Goal: Task Accomplishment & Management: Complete application form

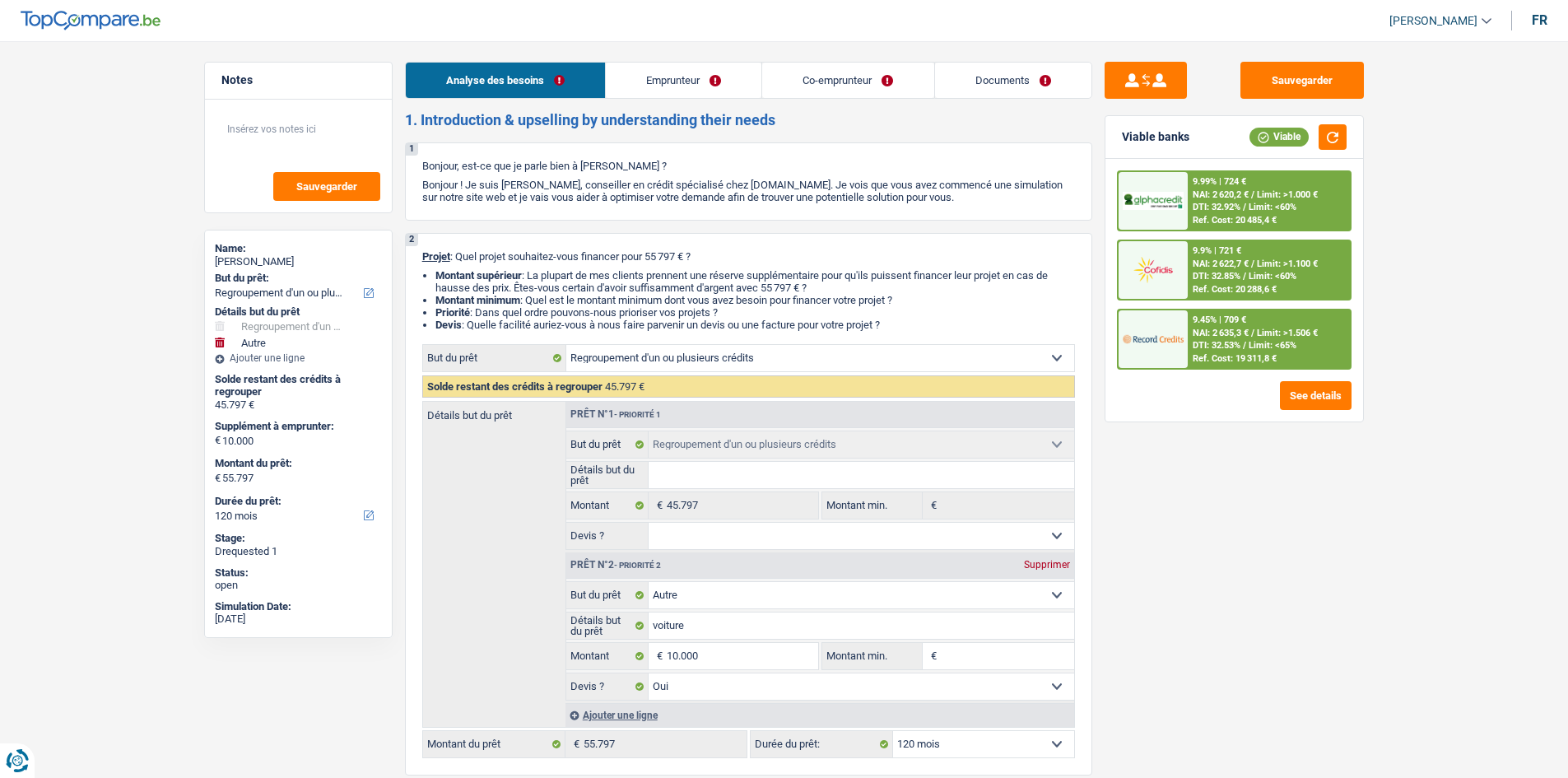
select select "refinancing"
select select "other"
select select "120"
select select "refinancing"
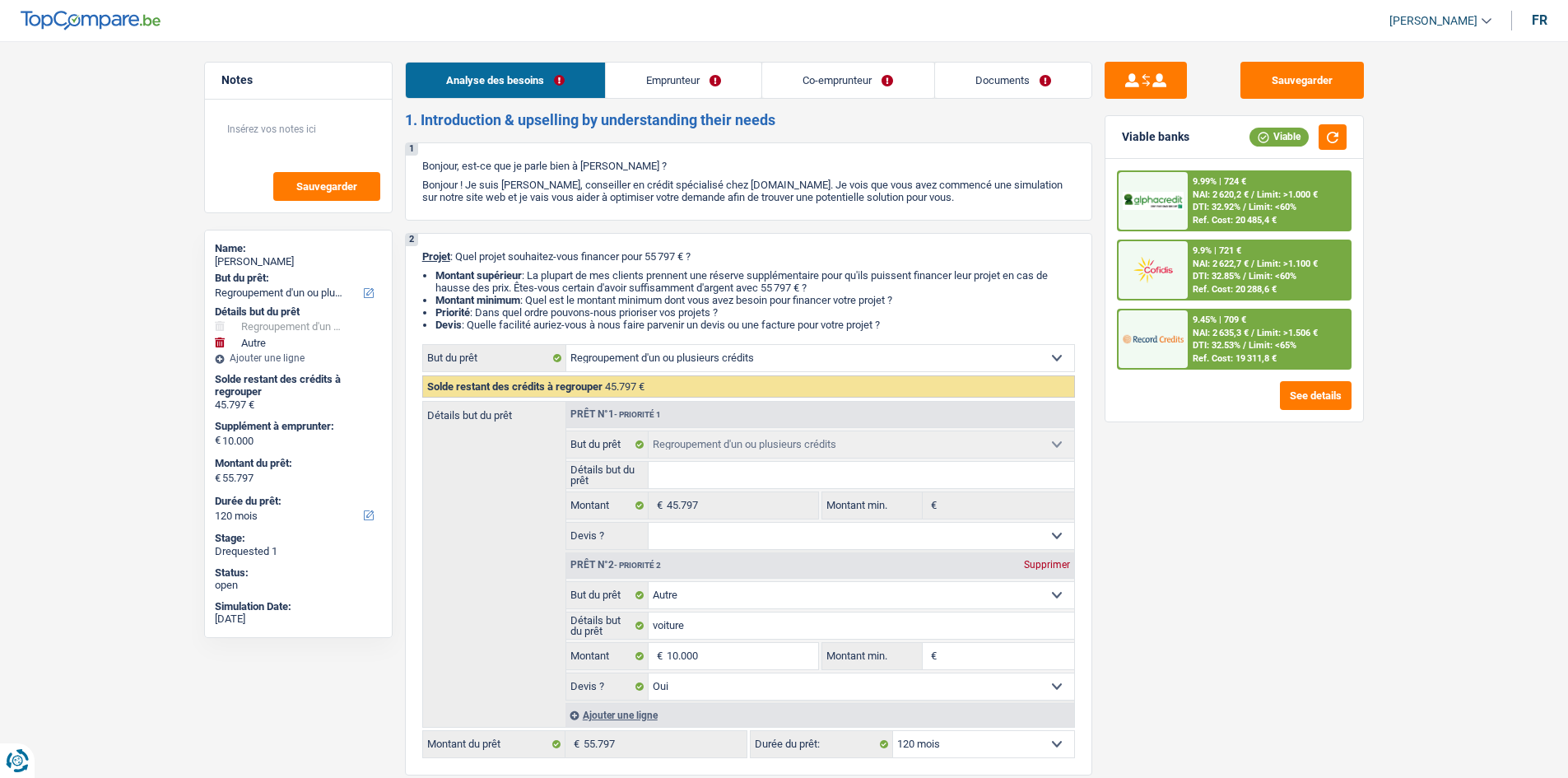
select select "refinancing"
select select "other"
select select "yes"
select select "120"
select select "retired"
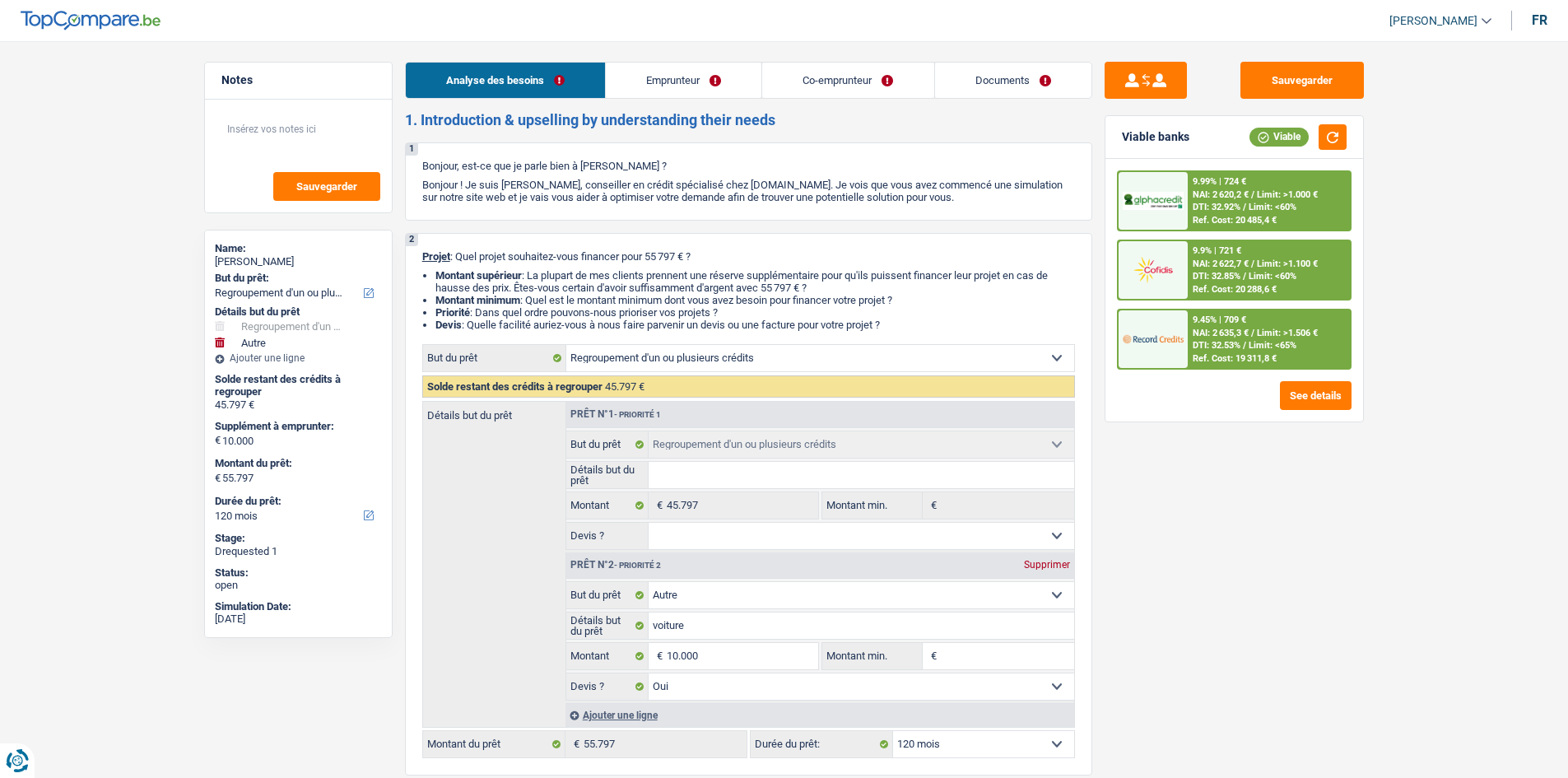
select select "retired"
select select "pension"
select select "ownerWithMortgage"
select select "personalLoan"
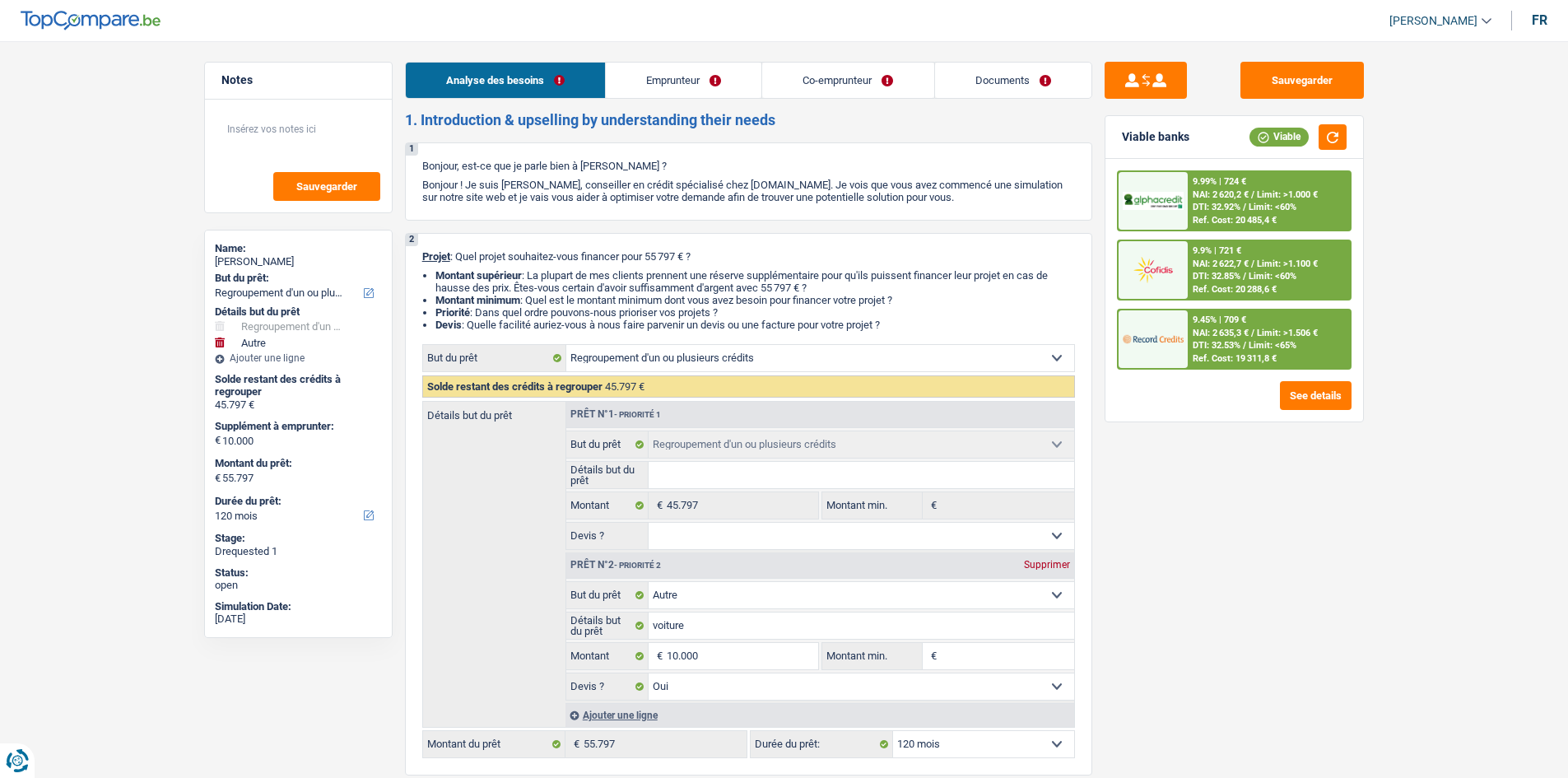
select select "medicalFees"
select select "60"
select select "cardOrCredit"
select select "mortgage"
select select "420"
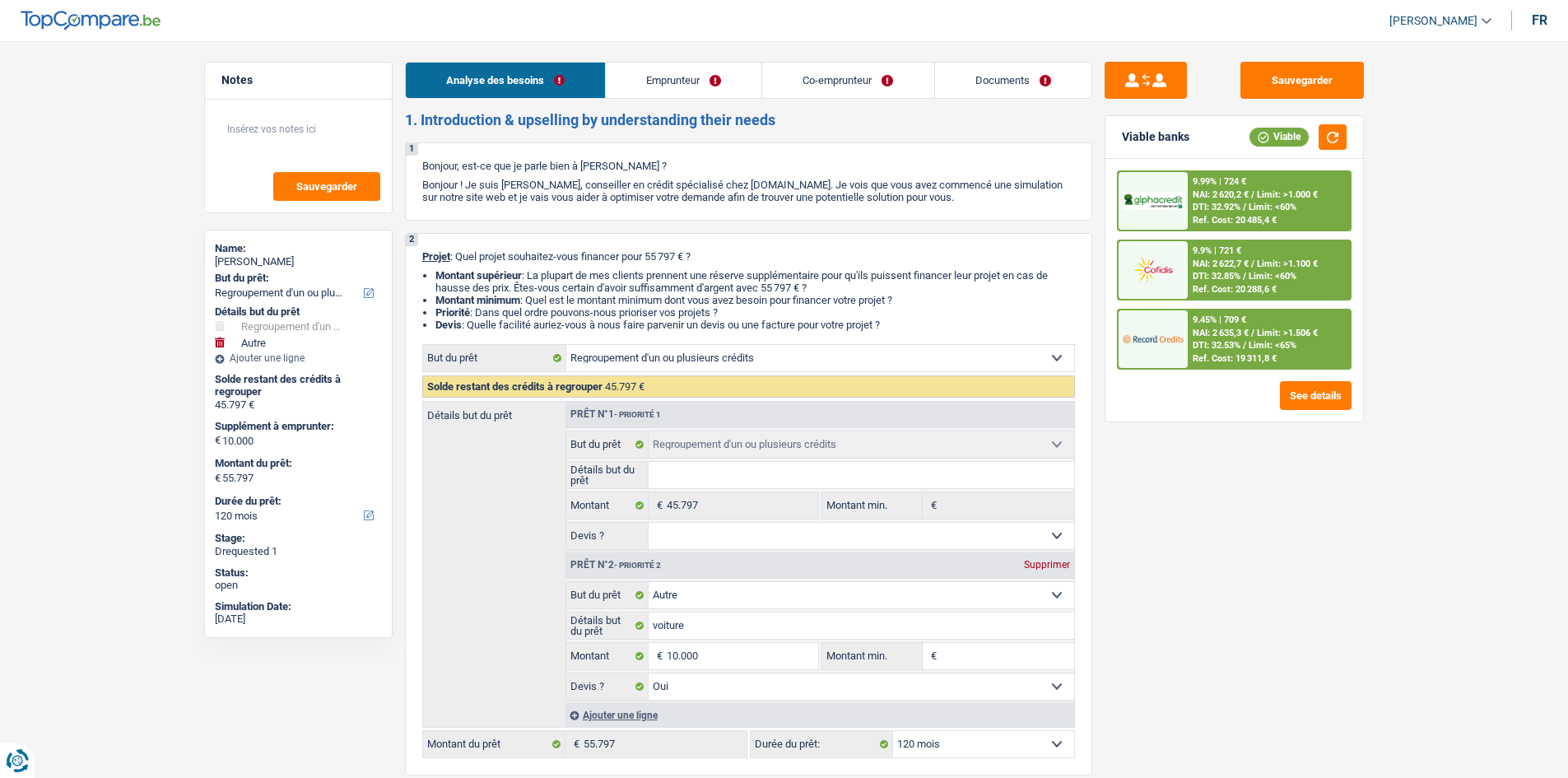
select select "refinancing"
select select "other"
select select "yes"
select select "120"
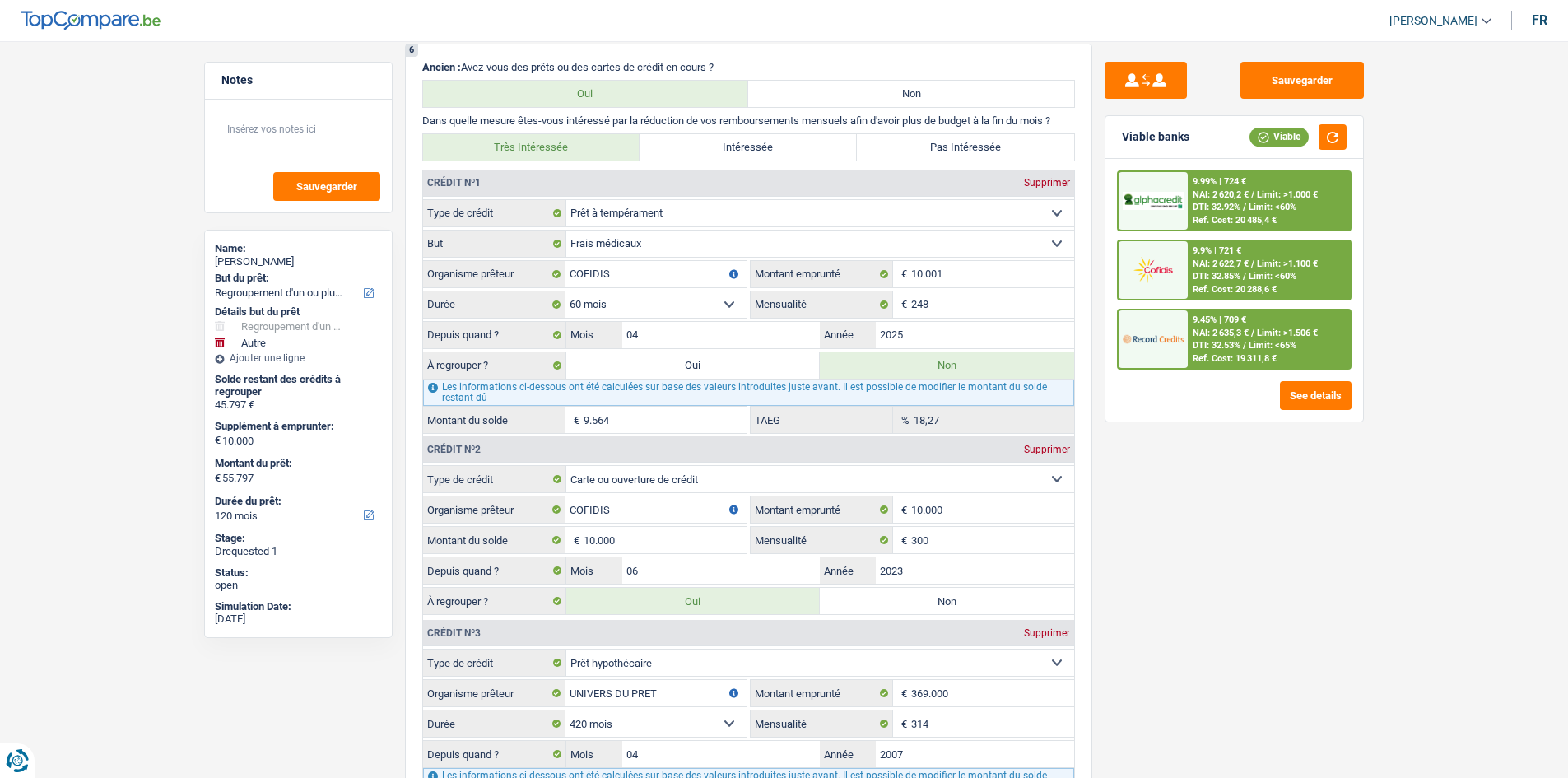
scroll to position [1482, 0]
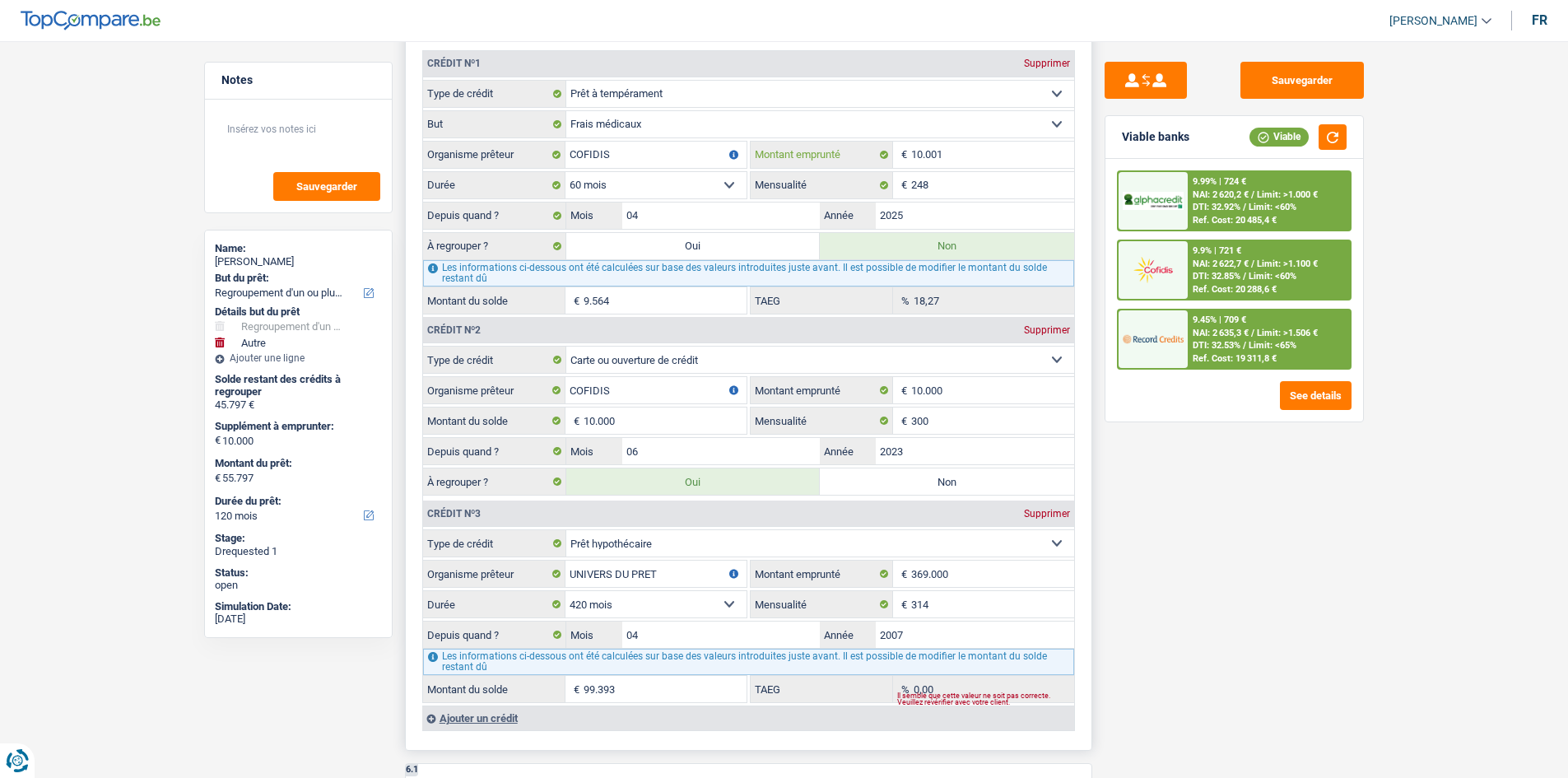
click at [958, 167] on input "10.001" at bounding box center [993, 155] width 163 height 26
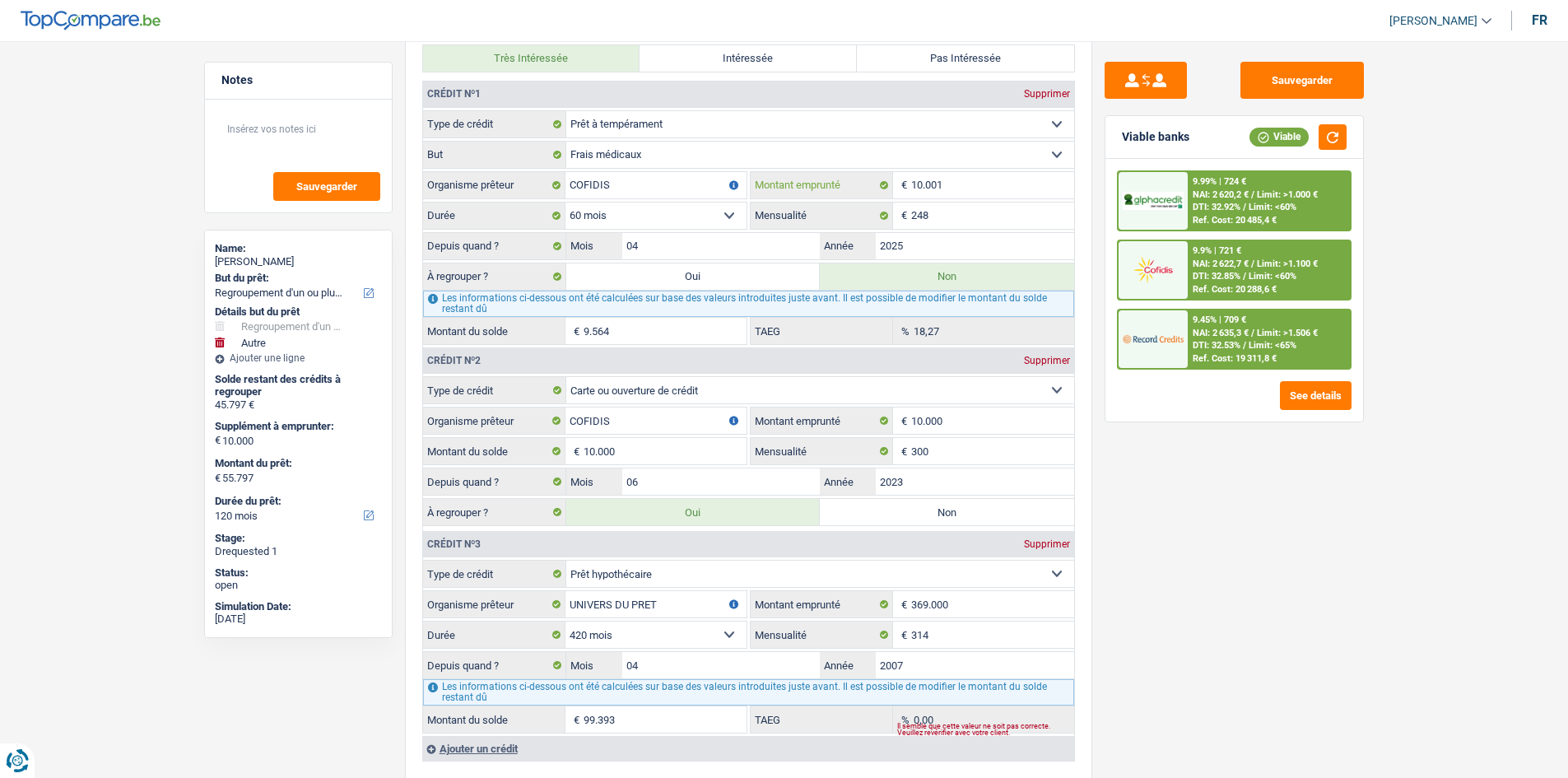
scroll to position [1399, 0]
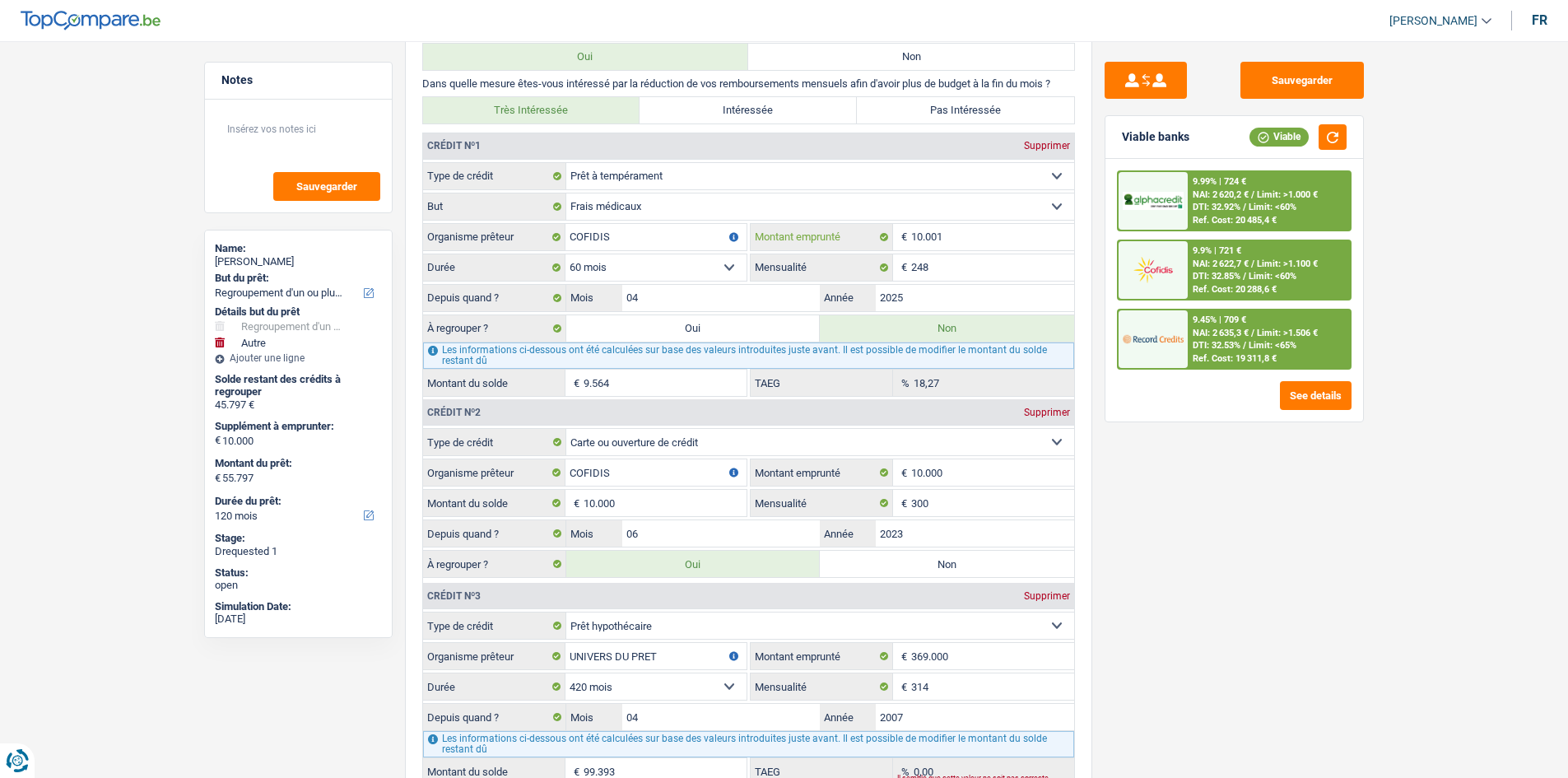
type input "1.000"
select select
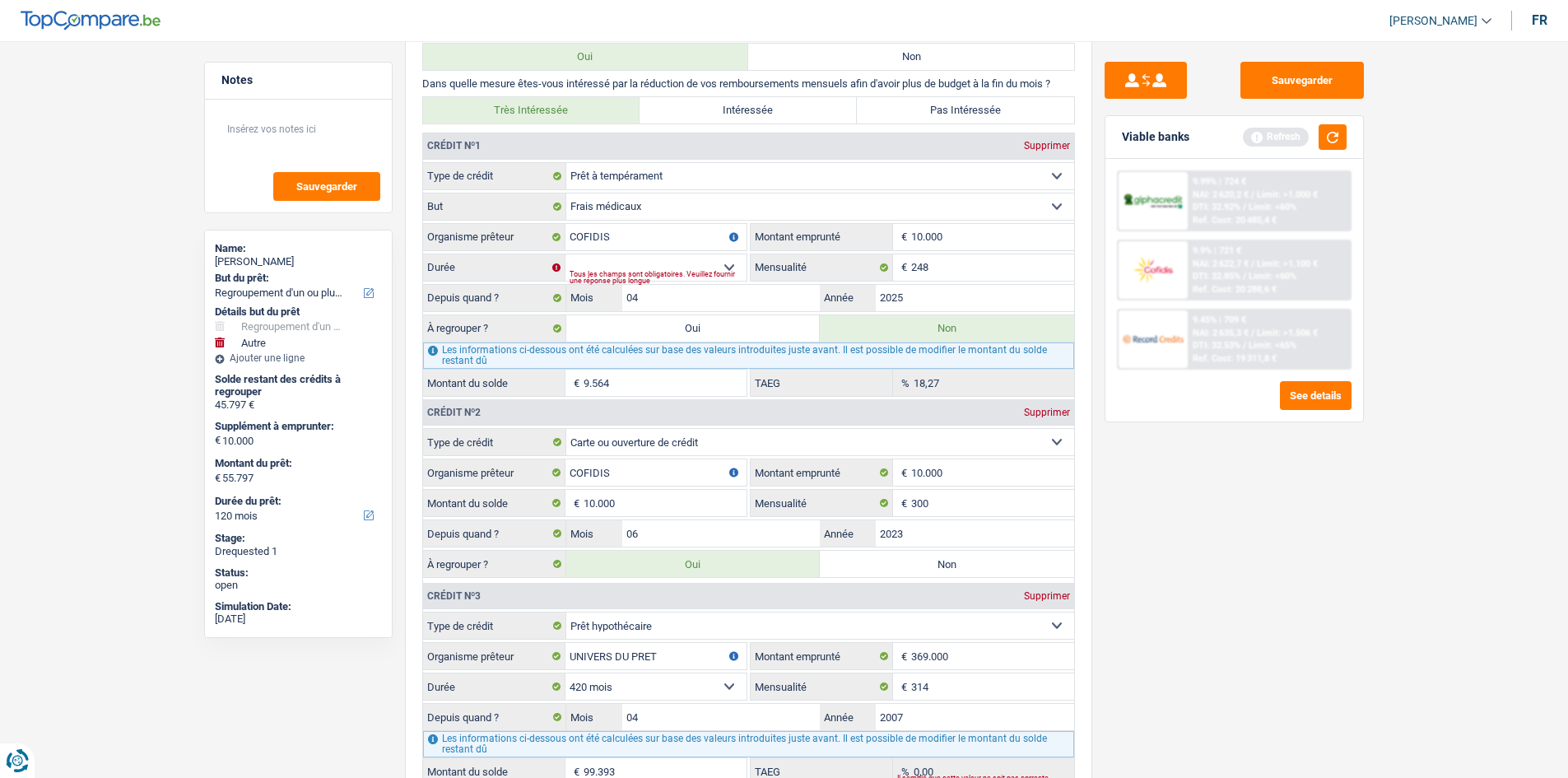
type input "10.000"
click at [1248, 487] on div "Sauvegarder Viable banks Refresh 9.99% | 724 € NAI: 2 620,2 € / Limit: >1.000 €…" at bounding box center [1234, 405] width 284 height 685
click at [676, 274] on div "Tous les champs sont obligatoires. Veuillez fournir une réponse plus longue" at bounding box center [658, 277] width 177 height 6
drag, startPoint x: 688, startPoint y: 265, endPoint x: 711, endPoint y: 270, distance: 23.5
click at [688, 264] on select "12 mois 18 mois 24 mois 30 mois 36 mois 42 mois 48 mois Sélectionner une option" at bounding box center [655, 268] width 181 height 26
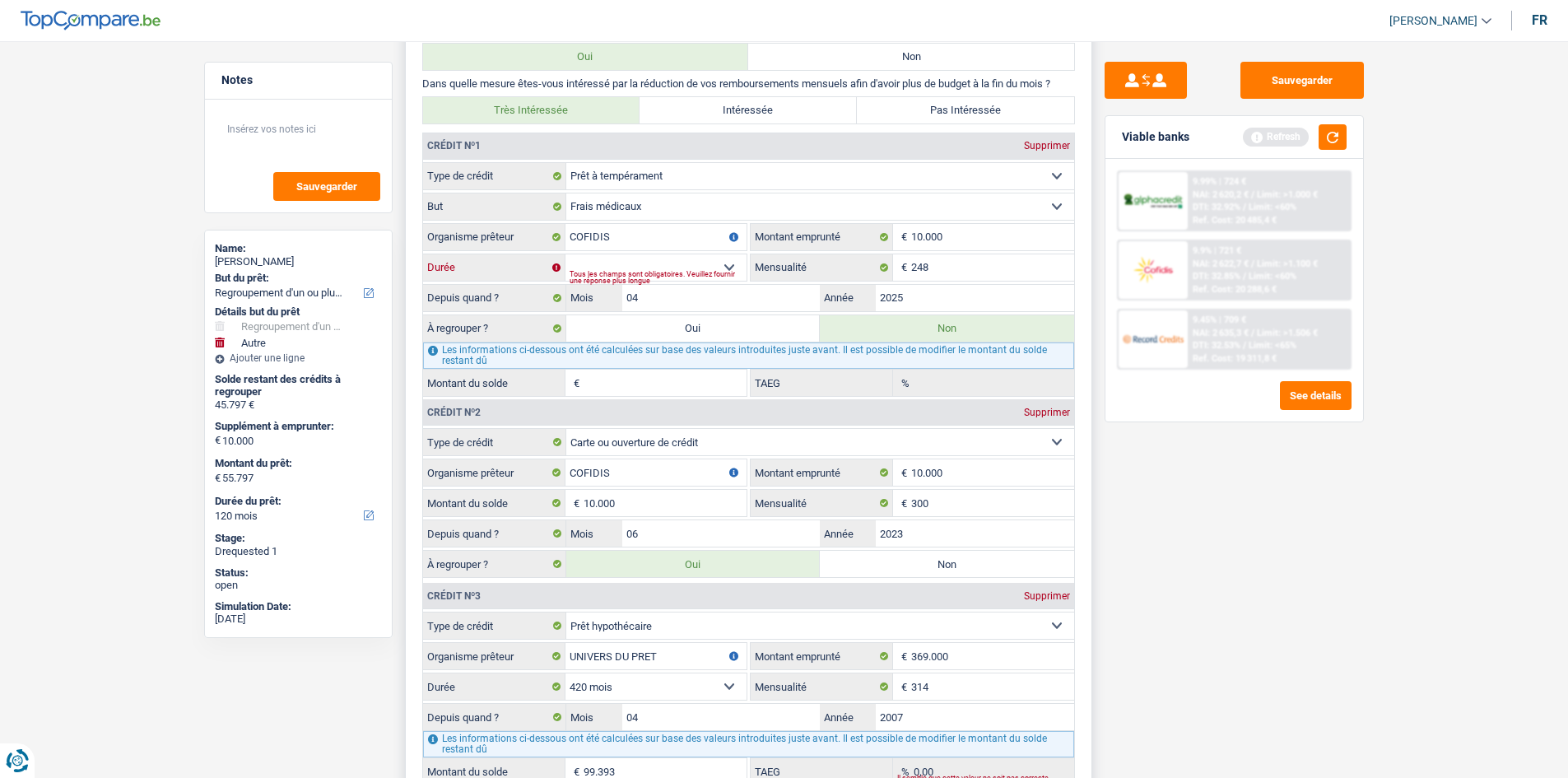
select select "48"
click at [565, 255] on select "12 mois 18 mois 24 mois 30 mois 36 mois 42 mois 48 mois Sélectionner une option" at bounding box center [655, 268] width 181 height 26
type input "9.295"
type input "9,19"
click at [1230, 532] on div "Sauvegarder Viable banks Refresh 9.99% | 724 € NAI: 2 620,2 € / Limit: >1.000 €…" at bounding box center [1234, 405] width 284 height 685
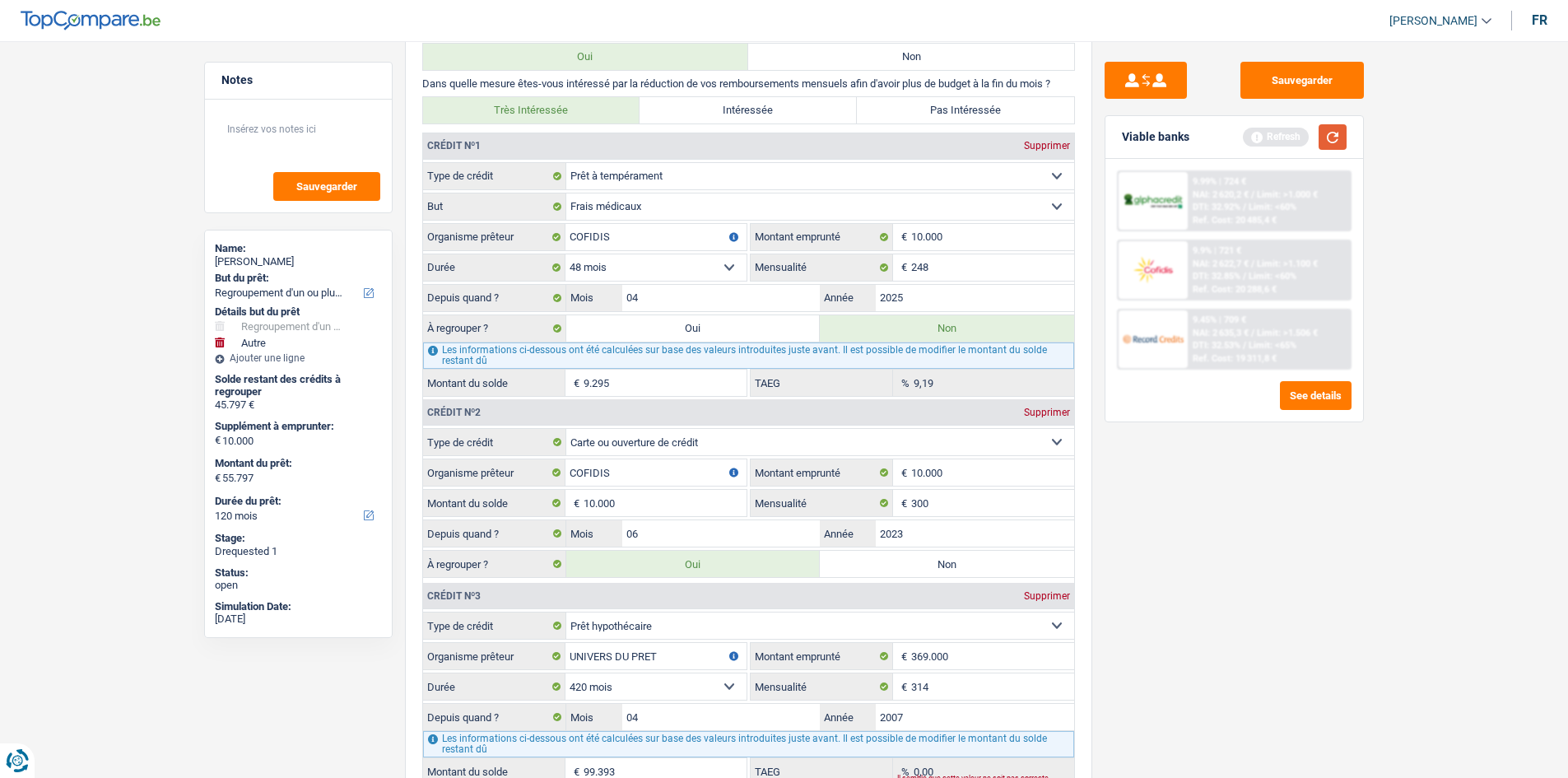
click at [1326, 144] on button "button" at bounding box center [1333, 137] width 28 height 26
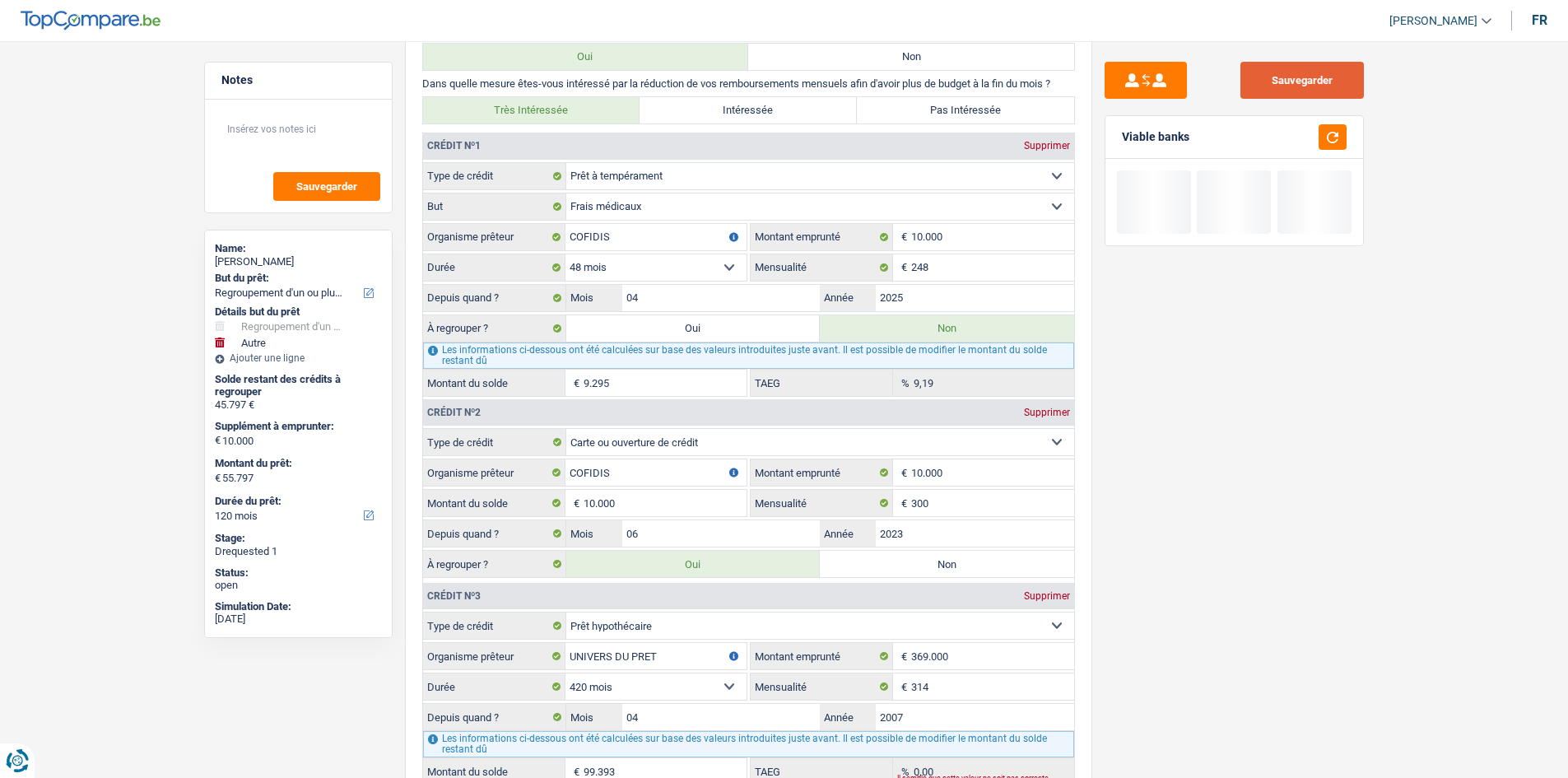
click at [1315, 79] on button "Sauvegarder" at bounding box center [1301, 81] width 123 height 37
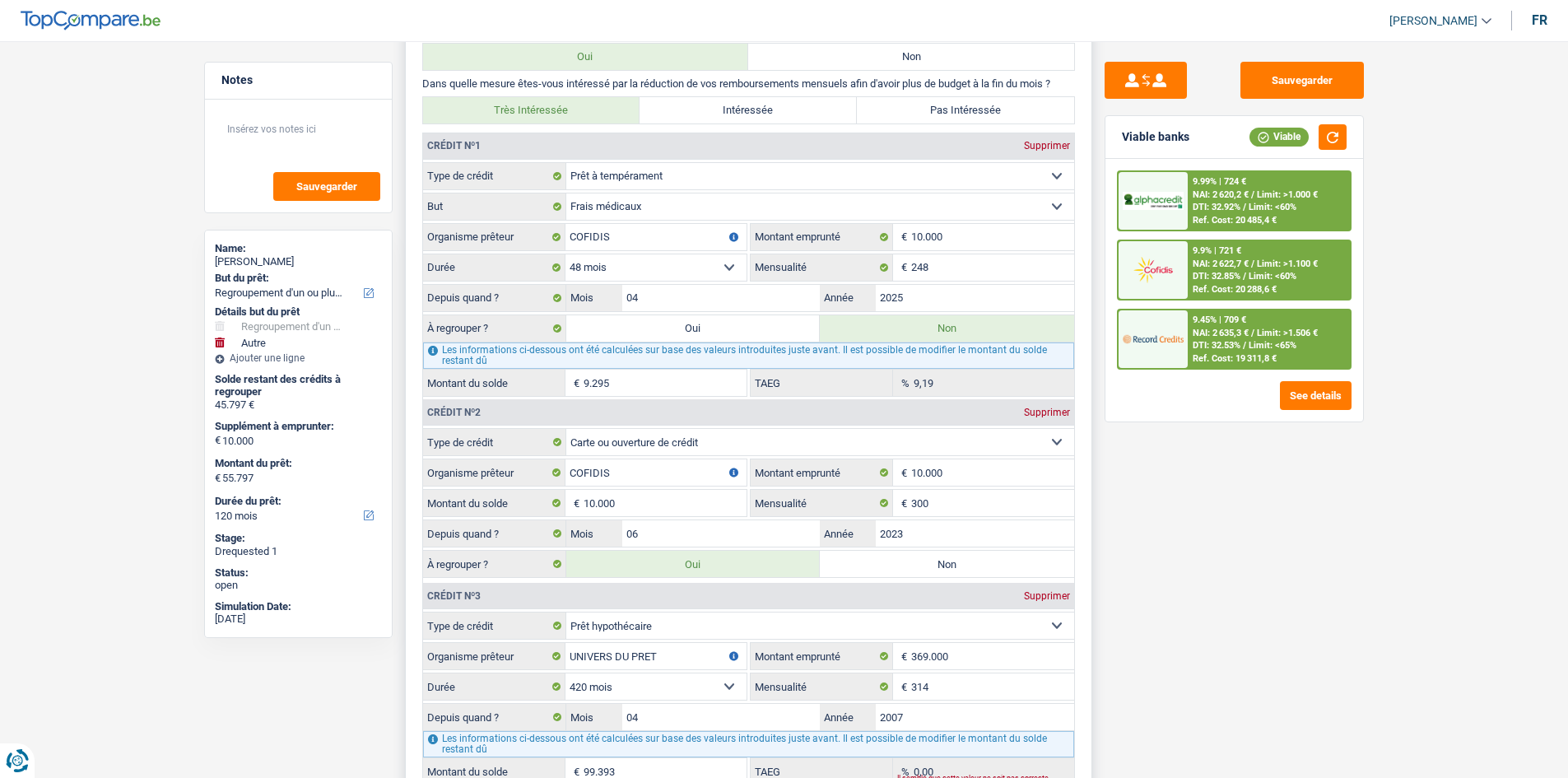
click at [909, 341] on label "Non" at bounding box center [947, 328] width 255 height 26
click at [909, 341] on input "Non" at bounding box center [947, 328] width 255 height 26
click at [691, 383] on input "9.295" at bounding box center [665, 383] width 163 height 26
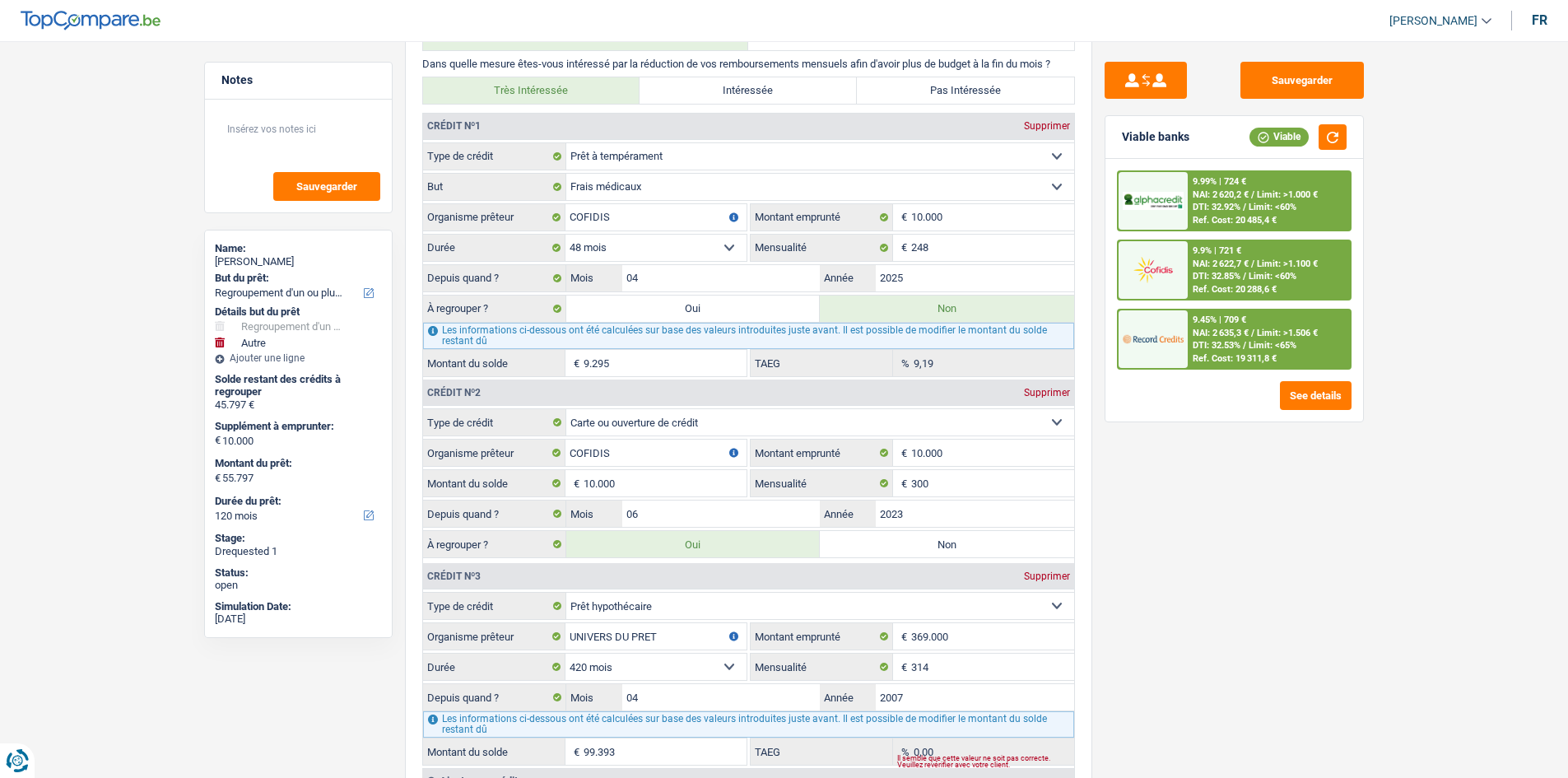
scroll to position [1482, 0]
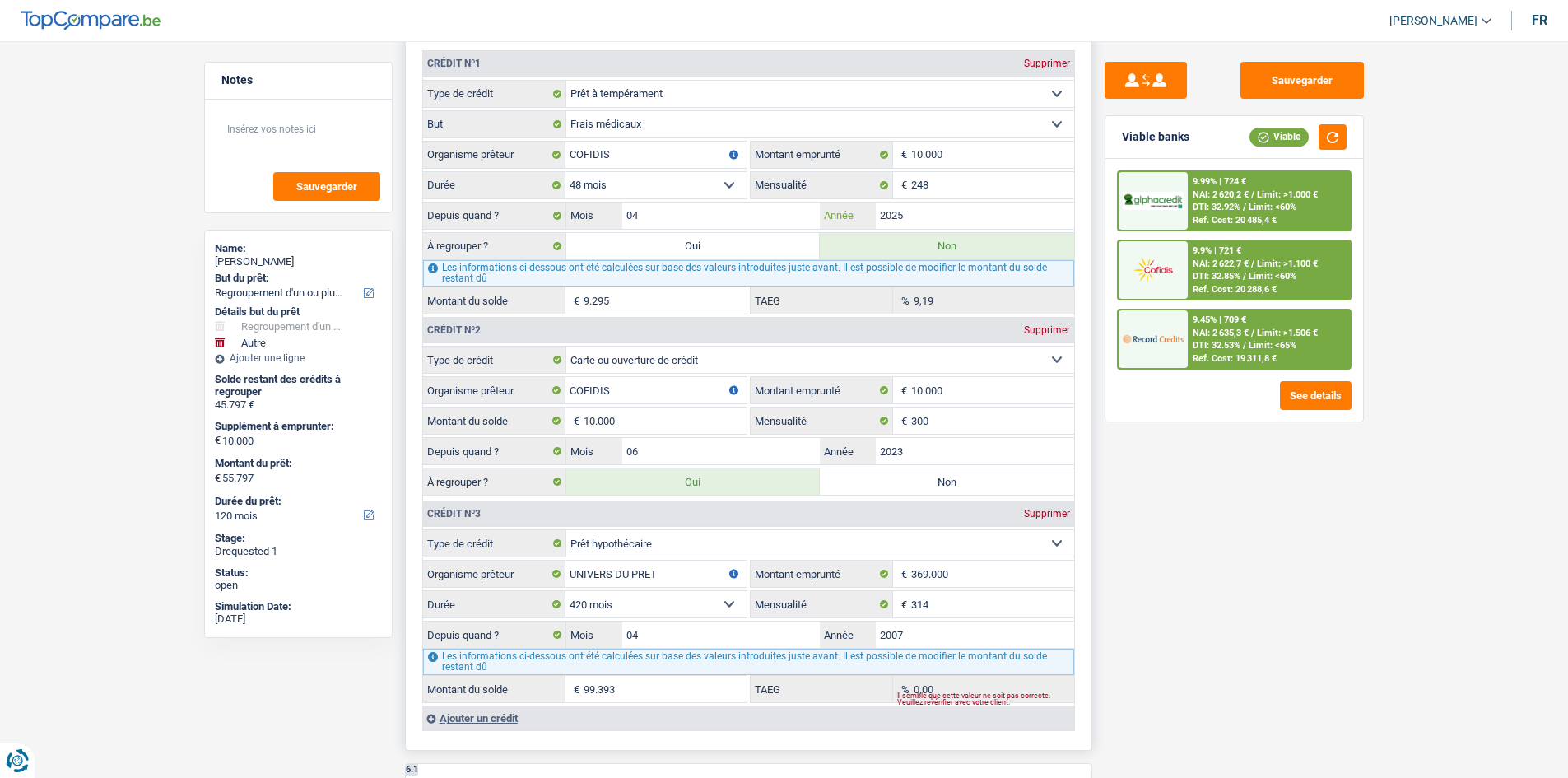
click at [927, 220] on input "2025" at bounding box center [974, 216] width 198 height 26
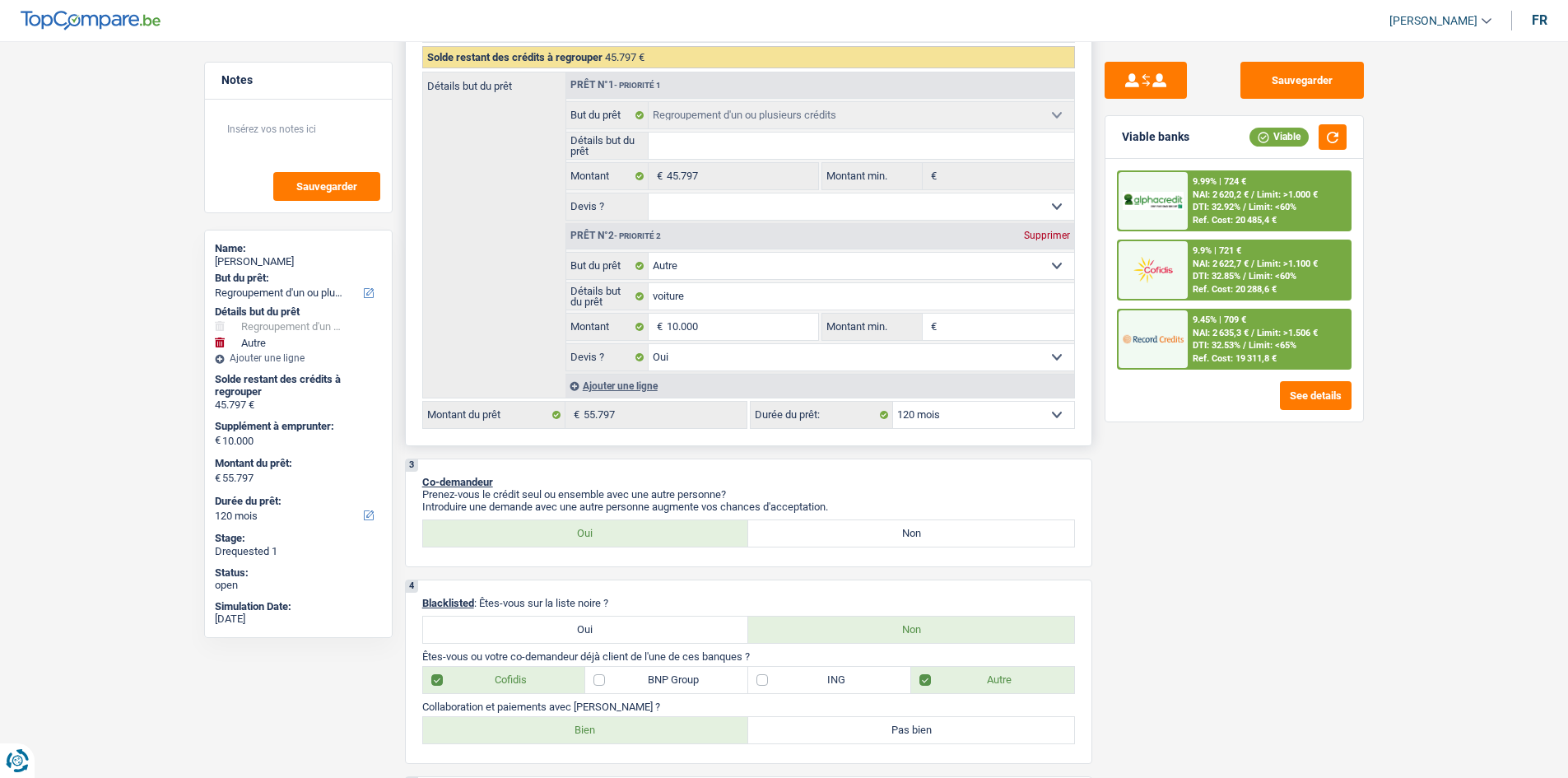
scroll to position [0, 0]
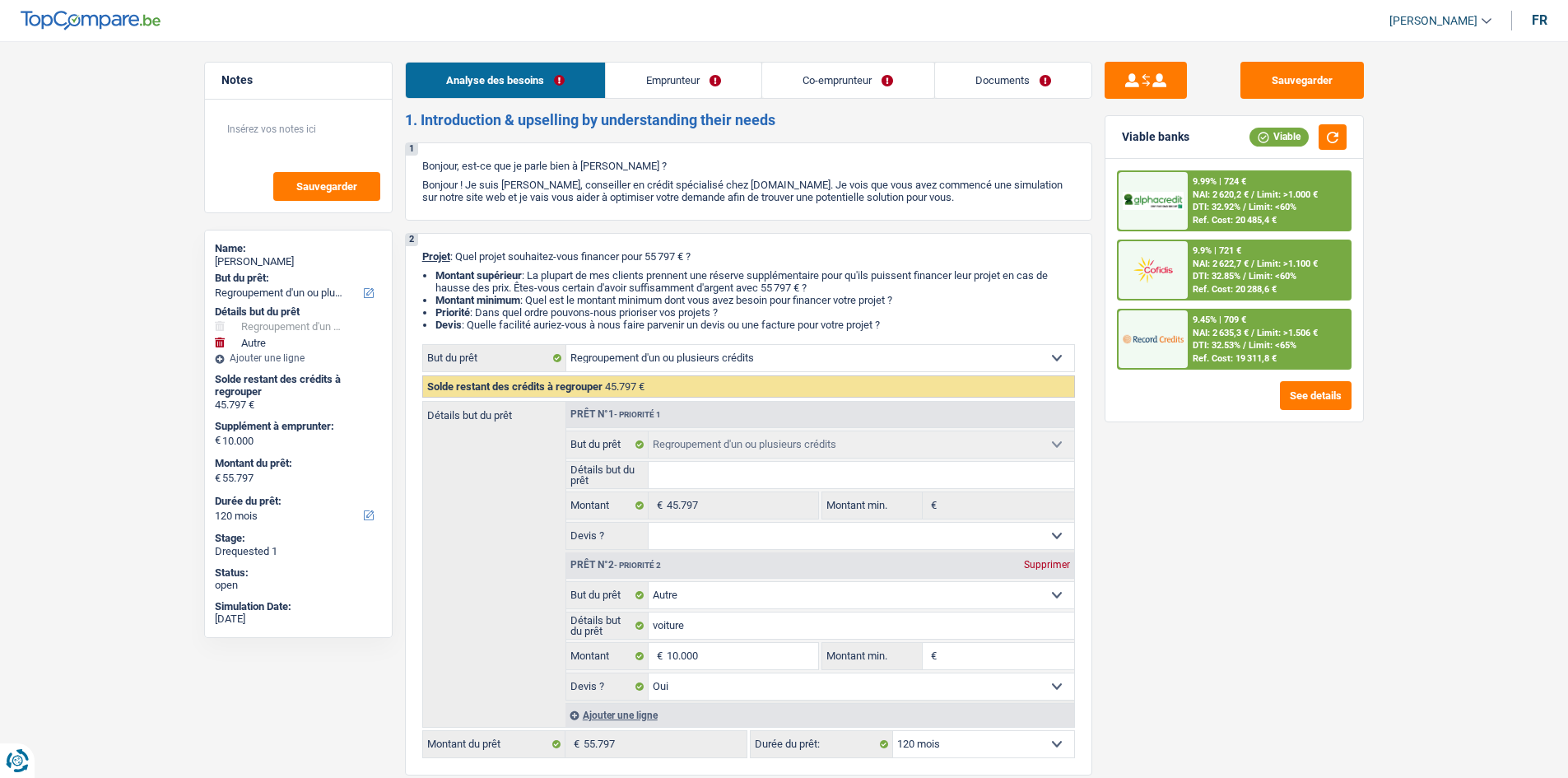
click at [698, 80] on link "Emprunteur" at bounding box center [684, 81] width 156 height 35
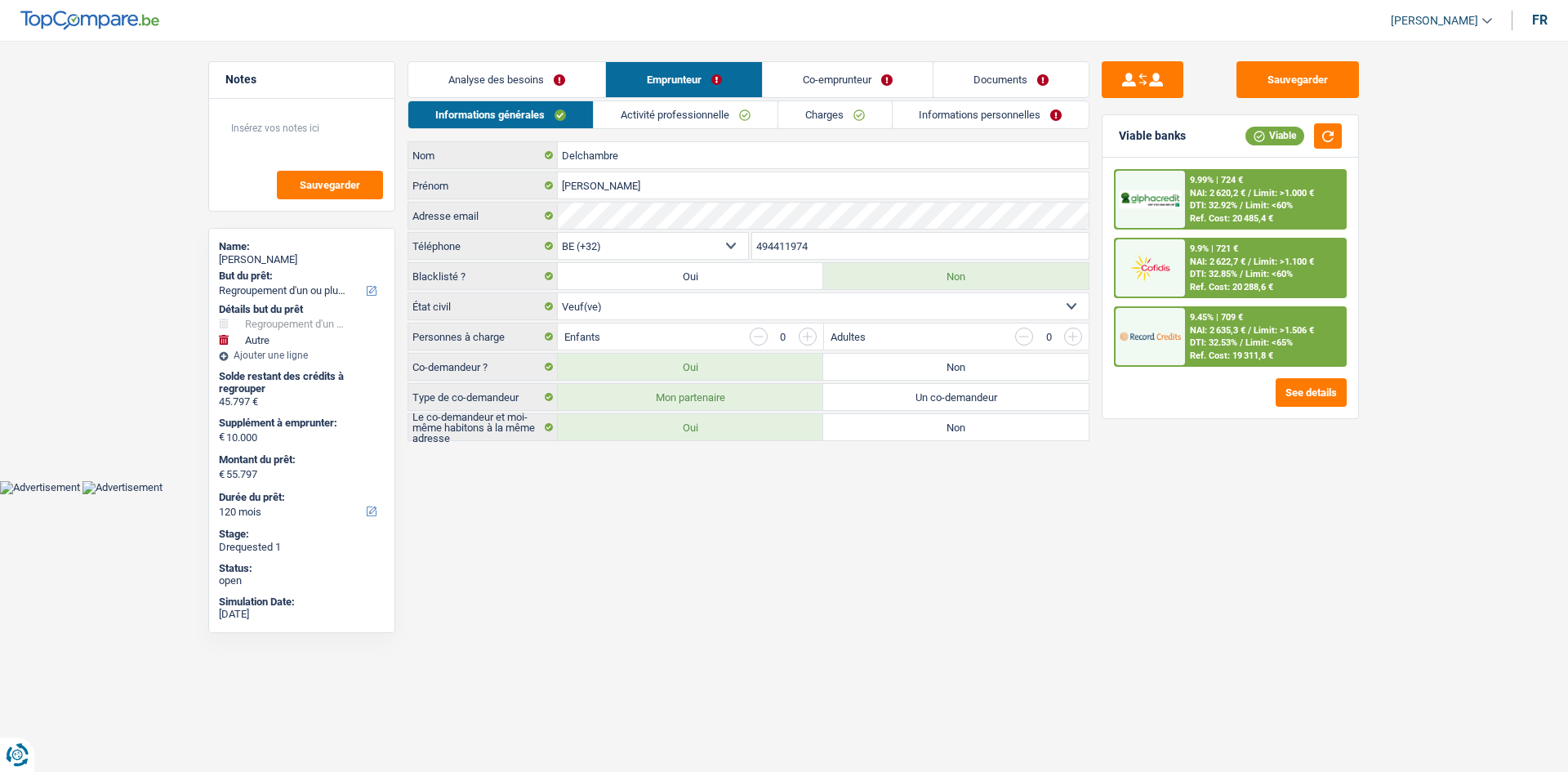
click at [741, 124] on link "Activité professionnelle" at bounding box center [686, 114] width 184 height 27
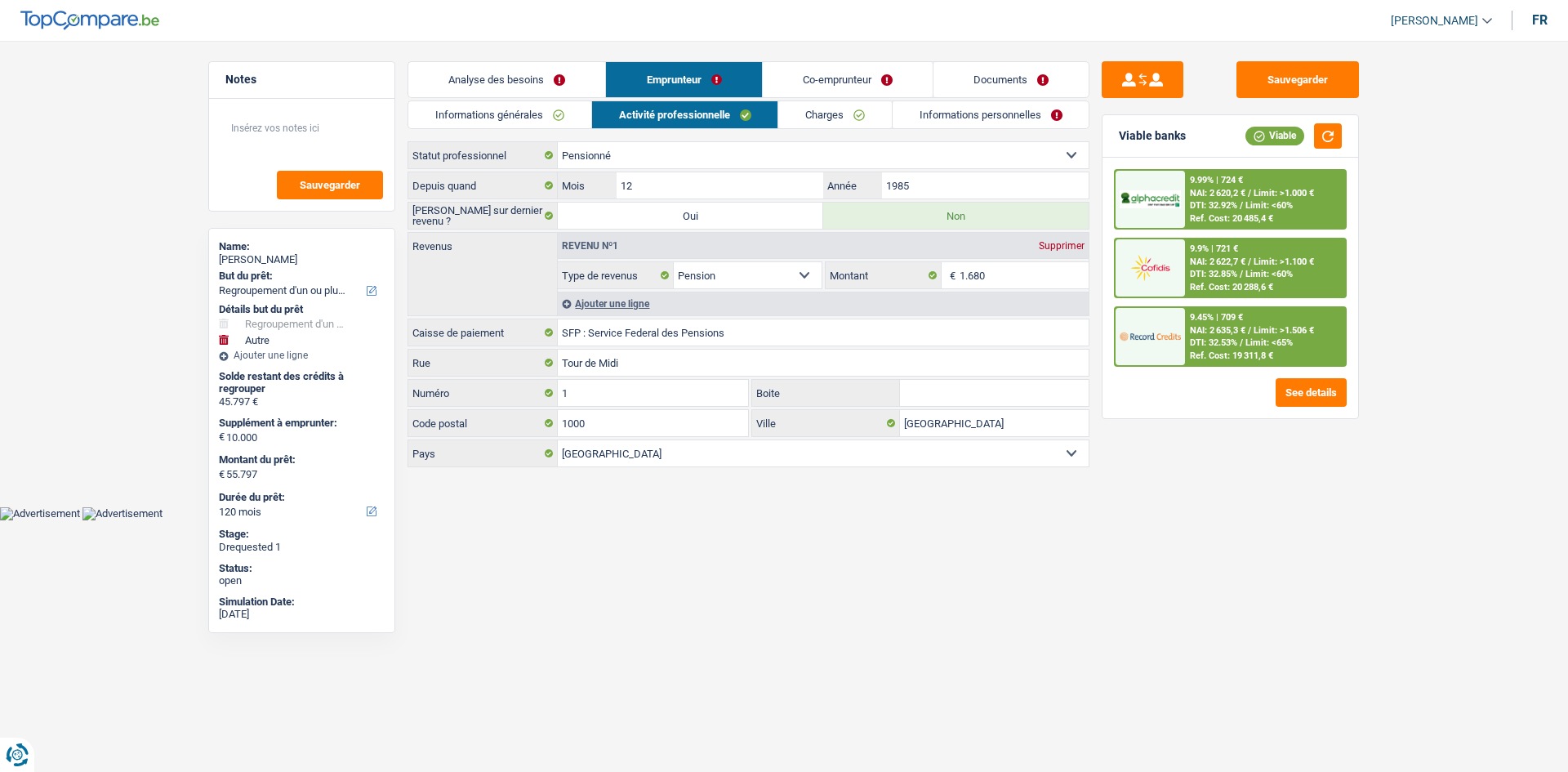
click at [800, 121] on link "Charges" at bounding box center [835, 114] width 114 height 27
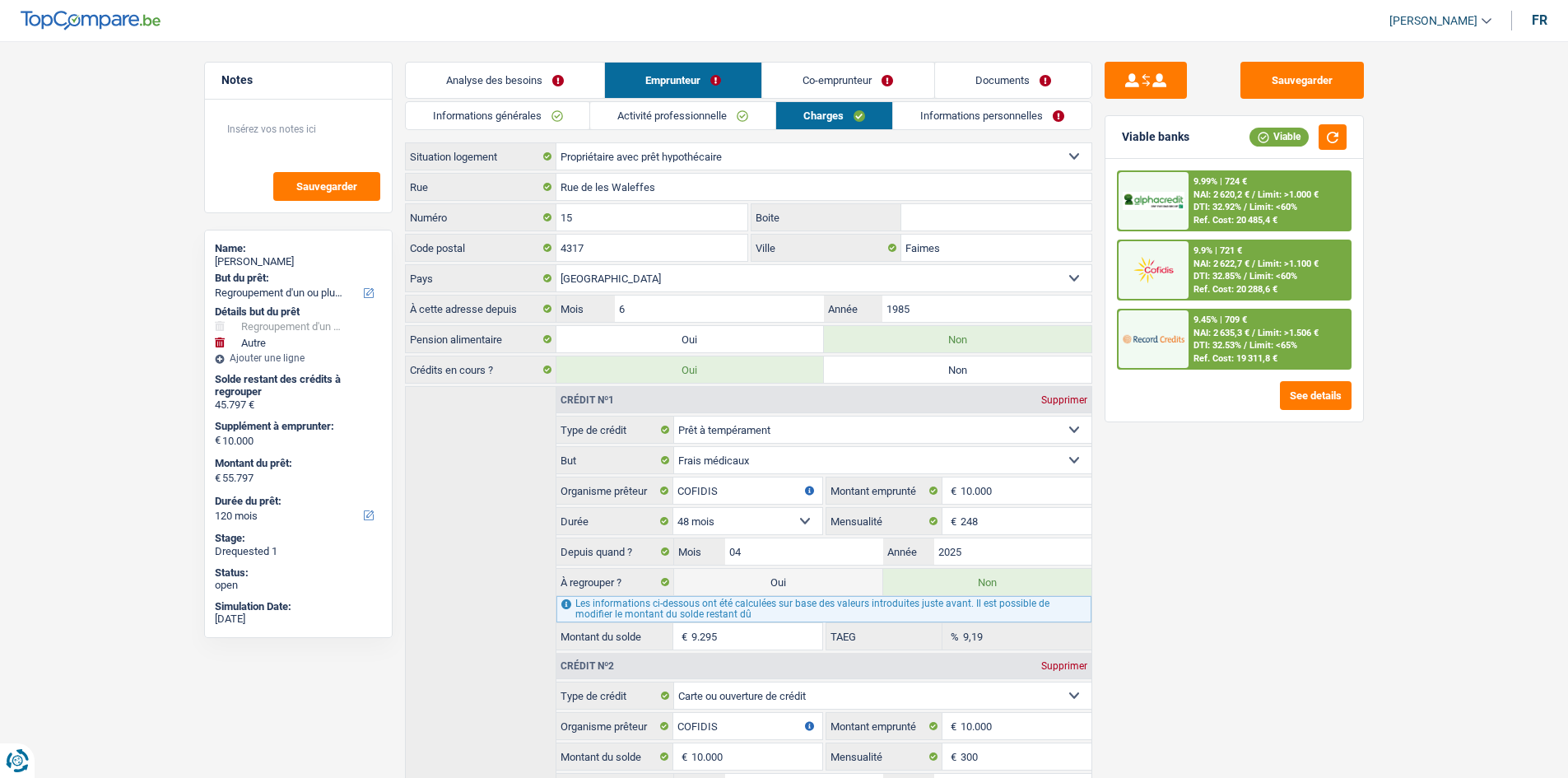
click at [541, 107] on link "Informations générales" at bounding box center [497, 115] width 184 height 27
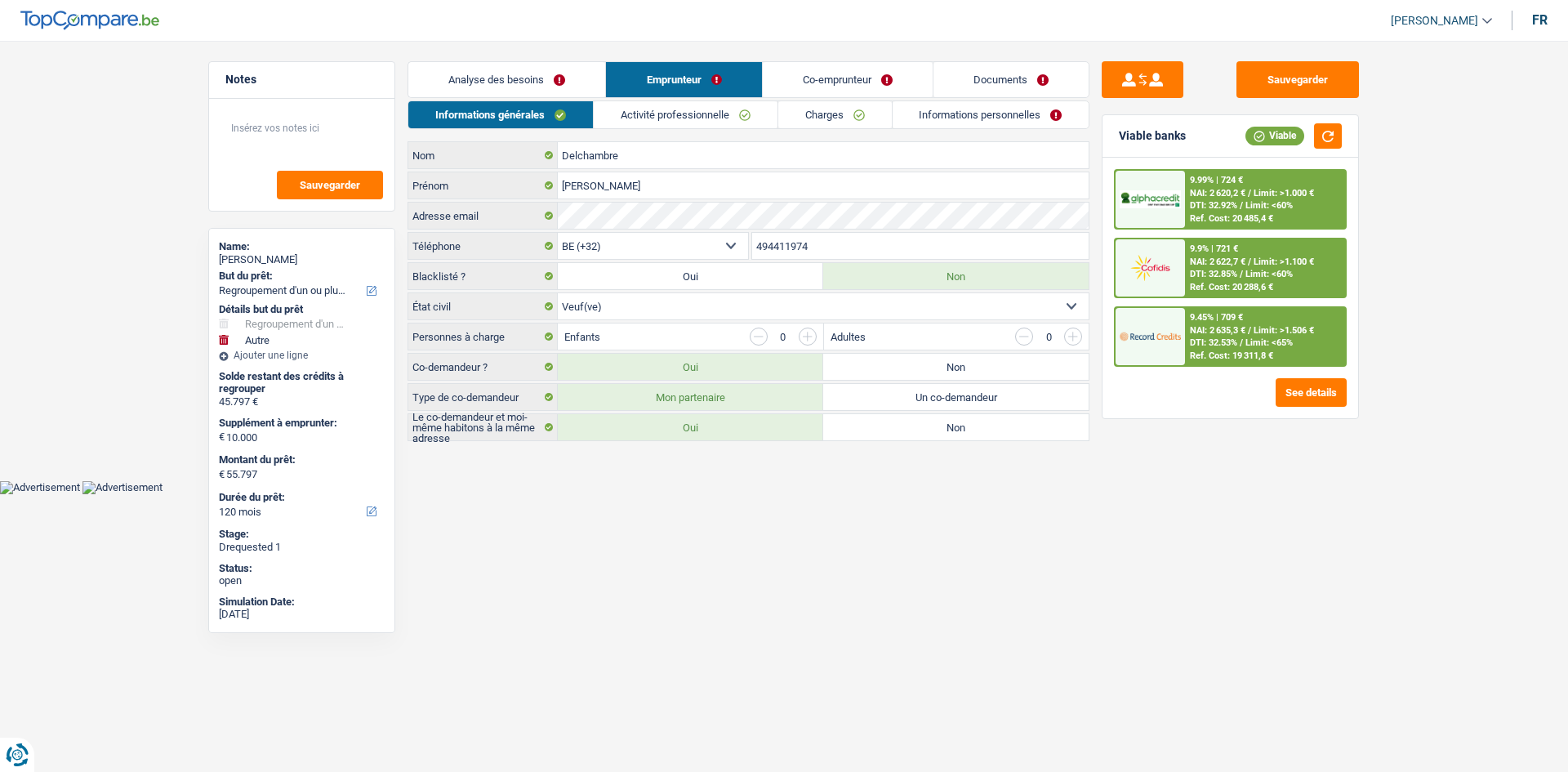
click at [548, 76] on link "Analyse des besoins" at bounding box center [506, 80] width 197 height 35
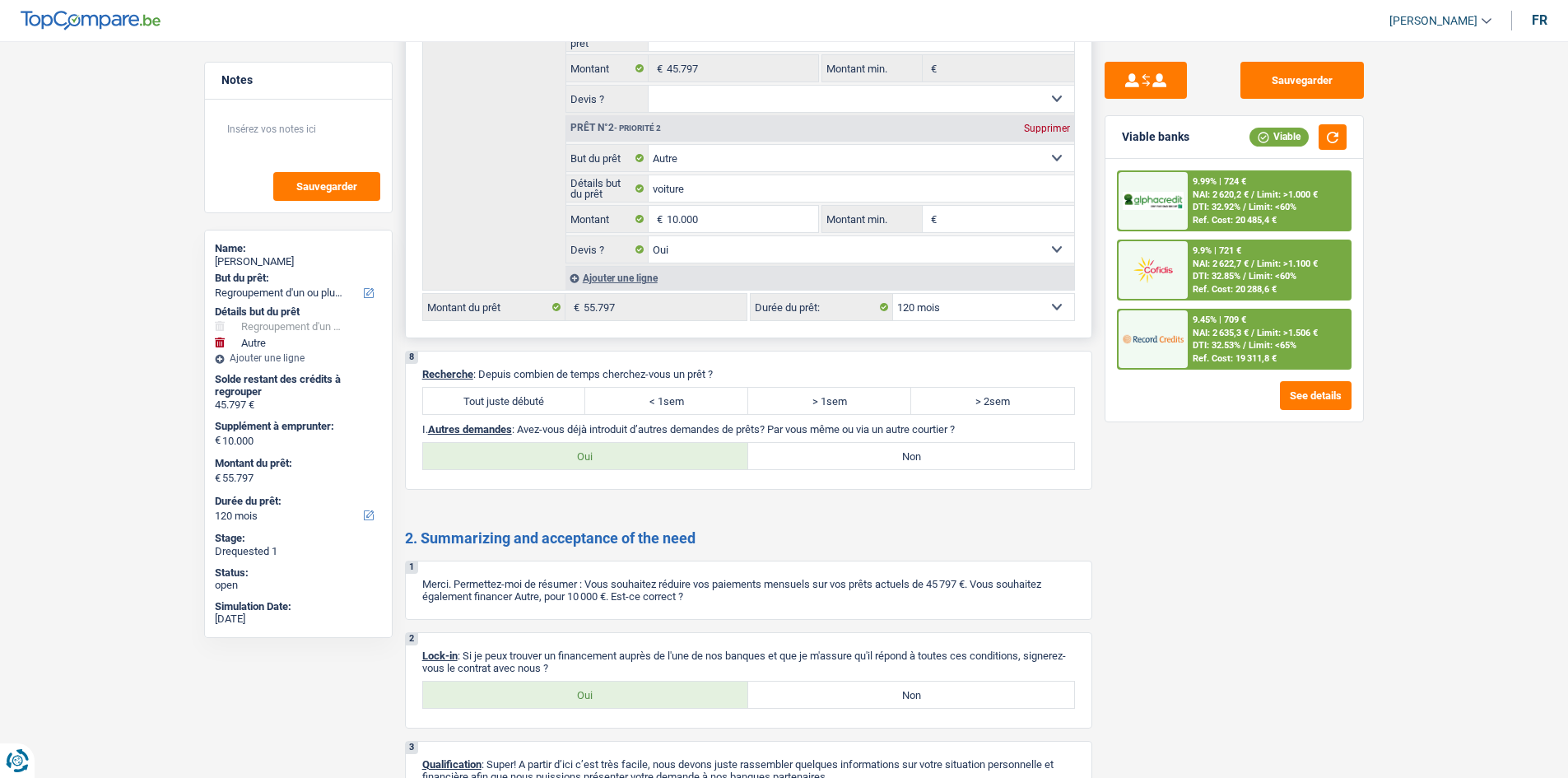
scroll to position [2614, 0]
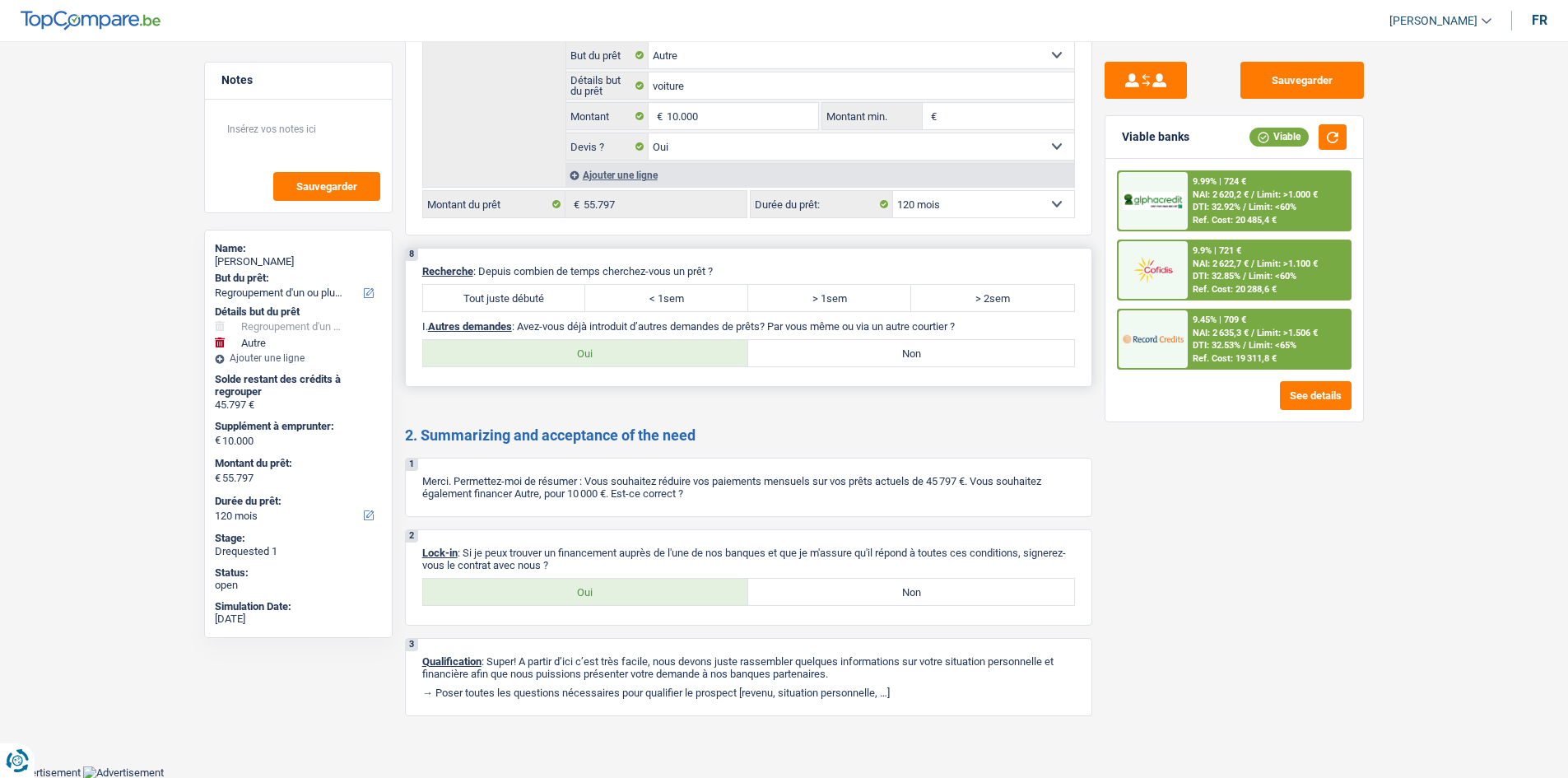
click at [720, 300] on label "< 1sem" at bounding box center [667, 297] width 163 height 26
click at [720, 300] on input "< 1sem" at bounding box center [667, 297] width 163 height 26
radio input "true"
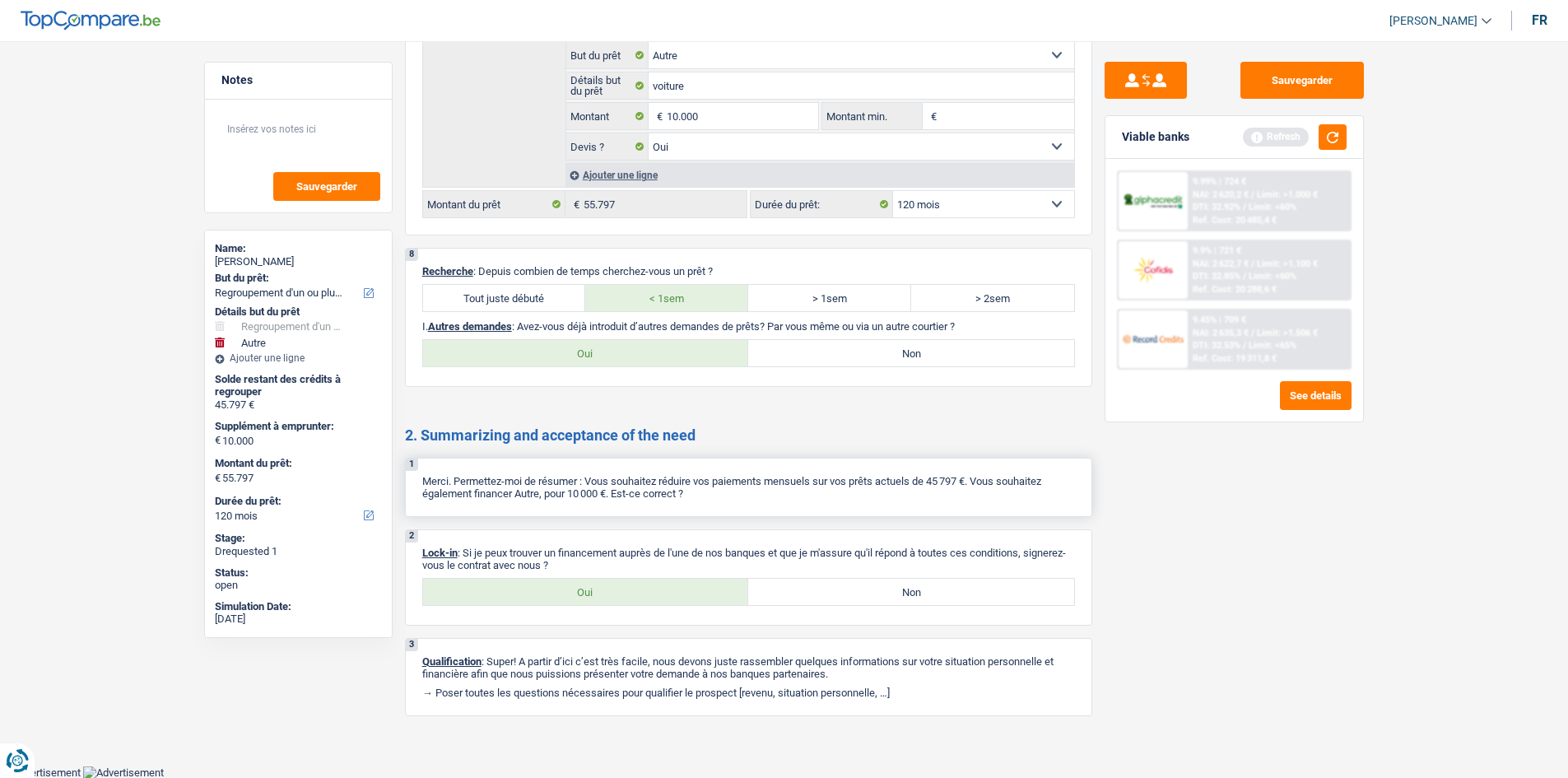
drag, startPoint x: 897, startPoint y: 353, endPoint x: 489, endPoint y: 506, distance: 435.7
click at [896, 351] on label "Non" at bounding box center [911, 353] width 326 height 26
click at [896, 351] on input "Non" at bounding box center [911, 353] width 326 height 26
radio input "true"
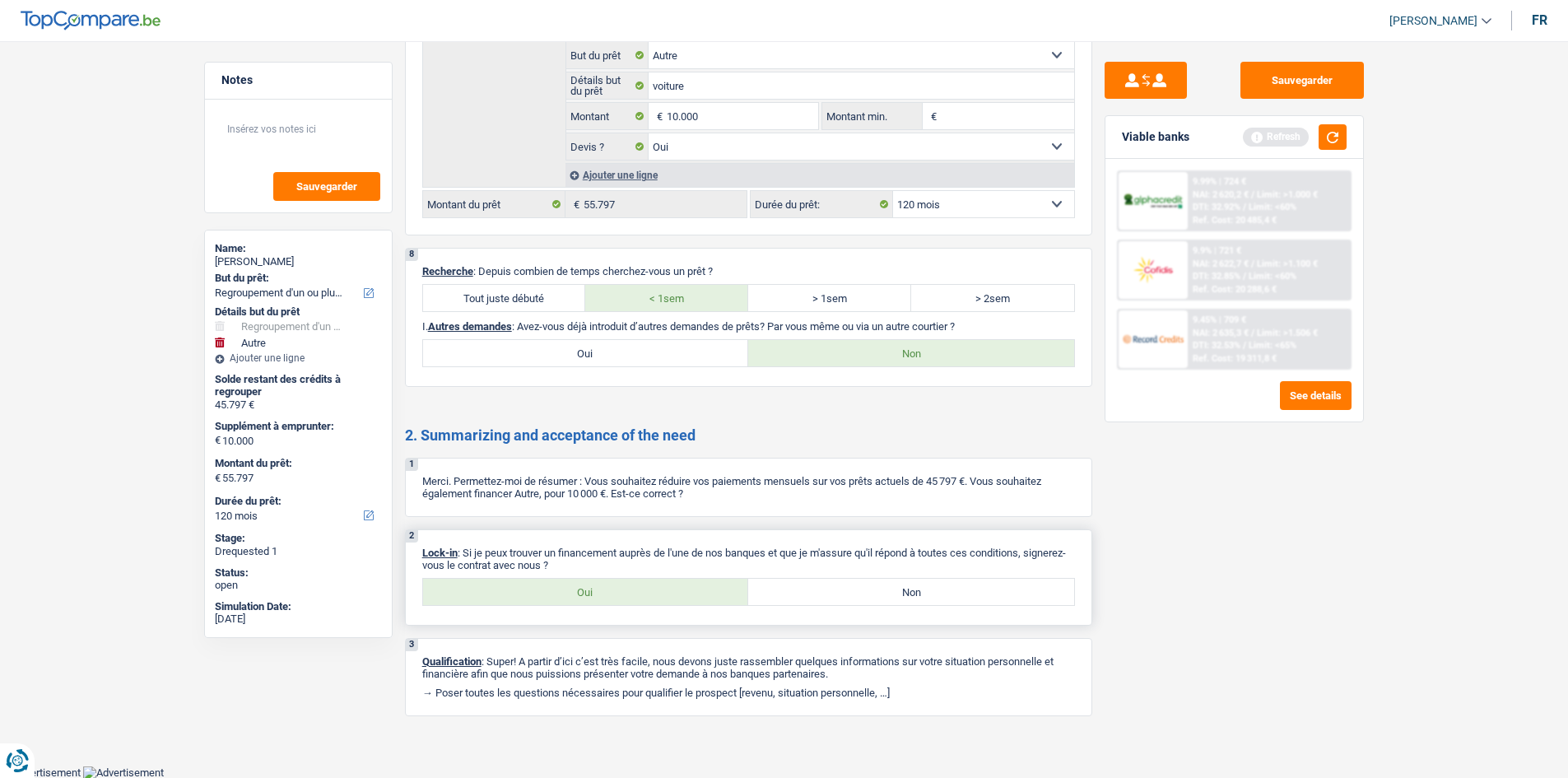
click at [591, 598] on label "Oui" at bounding box center [586, 592] width 326 height 26
click at [591, 598] on input "Oui" at bounding box center [586, 592] width 326 height 26
radio input "true"
drag, startPoint x: 1326, startPoint y: 136, endPoint x: 1321, endPoint y: 72, distance: 64.2
click at [1329, 133] on button "button" at bounding box center [1333, 137] width 28 height 26
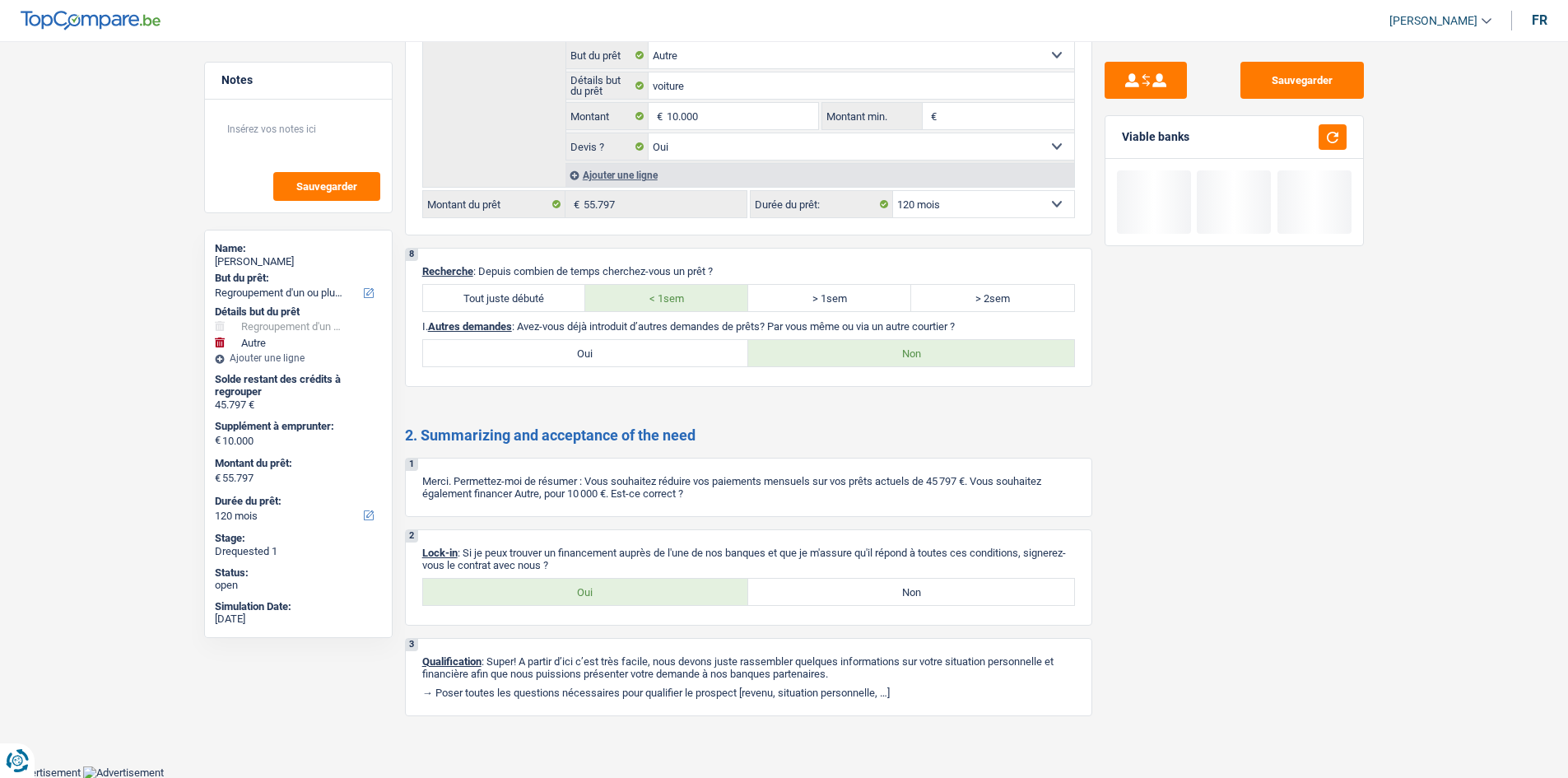
click at [1289, 71] on button "Sauvegarder" at bounding box center [1301, 81] width 123 height 37
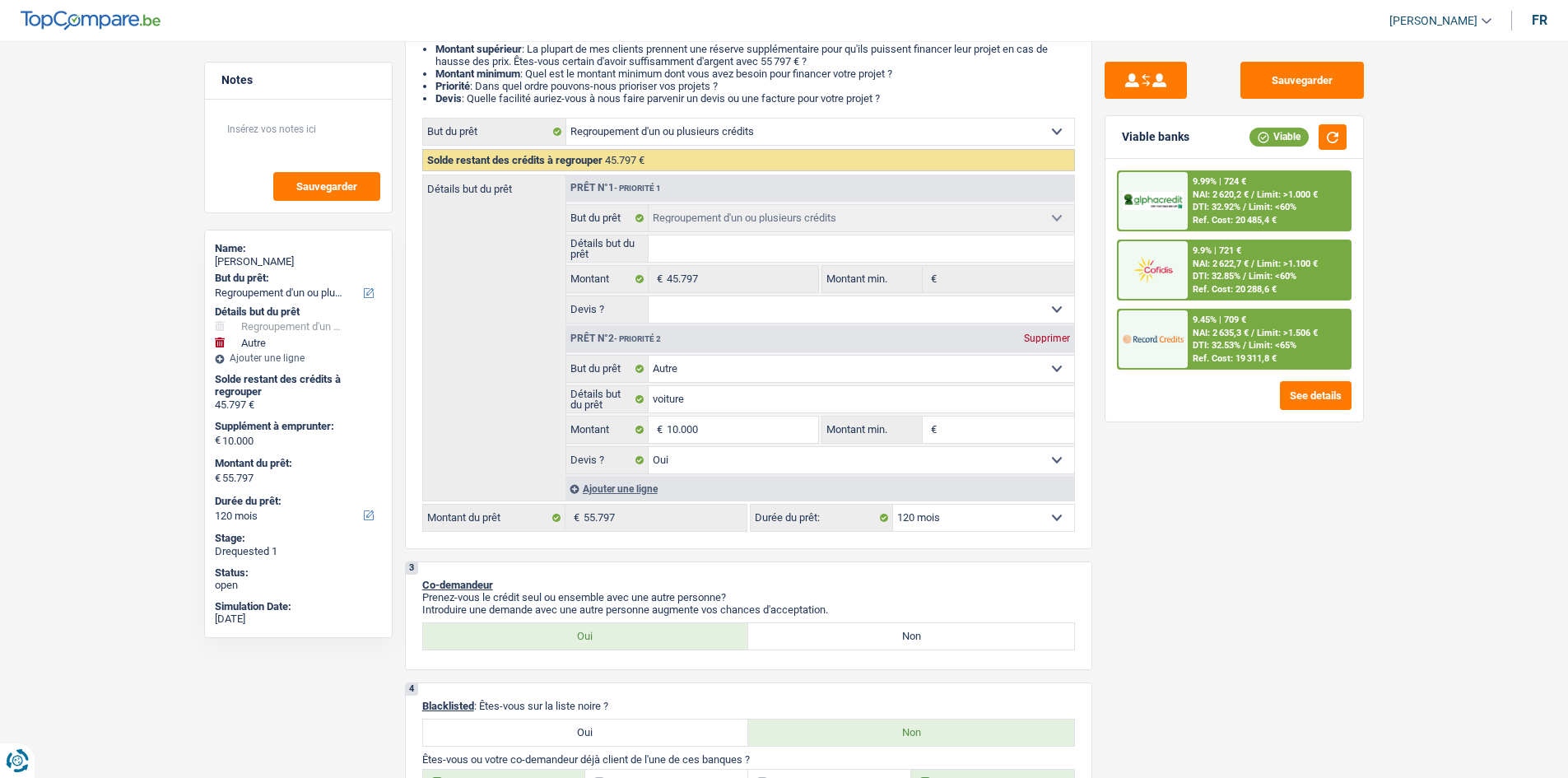
scroll to position [0, 0]
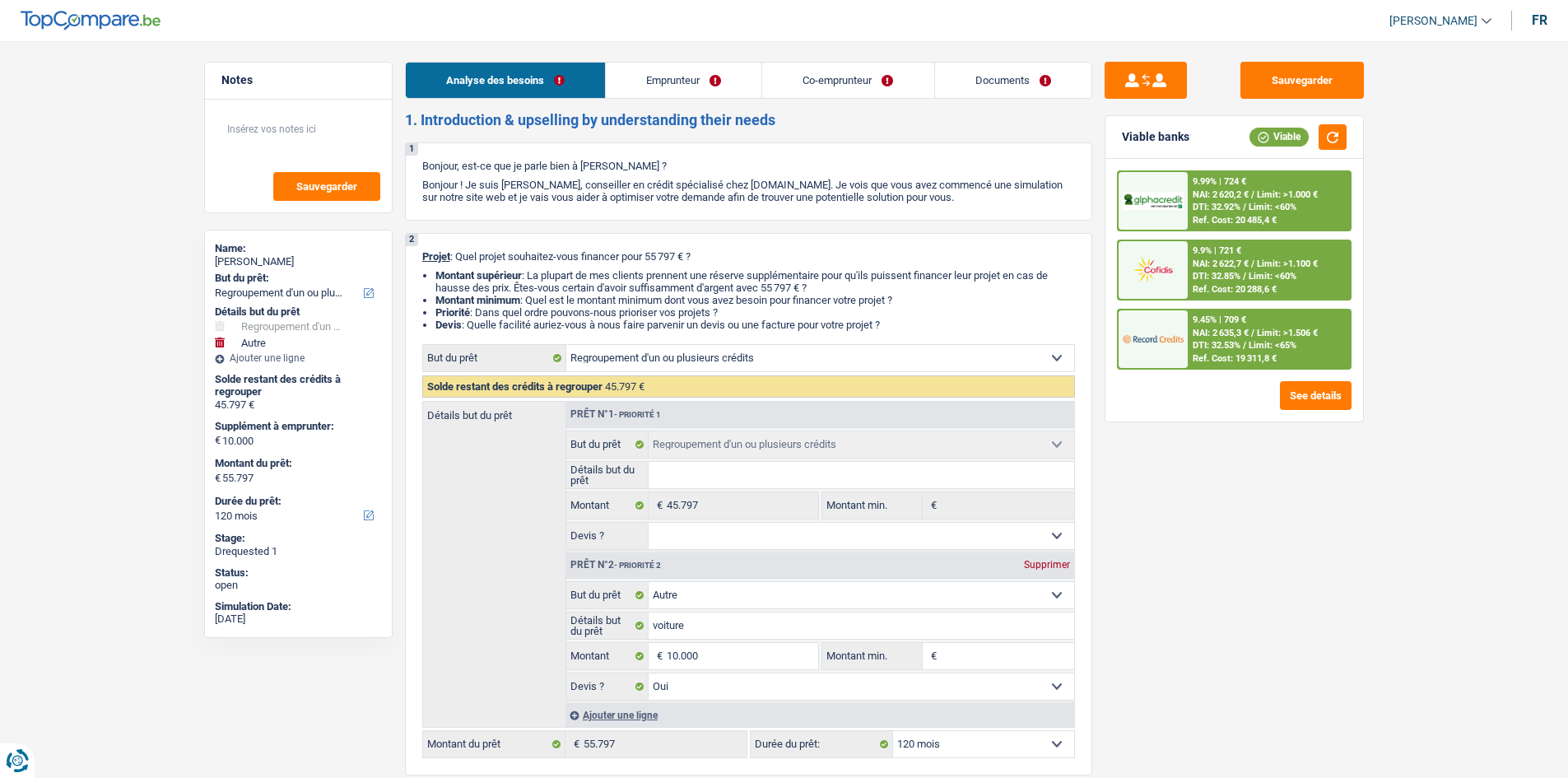
click at [655, 93] on link "Emprunteur" at bounding box center [684, 81] width 156 height 35
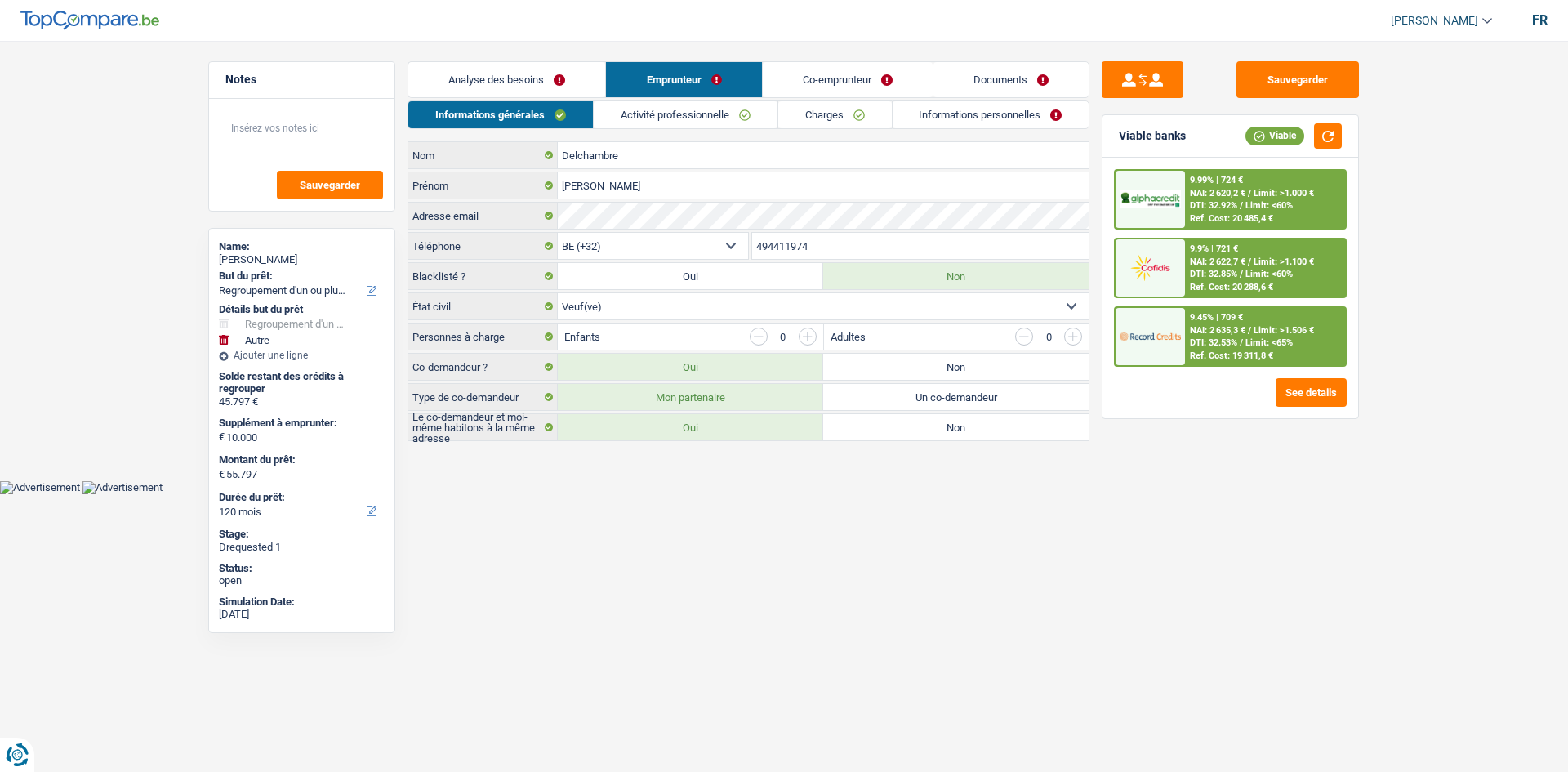
click at [533, 69] on link "Analyse des besoins" at bounding box center [506, 80] width 197 height 35
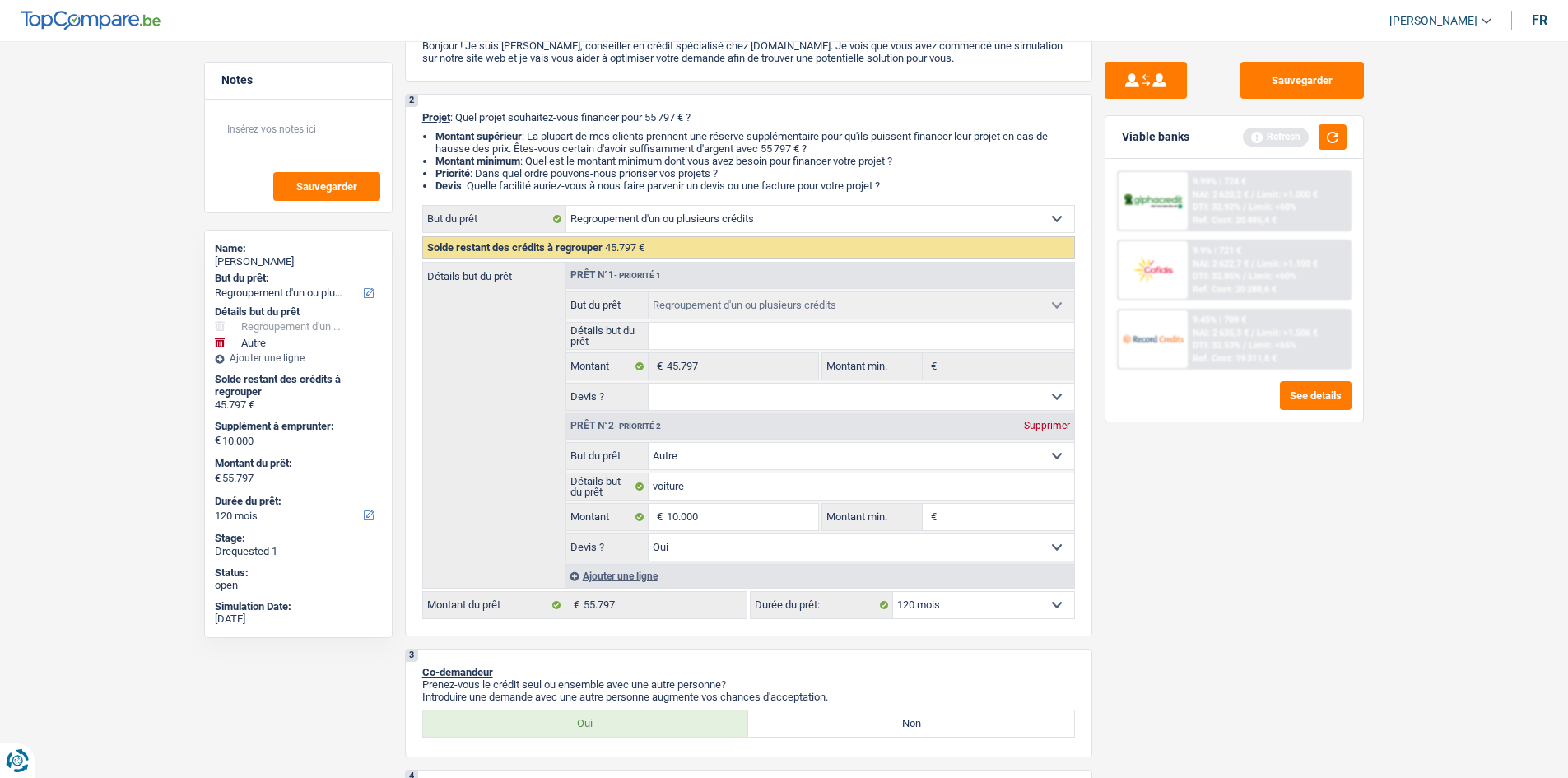
scroll to position [165, 0]
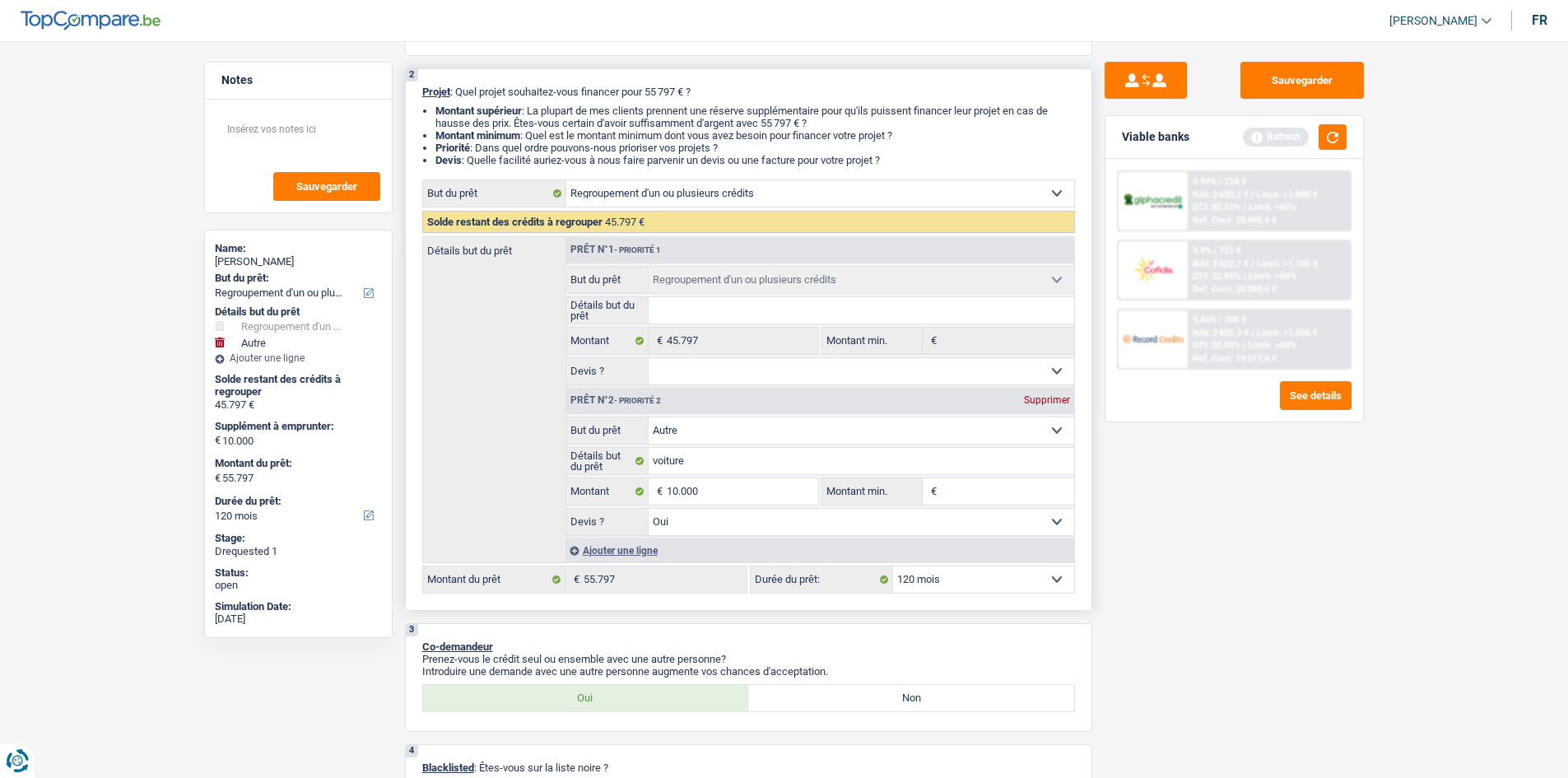
click at [631, 555] on div "Ajouter une ligne" at bounding box center [819, 550] width 508 height 24
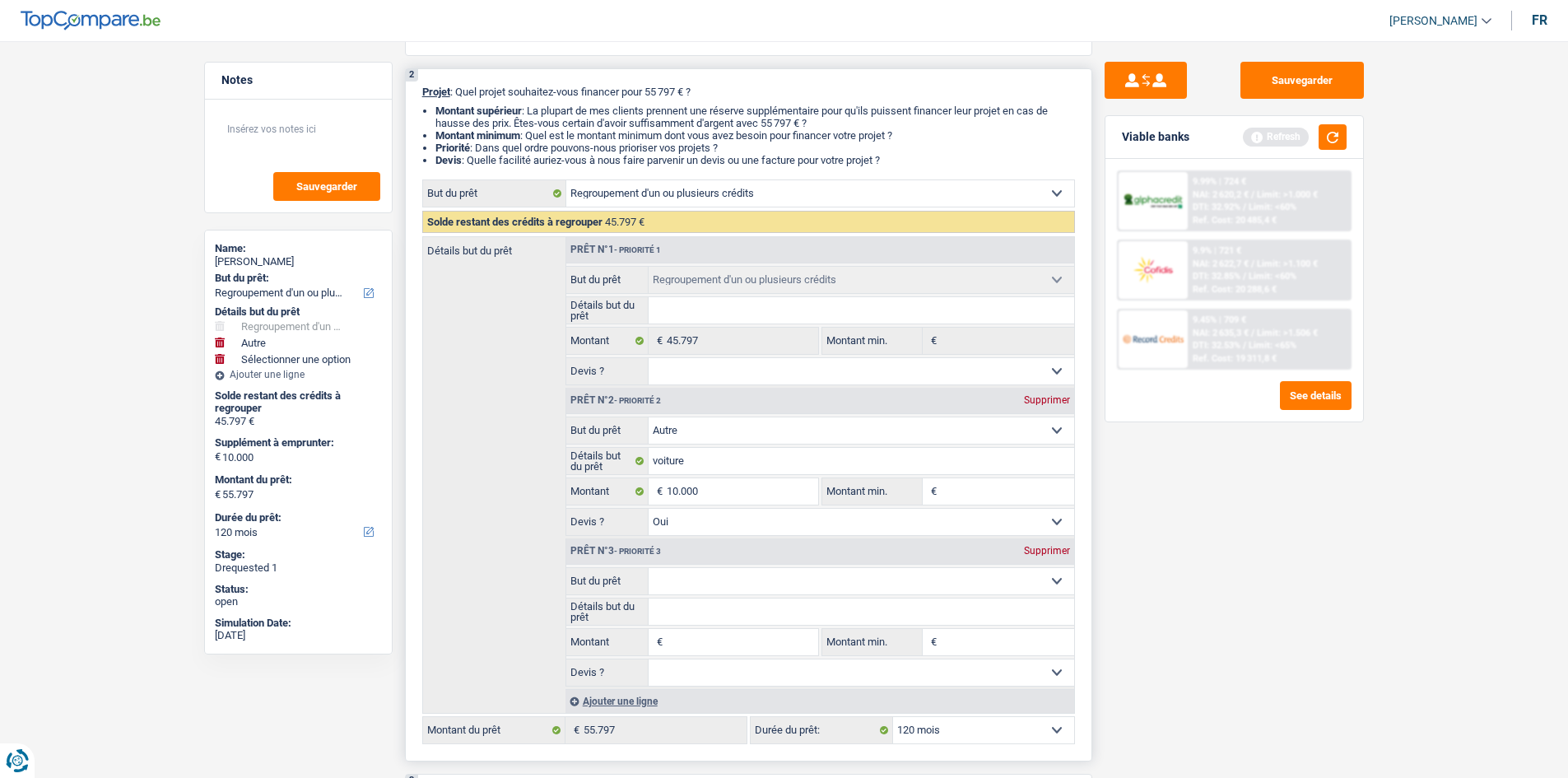
scroll to position [329, 0]
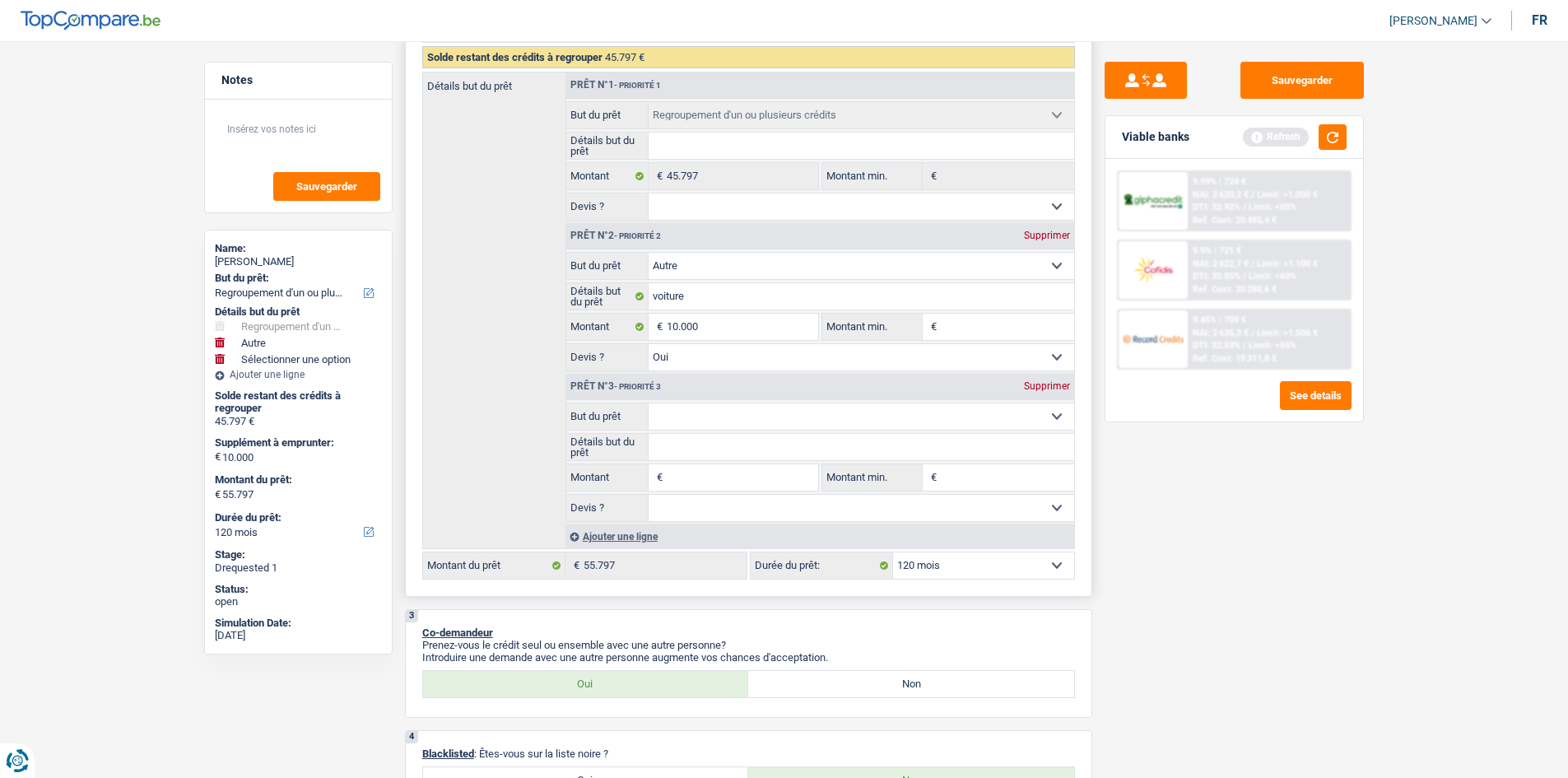
click at [724, 433] on fieldset "Détails but du prêt Tous les champs sont obligatoires. Veuillez fournir une rép…" at bounding box center [820, 446] width 508 height 28
click at [722, 419] on select "Confort maison: meubles, textile, peinture, électroménager, outillage non-profe…" at bounding box center [860, 416] width 425 height 26
select select "household"
click at [648, 403] on select "Confort maison: meubles, textile, peinture, électroménager, outillage non-profe…" at bounding box center [860, 416] width 425 height 26
select select "household"
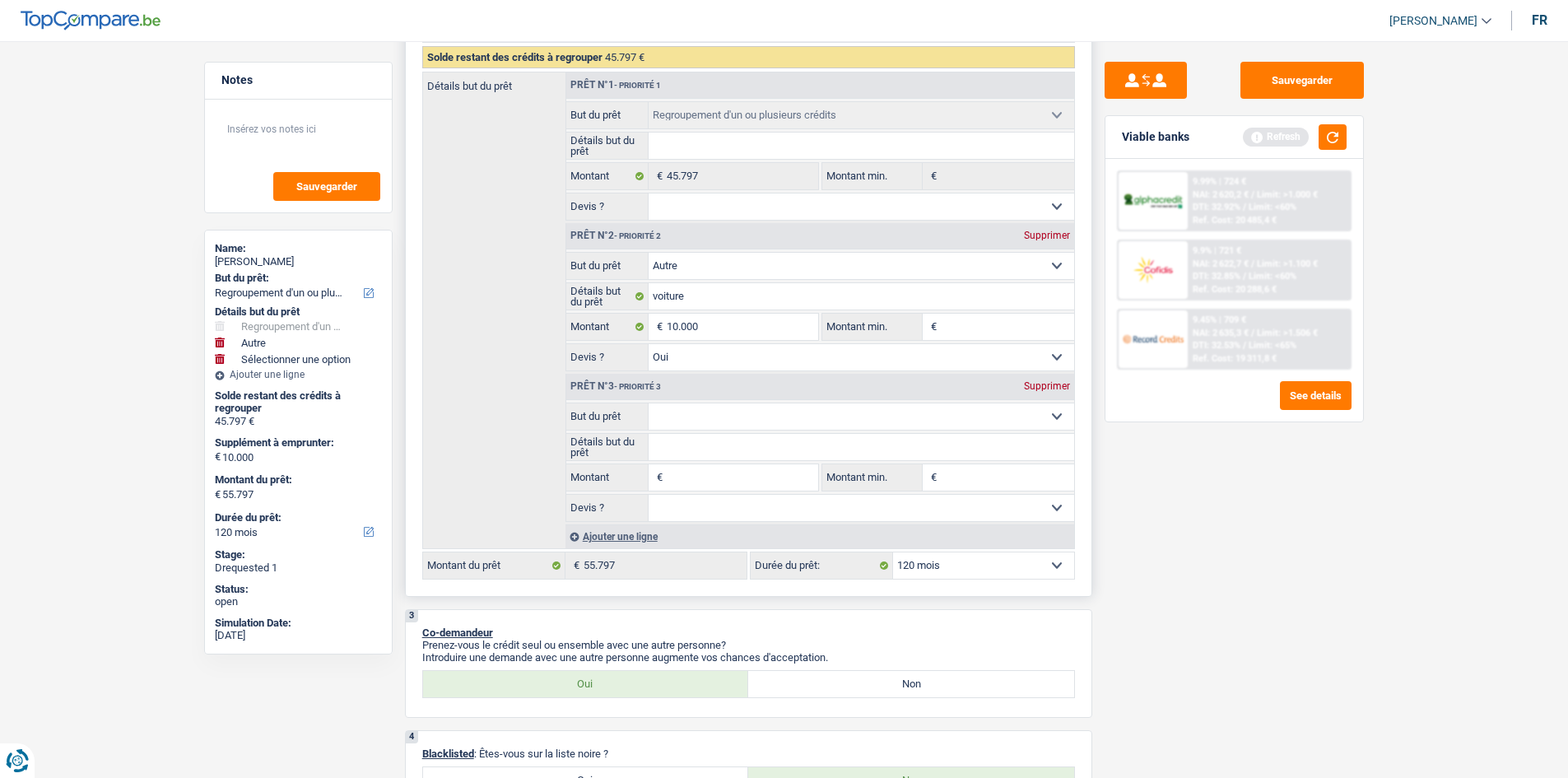
select select "household"
click at [1031, 386] on div "Supprimer" at bounding box center [1047, 385] width 55 height 10
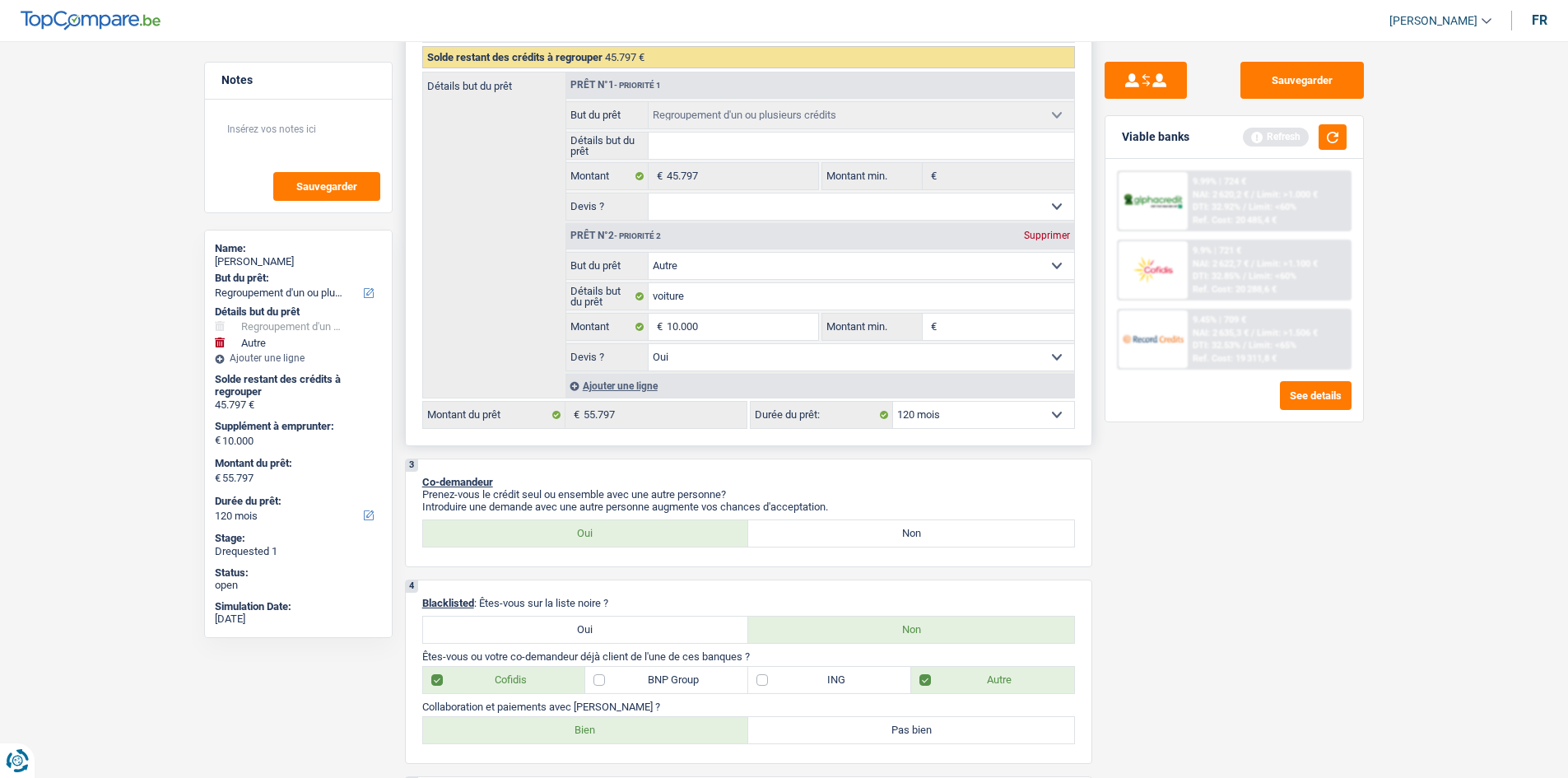
click at [724, 358] on select "Oui Non Non répondu Sélectionner une option" at bounding box center [860, 357] width 425 height 26
drag, startPoint x: 1380, startPoint y: 565, endPoint x: 1335, endPoint y: 556, distance: 45.9
drag, startPoint x: 1085, startPoint y: 558, endPoint x: 1071, endPoint y: 553, distance: 14.9
click at [1083, 556] on div "3 Co-demandeur Prenez-vous le crédit seul ou ensemble avec une autre personne? …" at bounding box center [748, 512] width 687 height 108
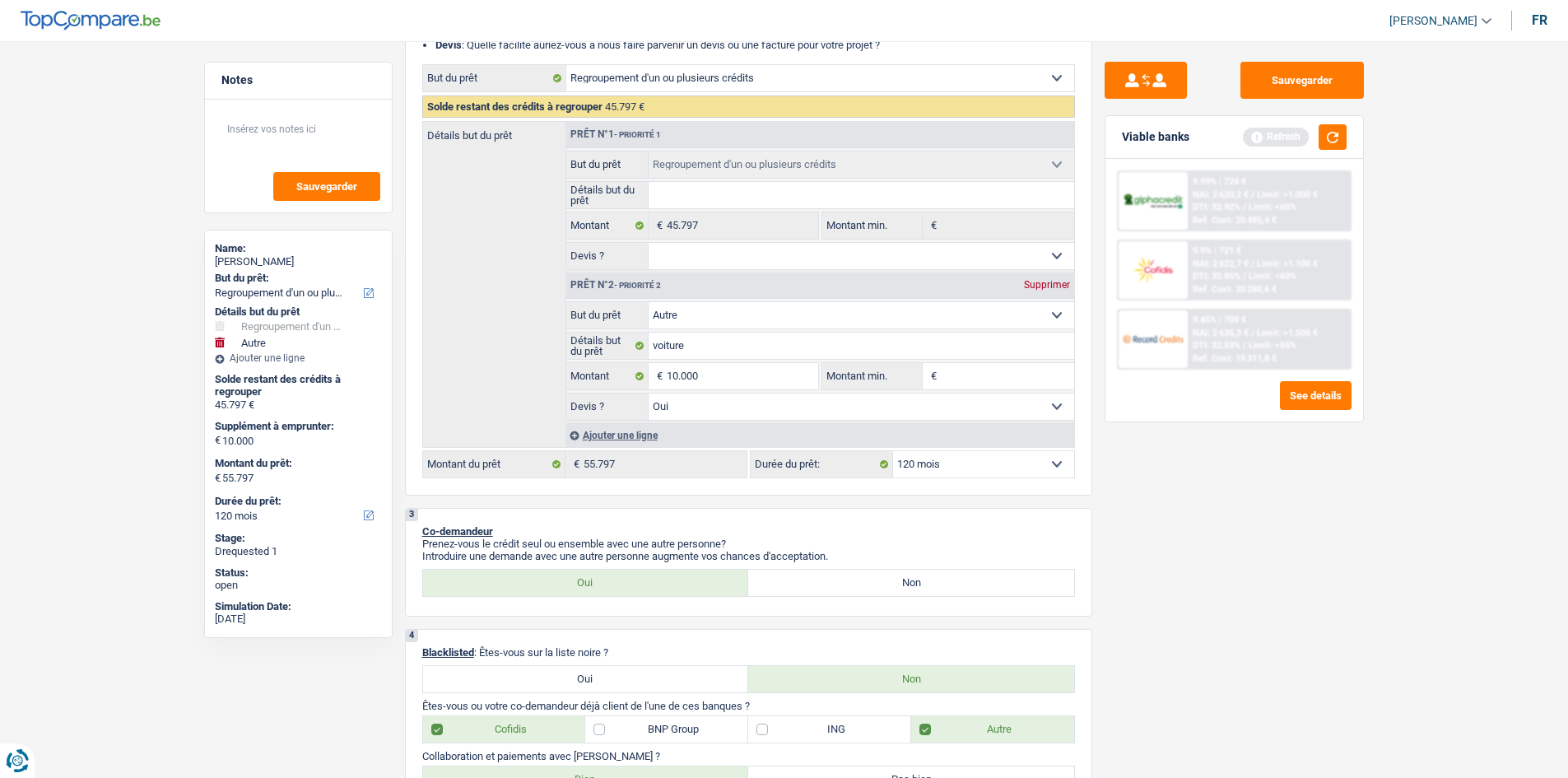
scroll to position [0, 0]
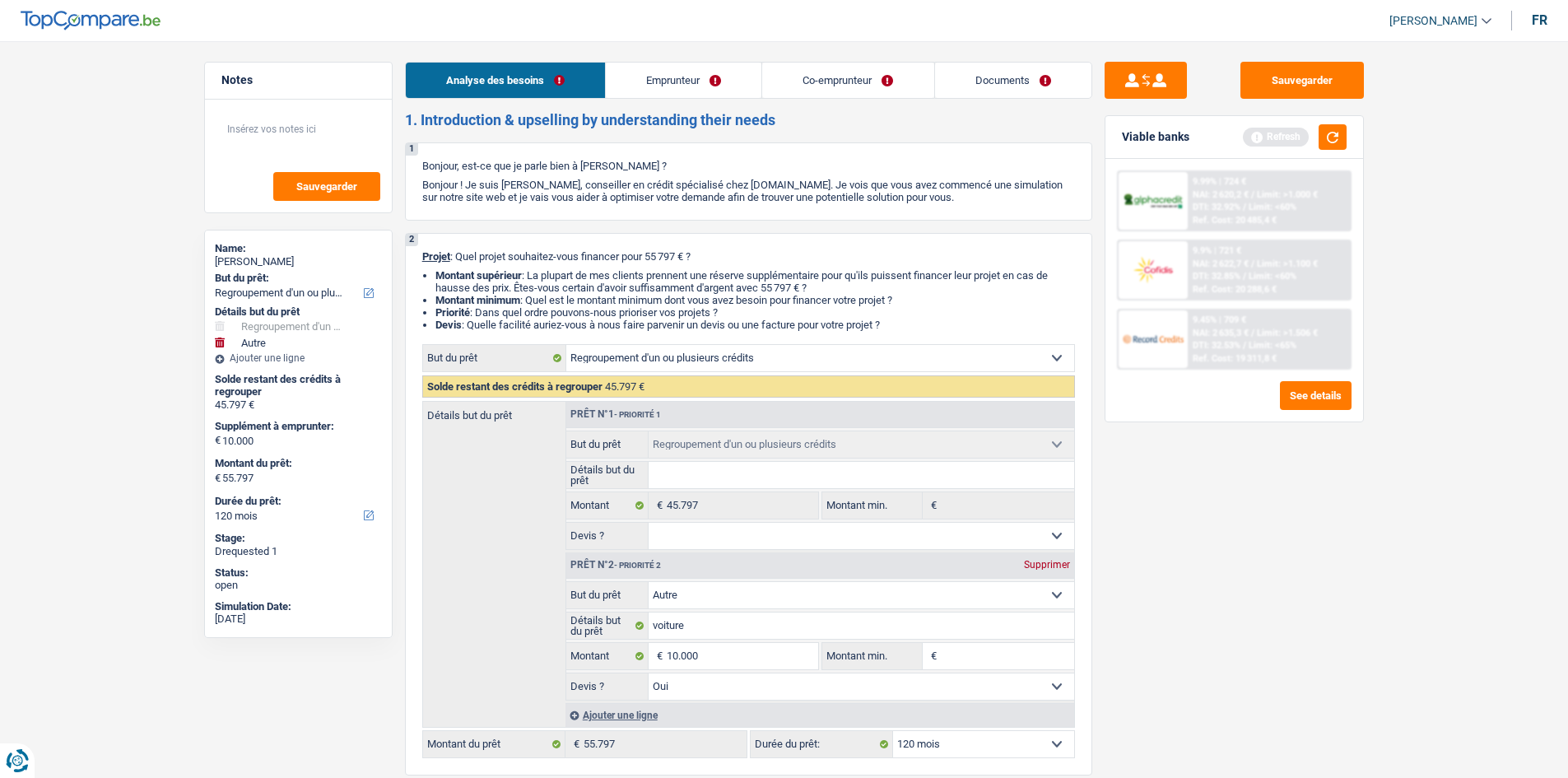
click at [795, 82] on link "Co-emprunteur" at bounding box center [847, 81] width 171 height 35
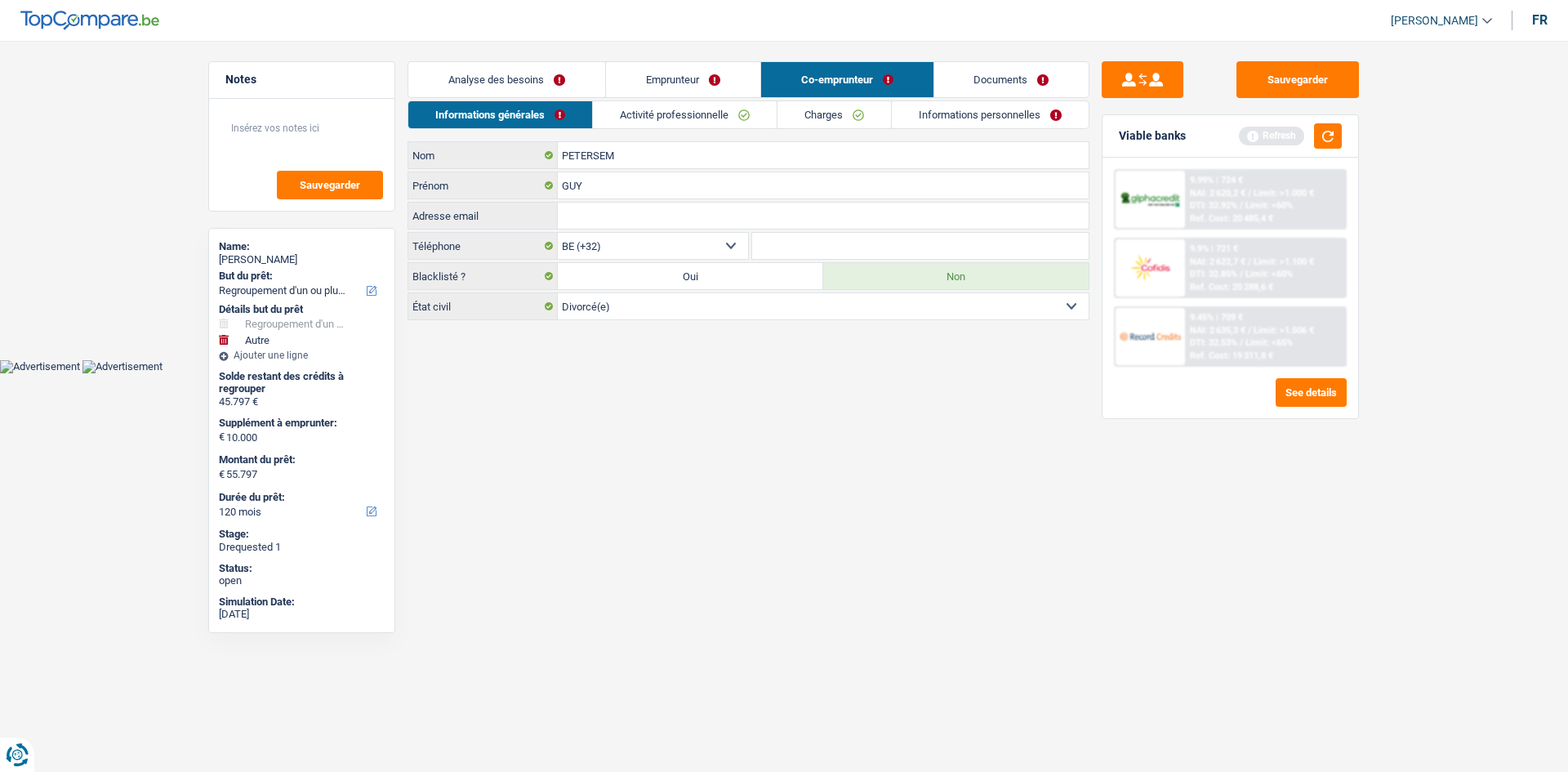
click at [712, 114] on link "Activité professionnelle" at bounding box center [685, 114] width 184 height 27
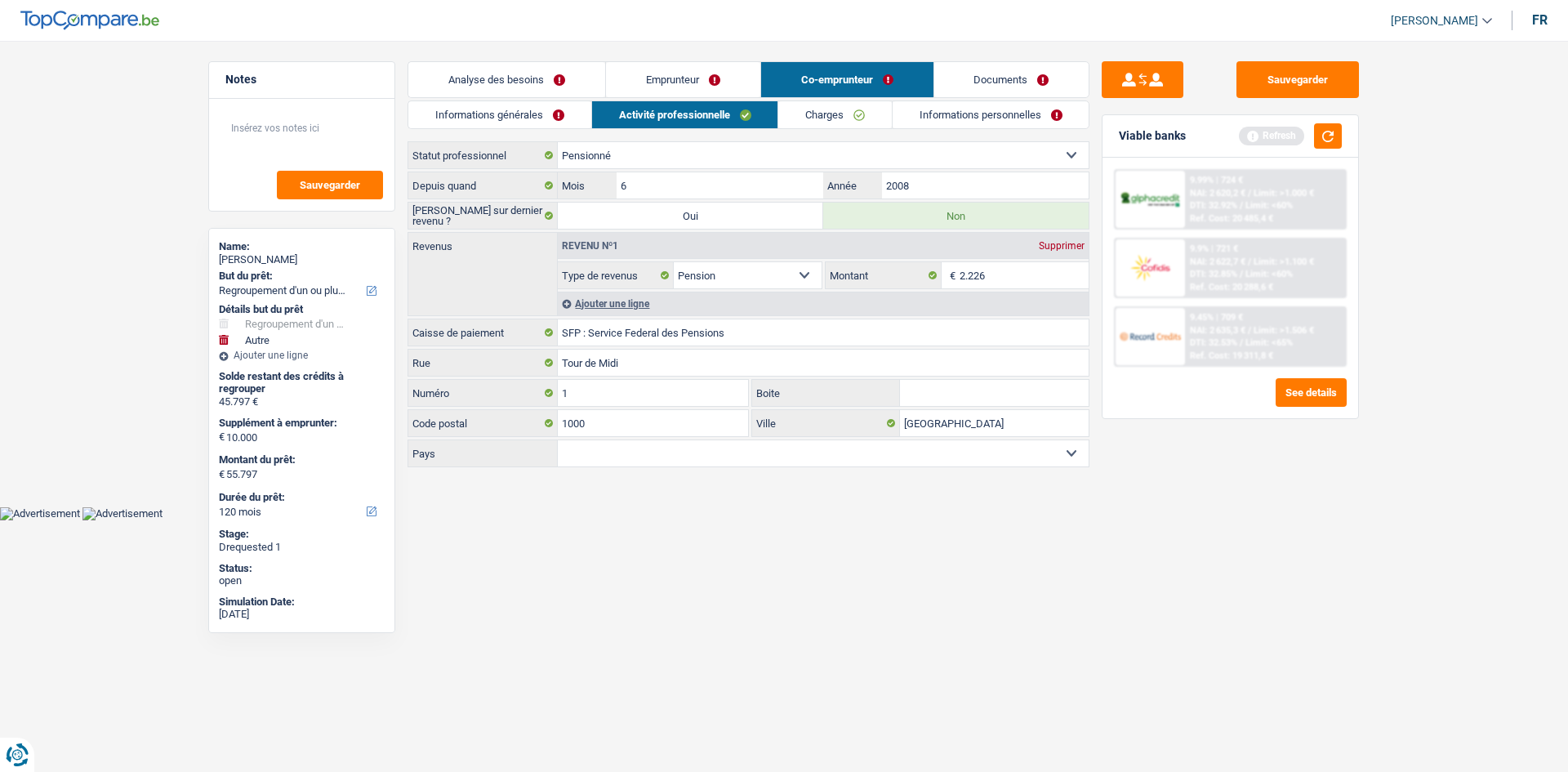
click at [834, 115] on link "Charges" at bounding box center [835, 114] width 114 height 27
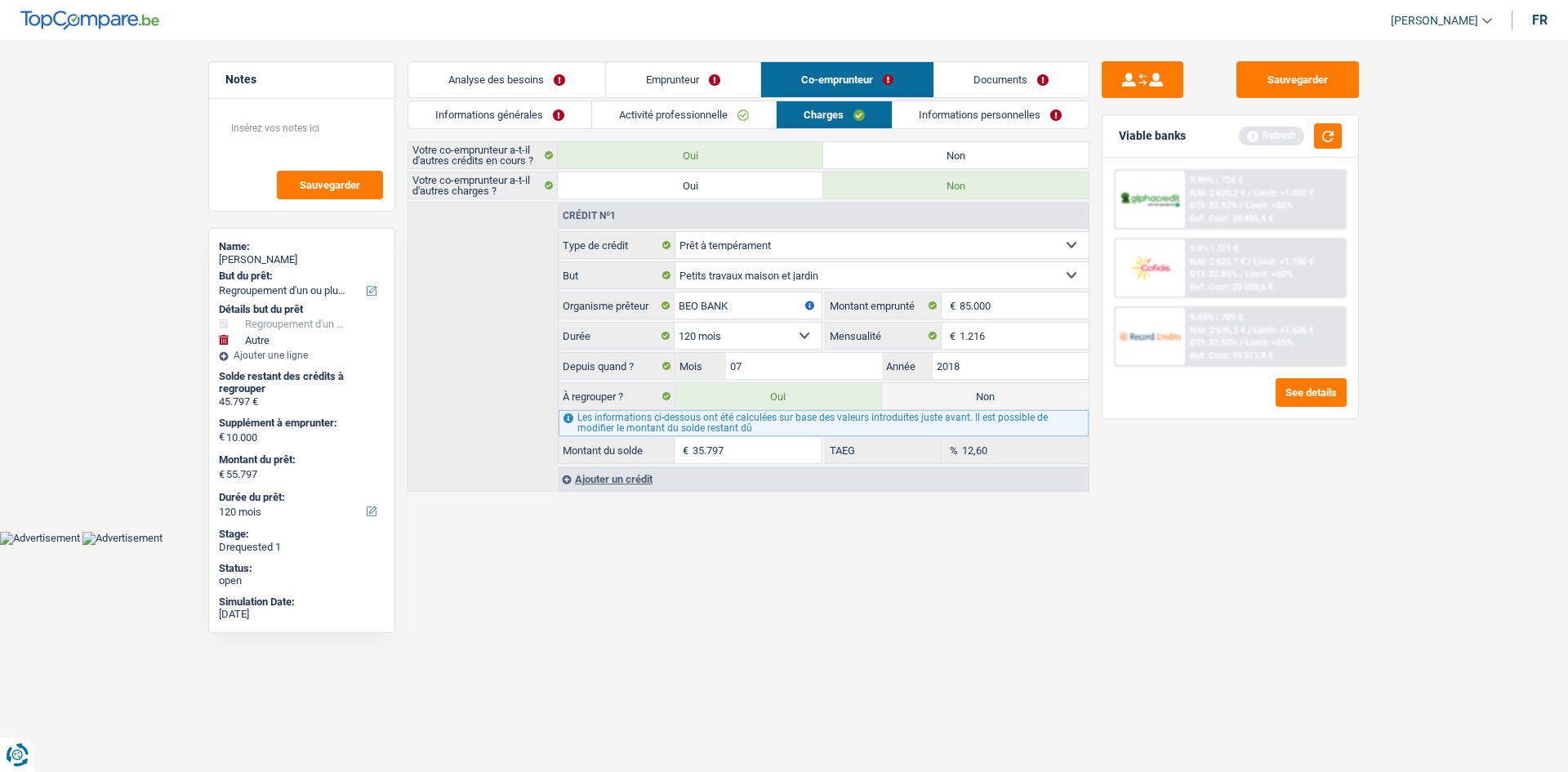
click at [1202, 243] on div "9.9% | 721 € NAI: 2 622,7 € / Limit: >1.100 € DTI: 32.85% / Limit: <60% Ref. Co…" at bounding box center [1265, 267] width 161 height 57
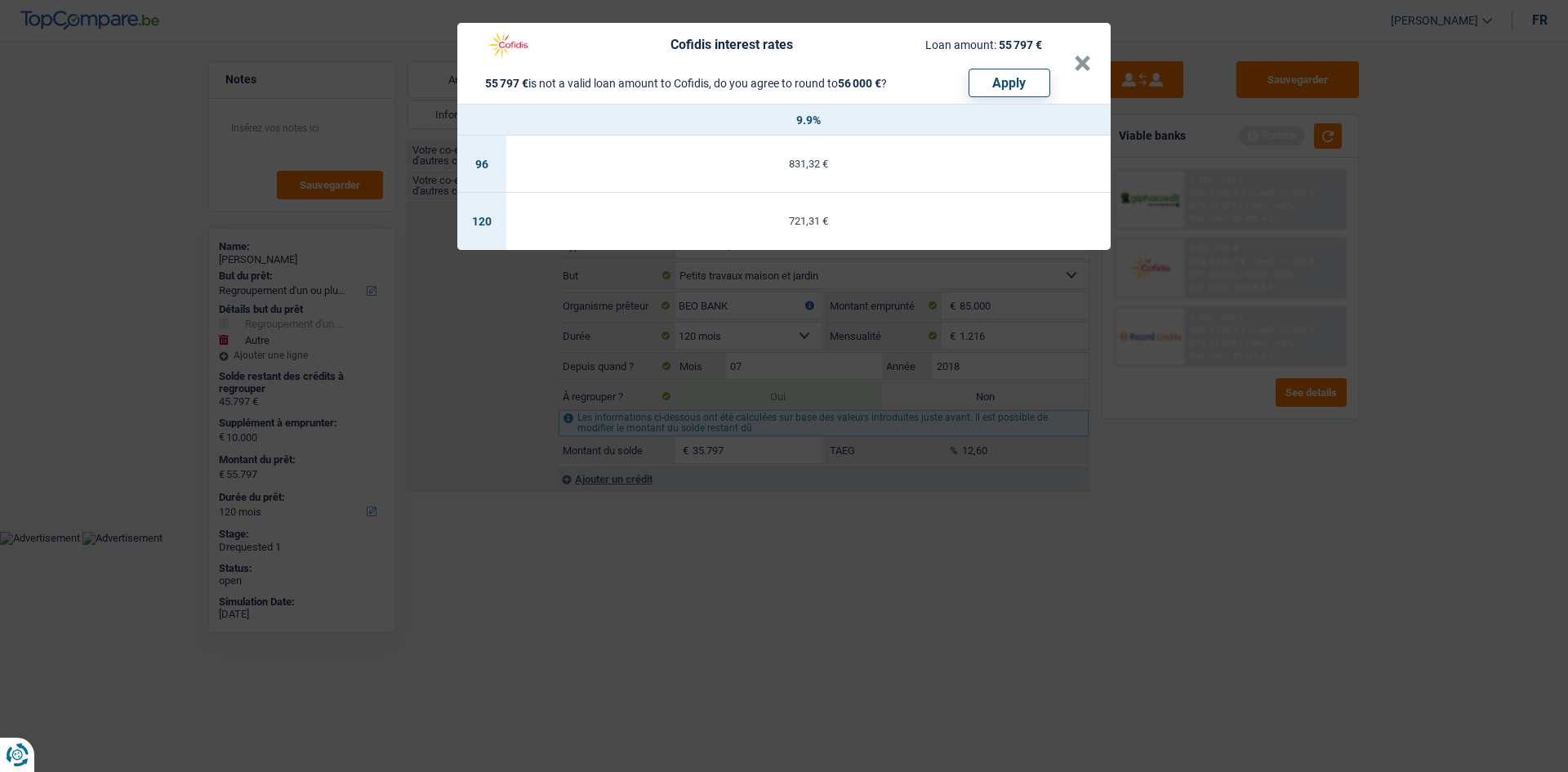
drag, startPoint x: 941, startPoint y: 414, endPoint x: 933, endPoint y: 400, distance: 16.1
click at [939, 398] on div "Cofidis interest rates Loan amount: 55 797 € 55 797 € is not a valid loan amoun…" at bounding box center [784, 386] width 1568 height 772
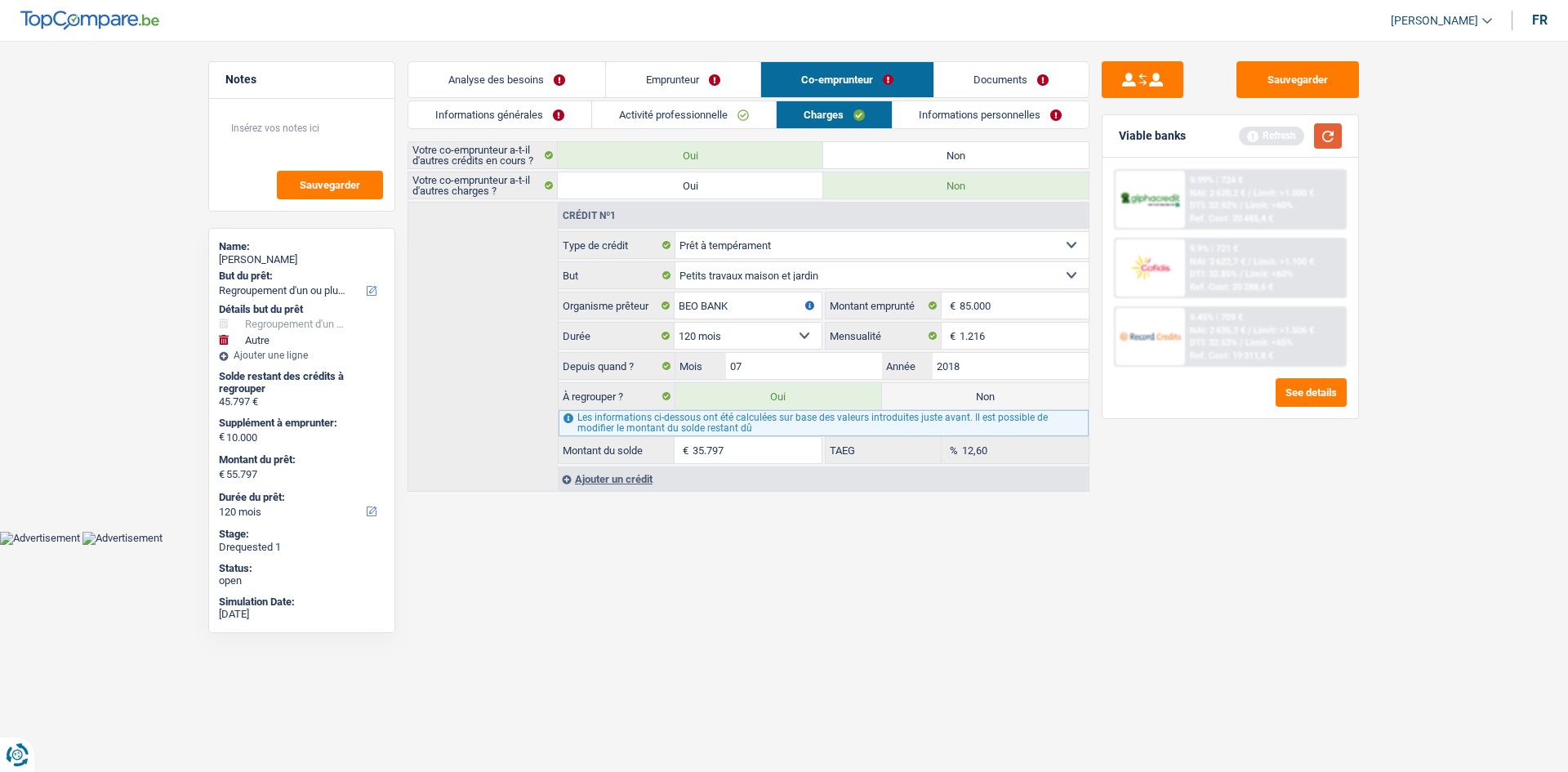
click at [1320, 131] on button "button" at bounding box center [1328, 136] width 28 height 26
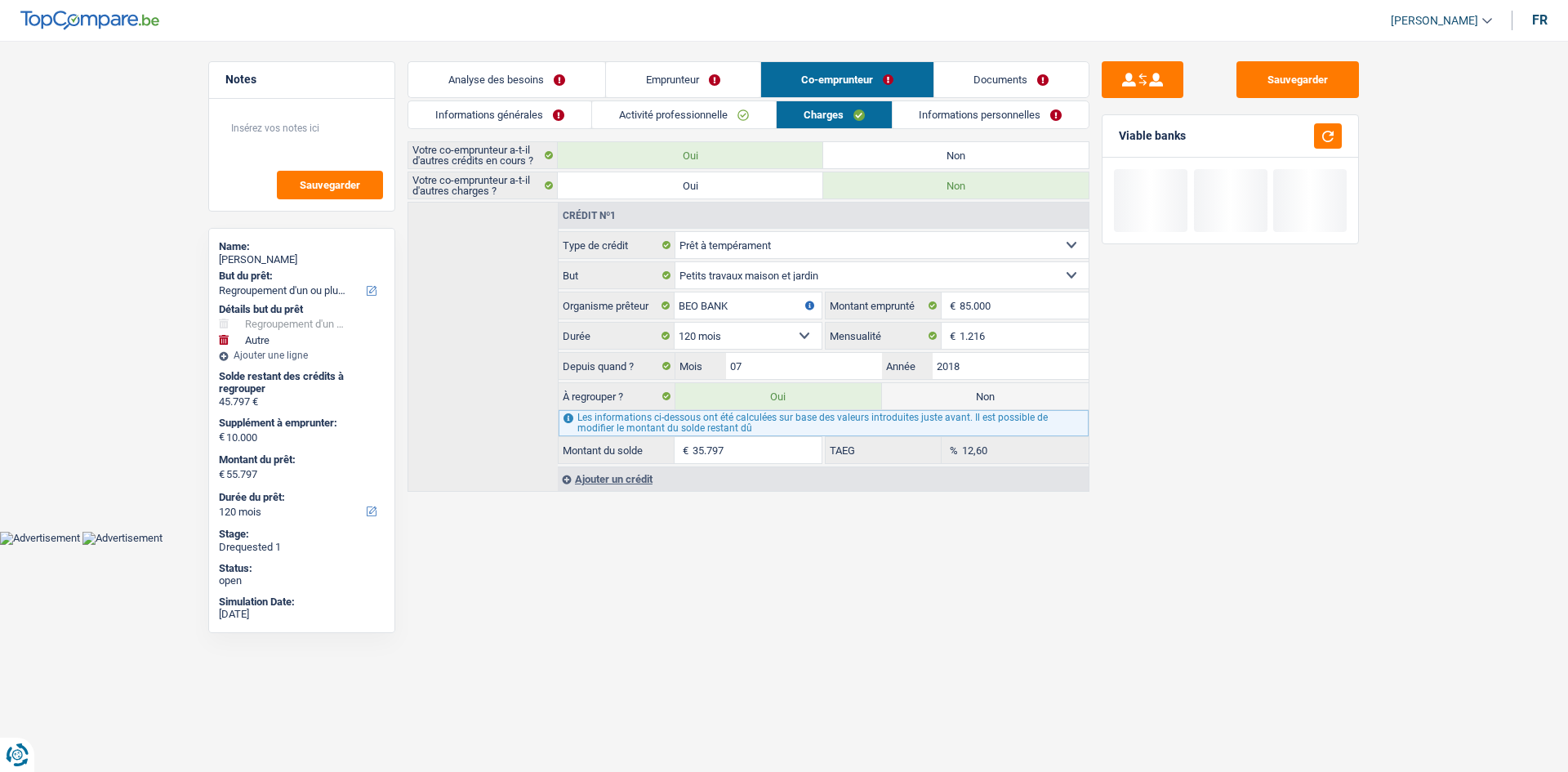
click at [550, 85] on link "Analyse des besoins" at bounding box center [506, 80] width 197 height 35
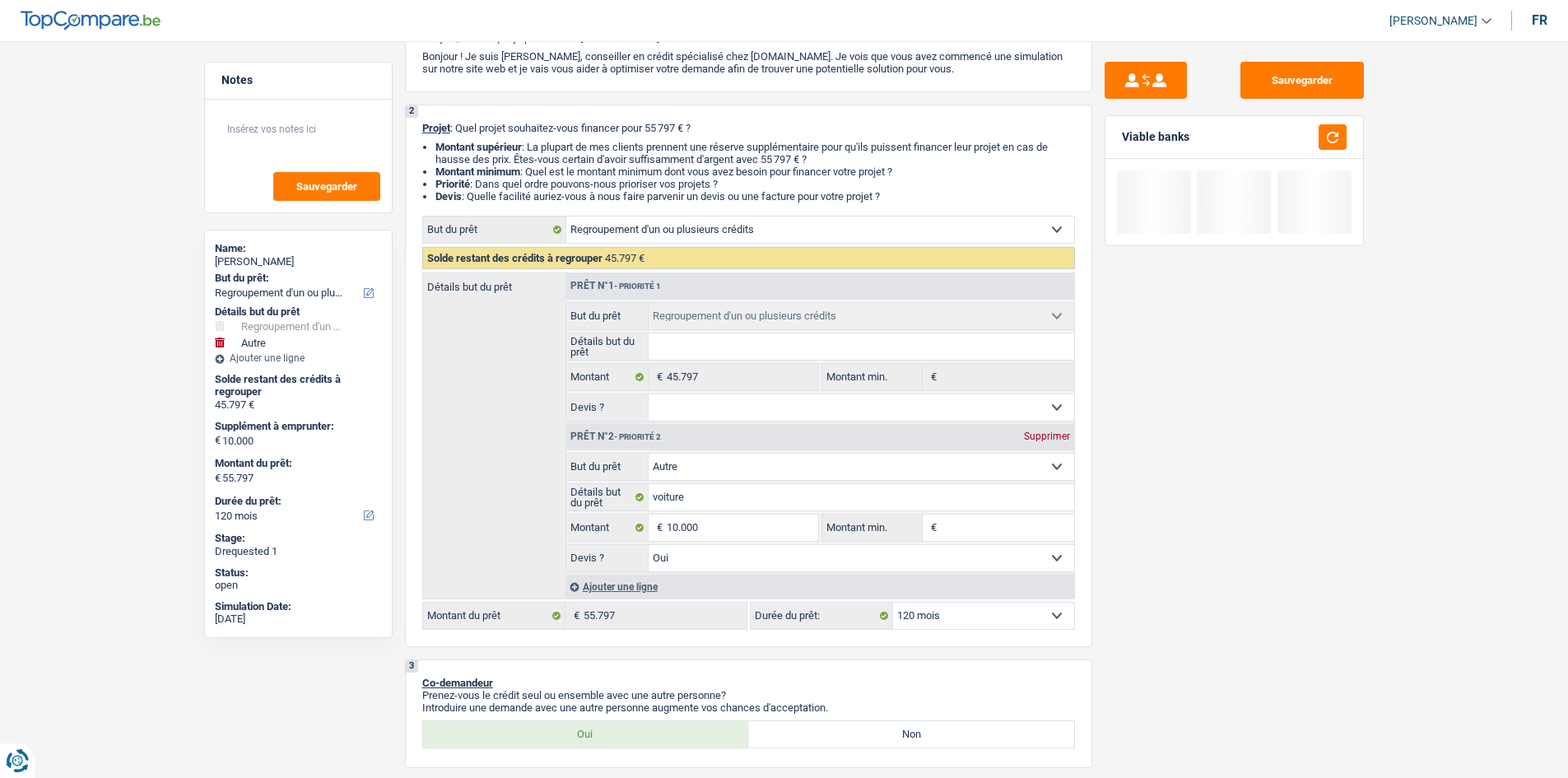
scroll to position [411, 0]
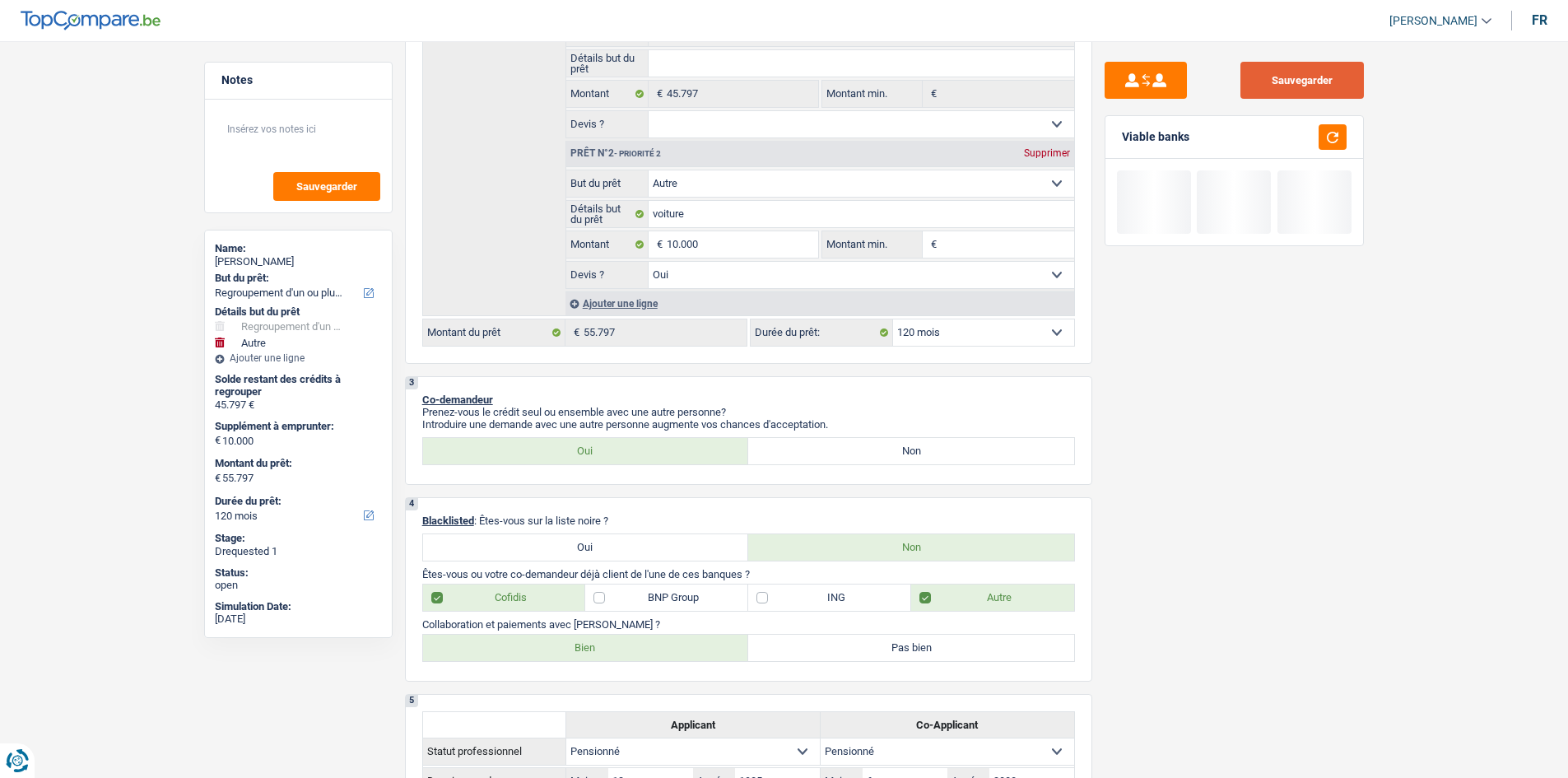
click at [1310, 88] on button "Sauvegarder" at bounding box center [1301, 81] width 123 height 37
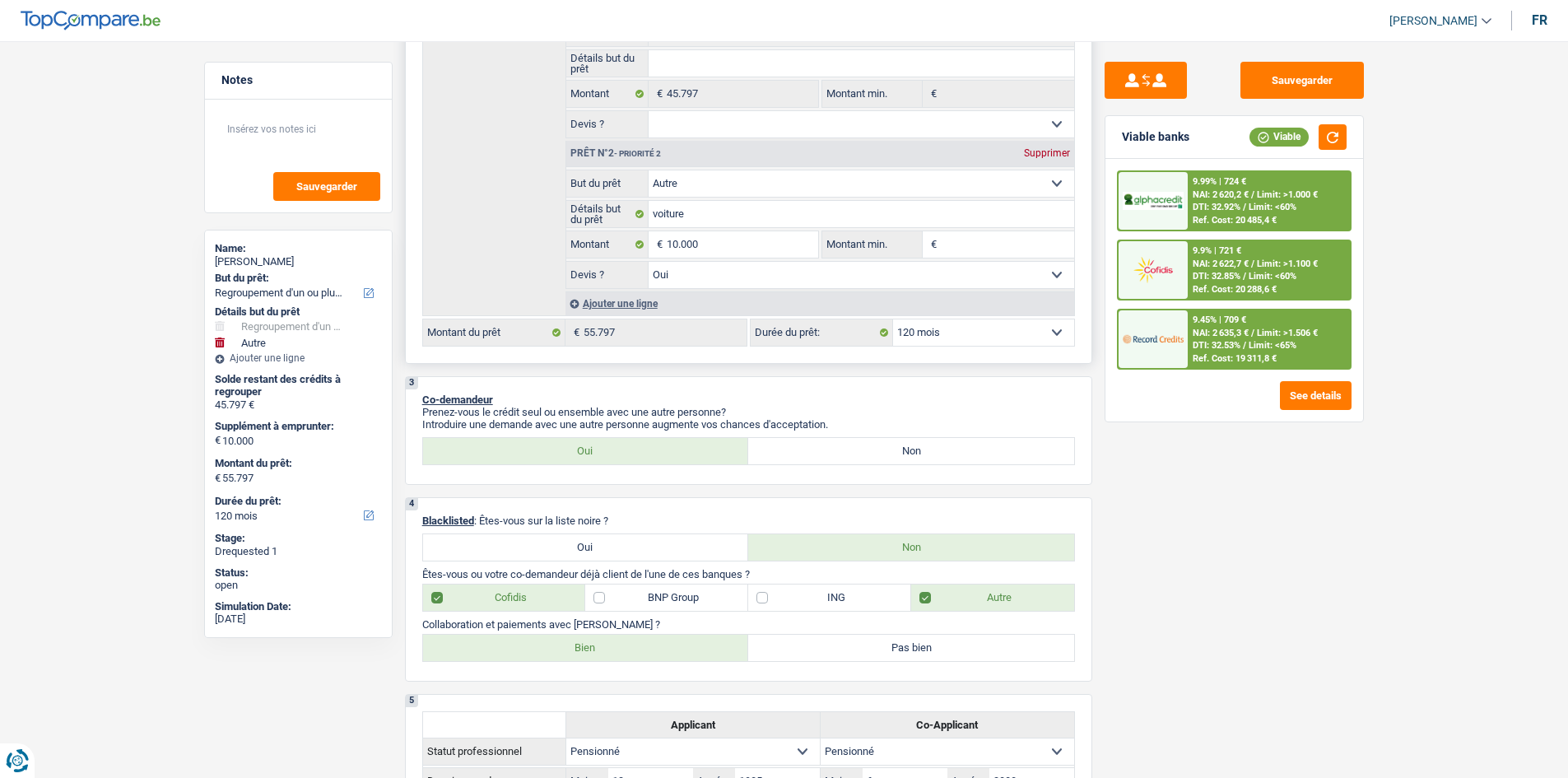
click at [979, 343] on select "12 mois 18 mois 24 mois 30 mois 36 mois 42 mois 48 mois 60 mois 72 mois 84 mois…" at bounding box center [983, 333] width 181 height 26
select select "144"
click at [893, 320] on select "12 mois 18 mois 24 mois 30 mois 36 mois 42 mois 48 mois 60 mois 72 mois 84 mois…" at bounding box center [983, 333] width 181 height 26
select select "144"
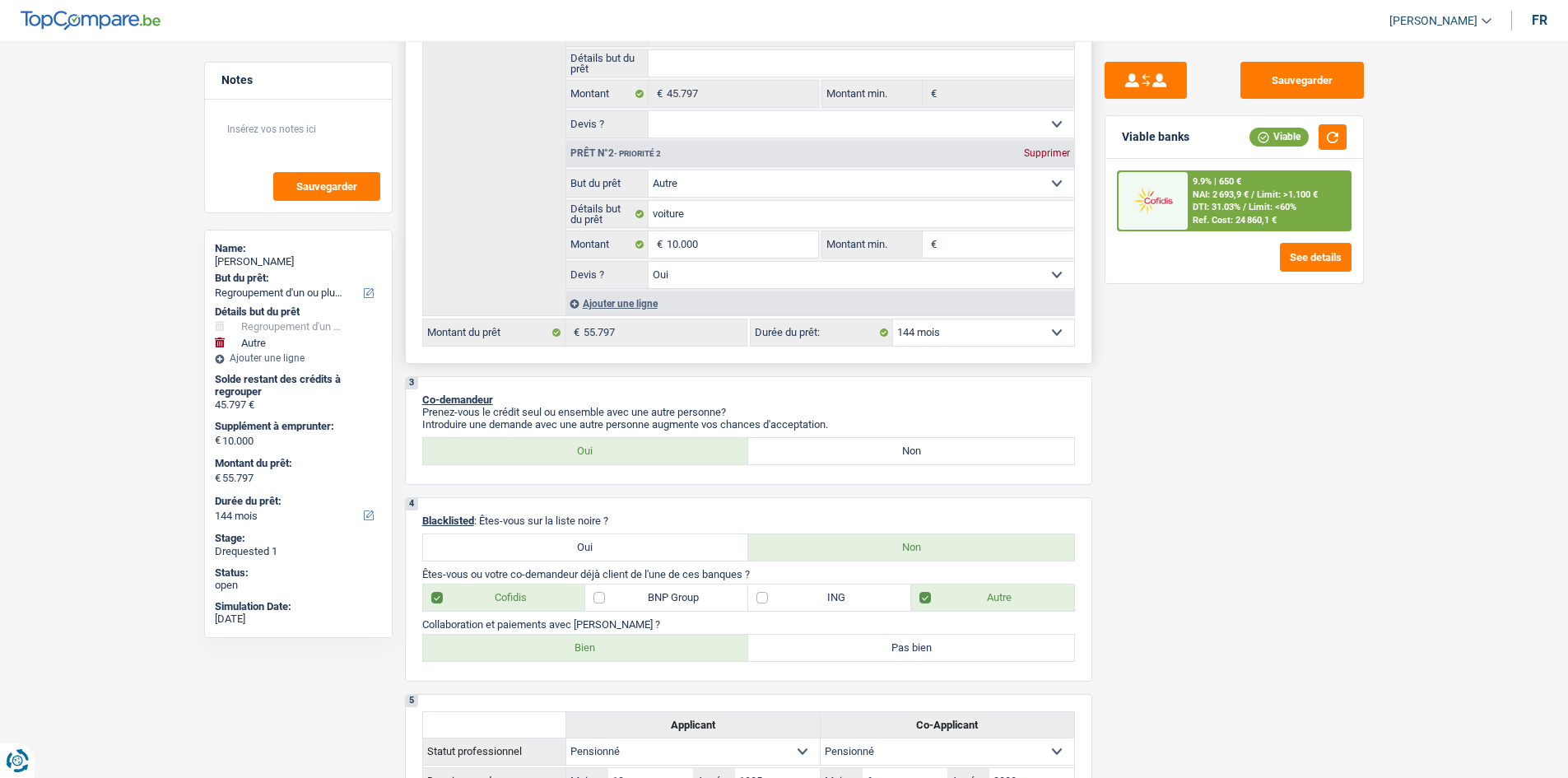
click at [1036, 326] on select "12 mois 18 mois 24 mois 30 mois 36 mois 42 mois 48 mois 60 mois 72 mois 84 mois…" at bounding box center [983, 333] width 181 height 26
select select "120"
click at [893, 320] on select "12 mois 18 mois 24 mois 30 mois 36 mois 42 mois 48 mois 60 mois 72 mois 84 mois…" at bounding box center [983, 333] width 181 height 26
select select "120"
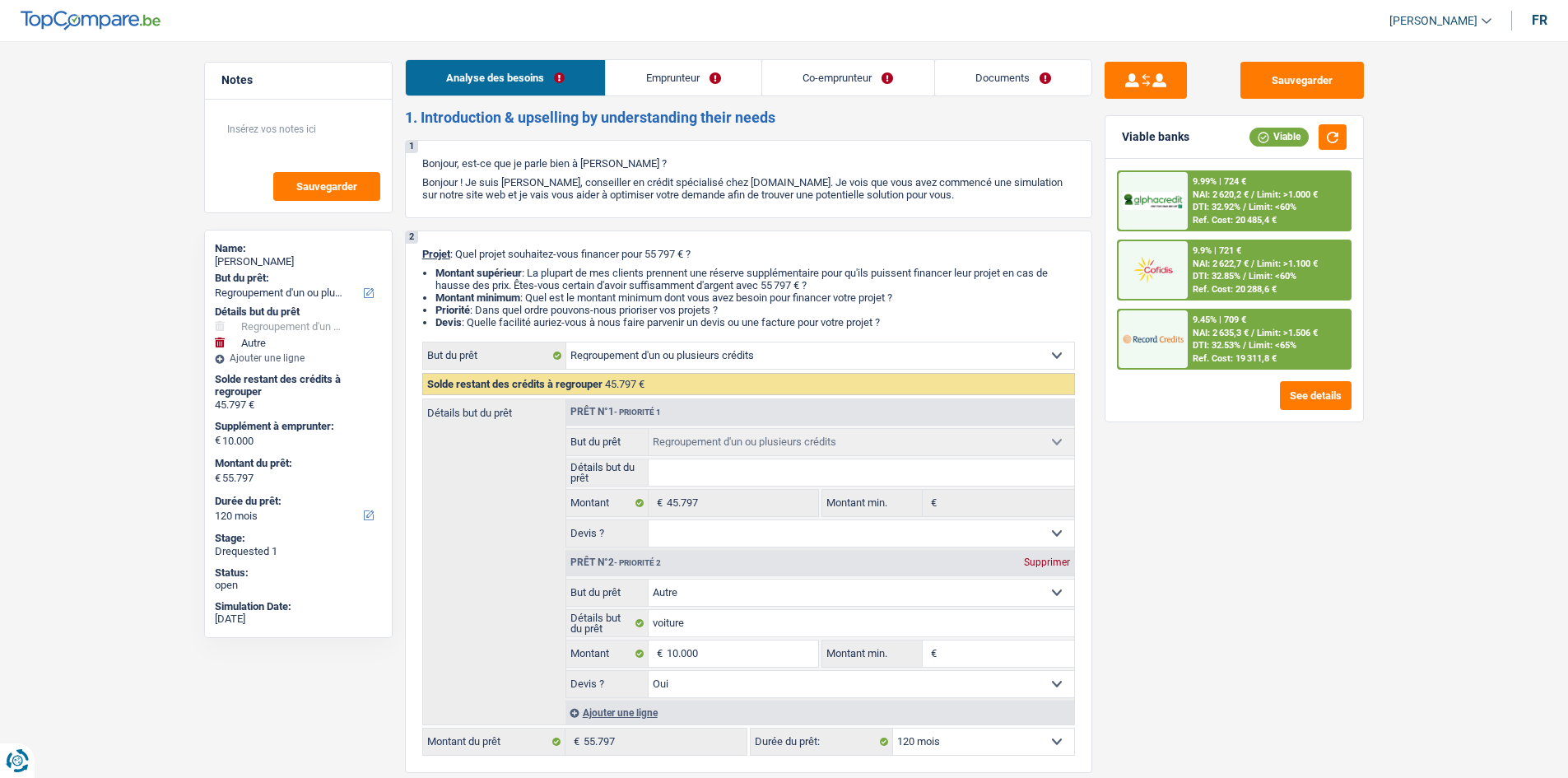
scroll to position [0, 0]
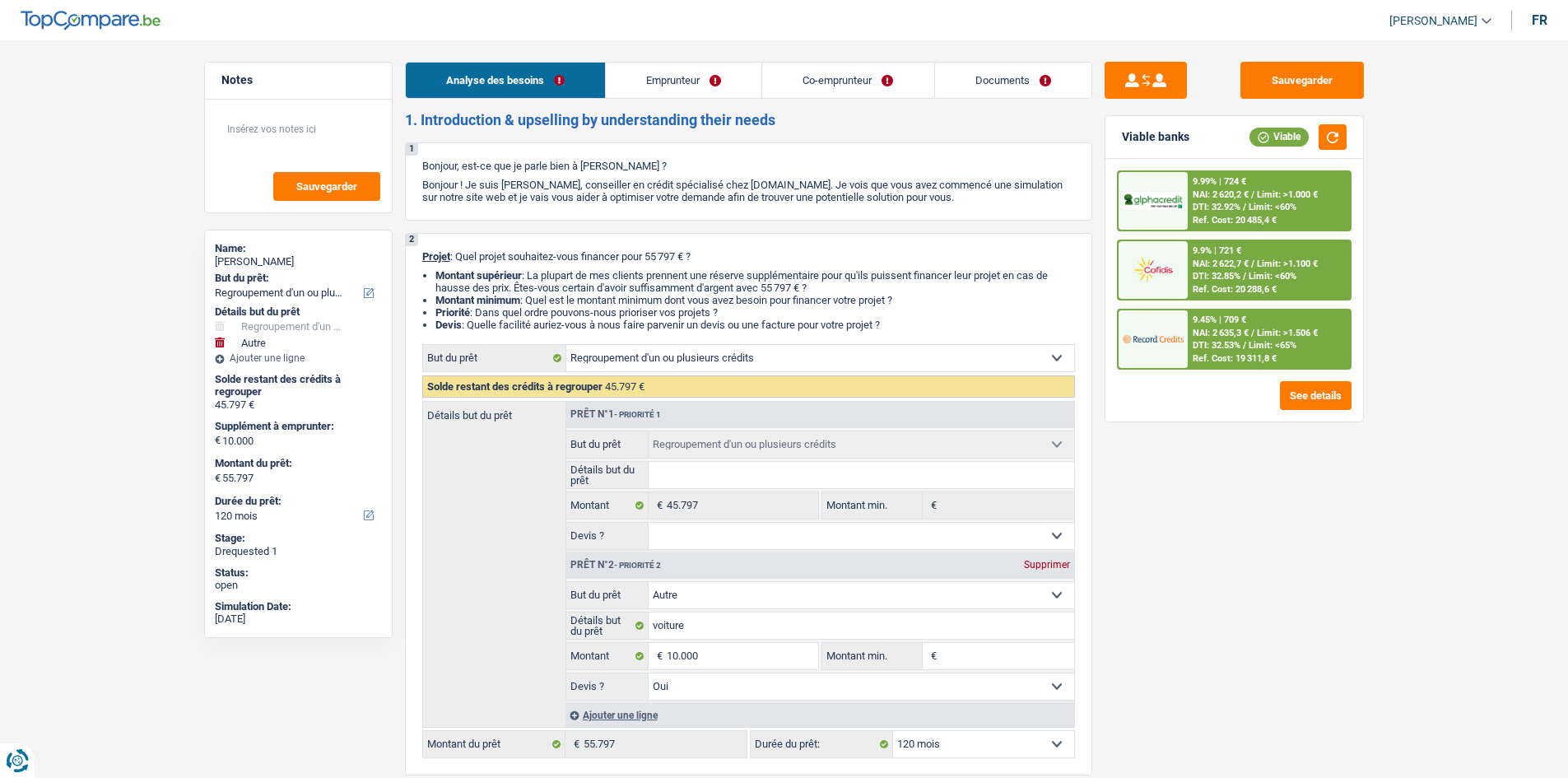
click at [857, 85] on link "Co-emprunteur" at bounding box center [847, 81] width 171 height 35
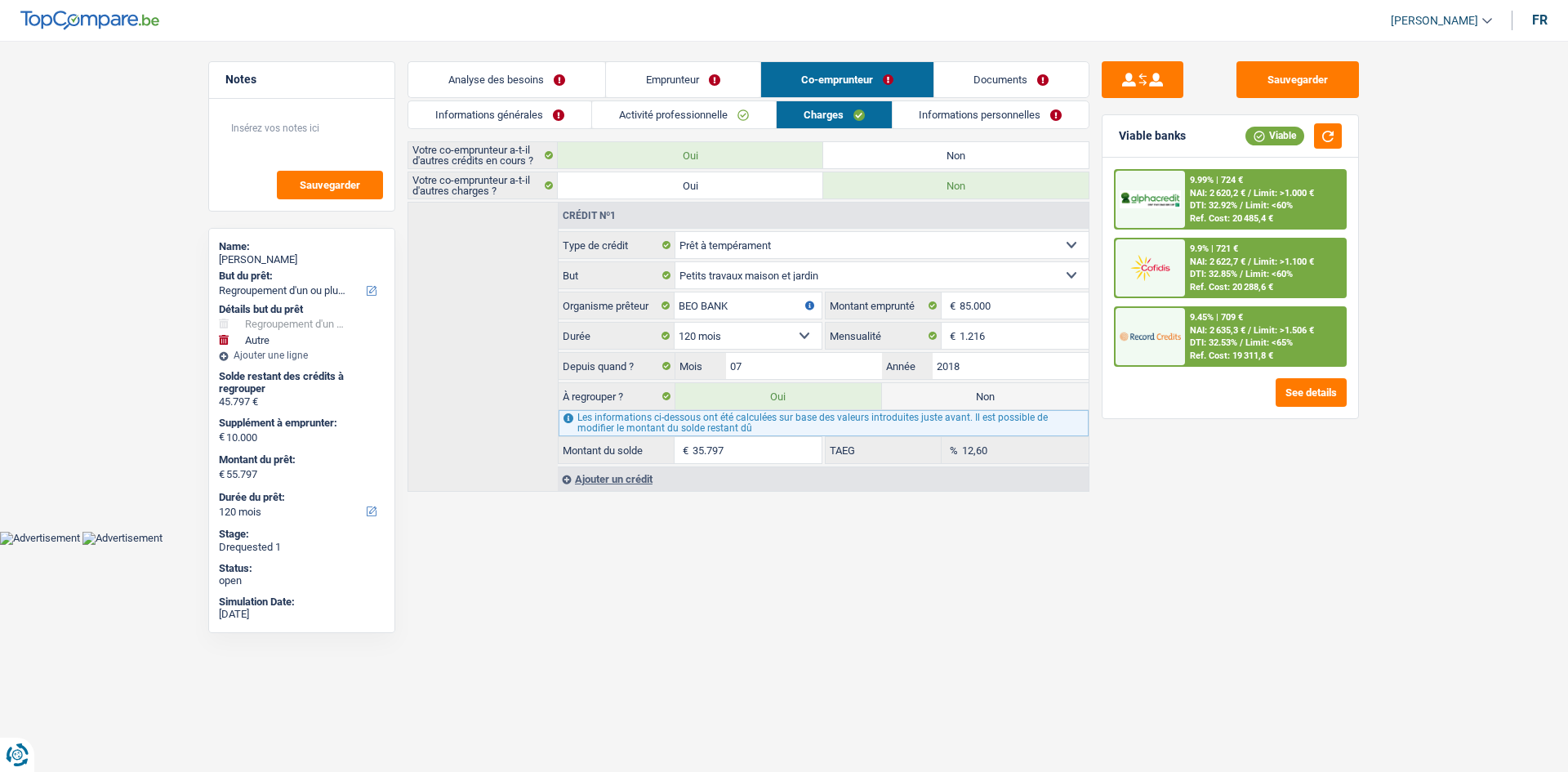
click at [987, 400] on label "Non" at bounding box center [985, 396] width 207 height 26
click at [987, 400] on input "Non" at bounding box center [985, 396] width 207 height 26
radio input "true"
type input "20.000"
select select "84"
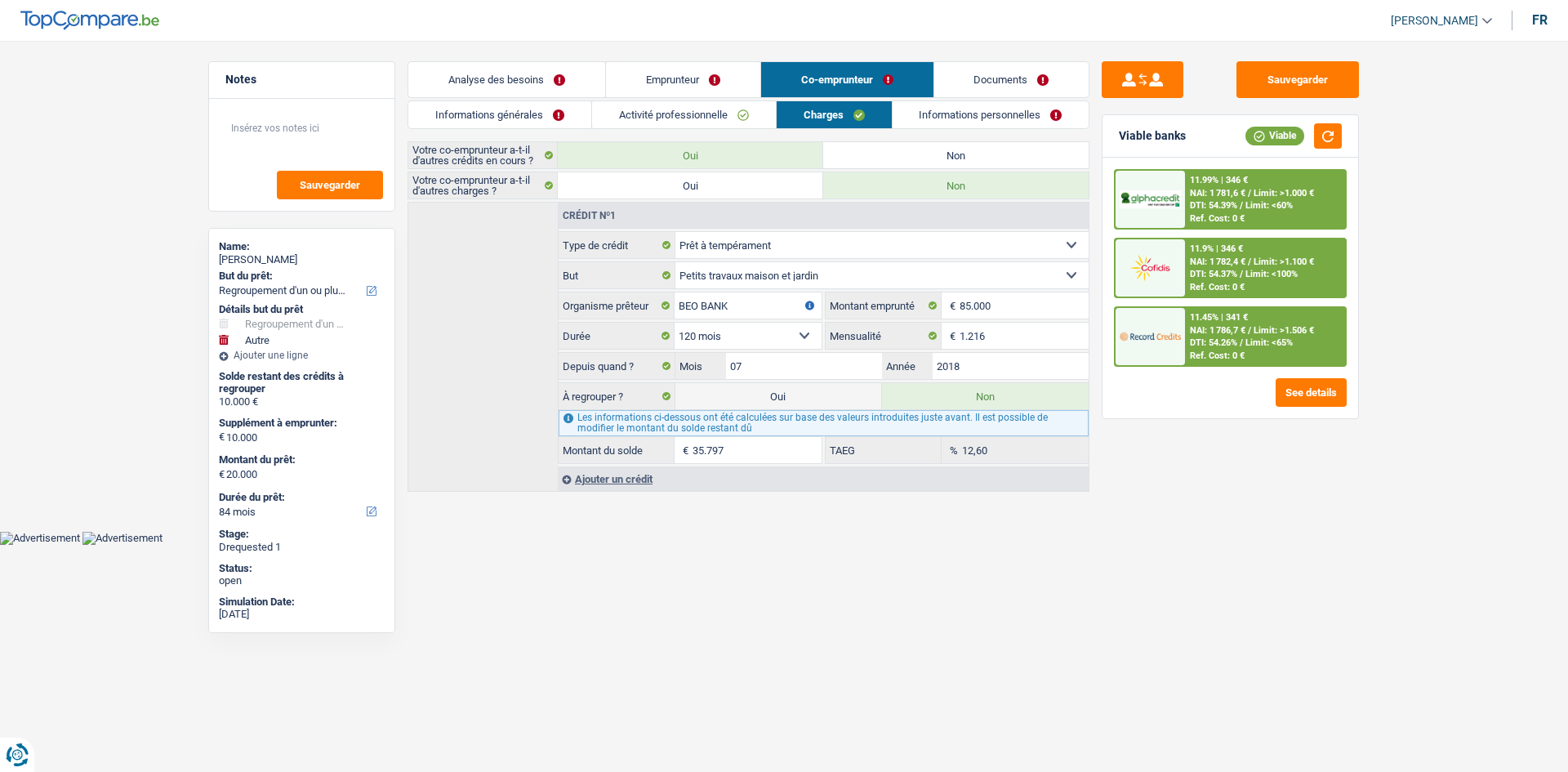
click at [723, 407] on label "Oui" at bounding box center [778, 396] width 207 height 26
click at [723, 407] on input "Oui" at bounding box center [778, 396] width 207 height 26
radio input "true"
type input "55.797"
radio input "false"
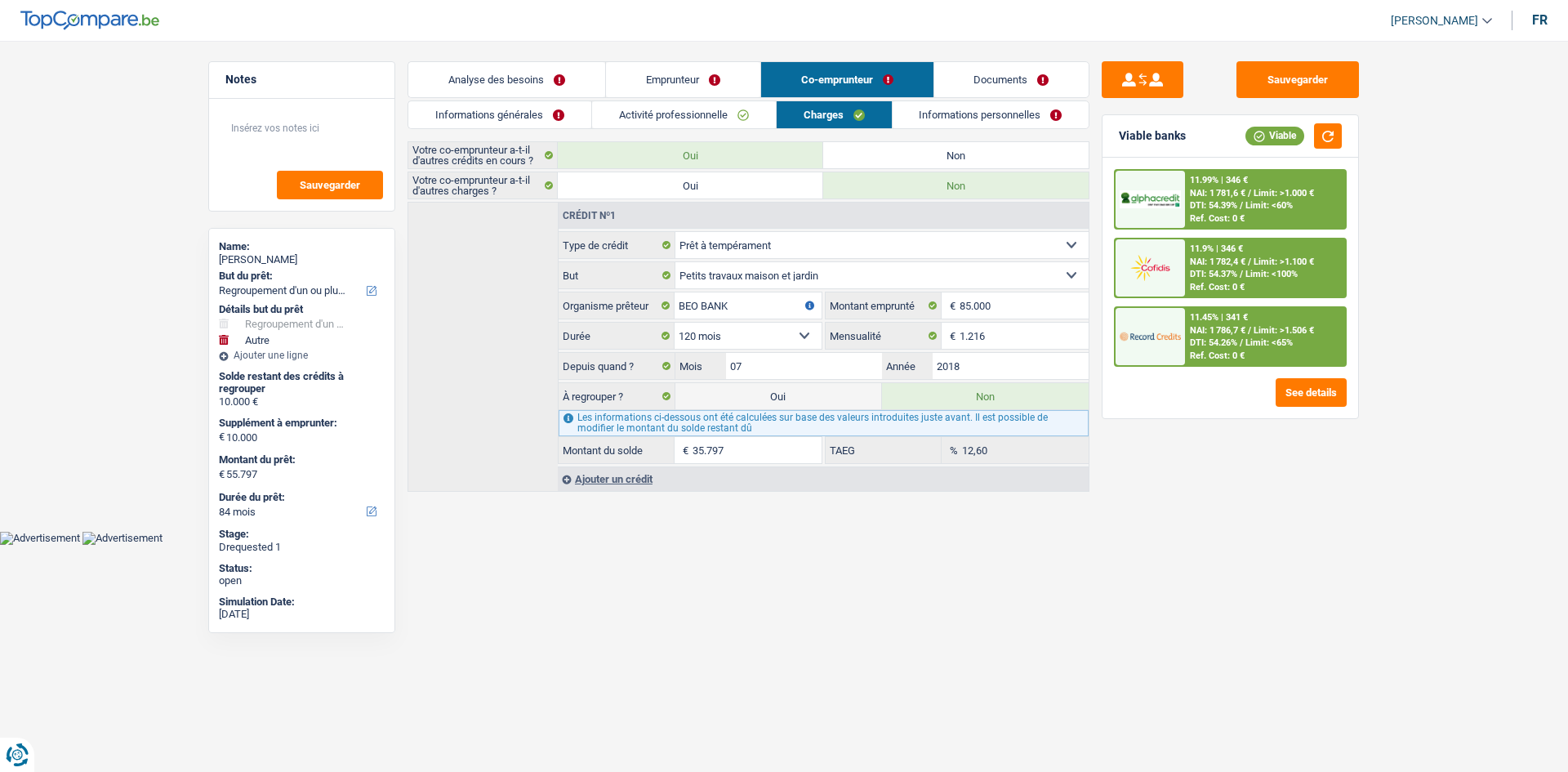
select select "144"
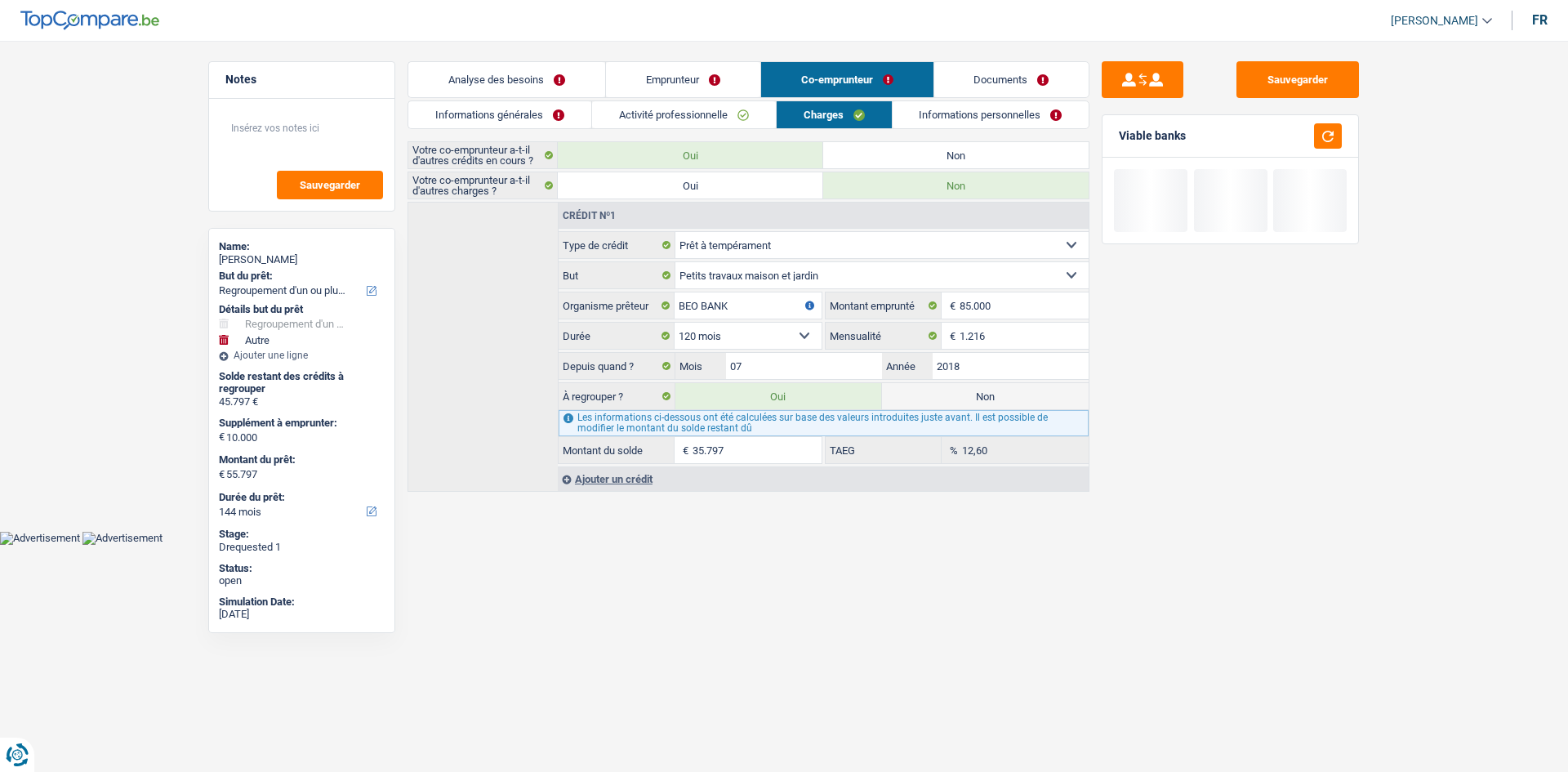
click at [737, 383] on label "Oui" at bounding box center [778, 396] width 207 height 26
click at [737, 383] on input "Oui" at bounding box center [778, 396] width 207 height 26
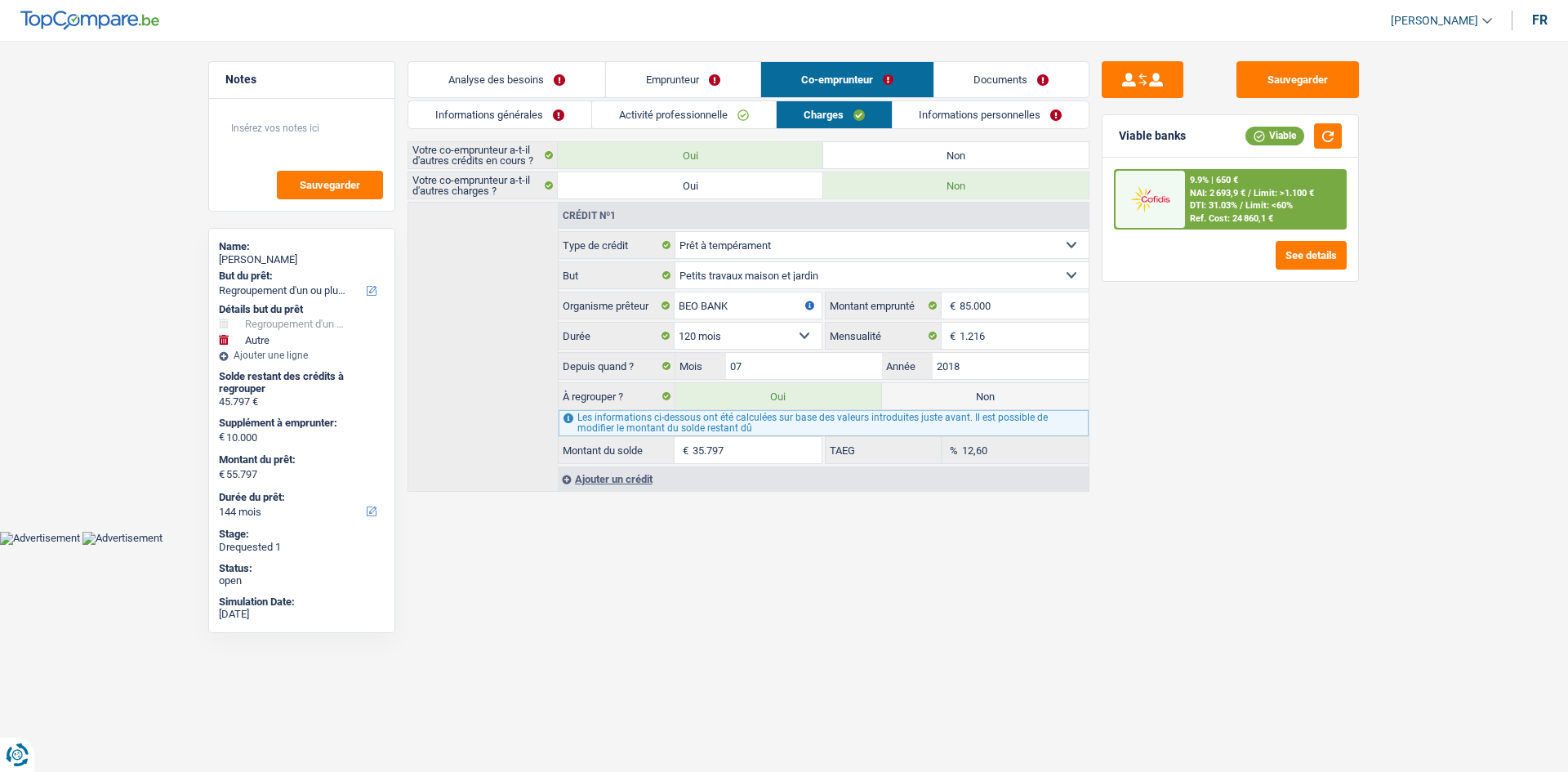
click at [979, 114] on link "Informations personnelles" at bounding box center [991, 114] width 197 height 27
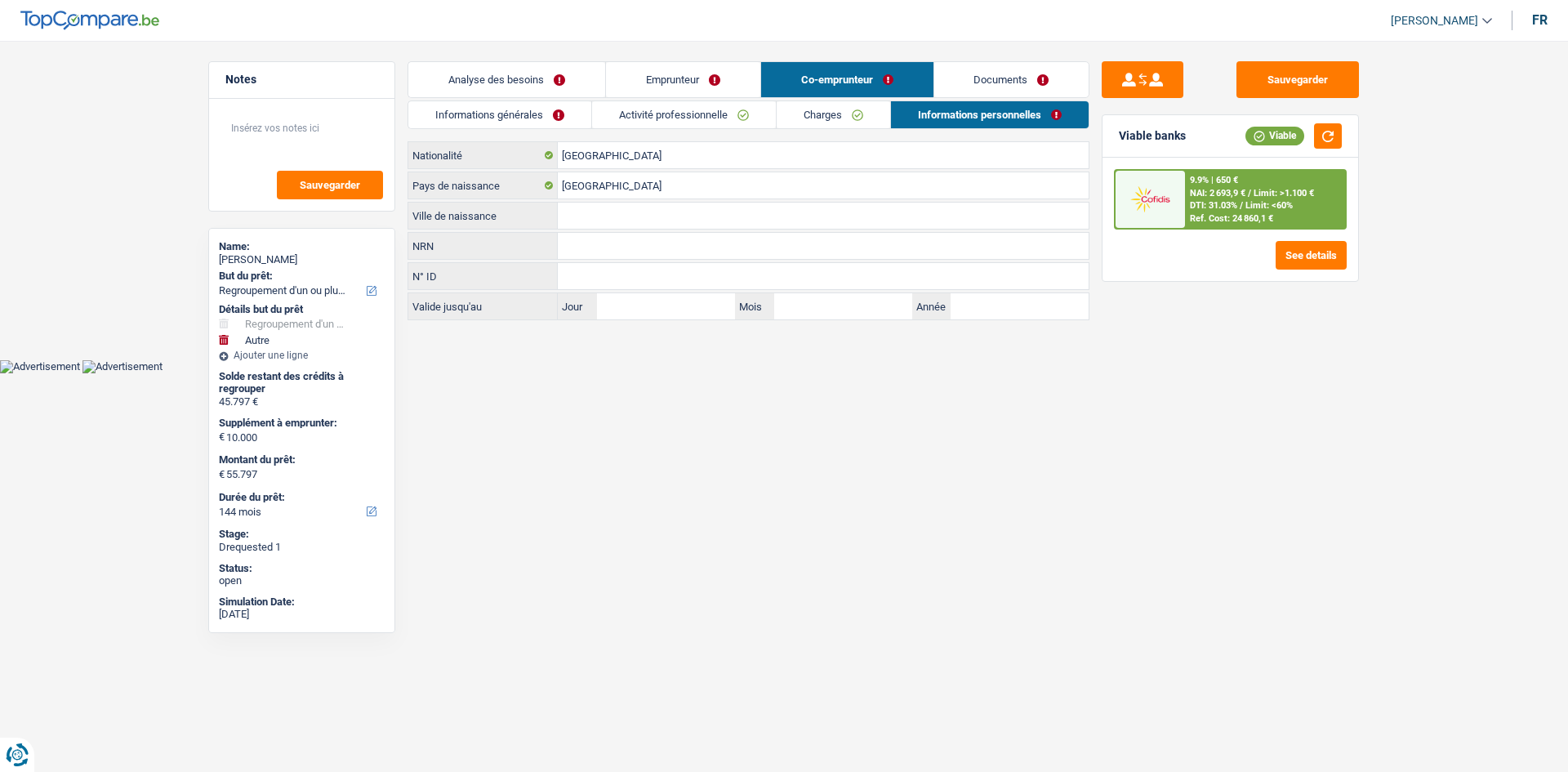
click at [656, 70] on link "Emprunteur" at bounding box center [683, 80] width 154 height 35
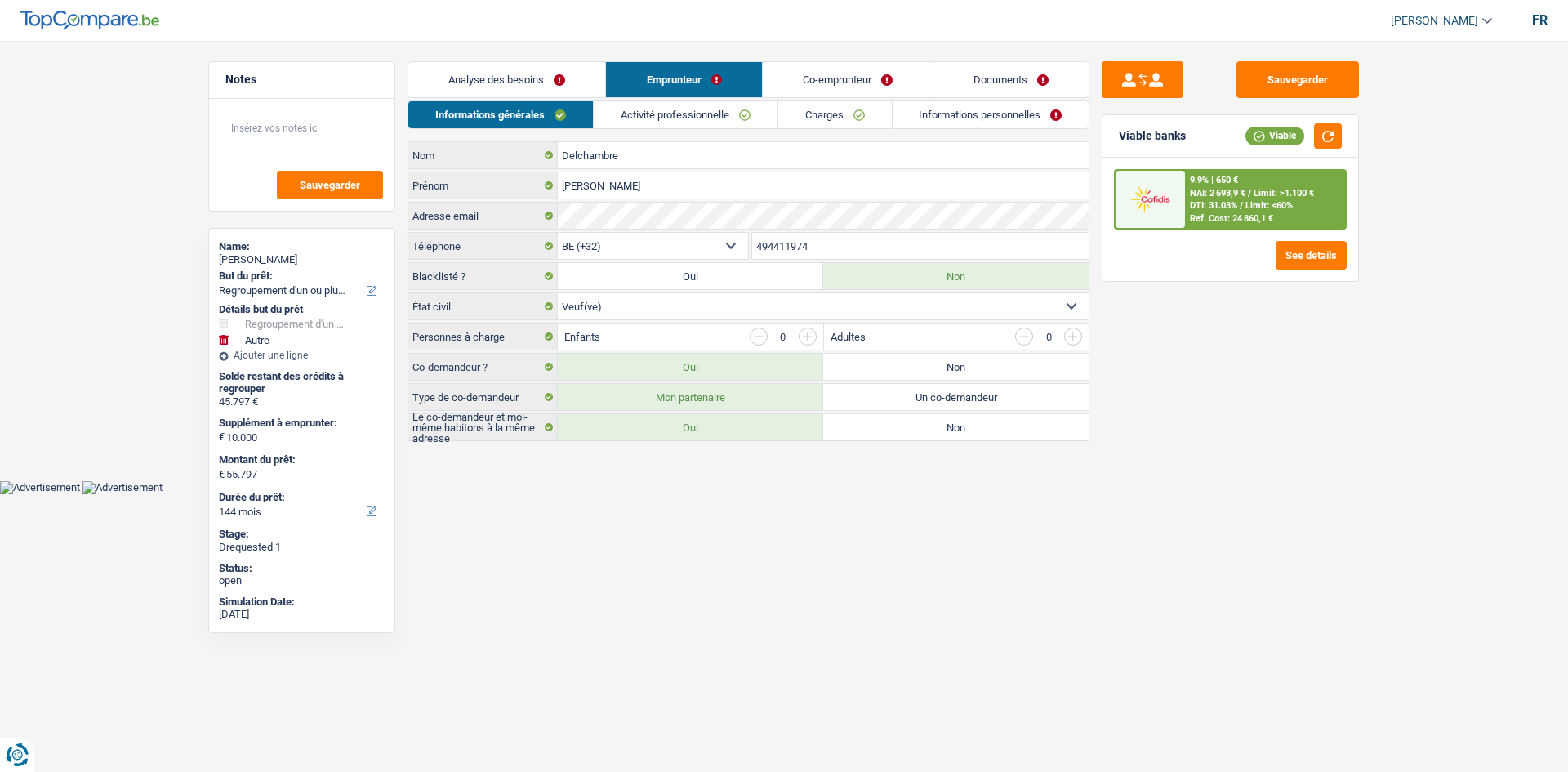
click at [1056, 112] on link "Informations personnelles" at bounding box center [991, 114] width 197 height 27
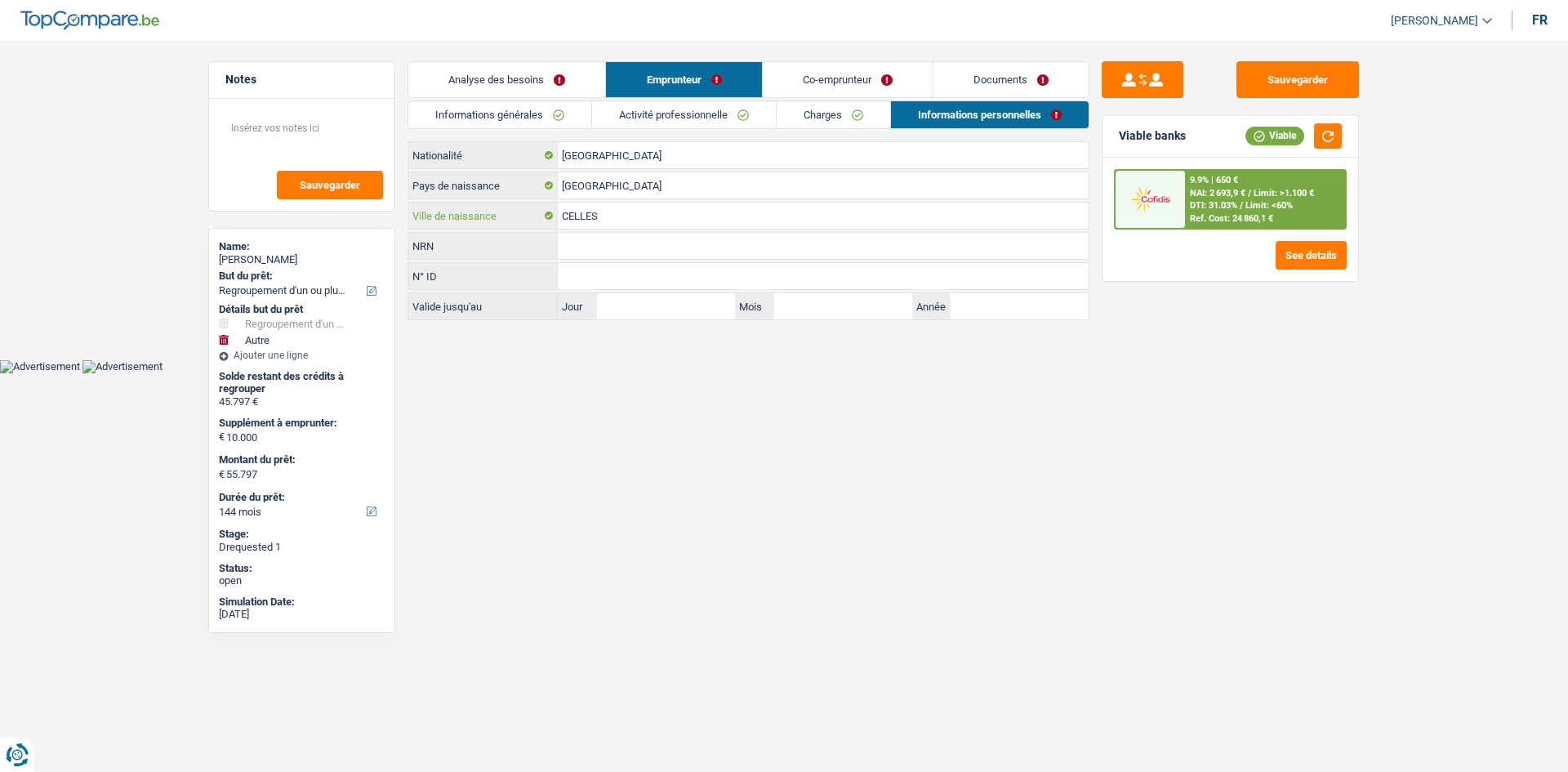
click at [663, 223] on input "CELLES" at bounding box center [824, 215] width 531 height 26
click at [861, 62] on li "Co-emprunteur" at bounding box center [847, 80] width 171 height 37
click at [854, 84] on link "Co-emprunteur" at bounding box center [847, 80] width 170 height 35
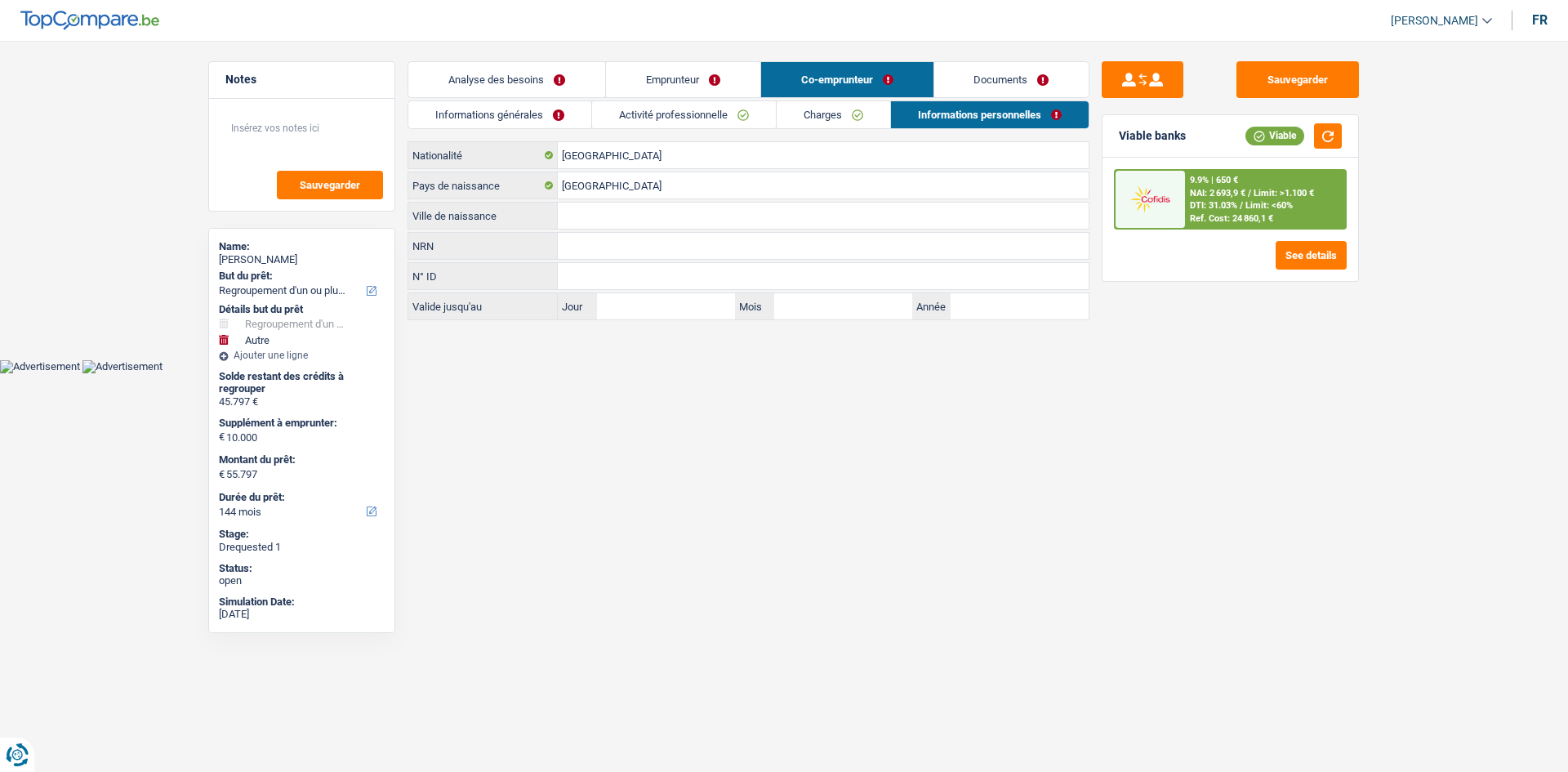
click at [613, 223] on input "Ville de naissance" at bounding box center [824, 215] width 531 height 26
click at [546, 67] on link "Analyse des besoins" at bounding box center [506, 80] width 197 height 35
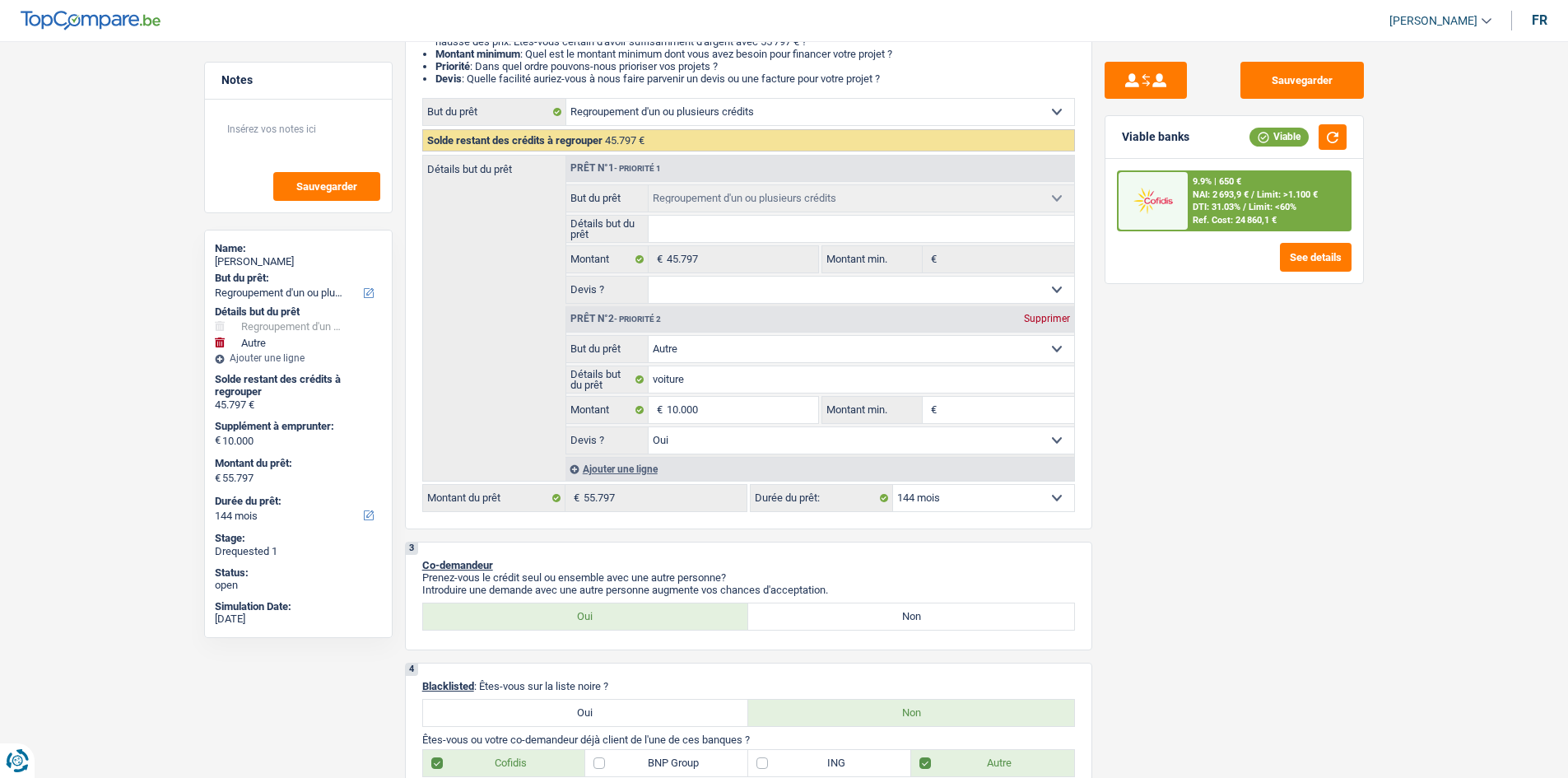
scroll to position [247, 0]
click at [941, 493] on select "12 mois 18 mois 24 mois 30 mois 36 mois 42 mois 48 mois 60 mois 72 mois 84 mois…" at bounding box center [983, 497] width 181 height 26
select select "120"
click at [893, 484] on select "12 mois 18 mois 24 mois 30 mois 36 mois 42 mois 48 mois 60 mois 72 mois 84 mois…" at bounding box center [983, 497] width 181 height 26
select select "120"
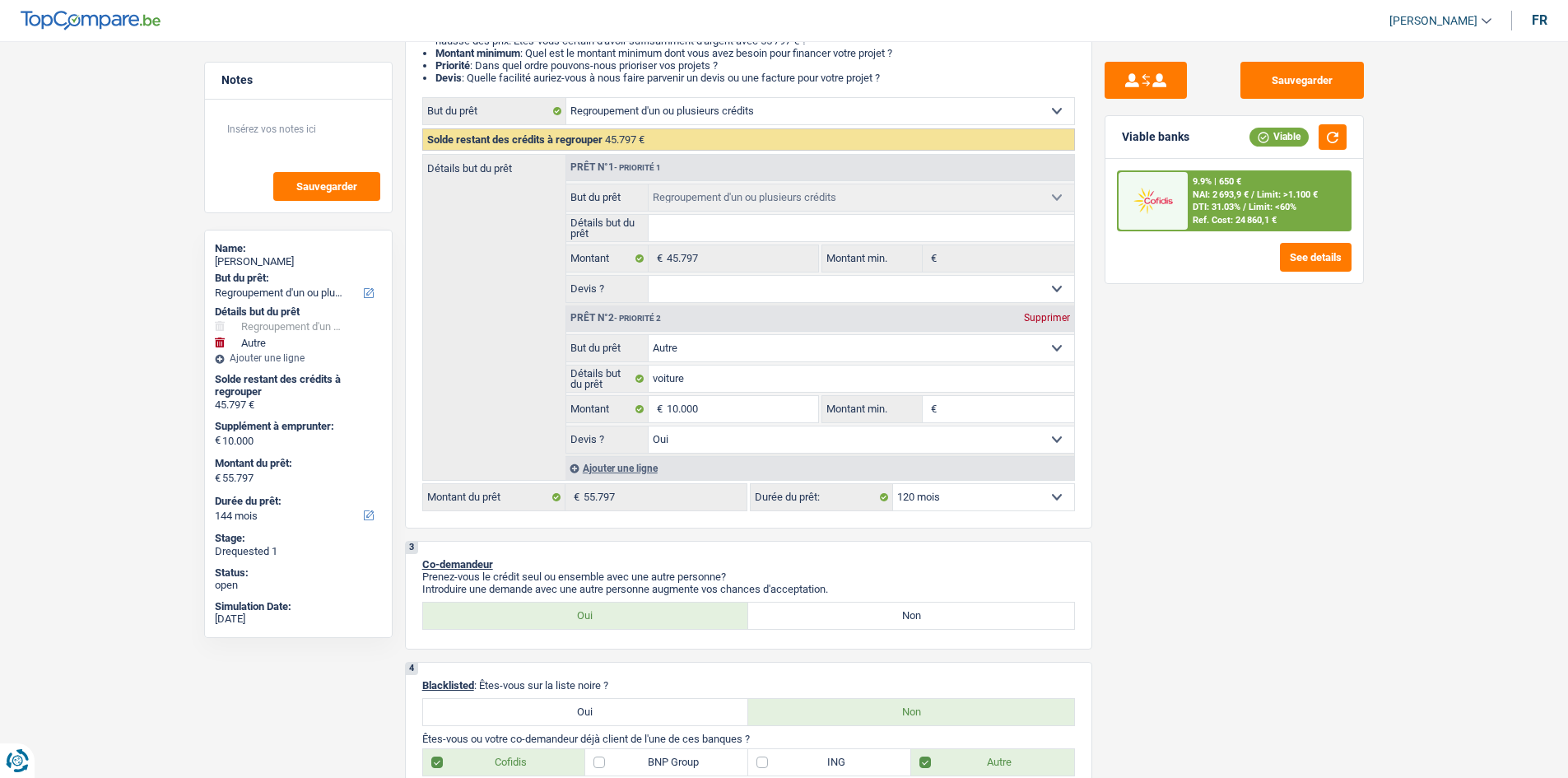
select select "120"
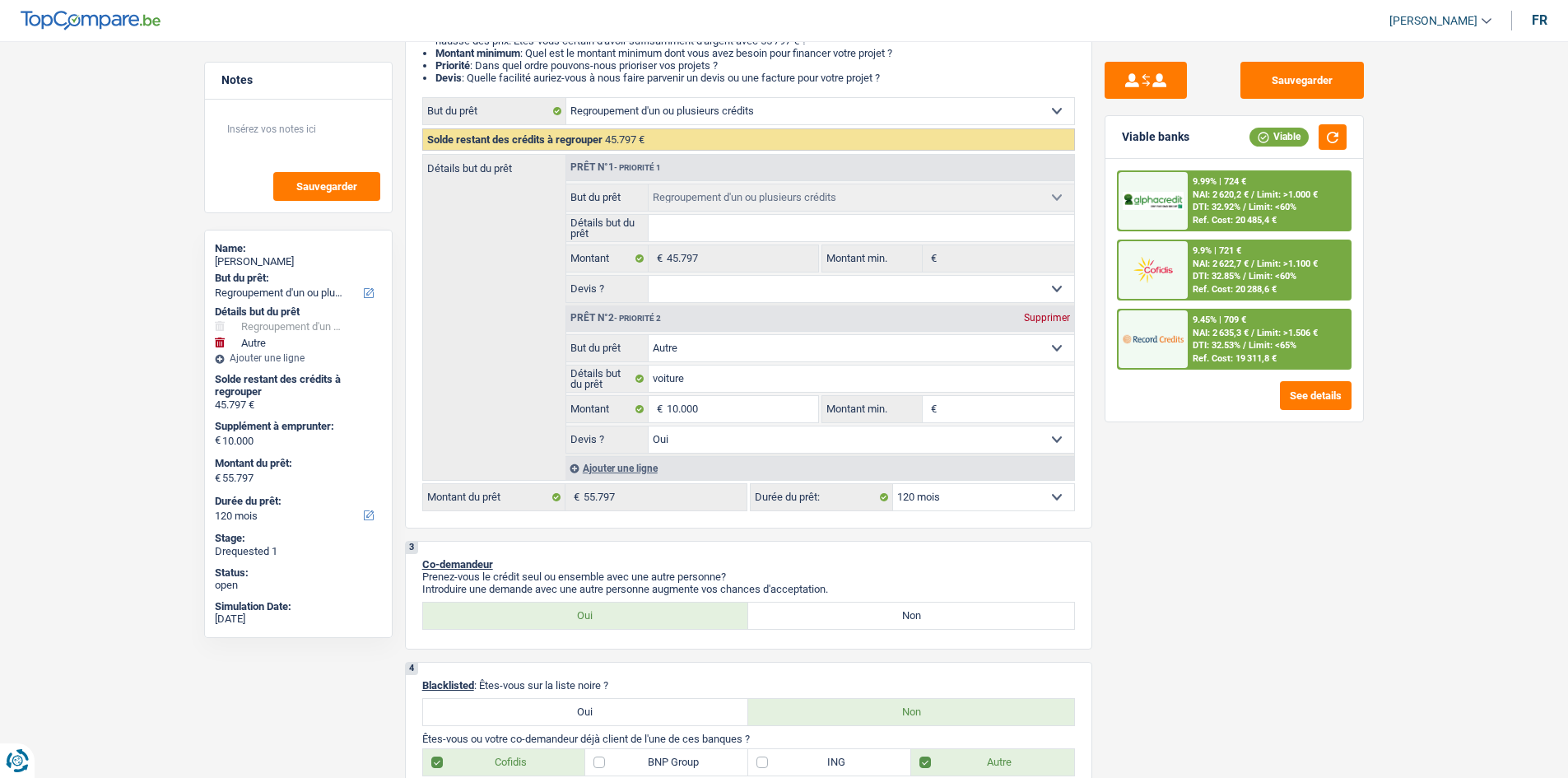
click at [1233, 62] on div "Sauvegarder" at bounding box center [1235, 81] width 259 height 37
click at [1361, 100] on div "Sauvegarder Viable banks Viable 9.99% | 724 € NAI: 2 620,2 € / Limit: >1.000 € …" at bounding box center [1234, 405] width 284 height 685
click at [1319, 63] on button "Sauvegarder" at bounding box center [1301, 81] width 123 height 37
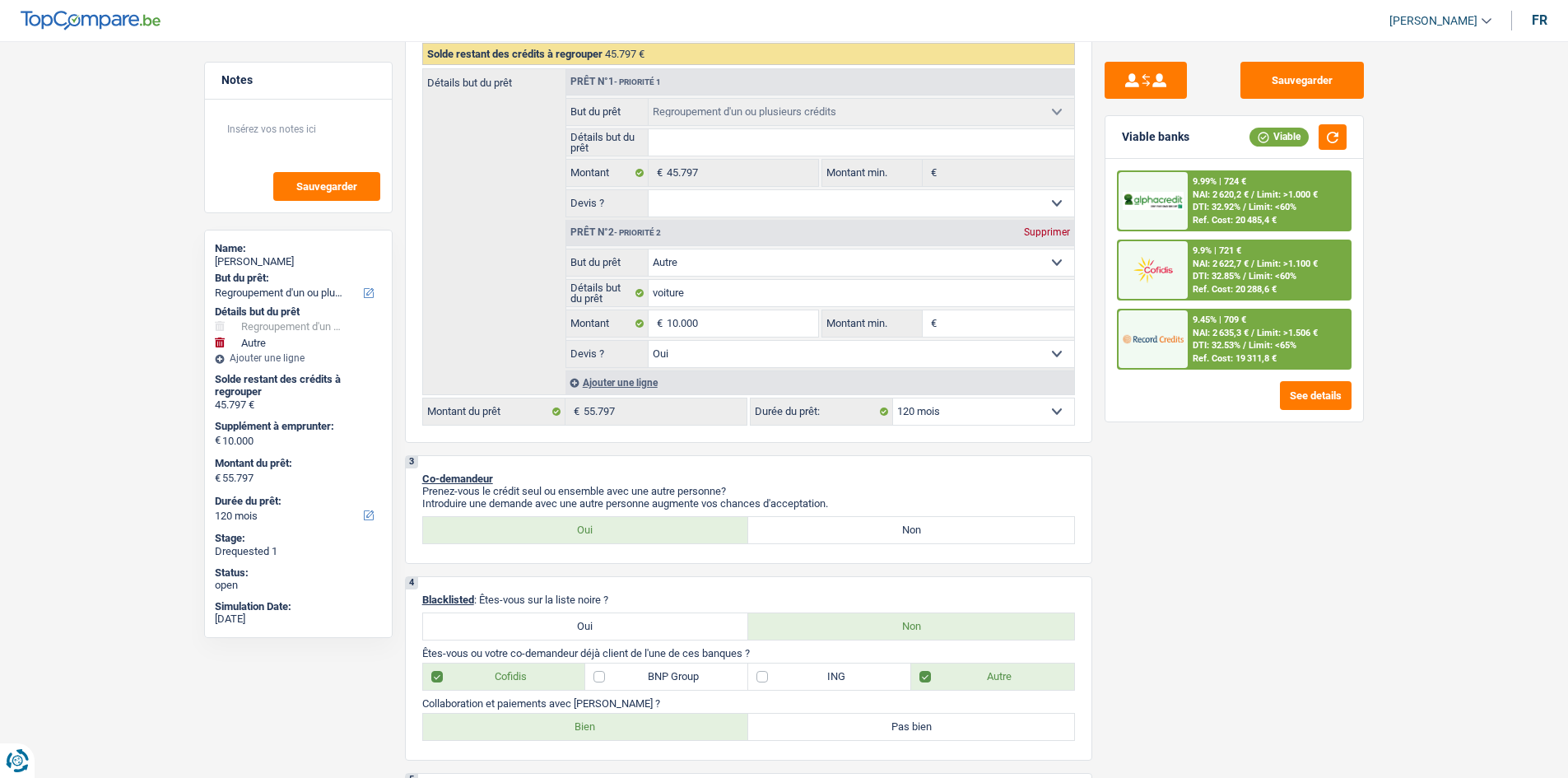
scroll to position [329, 0]
click at [256, 146] on textarea at bounding box center [298, 135] width 164 height 49
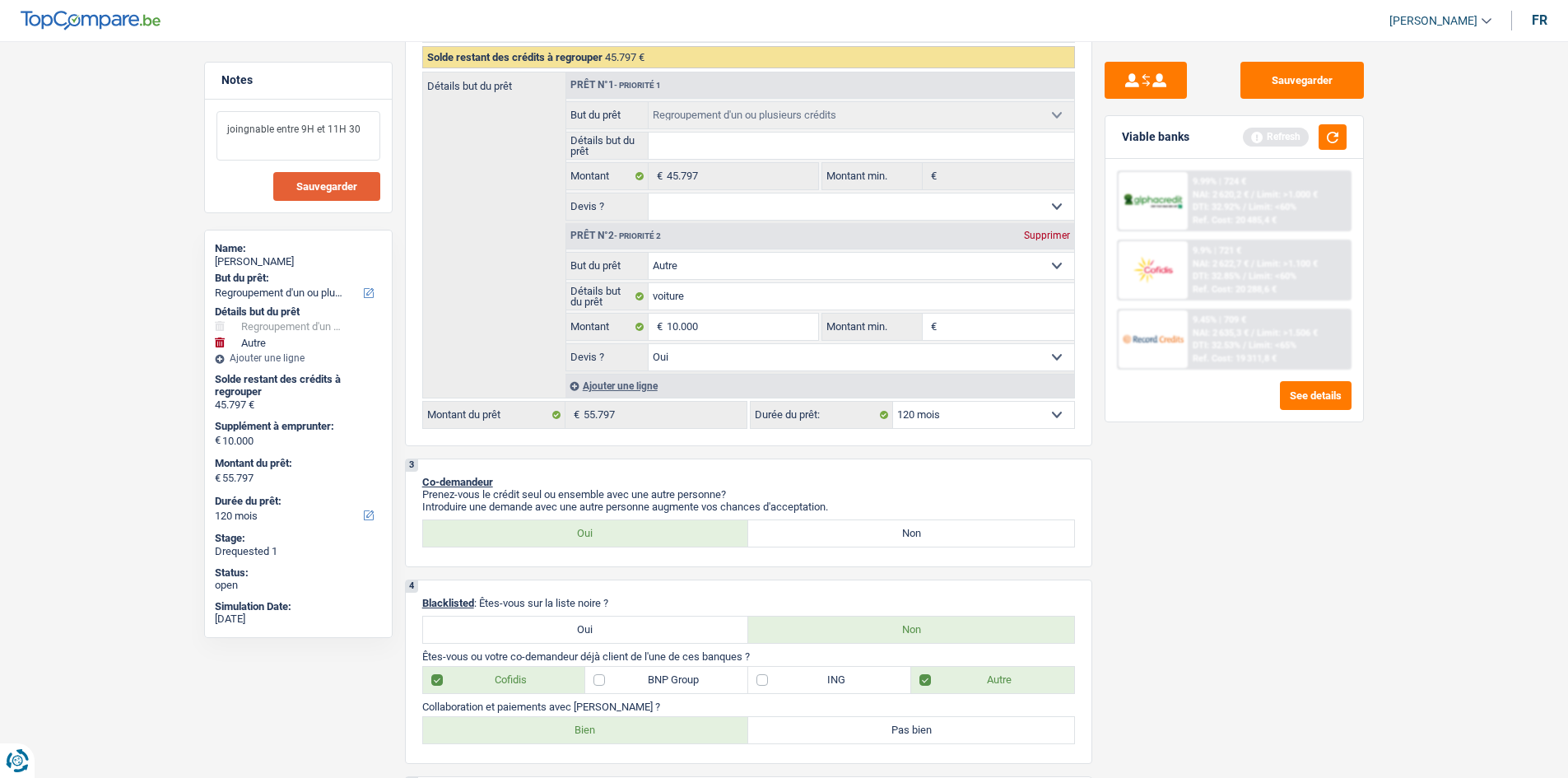
type textarea "joingnable entre 9H et 11H 30"
click at [338, 187] on span "Sauvegarder" at bounding box center [327, 186] width 61 height 11
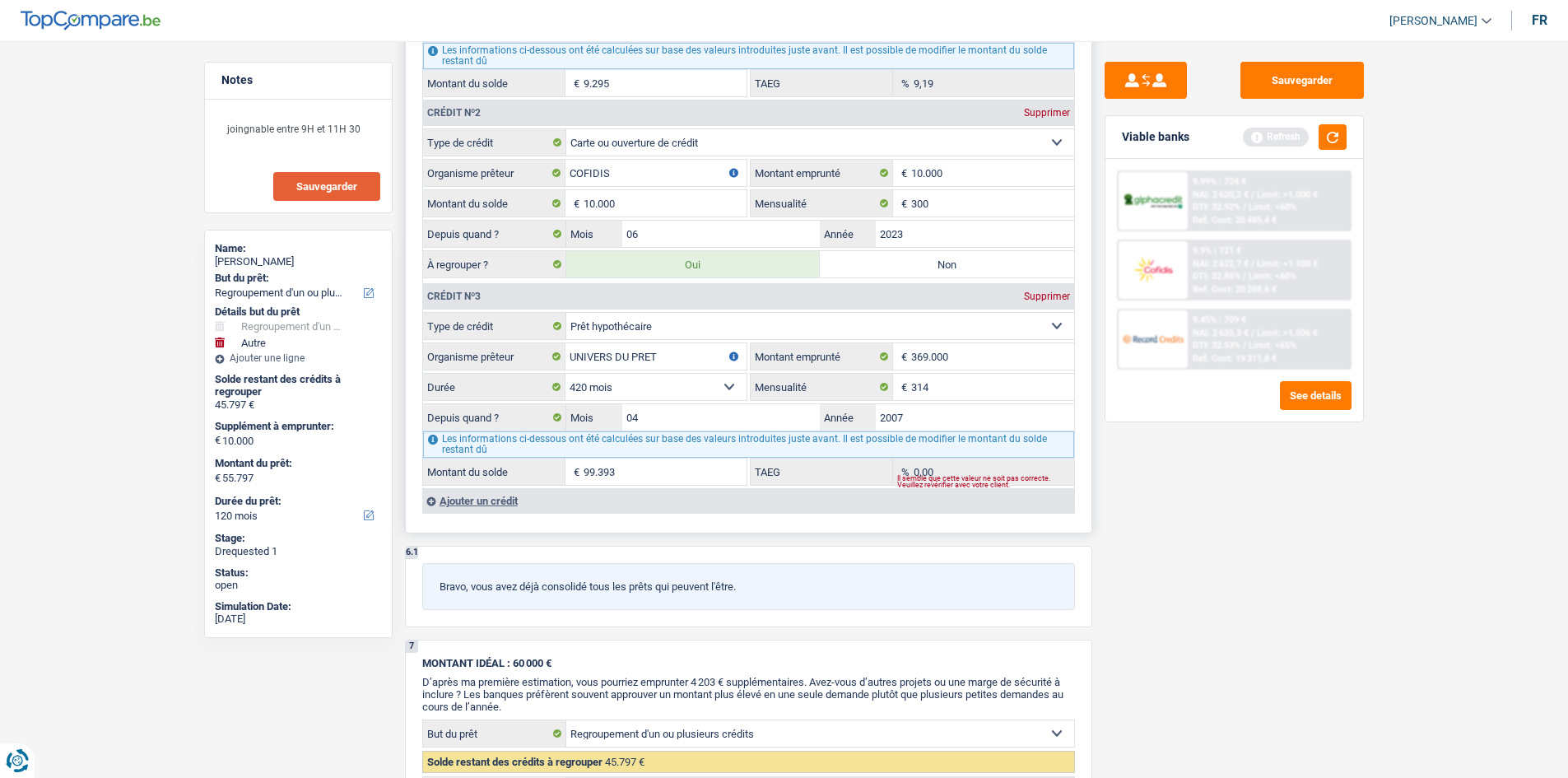
scroll to position [1728, 0]
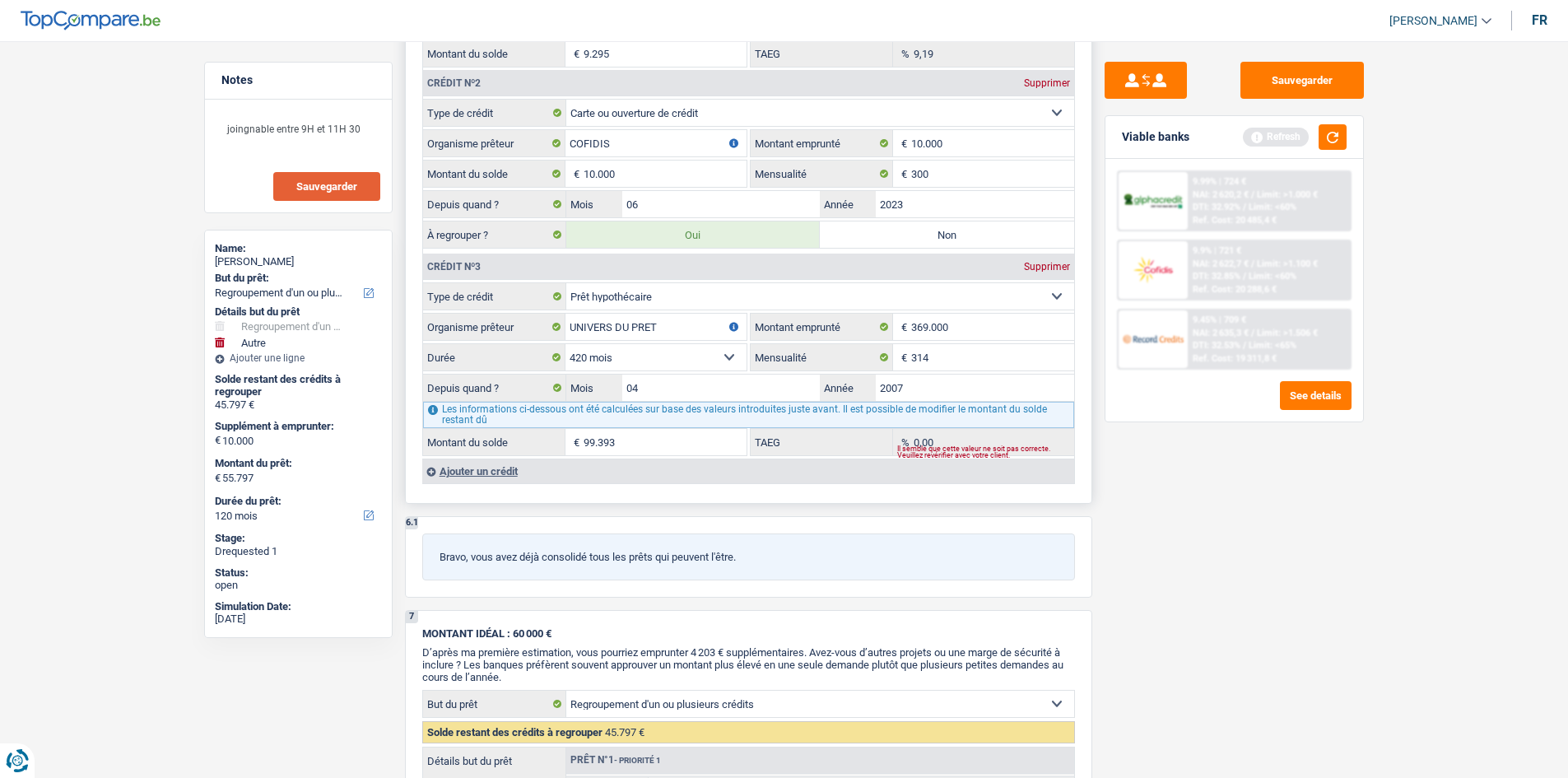
click at [616, 347] on select "120 mois 132 mois 144 mois 180 mois 240 mois 300 mois 360 mois 420 mois Sélecti…" at bounding box center [655, 357] width 181 height 26
click at [1254, 644] on div "Sauvegarder Viable banks Refresh 9.99% | 724 € NAI: 2 620,2 € / Limit: >1.000 €…" at bounding box center [1234, 405] width 284 height 685
click at [646, 355] on select "120 mois 132 mois 144 mois 180 mois 240 mois 300 mois 360 mois 420 mois Sélecti…" at bounding box center [655, 357] width 181 height 26
select select "300"
click at [565, 344] on select "120 mois 132 mois 144 mois 180 mois 240 mois 300 mois 360 mois 420 mois Sélecti…" at bounding box center [655, 357] width 181 height 26
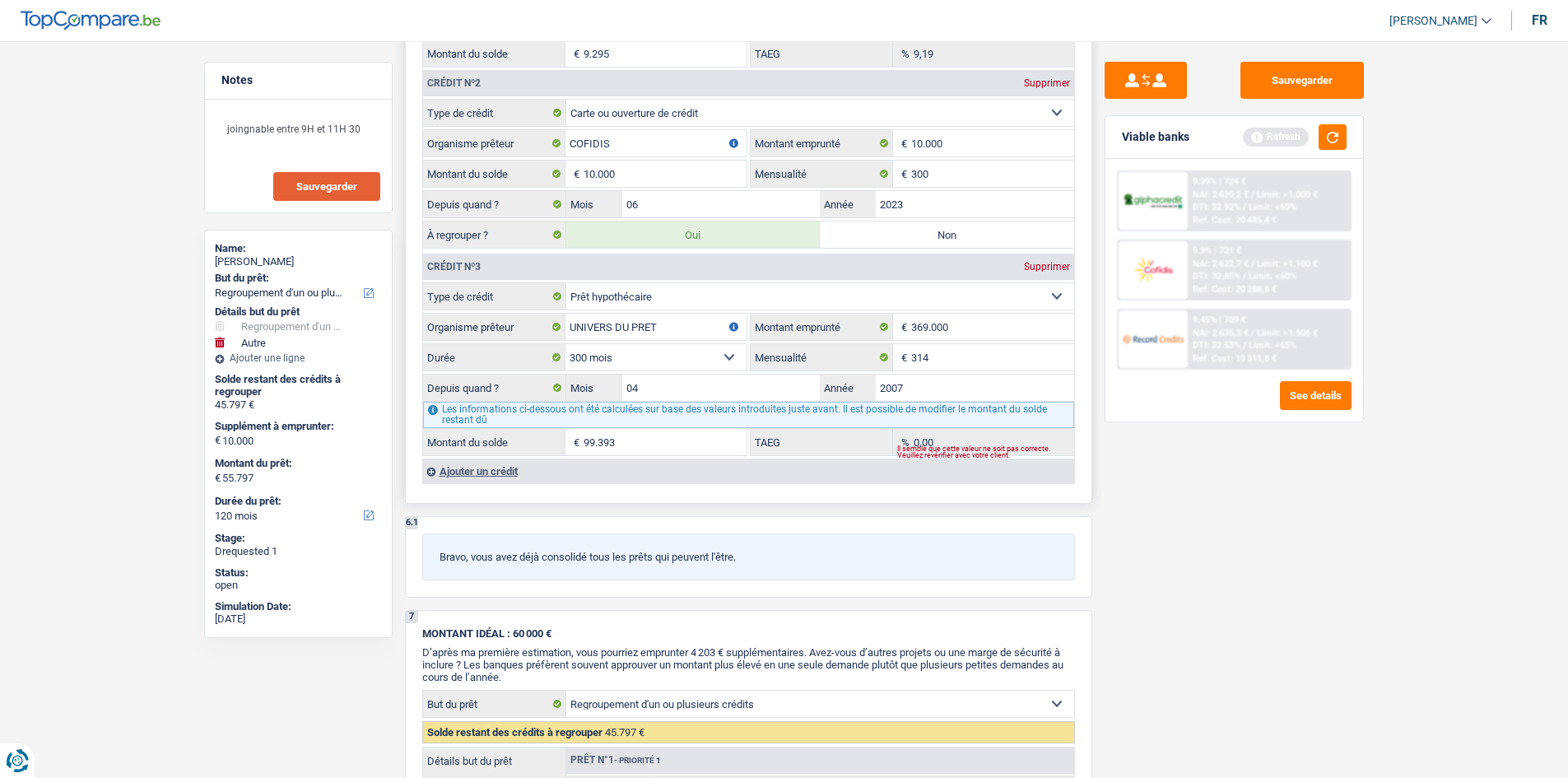
type input "34.807"
click at [1078, 503] on div "6 Ancien : Avez-vous des prêts ou des cartes de crédit en cours ? Oui Non Dans …" at bounding box center [748, 91] width 687 height 827
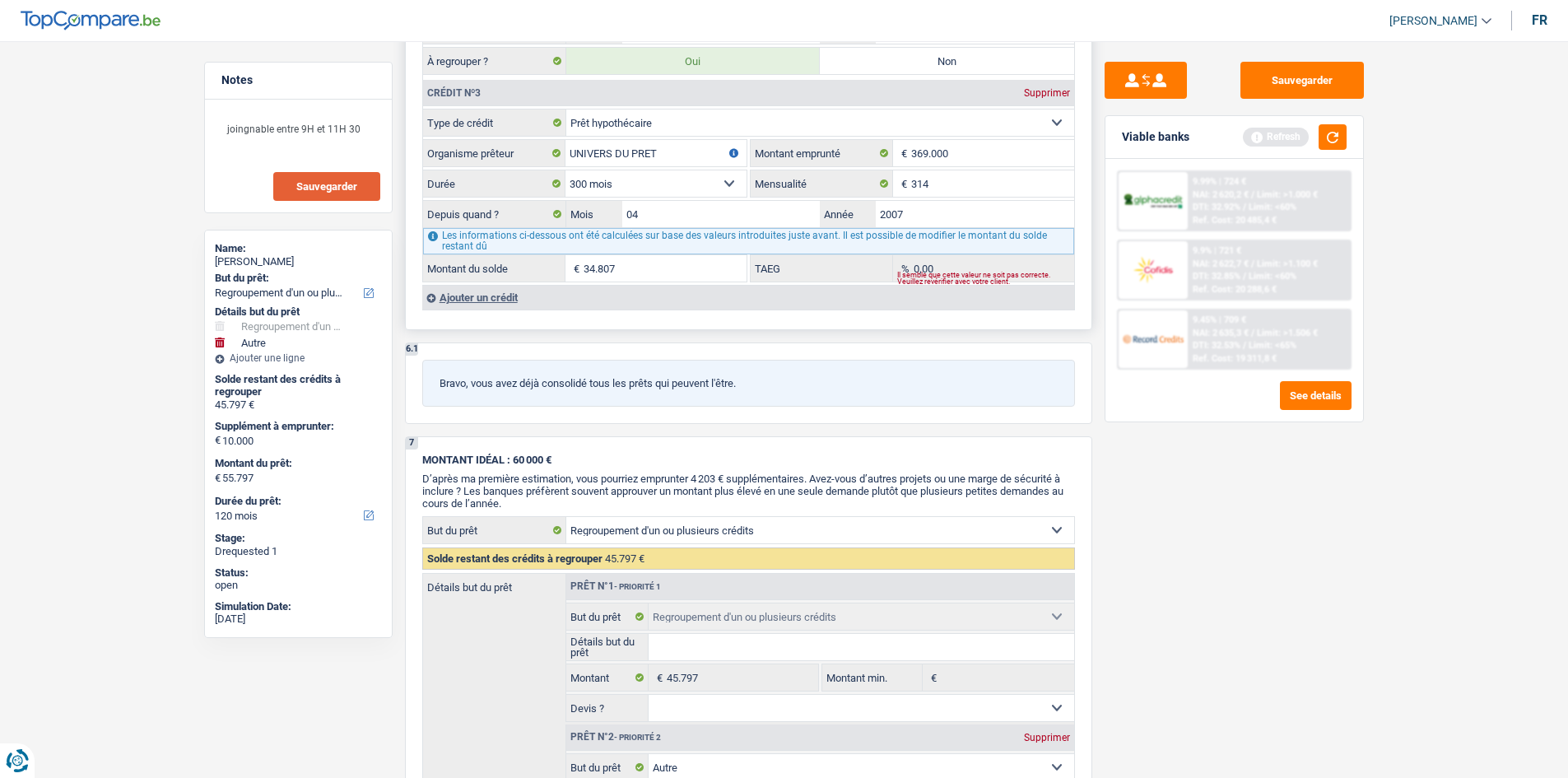
scroll to position [1646, 0]
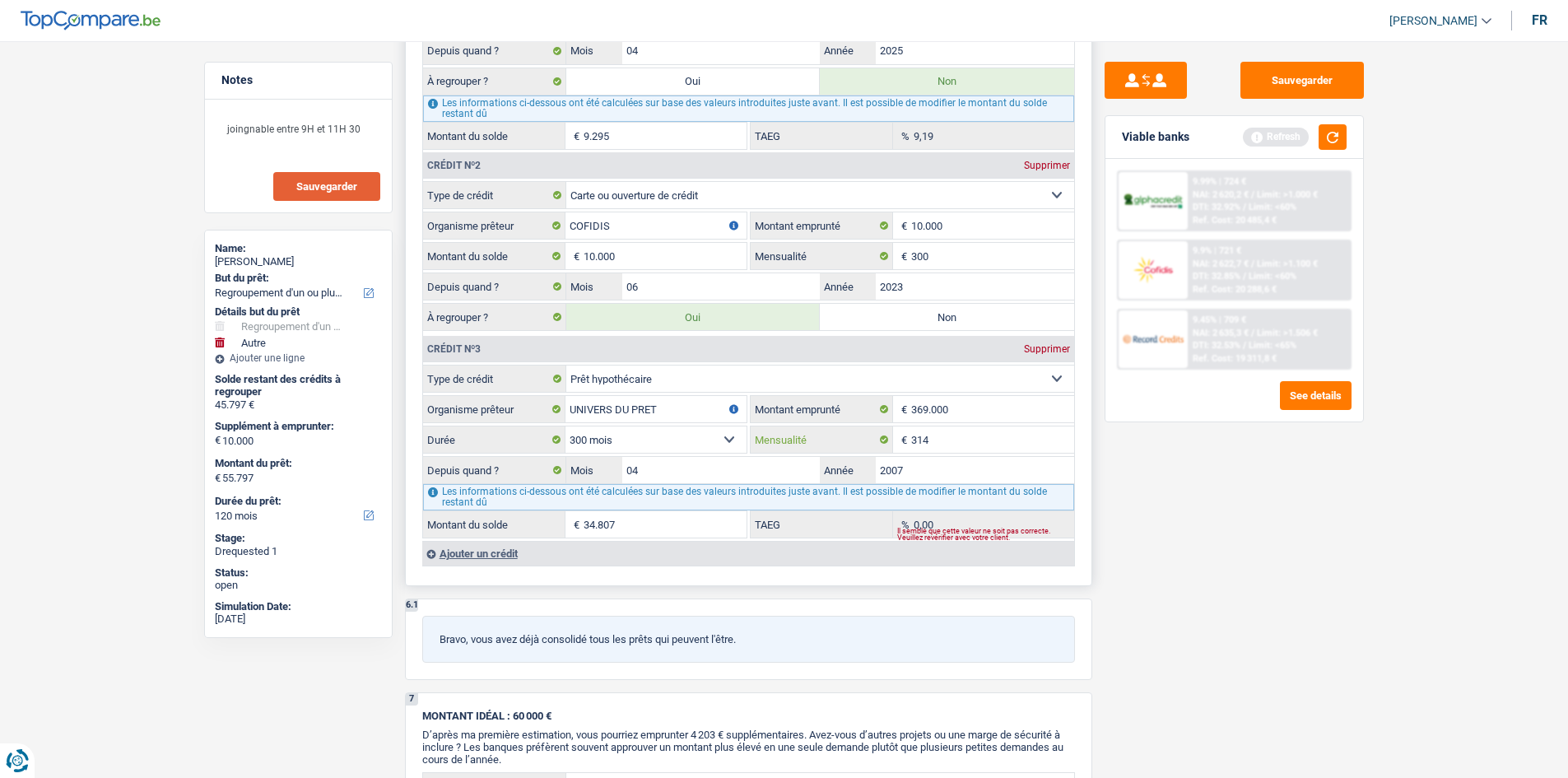
click at [967, 445] on input "314" at bounding box center [993, 439] width 163 height 26
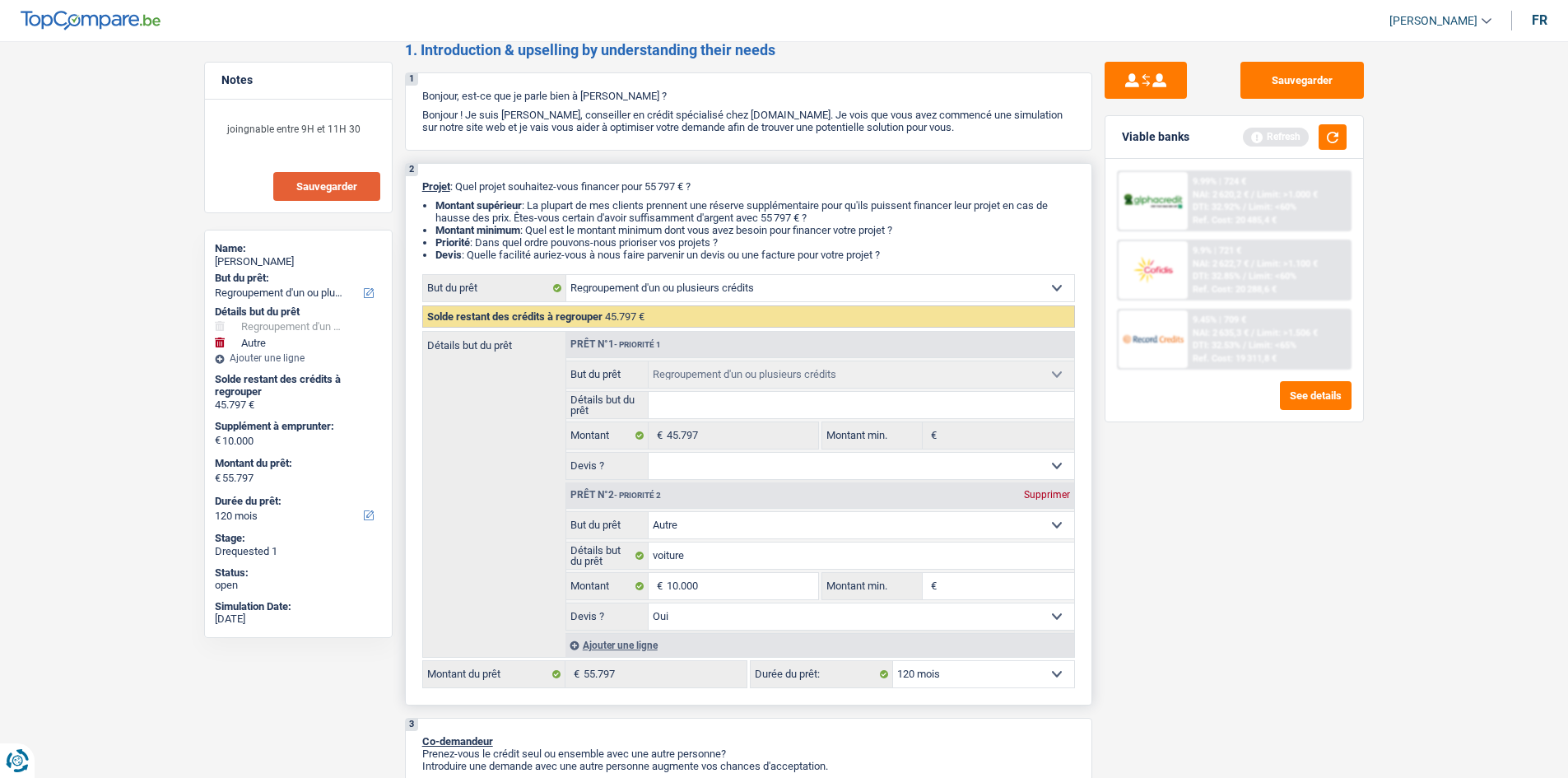
scroll to position [0, 0]
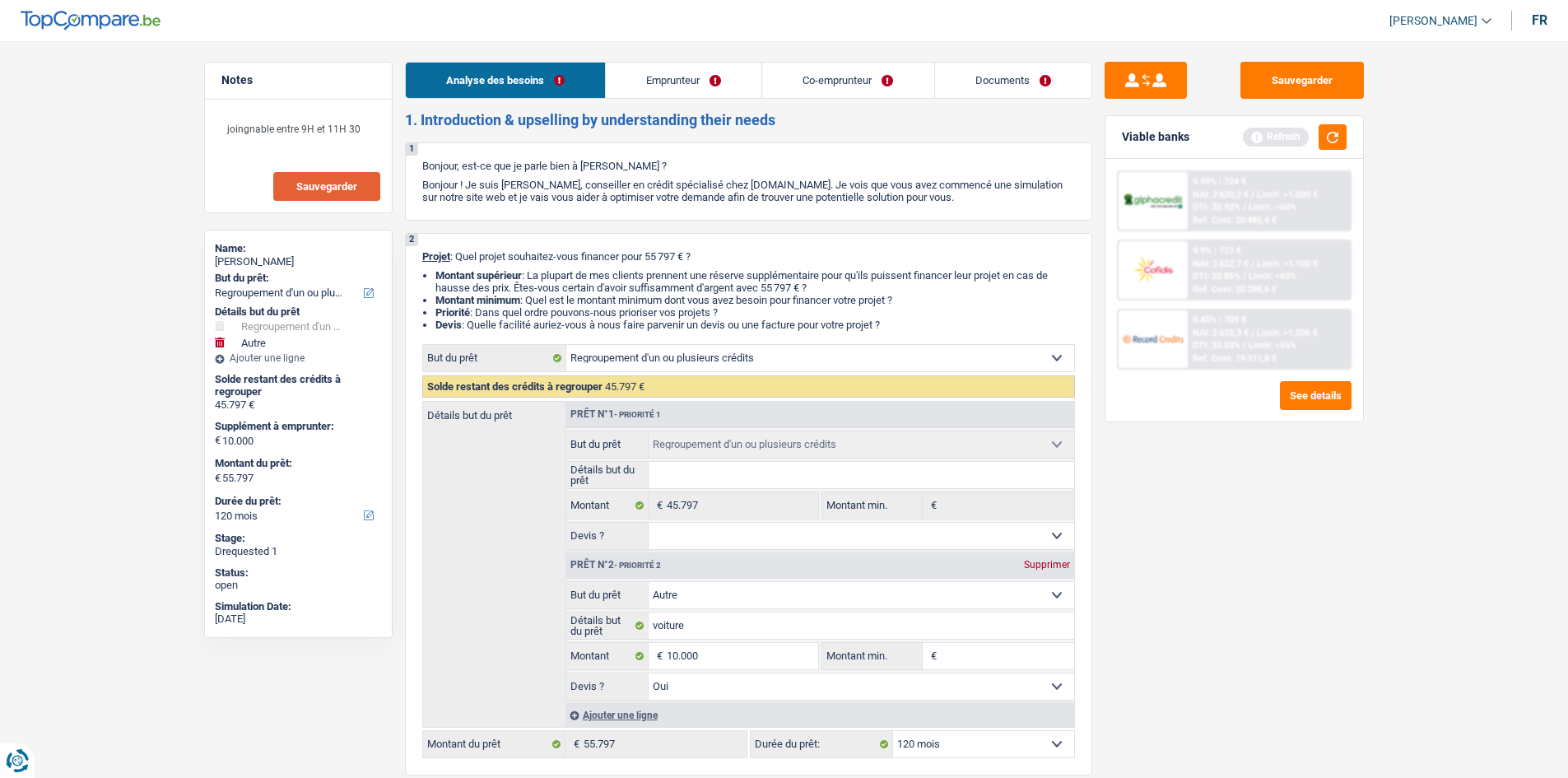
click at [663, 95] on link "Emprunteur" at bounding box center [684, 81] width 156 height 35
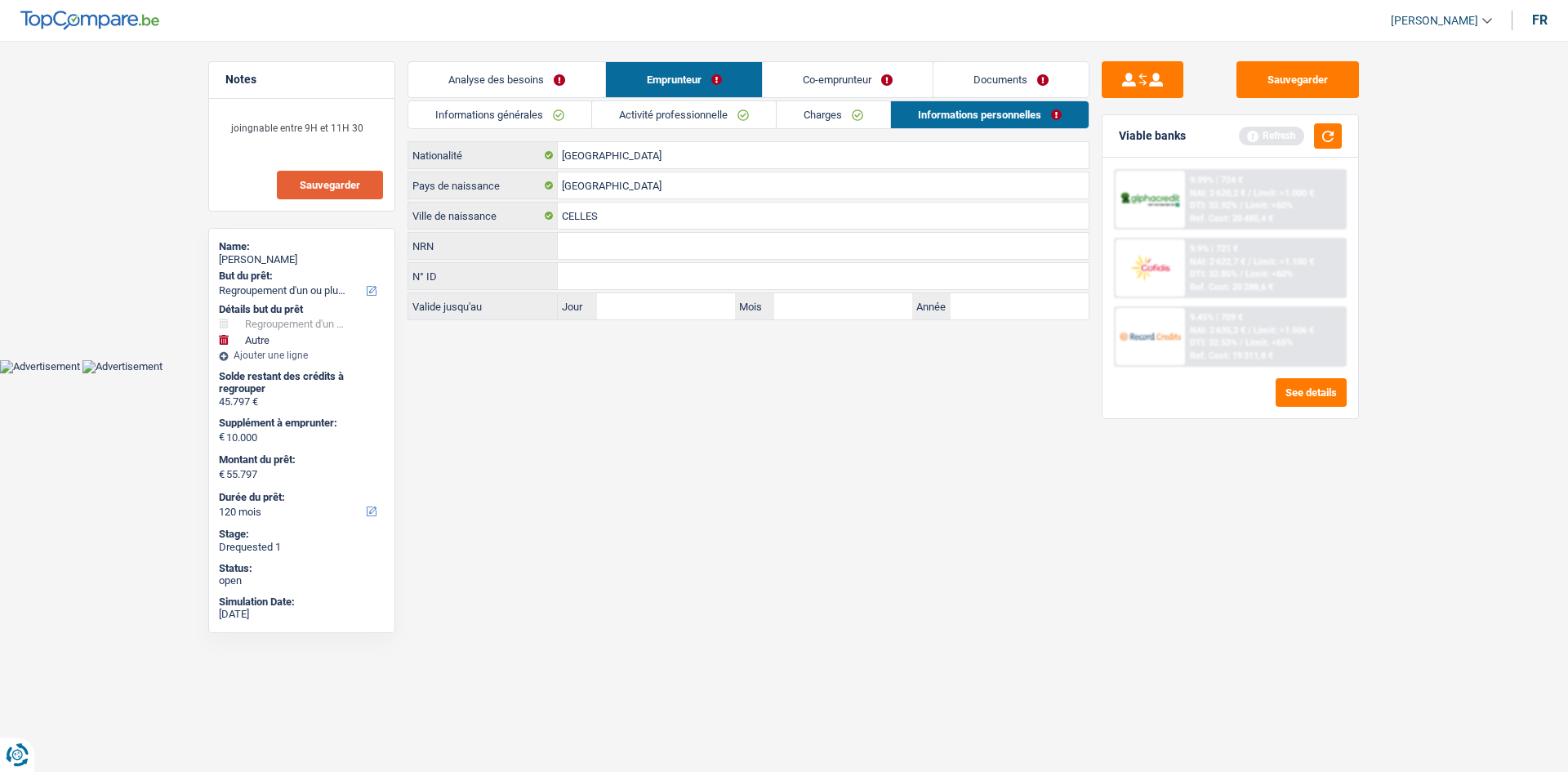
click at [504, 115] on link "Informations générales" at bounding box center [499, 114] width 183 height 27
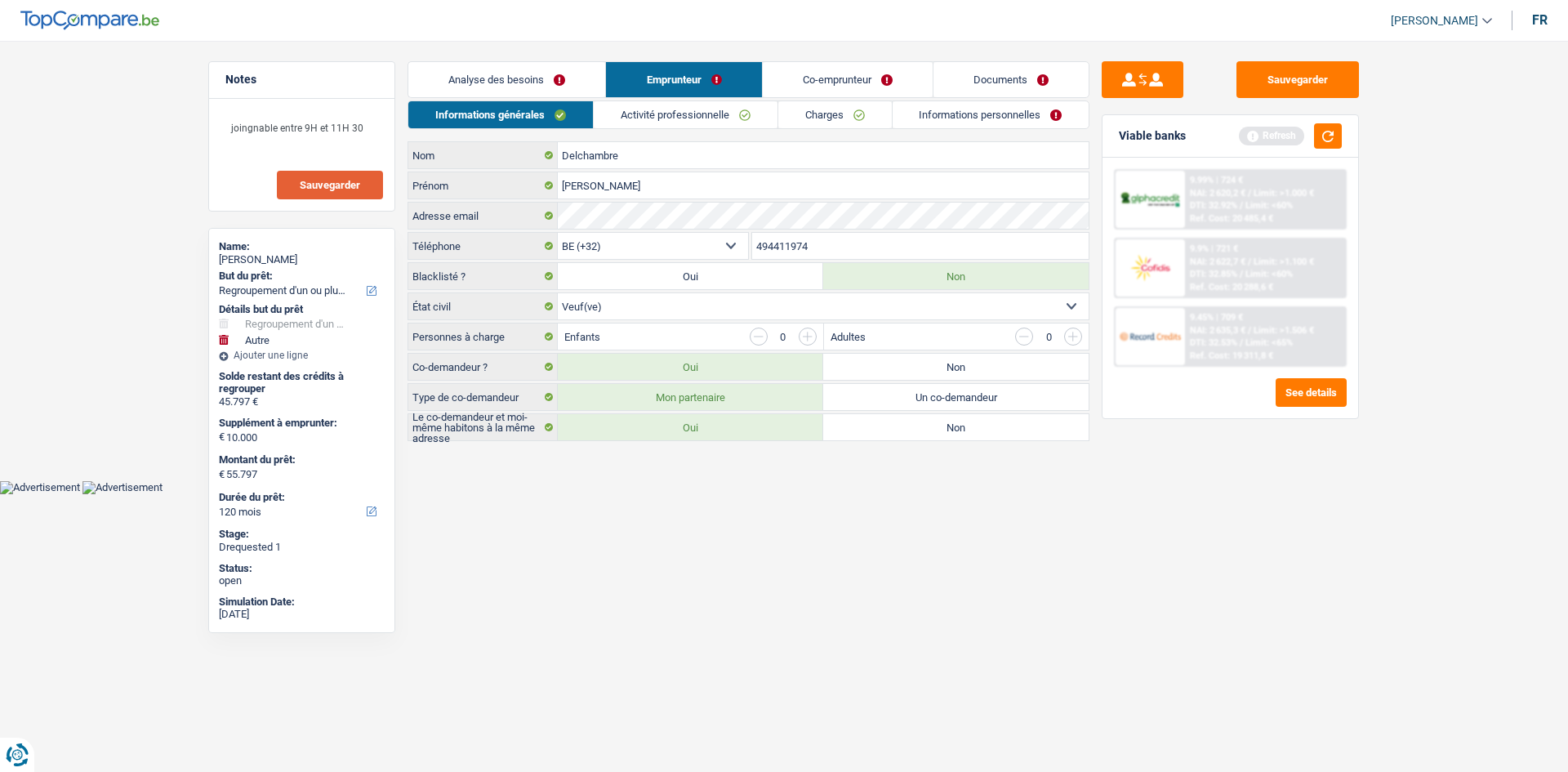
click at [549, 87] on link "Analyse des besoins" at bounding box center [506, 80] width 197 height 35
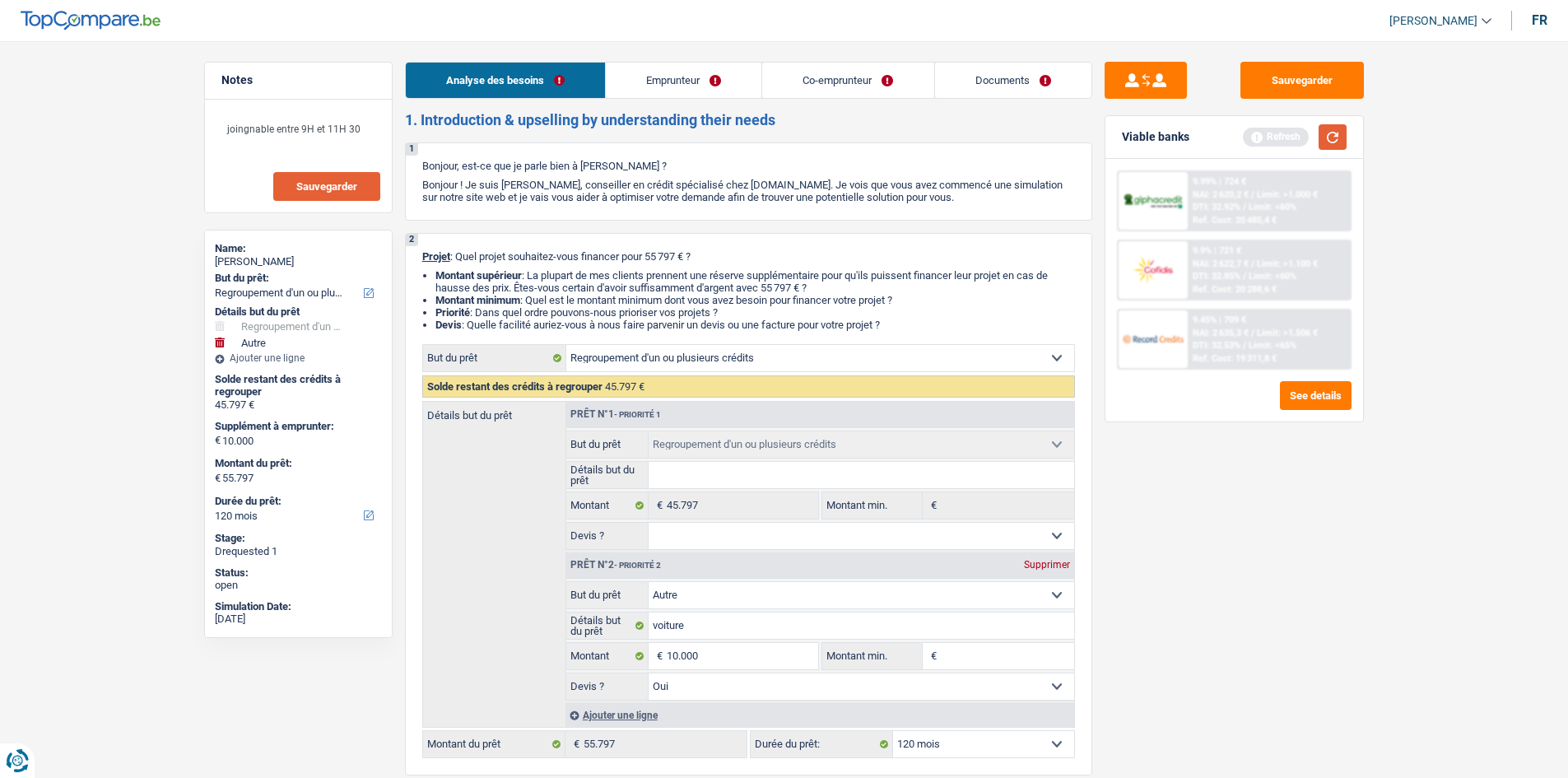
click at [1335, 139] on button "button" at bounding box center [1333, 137] width 28 height 26
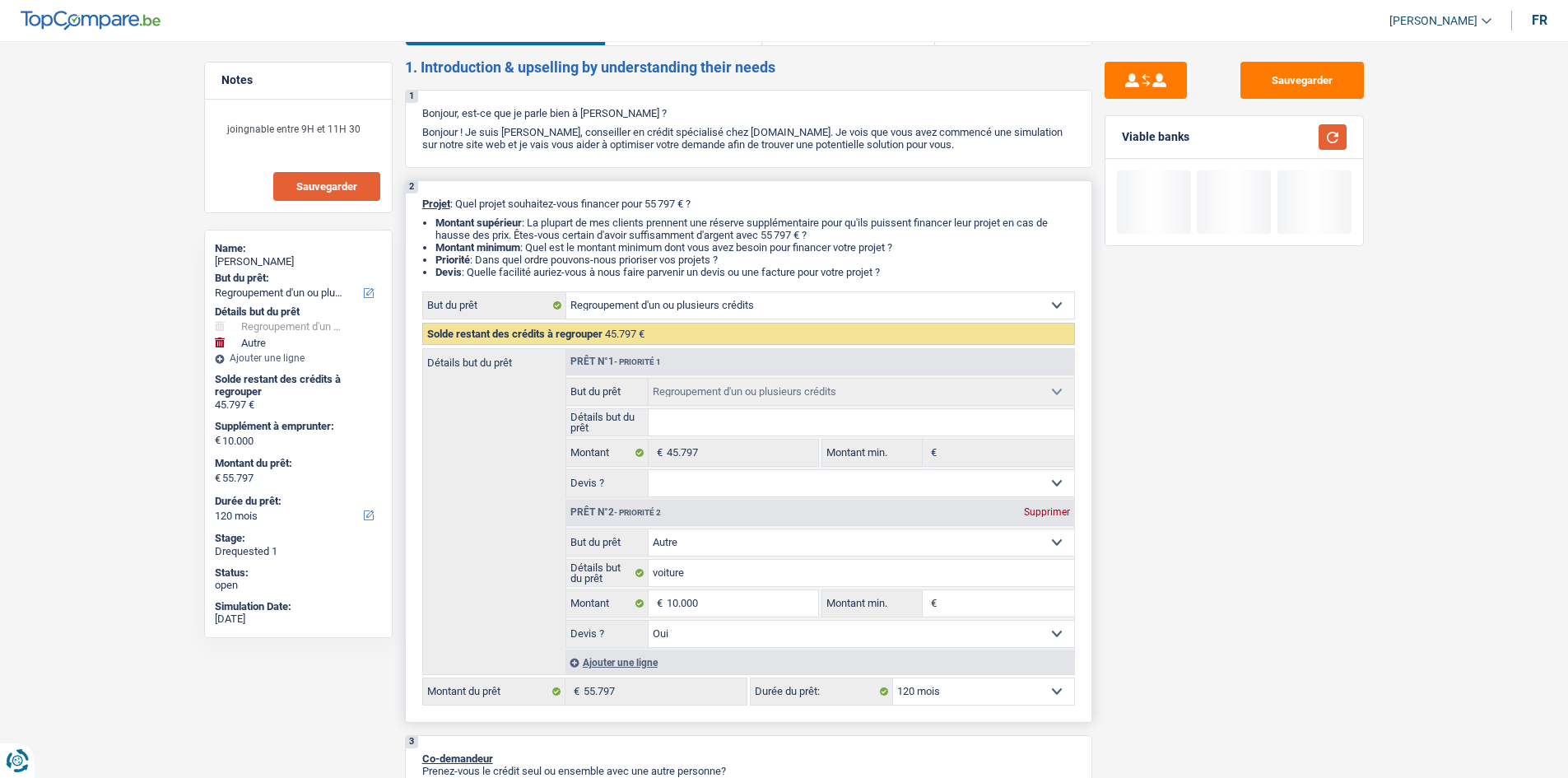
scroll to position [82, 0]
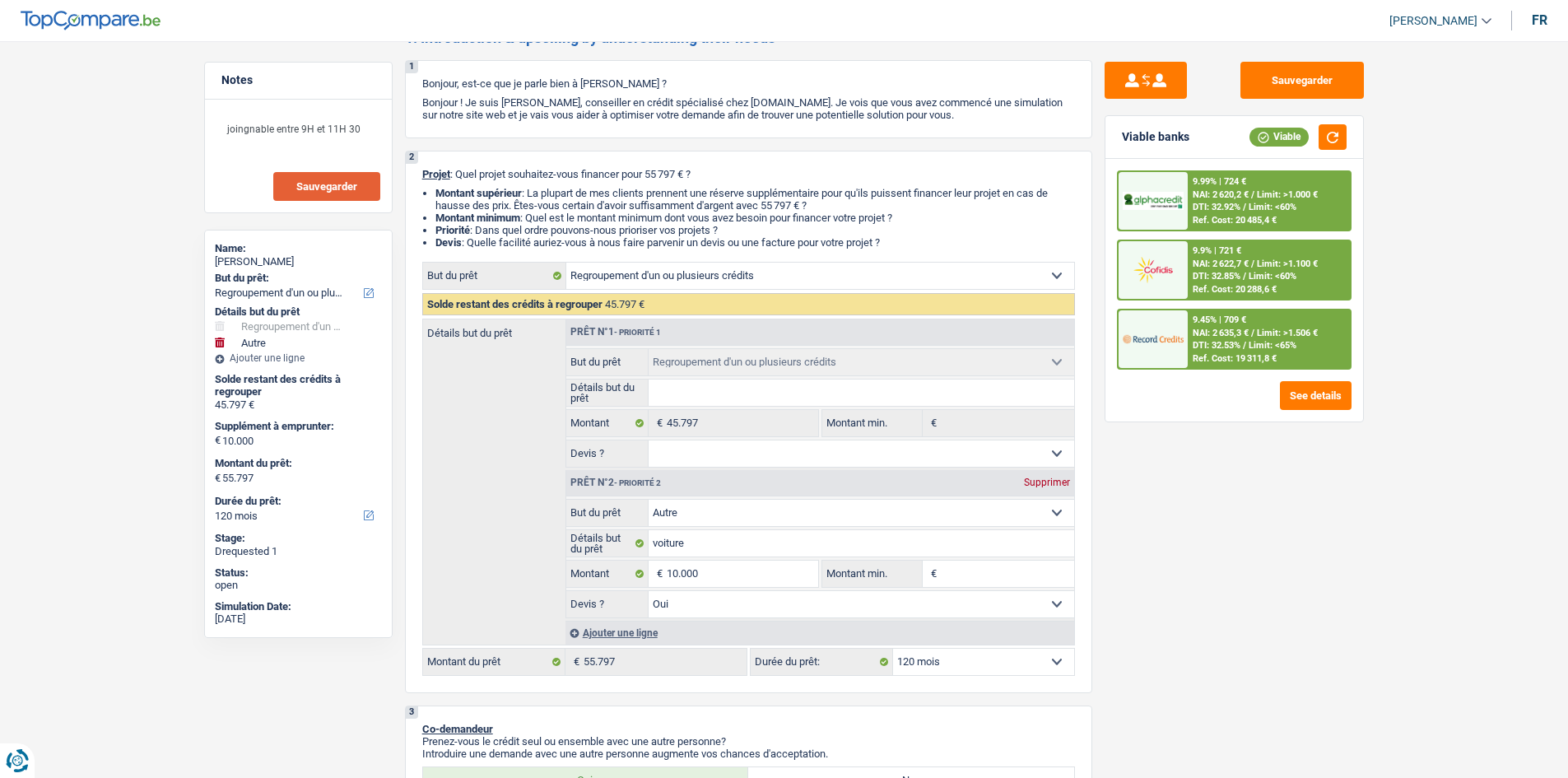
click at [1221, 284] on div "Ref. Cost: 20 288,6 €" at bounding box center [1235, 290] width 84 height 11
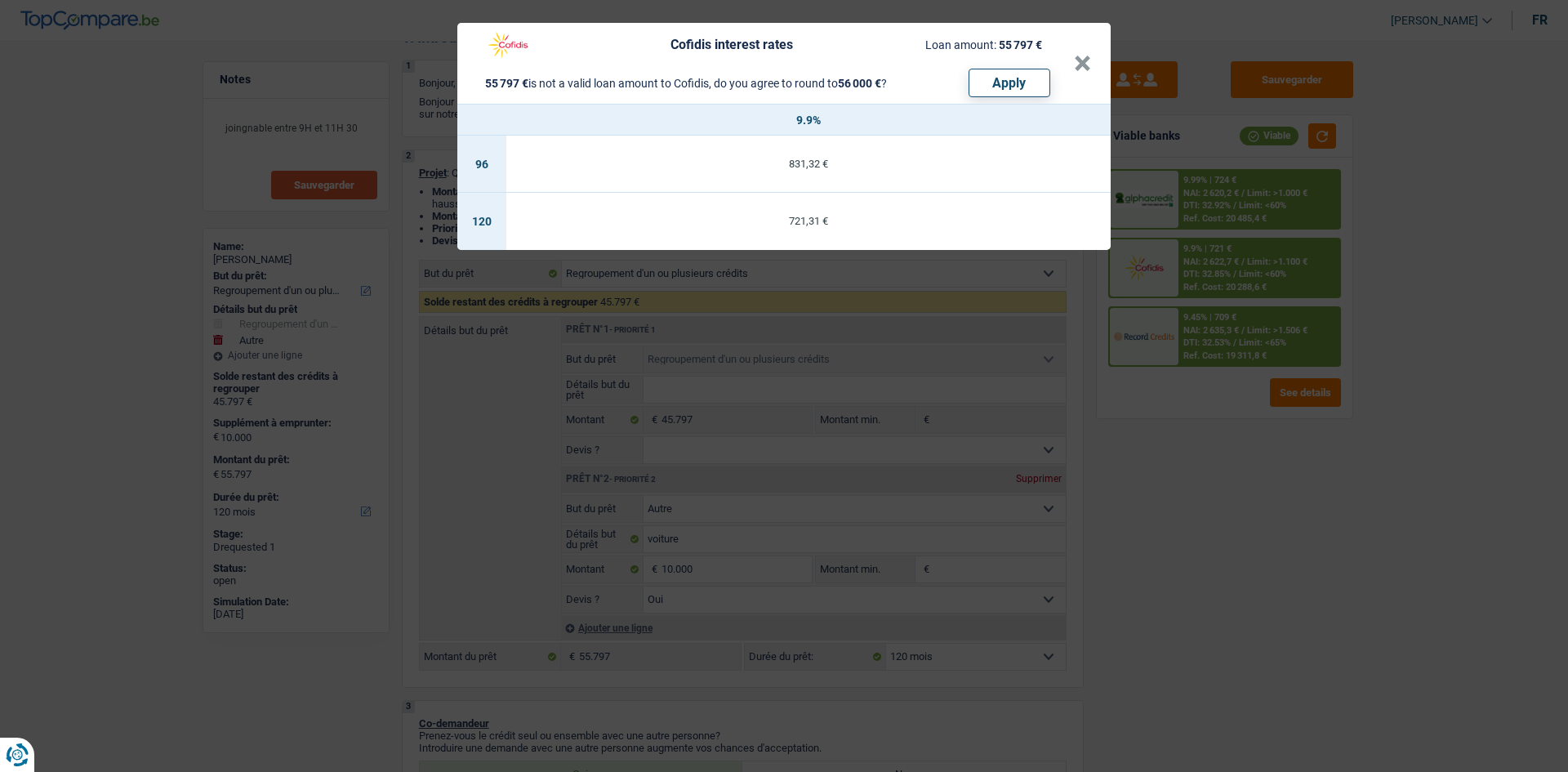
drag, startPoint x: 1089, startPoint y: 536, endPoint x: 1111, endPoint y: 515, distance: 30.4
click at [1099, 524] on div "Cofidis interest rates Loan amount: 55 797 € 55 797 € is not a valid loan amoun…" at bounding box center [784, 386] width 1568 height 772
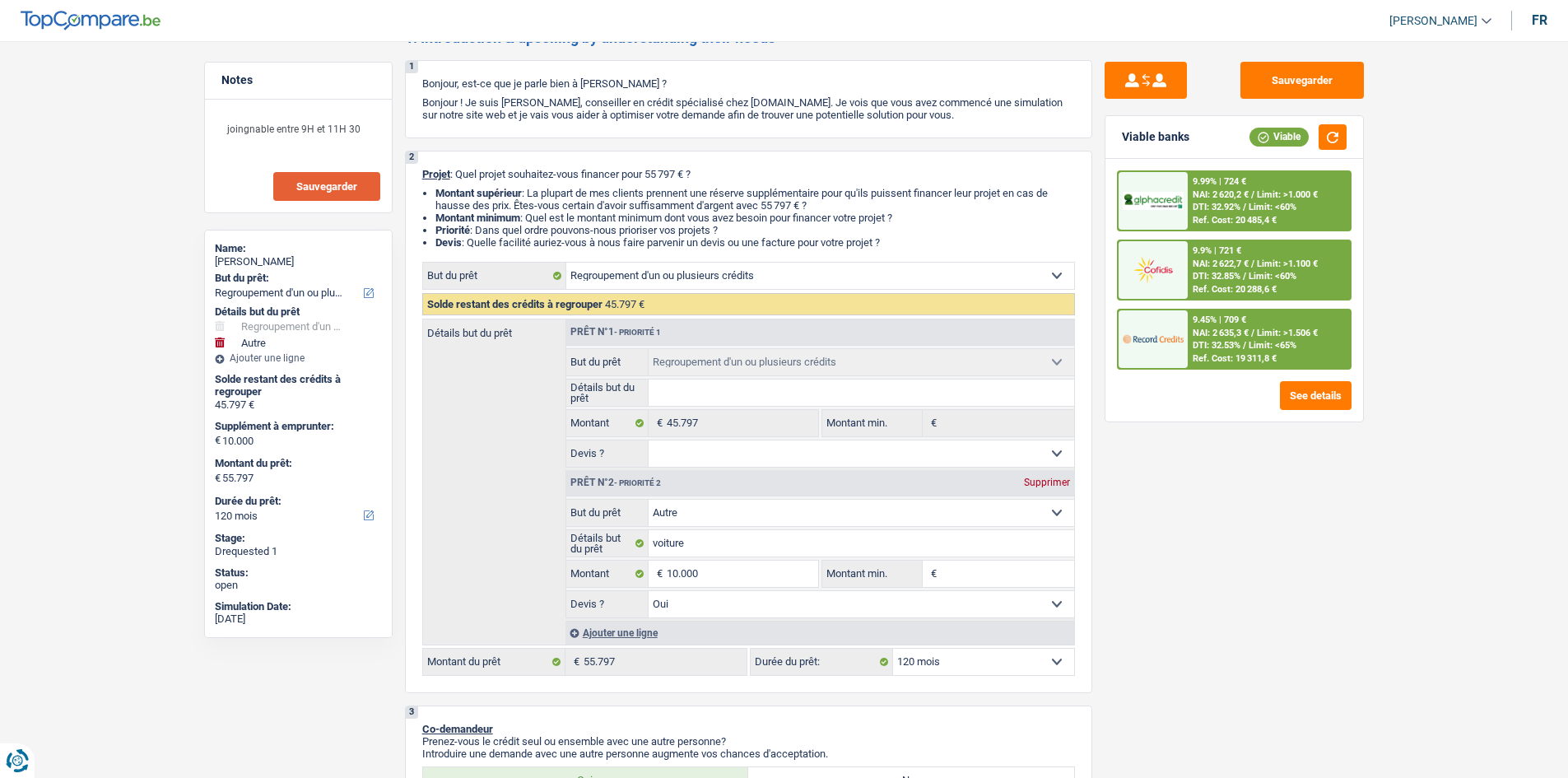
click at [1198, 357] on div "Ref. Cost: 19 311,8 €" at bounding box center [1235, 358] width 84 height 11
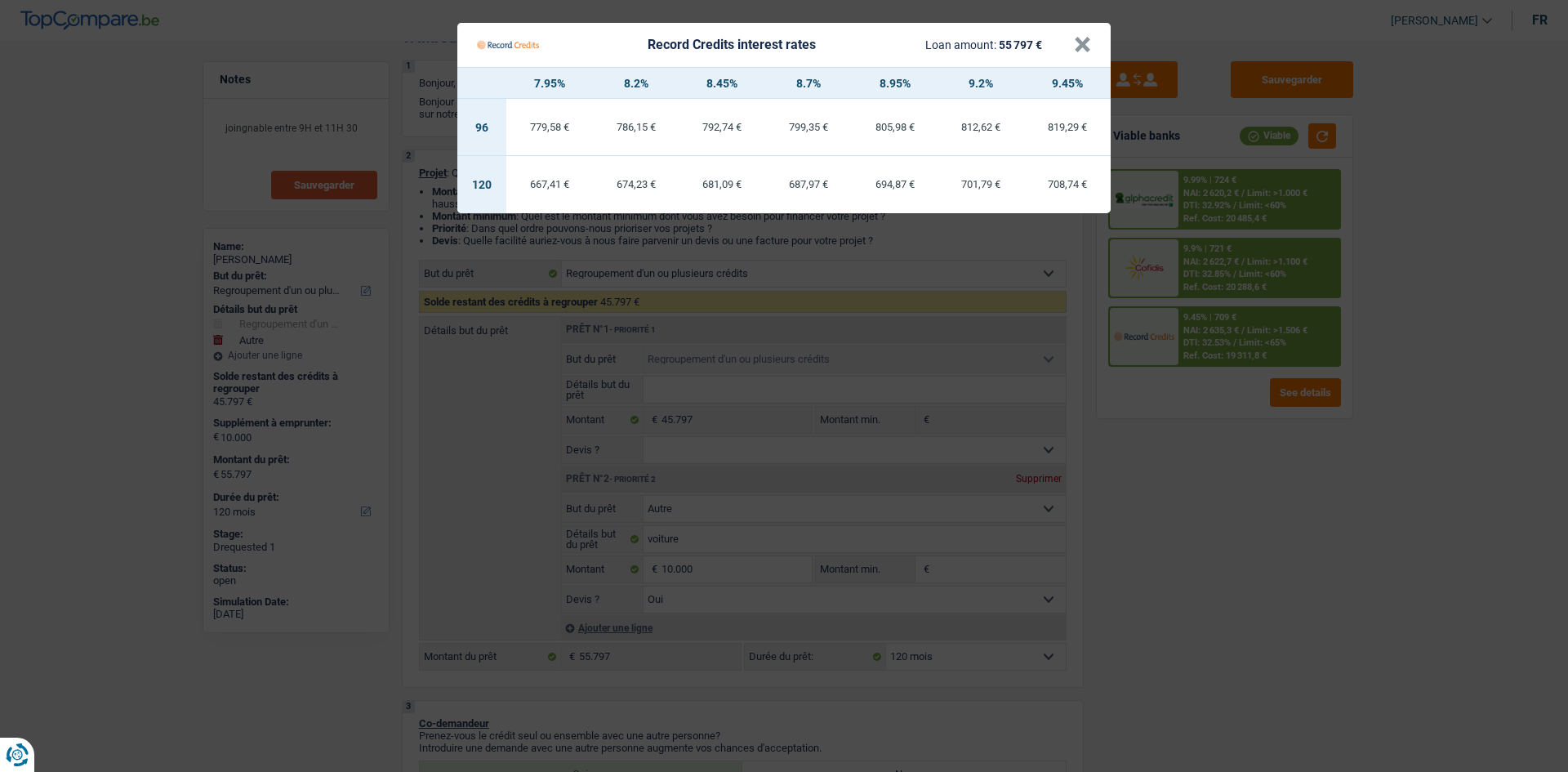
click at [1210, 645] on Credits "Record Credits interest rates Loan amount: 55 797 € × 7.95% 8.2% 8.45% 8.7% 8.9…" at bounding box center [784, 386] width 1568 height 772
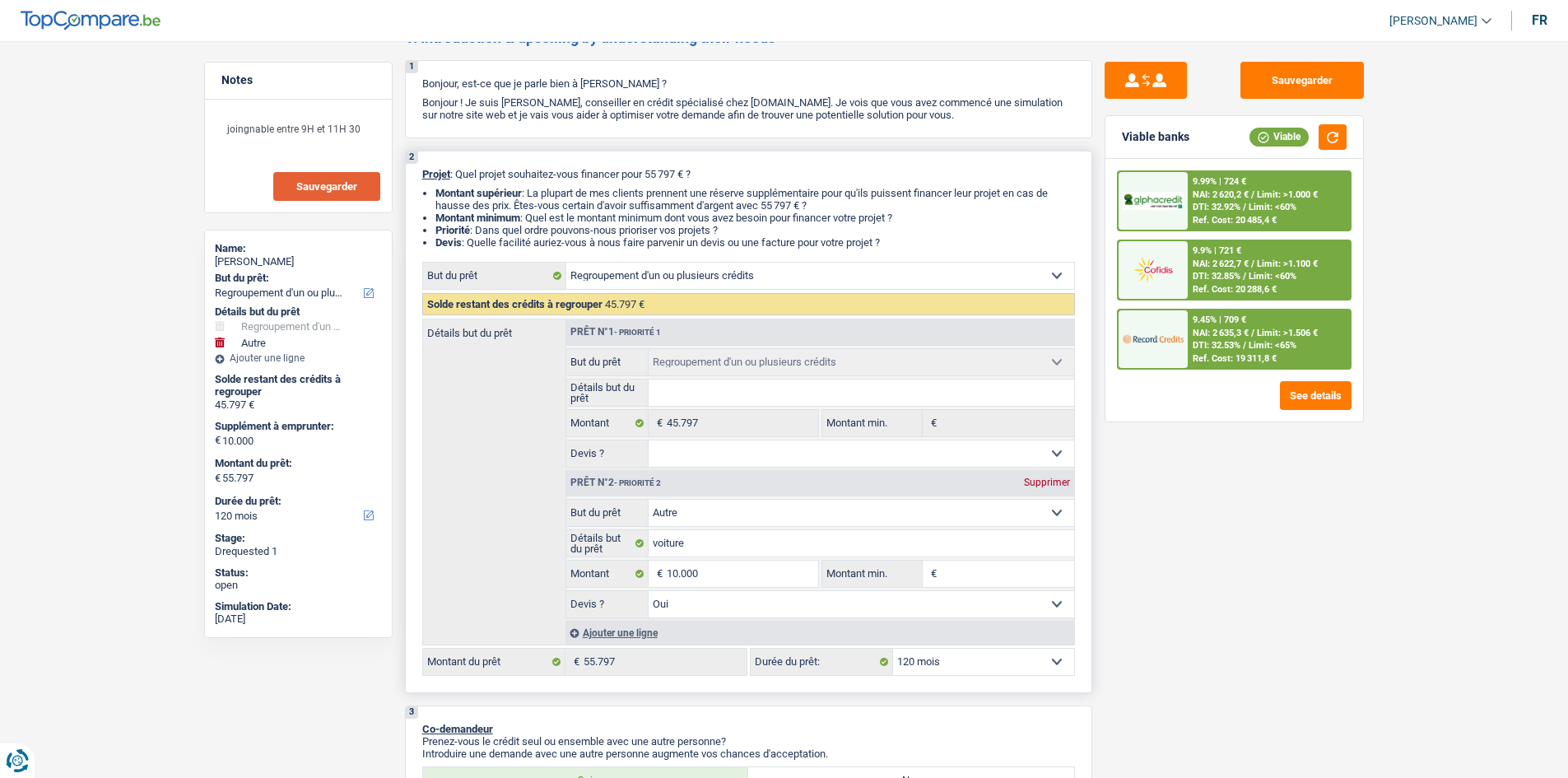
click at [1001, 670] on select "12 mois 18 mois 24 mois 30 mois 36 mois 42 mois 48 mois 60 mois 72 mois 84 mois…" at bounding box center [983, 661] width 181 height 26
select select "96"
click at [893, 648] on select "12 mois 18 mois 24 mois 30 mois 36 mois 42 mois 48 mois 60 mois 72 mois 84 mois…" at bounding box center [983, 661] width 181 height 26
select select "96"
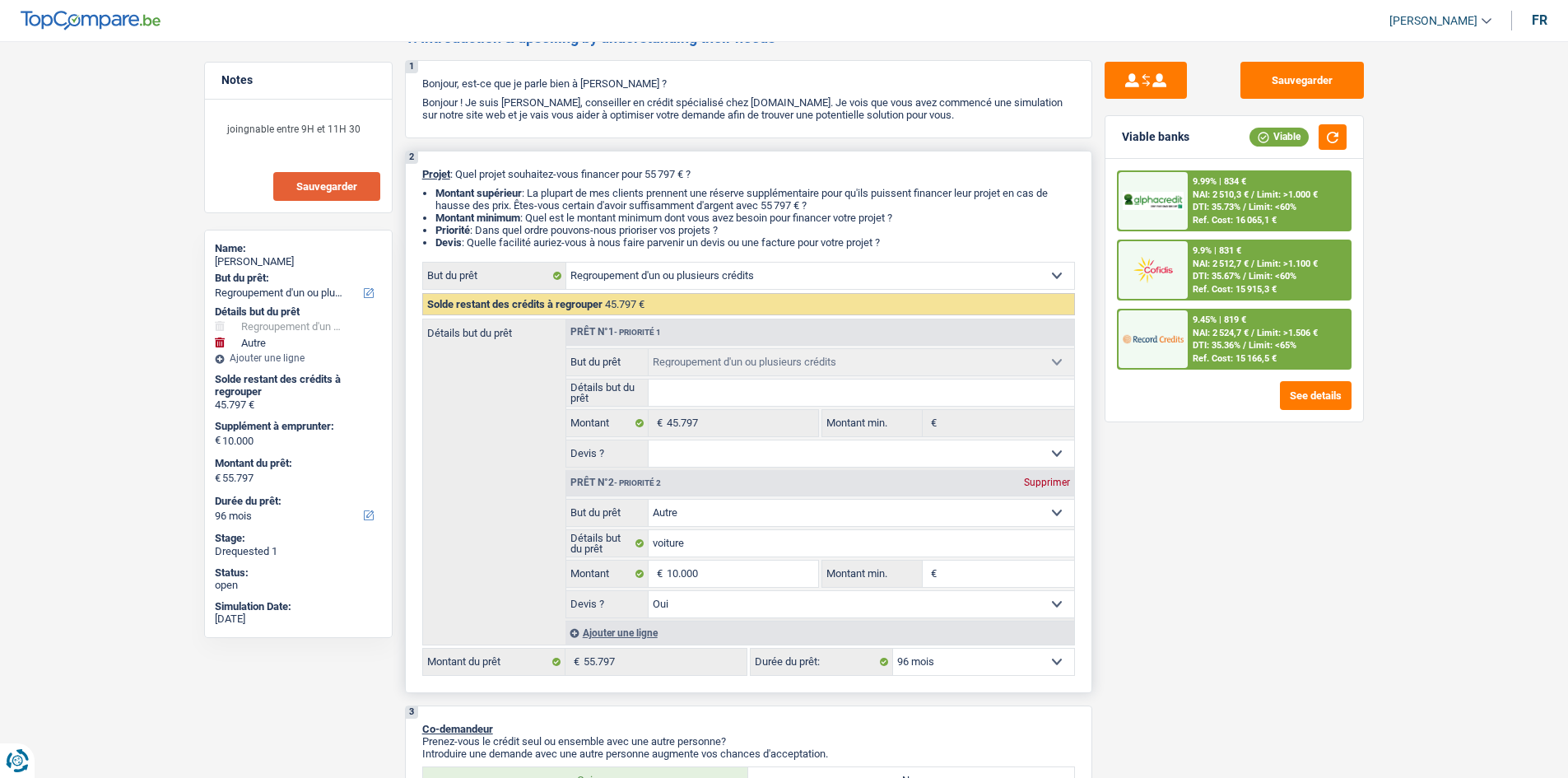
drag, startPoint x: 935, startPoint y: 658, endPoint x: 939, endPoint y: 650, distance: 8.9
click at [939, 650] on select "12 mois 18 mois 24 mois 30 mois 36 mois 42 mois 48 mois 60 mois 72 mois 84 mois…" at bounding box center [983, 661] width 181 height 26
select select "120"
click at [893, 648] on select "12 mois 18 mois 24 mois 30 mois 36 mois 42 mois 48 mois 60 mois 72 mois 84 mois…" at bounding box center [983, 661] width 181 height 26
select select "120"
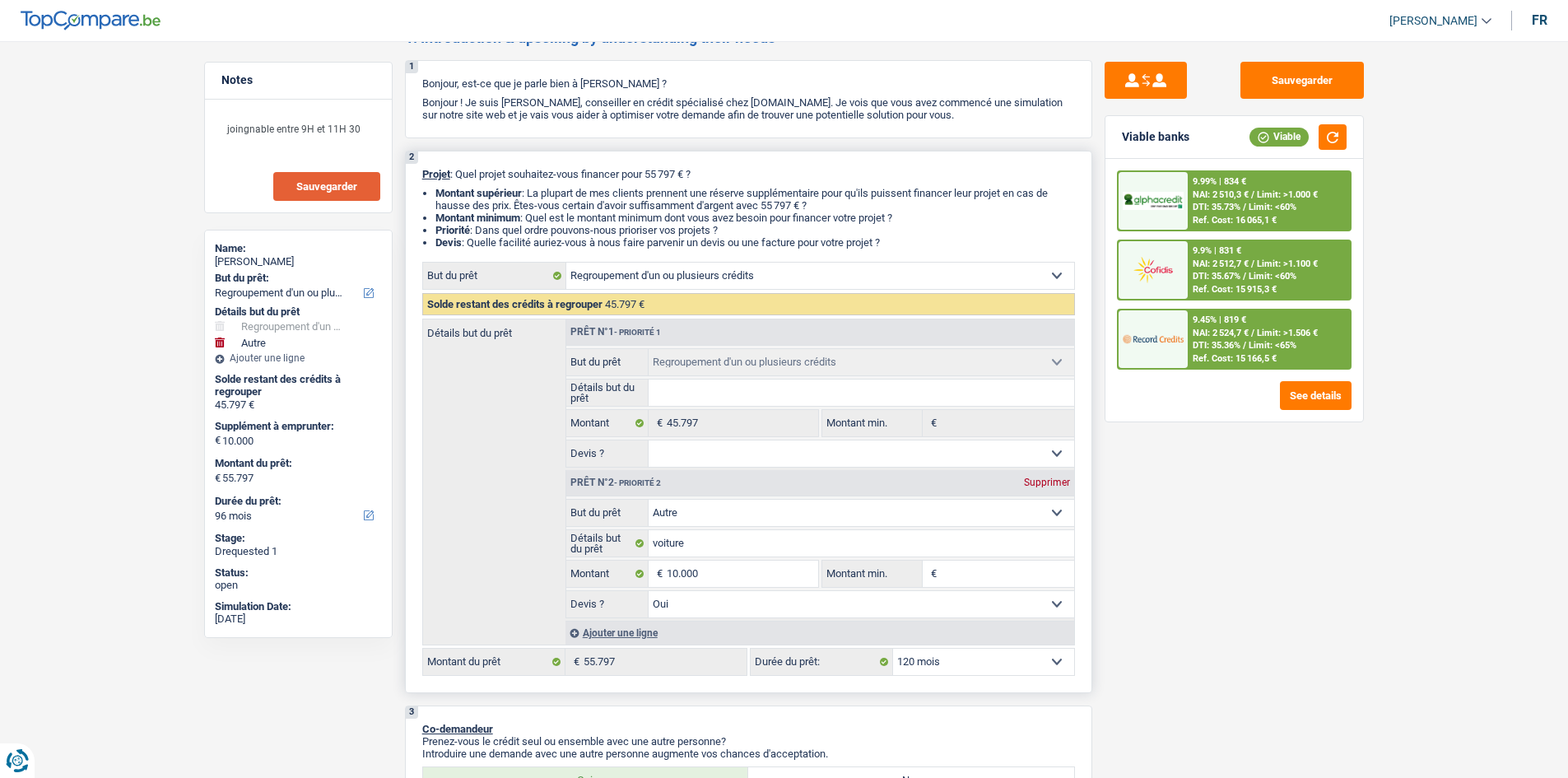
select select "120"
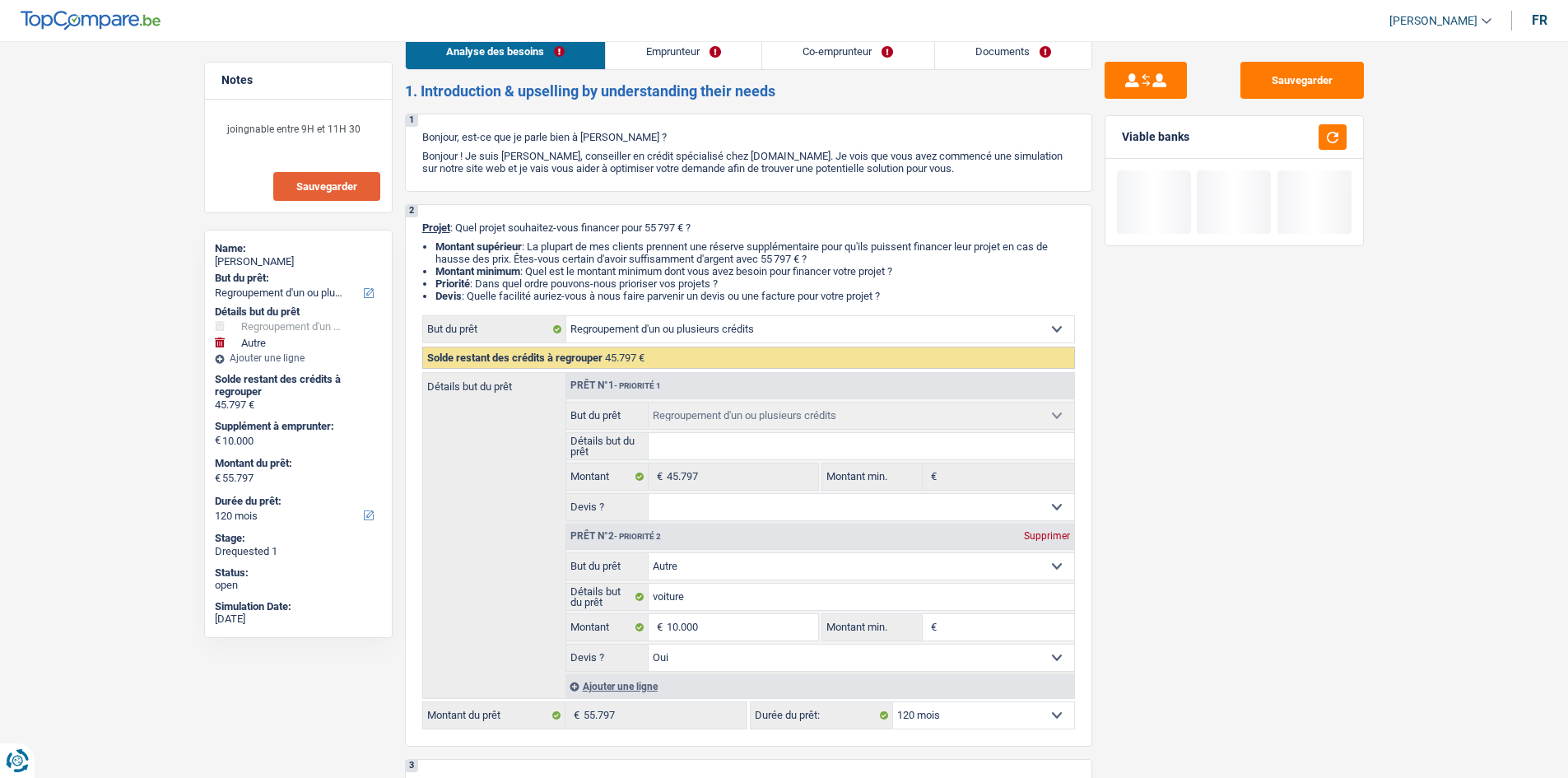
scroll to position [0, 0]
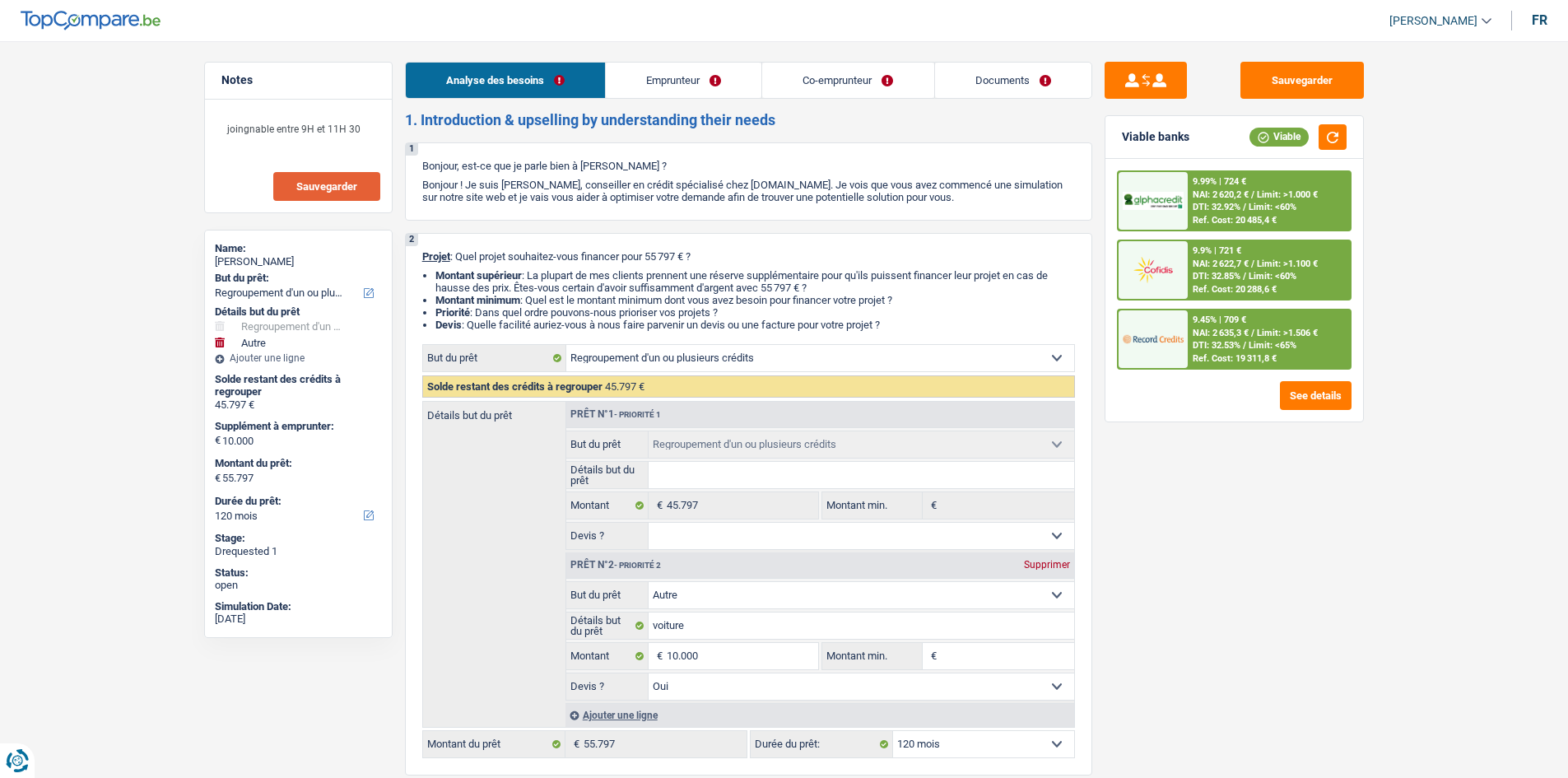
click at [673, 73] on link "Emprunteur" at bounding box center [684, 81] width 156 height 35
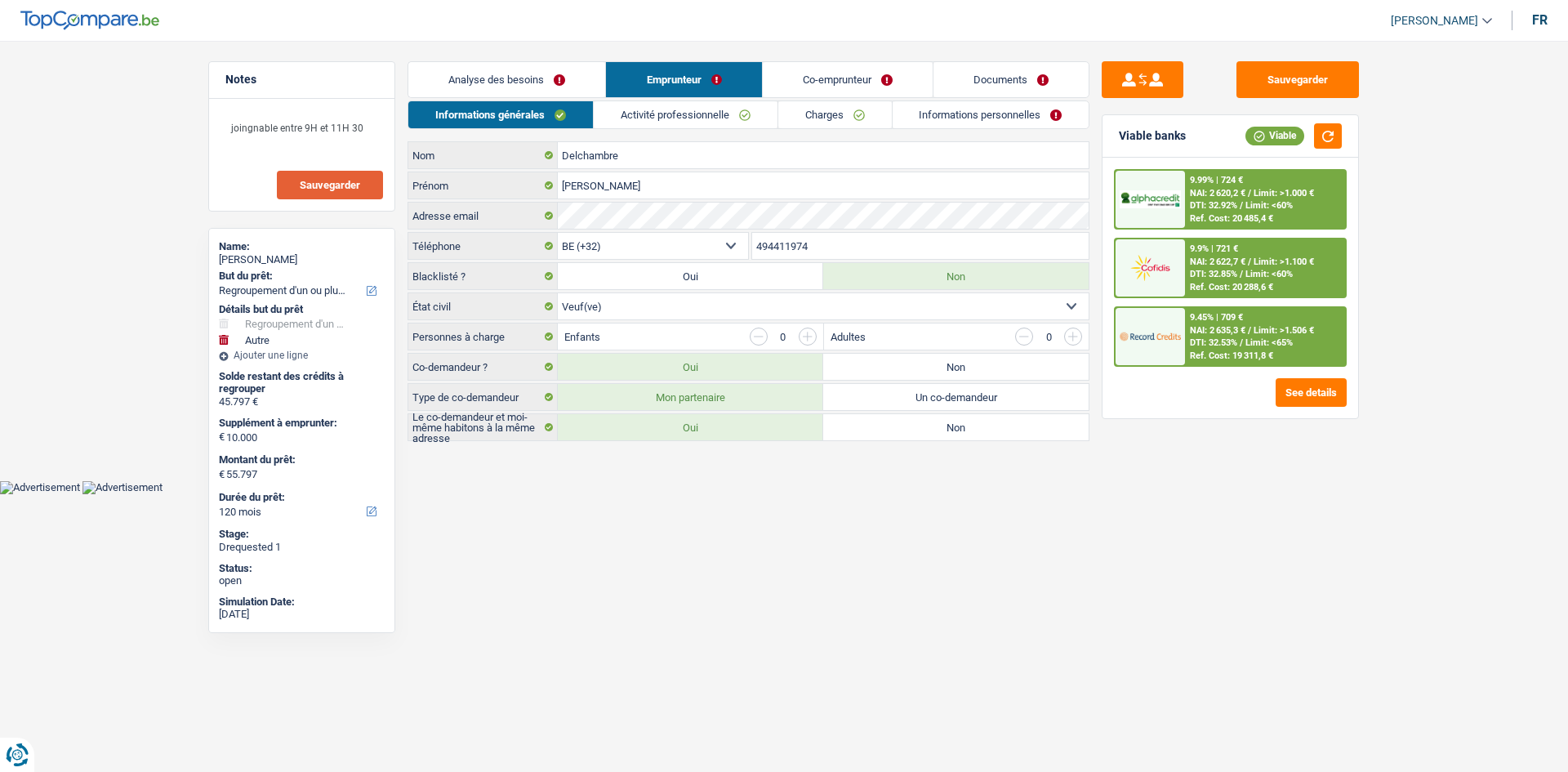
click at [531, 71] on link "Analyse des besoins" at bounding box center [506, 80] width 197 height 35
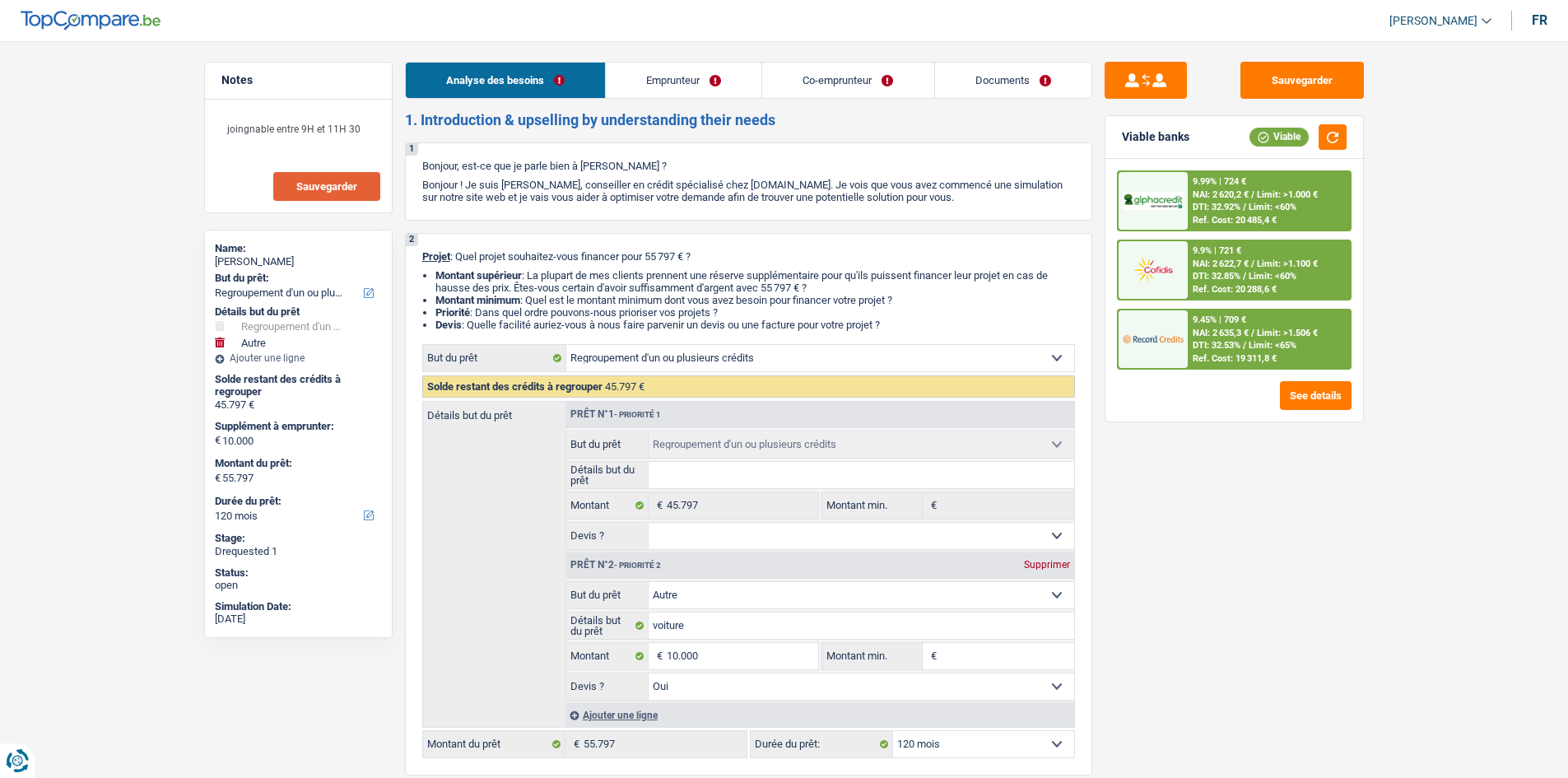
click at [741, 85] on link "Emprunteur" at bounding box center [684, 81] width 156 height 35
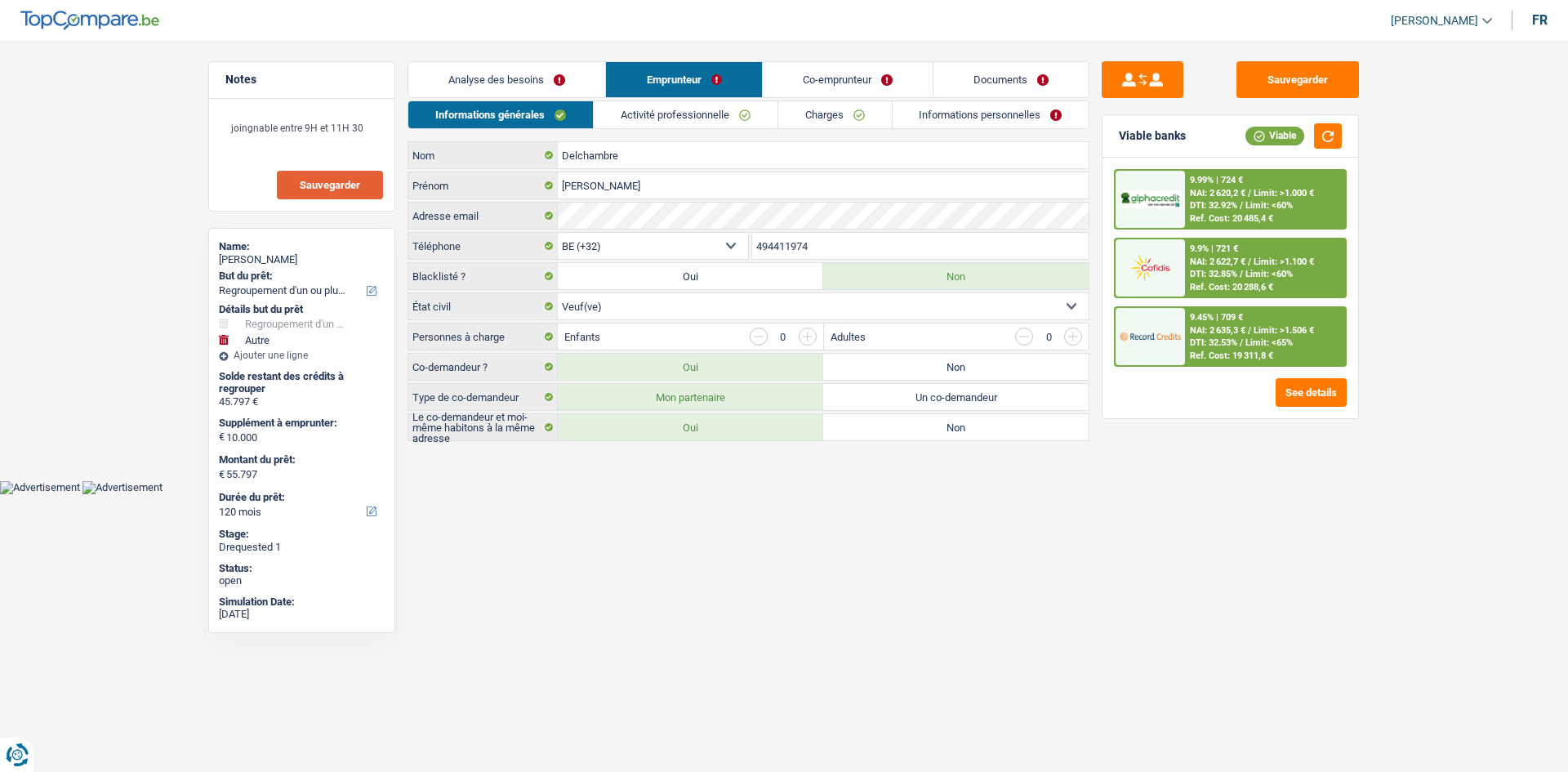
click at [712, 120] on link "Activité professionnelle" at bounding box center [686, 114] width 184 height 27
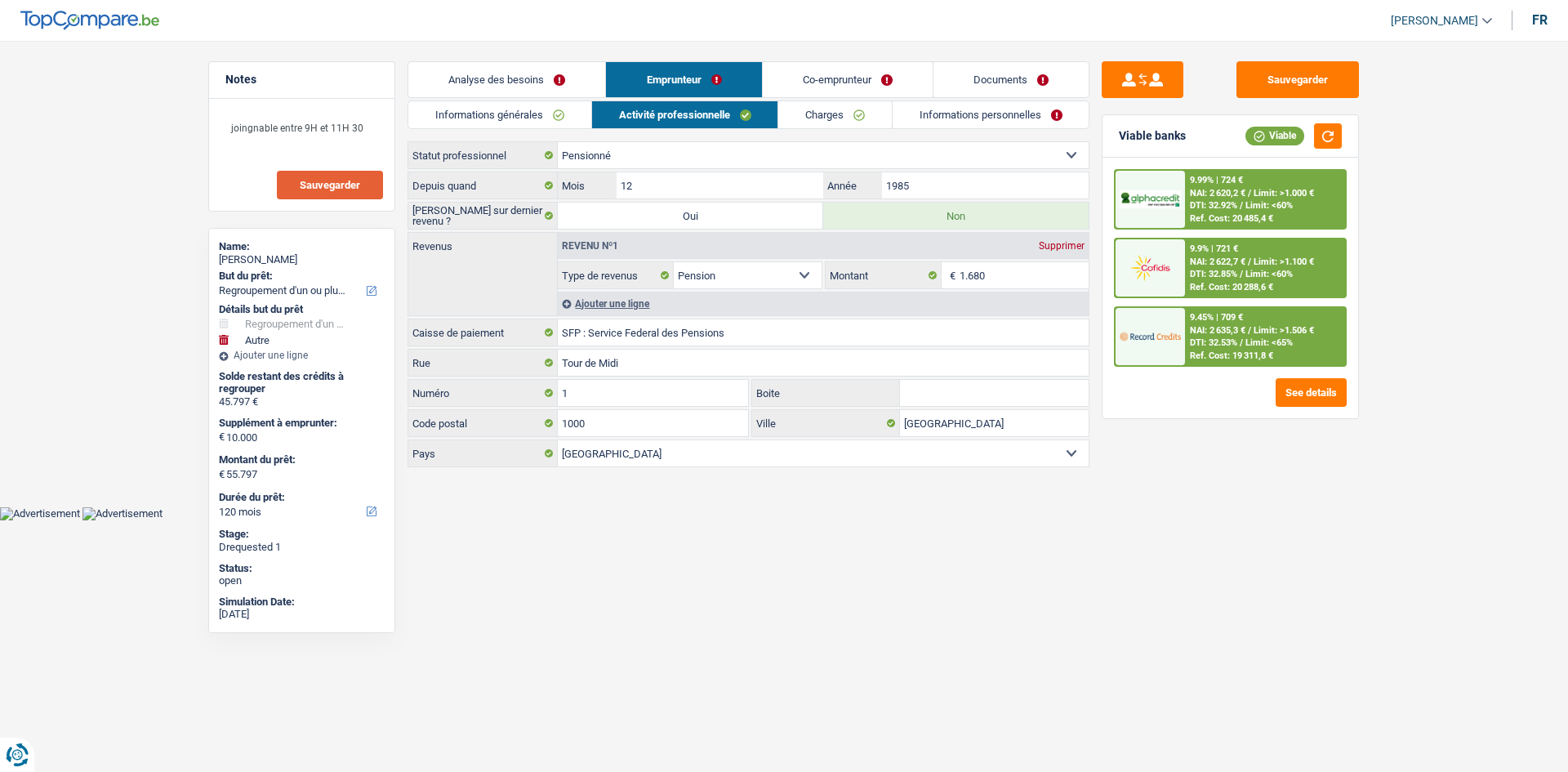
click at [847, 124] on link "Charges" at bounding box center [835, 114] width 114 height 27
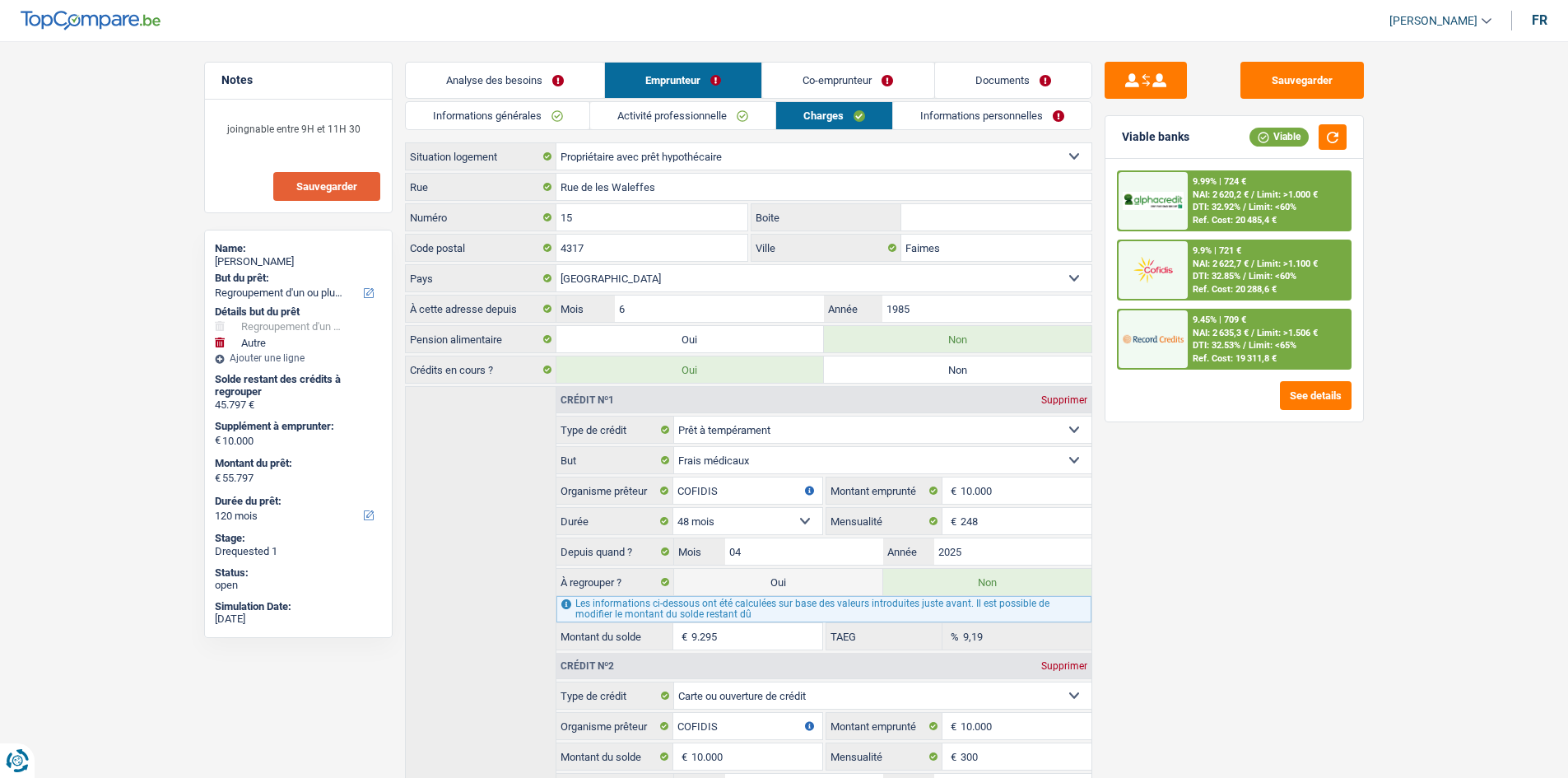
click at [991, 123] on link "Informations personnelles" at bounding box center [992, 115] width 198 height 27
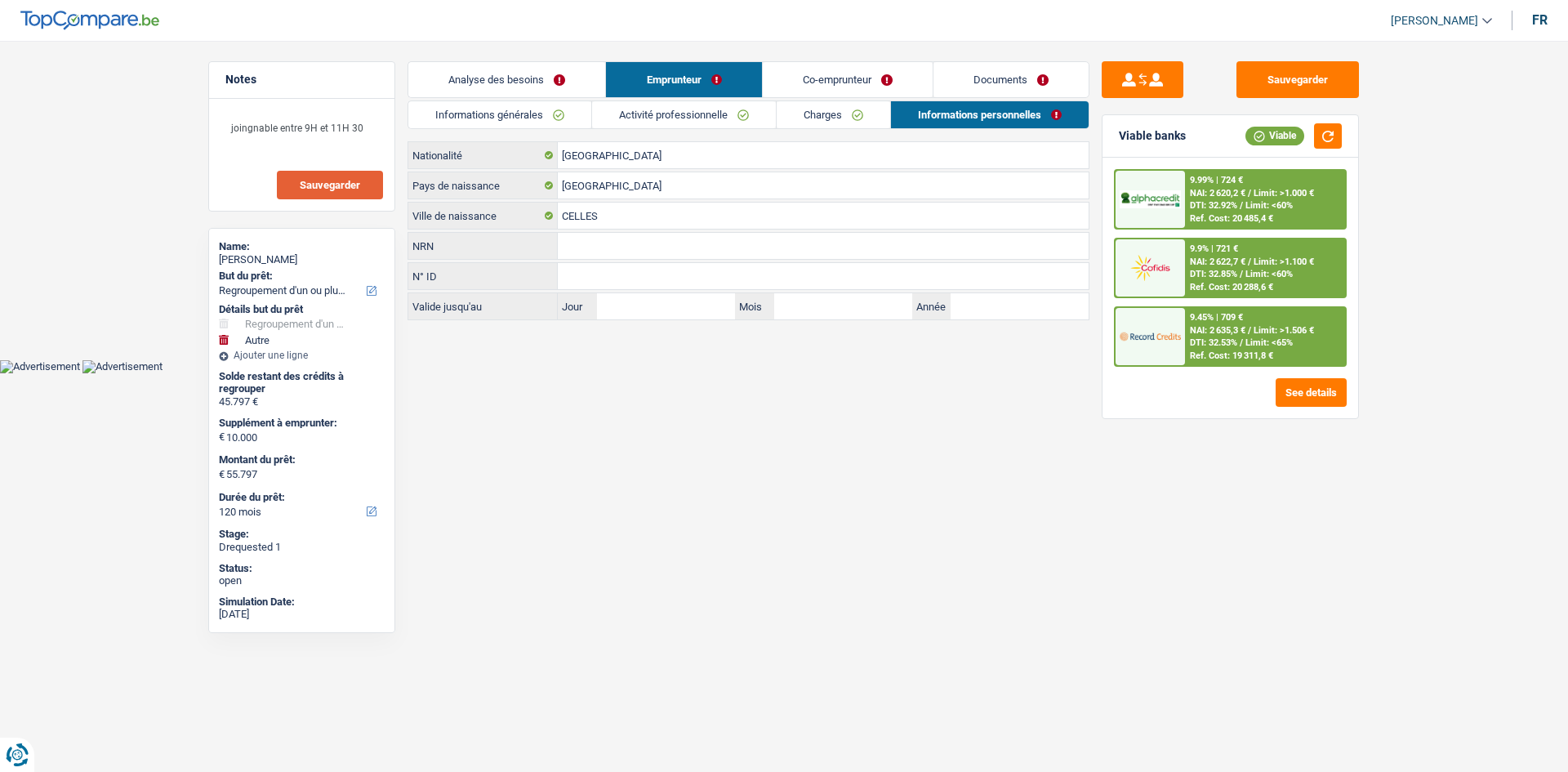
click at [826, 74] on link "Co-emprunteur" at bounding box center [847, 80] width 170 height 35
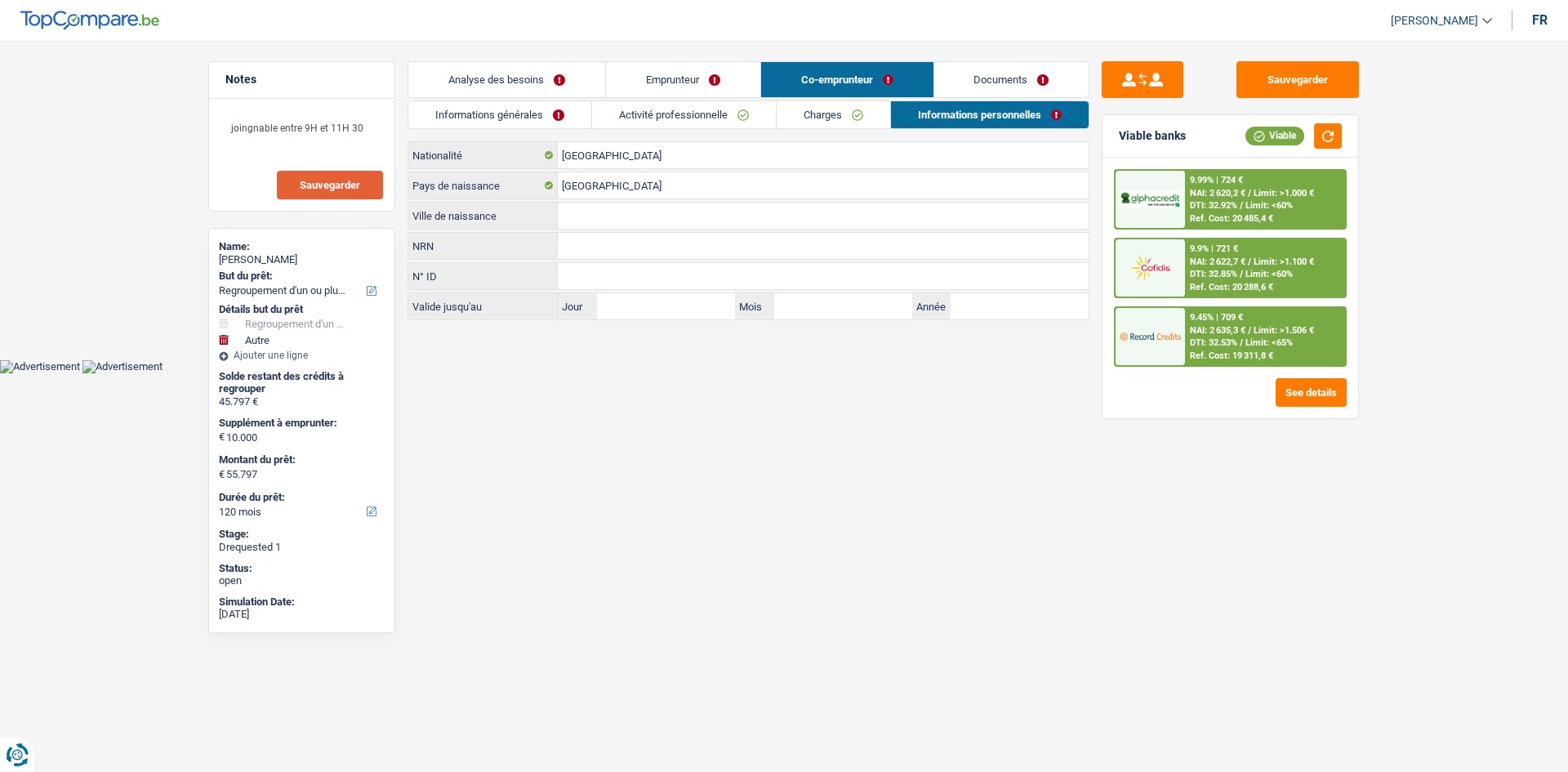
click at [981, 75] on link "Documents" at bounding box center [1012, 80] width 155 height 35
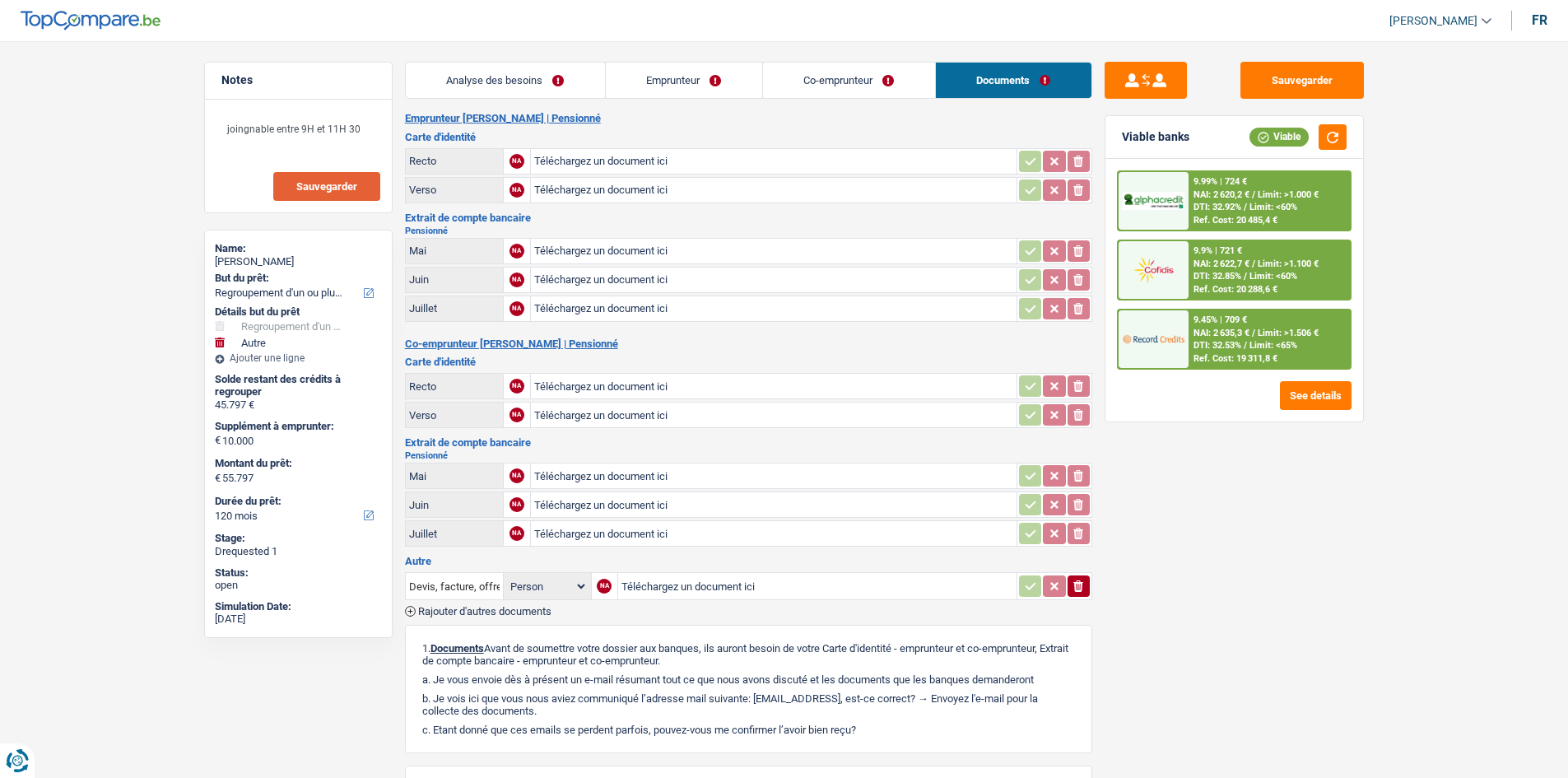
click at [883, 84] on link "Co-emprunteur" at bounding box center [849, 81] width 172 height 35
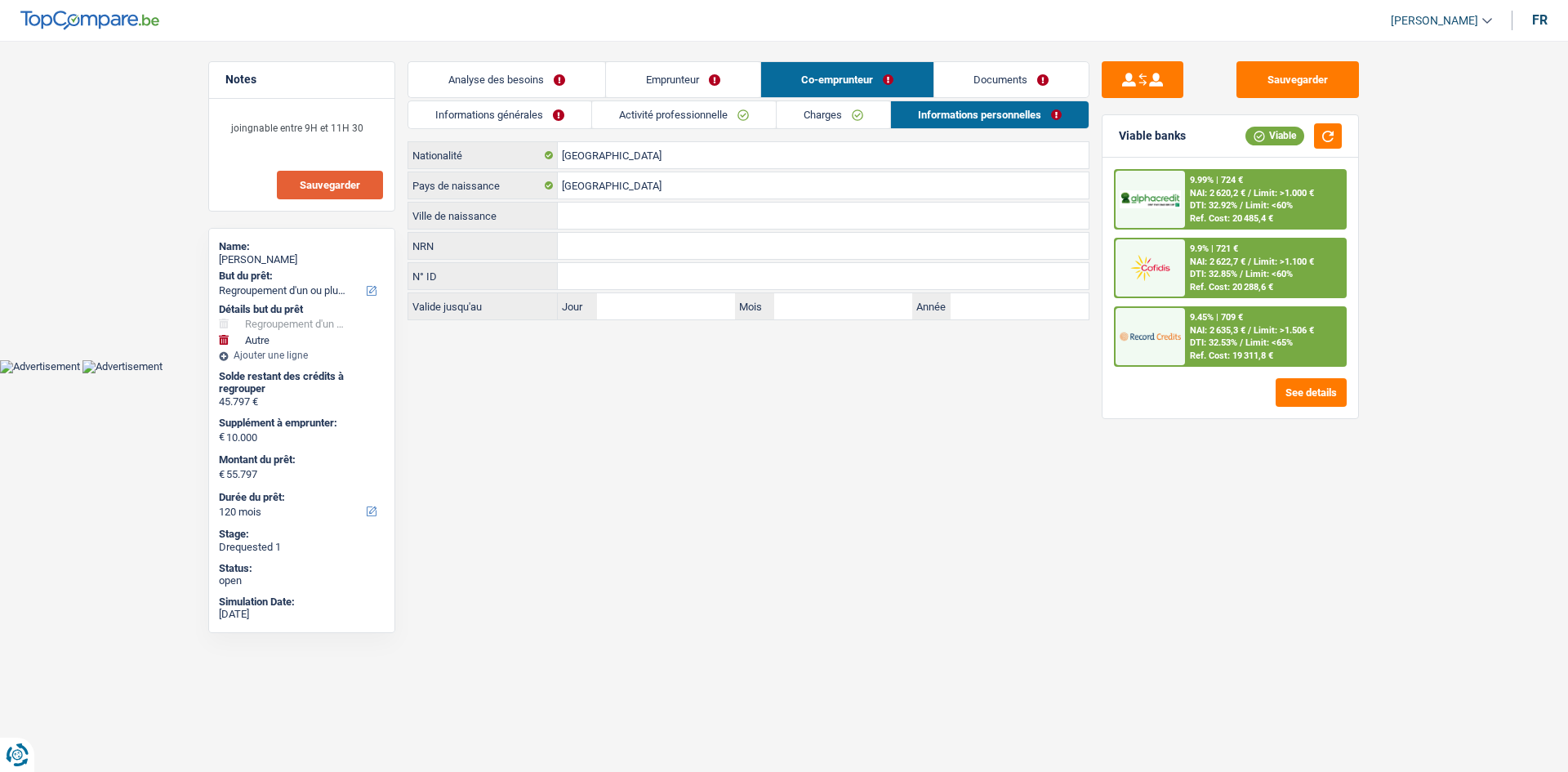
click at [806, 113] on link "Charges" at bounding box center [834, 114] width 114 height 27
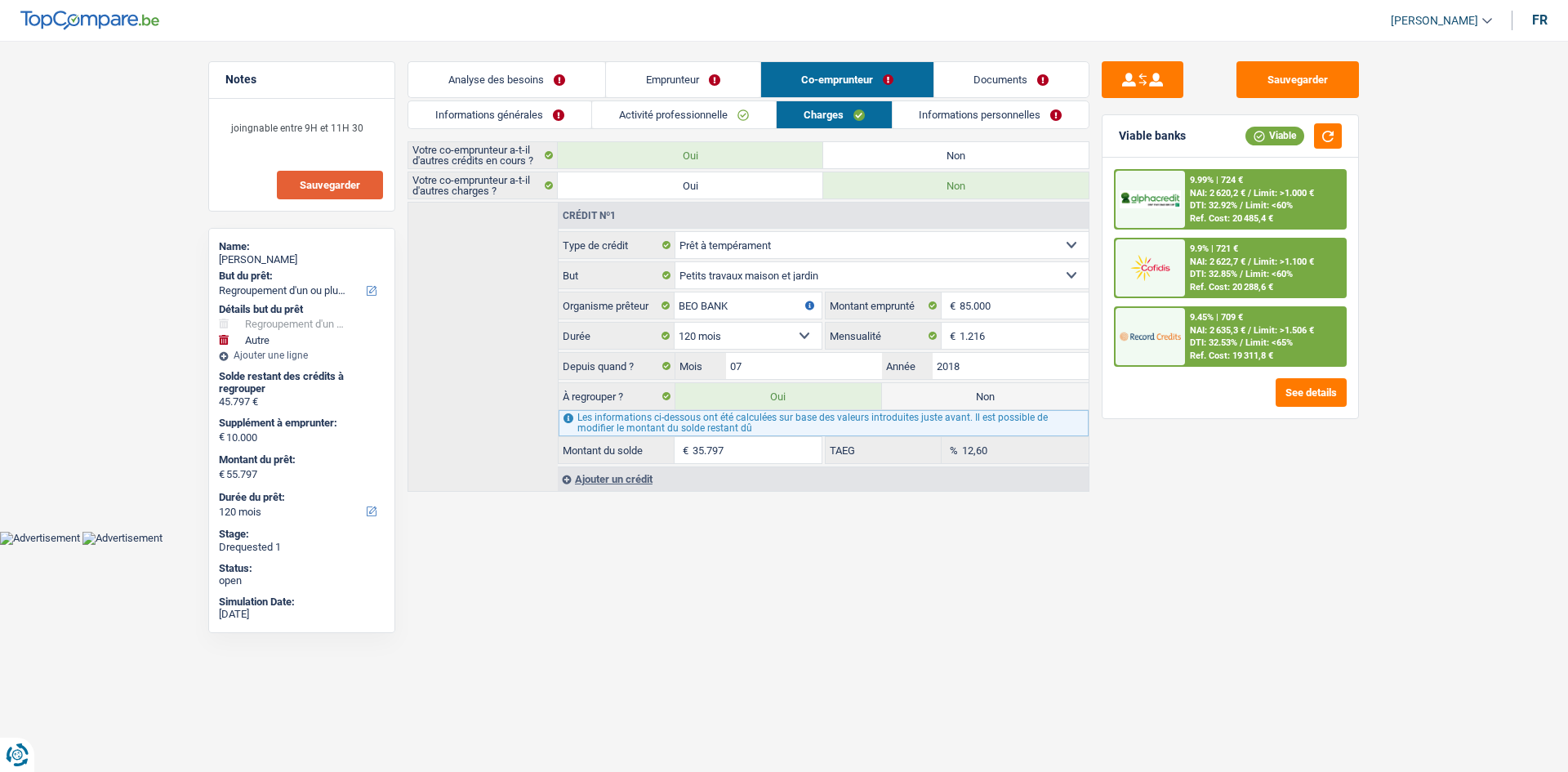
click at [724, 123] on link "Activité professionnelle" at bounding box center [684, 114] width 184 height 27
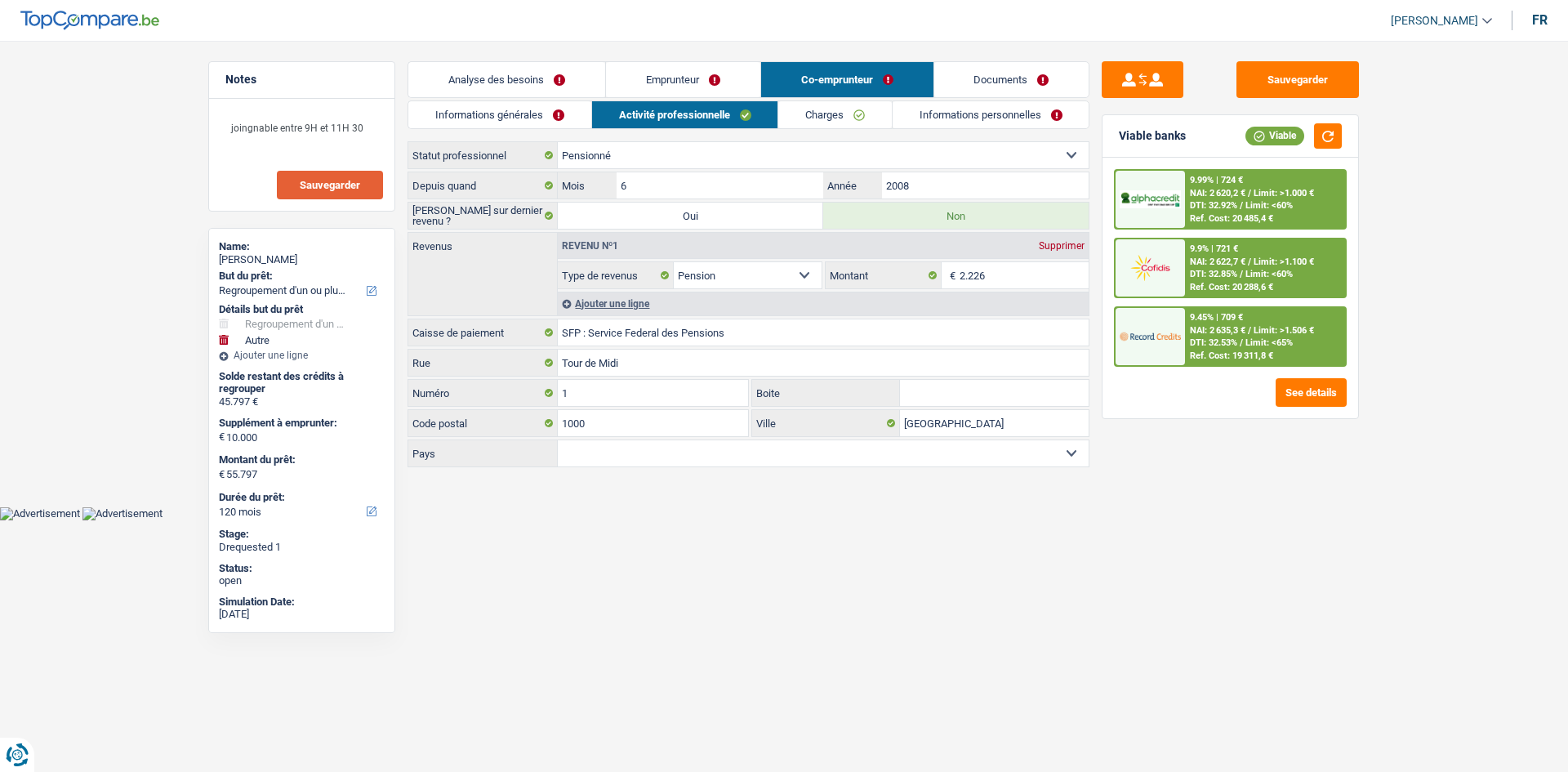
click at [565, 111] on link "Informations générales" at bounding box center [499, 114] width 183 height 27
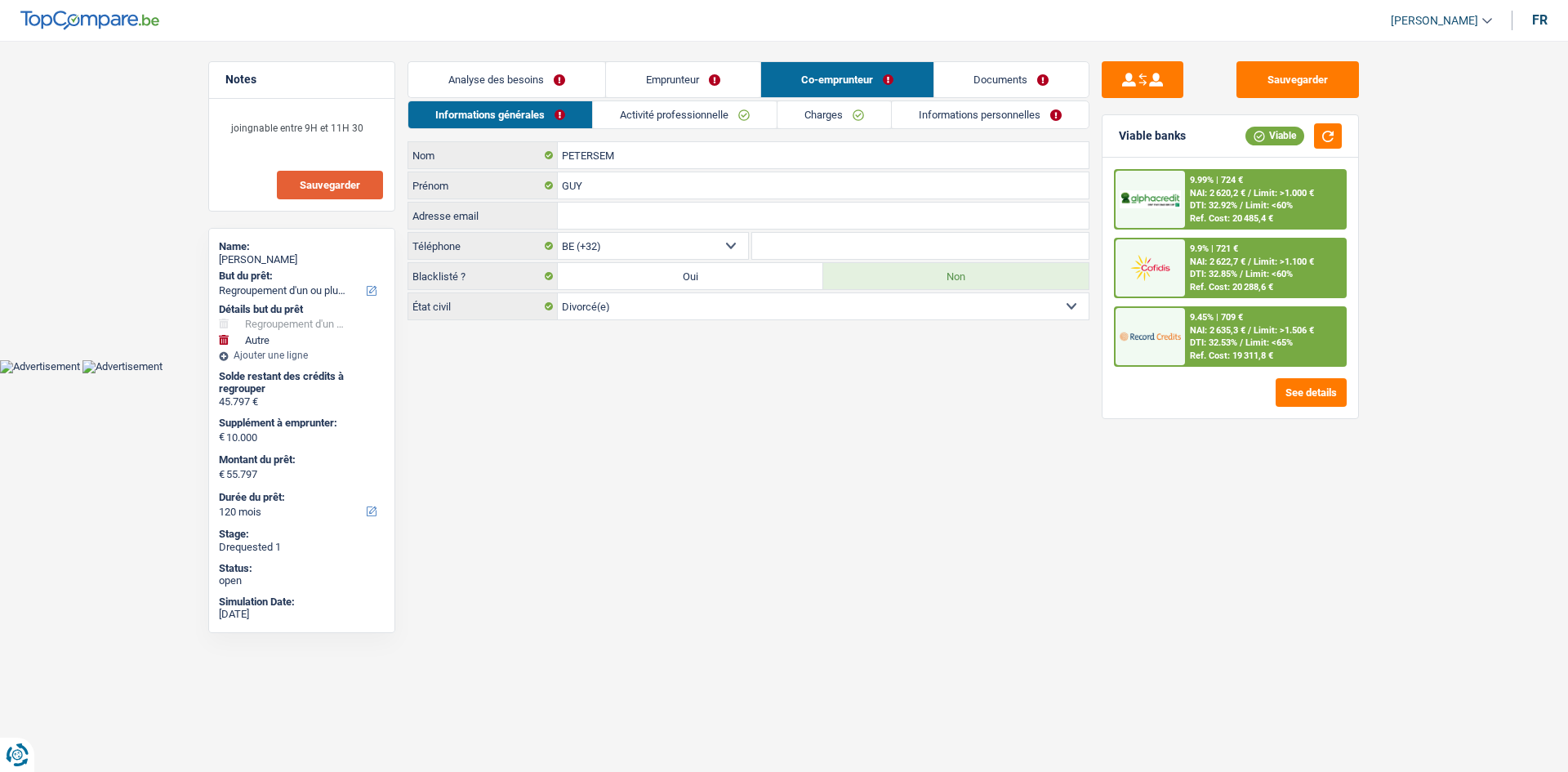
click at [635, 79] on link "Emprunteur" at bounding box center [683, 80] width 154 height 35
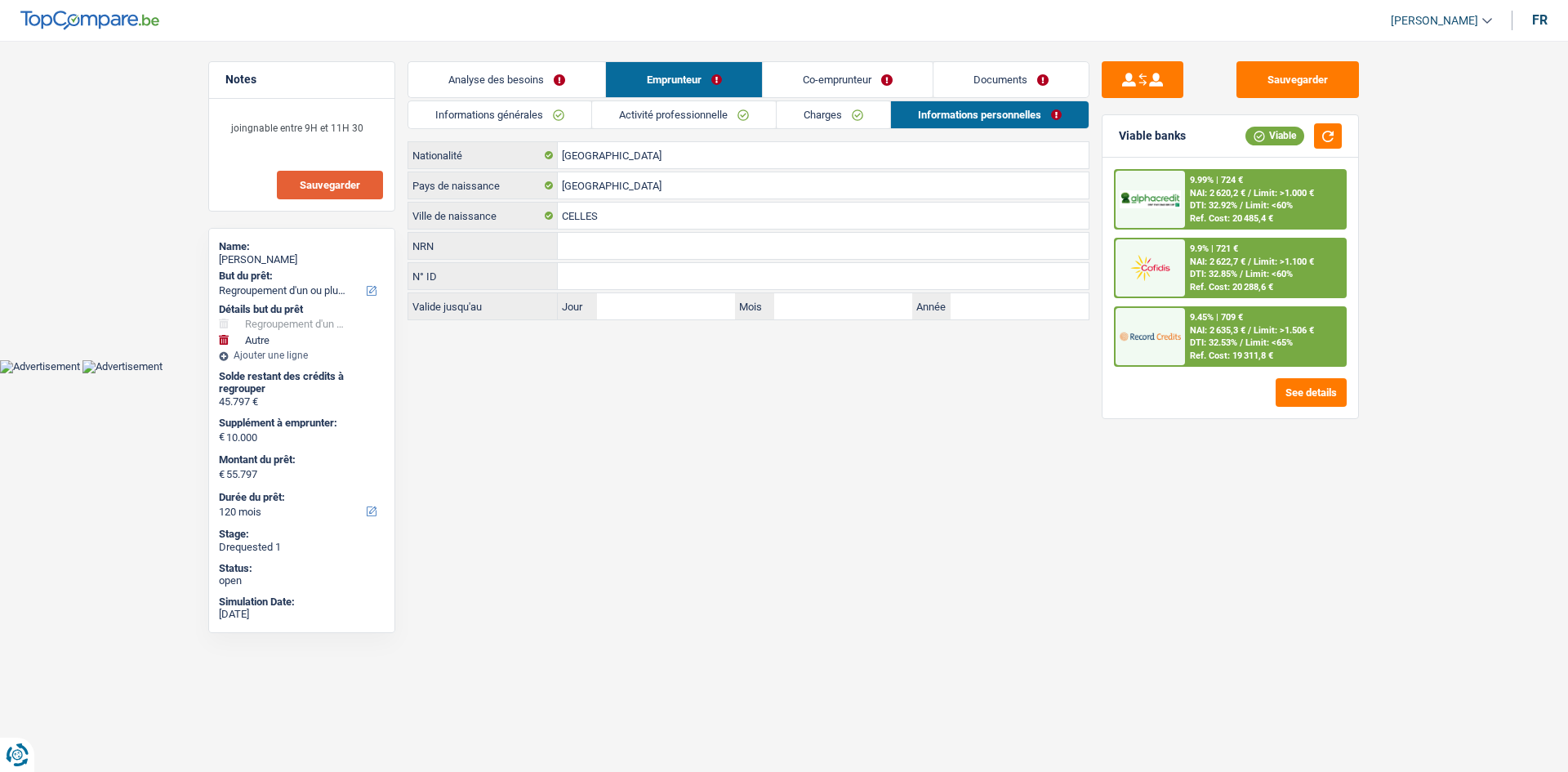
click at [547, 84] on link "Analyse des besoins" at bounding box center [506, 80] width 197 height 35
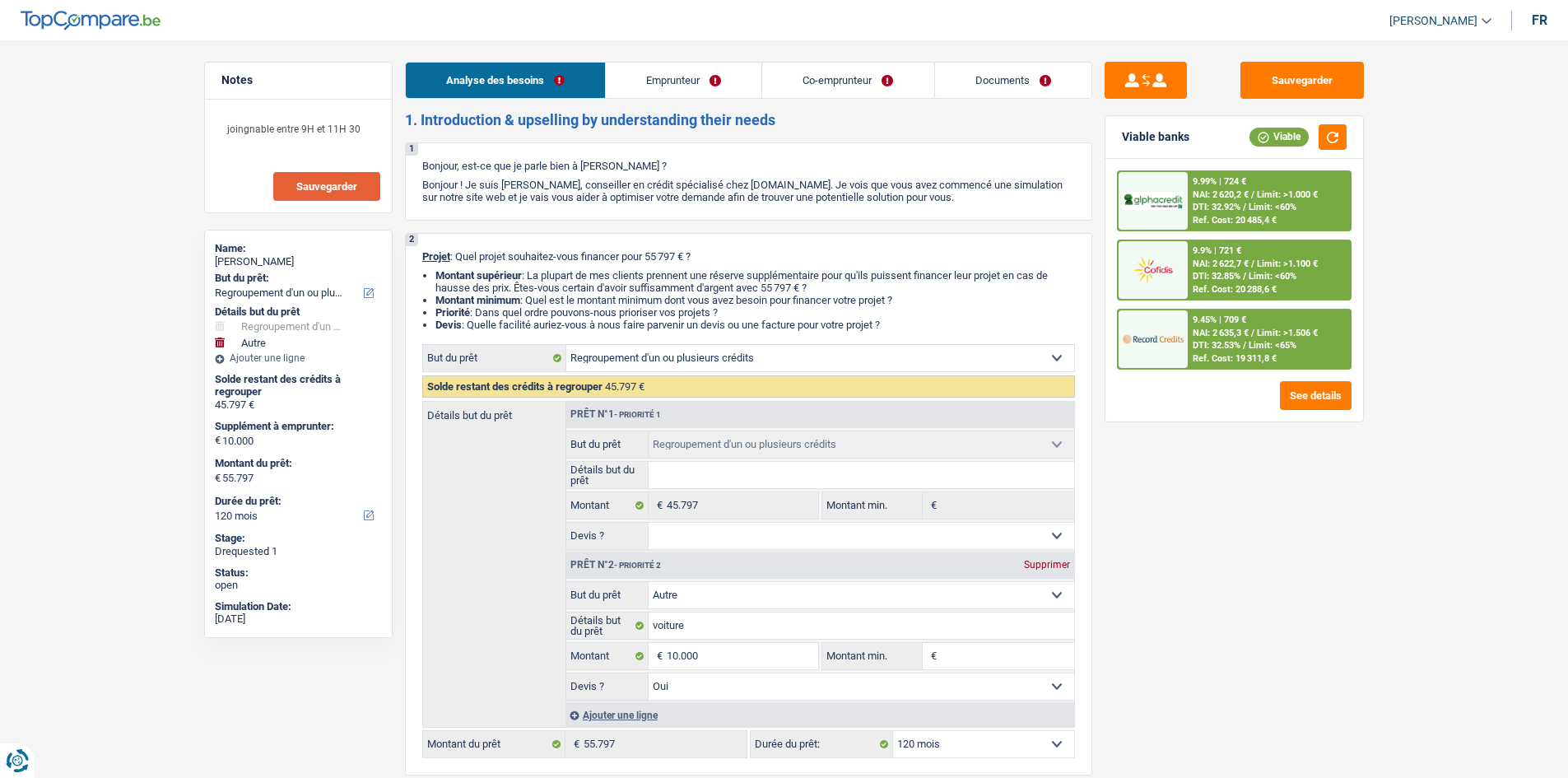
click at [960, 73] on link "Documents" at bounding box center [1012, 81] width 157 height 35
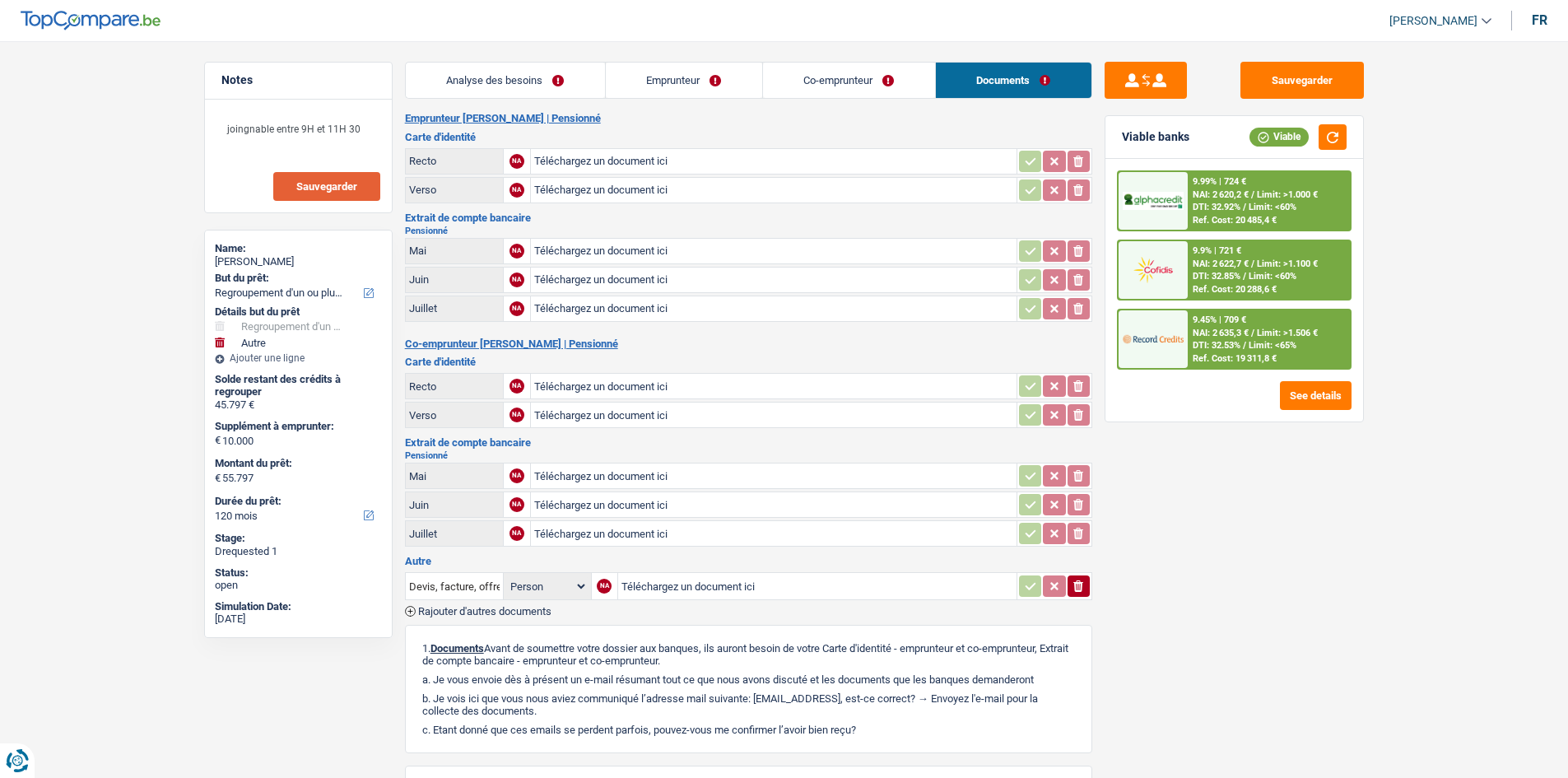
click at [885, 75] on link "Co-emprunteur" at bounding box center [849, 81] width 172 height 35
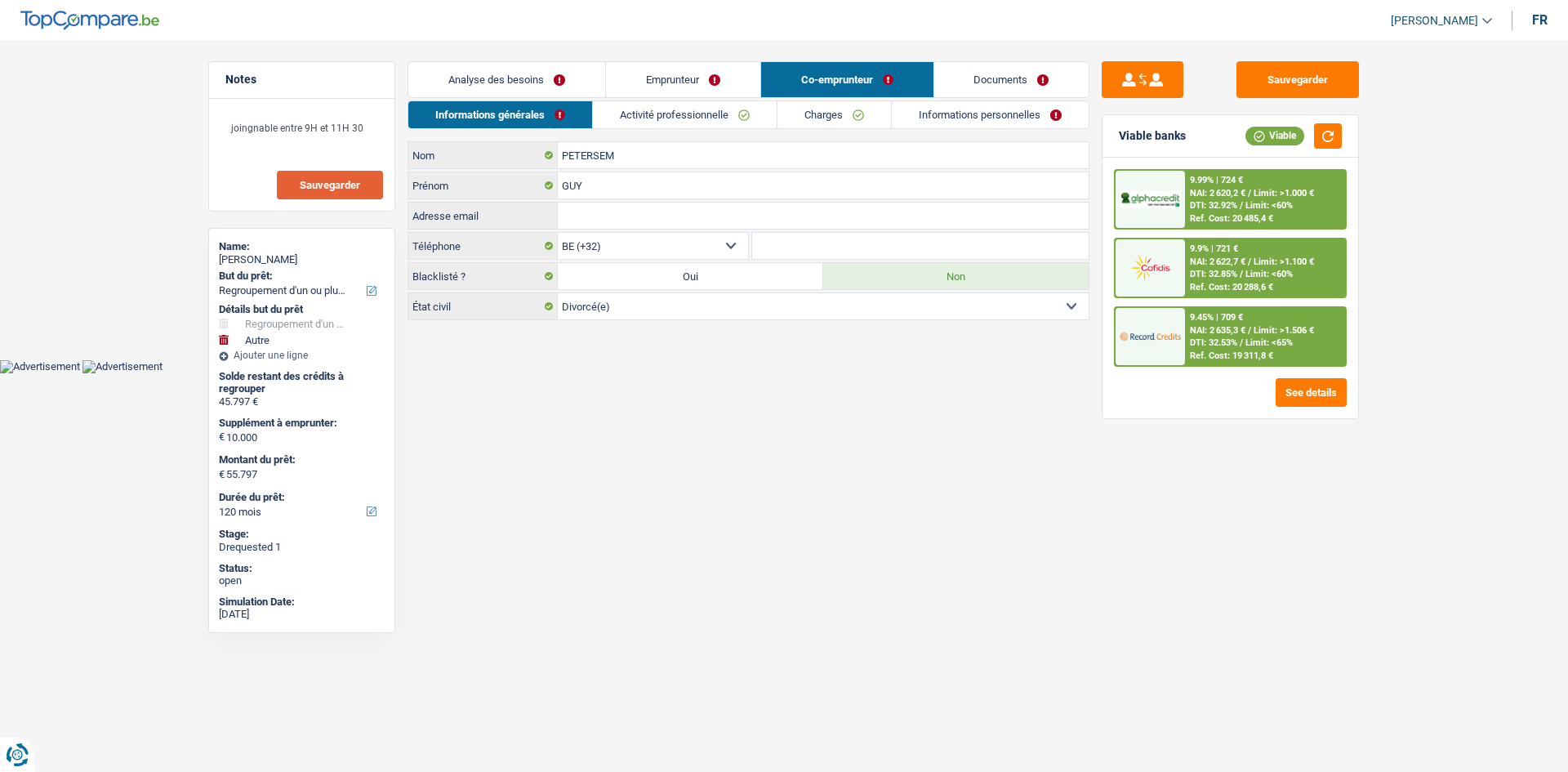
click at [998, 121] on link "Informations personnelles" at bounding box center [990, 114] width 197 height 27
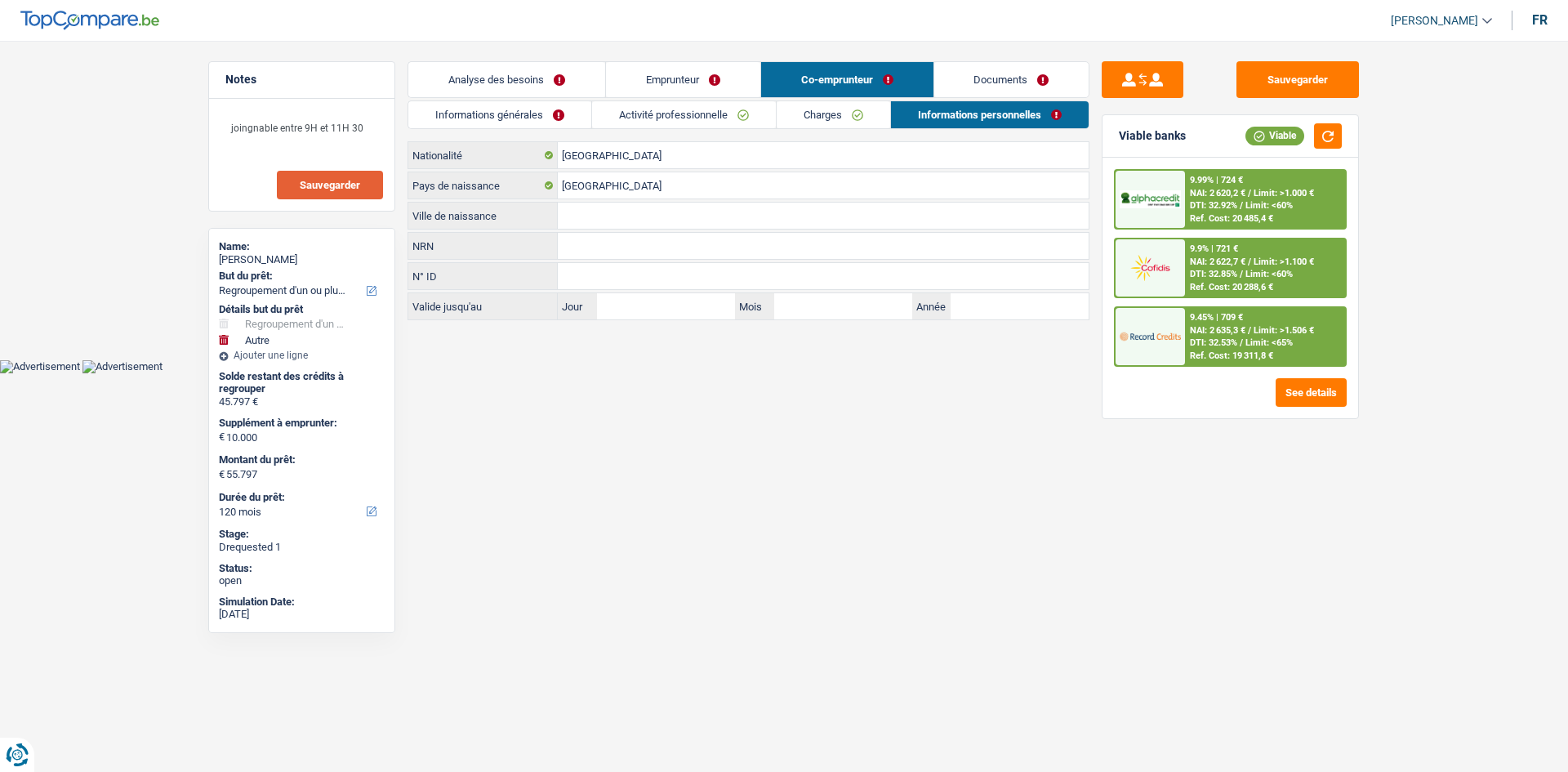
click at [561, 219] on input "Ville de naissance" at bounding box center [824, 215] width 531 height 26
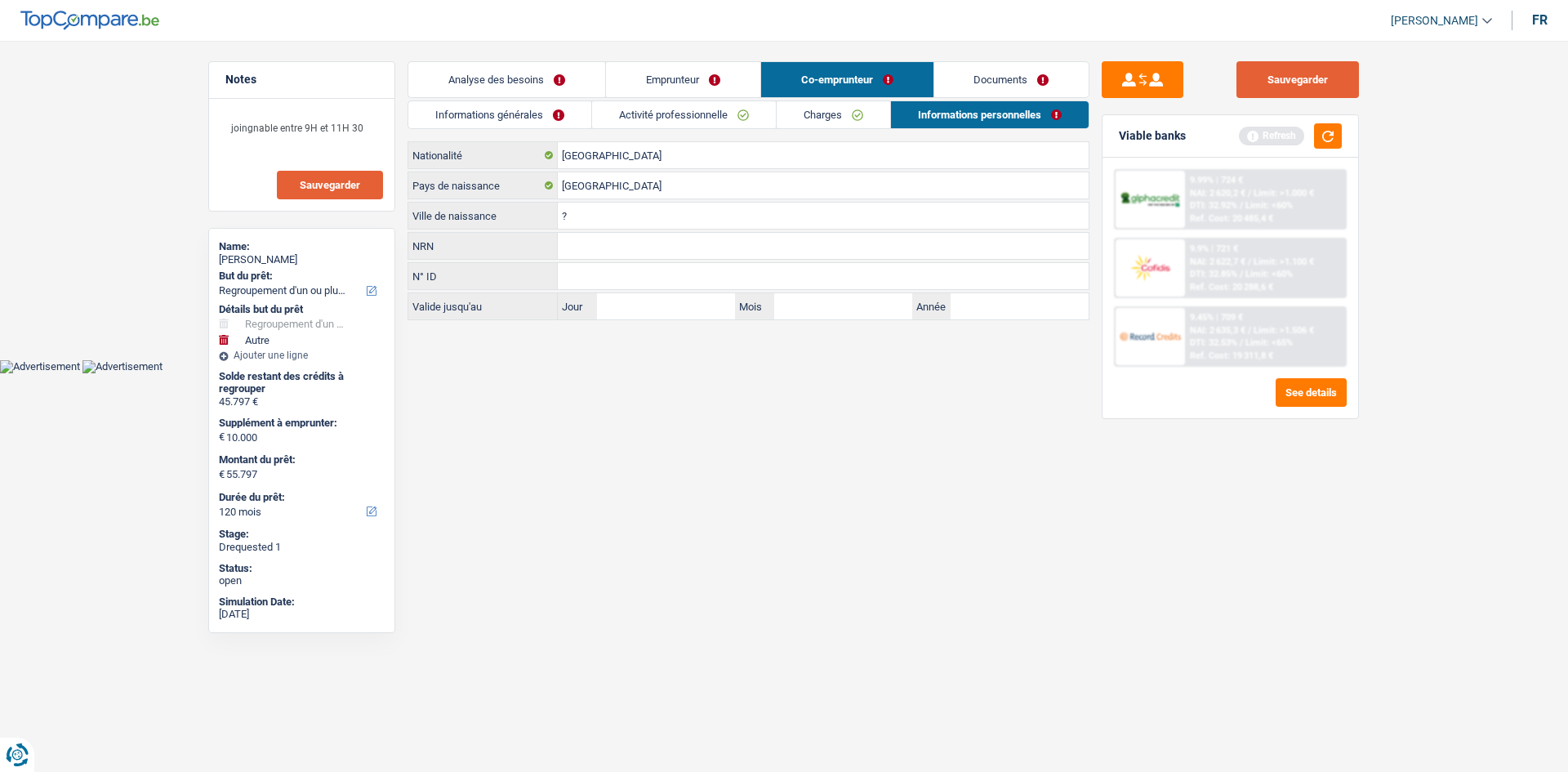
type input "?"
click at [1324, 88] on button "Sauvegarder" at bounding box center [1297, 80] width 122 height 37
click at [514, 96] on link "Analyse des besoins" at bounding box center [506, 80] width 197 height 35
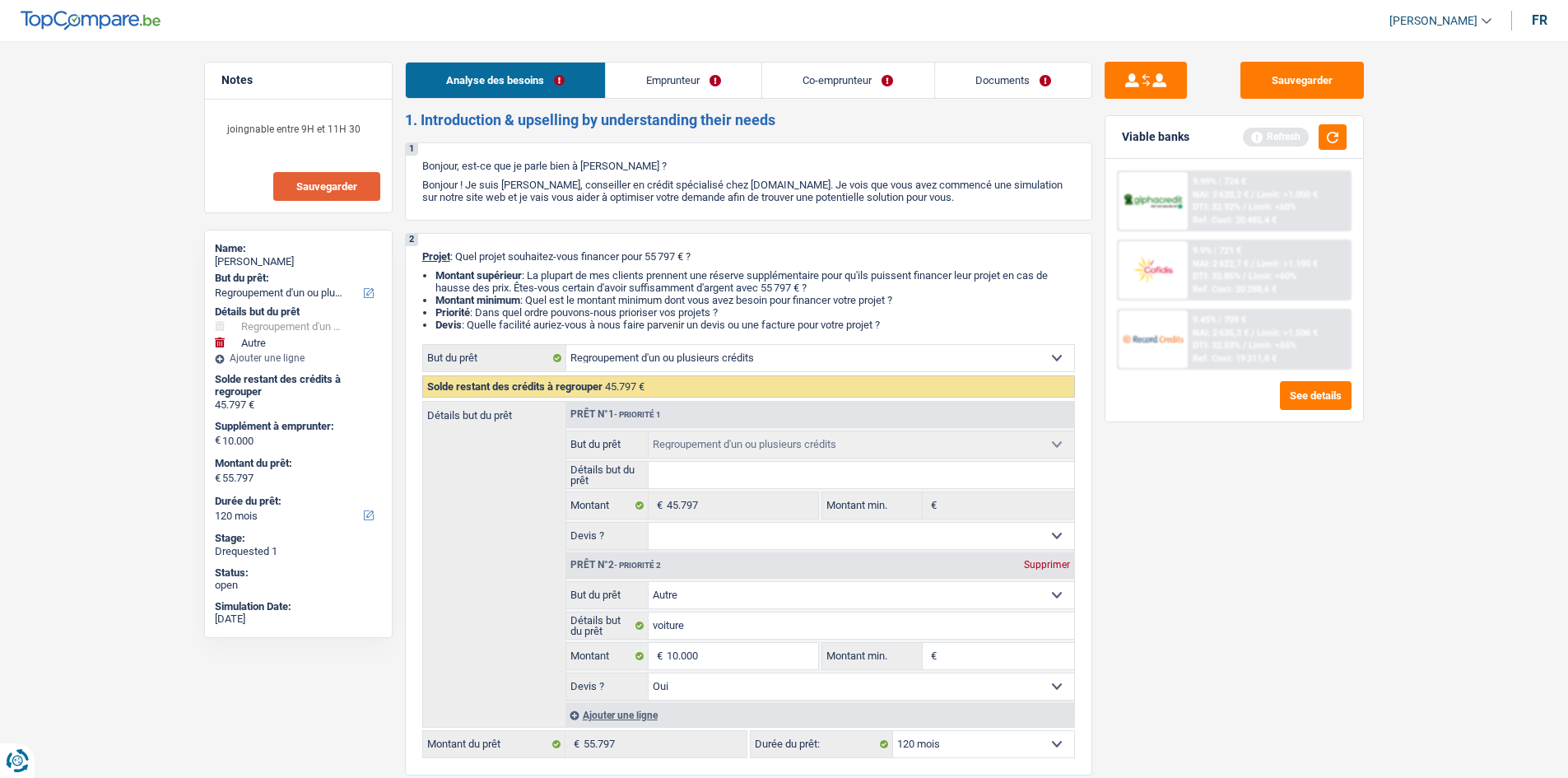
click at [708, 73] on link "Emprunteur" at bounding box center [684, 81] width 156 height 35
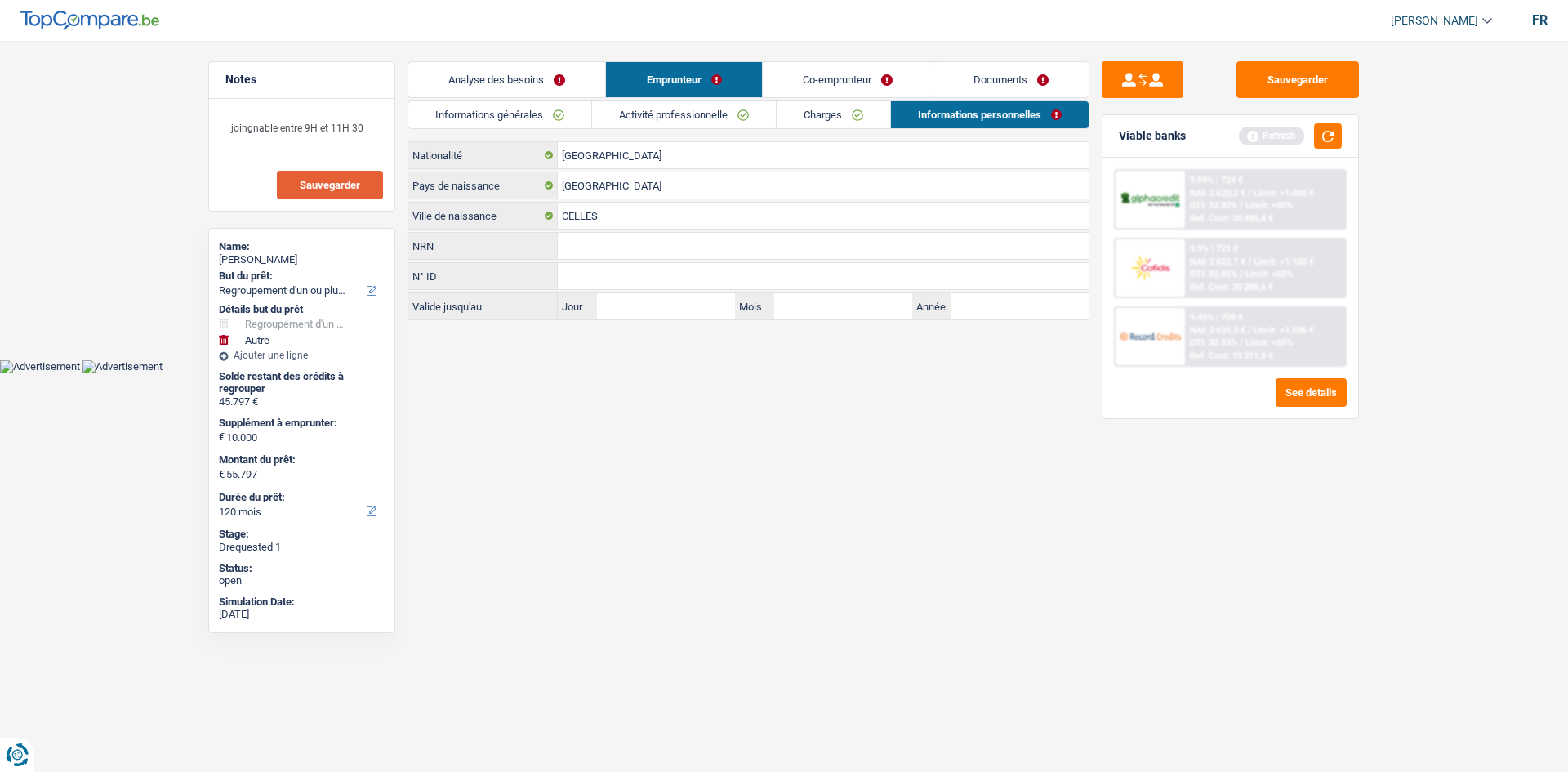
click at [743, 103] on link "Activité professionnelle" at bounding box center [684, 114] width 184 height 27
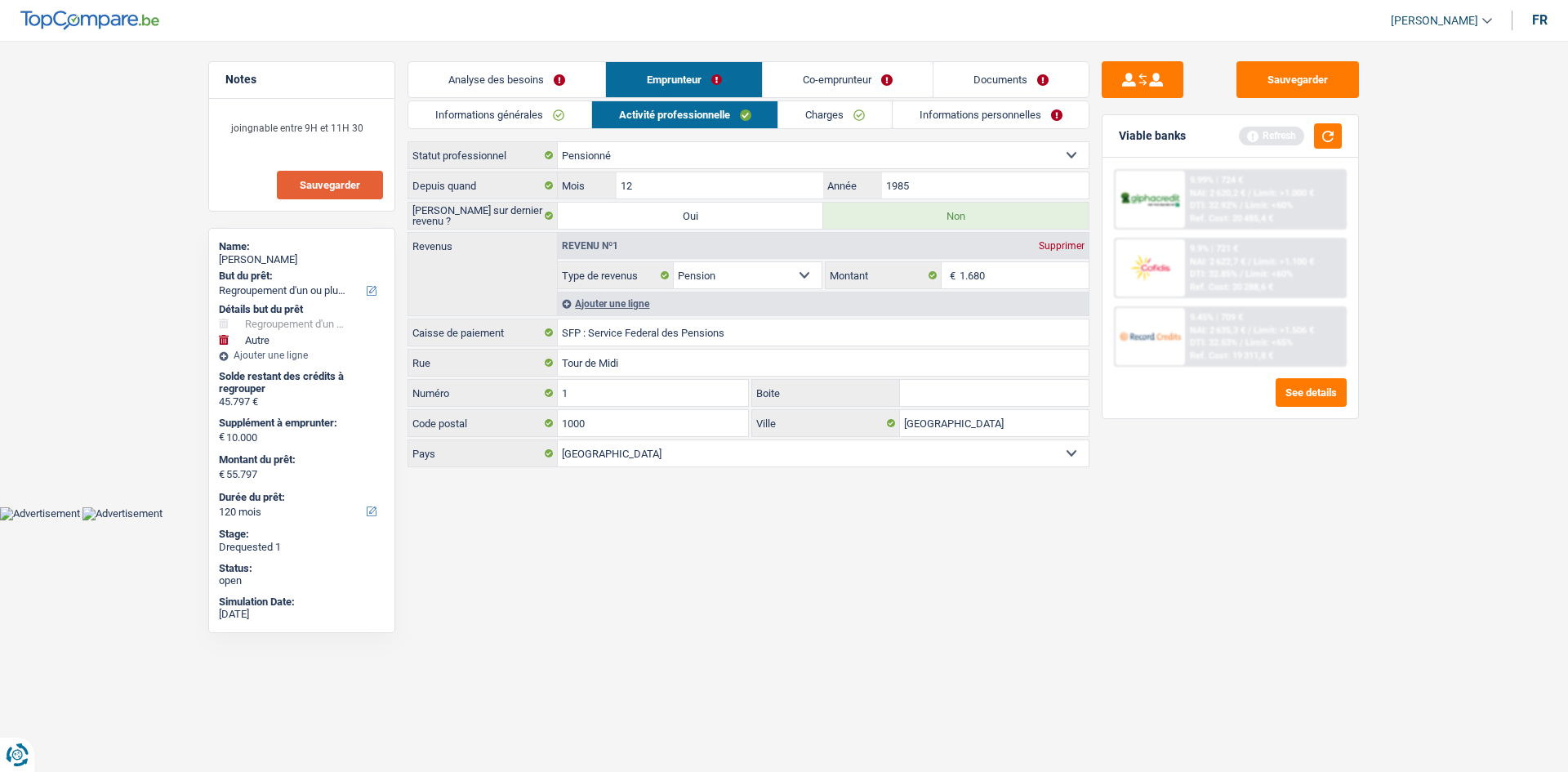
click at [489, 113] on link "Informations générales" at bounding box center [499, 114] width 183 height 27
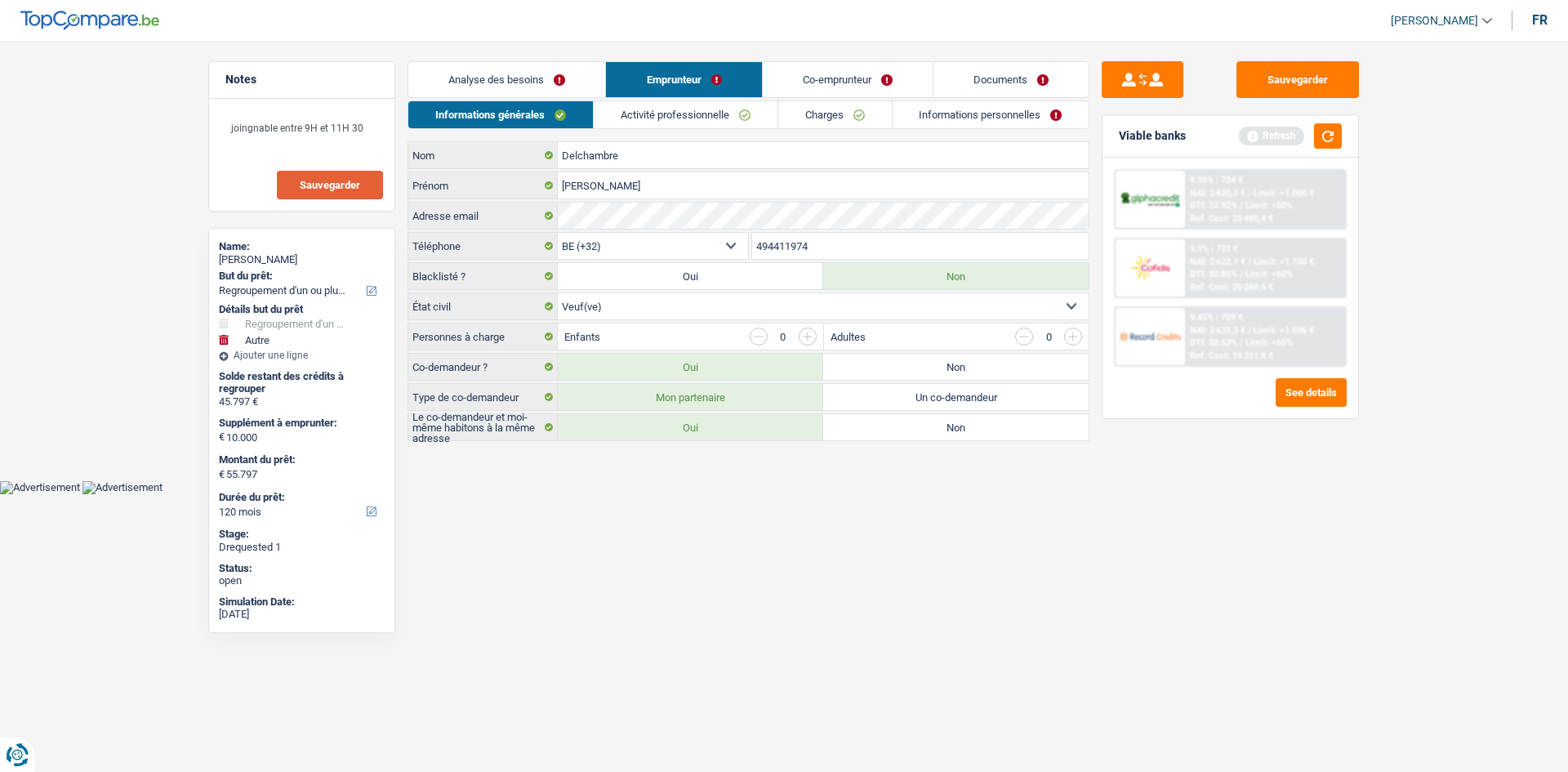
click at [535, 85] on link "Analyse des besoins" at bounding box center [506, 80] width 197 height 35
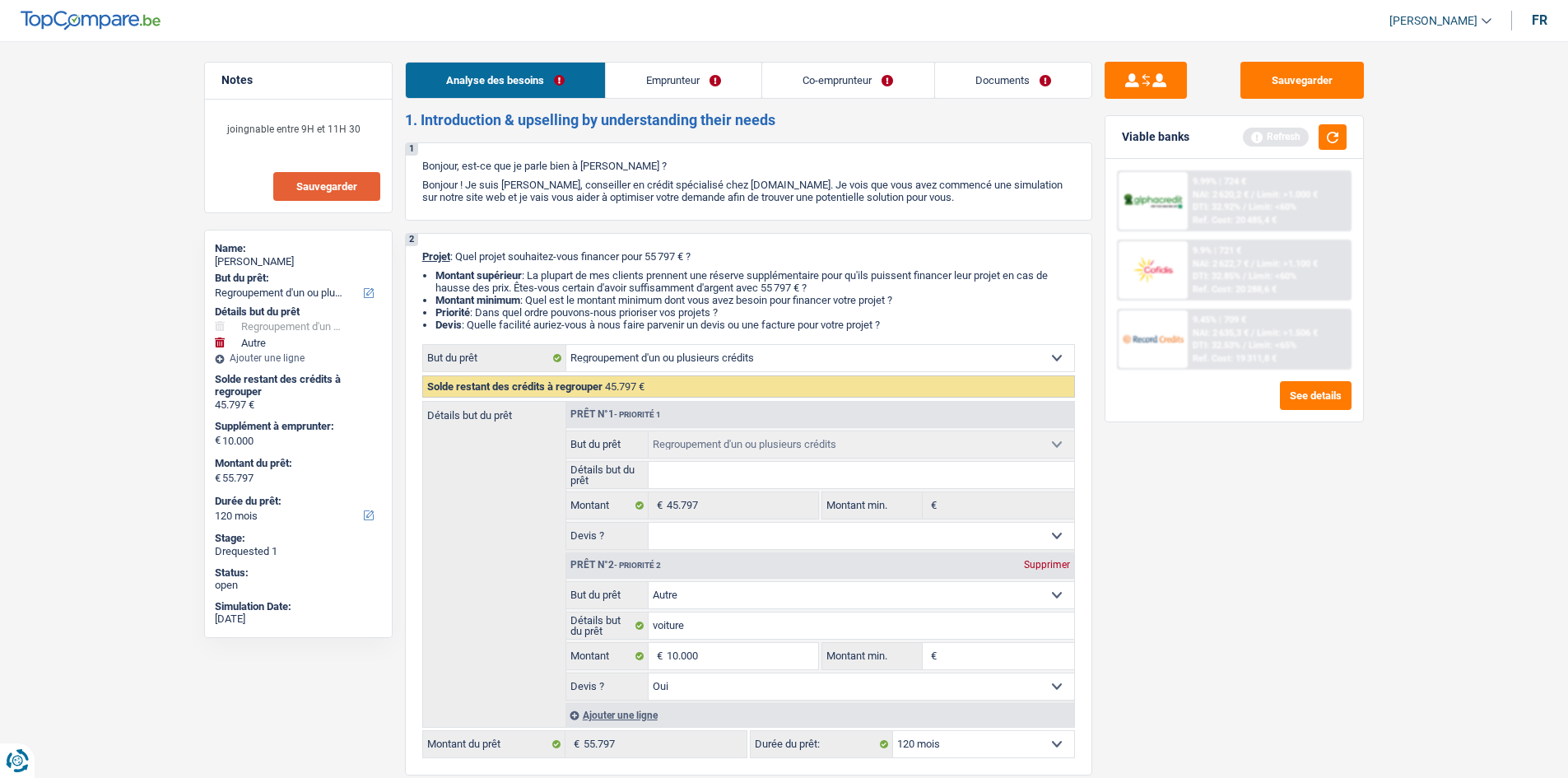
click at [702, 78] on link "Emprunteur" at bounding box center [684, 81] width 156 height 35
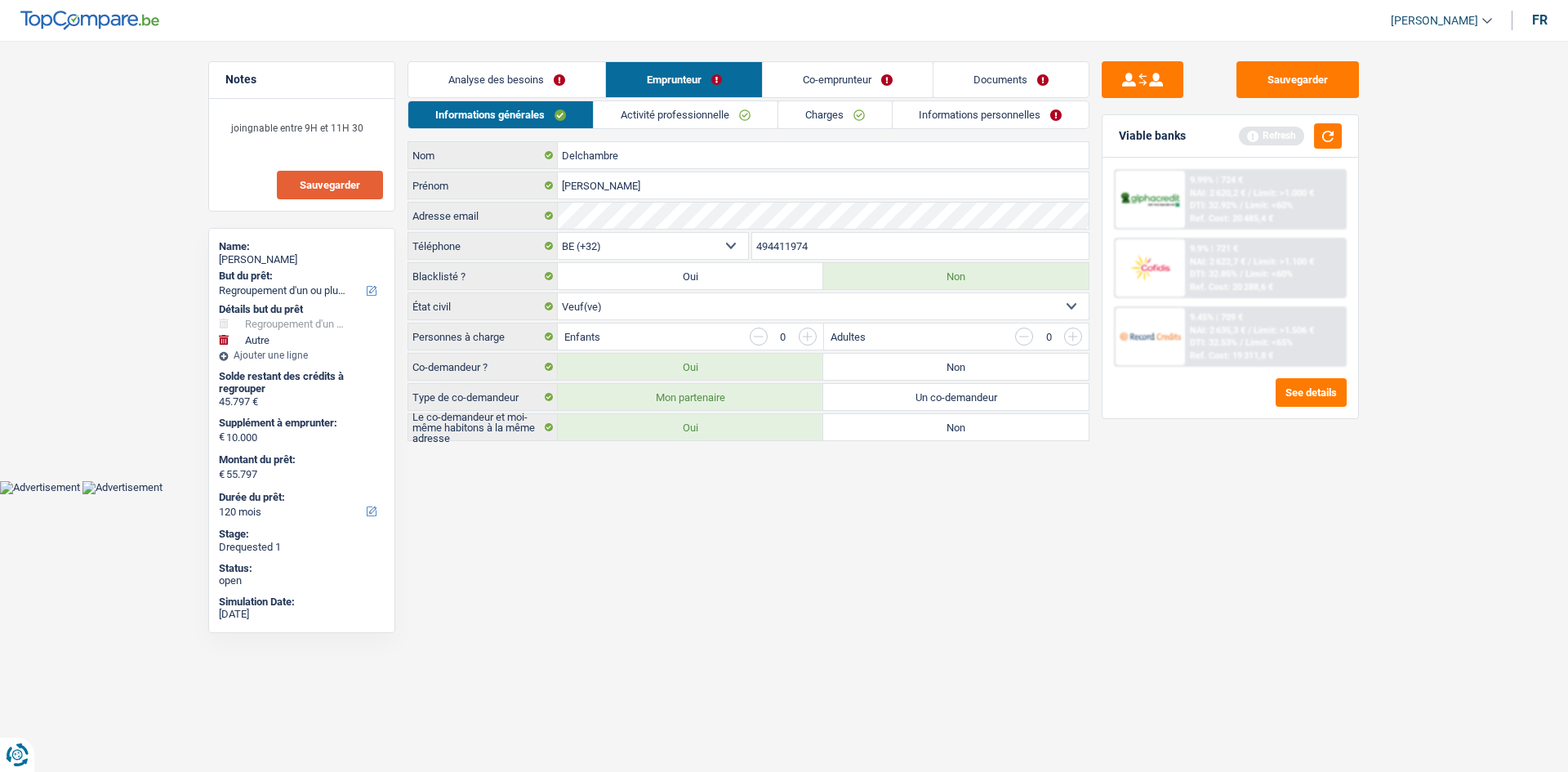
click at [687, 114] on link "Activité professionnelle" at bounding box center [686, 114] width 184 height 27
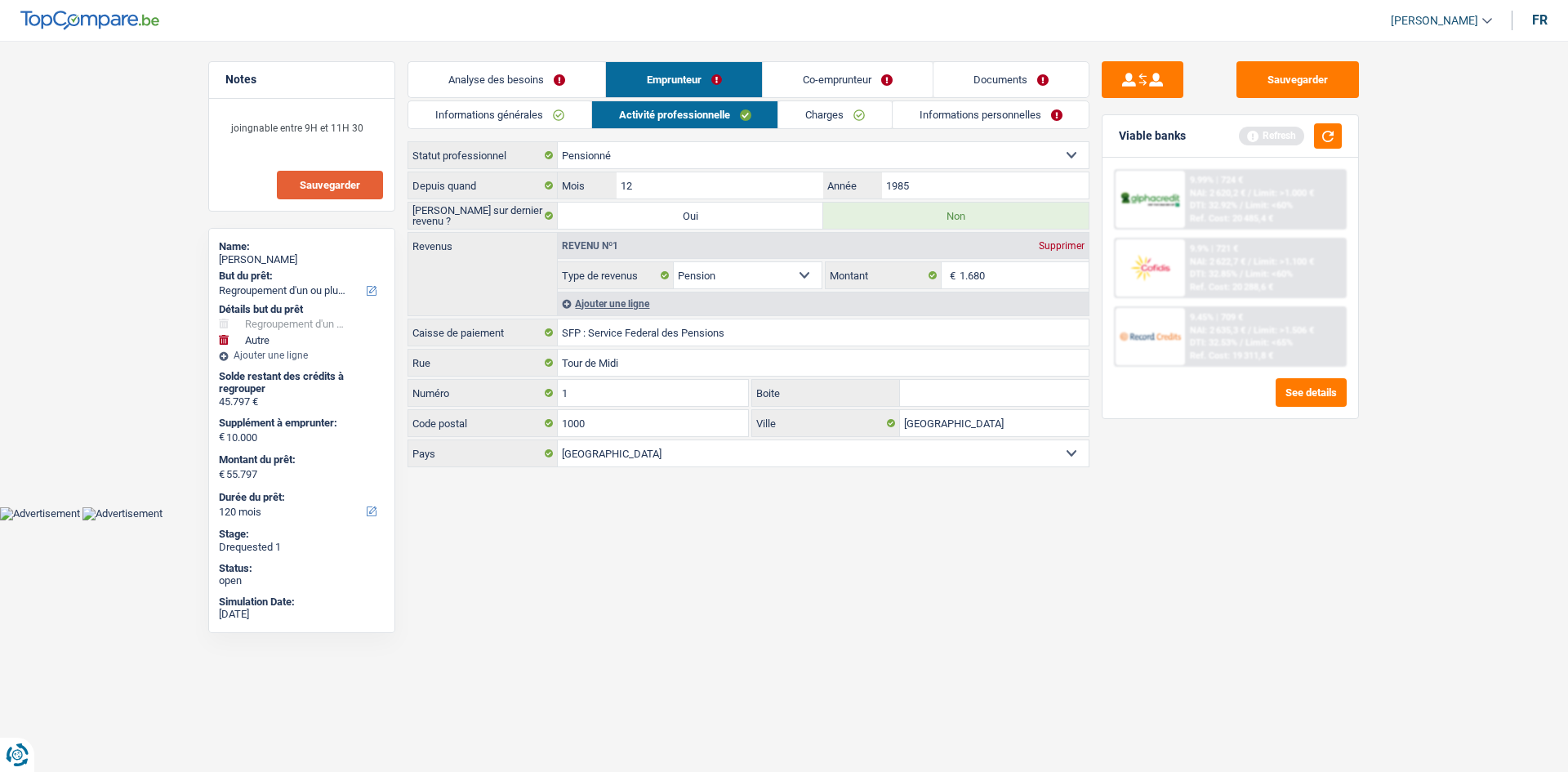
click at [818, 112] on link "Charges" at bounding box center [835, 114] width 114 height 27
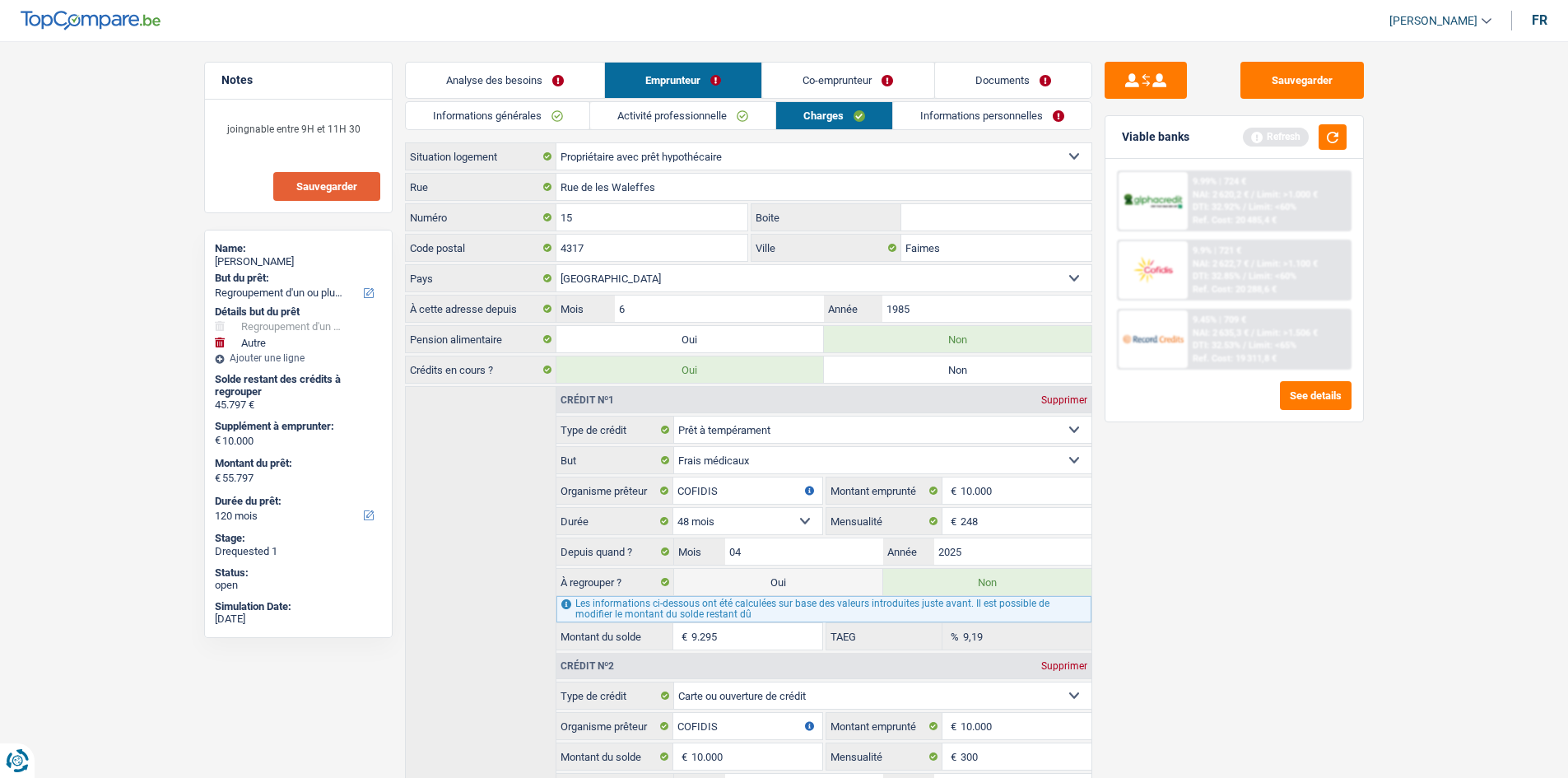
click at [853, 85] on link "Co-emprunteur" at bounding box center [847, 81] width 171 height 35
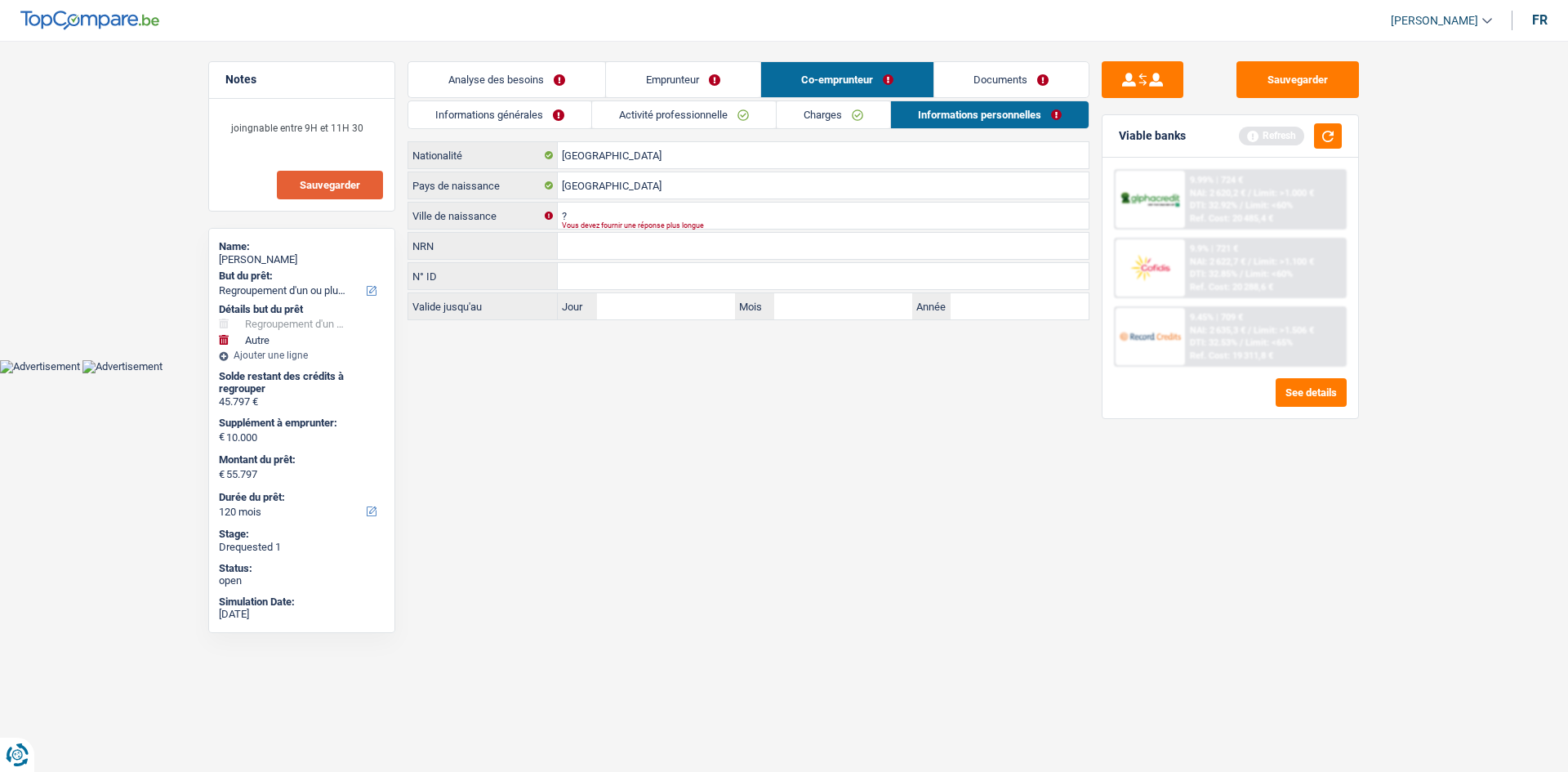
drag, startPoint x: 815, startPoint y: 122, endPoint x: 788, endPoint y: 106, distance: 31.4
click at [815, 120] on link "Charges" at bounding box center [834, 114] width 114 height 27
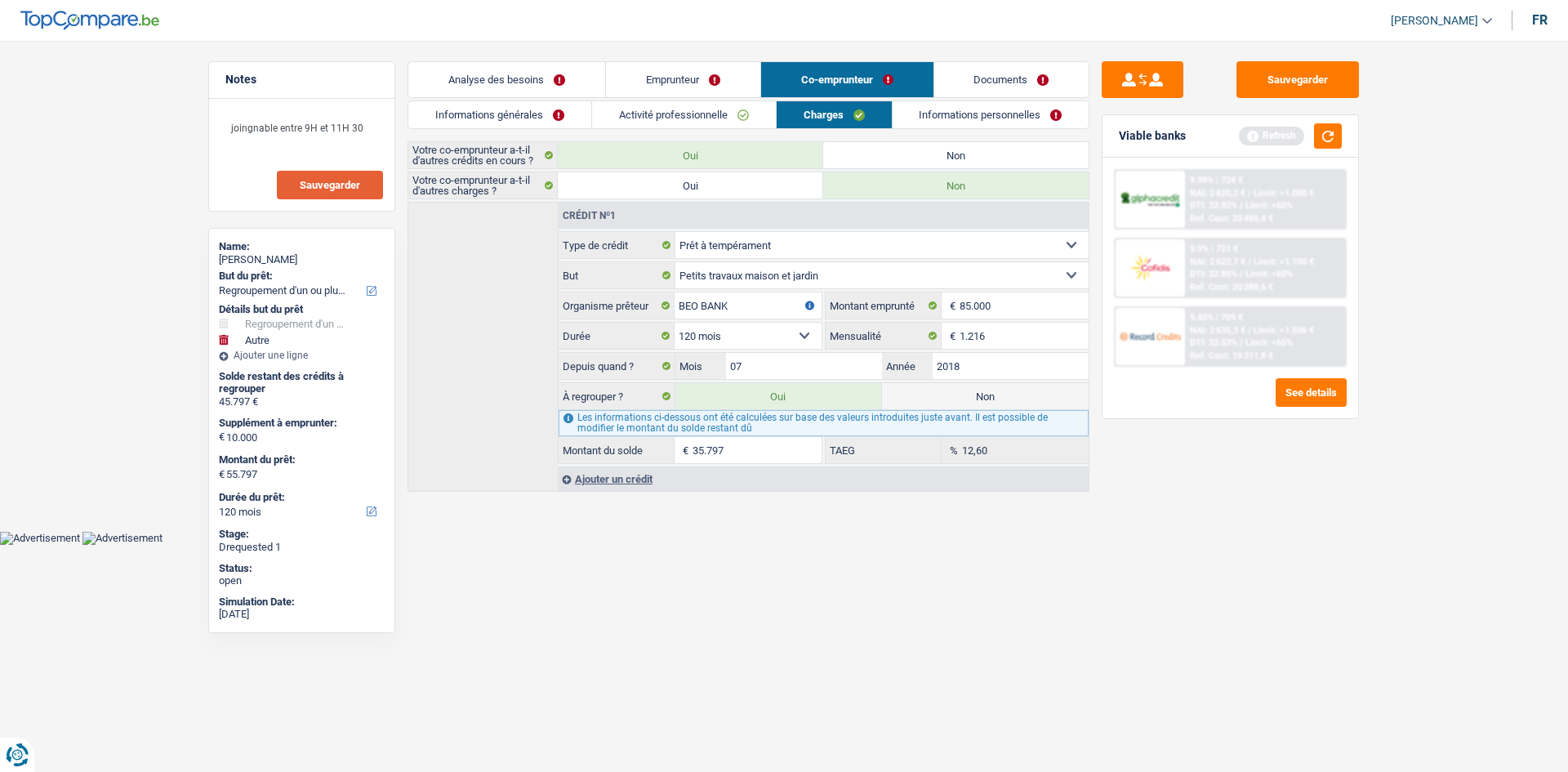
click at [693, 113] on link "Activité professionnelle" at bounding box center [684, 114] width 184 height 27
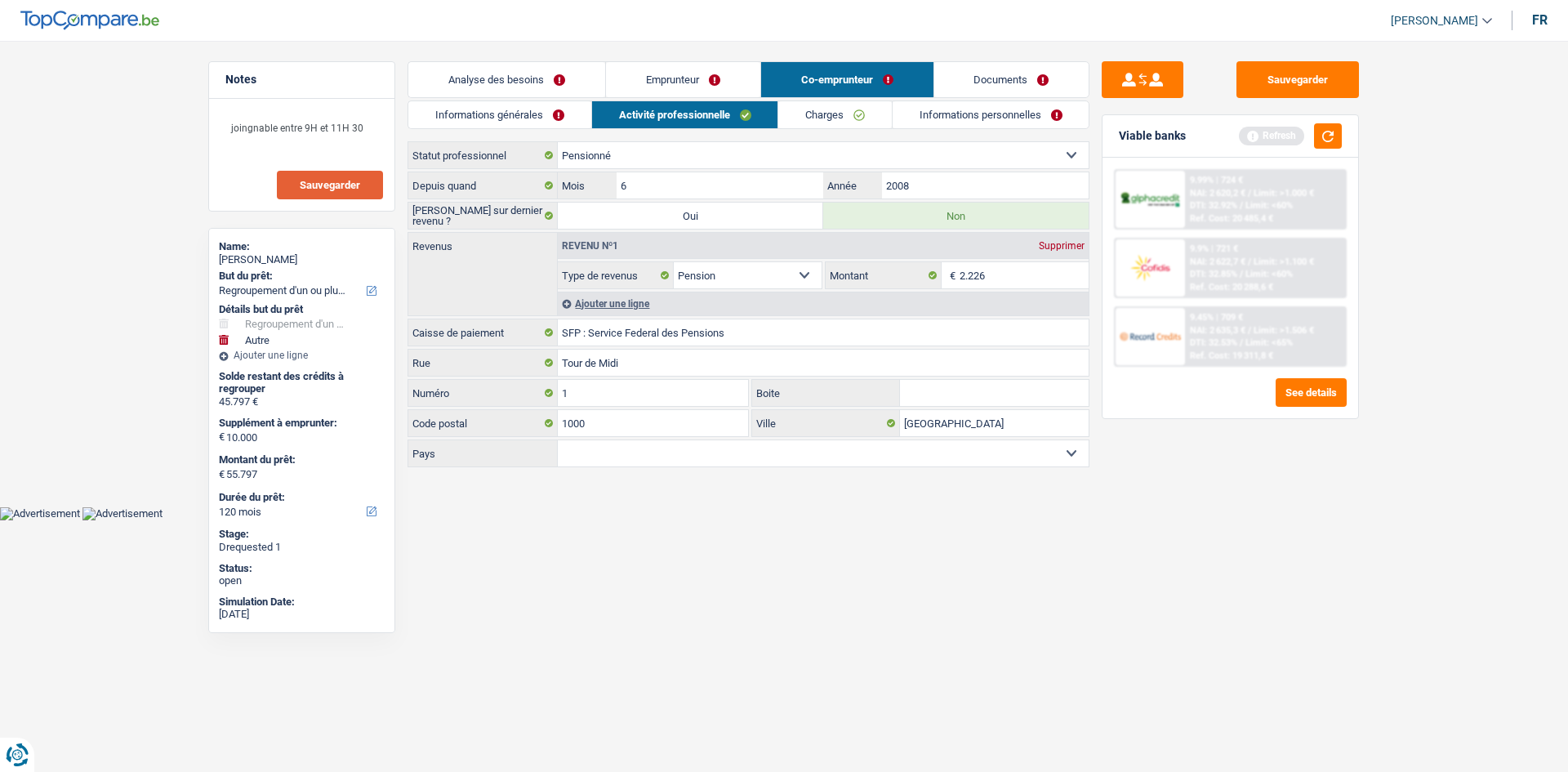
click at [818, 121] on link "Charges" at bounding box center [835, 114] width 114 height 27
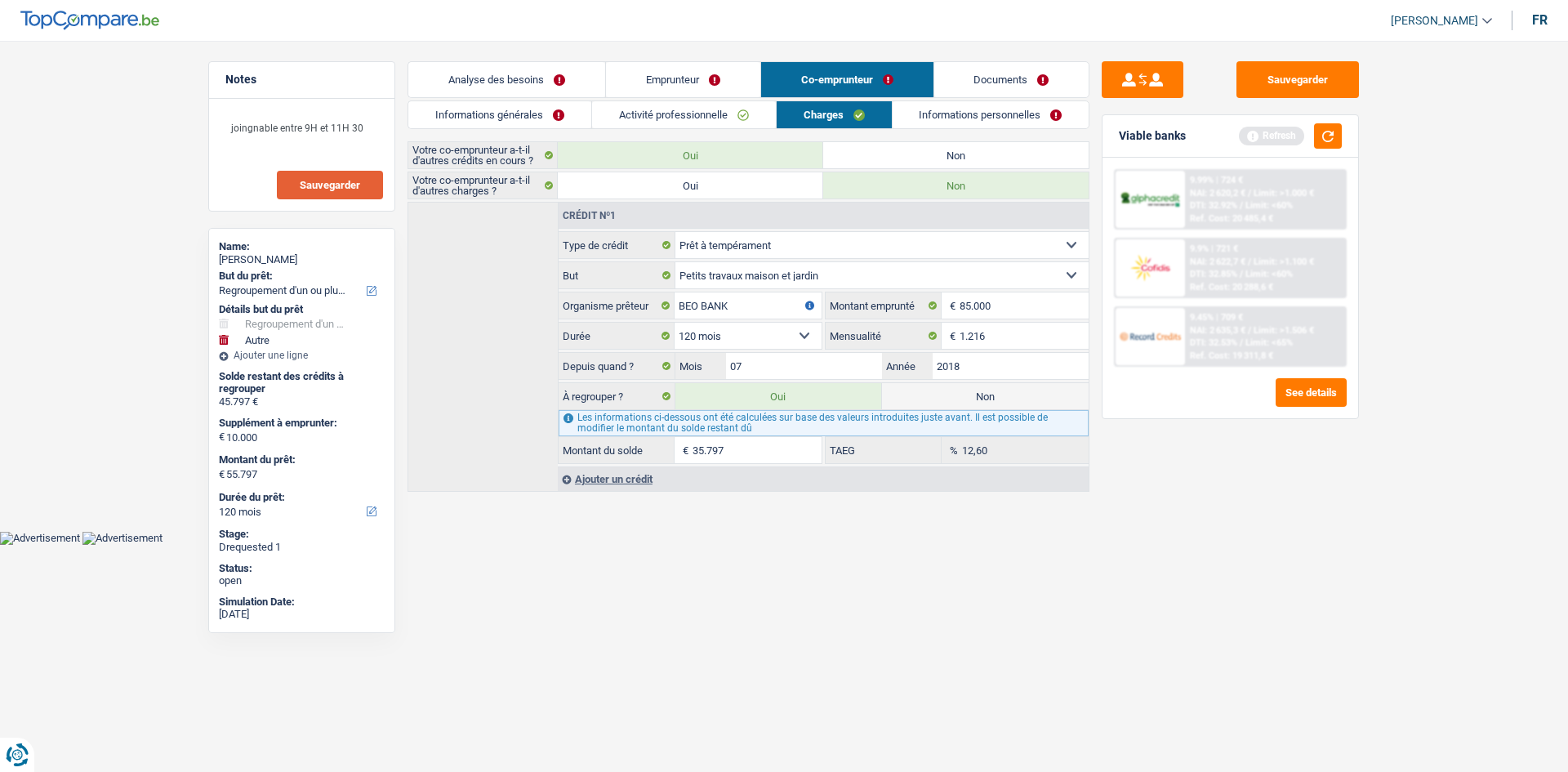
click at [459, 121] on link "Informations générales" at bounding box center [499, 114] width 183 height 27
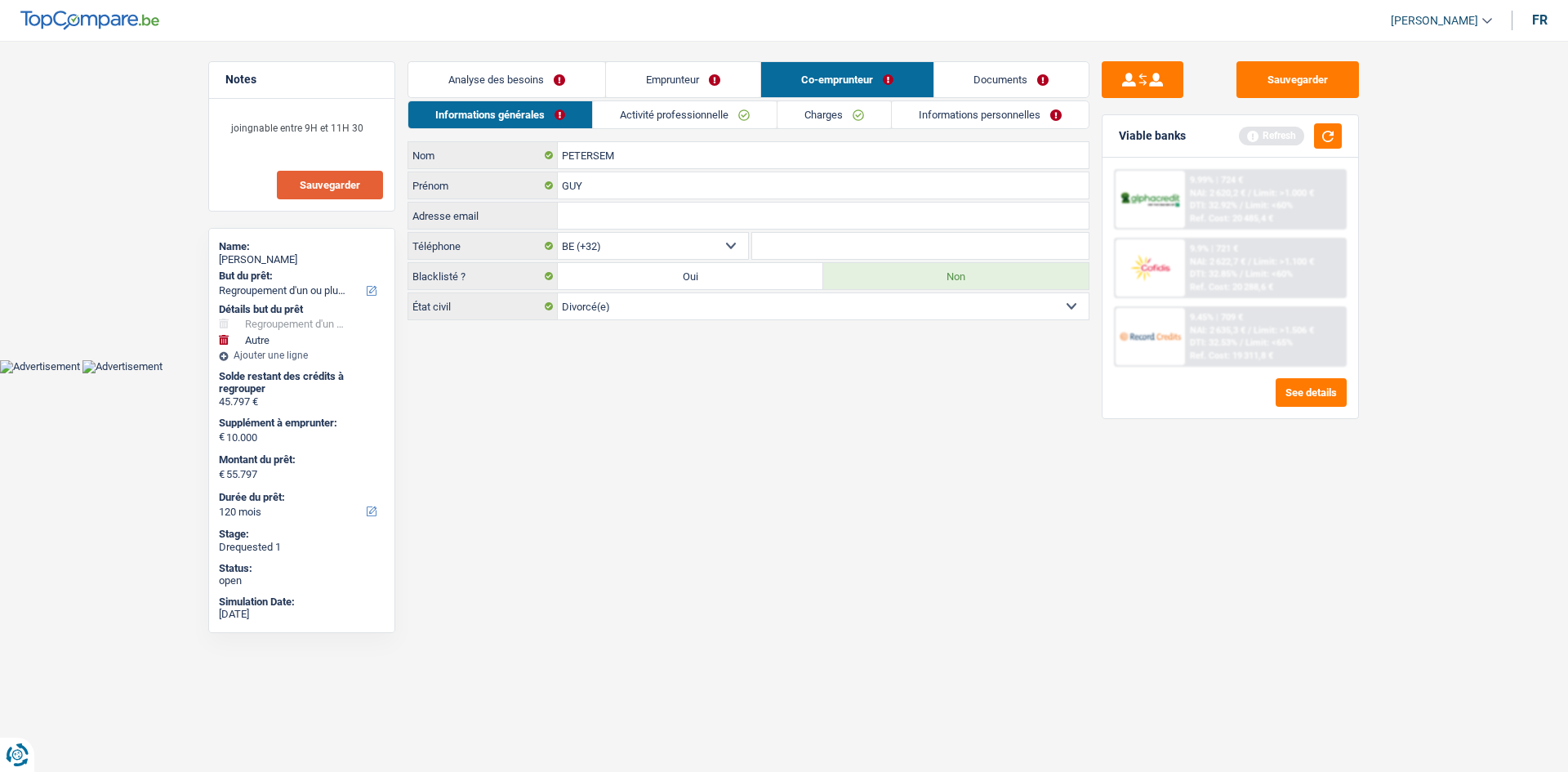
click at [537, 70] on link "Analyse des besoins" at bounding box center [506, 80] width 197 height 35
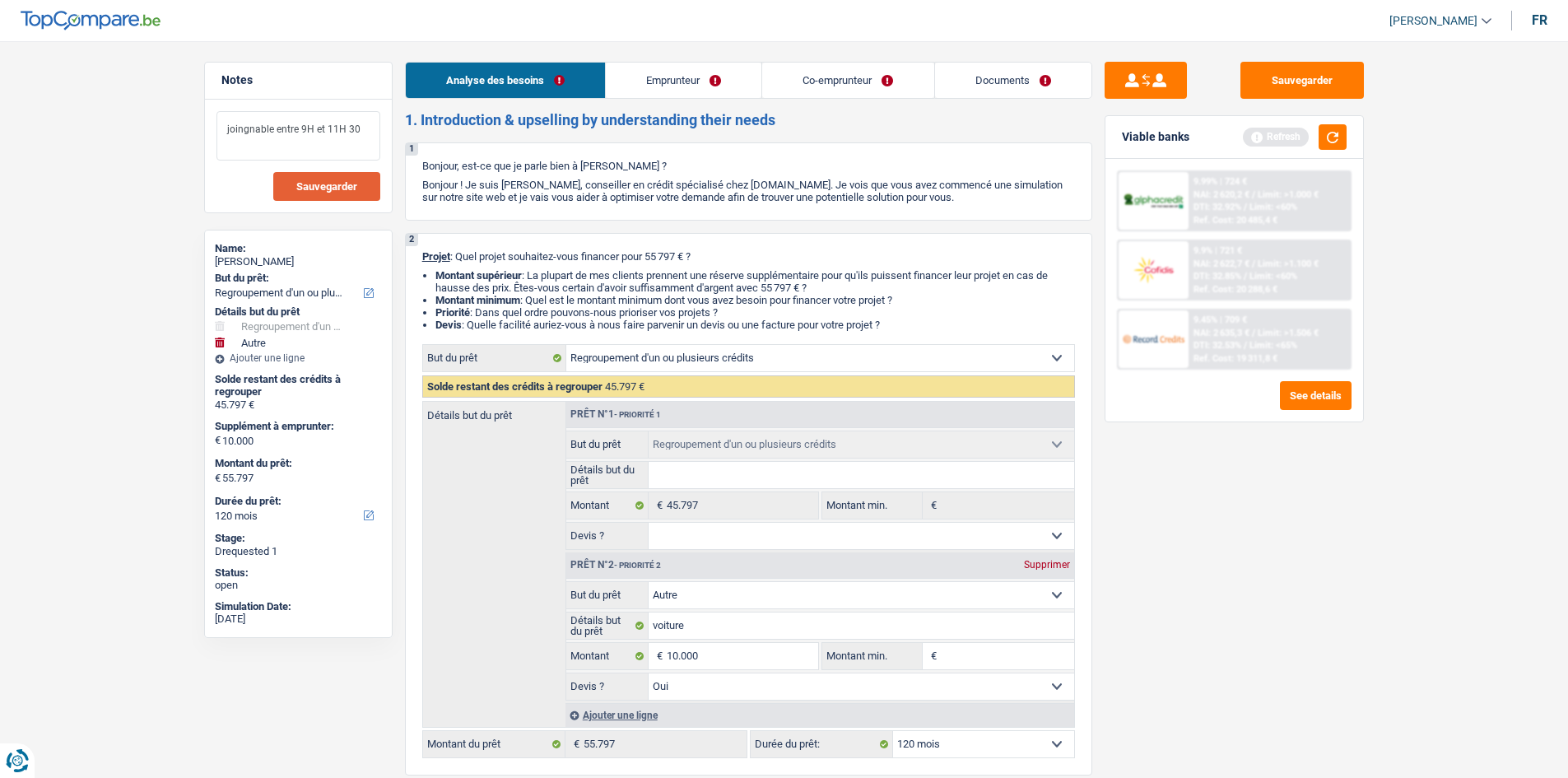
click at [364, 137] on textarea "joingnable entre 9H et 11H 30" at bounding box center [298, 135] width 164 height 49
click at [345, 179] on button "Sauvegarder" at bounding box center [327, 186] width 107 height 29
click at [1296, 92] on button "Sauvegarder" at bounding box center [1301, 81] width 123 height 37
click at [880, 93] on link "Co-emprunteur" at bounding box center [847, 81] width 171 height 35
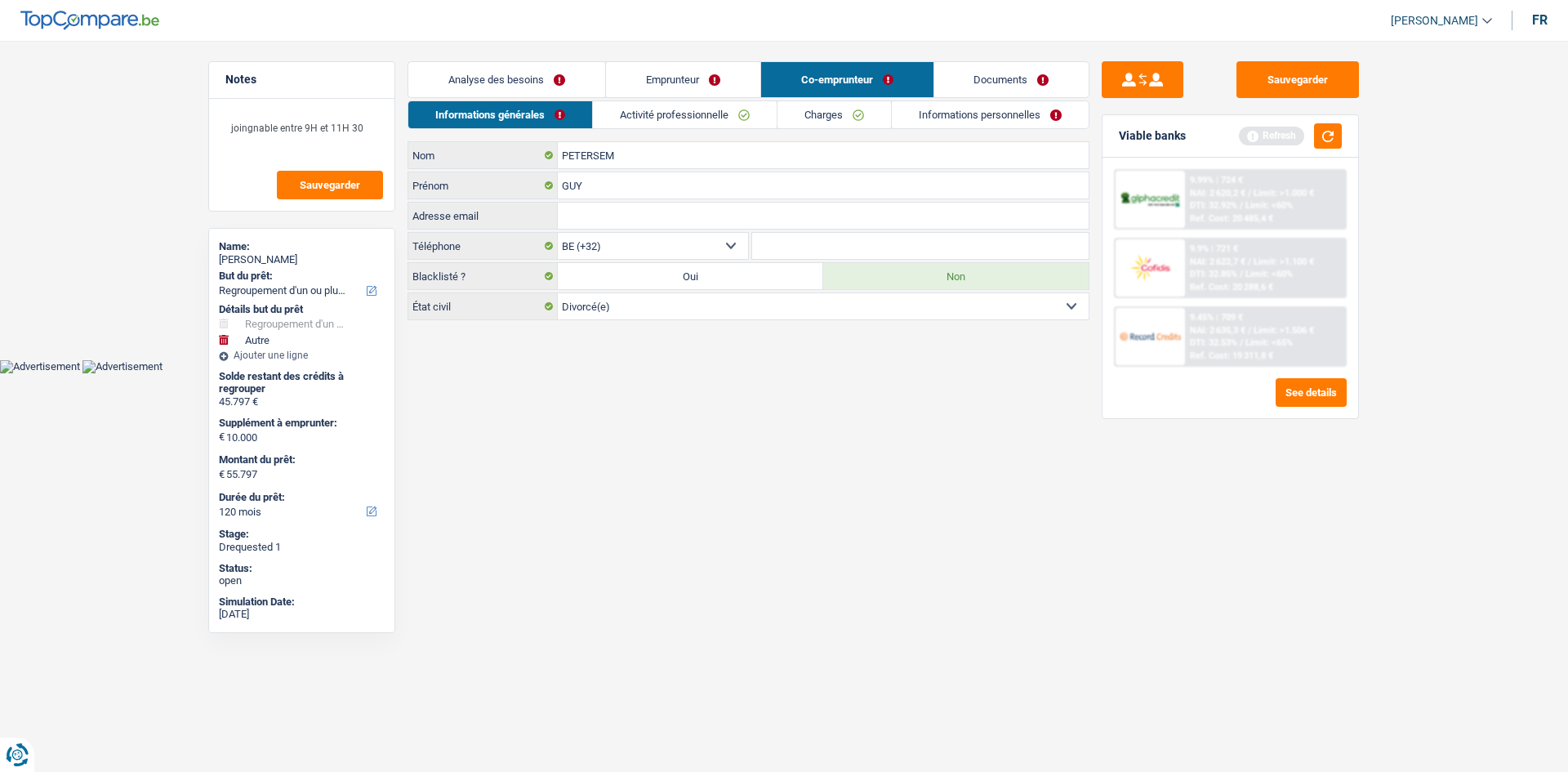
click at [826, 117] on link "Charges" at bounding box center [835, 114] width 114 height 27
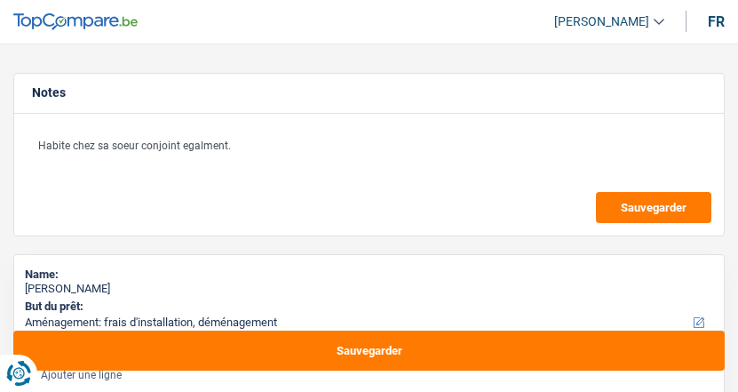
select select "movingOrInstallation"
select select "60"
select select "movingOrInstallation"
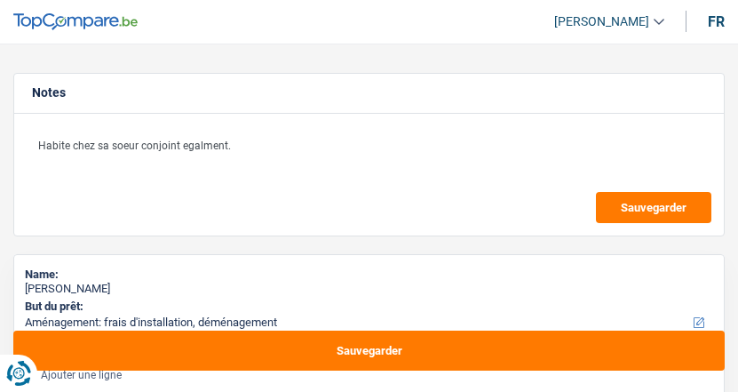
select select "yes"
select select "60"
select select "privateEmployee"
select select "worker"
select select "familyAllowances"
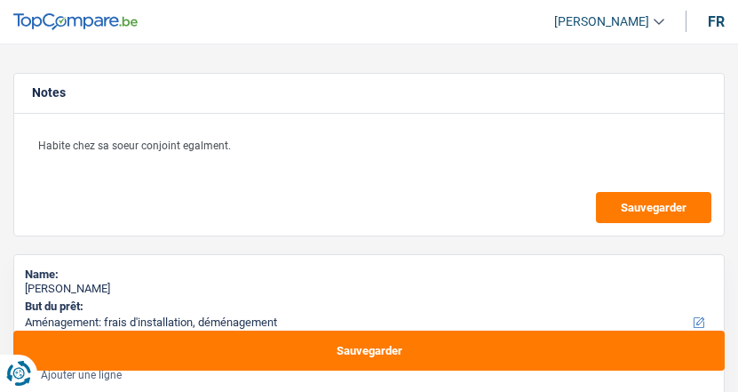
select select "netSalary"
select select "mealVouchers"
select select "familyAllowances"
select select "netSalary"
select select "mealVouchers"
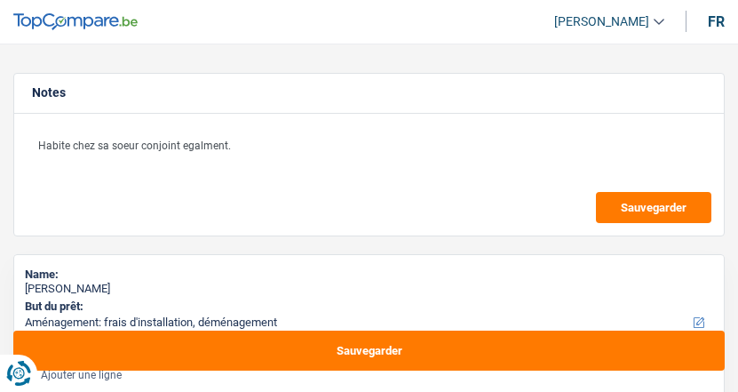
select select "liveWithParents"
select select "movingOrInstallation"
select select "yes"
select select "60"
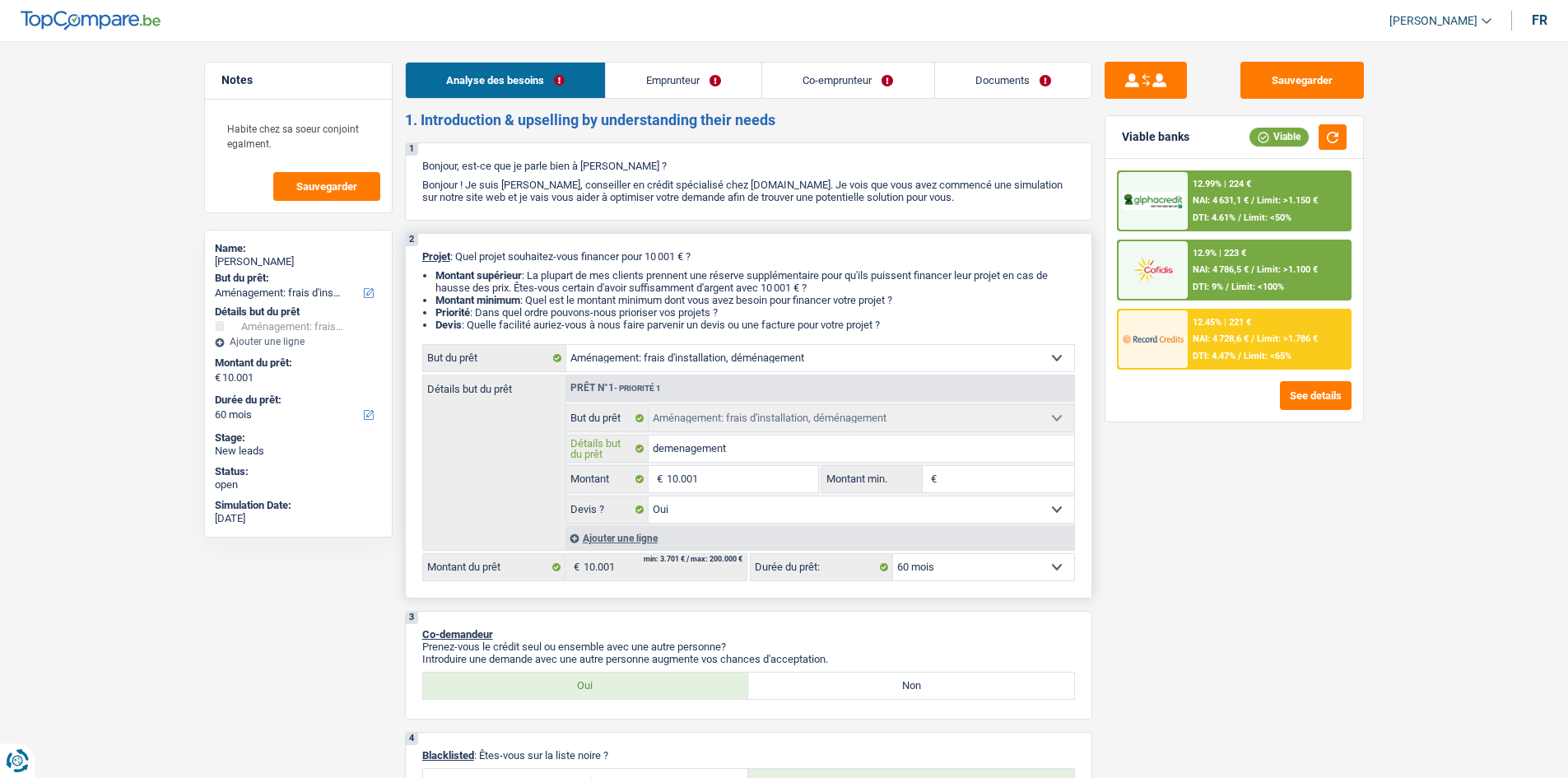
drag, startPoint x: 663, startPoint y: 451, endPoint x: 788, endPoint y: 471, distance: 126.6
click at [665, 362] on input "demenagement" at bounding box center [860, 448] width 425 height 26
type input "dmenagement"
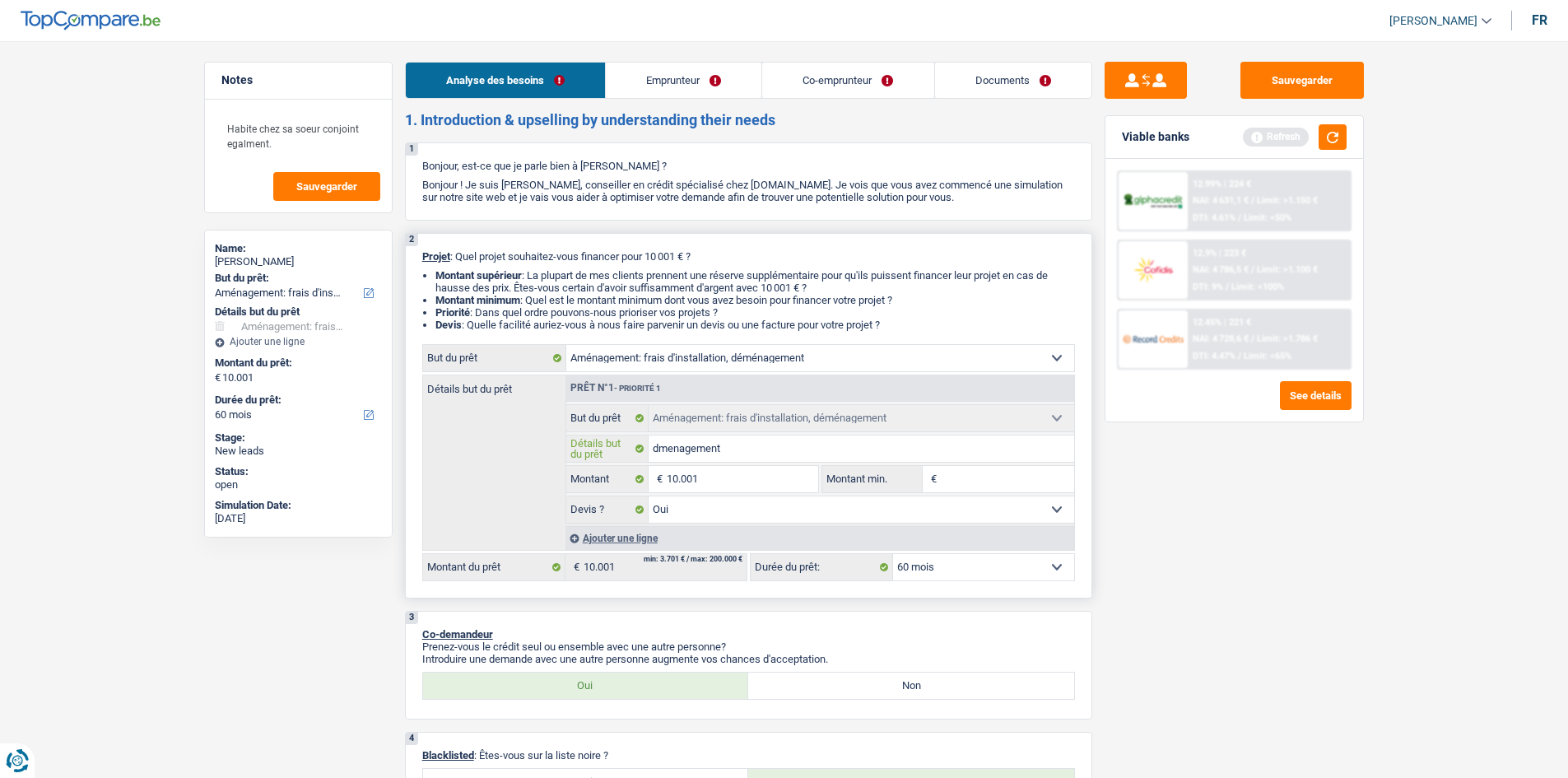
type input "démenagement"
click at [683, 362] on input "démenagement" at bounding box center [860, 448] width 425 height 26
type input "démnagement"
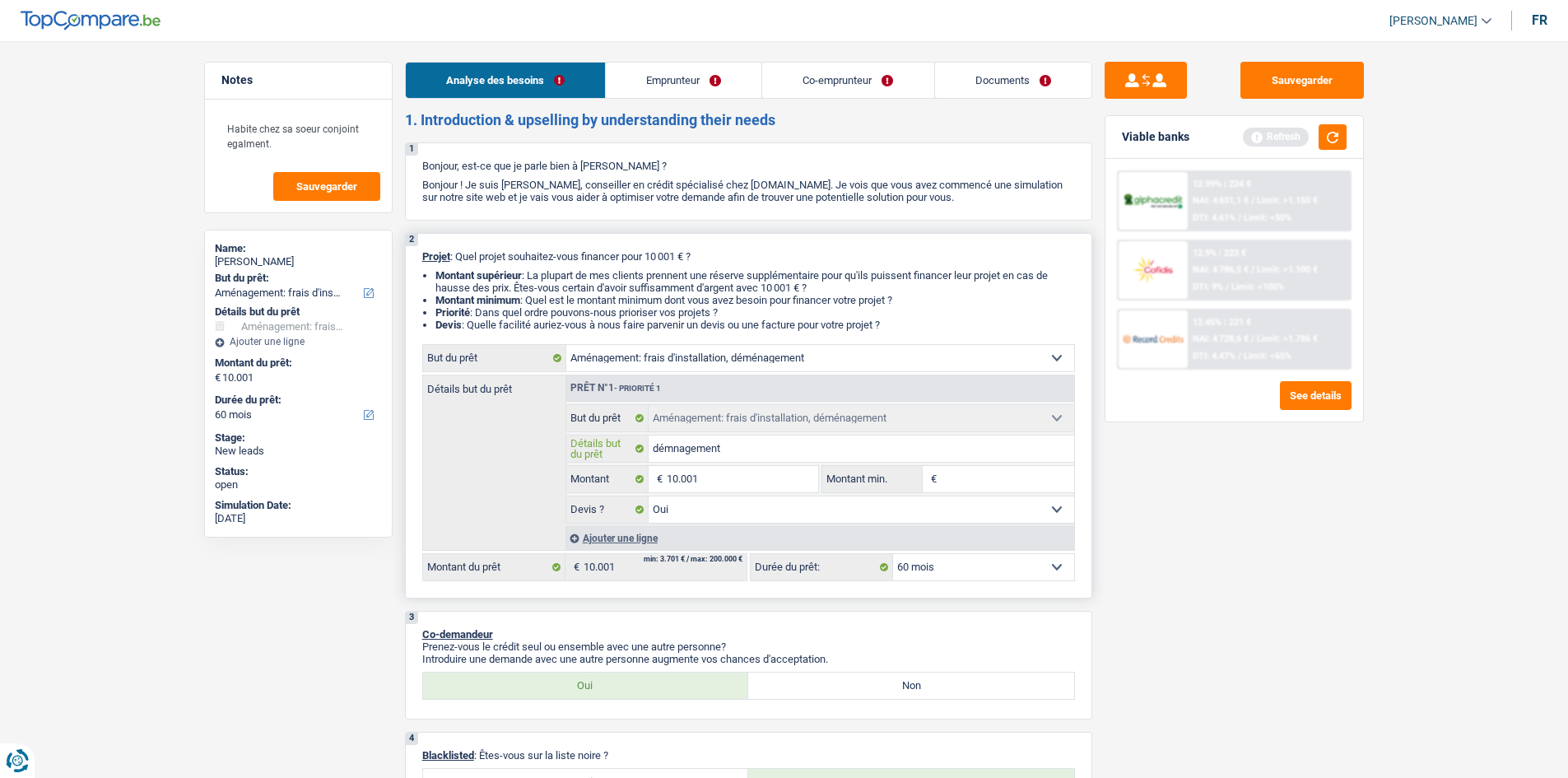
type input "déménagement"
click at [684, 362] on div "Sauvegarder Viable banks Refresh 12.99% | 224 € NAI: 4 631,1 € / Limit: >1.150 …" at bounding box center [1234, 405] width 284 height 685
click at [684, 139] on button "button" at bounding box center [1333, 137] width 28 height 26
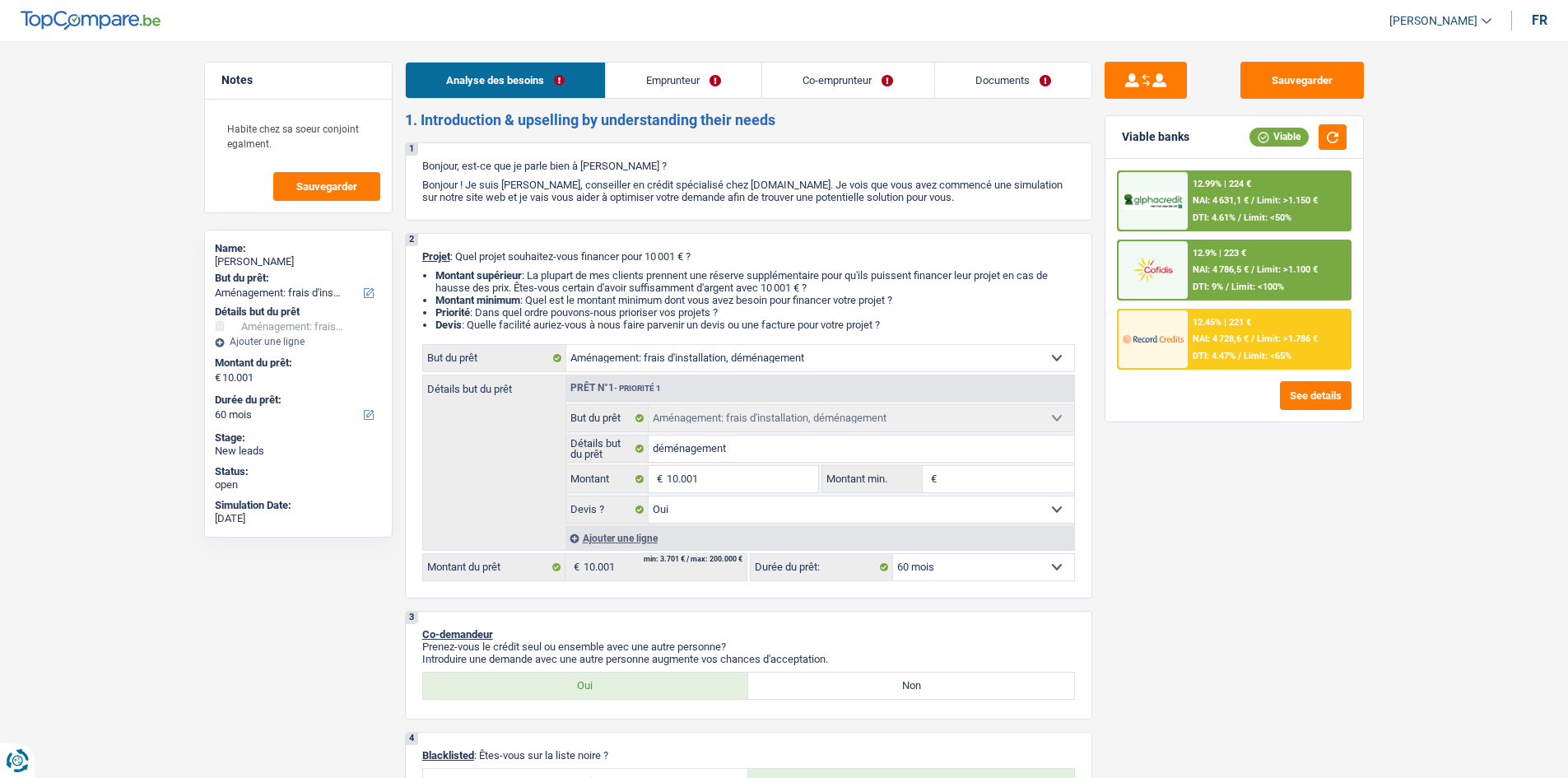
click at [684, 88] on link "Emprunteur" at bounding box center [684, 81] width 156 height 35
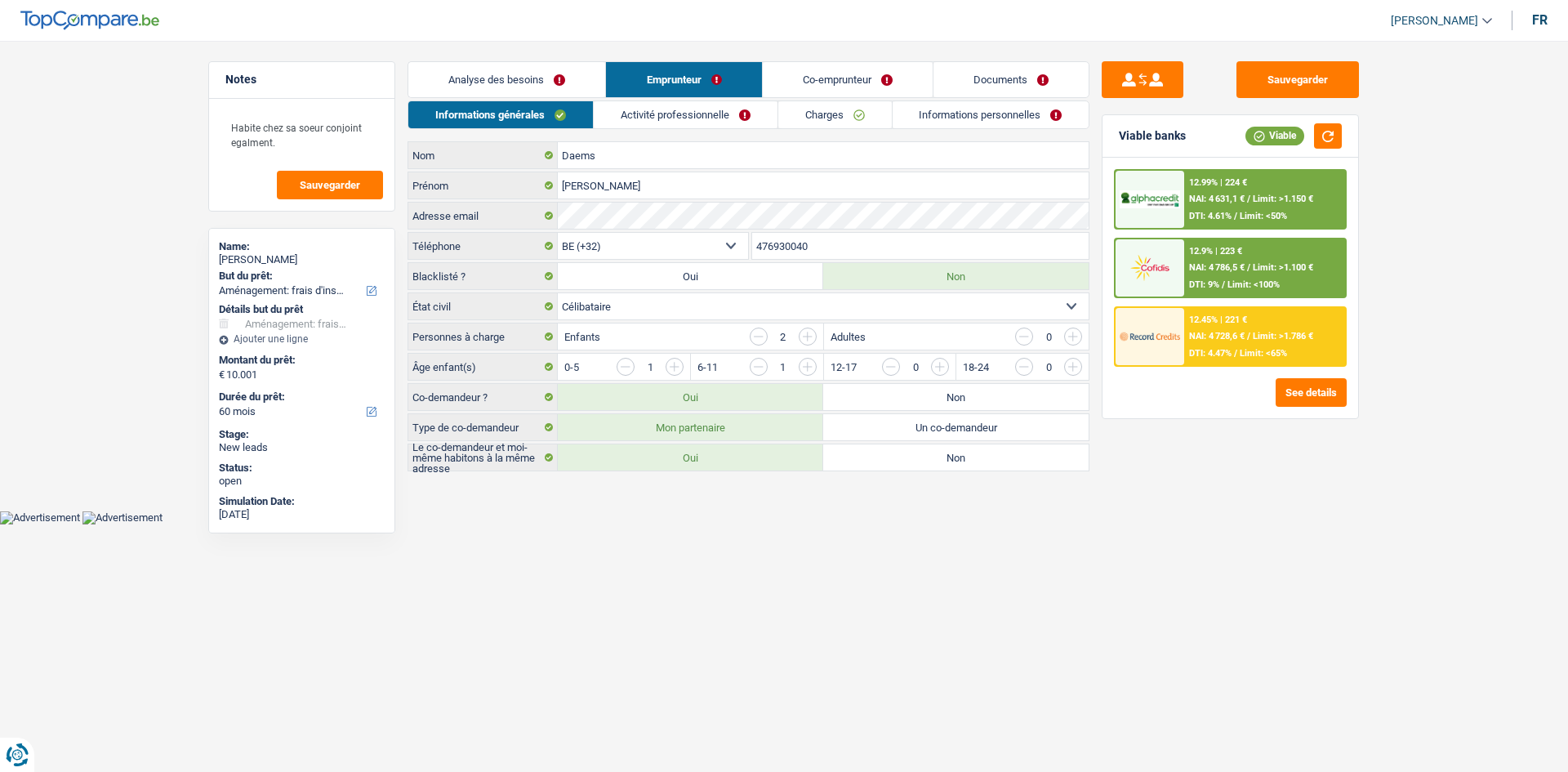
click at [678, 107] on link "Activité professionnelle" at bounding box center [686, 114] width 184 height 27
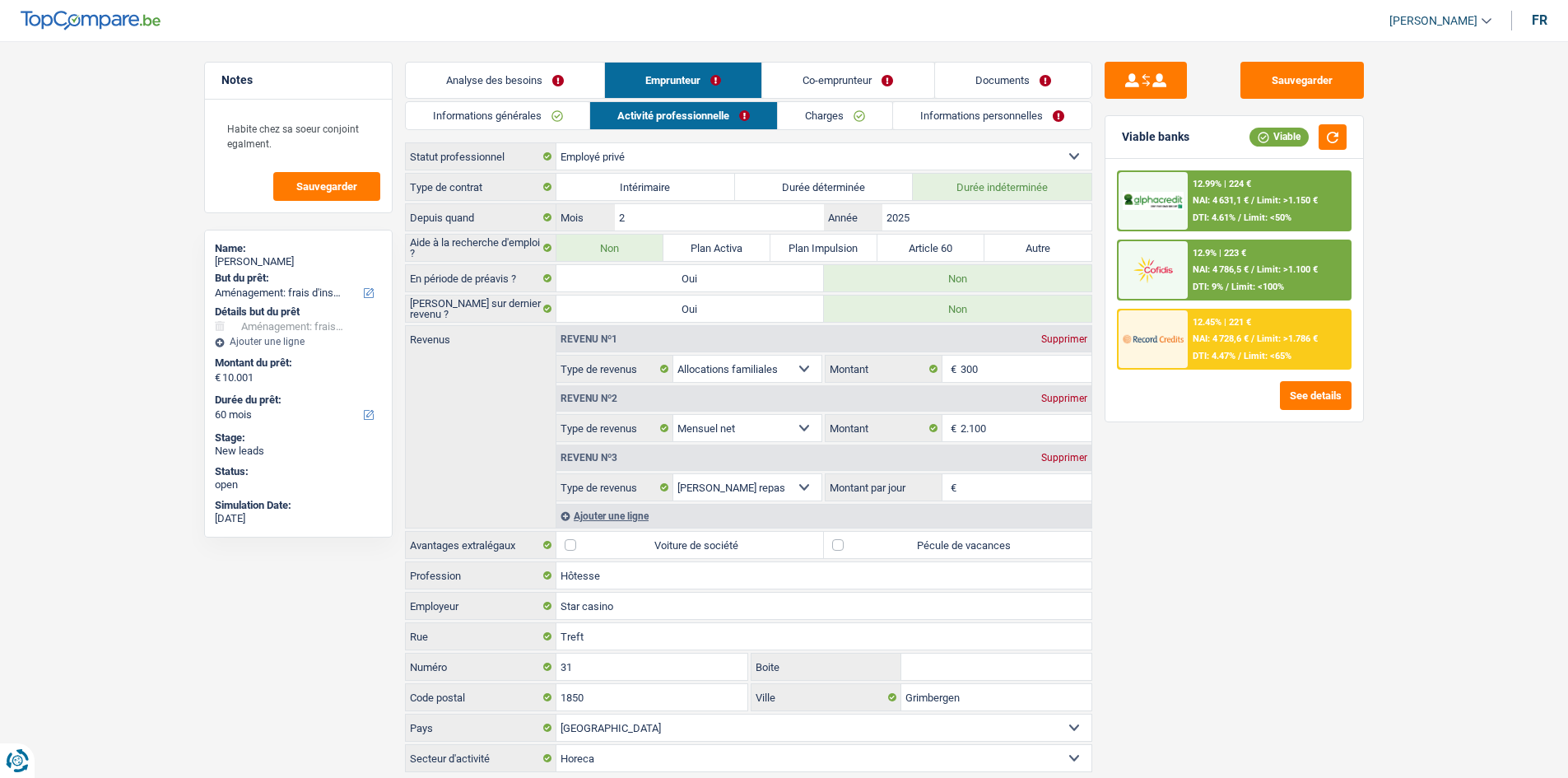
click at [684, 129] on link "Charges" at bounding box center [835, 115] width 115 height 27
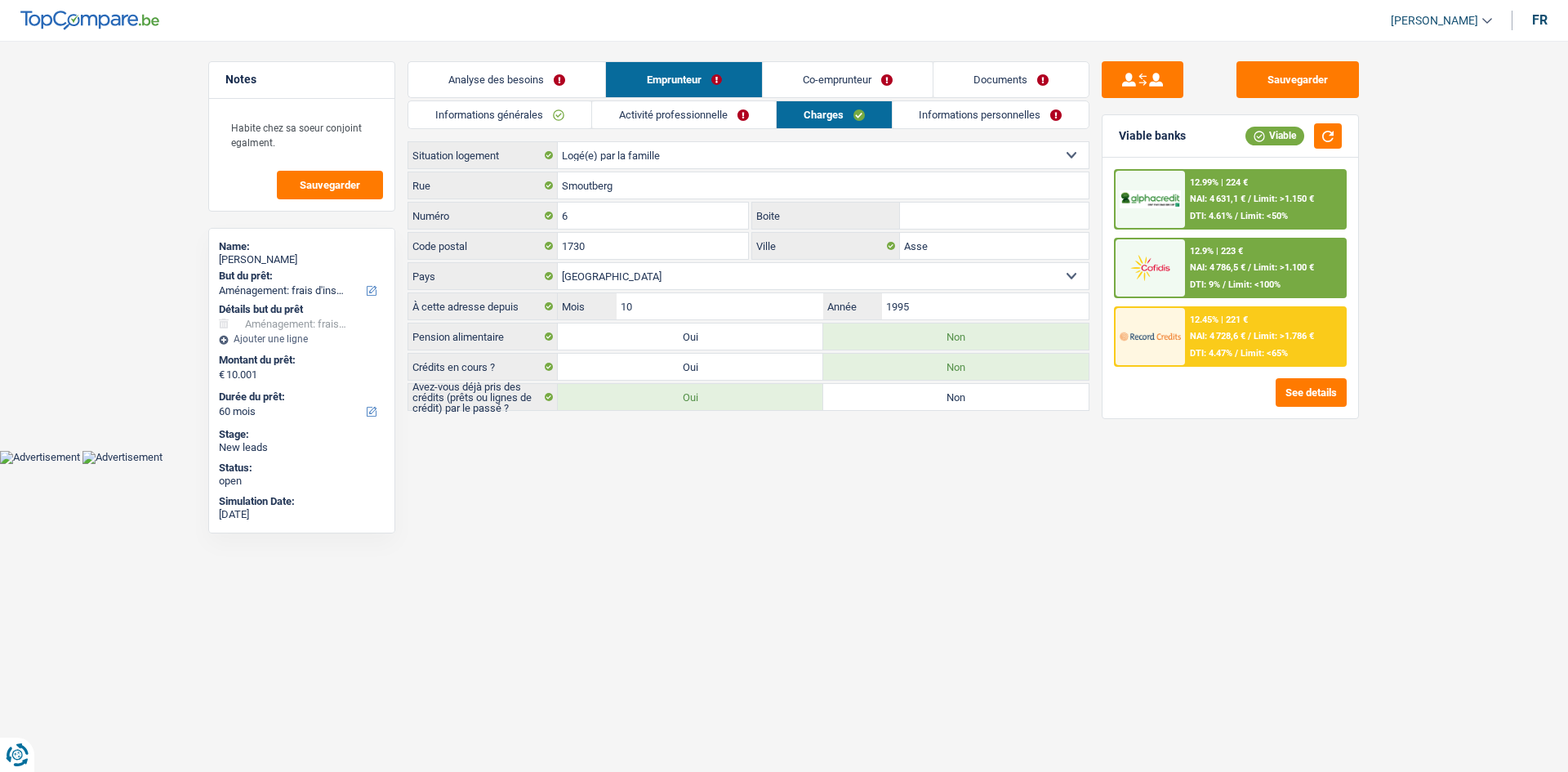
click at [678, 119] on link "Informations personnelles" at bounding box center [991, 114] width 197 height 27
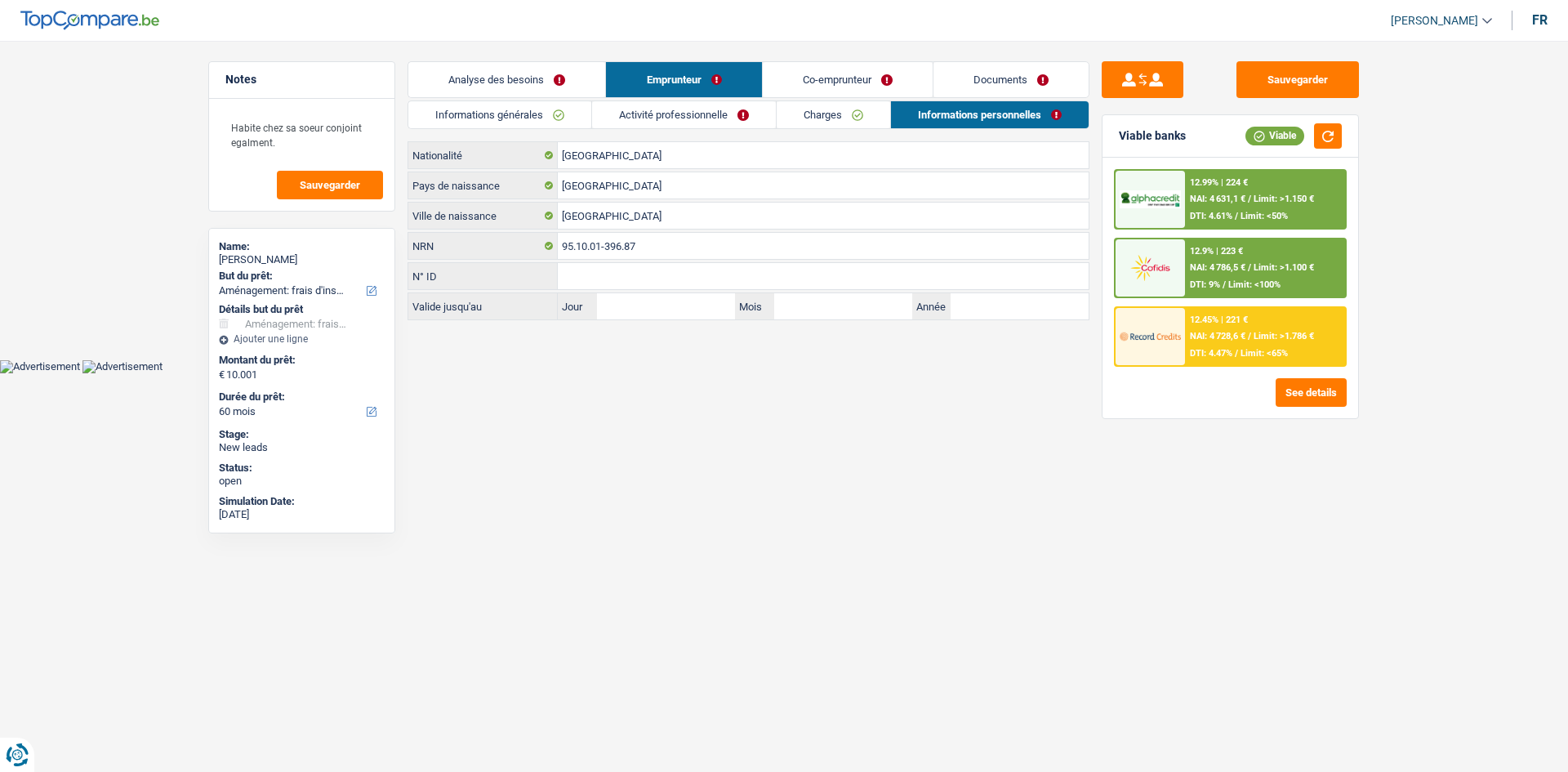
click at [678, 96] on li "Co-emprunteur" at bounding box center [847, 80] width 171 height 37
click at [678, 91] on link "Co-emprunteur" at bounding box center [847, 80] width 170 height 35
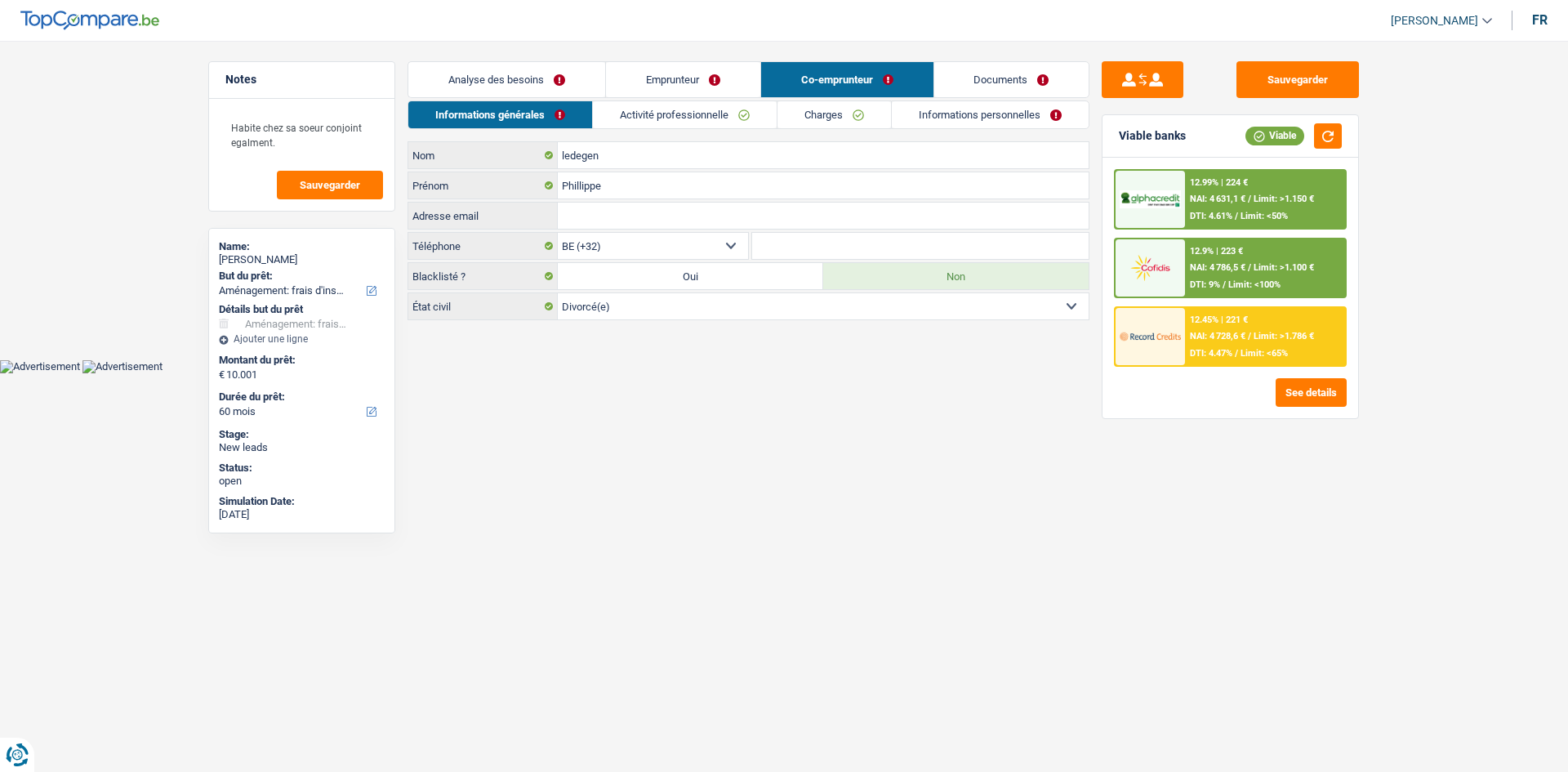
click at [678, 112] on link "Activité professionnelle" at bounding box center [685, 114] width 184 height 27
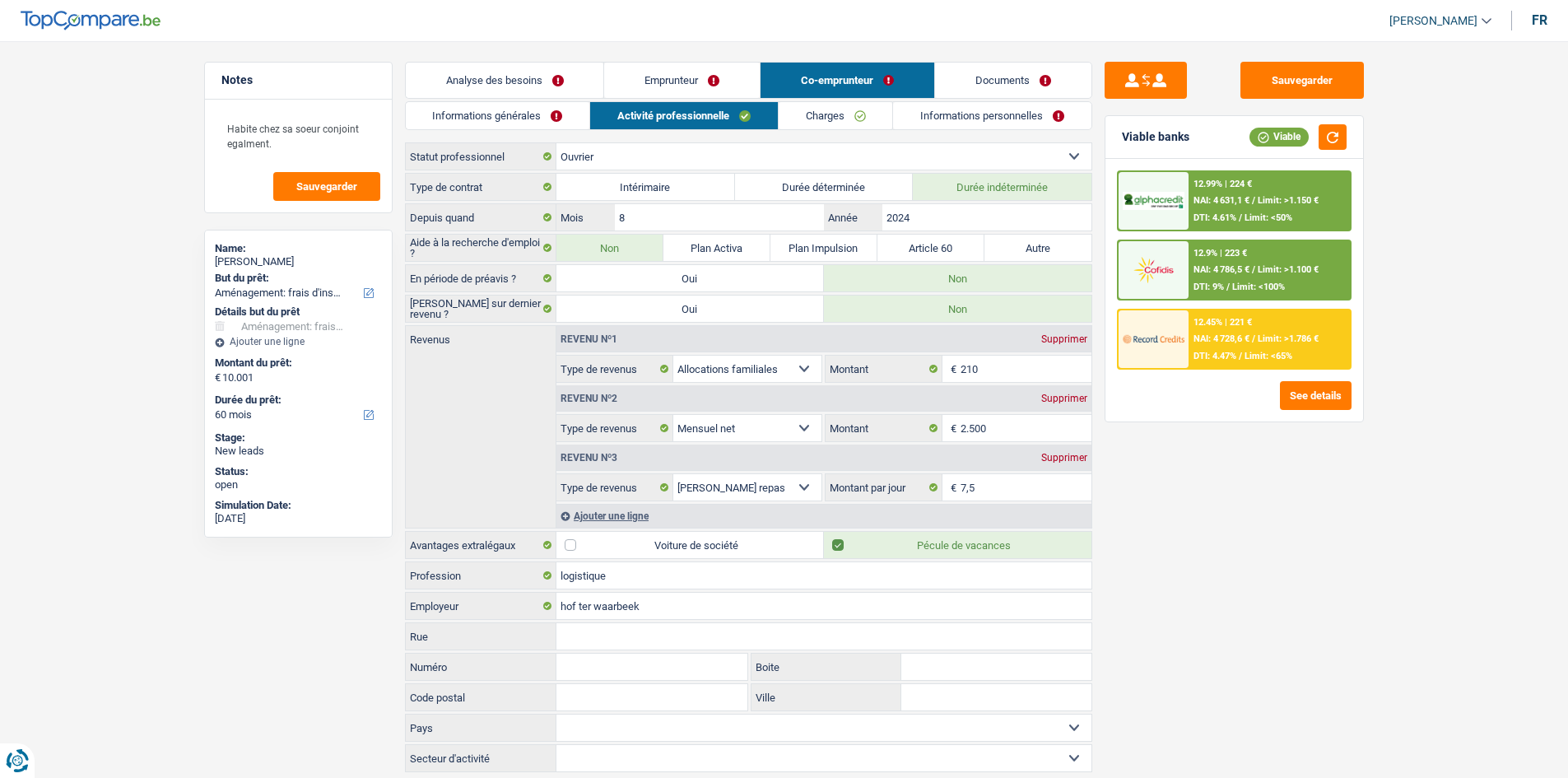
click at [684, 110] on link "Charges" at bounding box center [836, 115] width 115 height 27
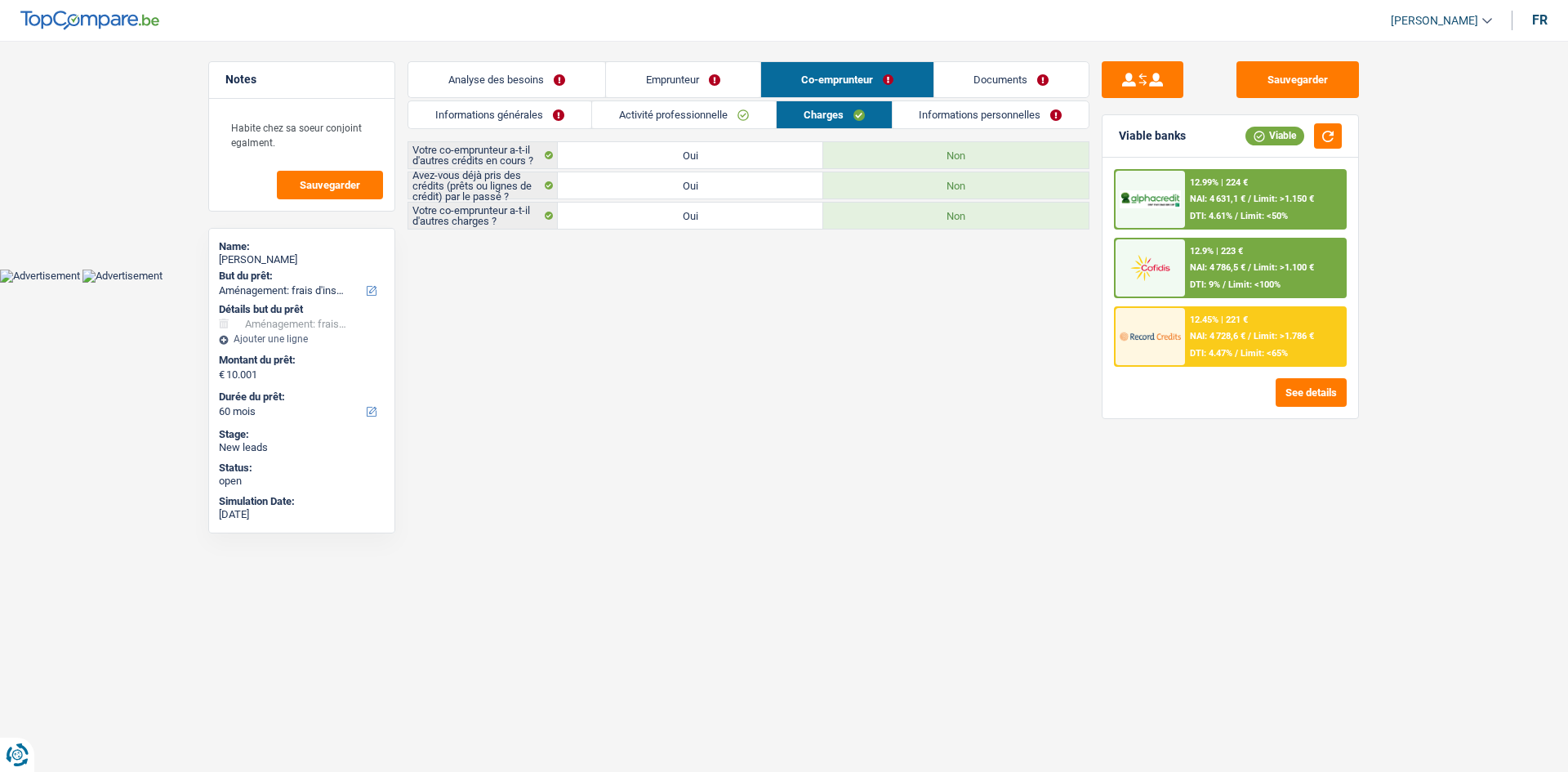
click at [678, 119] on link "Informations personnelles" at bounding box center [991, 114] width 197 height 27
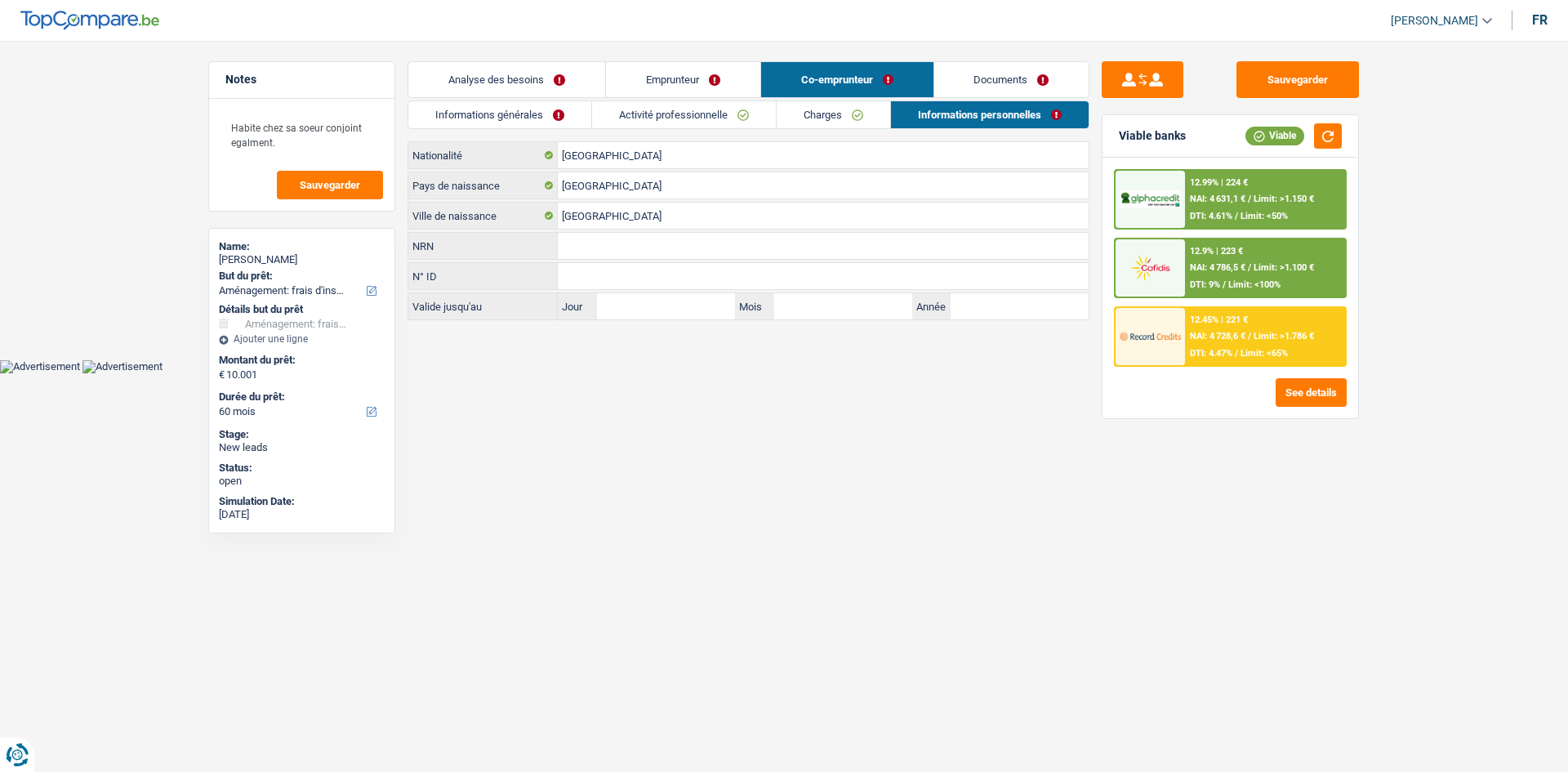
click at [576, 89] on link "Analyse des besoins" at bounding box center [506, 80] width 197 height 35
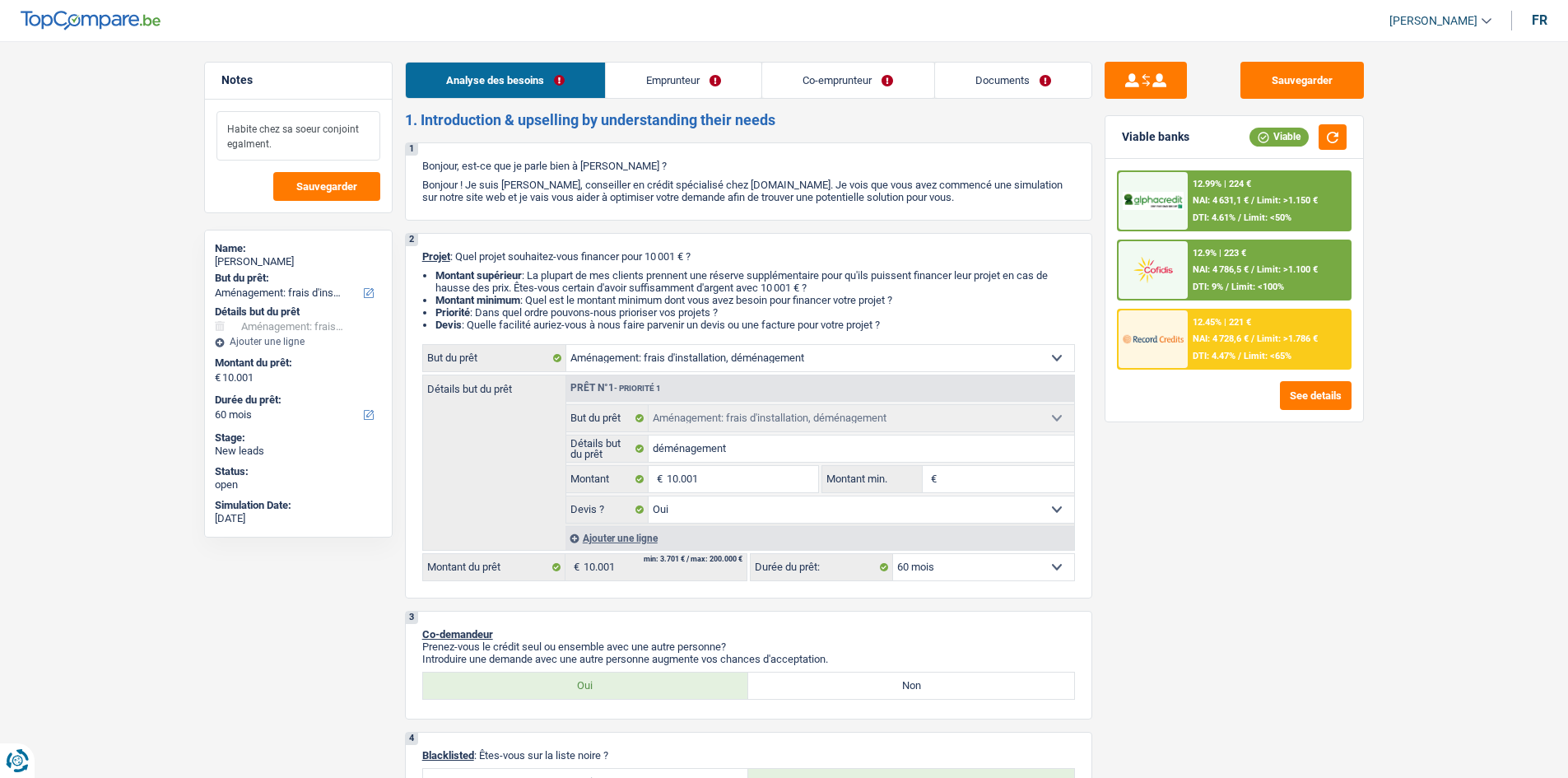
click at [231, 146] on textarea "Habite chez sa soeur conjoint egalment." at bounding box center [298, 135] width 164 height 49
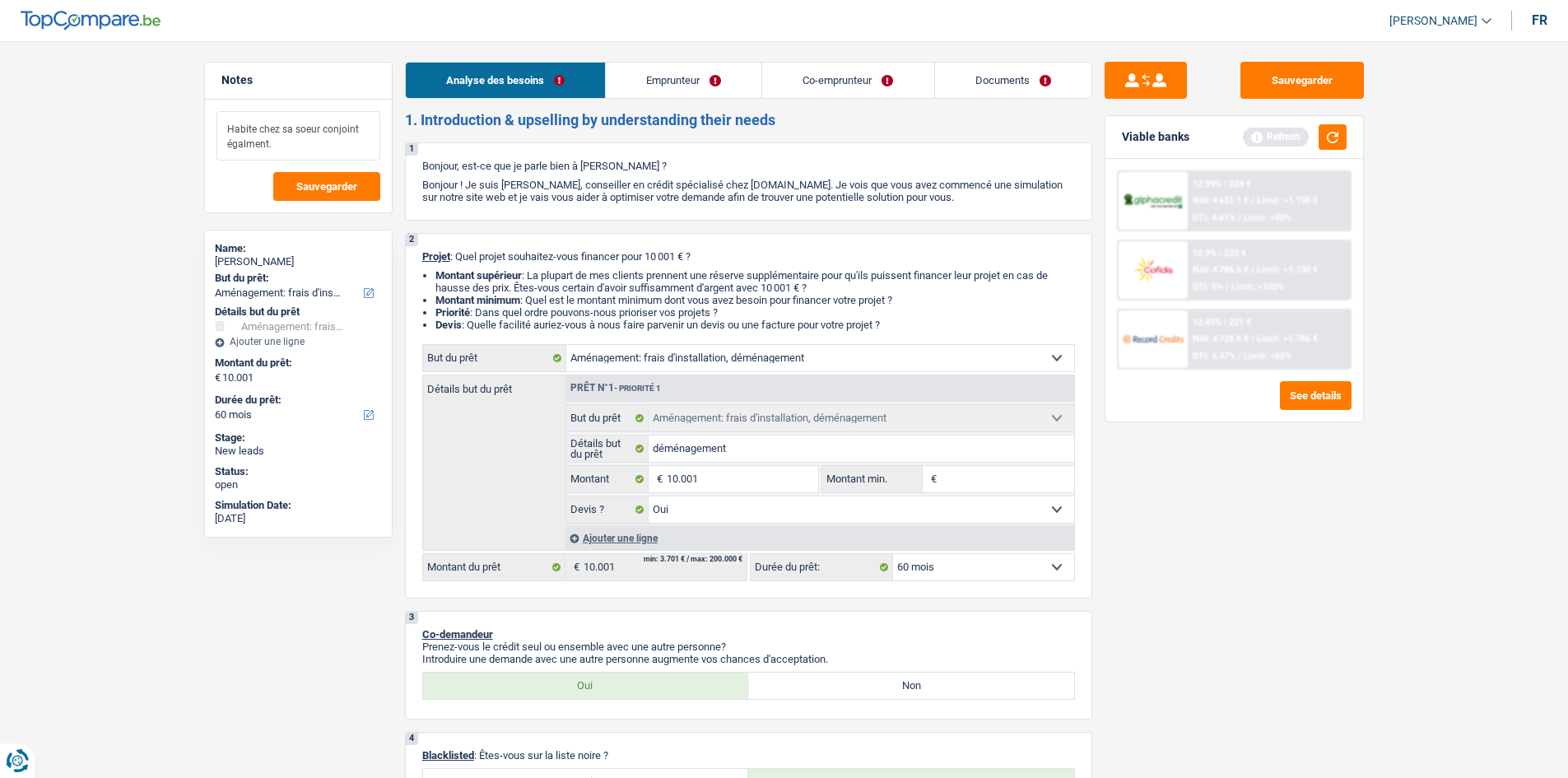
click at [245, 147] on textarea "Habite chez sa soeur conjoint égalment." at bounding box center [298, 135] width 164 height 49
type textarea "Habite chez sa soeur conjoint également."
click at [331, 189] on span "Sauvegarder" at bounding box center [327, 186] width 61 height 11
click at [684, 137] on button "button" at bounding box center [1333, 137] width 28 height 26
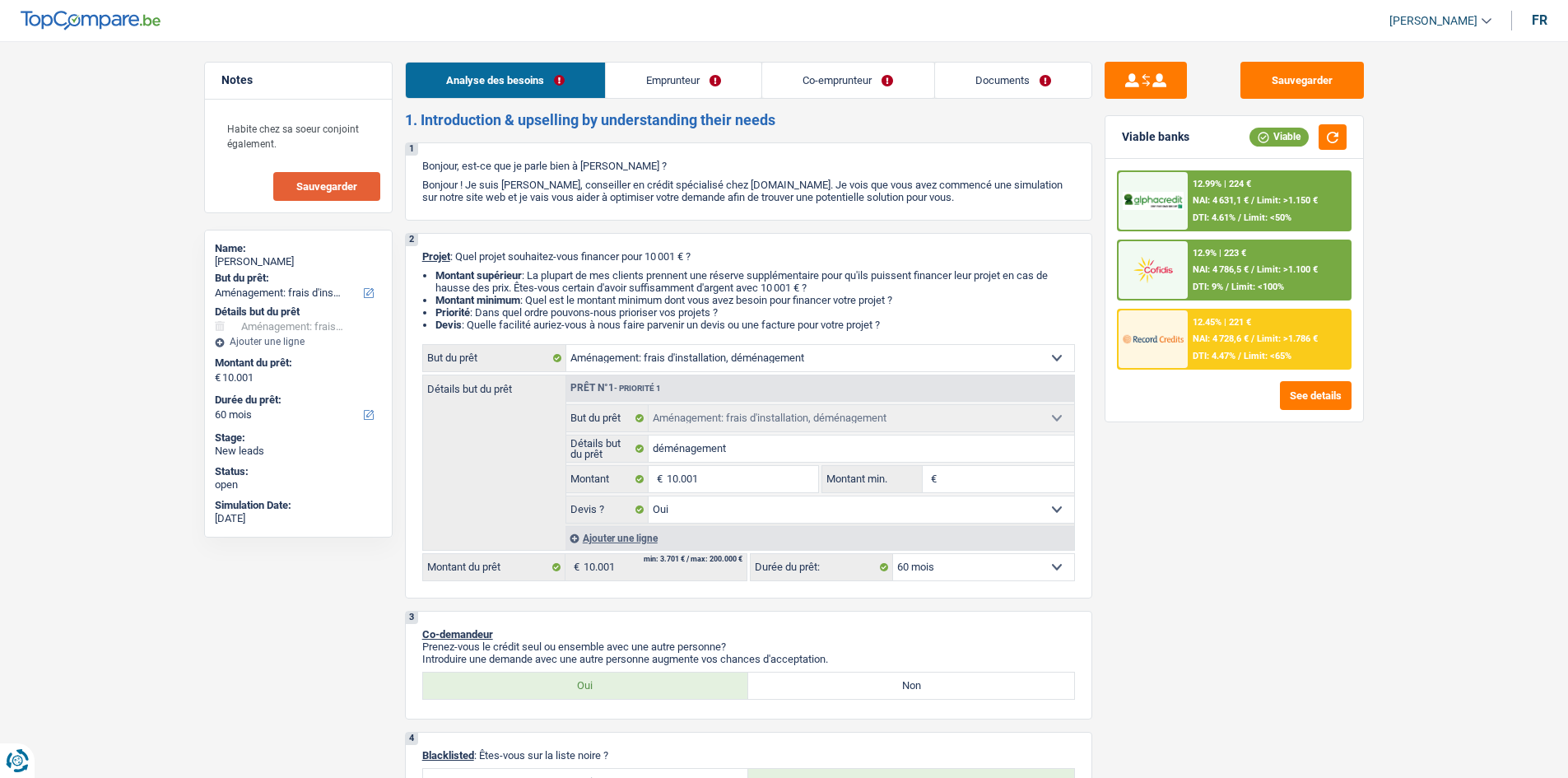
click at [679, 91] on link "Emprunteur" at bounding box center [684, 81] width 156 height 35
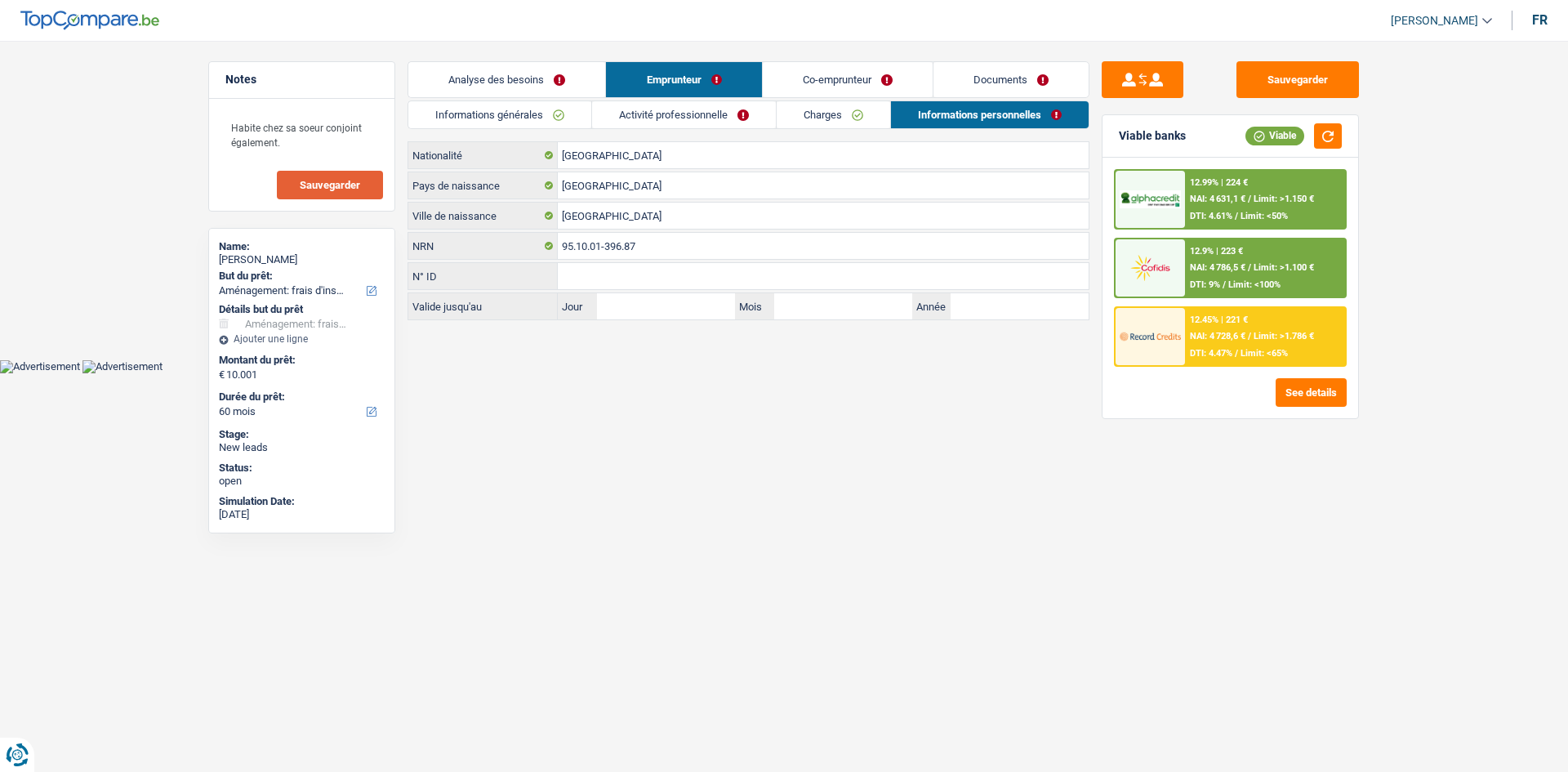
click at [678, 130] on div "Informations générales Activité professionnelle Charges Informations personnell…" at bounding box center [748, 210] width 682 height 220
click at [678, 123] on link "Activité professionnelle" at bounding box center [684, 114] width 184 height 27
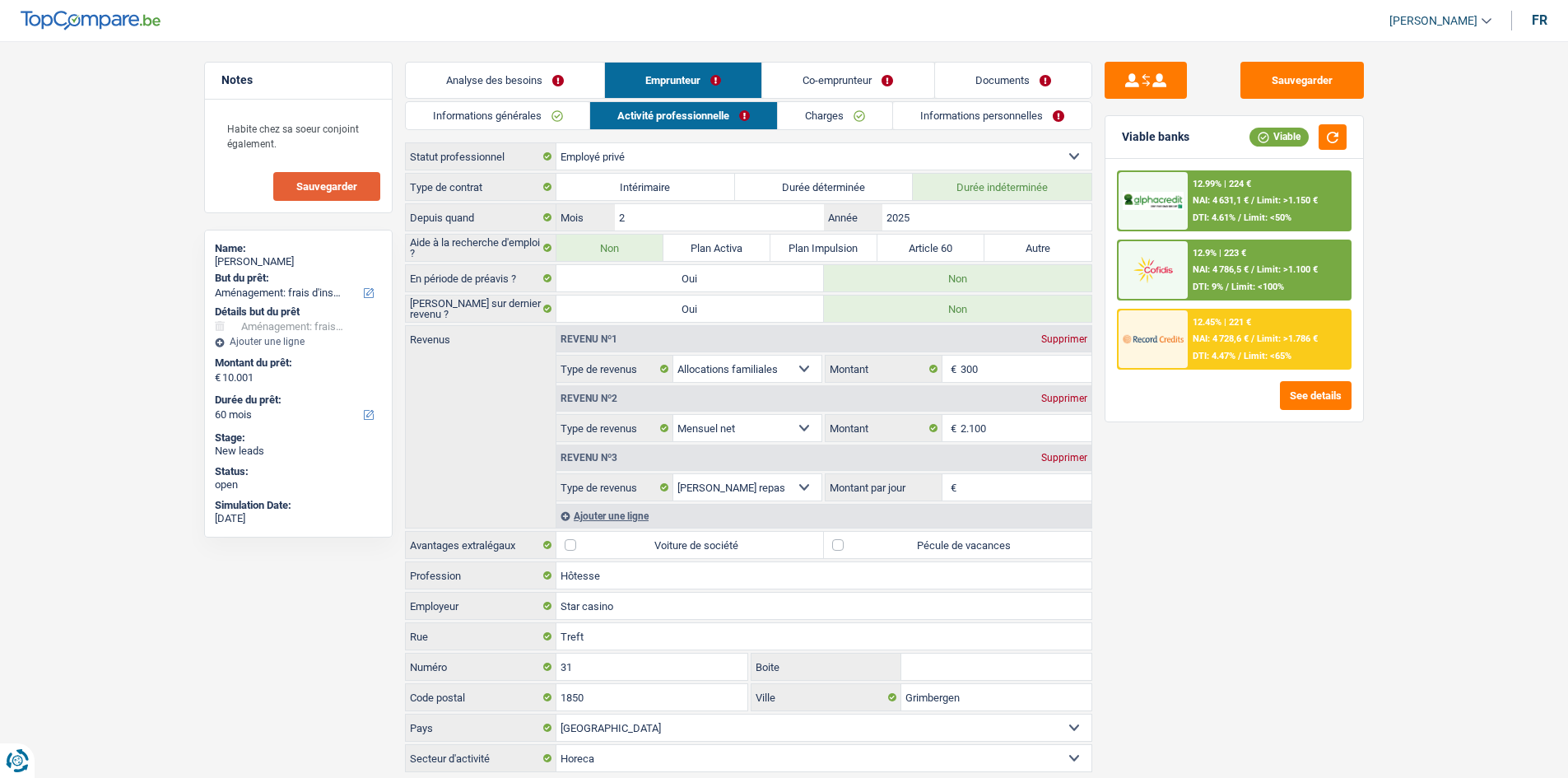
click at [536, 80] on link "Analyse des besoins" at bounding box center [505, 81] width 198 height 35
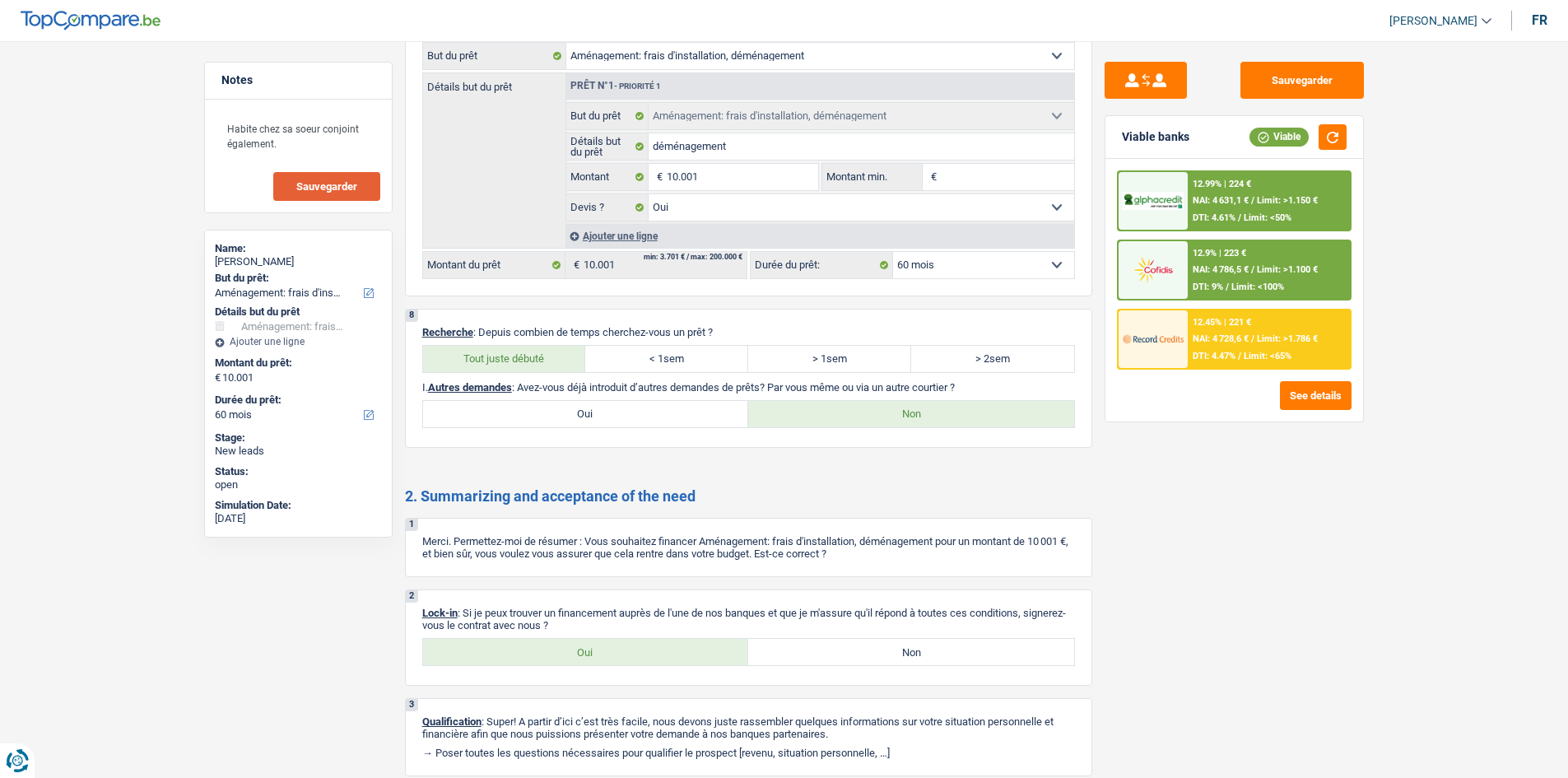
scroll to position [1563, 0]
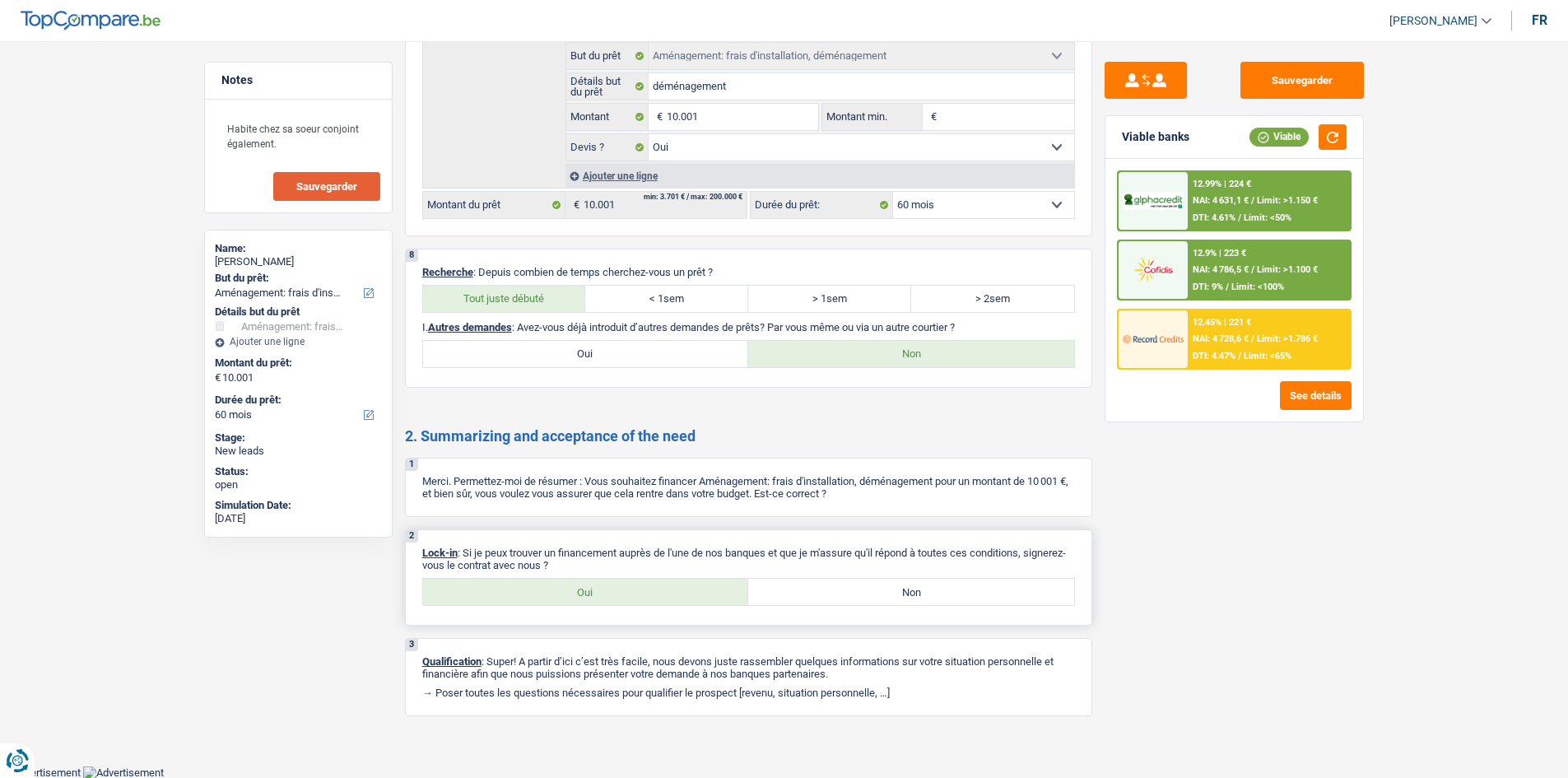
drag, startPoint x: 558, startPoint y: 587, endPoint x: 561, endPoint y: 568, distance: 19.2
click at [558, 362] on label "Oui" at bounding box center [586, 592] width 326 height 26
click at [558, 362] on input "Oui" at bounding box center [586, 592] width 326 height 26
radio input "true"
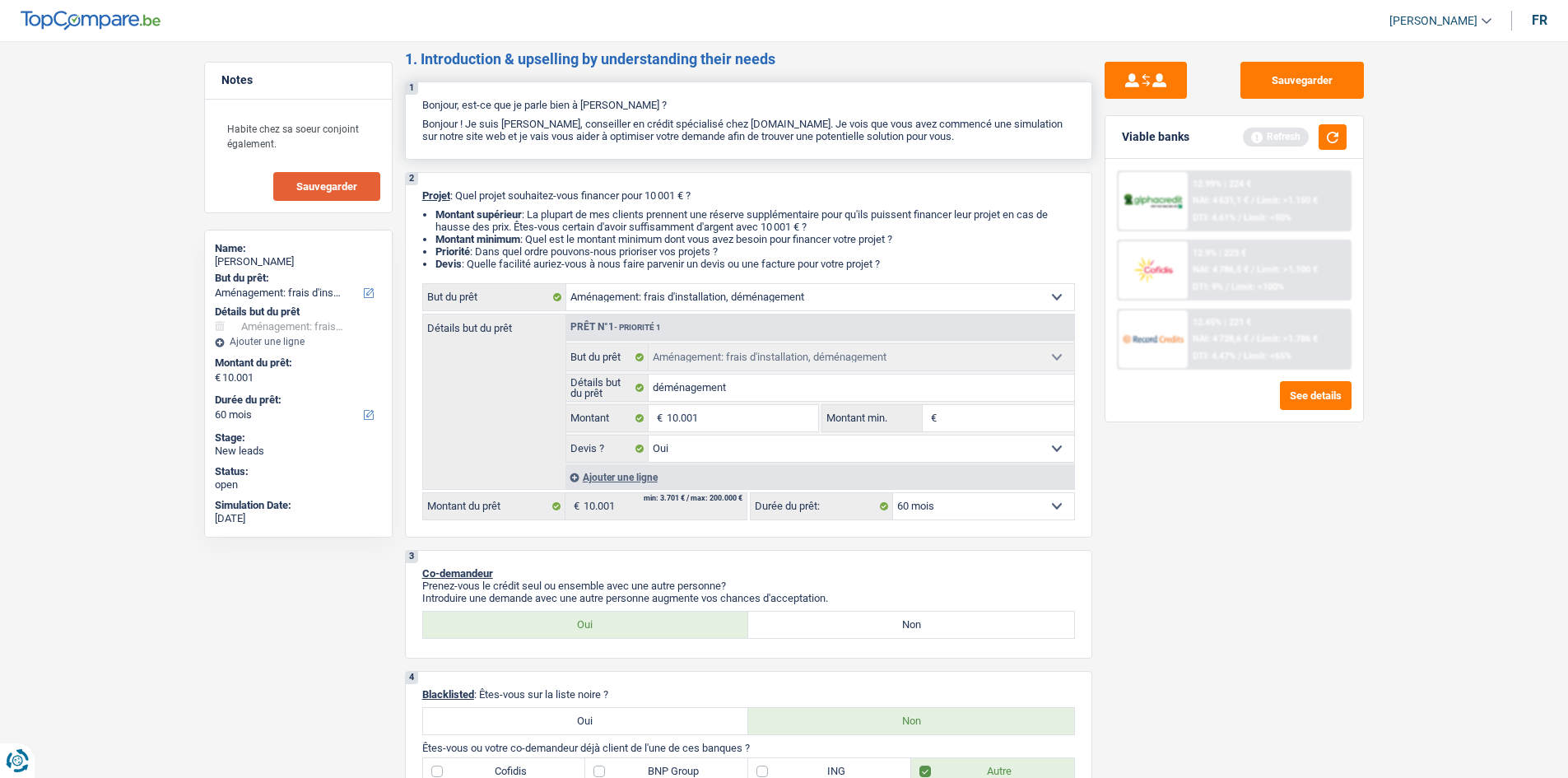
scroll to position [0, 0]
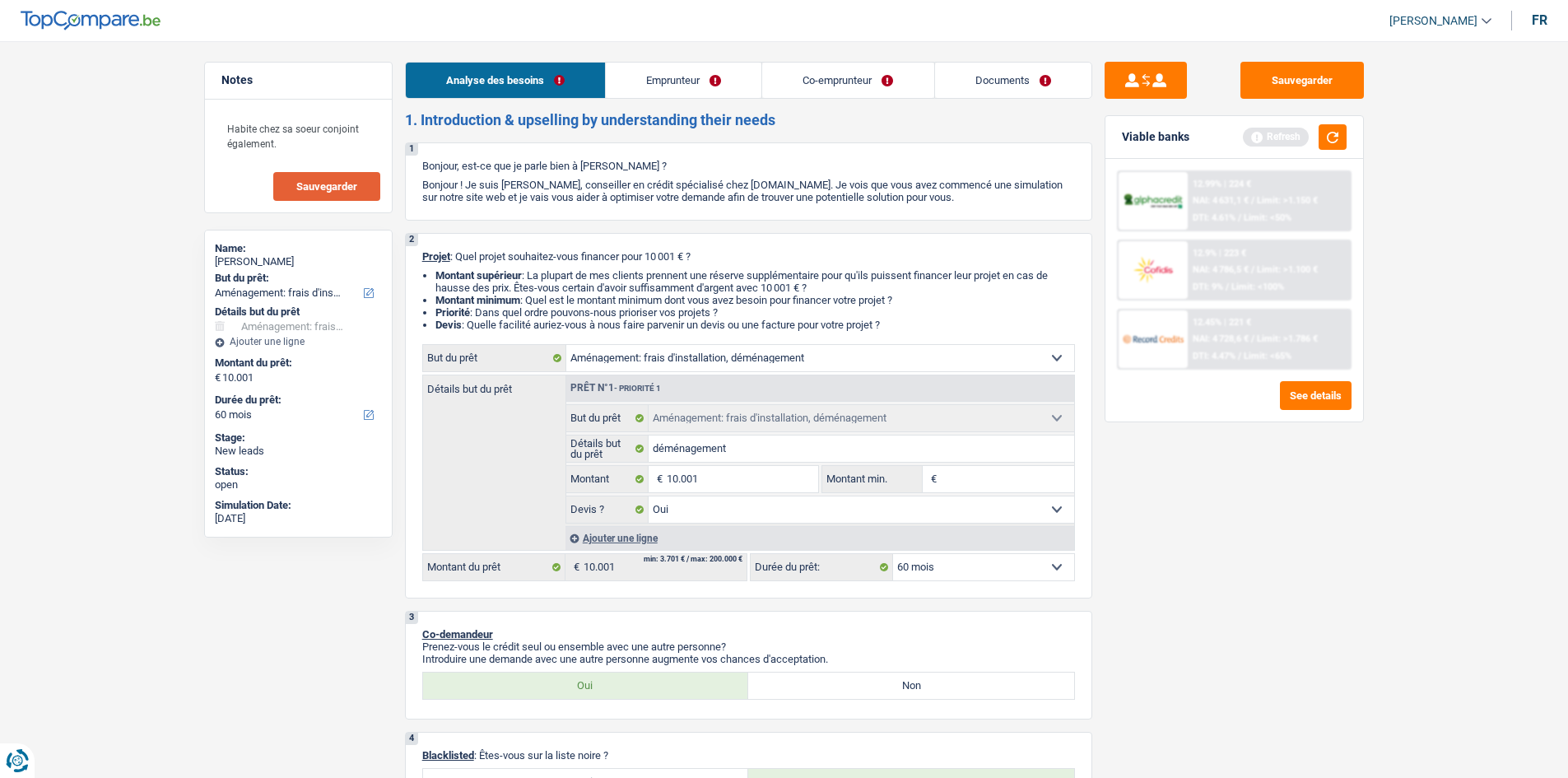
click at [684, 92] on link "Emprunteur" at bounding box center [684, 81] width 156 height 35
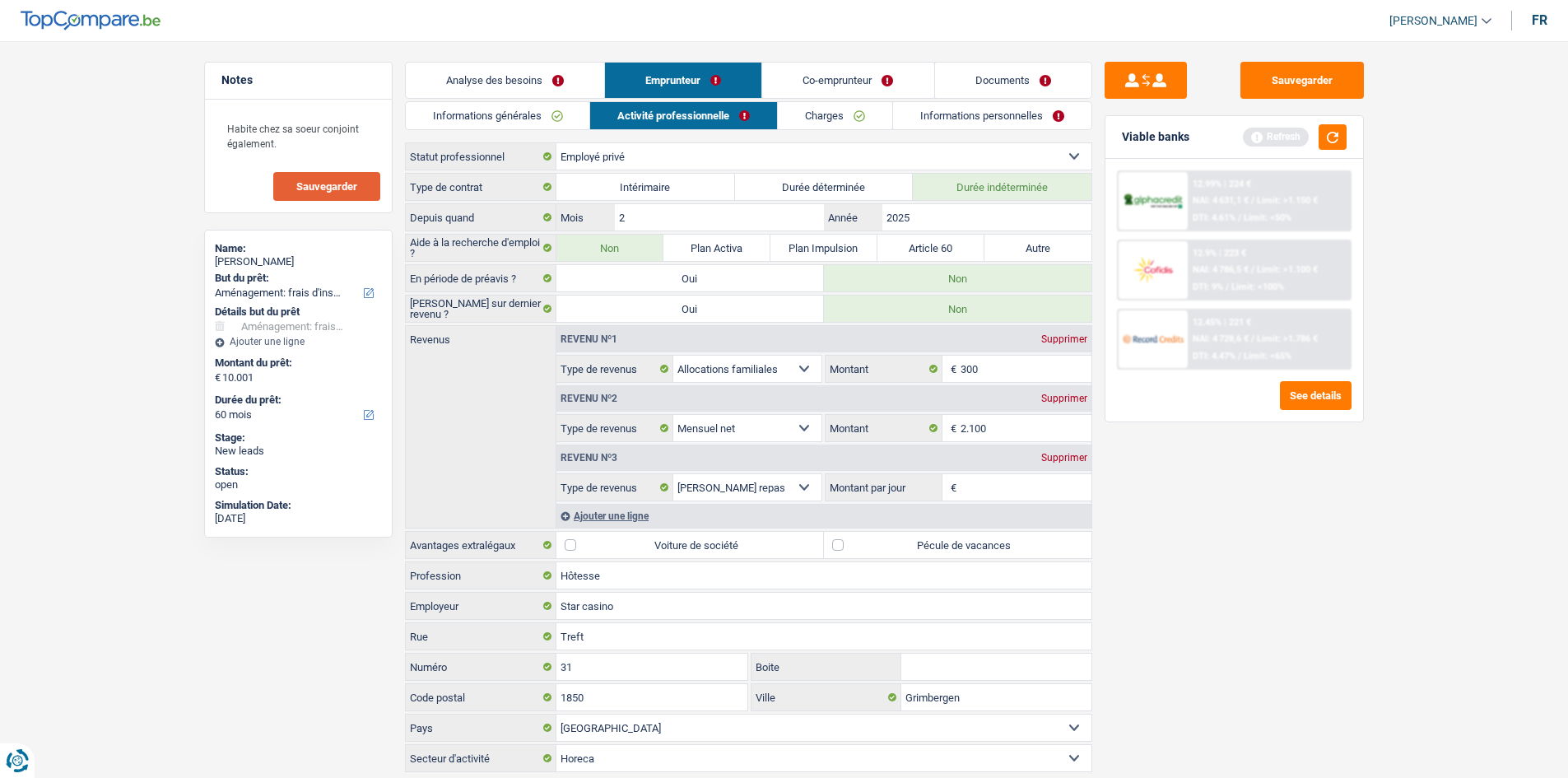
click at [684, 130] on div "Informations générales Activité professionnelle Charges Informations personnell…" at bounding box center [748, 437] width 687 height 673
click at [684, 121] on link "Charges" at bounding box center [835, 115] width 115 height 27
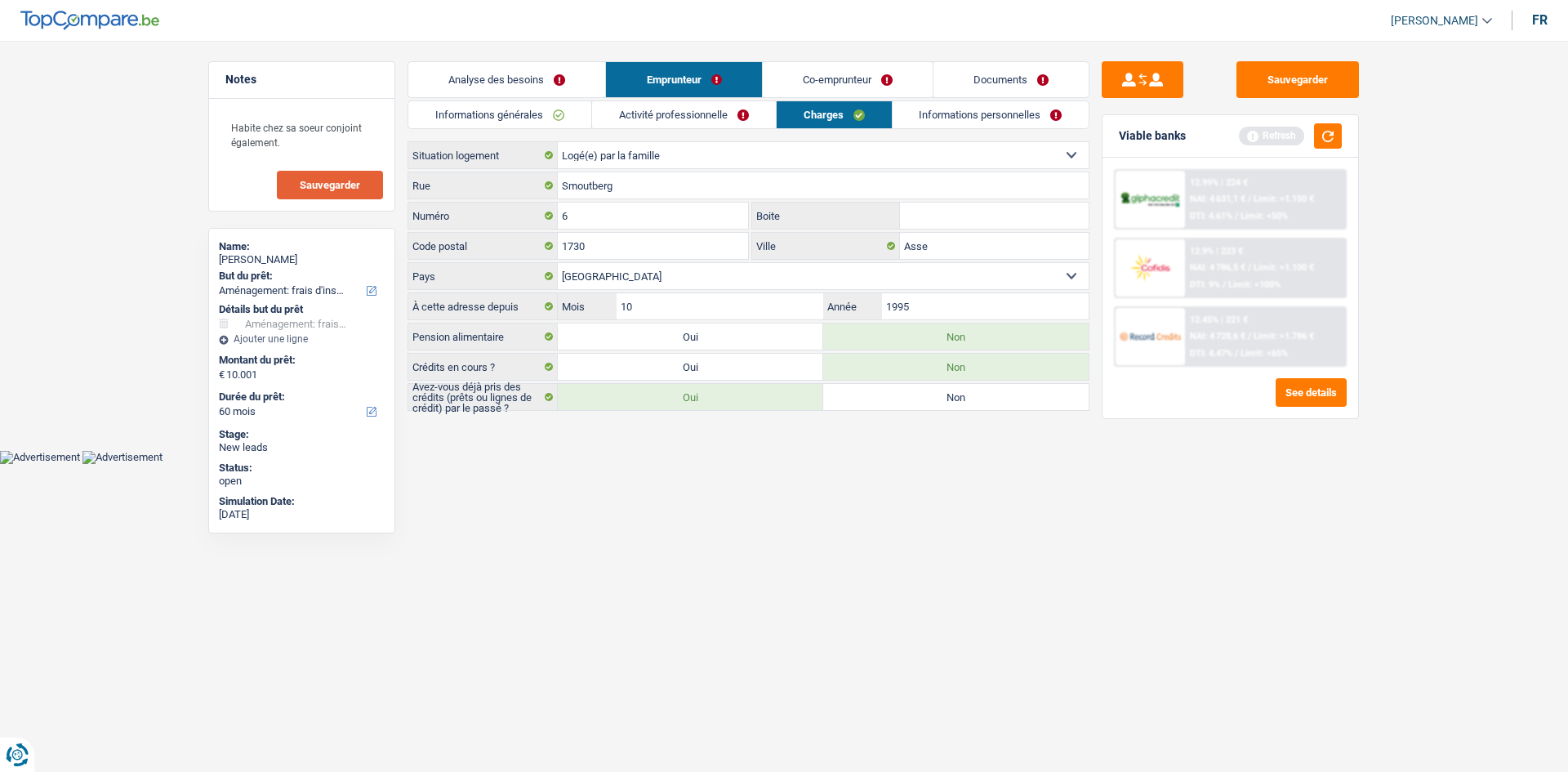
click at [678, 89] on link "Co-emprunteur" at bounding box center [847, 80] width 170 height 35
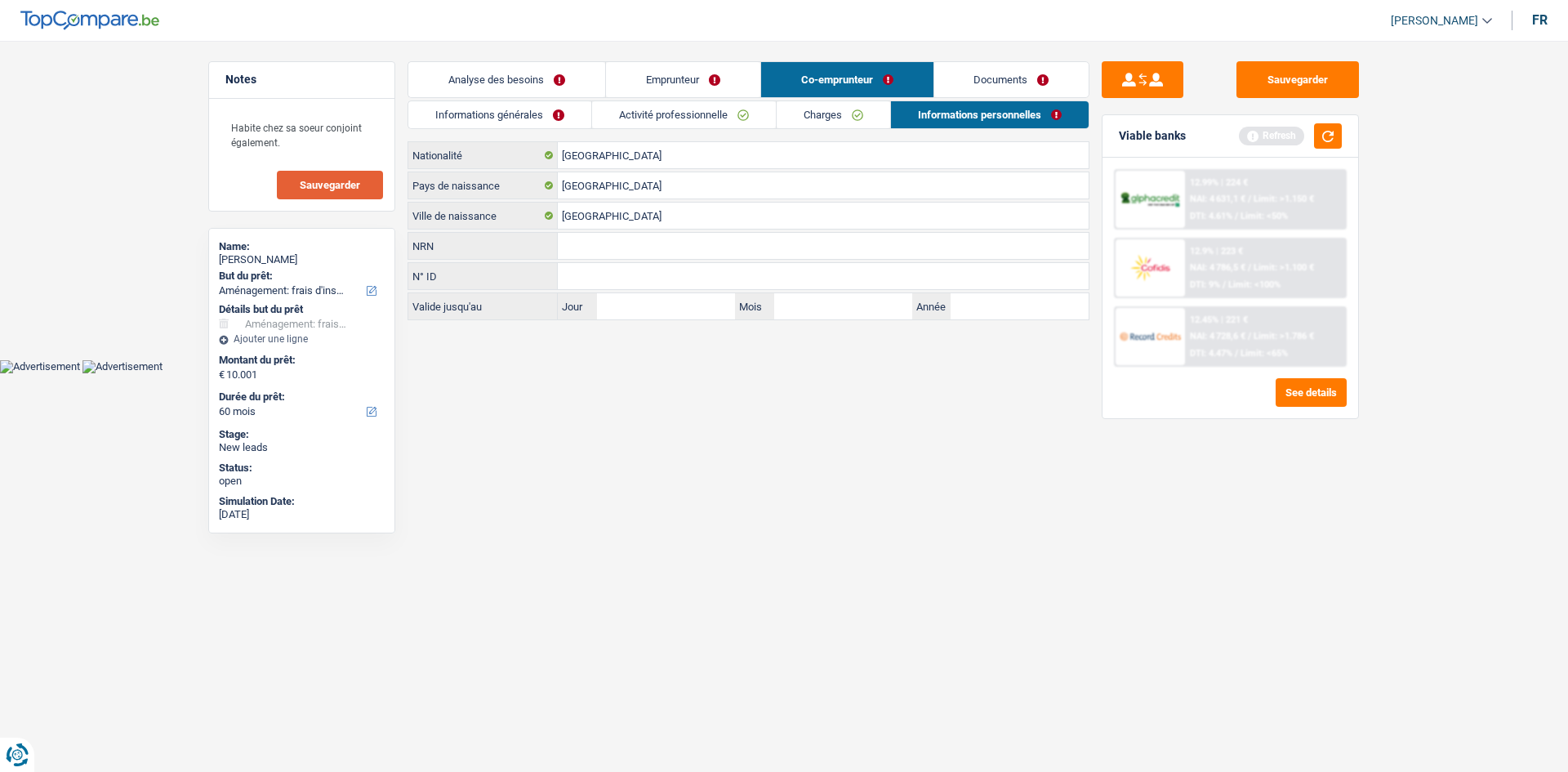
click at [678, 132] on div "Informations générales Activité professionnelle Charges Informations personnell…" at bounding box center [748, 210] width 682 height 220
click at [678, 122] on link "Activité professionnelle" at bounding box center [684, 114] width 184 height 27
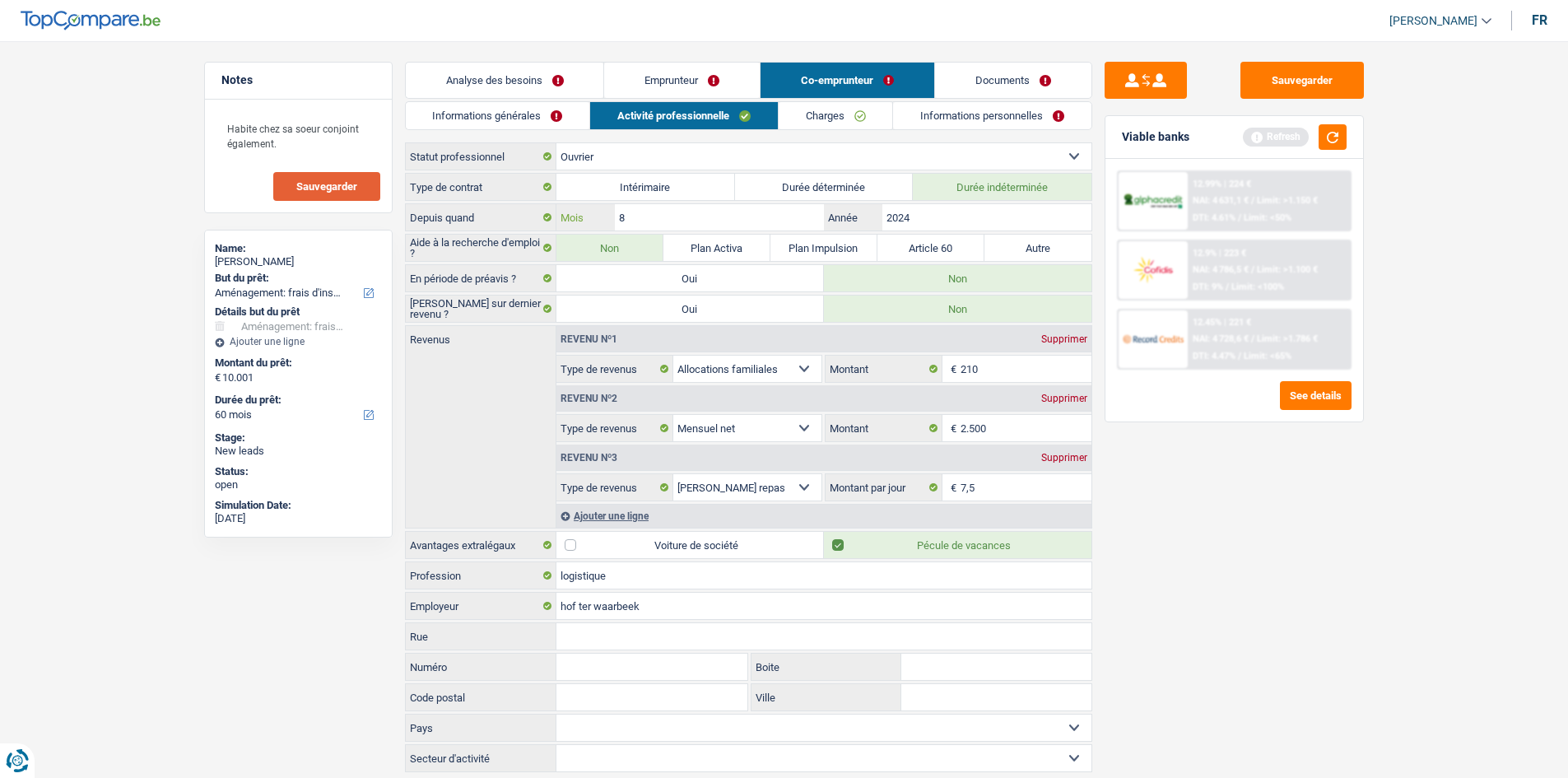
click at [676, 216] on input "8" at bounding box center [719, 217] width 208 height 26
click at [684, 223] on input "2024" at bounding box center [986, 217] width 208 height 26
click at [684, 85] on link "Emprunteur" at bounding box center [682, 81] width 156 height 35
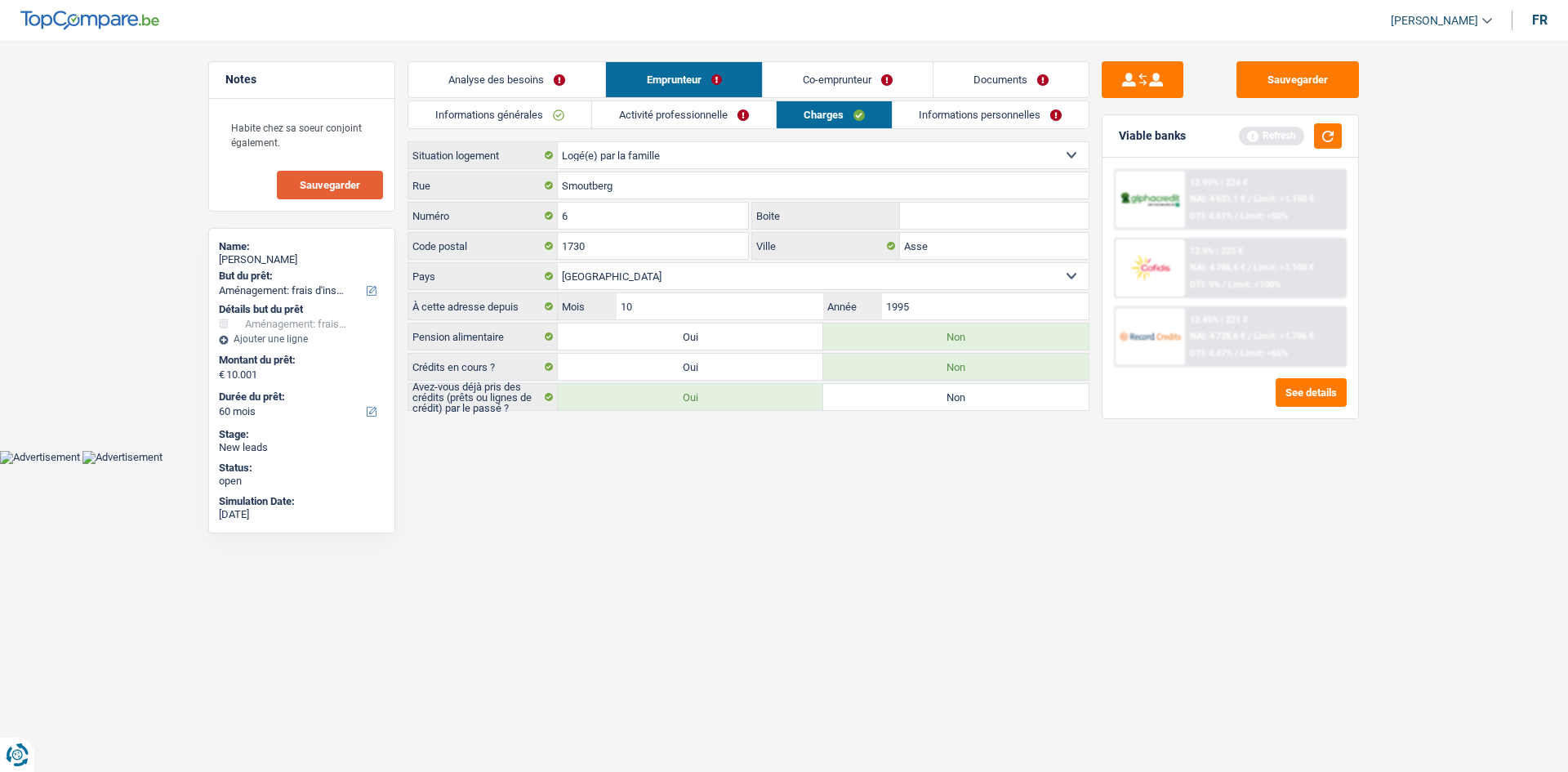
click at [678, 121] on link "Activité professionnelle" at bounding box center [684, 114] width 184 height 27
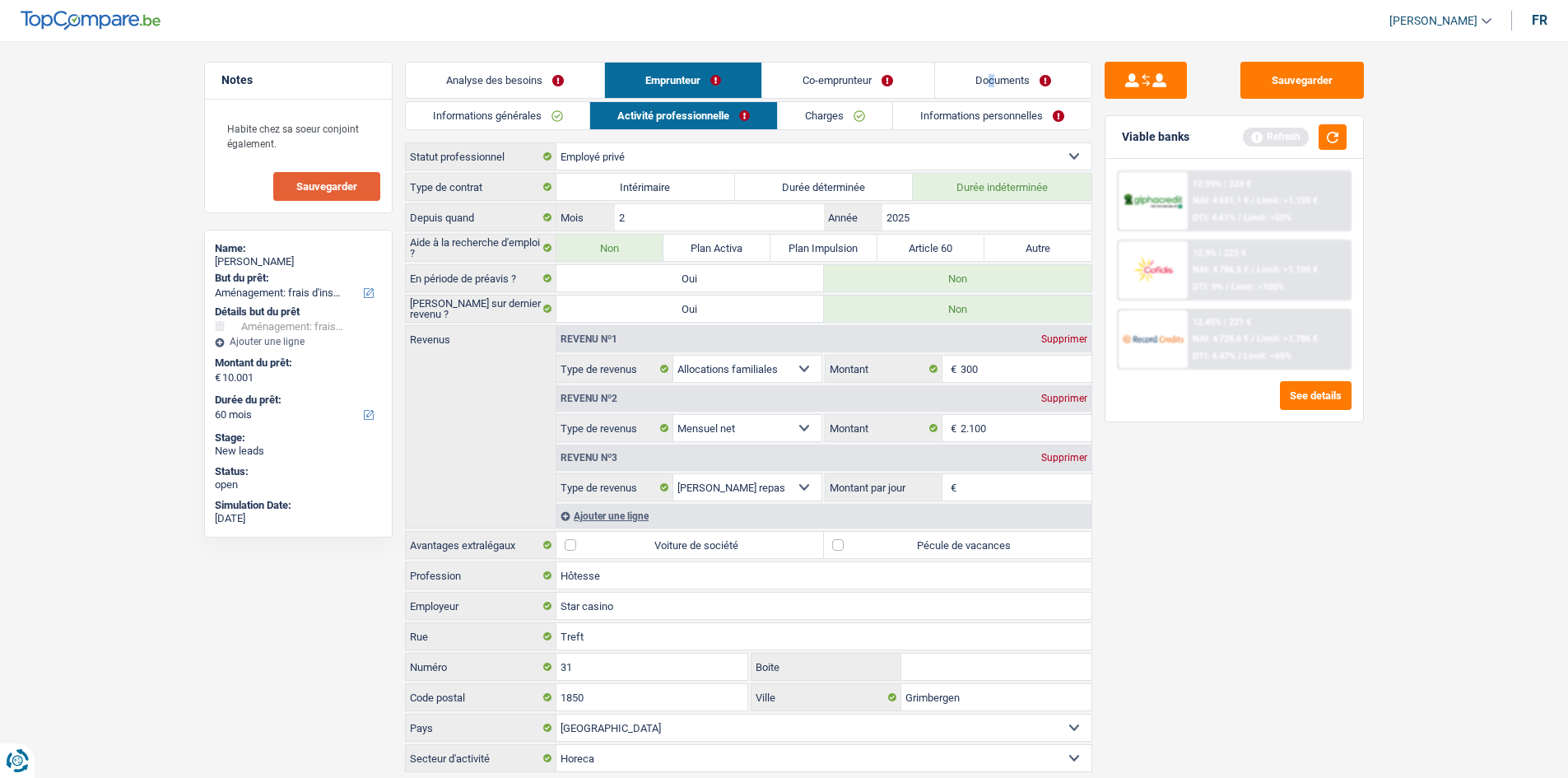
drag, startPoint x: 991, startPoint y: 63, endPoint x: 997, endPoint y: 70, distance: 9.2
click at [684, 70] on main "Notes Habite chez sa soeur conjoint également. Sauvegarder Name: Kelly Daems Bu…" at bounding box center [784, 419] width 1568 height 787
click at [684, 72] on link "Documents" at bounding box center [1012, 81] width 157 height 35
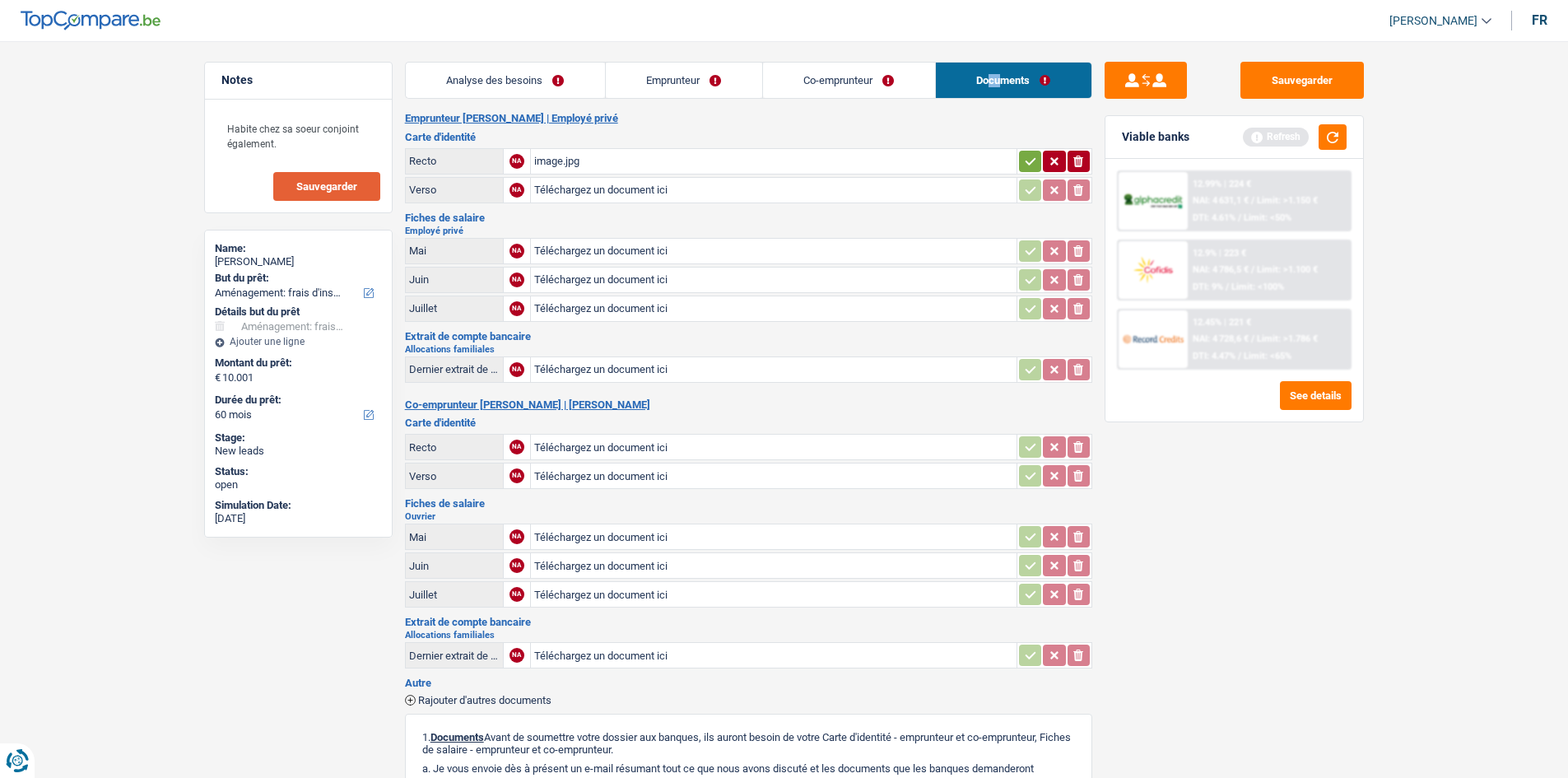
drag, startPoint x: 819, startPoint y: 84, endPoint x: 832, endPoint y: 89, distance: 13.9
click at [684, 84] on link "Co-emprunteur" at bounding box center [849, 81] width 172 height 35
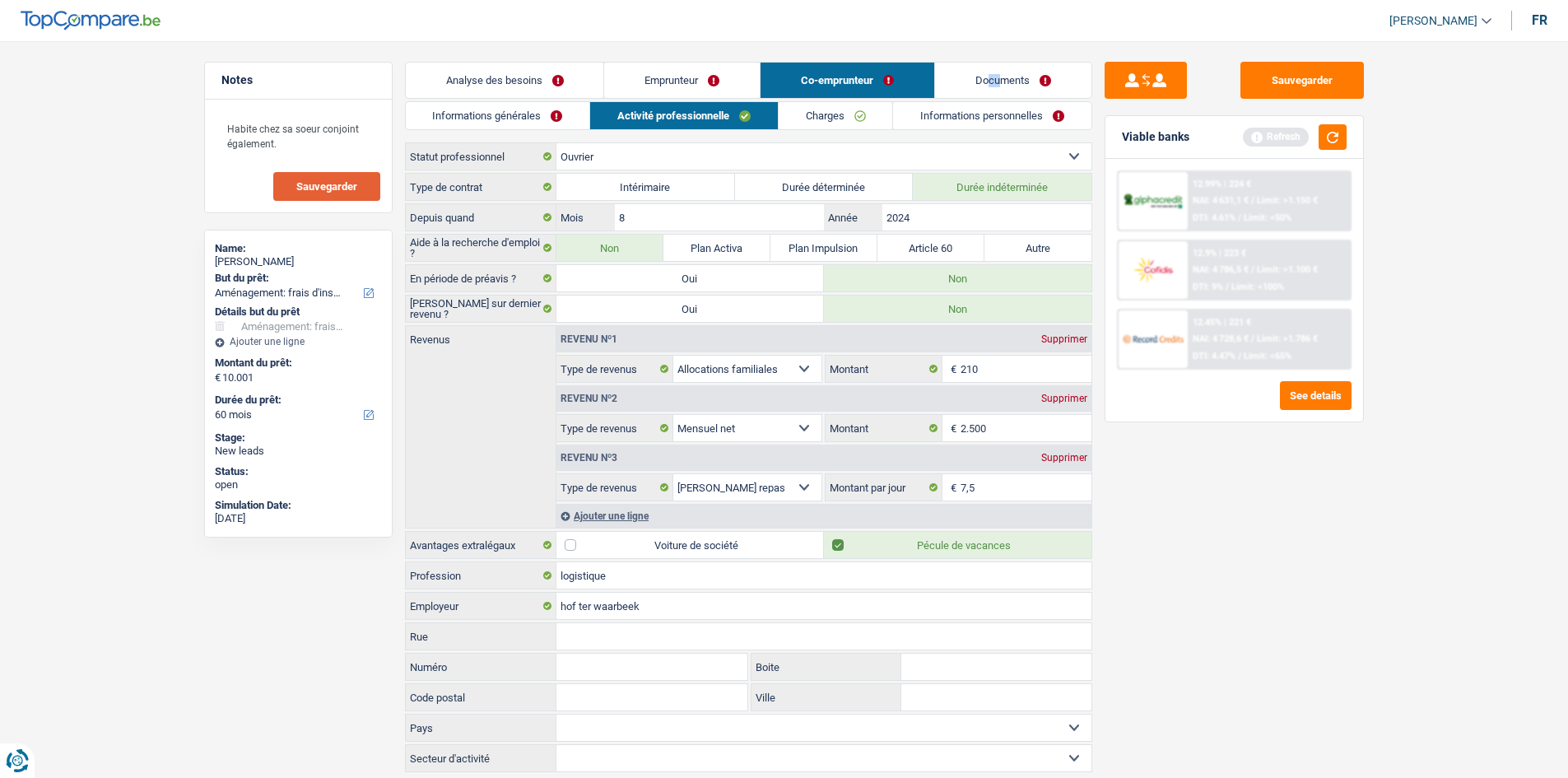
click at [684, 78] on link "Emprunteur" at bounding box center [682, 81] width 156 height 35
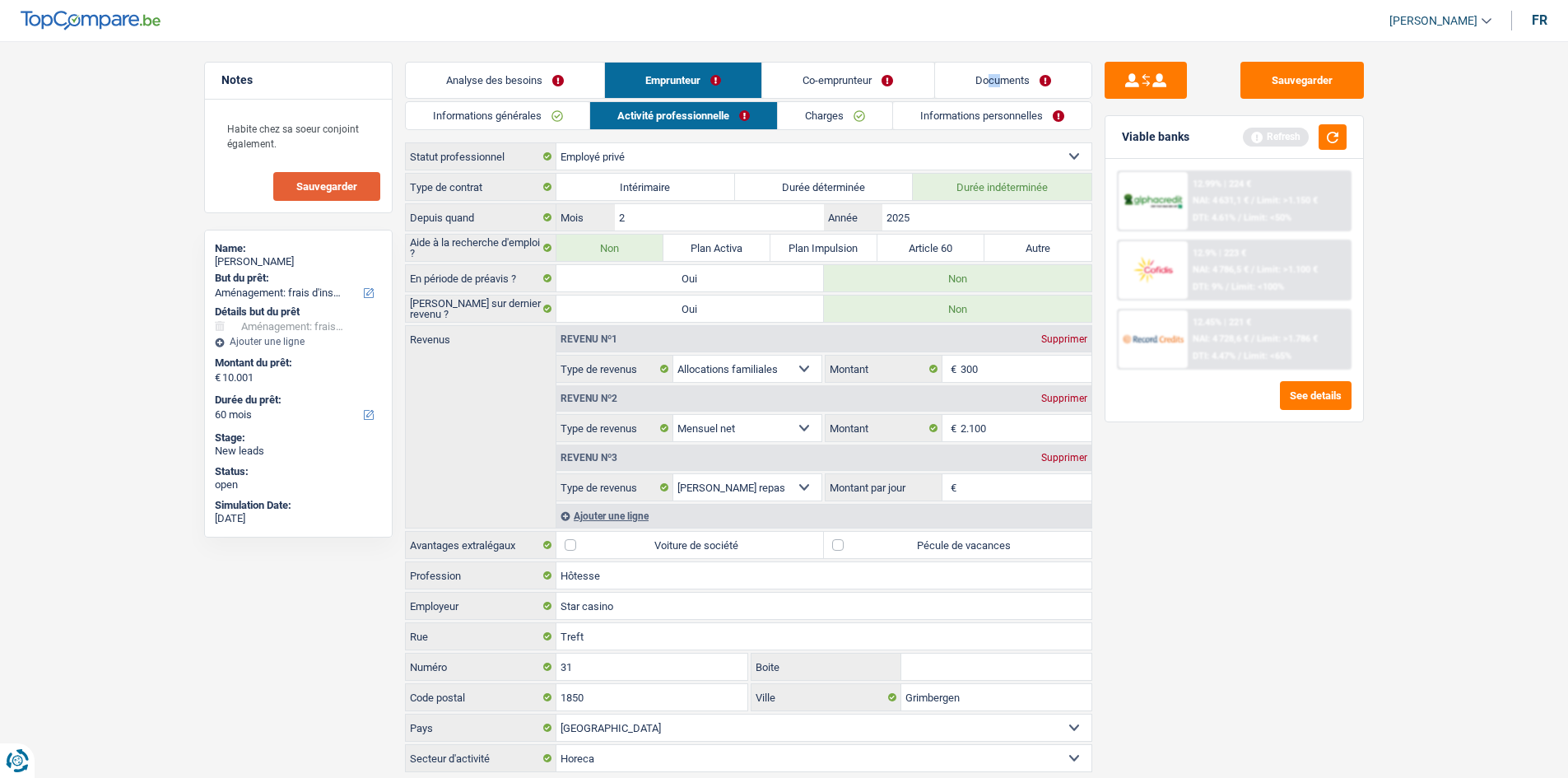
click at [684, 81] on link "Co-emprunteur" at bounding box center [847, 81] width 171 height 35
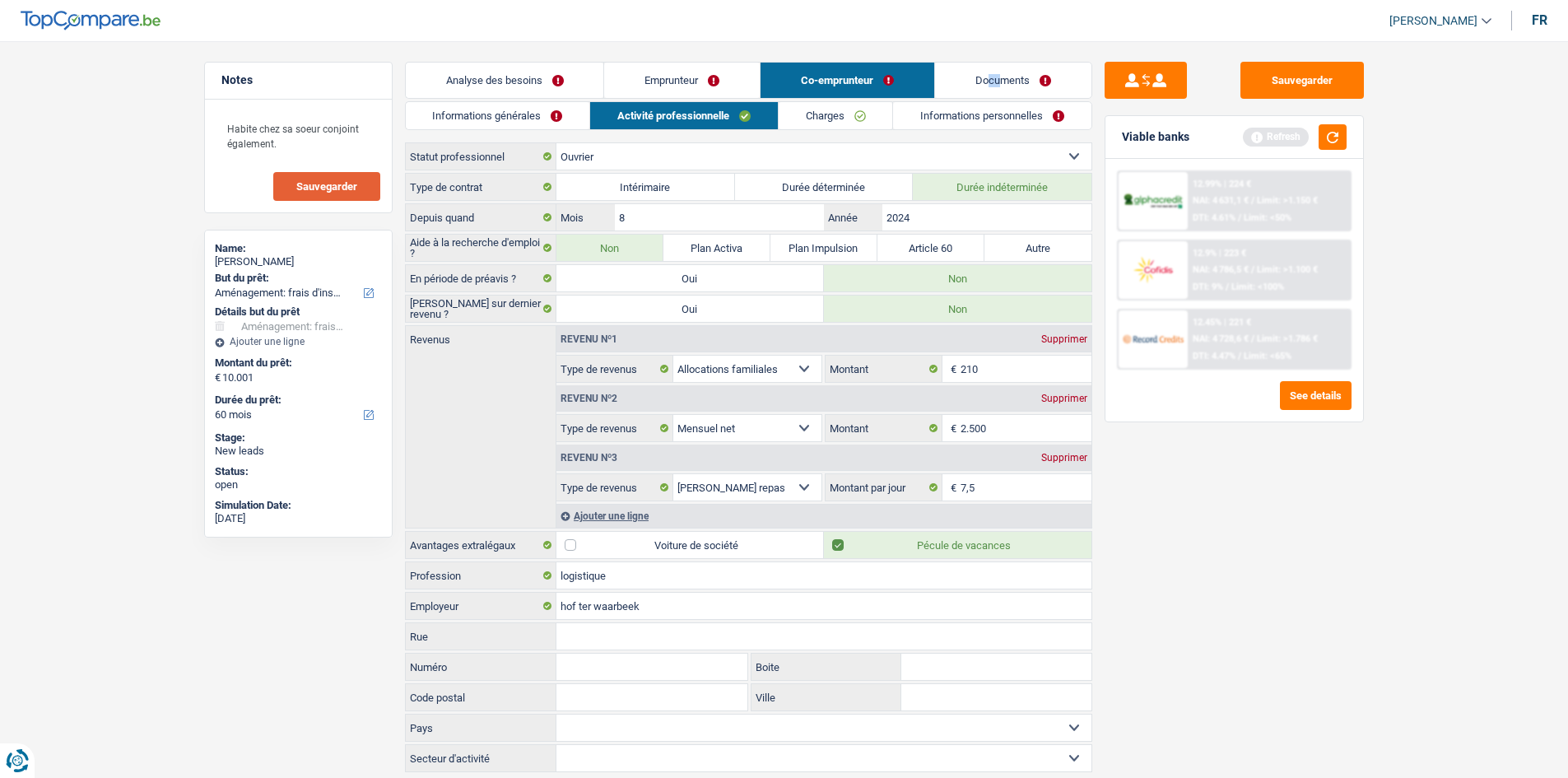
click at [659, 77] on link "Emprunteur" at bounding box center [682, 81] width 156 height 35
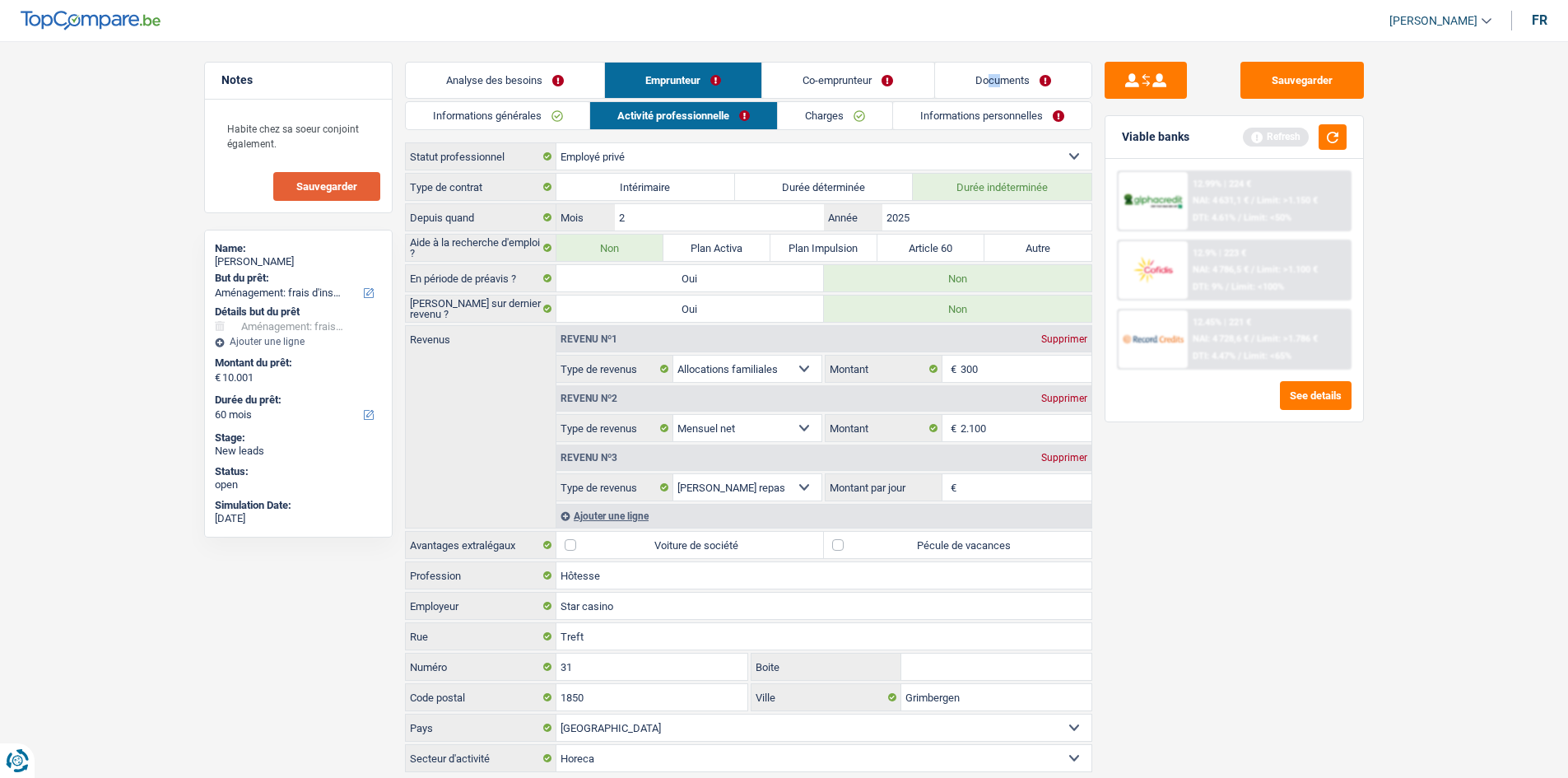
click at [491, 102] on link "Informations générales" at bounding box center [497, 115] width 184 height 27
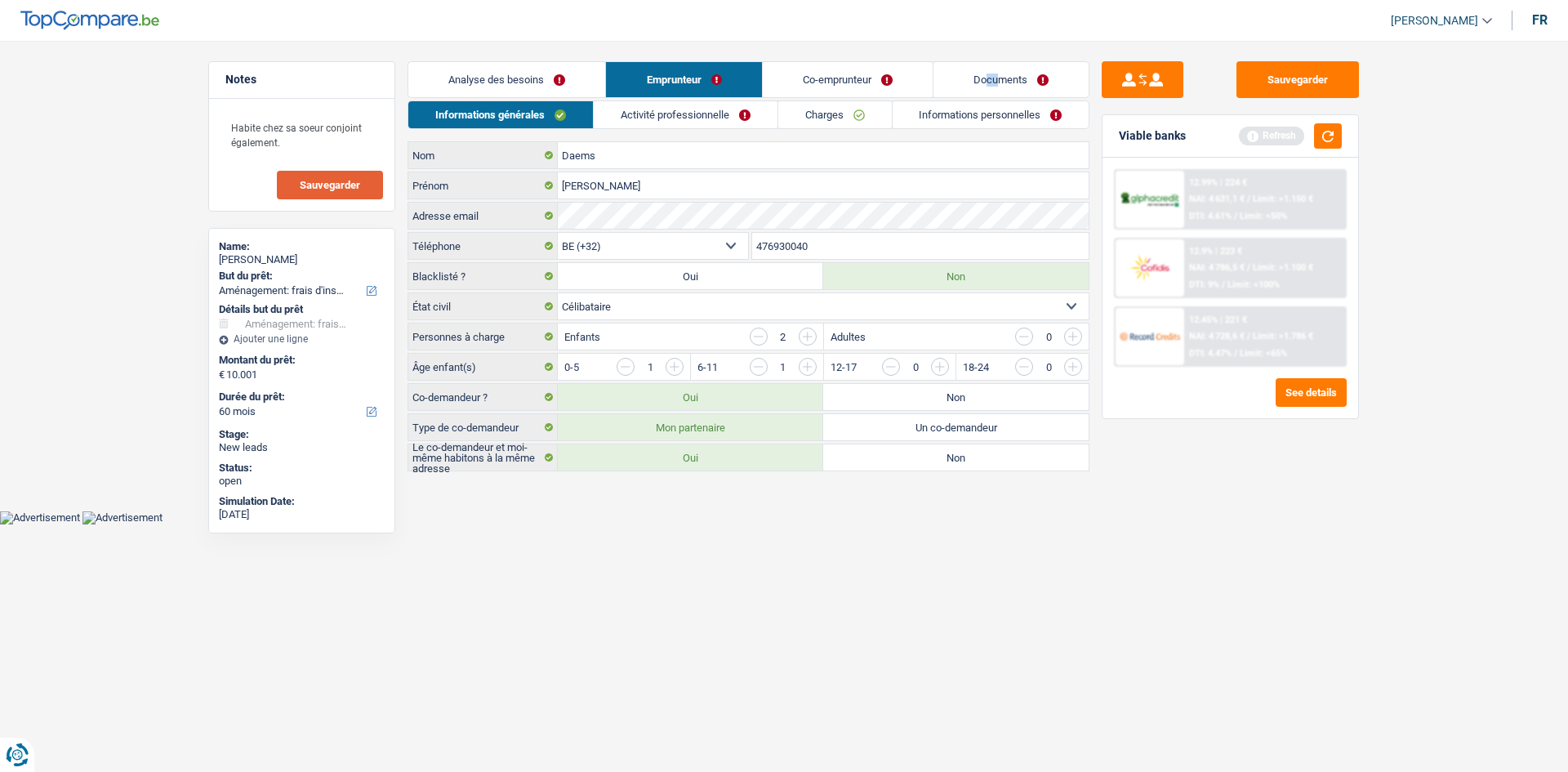
click at [530, 69] on link "Analyse des besoins" at bounding box center [506, 80] width 197 height 35
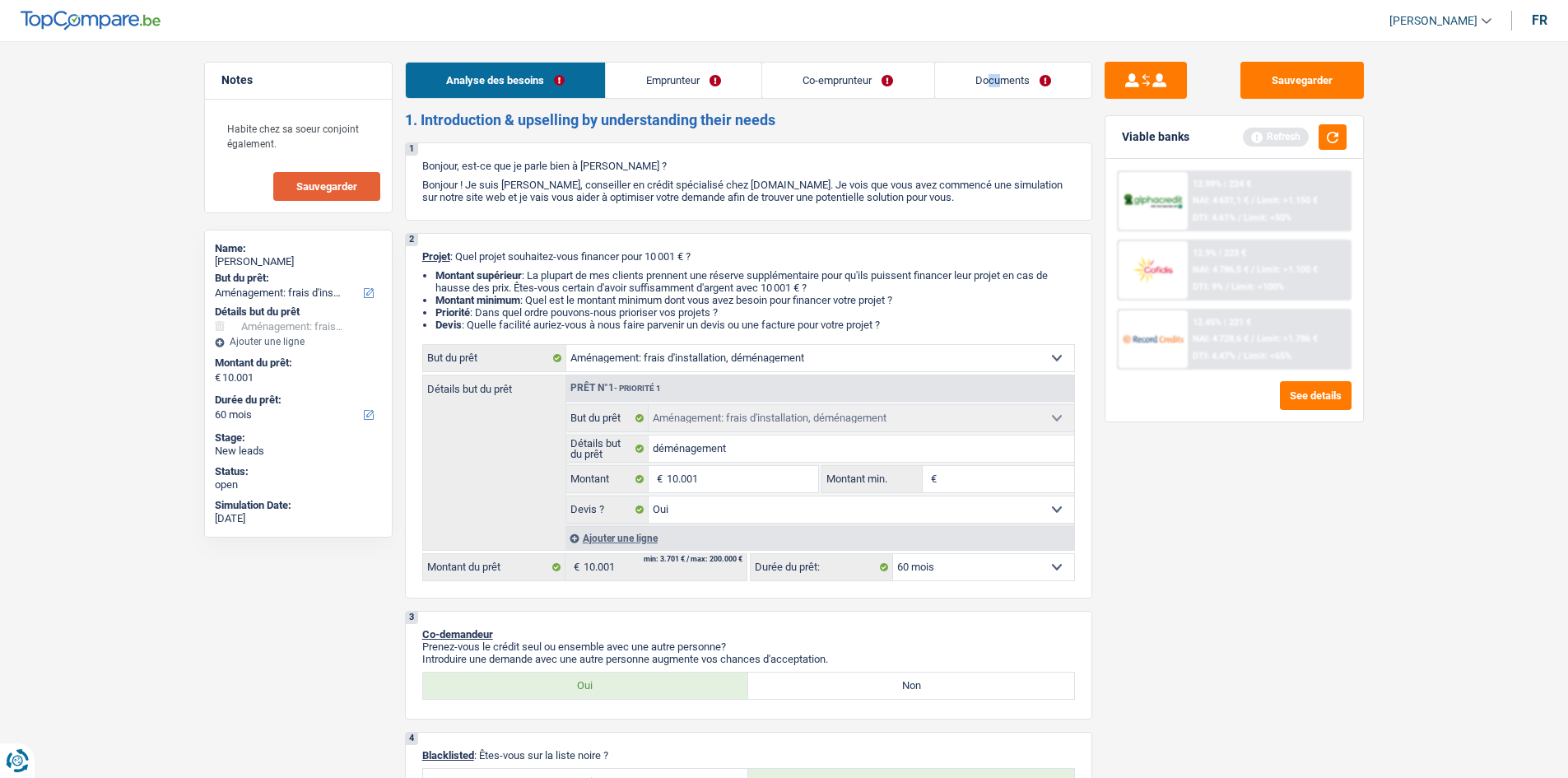
click at [684, 86] on link "Co-emprunteur" at bounding box center [847, 81] width 171 height 35
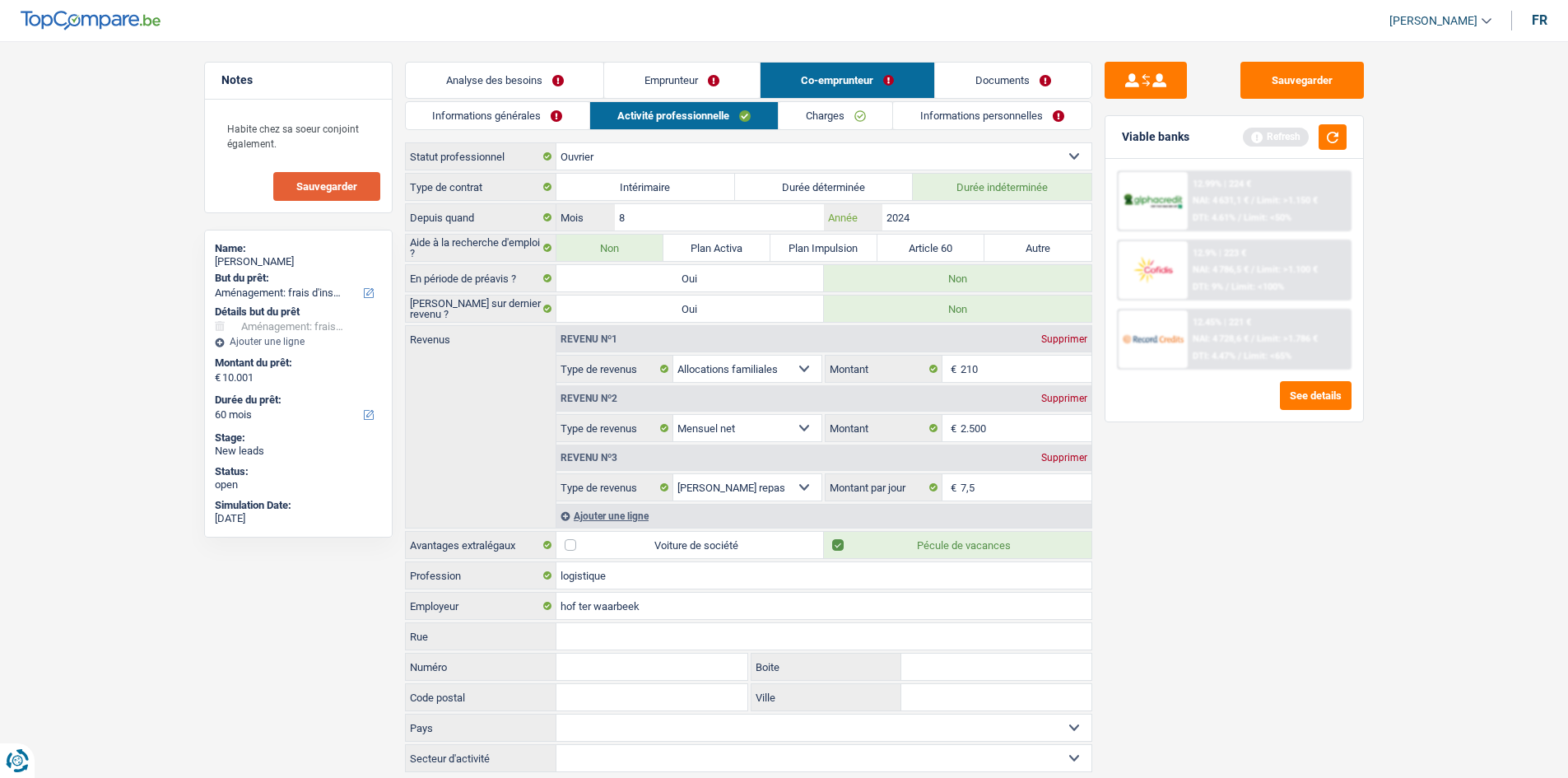
click at [684, 220] on input "2024" at bounding box center [986, 217] width 208 height 26
click at [684, 123] on link "Informations personnelles" at bounding box center [992, 115] width 198 height 27
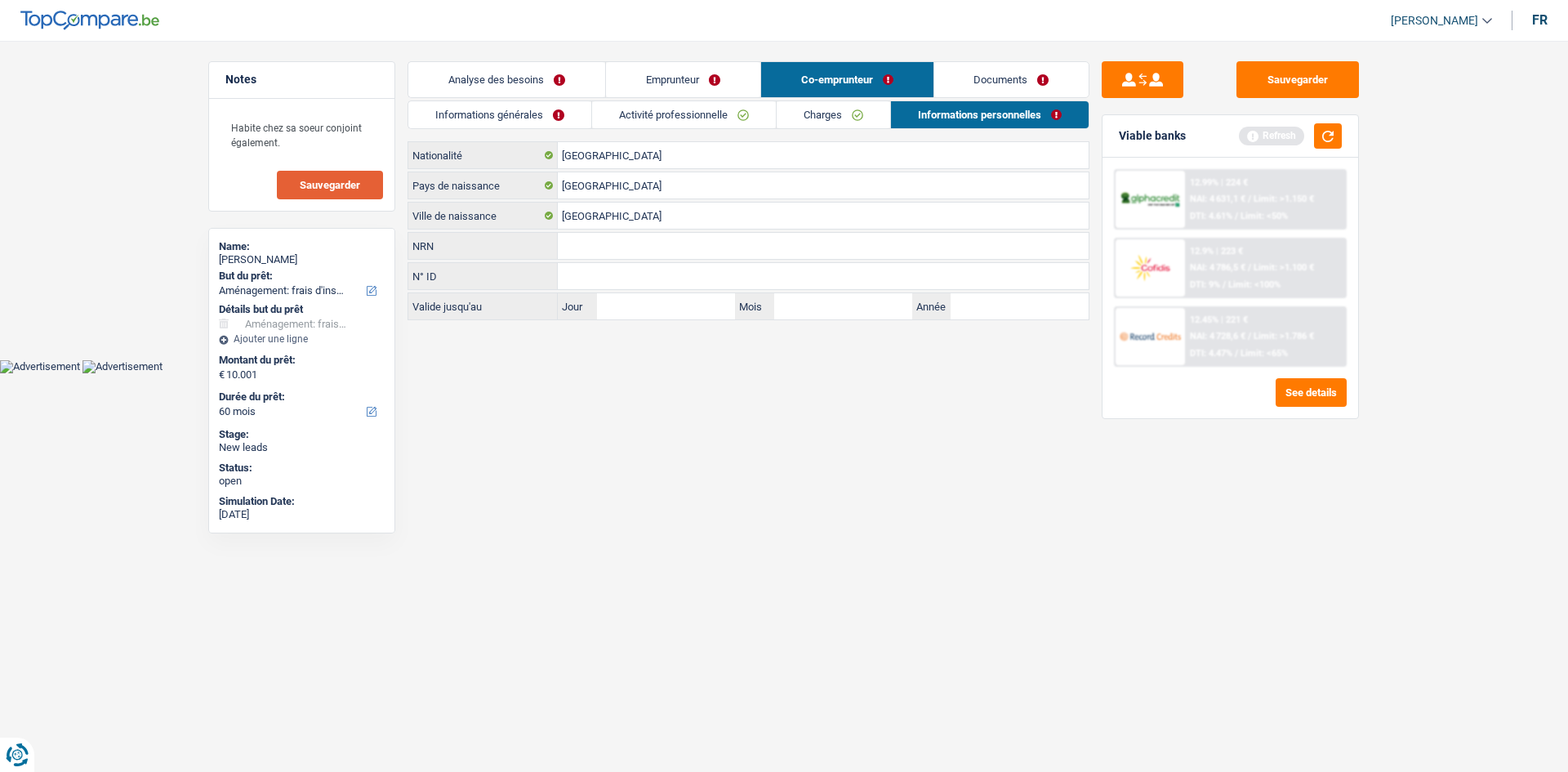
click at [678, 80] on link "Emprunteur" at bounding box center [683, 80] width 154 height 35
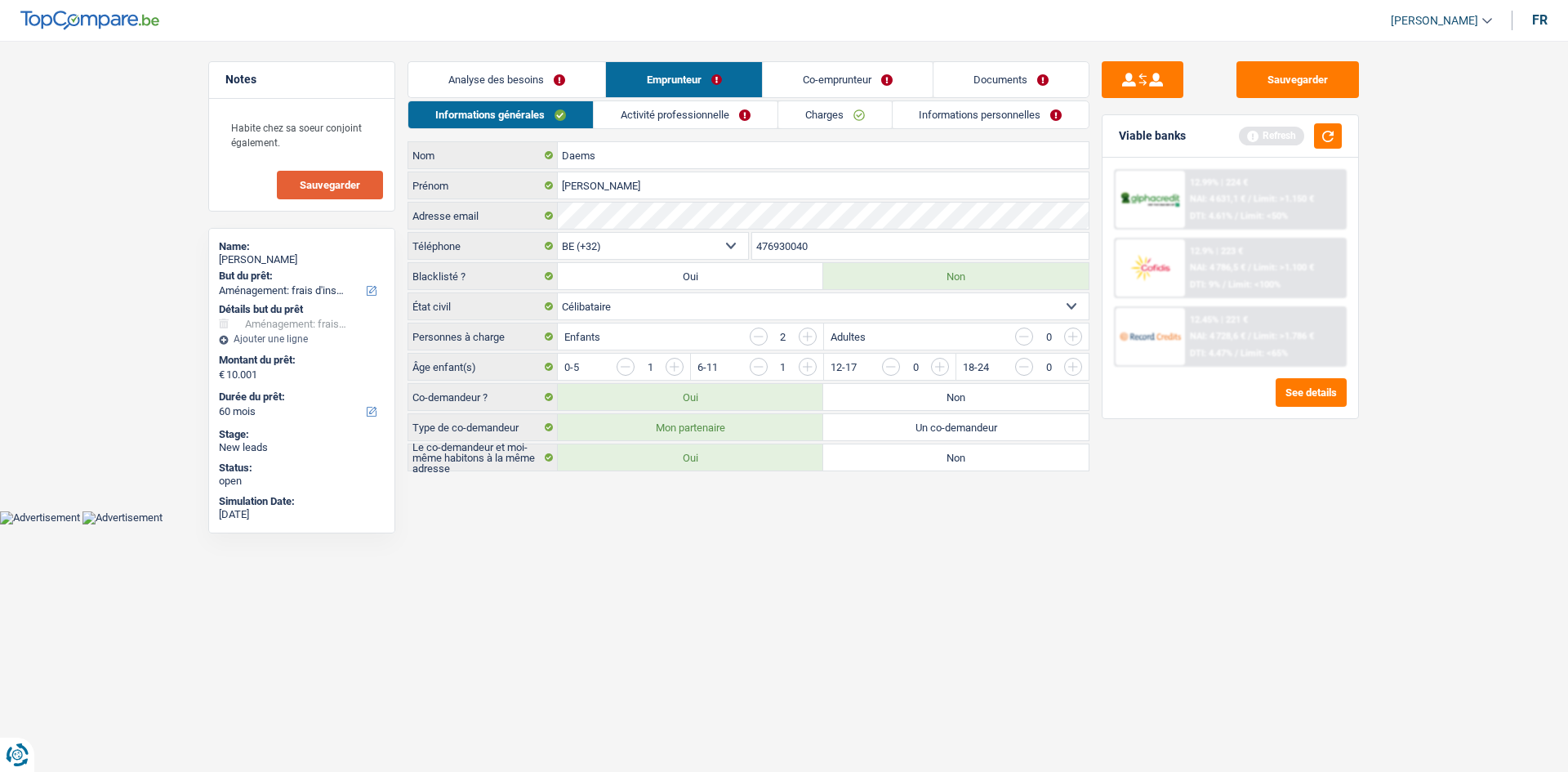
click at [506, 76] on link "Analyse des besoins" at bounding box center [506, 80] width 197 height 35
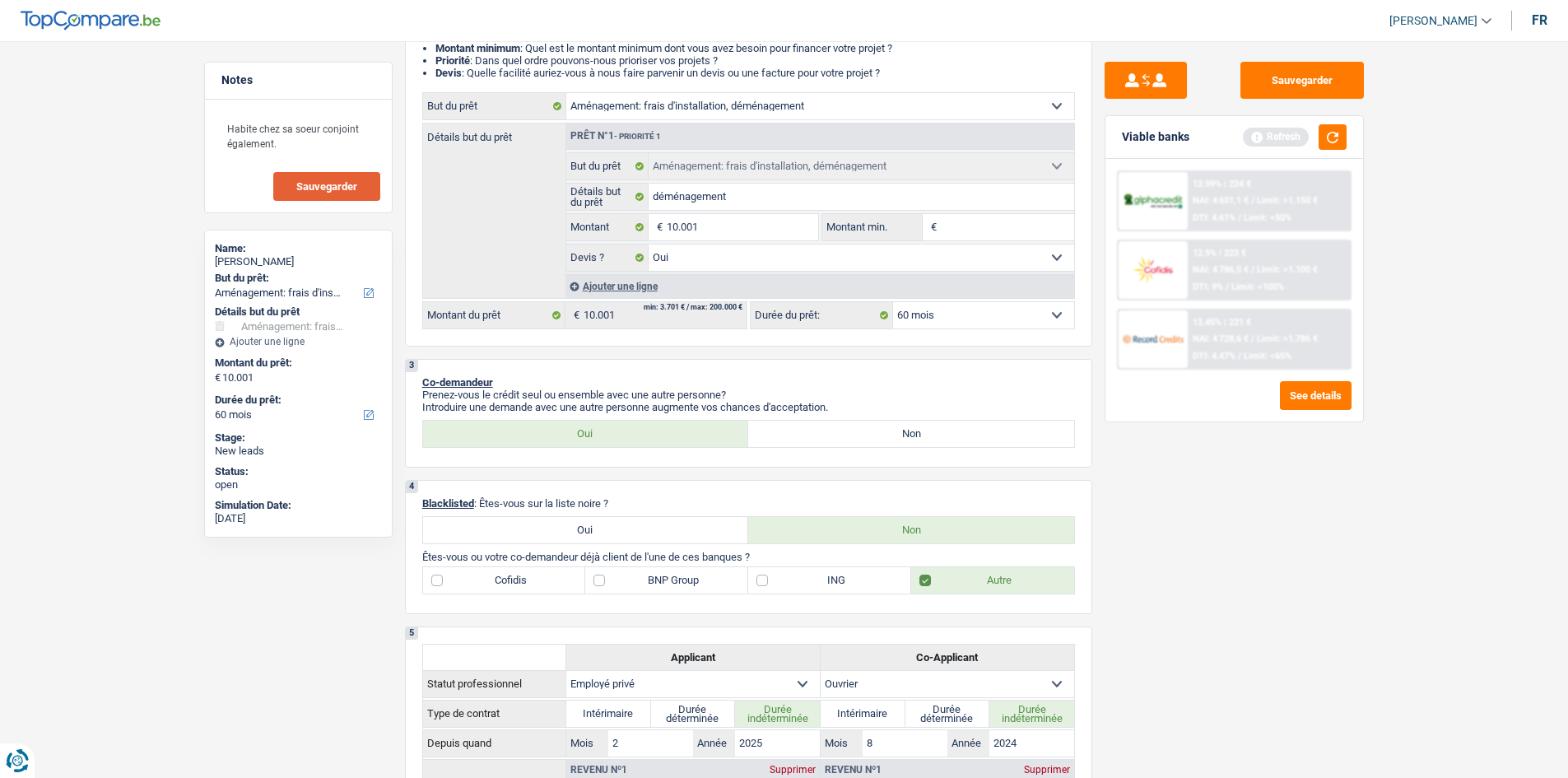
scroll to position [247, 0]
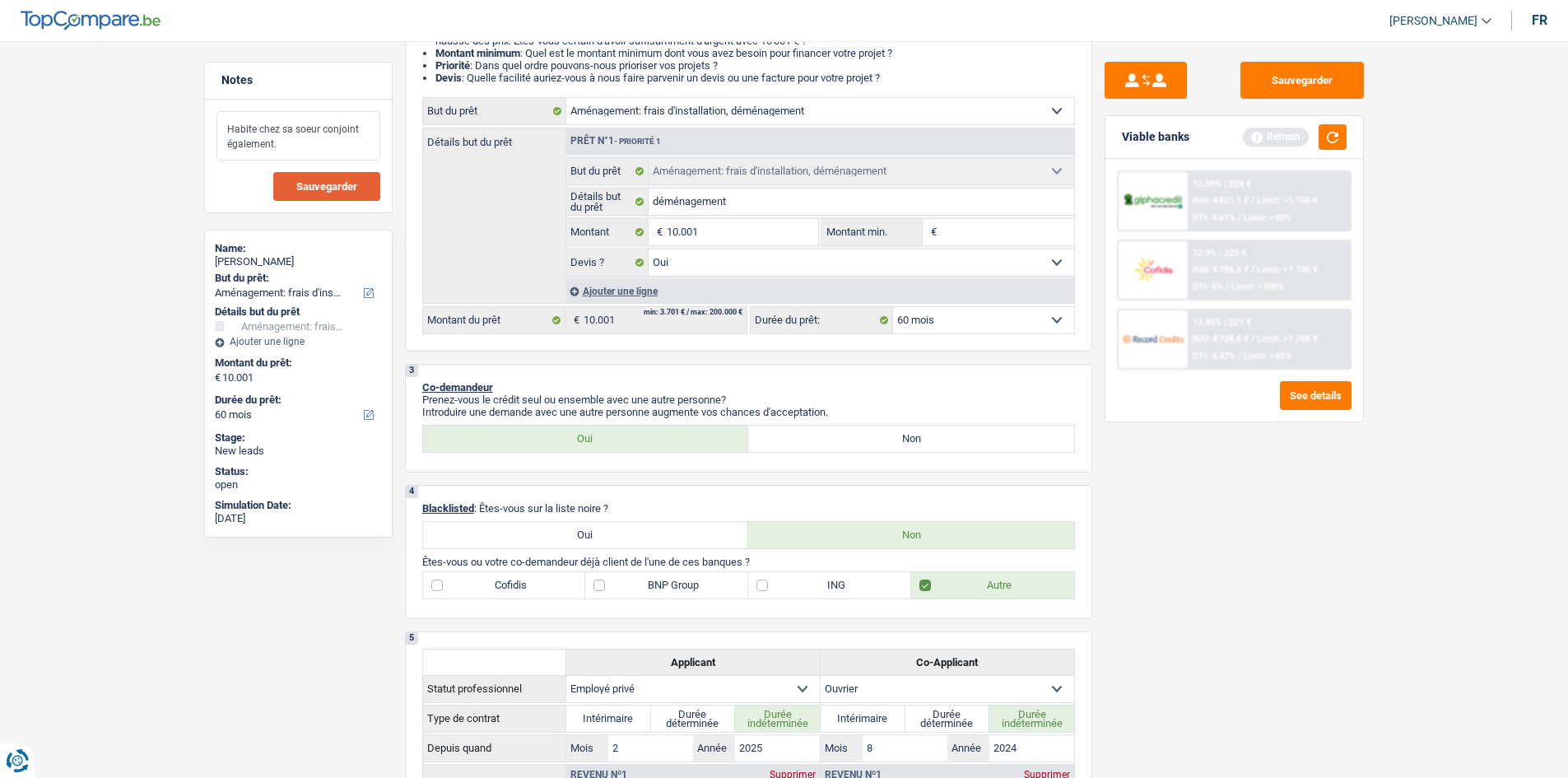
click at [333, 146] on textarea "Habite chez sa soeur conjoint également." at bounding box center [298, 135] width 164 height 49
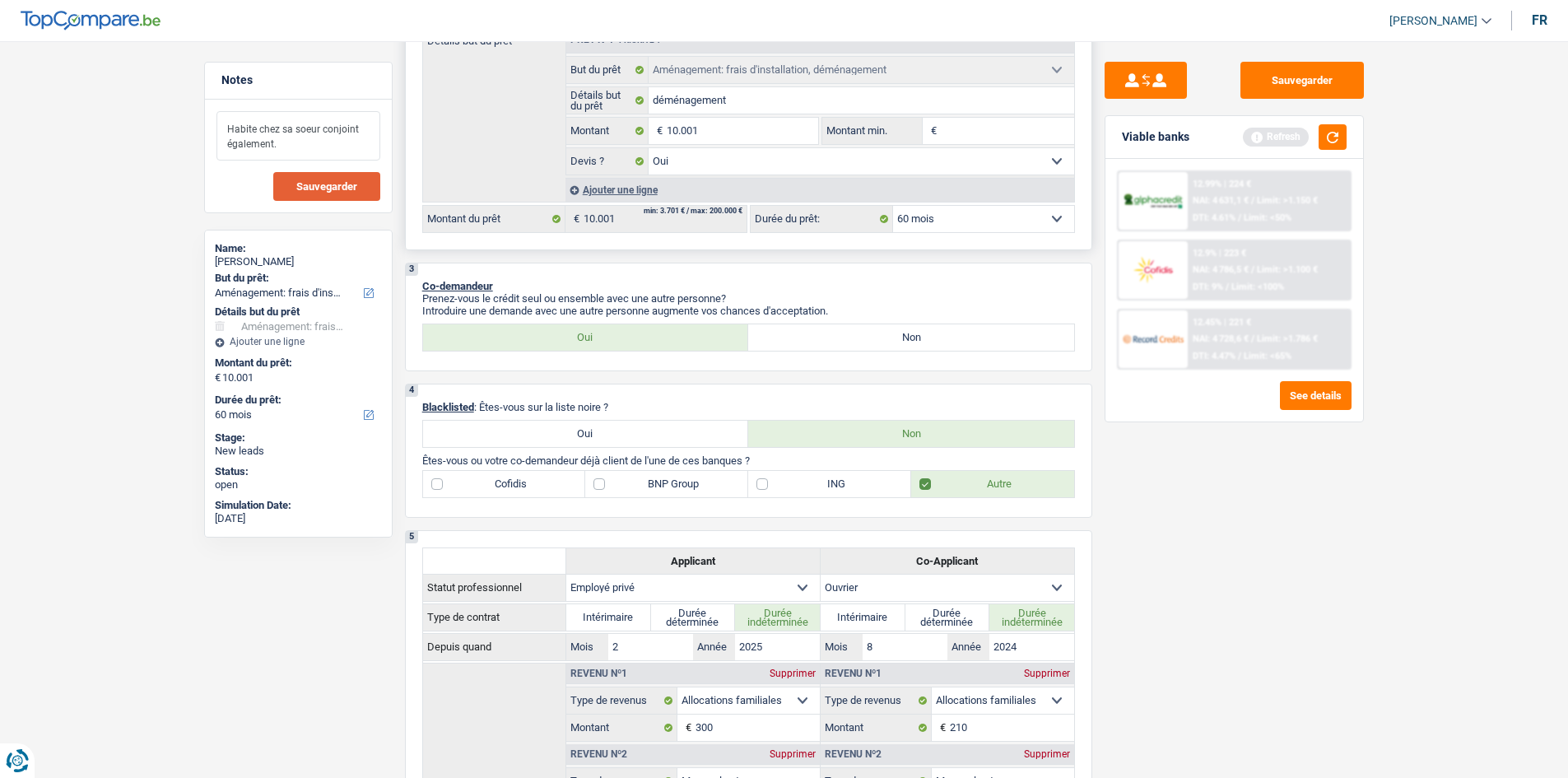
scroll to position [165, 0]
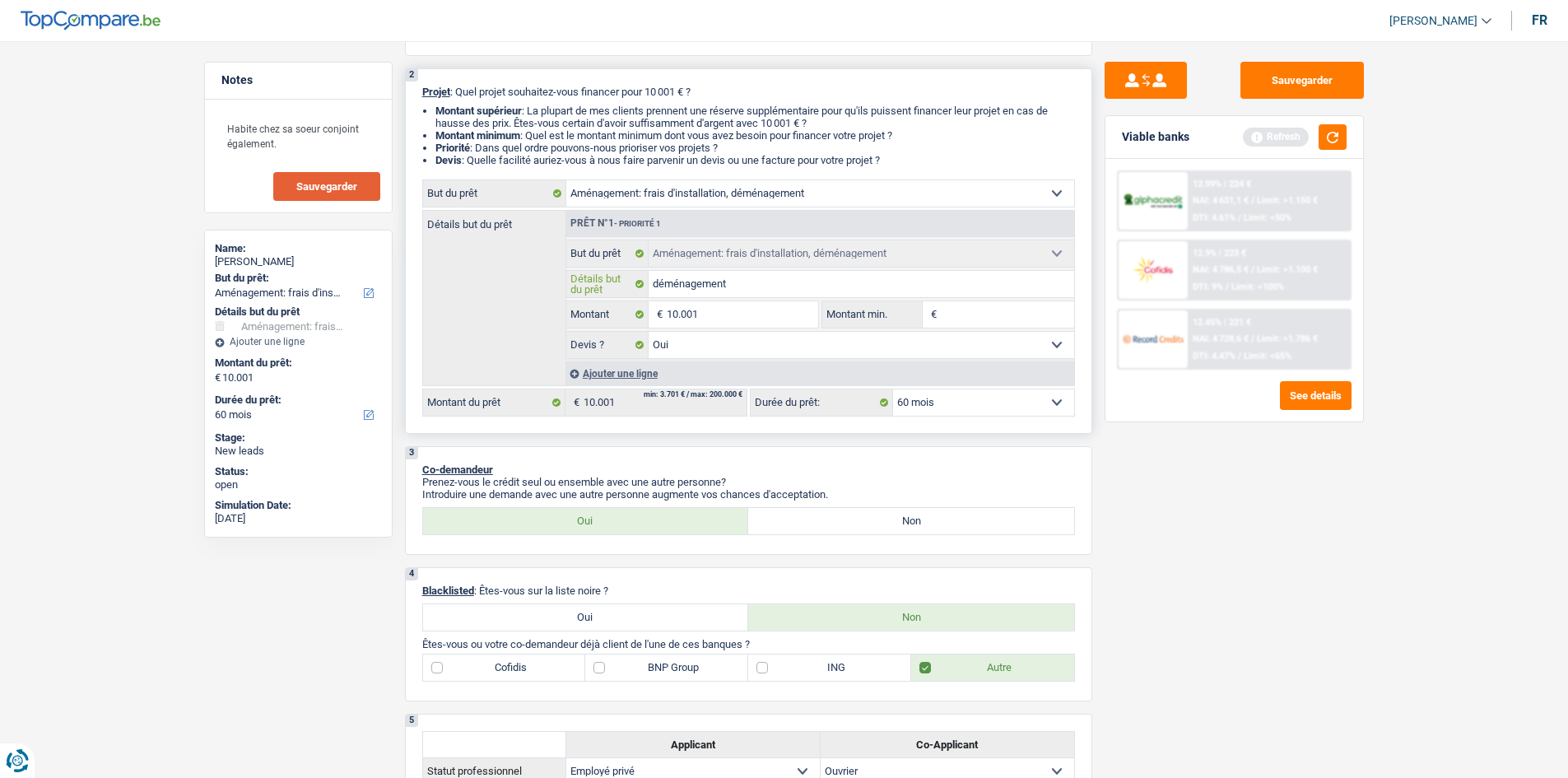
click at [684, 282] on input "déménagement" at bounding box center [860, 283] width 425 height 26
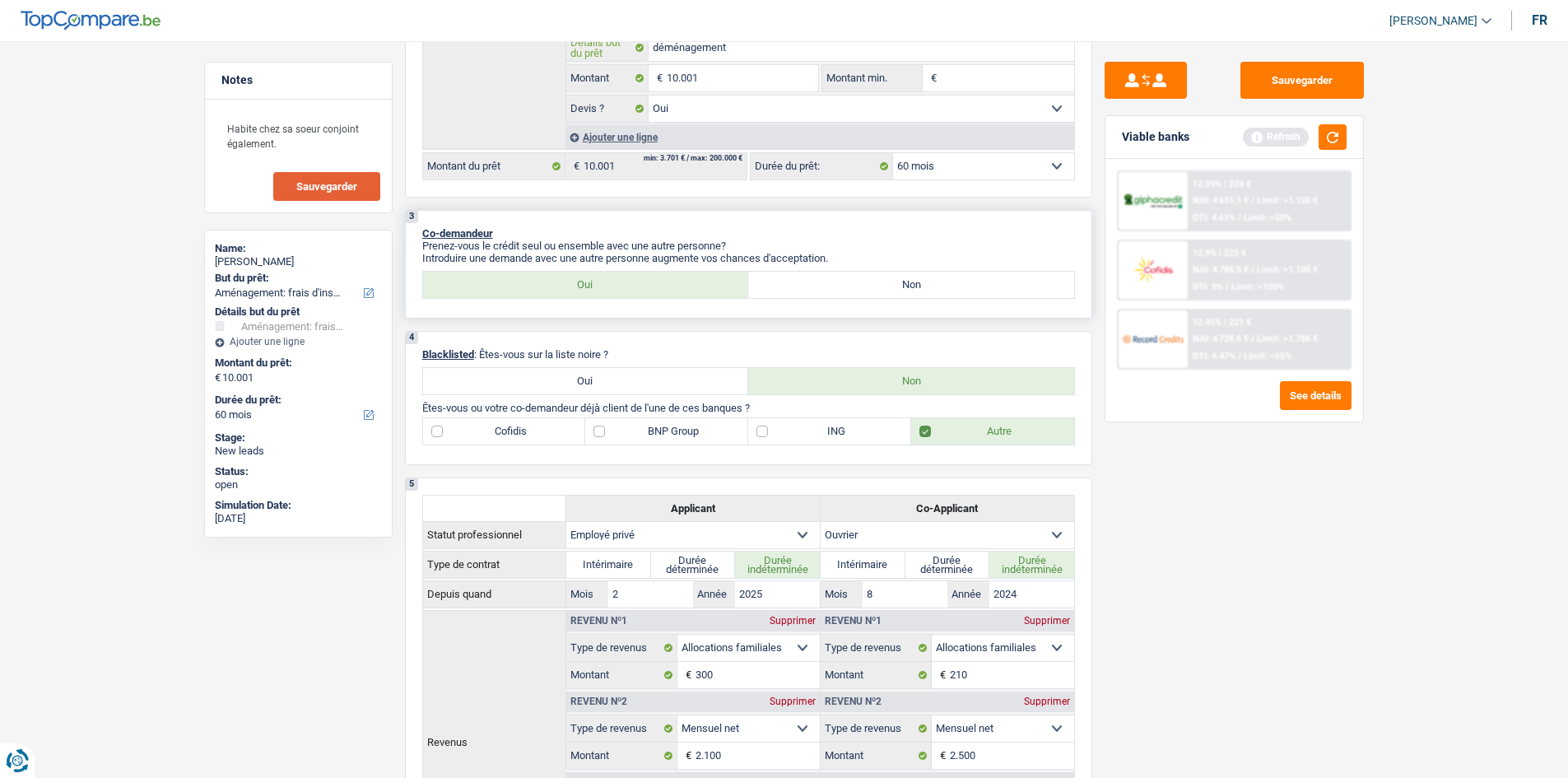
scroll to position [0, 0]
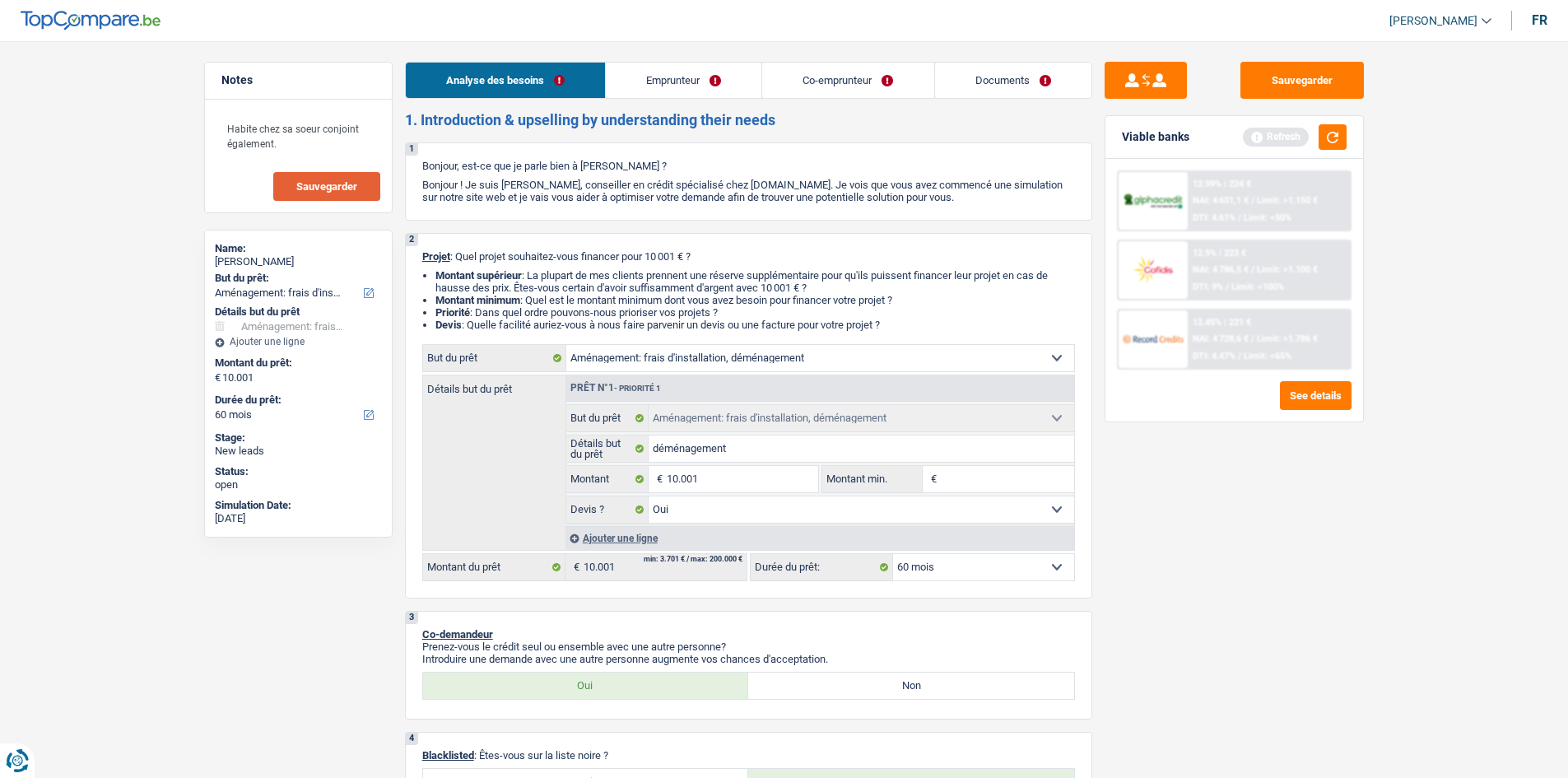
click at [684, 94] on link "Co-emprunteur" at bounding box center [847, 81] width 171 height 35
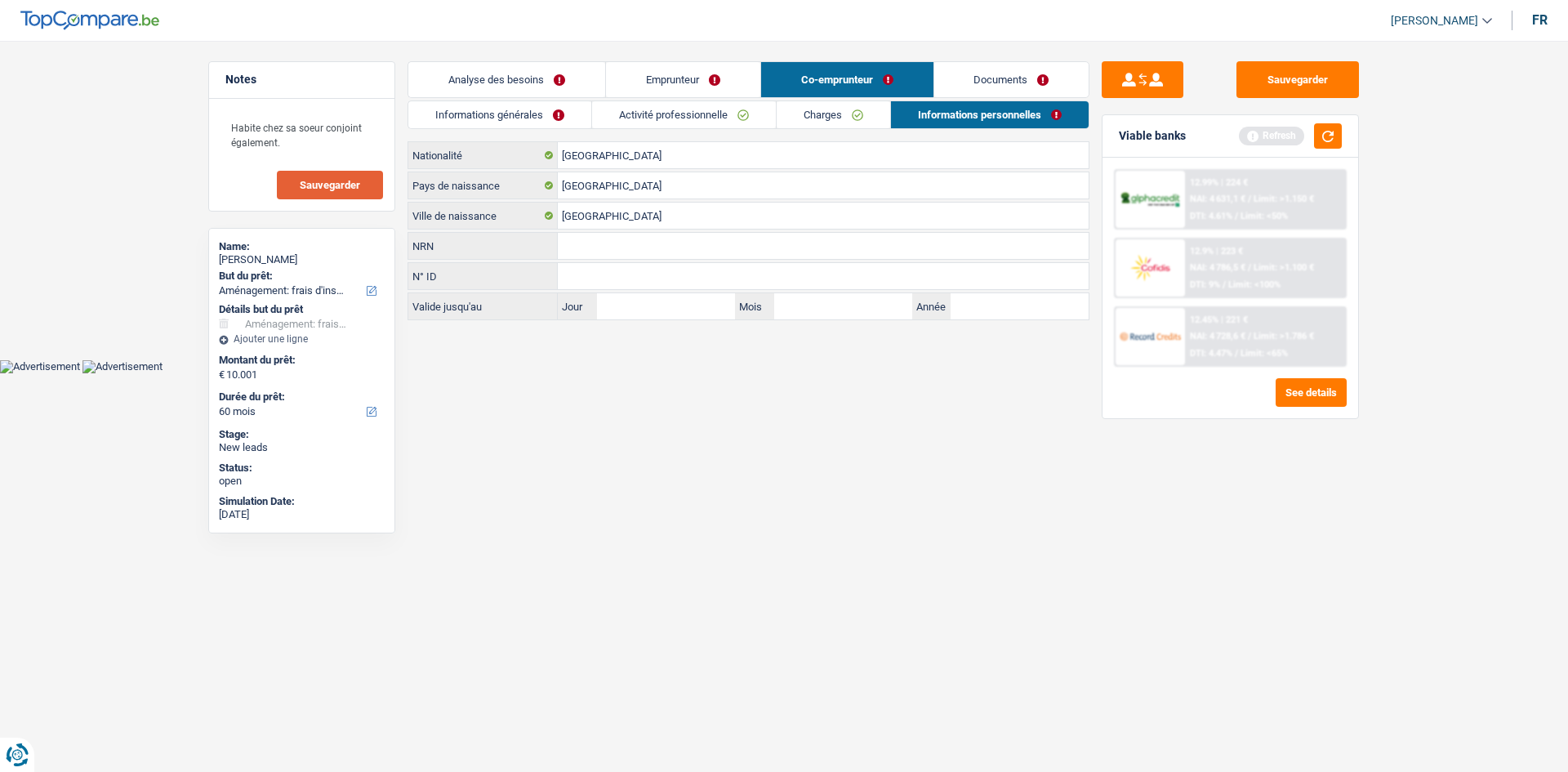
click at [547, 102] on link "Informations générales" at bounding box center [499, 114] width 183 height 27
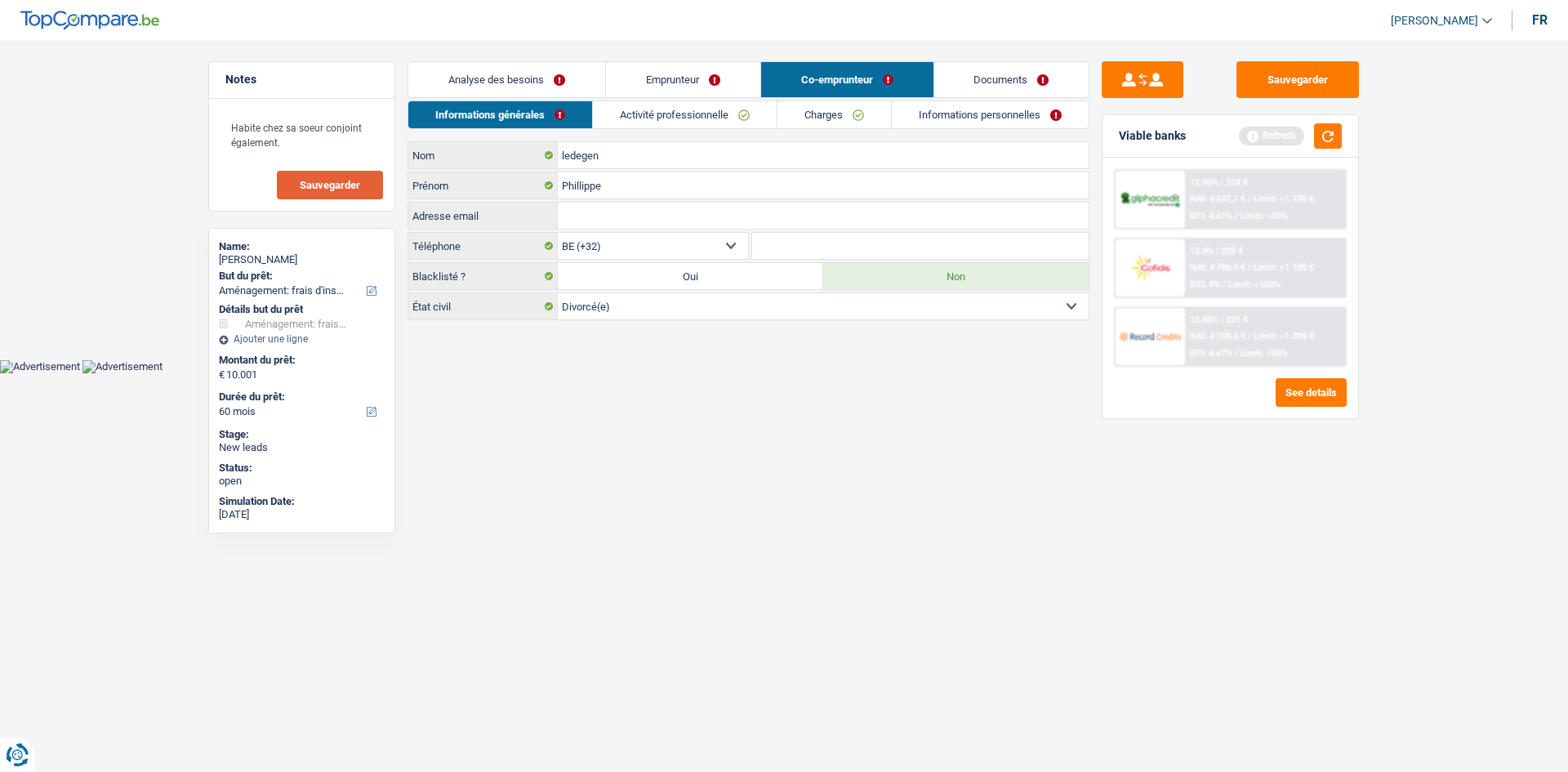
click at [678, 104] on link "Activité professionnelle" at bounding box center [685, 114] width 184 height 27
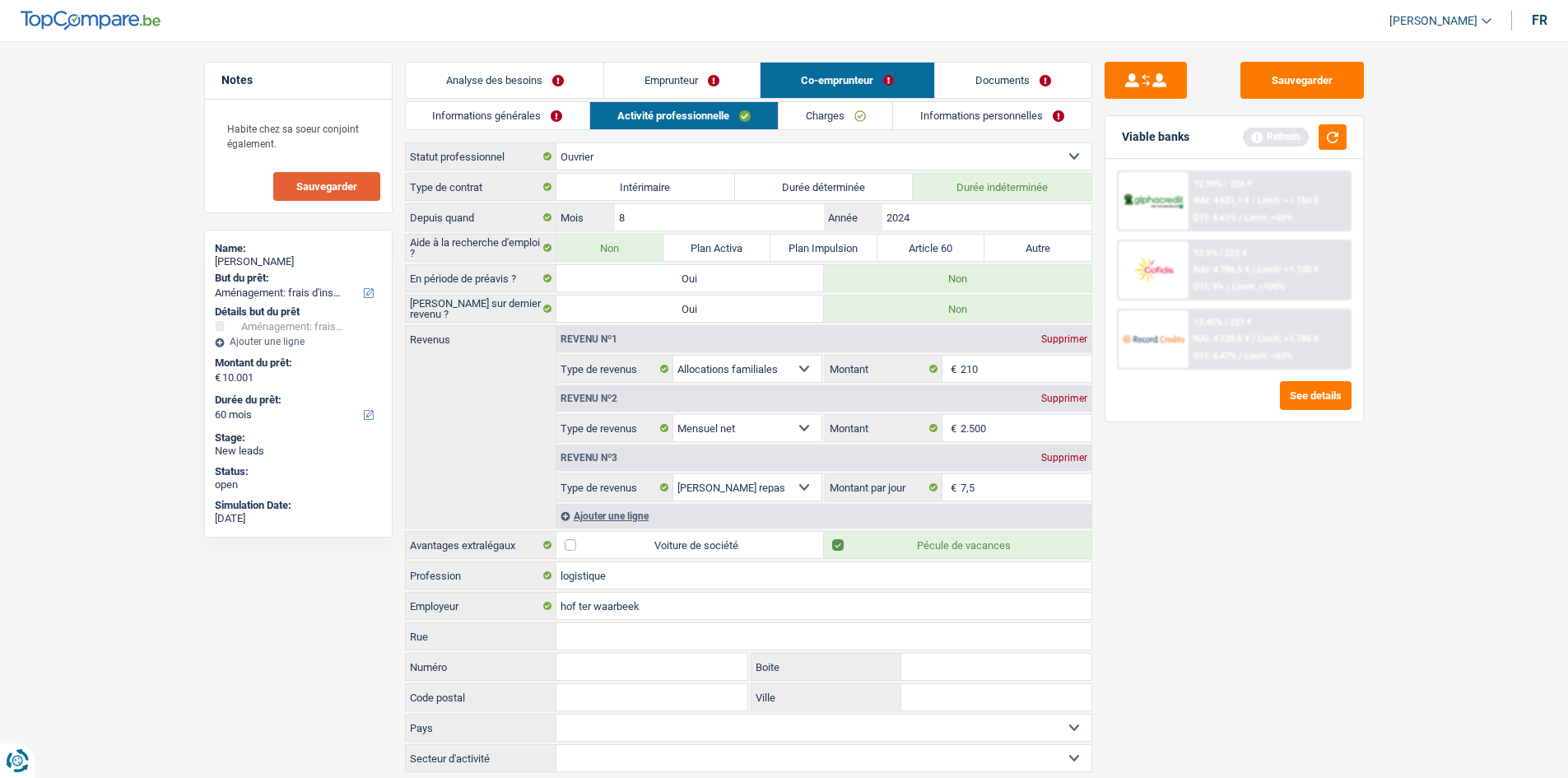
click at [583, 79] on link "Analyse des besoins" at bounding box center [505, 81] width 198 height 35
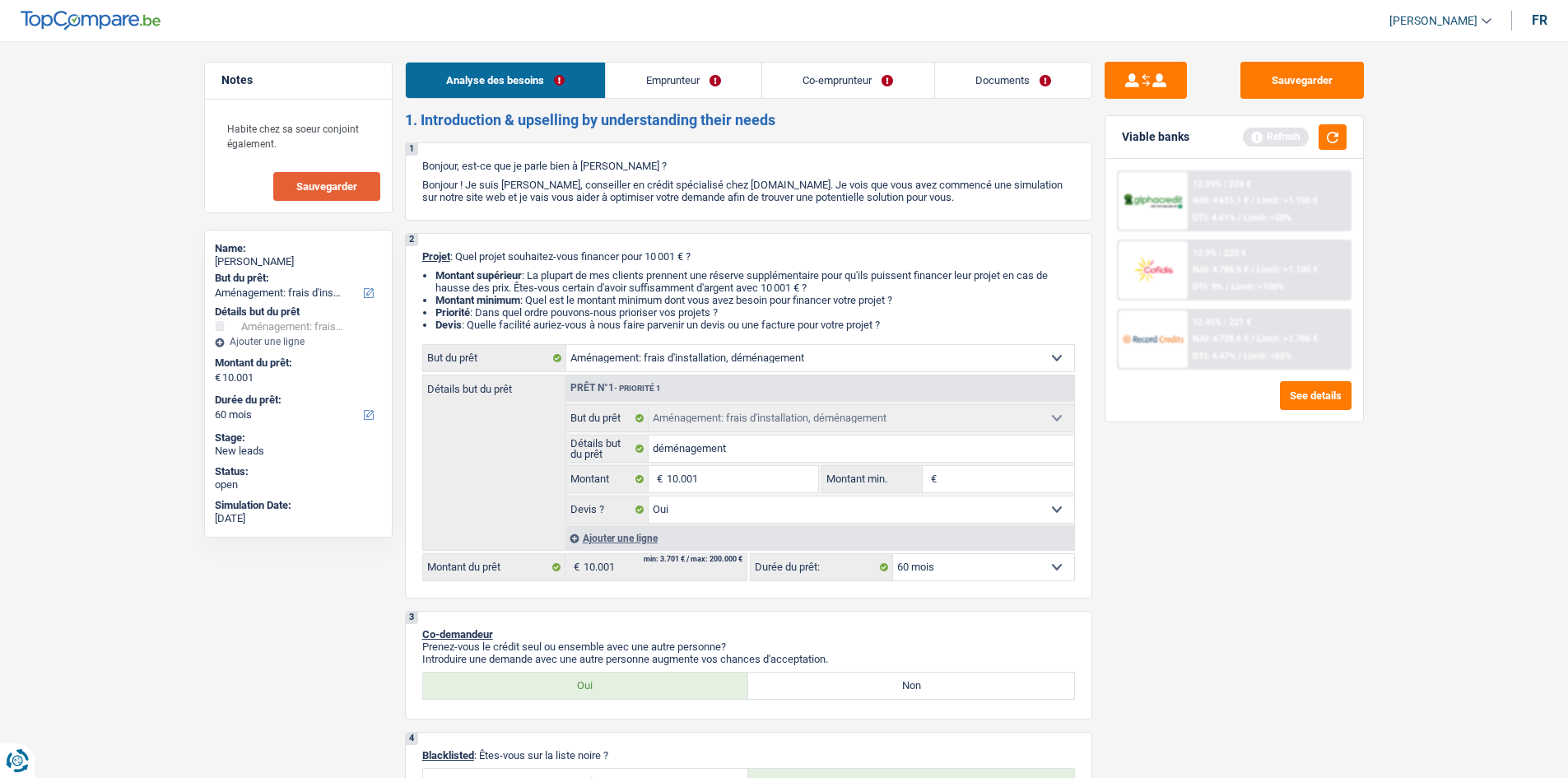
click at [684, 69] on link "Co-emprunteur" at bounding box center [847, 81] width 171 height 35
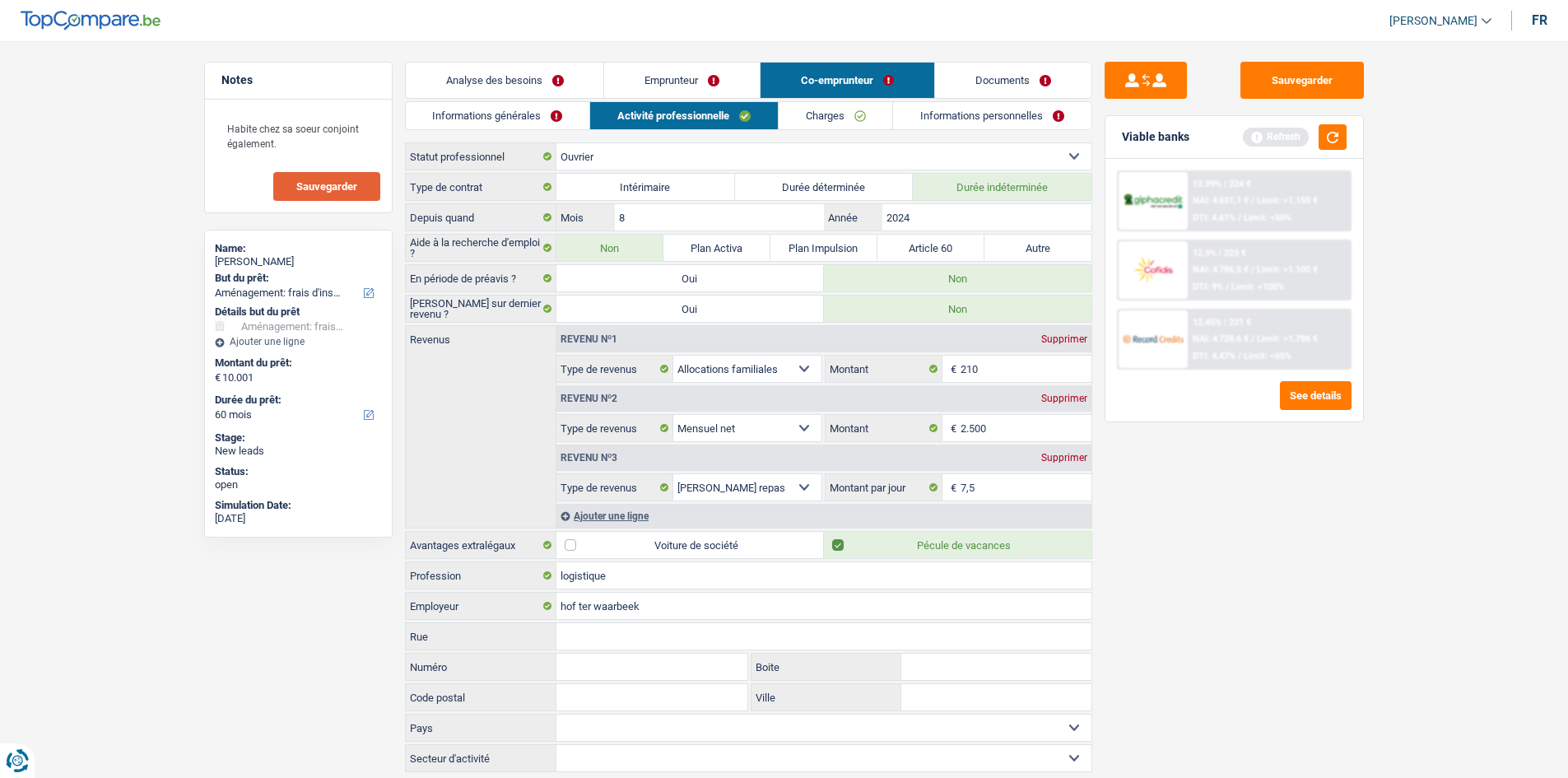
click at [488, 119] on link "Informations générales" at bounding box center [497, 115] width 184 height 27
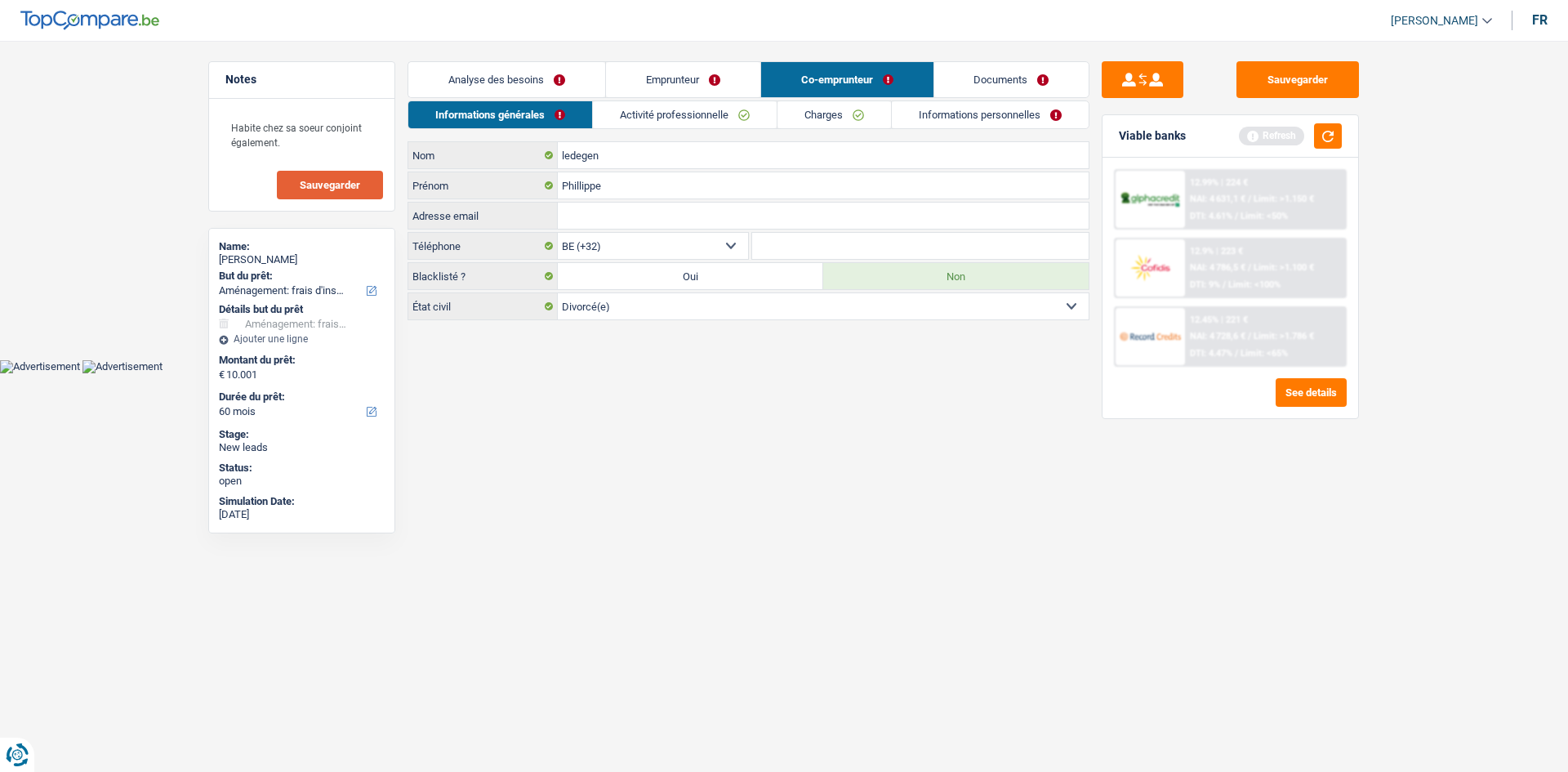
click at [515, 79] on link "Analyse des besoins" at bounding box center [506, 80] width 197 height 35
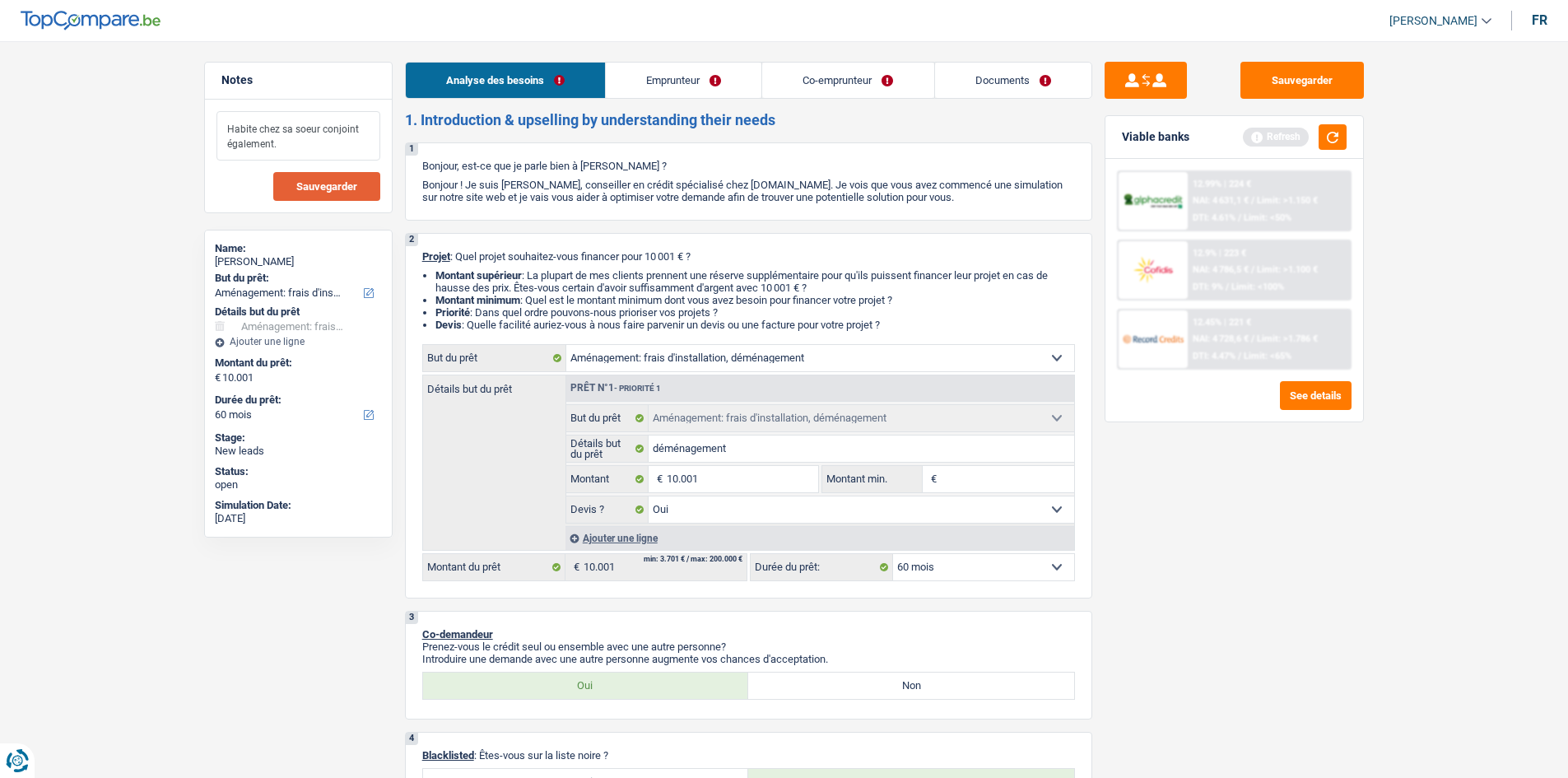
drag, startPoint x: 377, startPoint y: 118, endPoint x: 745, endPoint y: 108, distance: 368.1
click at [684, 81] on link "Emprunteur" at bounding box center [684, 81] width 156 height 35
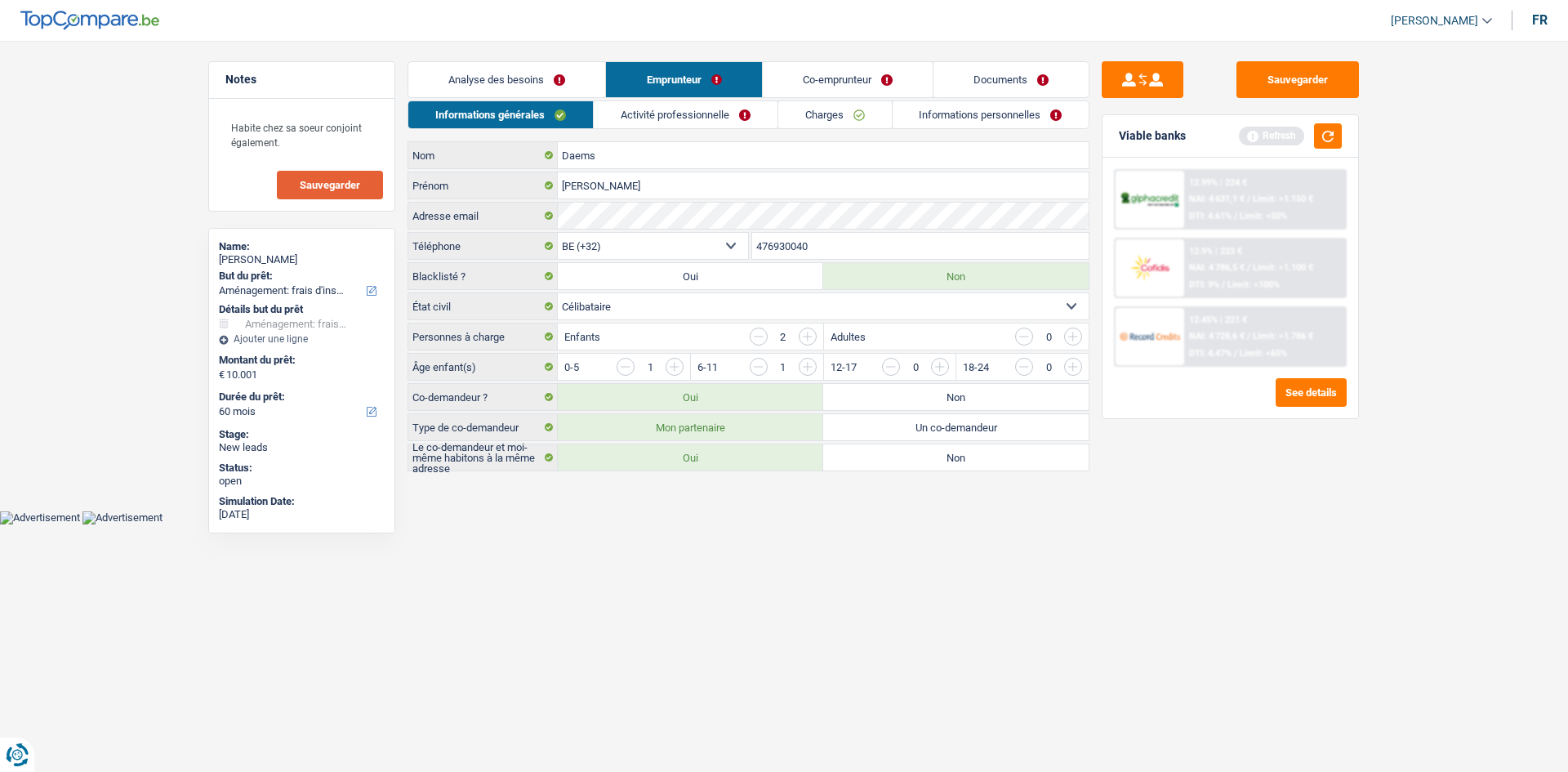
click at [497, 70] on link "Analyse des besoins" at bounding box center [506, 80] width 197 height 35
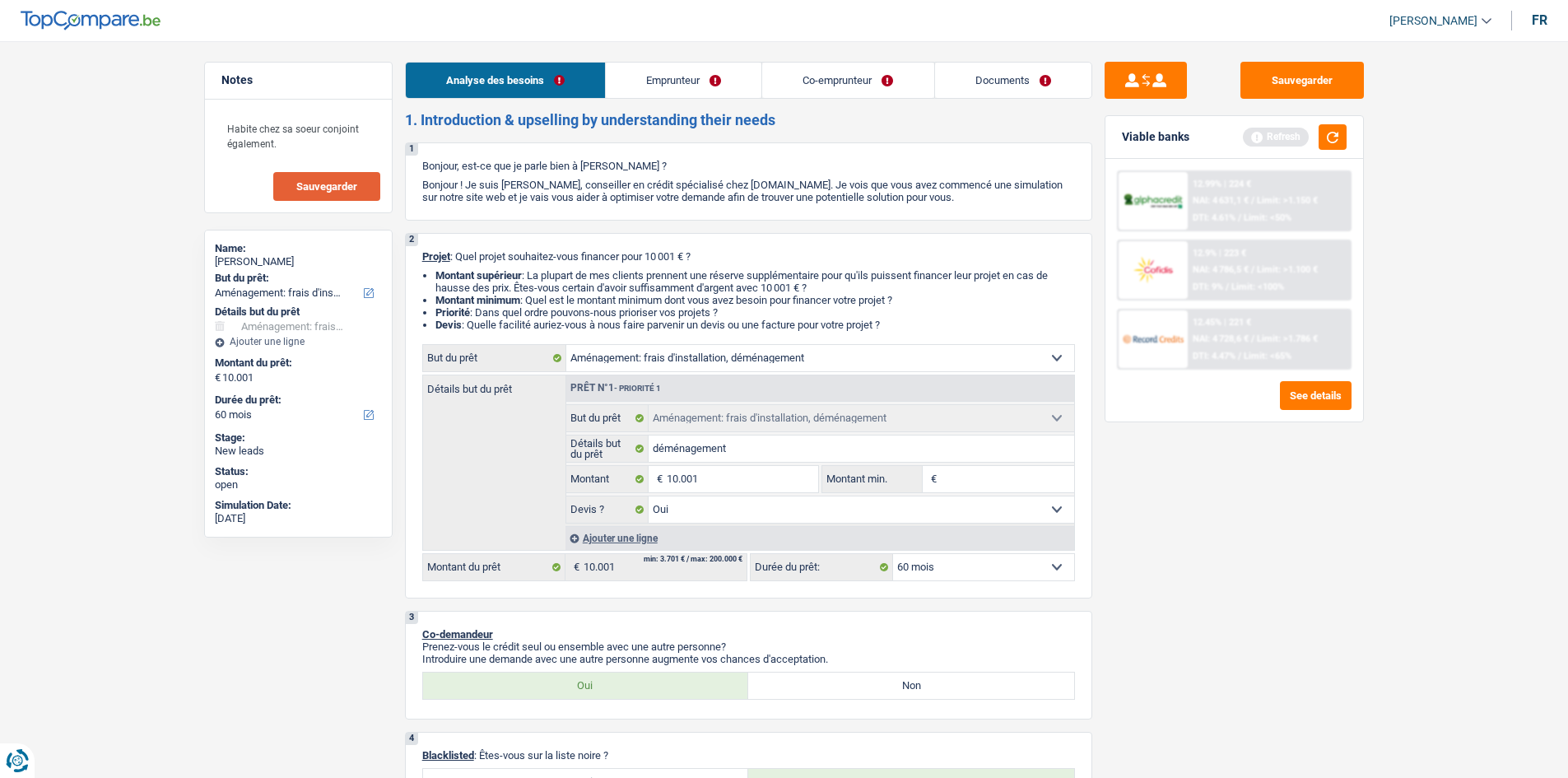
click at [684, 76] on link "Emprunteur" at bounding box center [684, 81] width 156 height 35
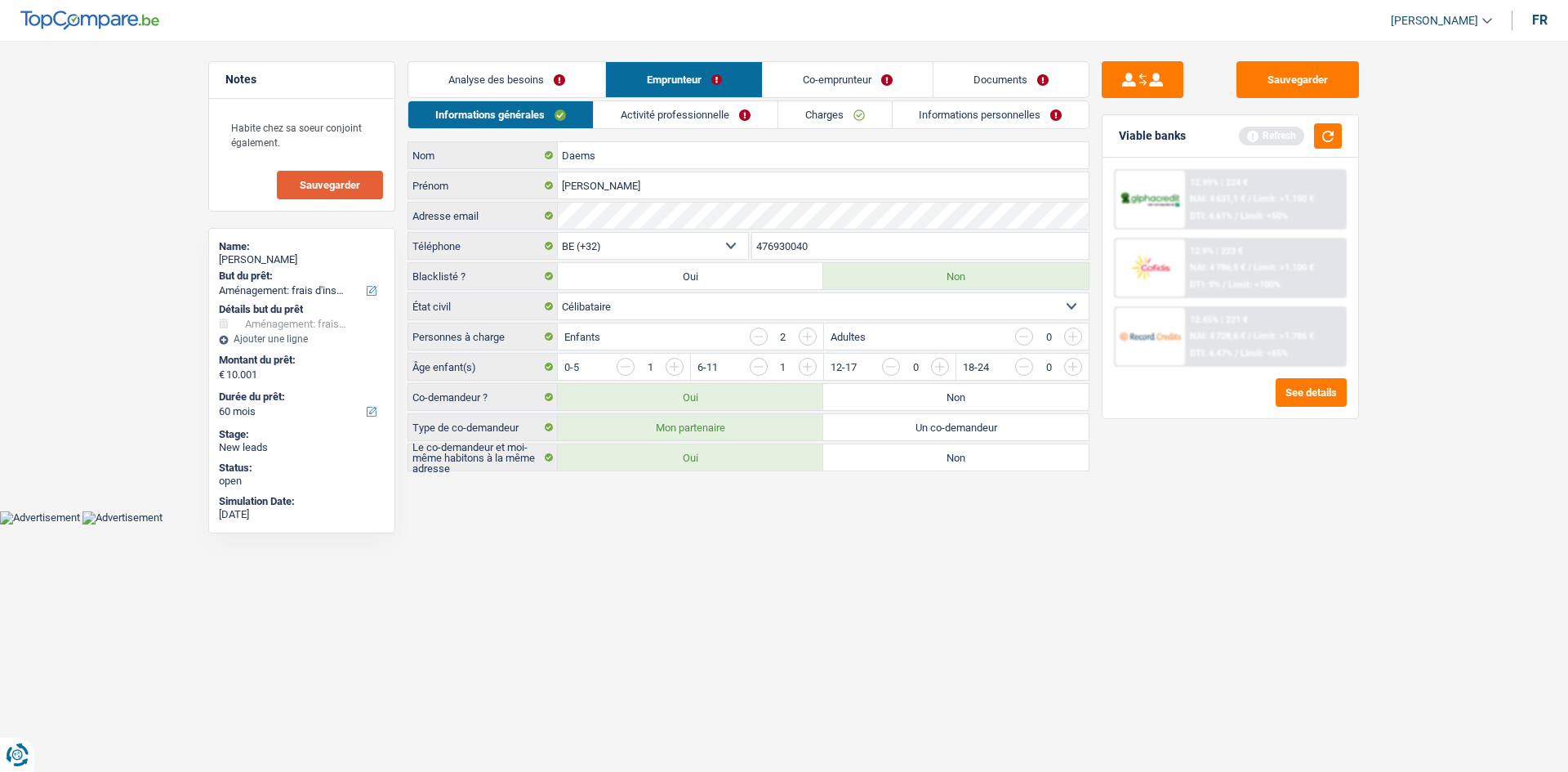
click at [647, 107] on link "Activité professionnelle" at bounding box center [686, 114] width 184 height 27
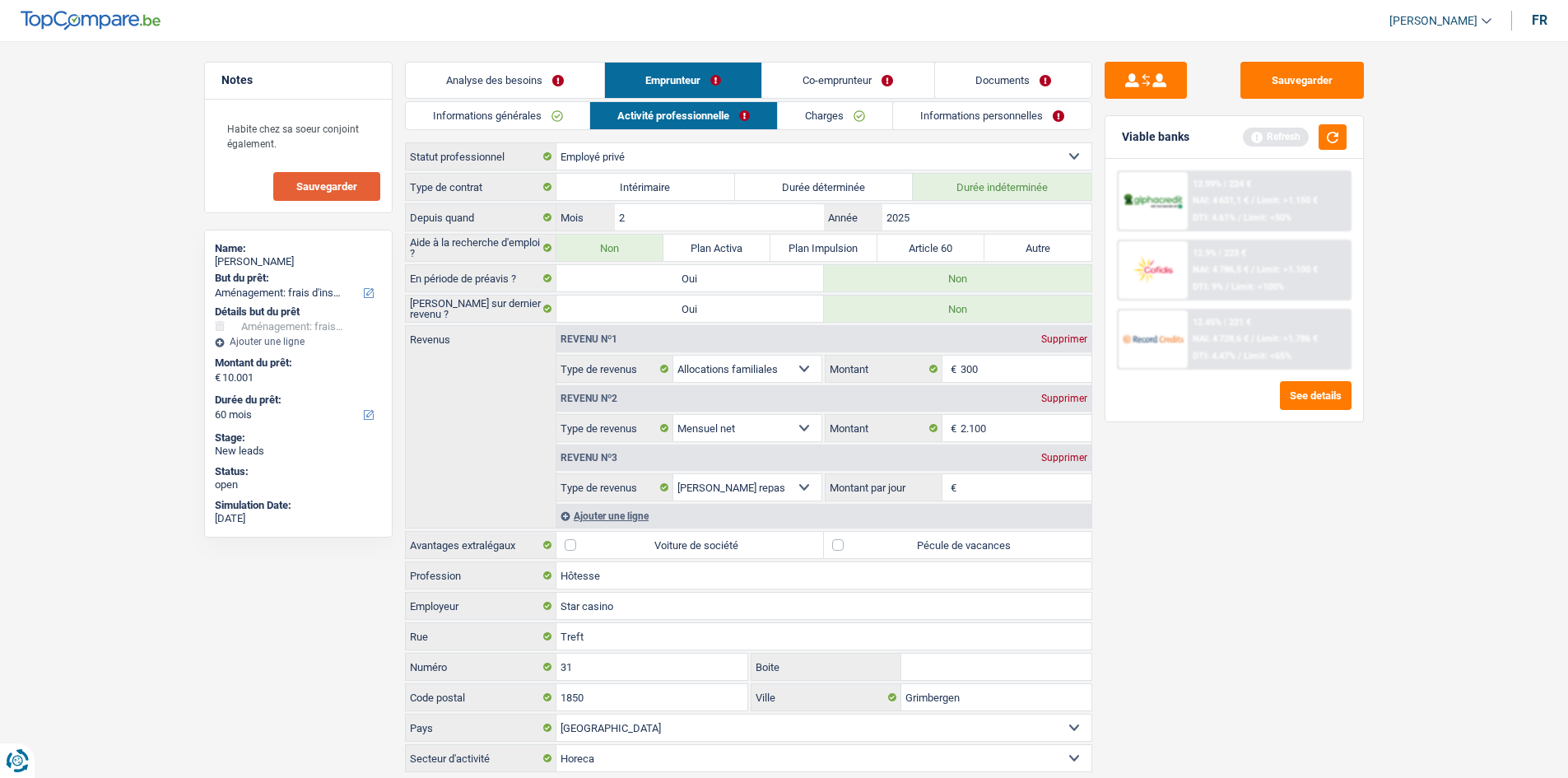
click at [508, 107] on link "Informations générales" at bounding box center [497, 115] width 184 height 27
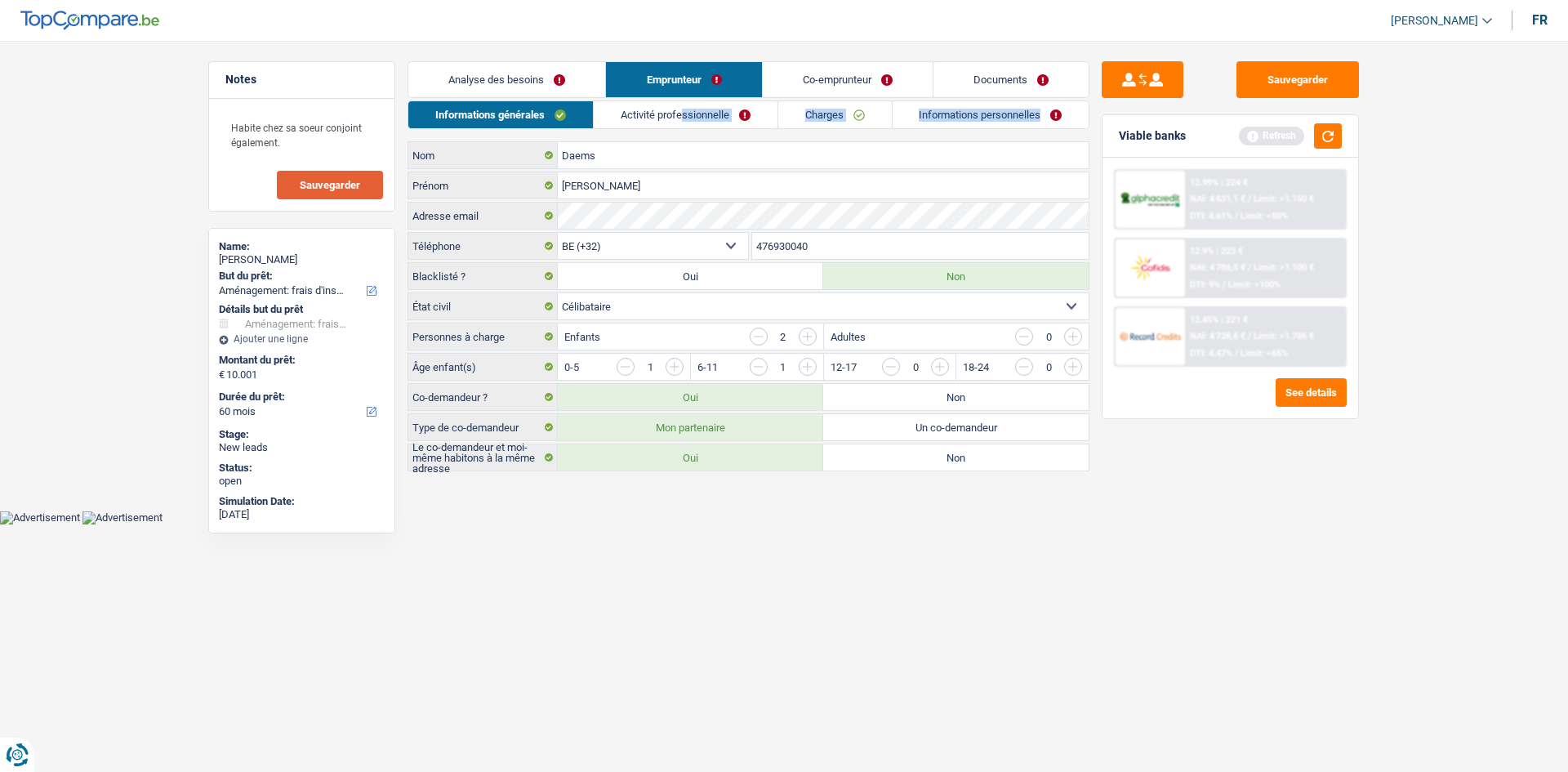
drag, startPoint x: 669, startPoint y: 138, endPoint x: 681, endPoint y: 117, distance: 24.2
click at [678, 117] on div "Informations générales Activité professionnelle Charges Informations personnell…" at bounding box center [748, 285] width 682 height 370
click at [678, 117] on link "Activité professionnelle" at bounding box center [686, 114] width 184 height 27
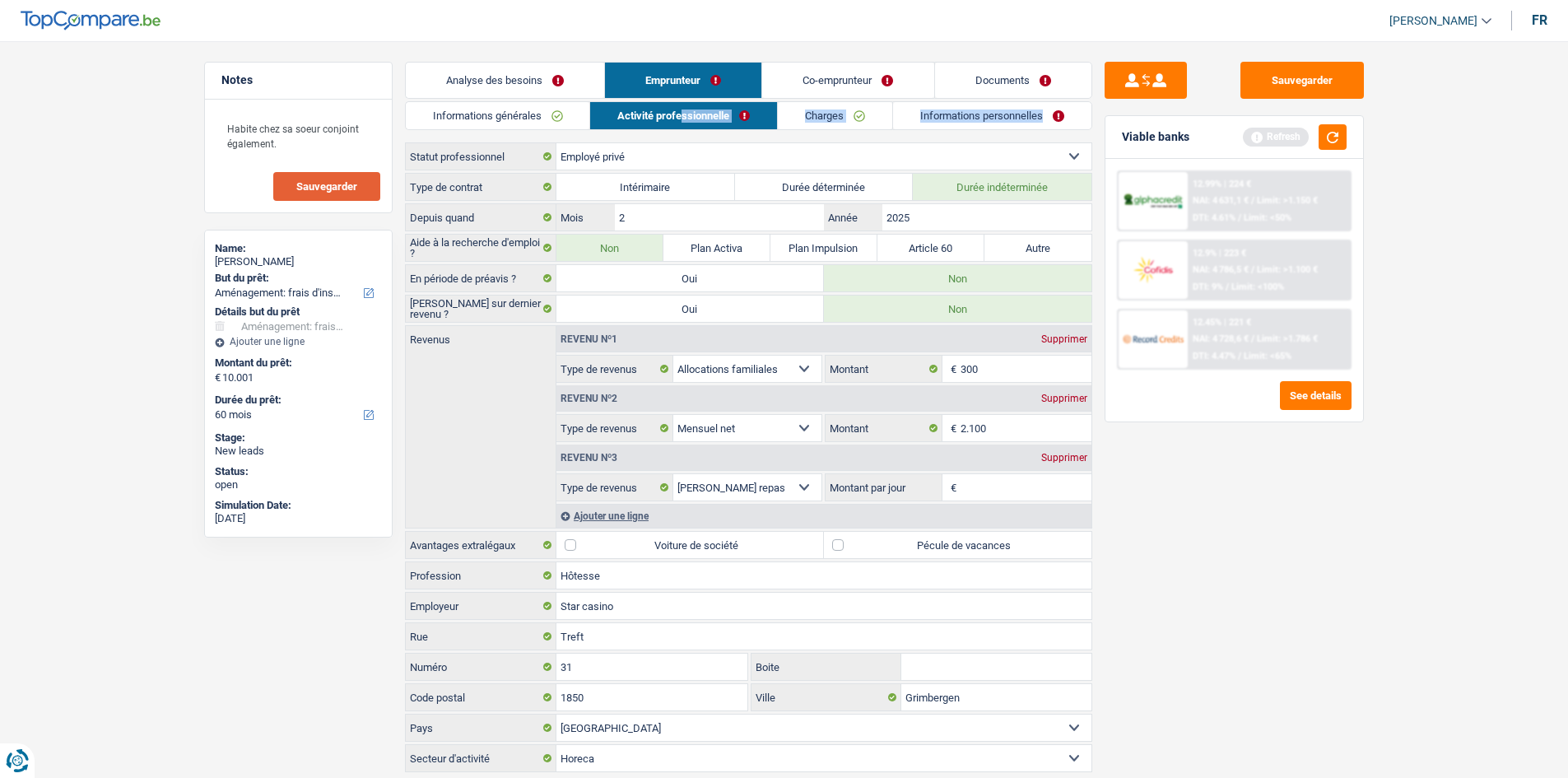
click at [684, 85] on link "Co-emprunteur" at bounding box center [847, 81] width 171 height 35
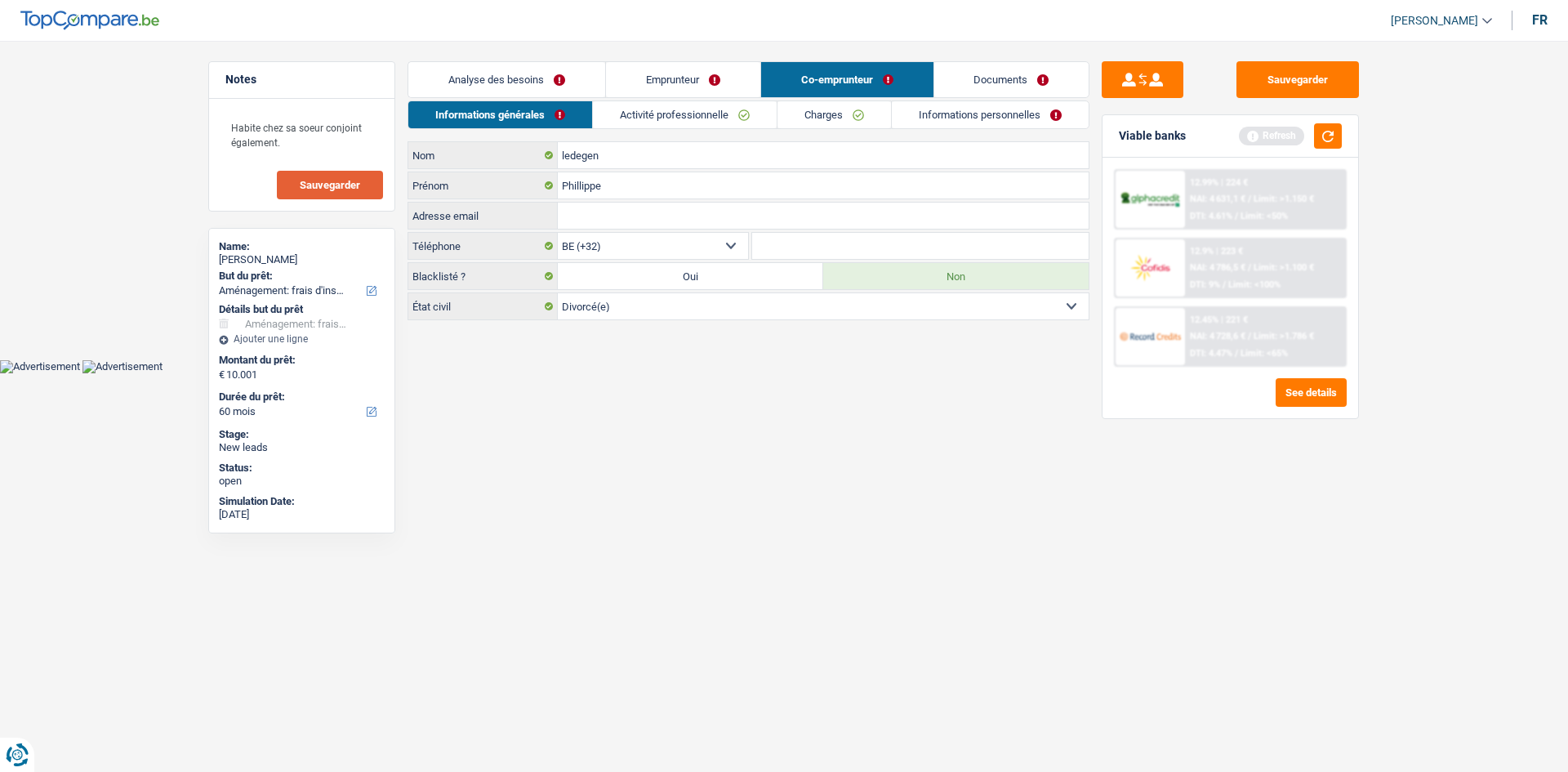
click at [665, 109] on link "Activité professionnelle" at bounding box center [685, 114] width 184 height 27
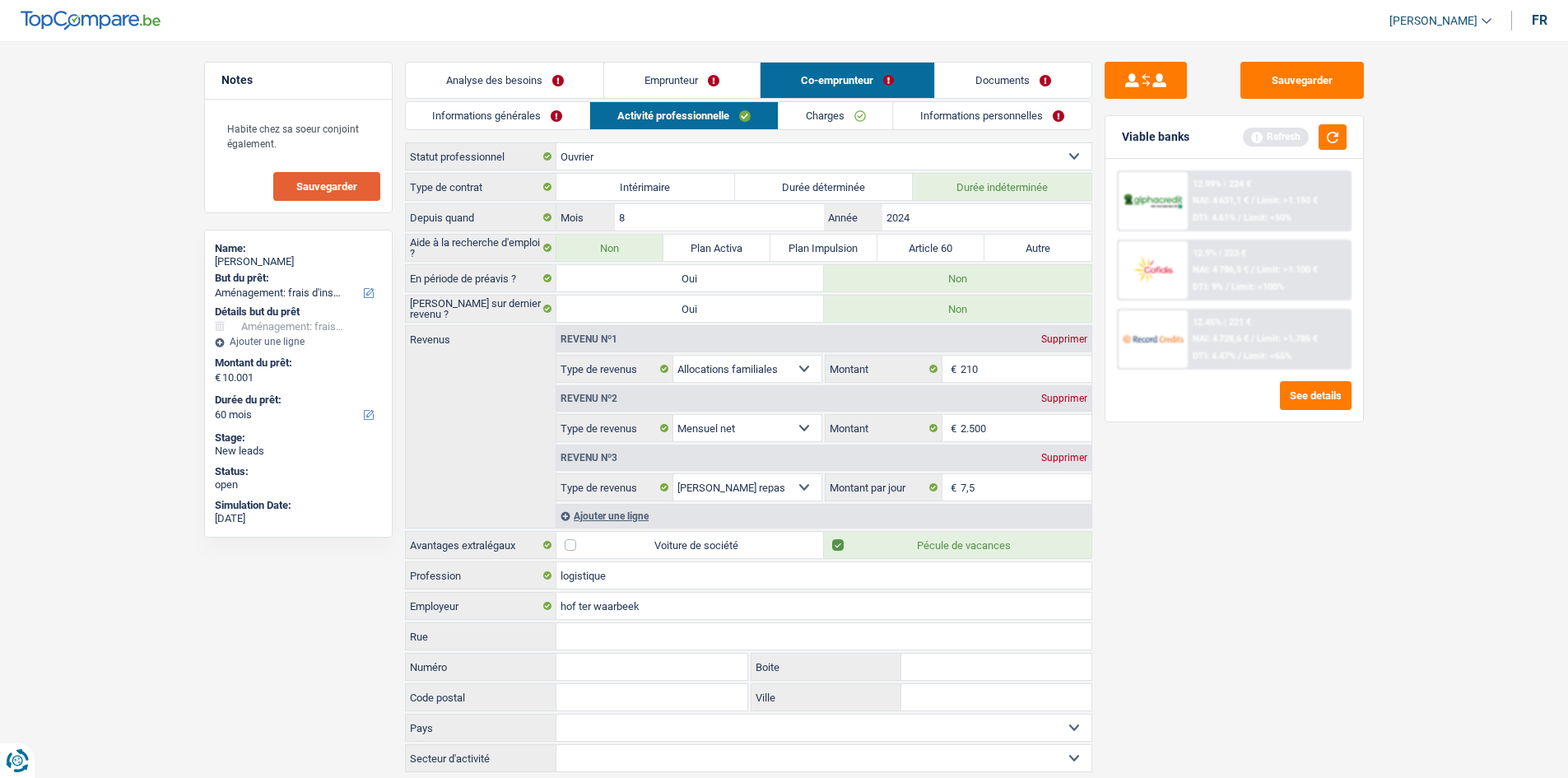
click at [684, 80] on link "Emprunteur" at bounding box center [682, 81] width 156 height 35
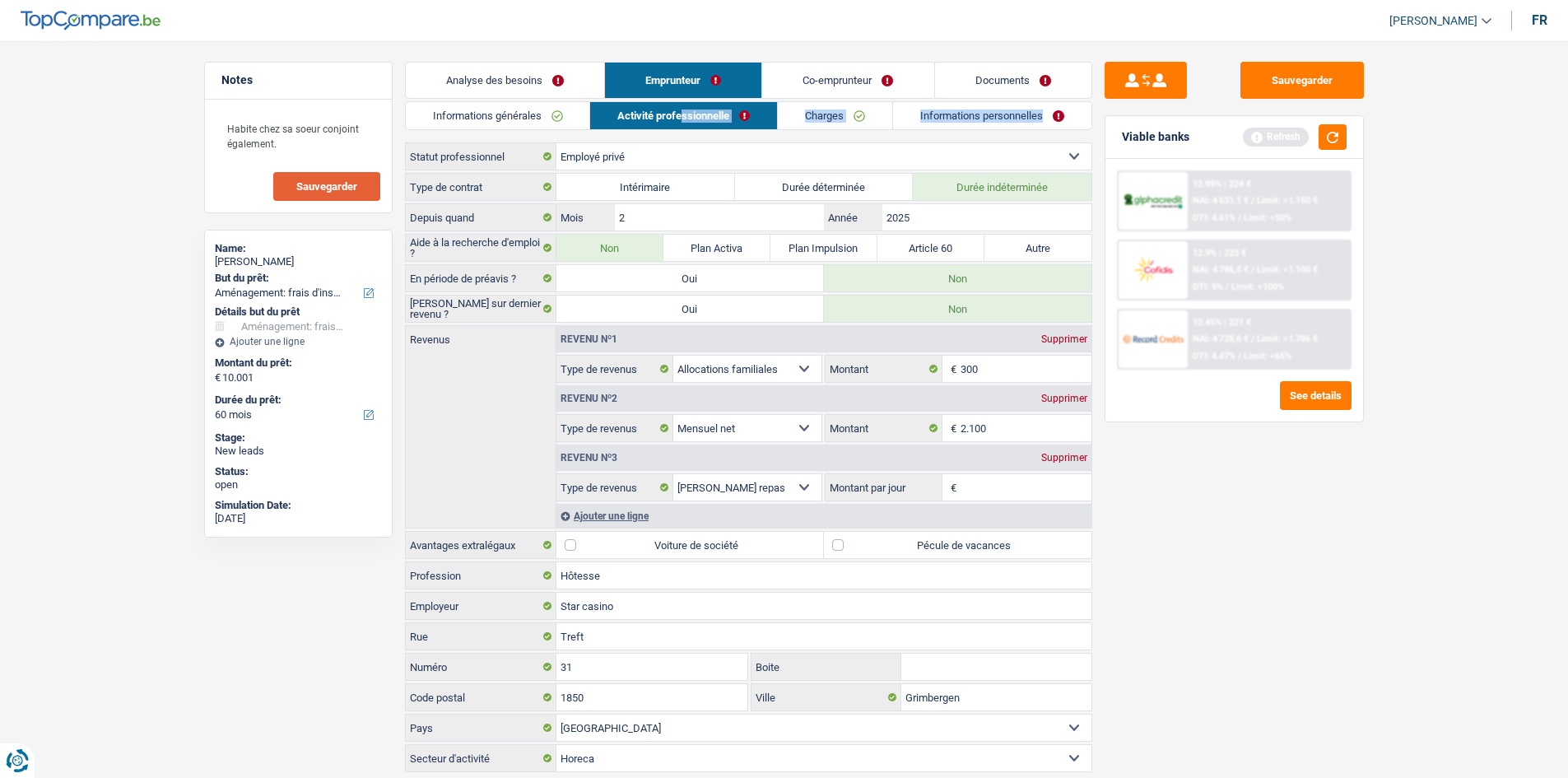
click at [684, 108] on link "Charges" at bounding box center [835, 115] width 115 height 27
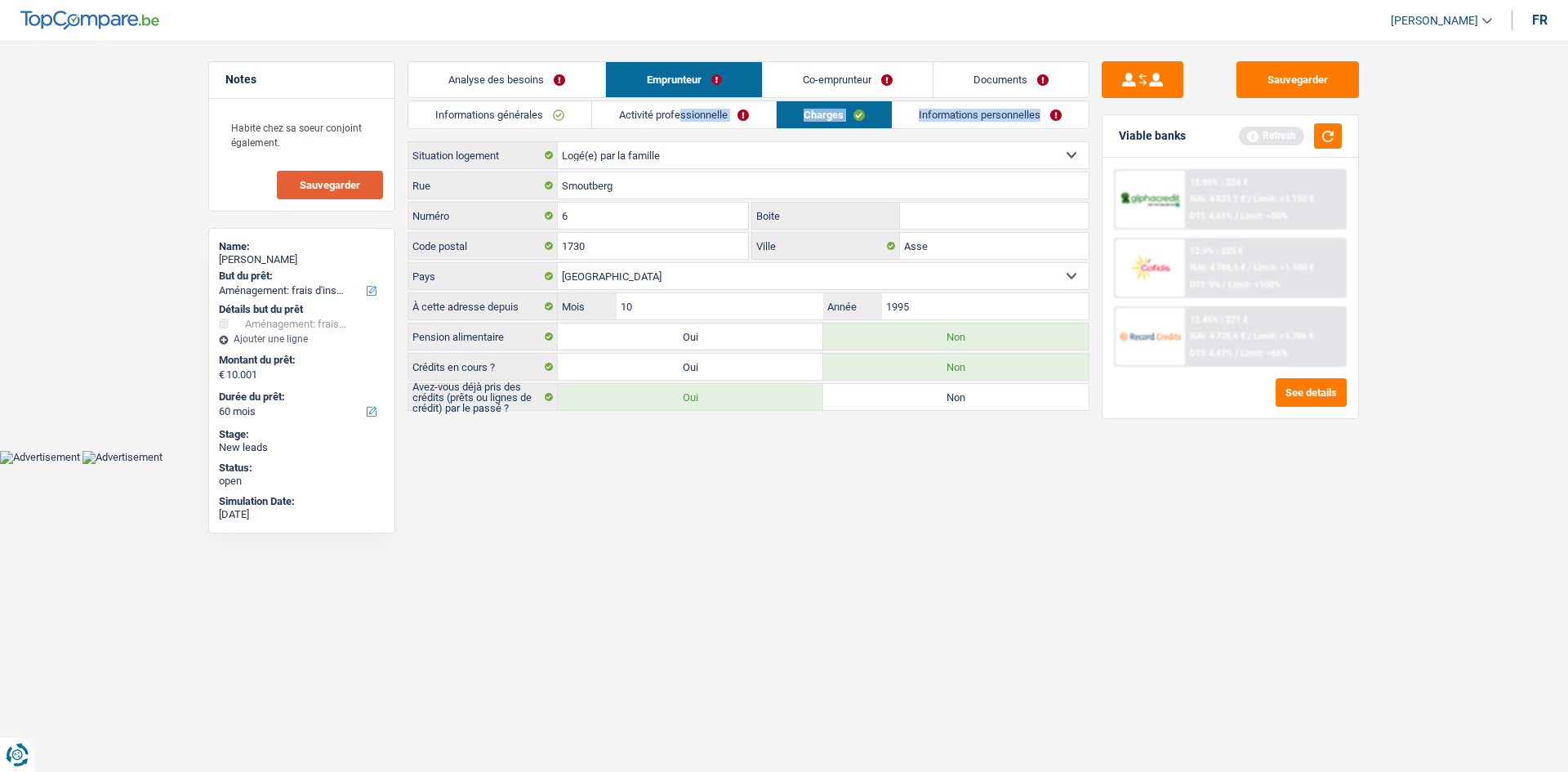
drag, startPoint x: 607, startPoint y: 284, endPoint x: 544, endPoint y: 587, distance: 309.5
click at [544, 359] on html "Vous avez le contrôle de vos données Nous utilisons des cookies, tout comme nos…" at bounding box center [784, 232] width 1568 height 464
click at [678, 107] on link "Informations personnelles" at bounding box center [991, 114] width 197 height 27
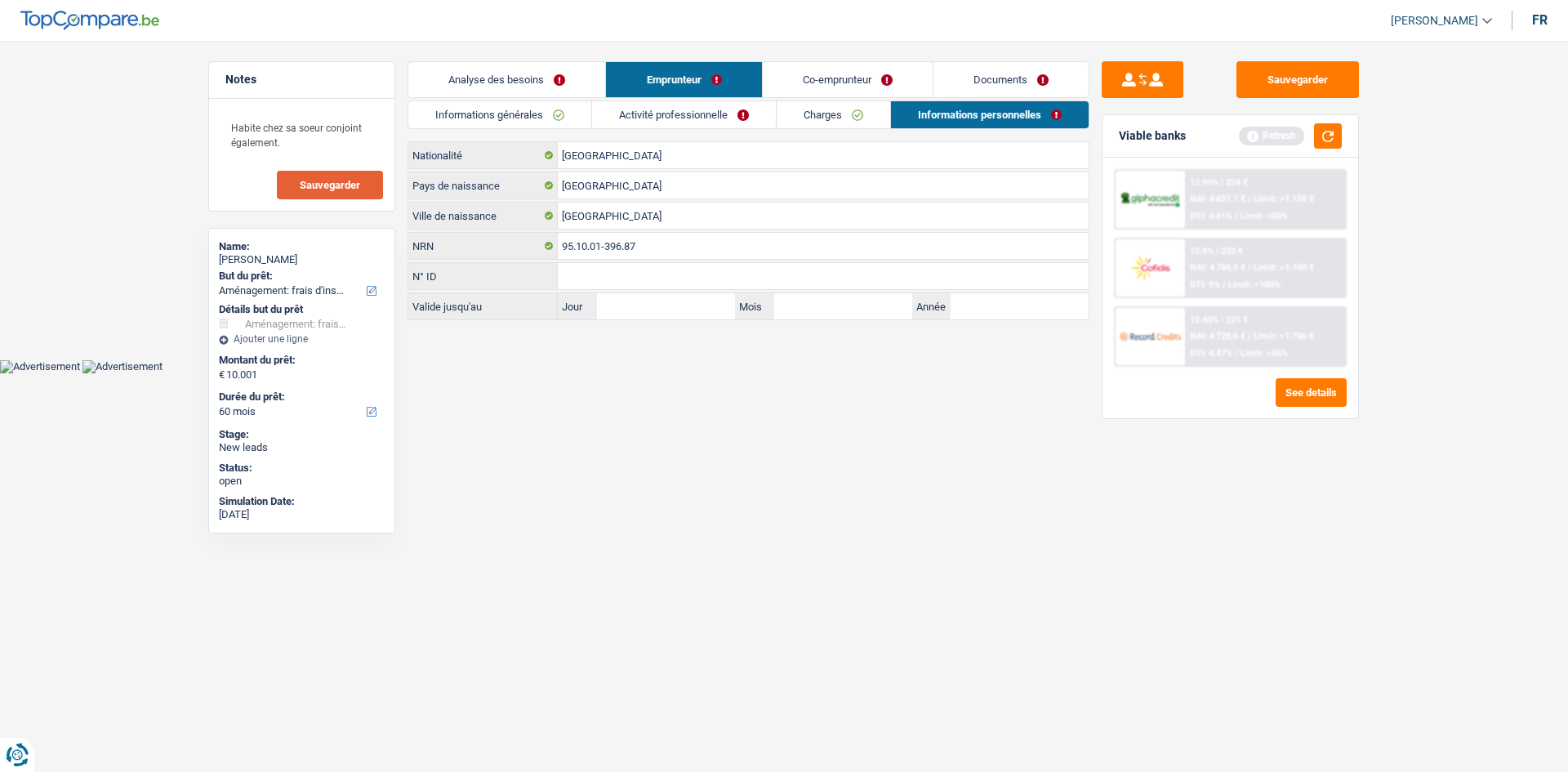
click at [678, 121] on link "Charges" at bounding box center [834, 114] width 114 height 27
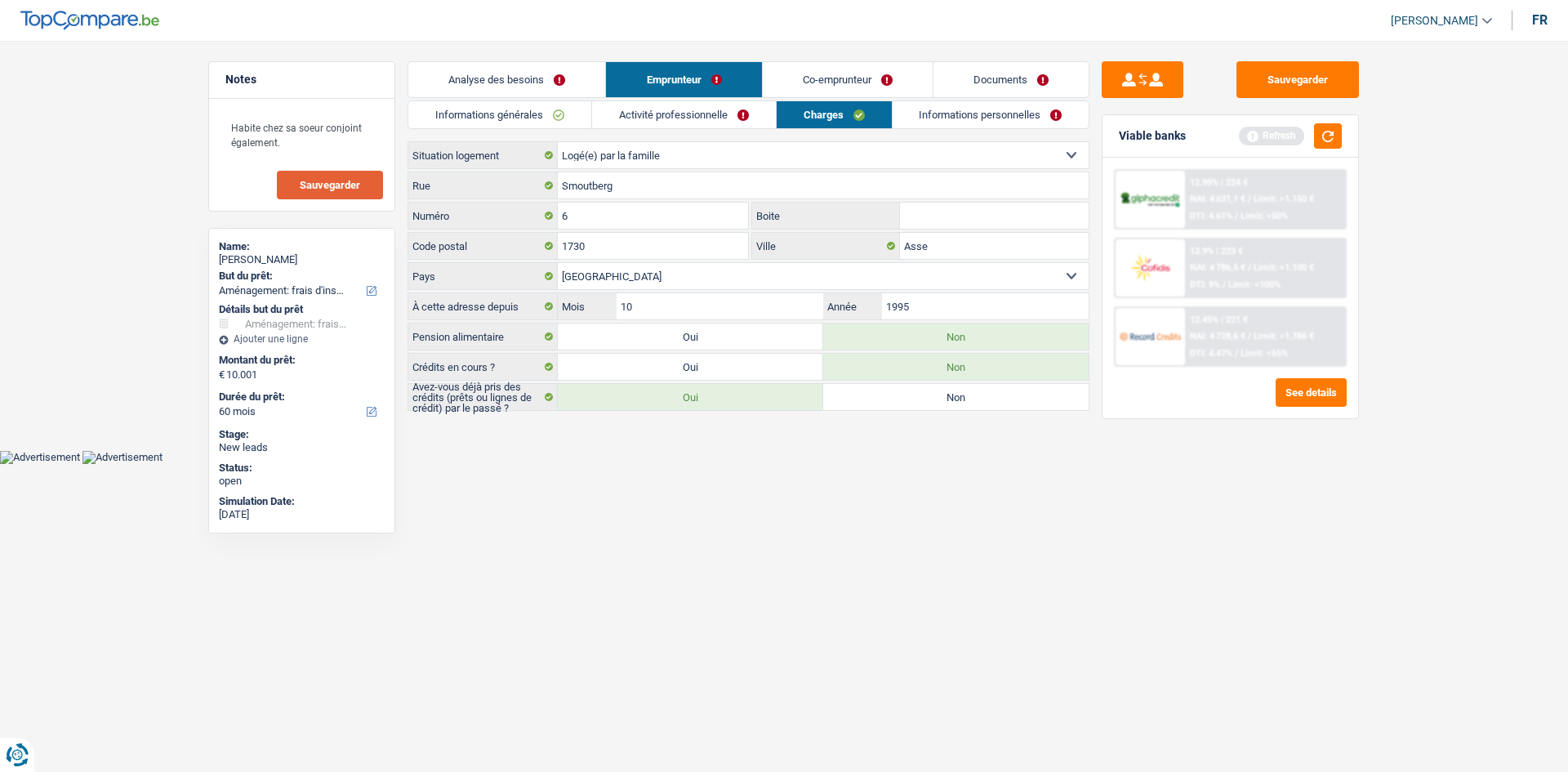
click at [678, 70] on link "Co-emprunteur" at bounding box center [847, 80] width 170 height 35
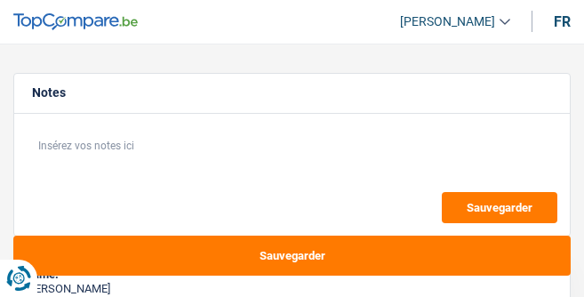
select select "refinancing"
select select "household"
select select "120"
select select "refinancing"
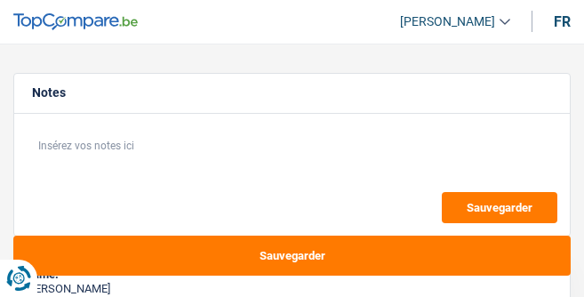
select select "refinancing"
select select "household"
select select "120"
select select "privateEmployee"
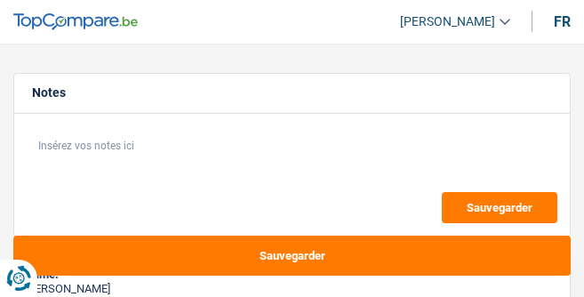
select select "familyAllowances"
select select "netSalary"
select select "mealVouchers"
select select "netSalary"
select select "mealVouchers"
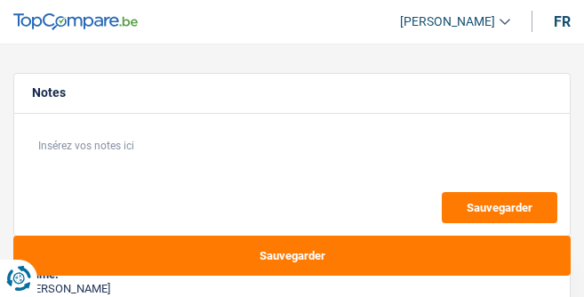
select select "ownerWithMortgage"
select select "mortgage"
select select "360"
select select "personalLoan"
select select "homeFurnishingOrRelocation"
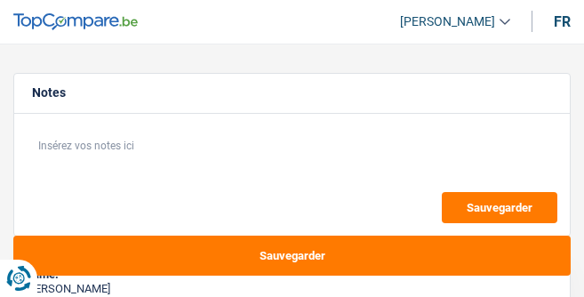
select select "84"
select select "refinancing"
select select "household"
select select "120"
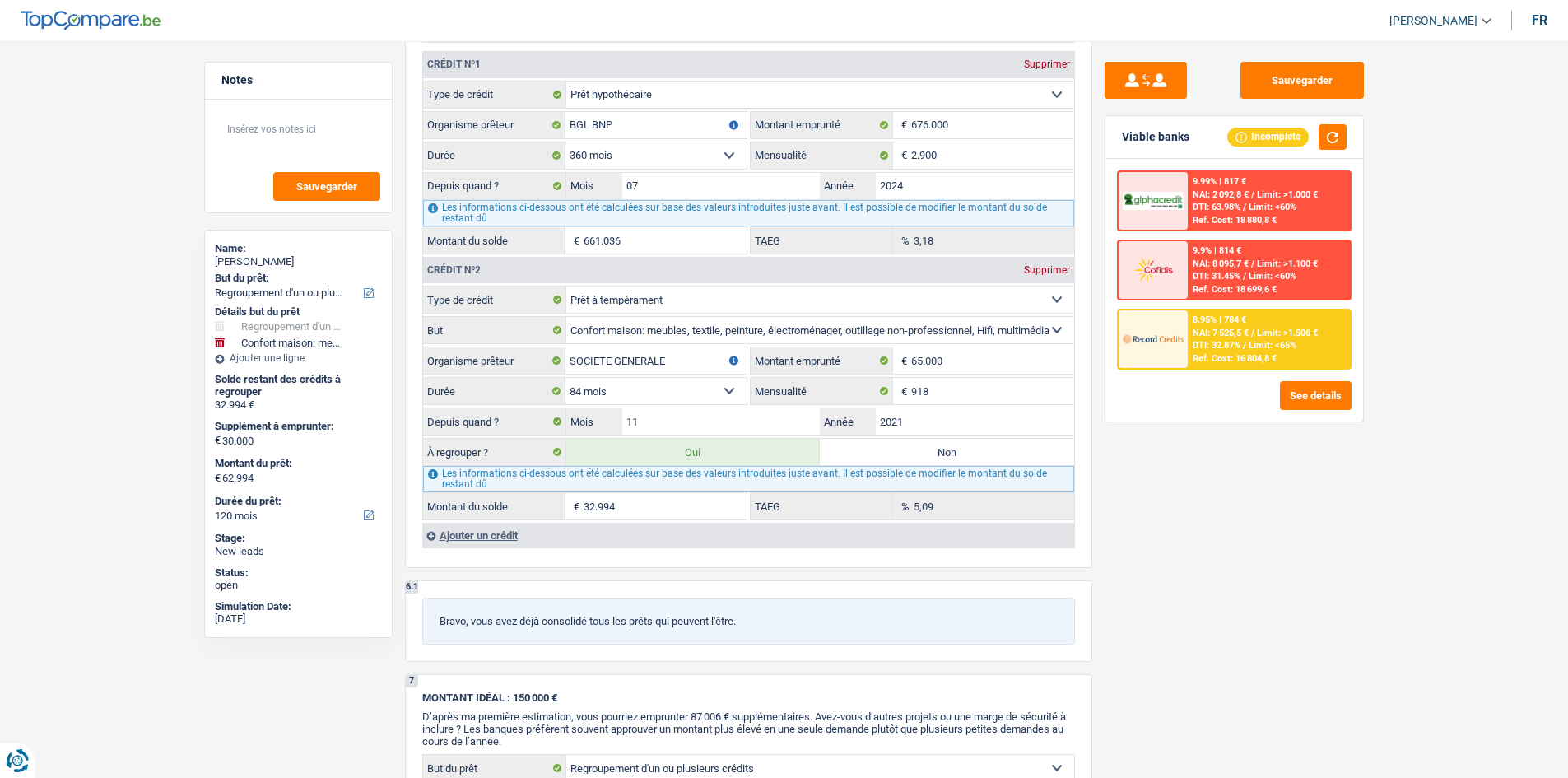
scroll to position [1646, 0]
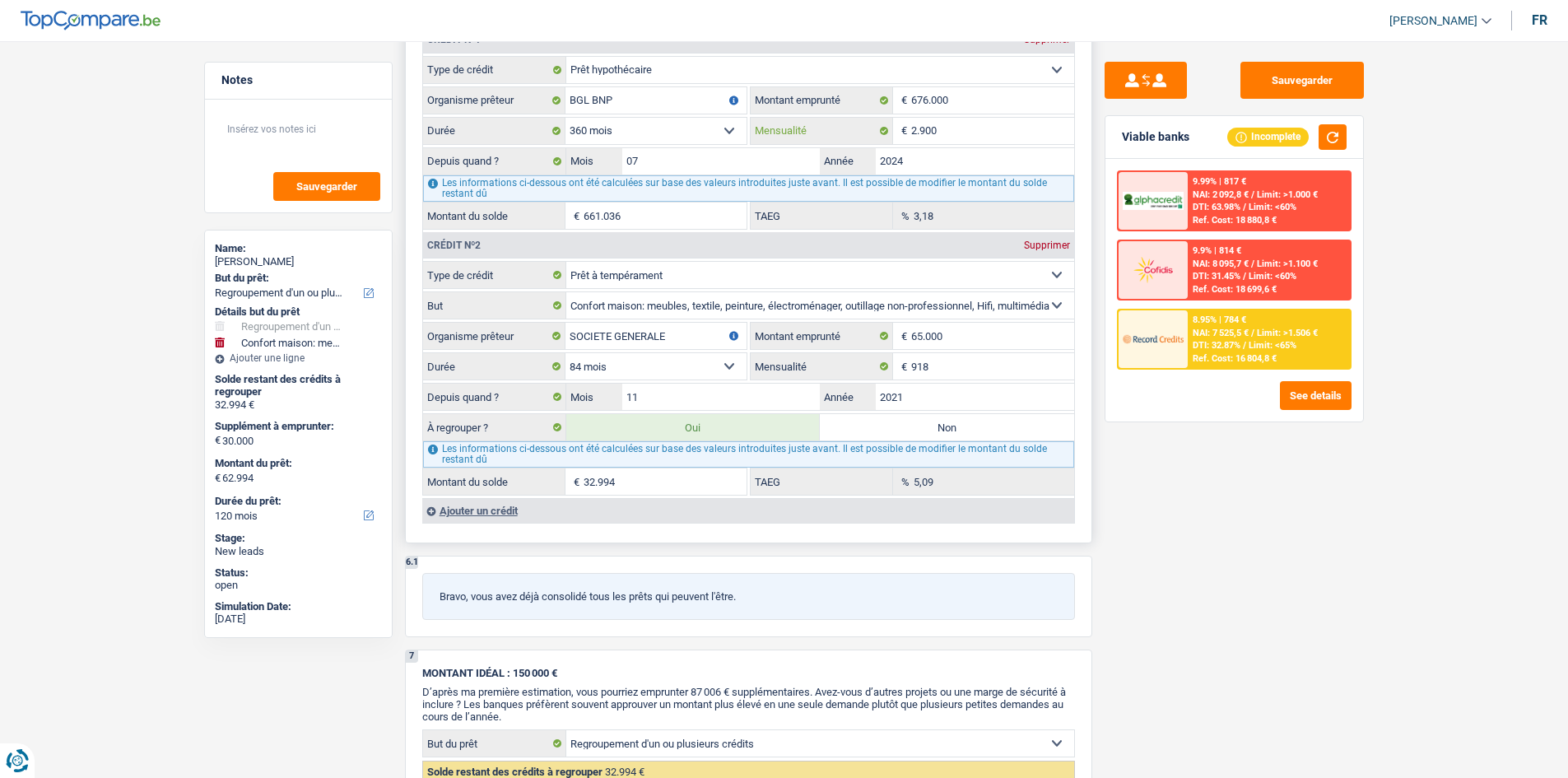
click at [540, 136] on input "2.900" at bounding box center [993, 131] width 163 height 26
click at [540, 274] on div "Ajouter un crédit" at bounding box center [748, 510] width 652 height 25
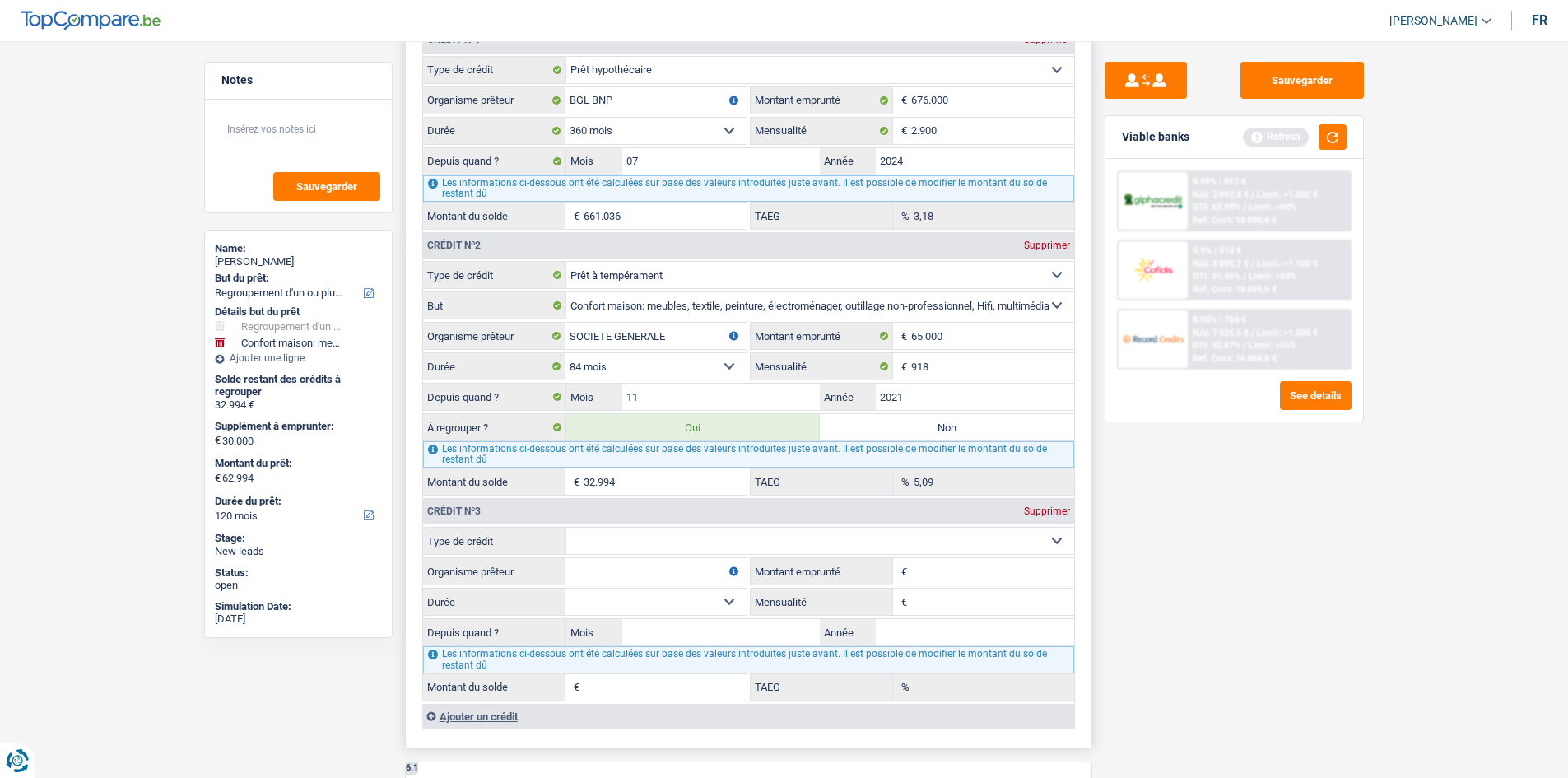
click at [540, 274] on div "Supprimer" at bounding box center [1047, 511] width 55 height 10
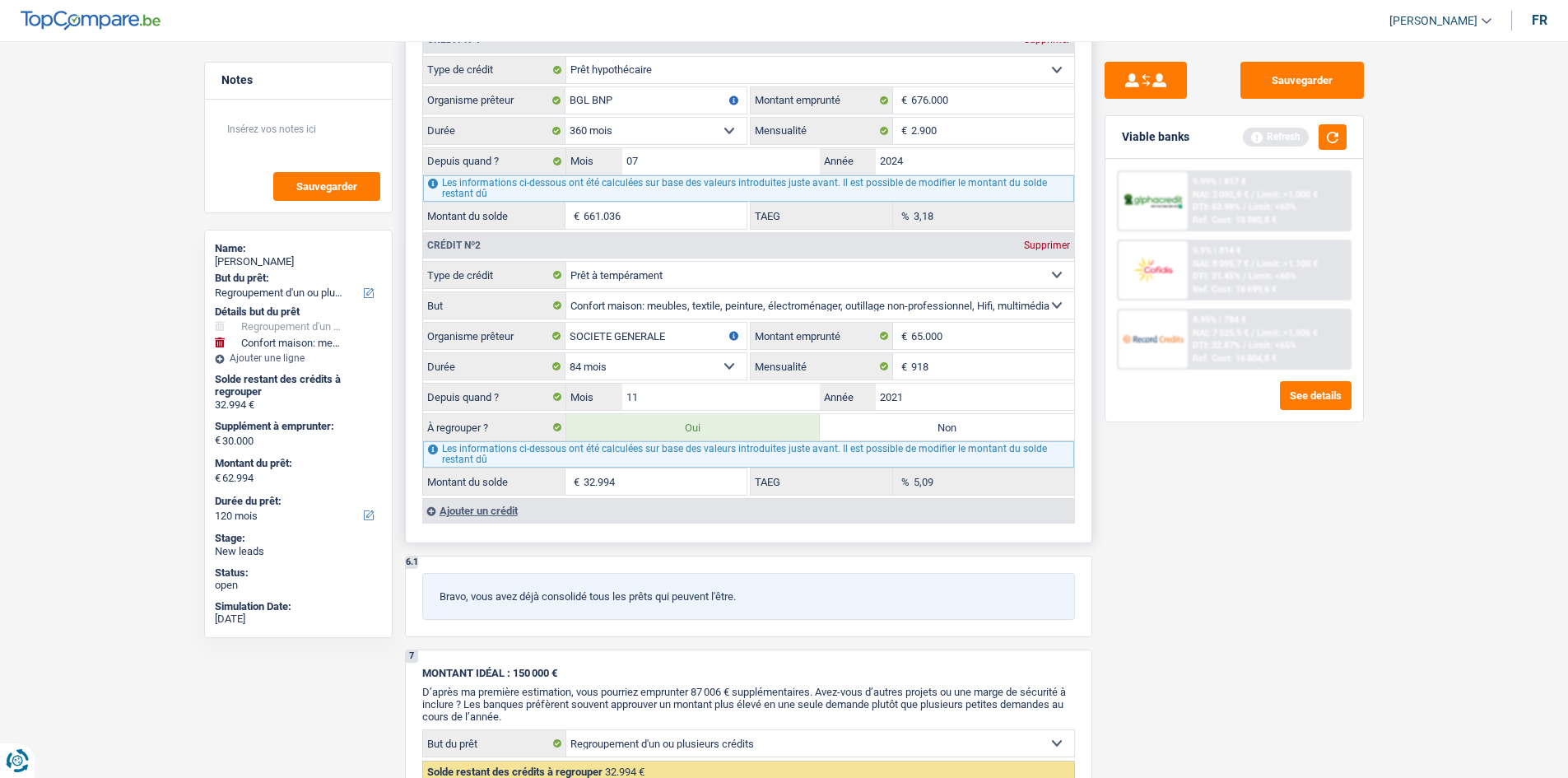
click at [527, 274] on div "6 Ancien : Avez-vous des prêts ou des cartes de crédit en cours ? Oui Non Dans …" at bounding box center [748, 221] width 687 height 644
click at [524, 274] on div "Ajouter un crédit" at bounding box center [748, 510] width 652 height 25
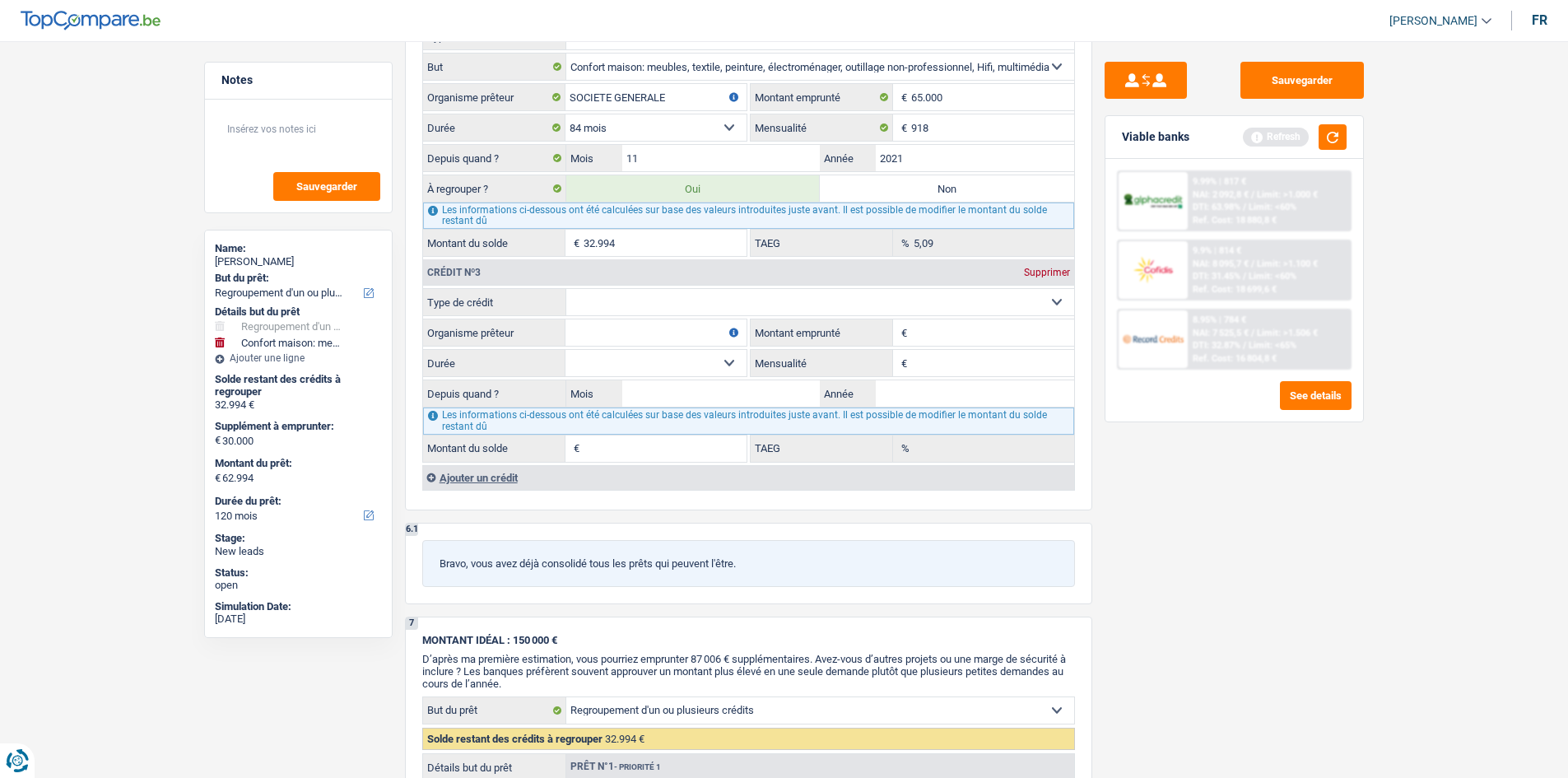
scroll to position [1893, 0]
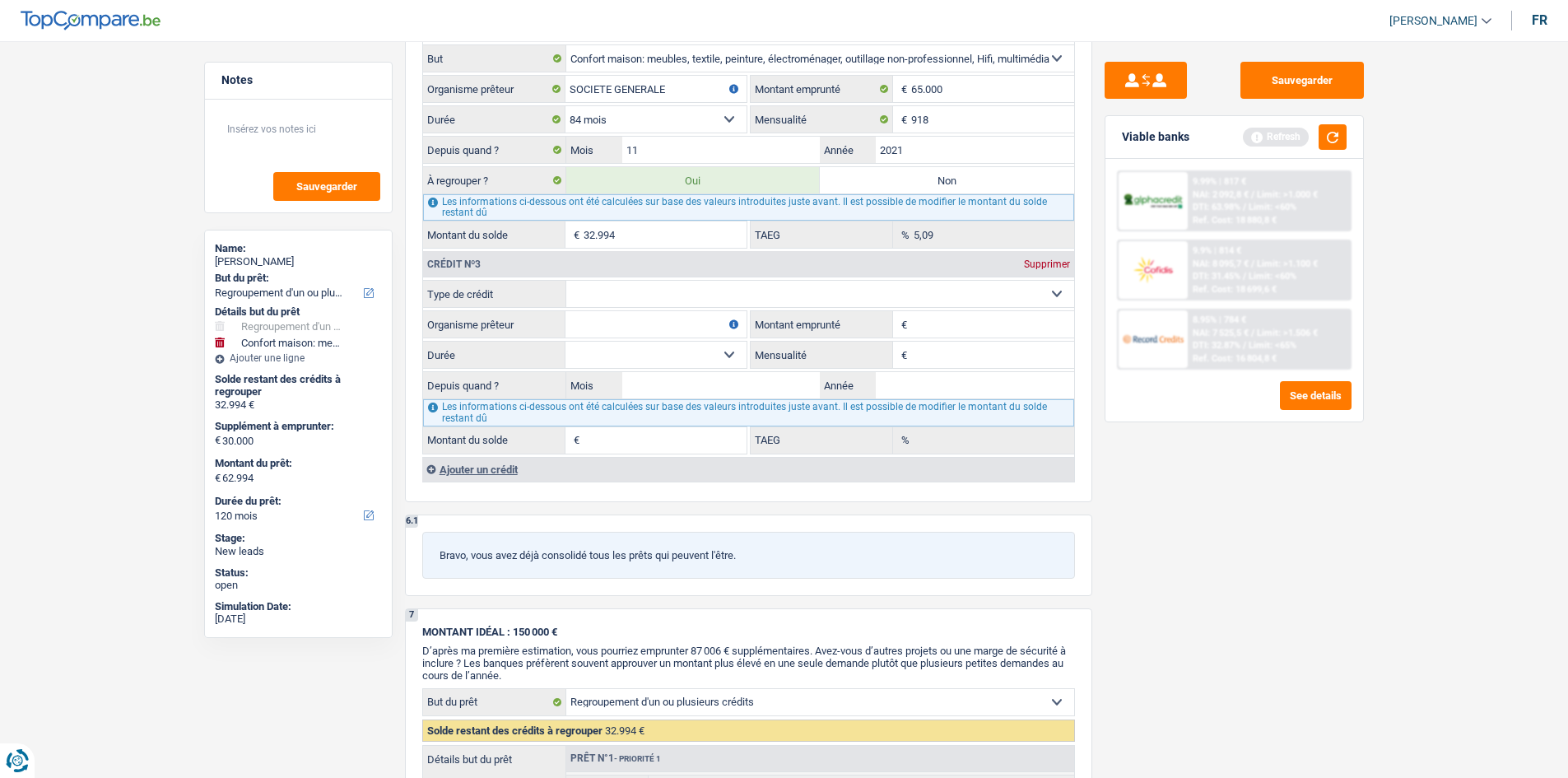
click at [540, 274] on select "12 mois 18 mois 24 mois Sélectionner une option" at bounding box center [655, 355] width 181 height 26
click at [540, 274] on div "Sauvegarder Viable banks Refresh 9.99% | 817 € NAI: 2 092,8 € / Limit: >1.000 €…" at bounding box center [1234, 405] width 284 height 685
click at [540, 274] on input "Montant emprunté" at bounding box center [993, 324] width 163 height 26
click at [540, 274] on input "Montant du solde" at bounding box center [665, 440] width 163 height 26
click at [540, 274] on div "Sauvegarder Viable banks Refresh 9.99% | 817 € NAI: 2 092,8 € / Limit: >1.000 €…" at bounding box center [1234, 405] width 284 height 685
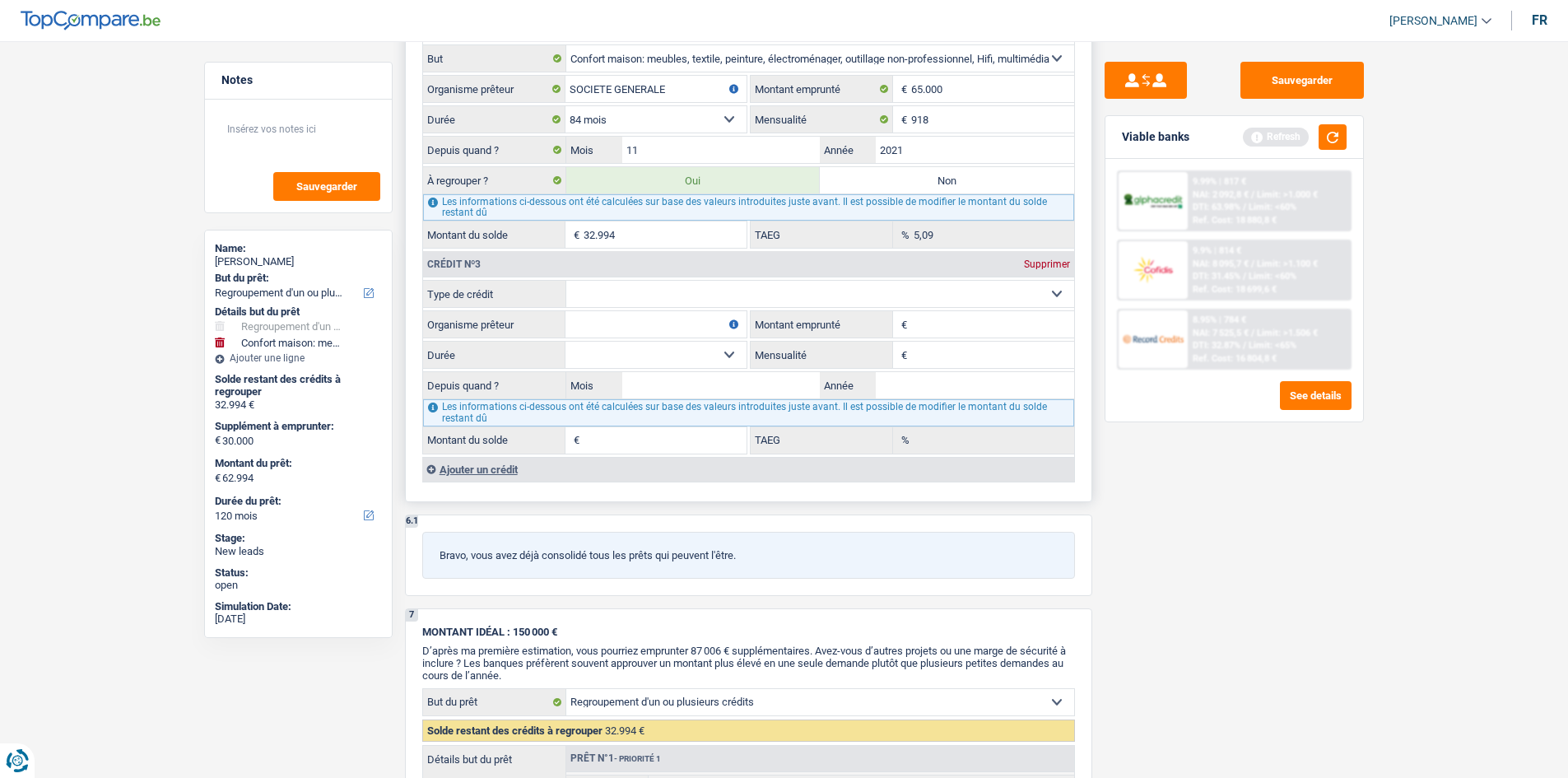
click at [540, 270] on div "Crédit nº3 Supprimer" at bounding box center [748, 264] width 651 height 26
click at [540, 270] on div "Supprimer" at bounding box center [1047, 264] width 55 height 10
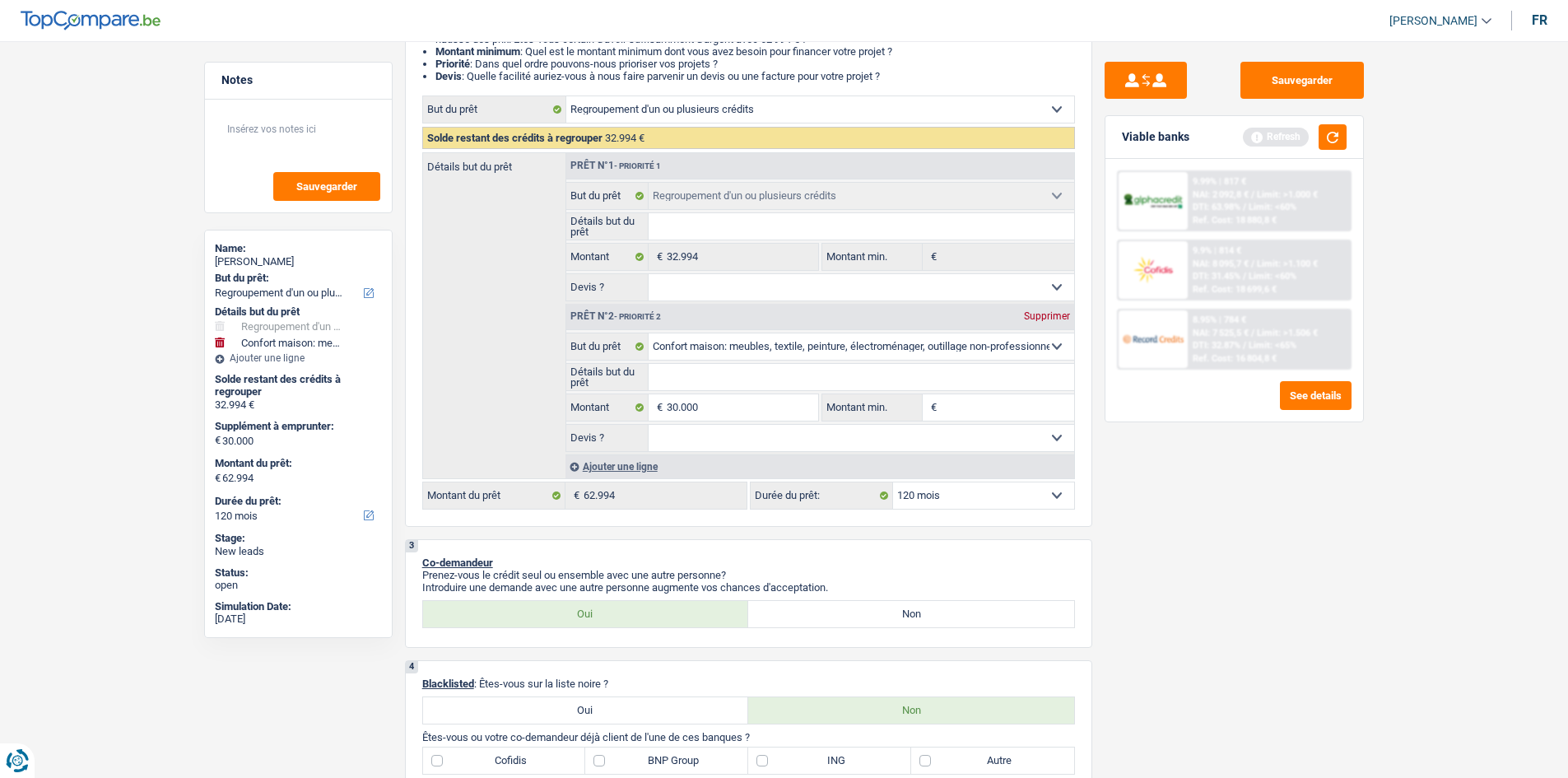
scroll to position [247, 0]
click at [540, 274] on input "30.000" at bounding box center [742, 408] width 151 height 26
click at [540, 274] on div "Ajouter une ligne" at bounding box center [819, 468] width 508 height 24
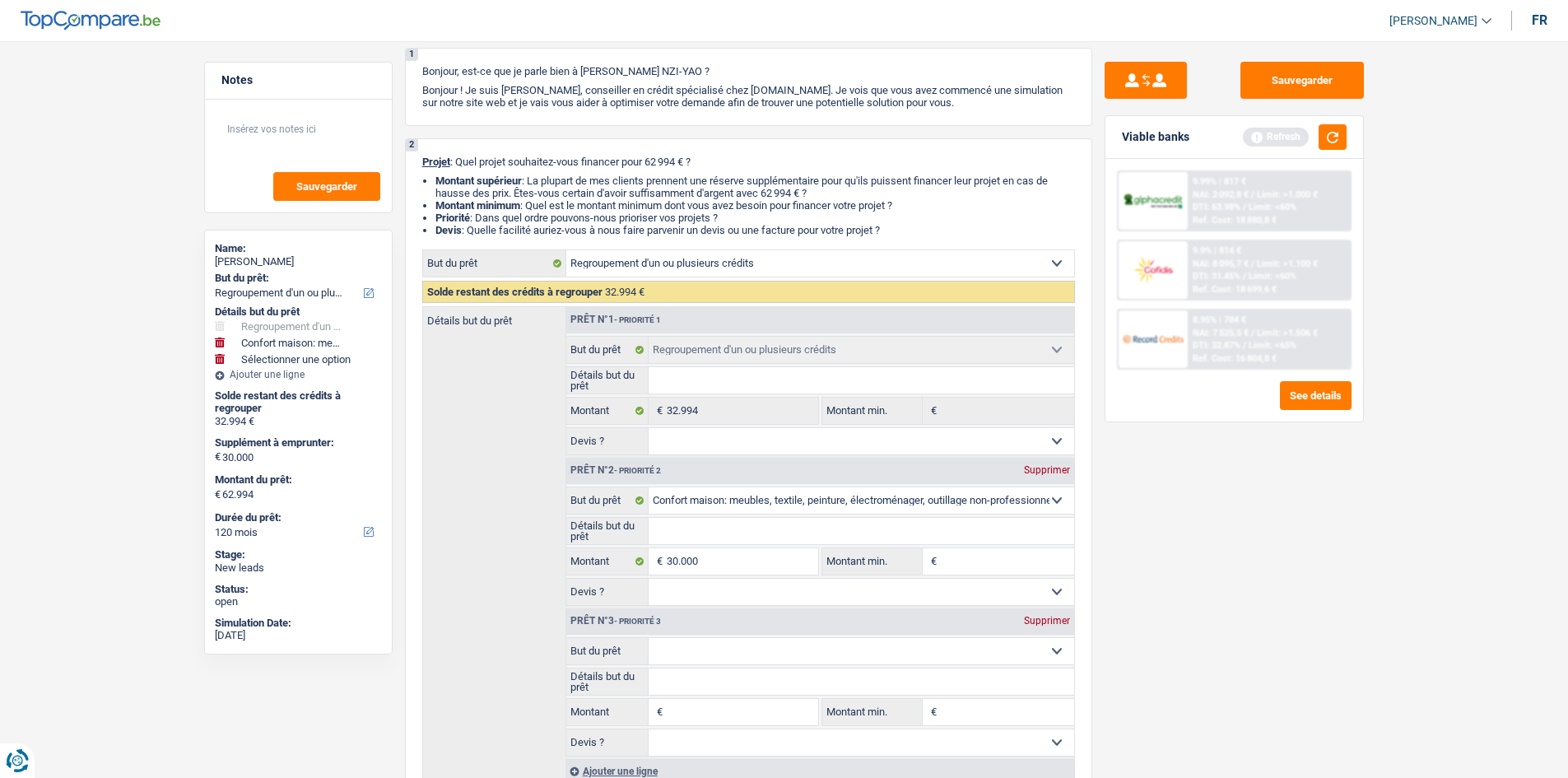
scroll to position [0, 0]
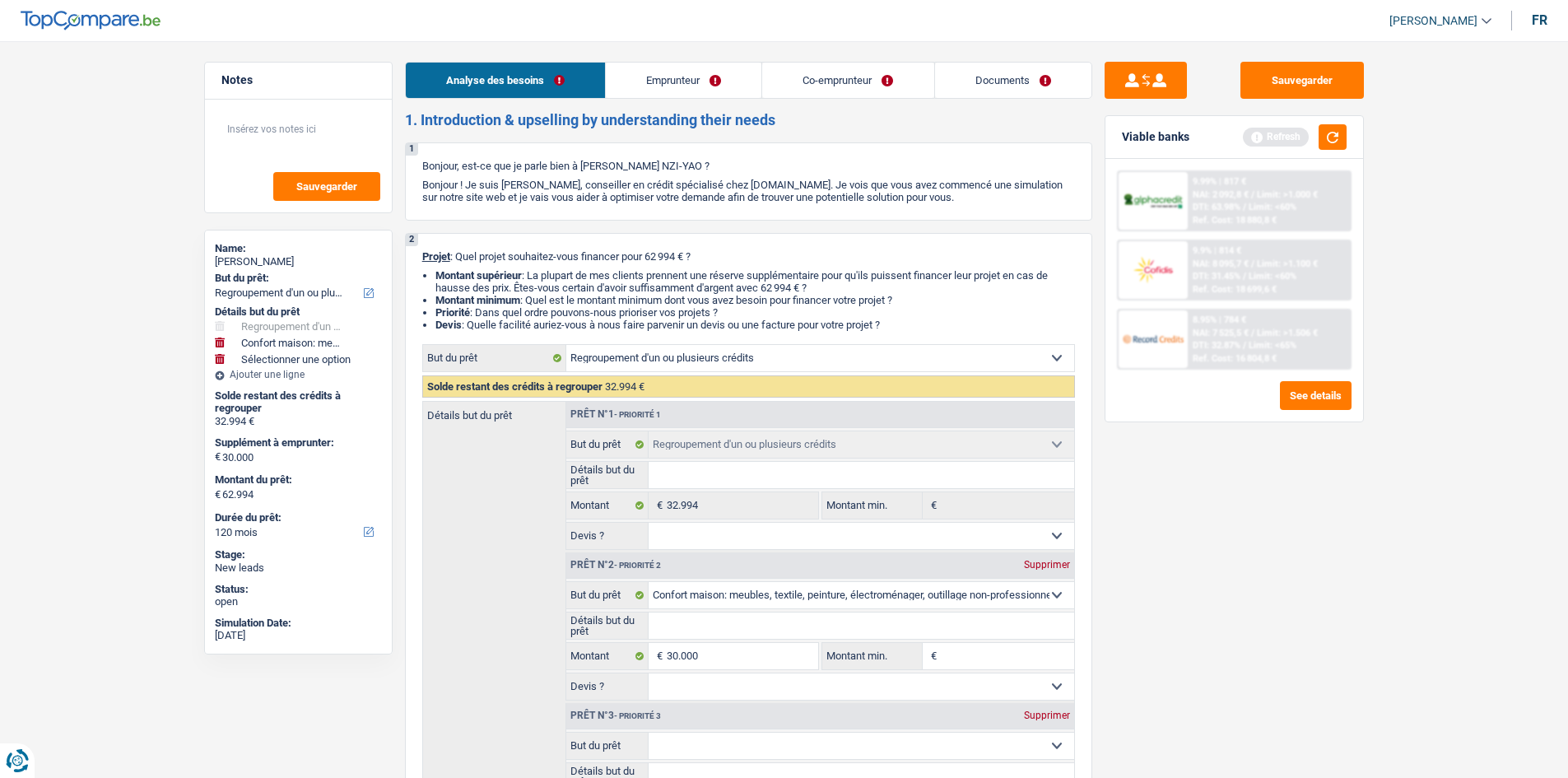
click at [540, 75] on link "Emprunteur" at bounding box center [684, 81] width 156 height 35
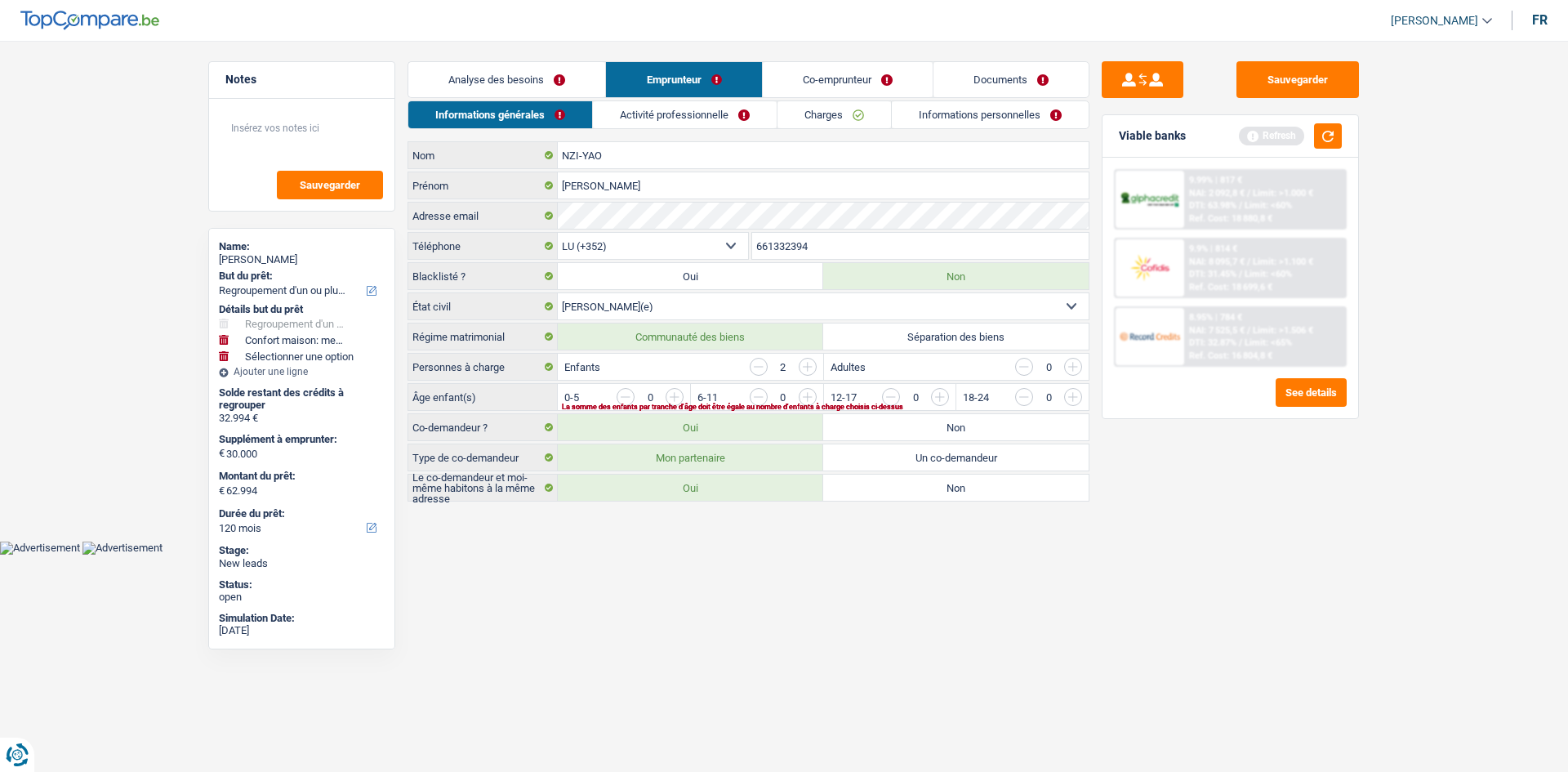
click at [536, 107] on link "Activité professionnelle" at bounding box center [685, 114] width 184 height 27
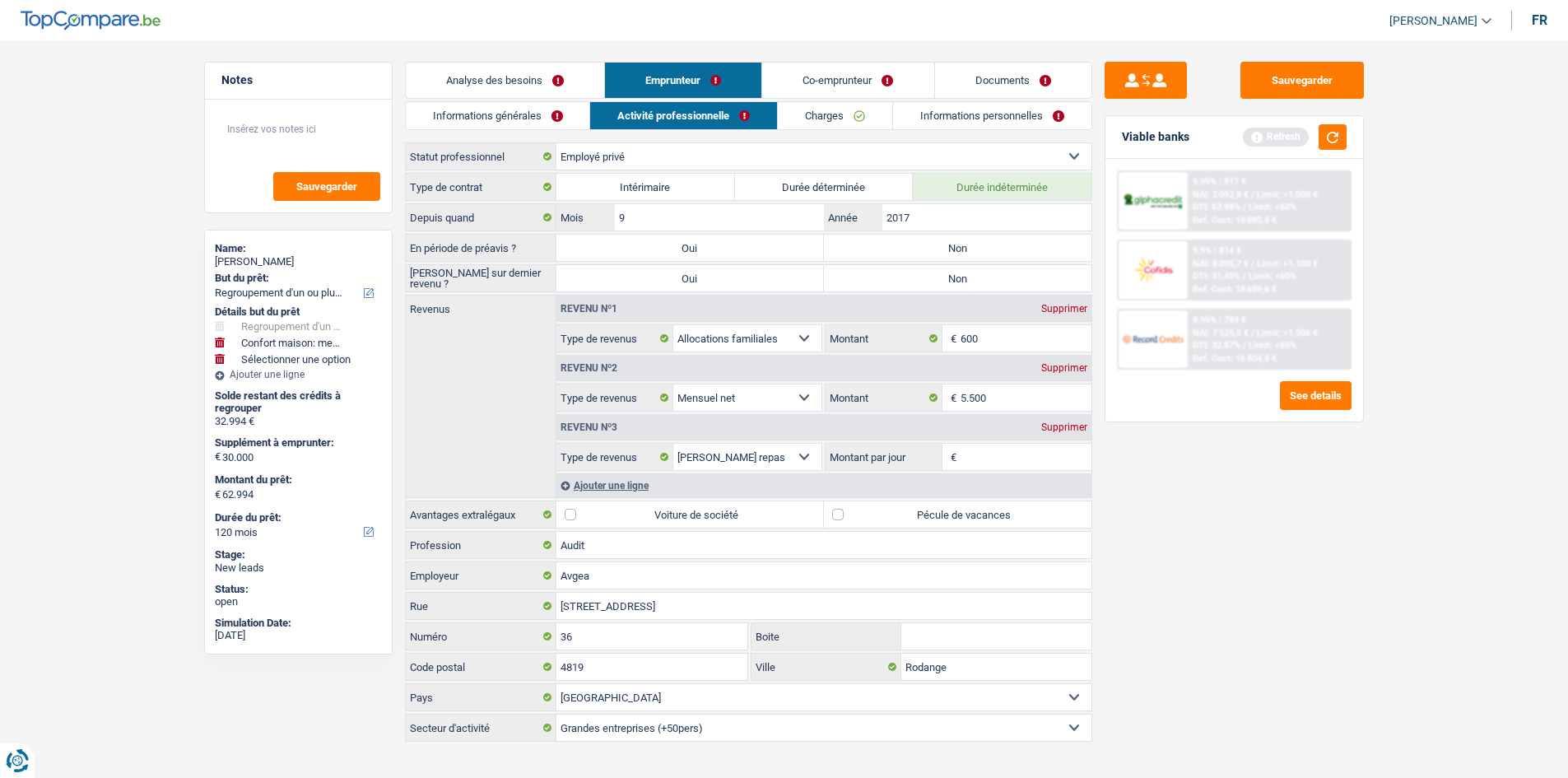
click at [540, 133] on div "Informations générales Activité professionnelle Charges Informations personnell…" at bounding box center [748, 422] width 687 height 643
click at [529, 82] on link "Analyse des besoins" at bounding box center [505, 81] width 198 height 35
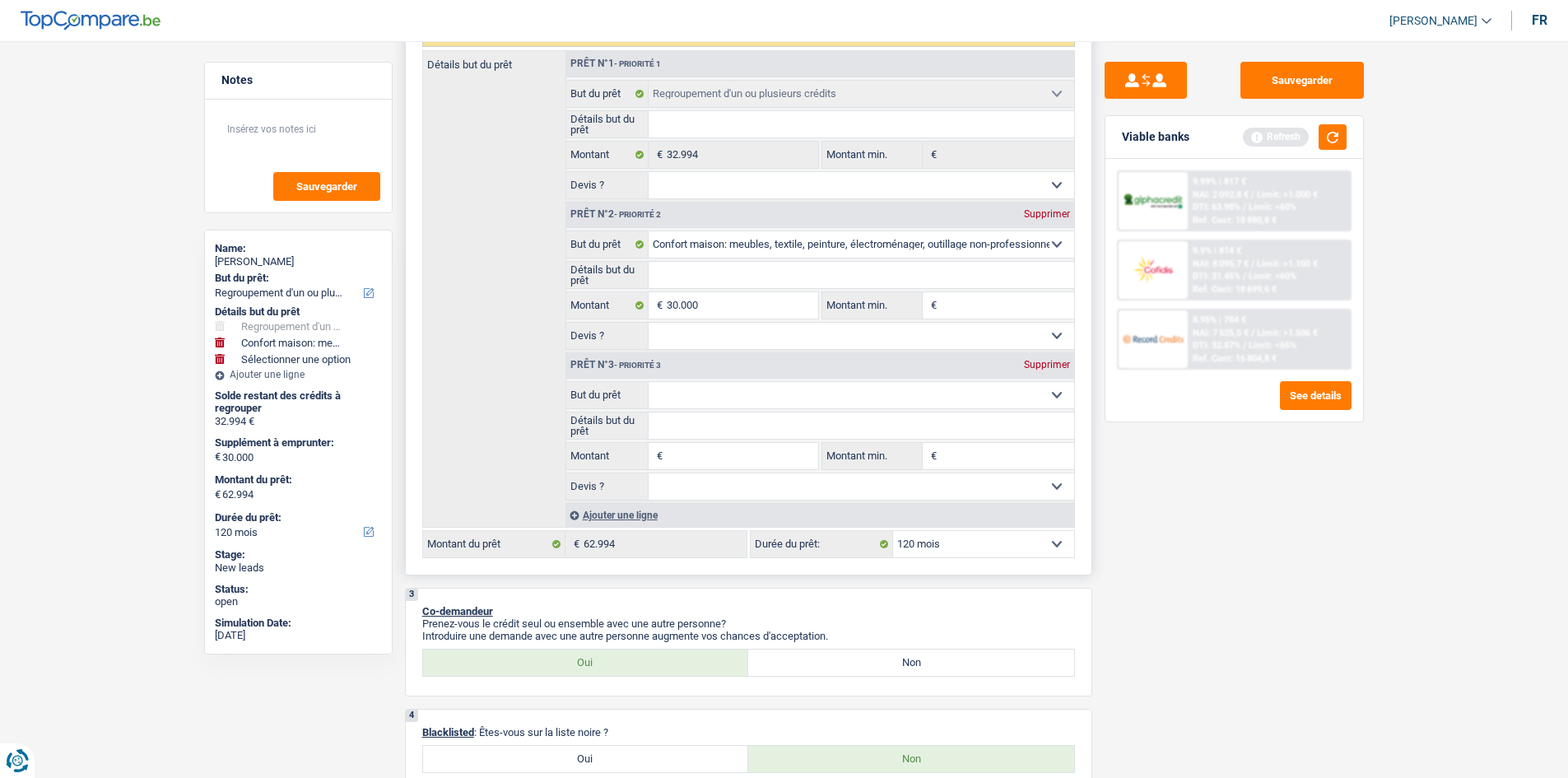
scroll to position [411, 0]
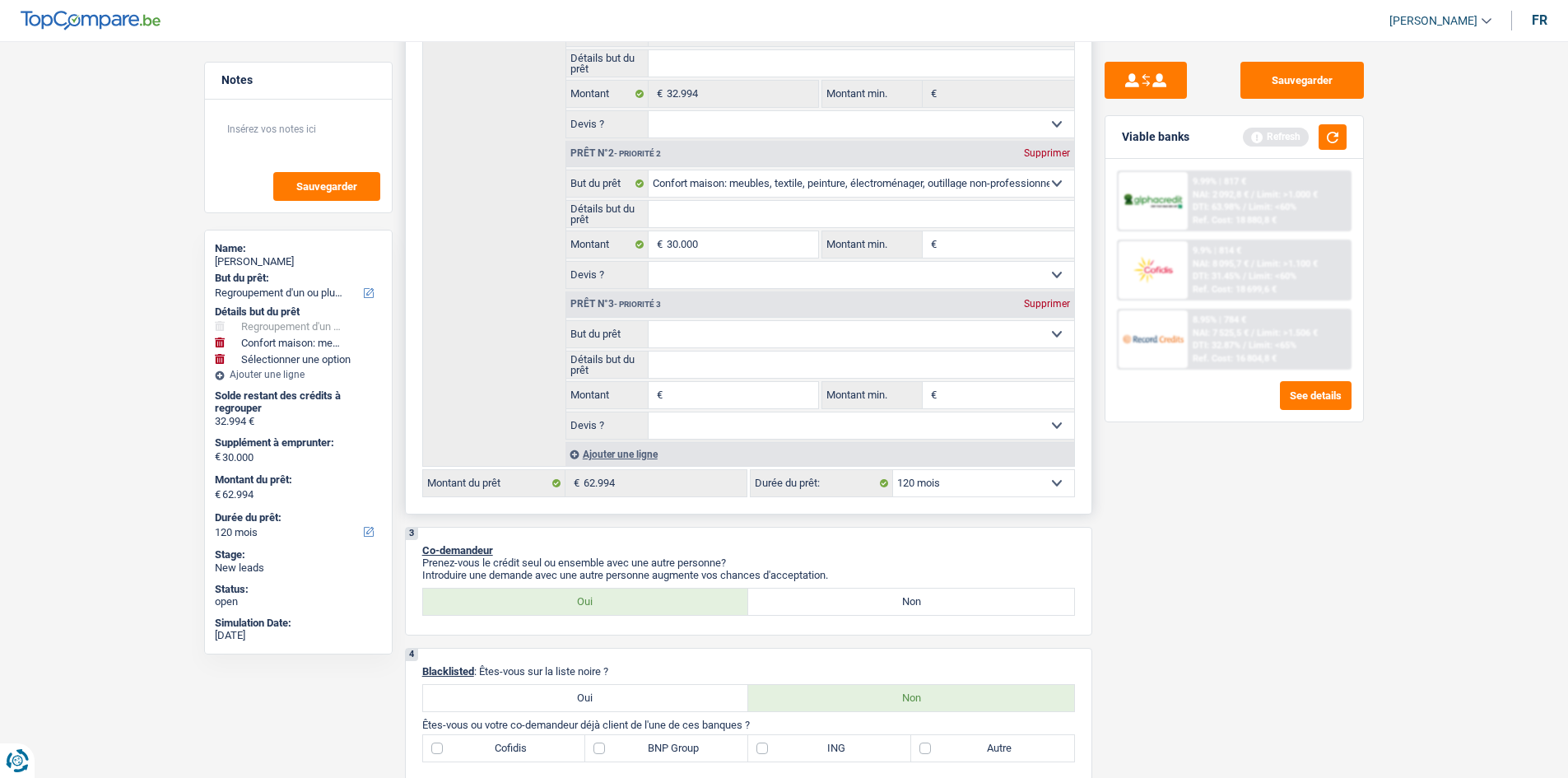
click at [540, 274] on select "Confort maison: meubles, textile, peinture, électroménager, outillage non-profe…" at bounding box center [860, 334] width 425 height 26
select select "houseOrGarden"
click at [540, 274] on select "Confort maison: meubles, textile, peinture, électroménager, outillage non-profe…" at bounding box center [860, 334] width 425 height 26
select select "houseOrGarden"
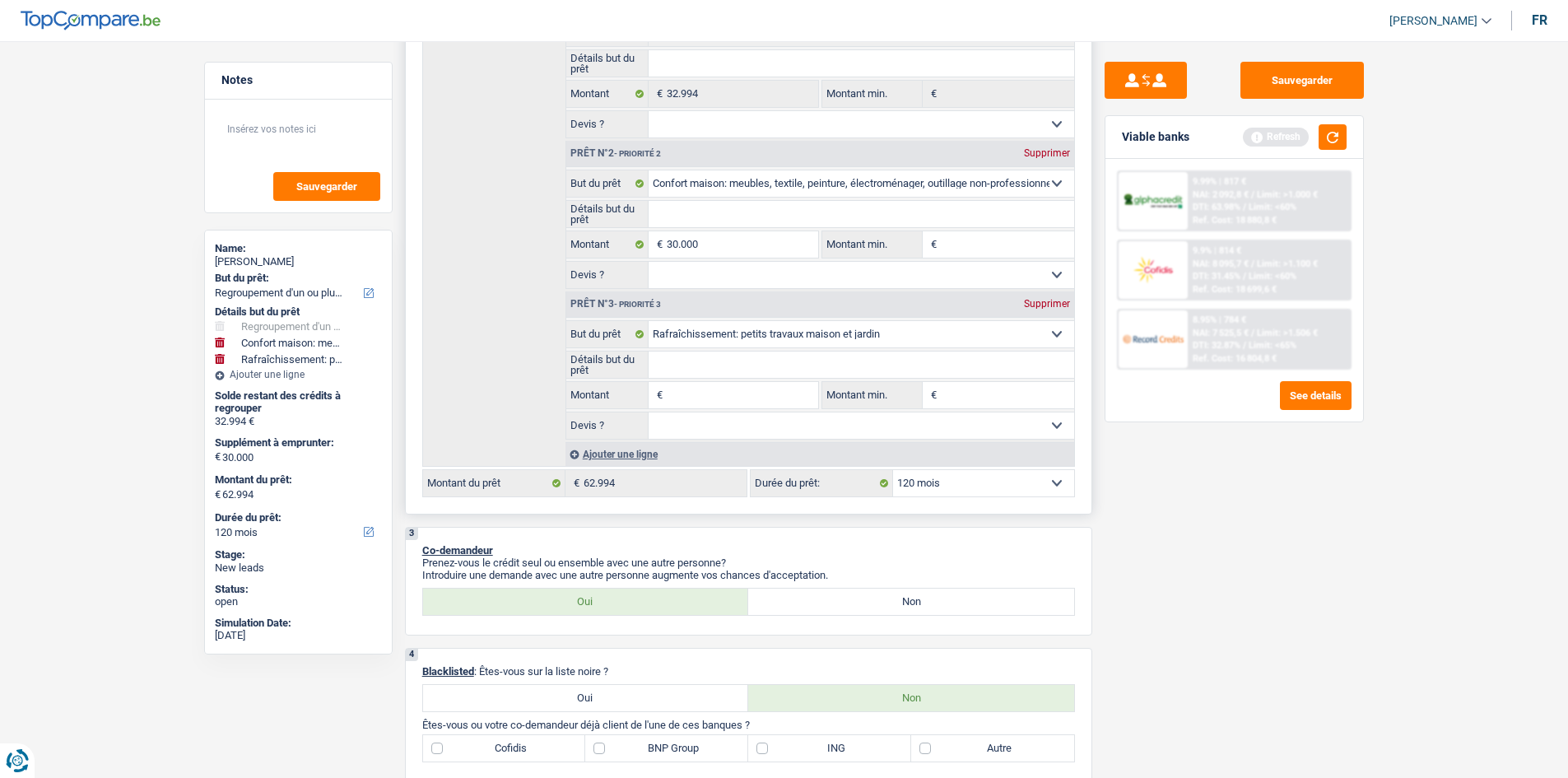
click at [540, 274] on div "Supprimer" at bounding box center [1047, 304] width 55 height 10
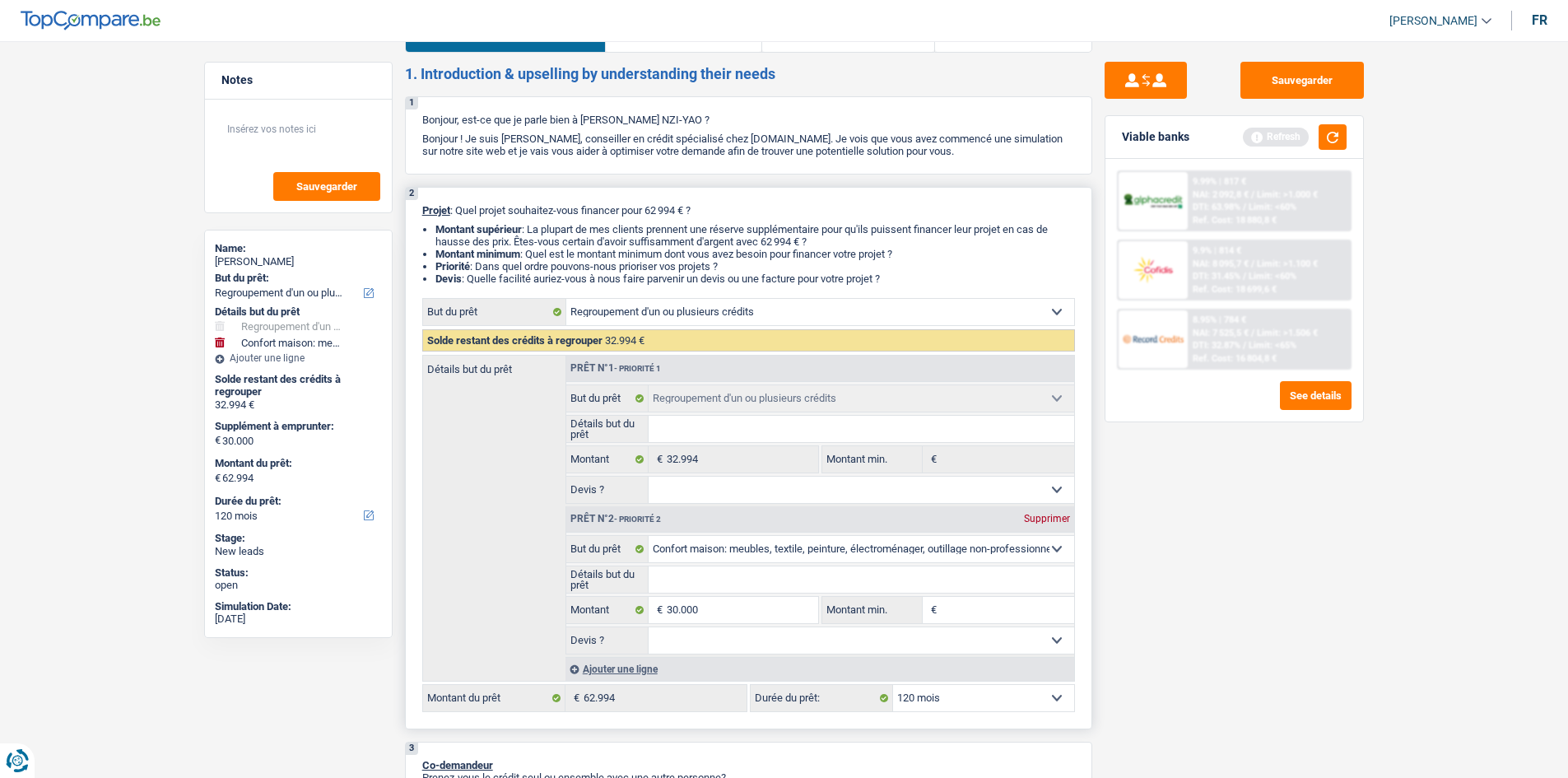
scroll to position [165, 0]
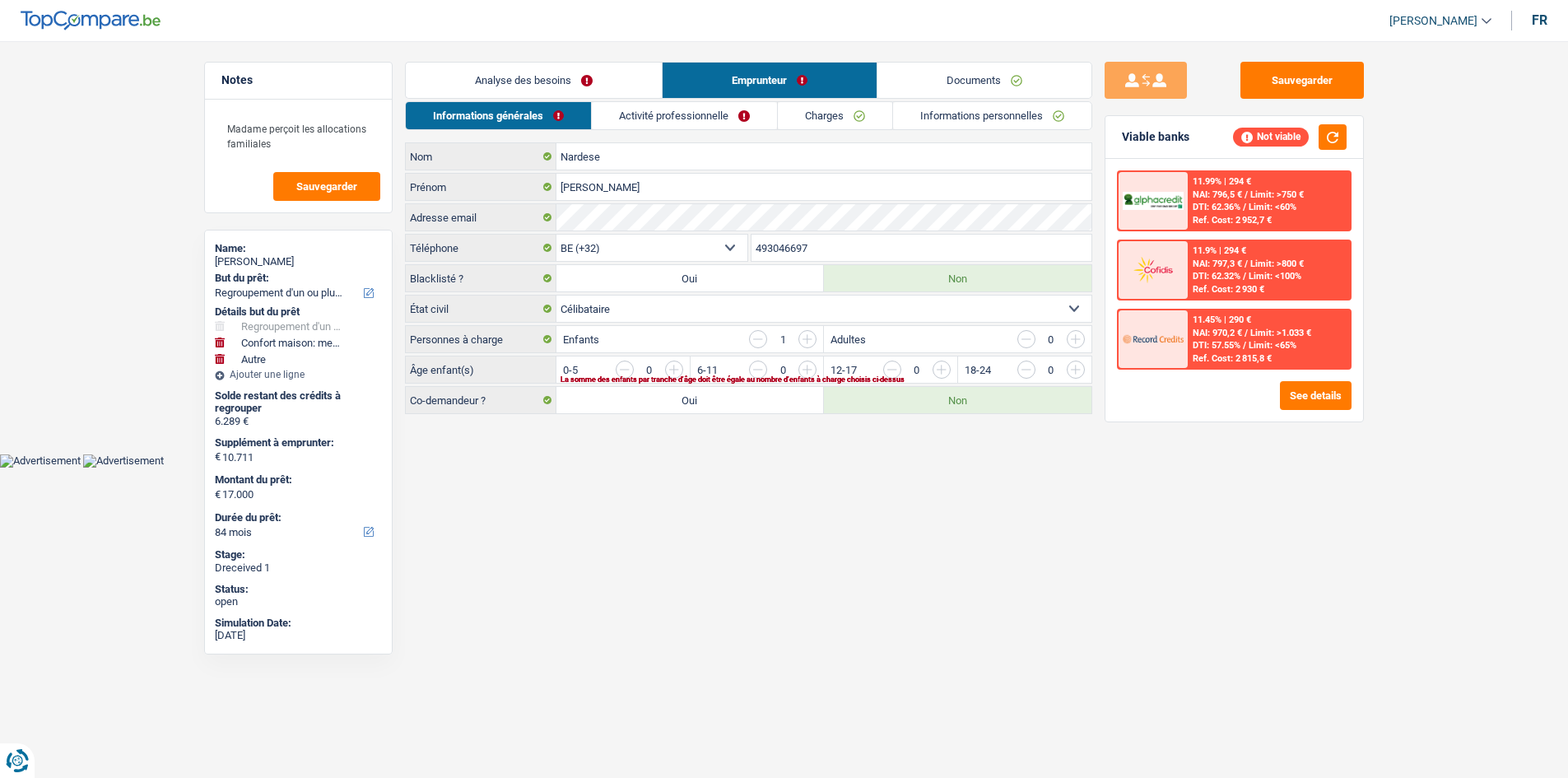
select select "refinancing"
select select "household"
select select "other"
select select "84"
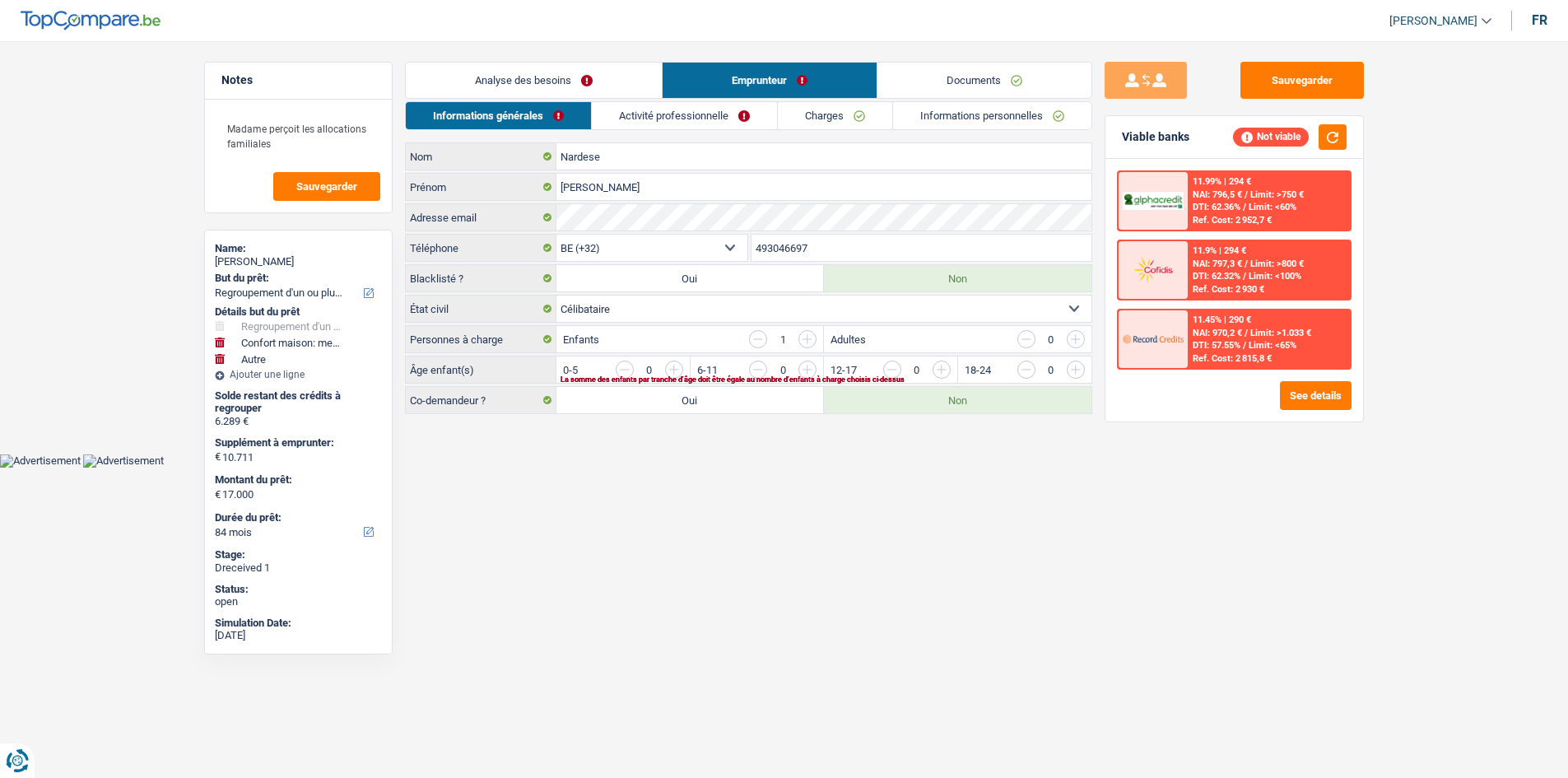
select select "32"
select select "single"
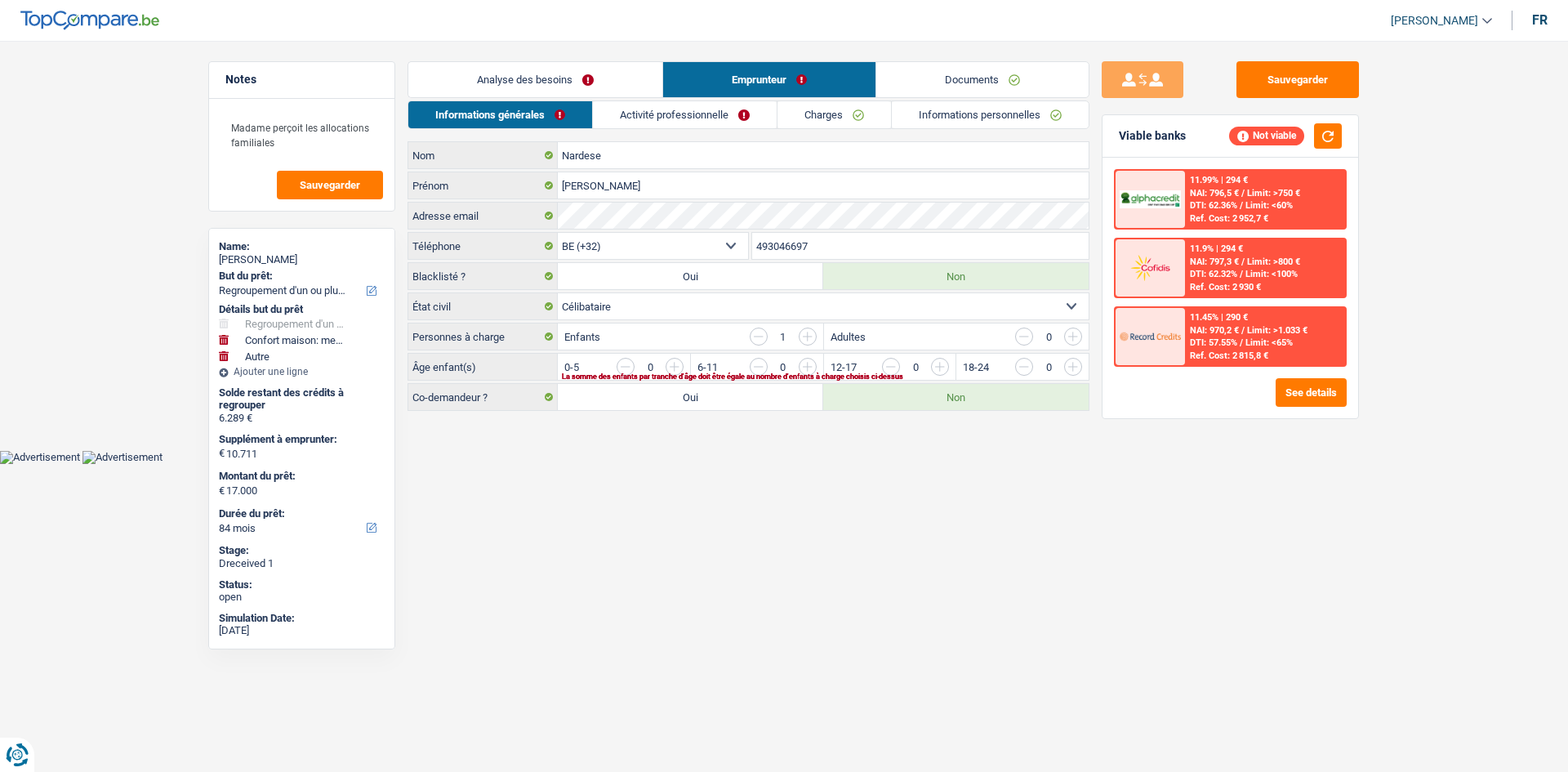
click at [743, 120] on link "Activité professionnelle" at bounding box center [685, 114] width 184 height 27
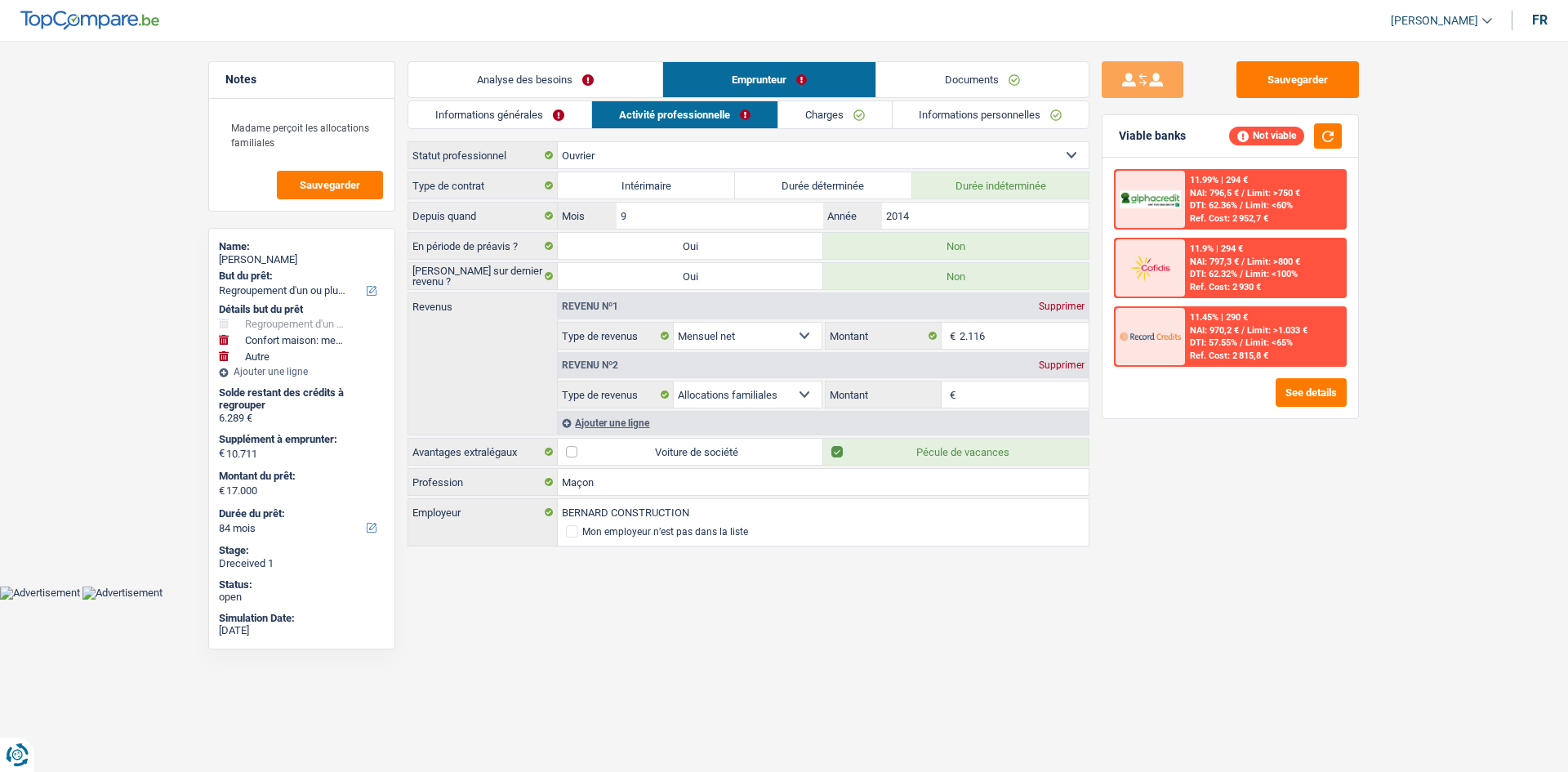
click at [809, 129] on div "Informations générales Activité professionnelle Charges Informations personnell…" at bounding box center [748, 324] width 682 height 448
drag, startPoint x: 951, startPoint y: 121, endPoint x: 937, endPoint y: 121, distance: 14.0
click at [951, 121] on link "Informations personnelles" at bounding box center [991, 114] width 197 height 27
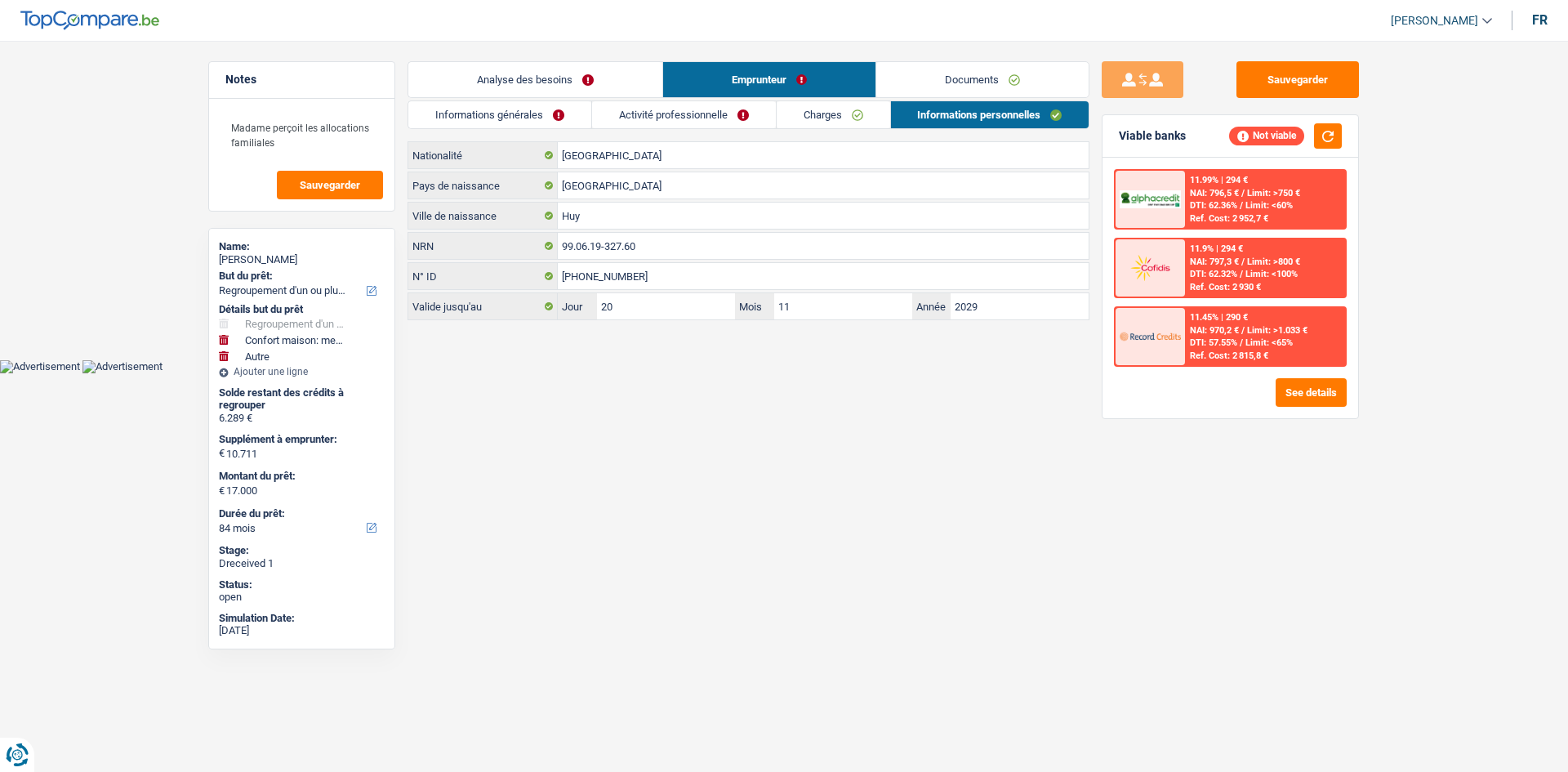
click at [875, 125] on link "Charges" at bounding box center [834, 114] width 114 height 27
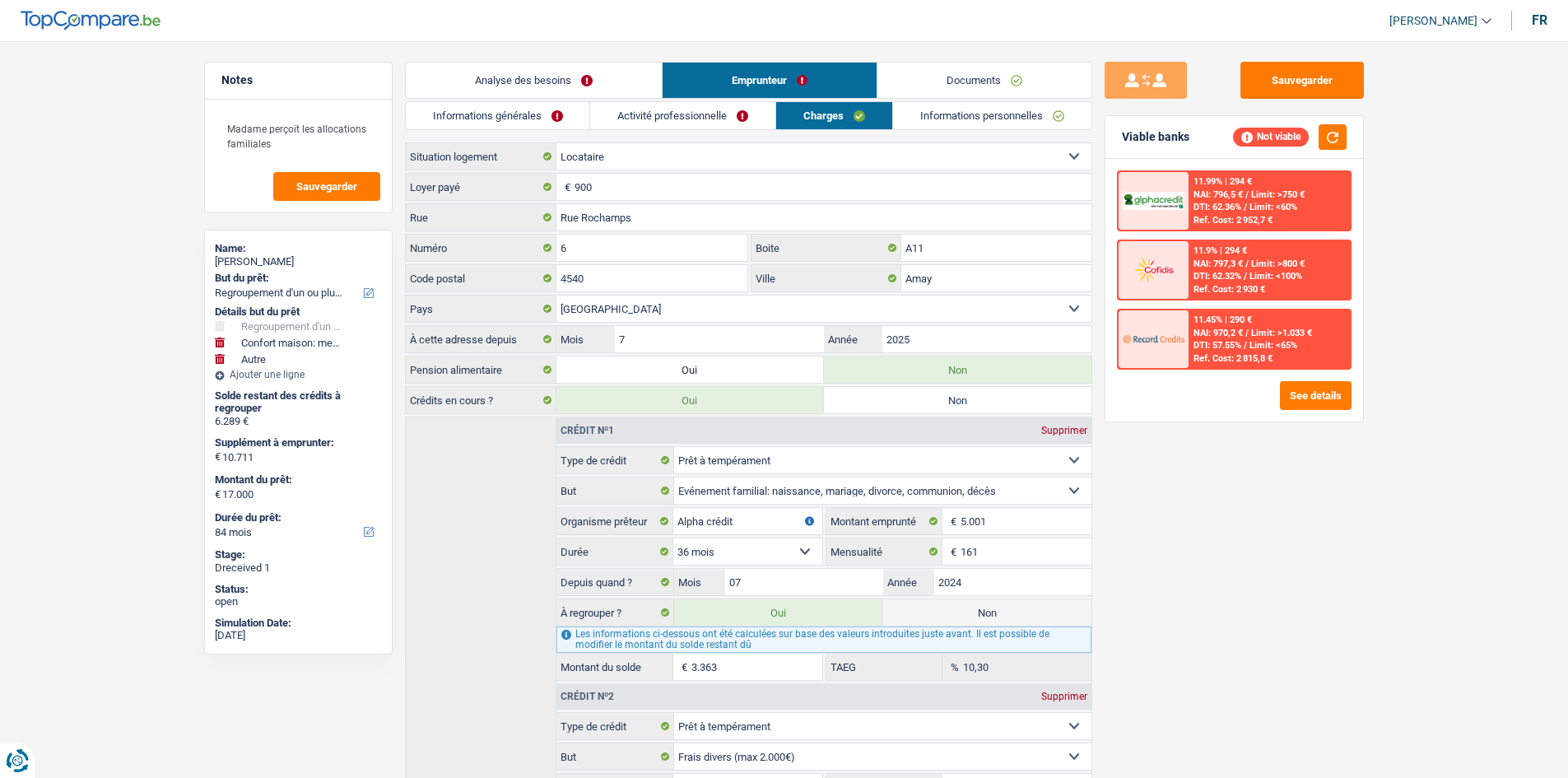
click at [972, 71] on link "Documents" at bounding box center [984, 81] width 214 height 35
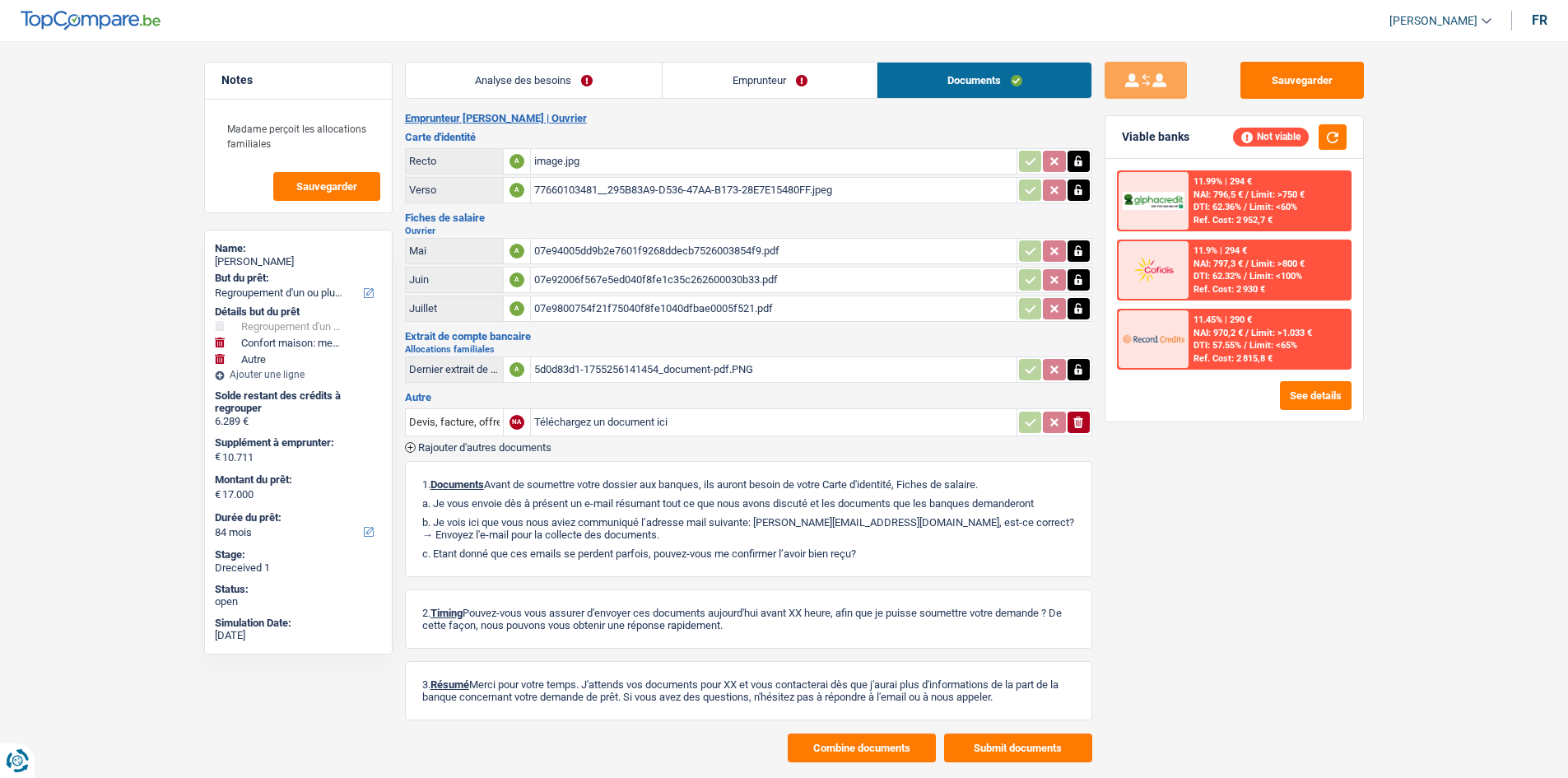
click at [574, 81] on link "Analyse des besoins" at bounding box center [533, 81] width 257 height 35
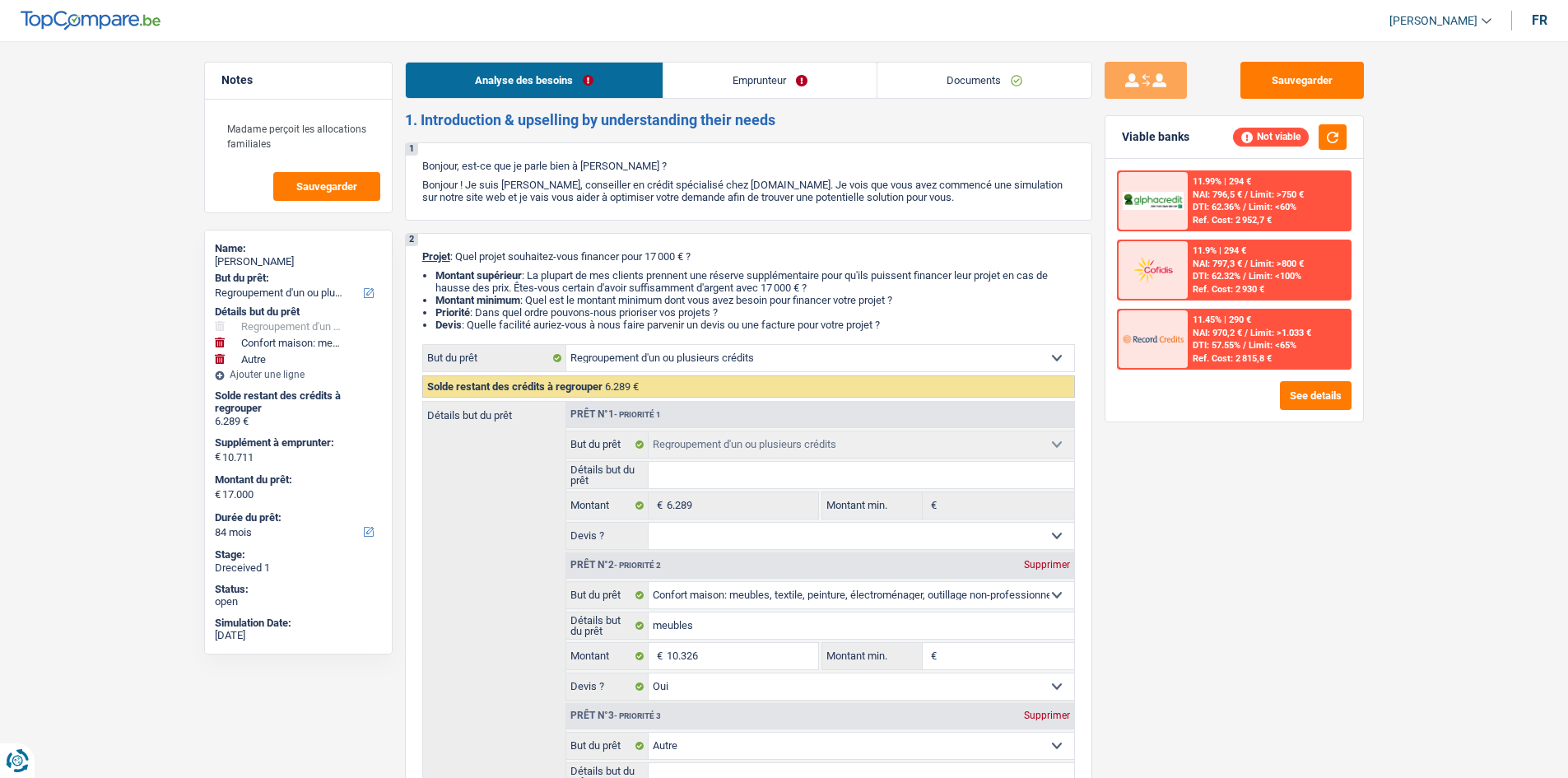
click at [763, 82] on link "Emprunteur" at bounding box center [770, 81] width 213 height 35
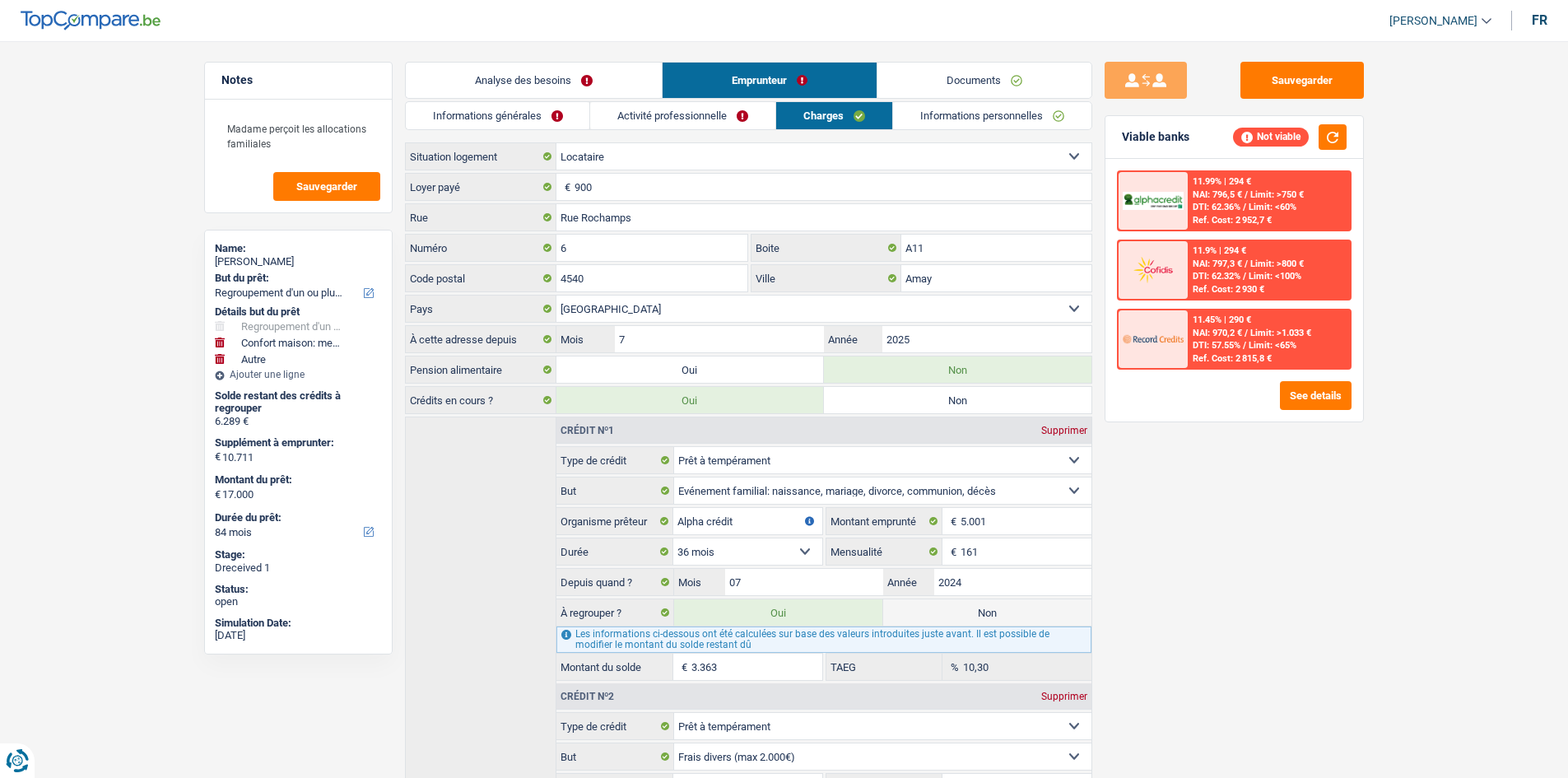
click at [536, 109] on link "Informations générales" at bounding box center [497, 115] width 184 height 27
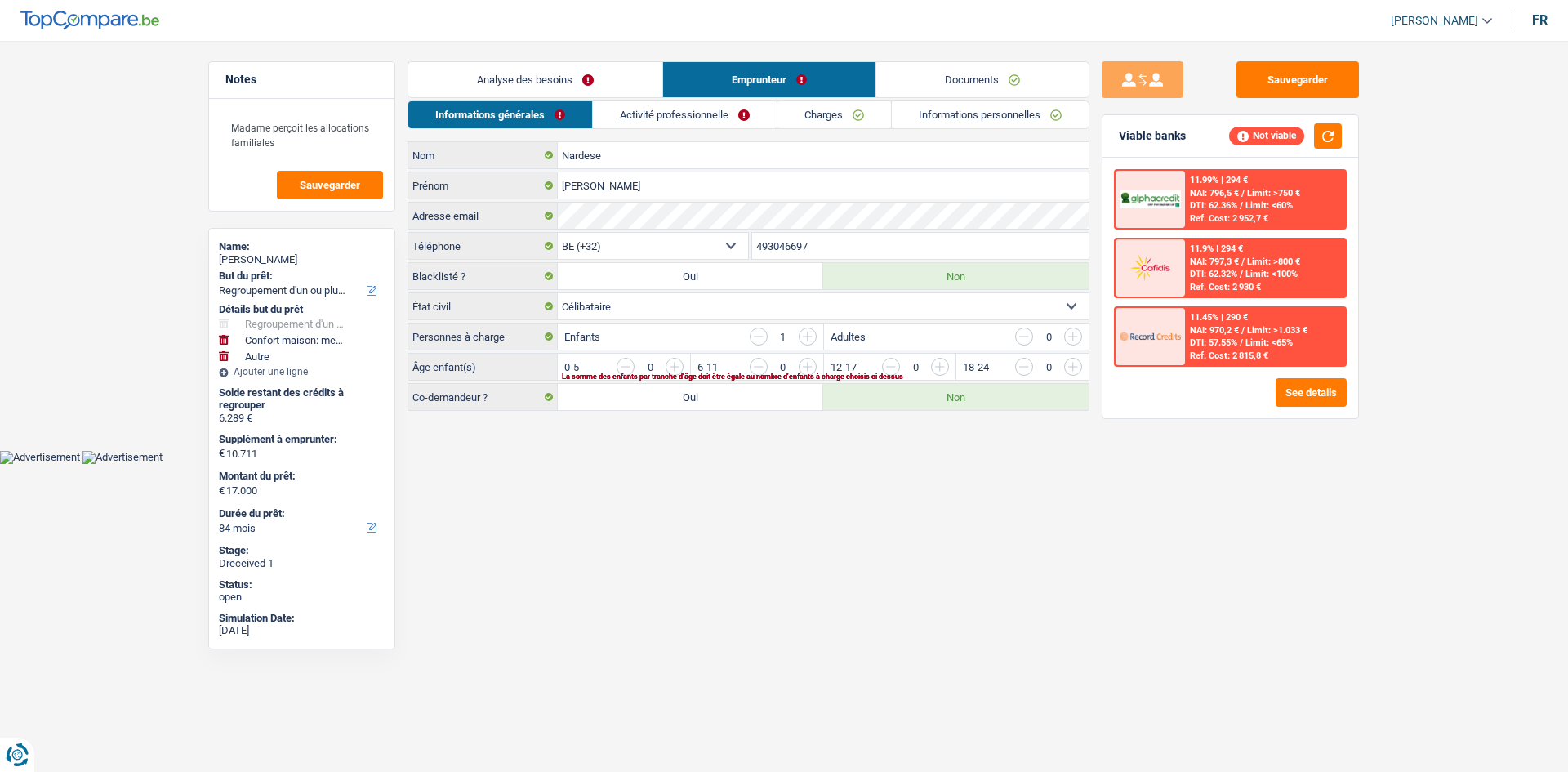
click at [991, 118] on link "Informations personnelles" at bounding box center [990, 114] width 197 height 27
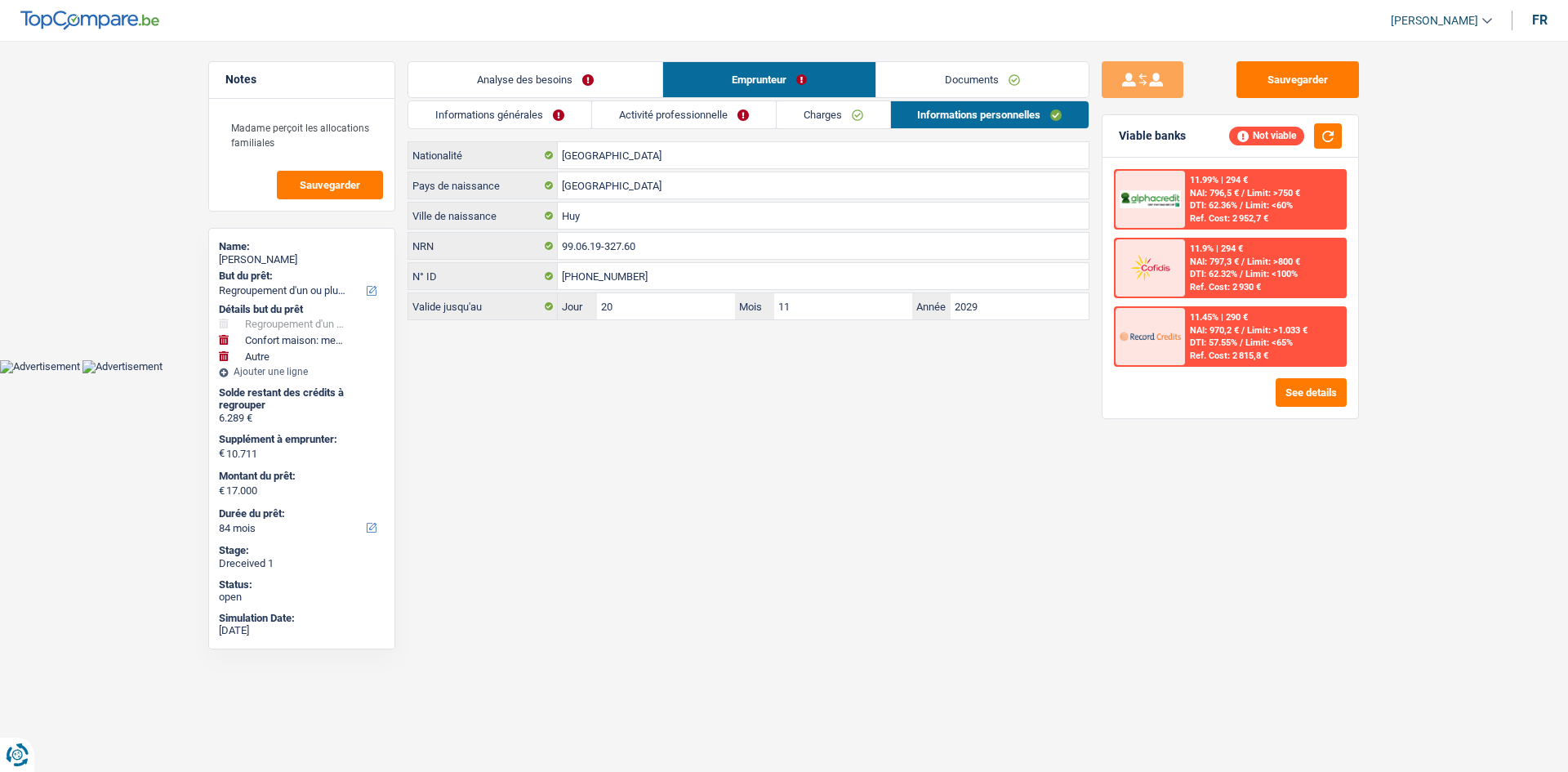
click at [812, 107] on link "Charges" at bounding box center [834, 114] width 114 height 27
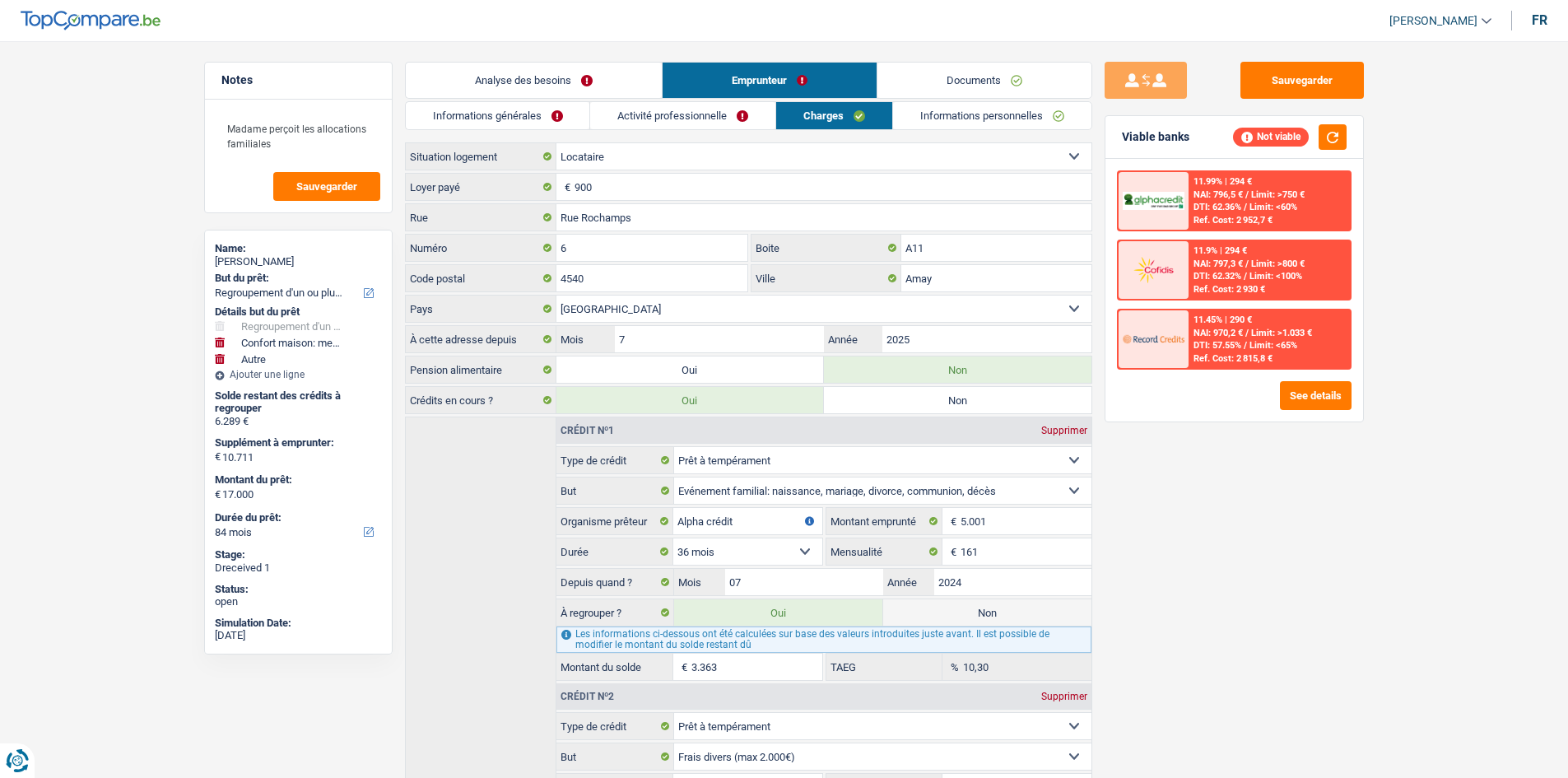
click at [734, 113] on link "Activité professionnelle" at bounding box center [683, 115] width 185 height 27
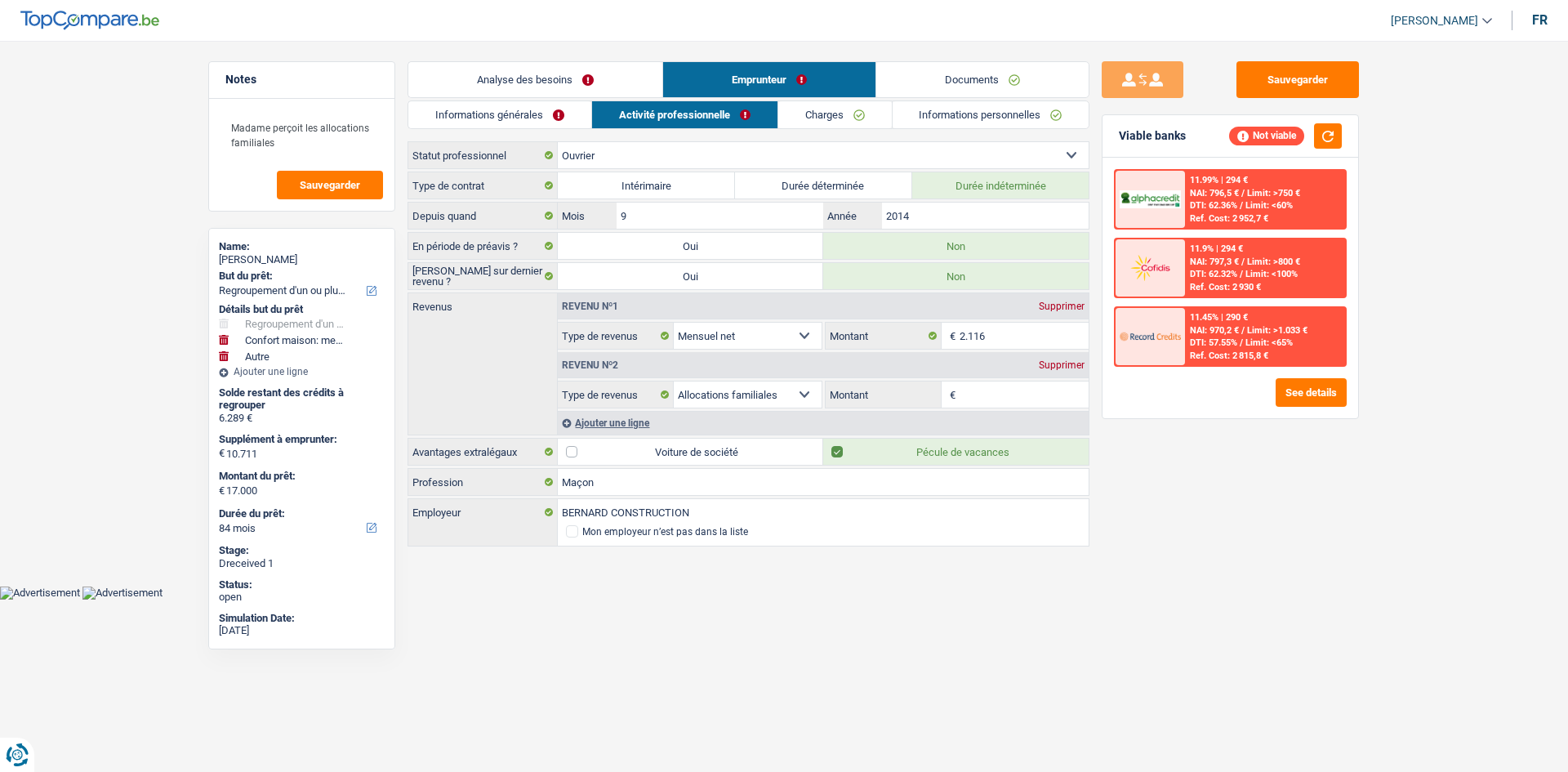
click at [475, 111] on link "Informations générales" at bounding box center [499, 114] width 183 height 27
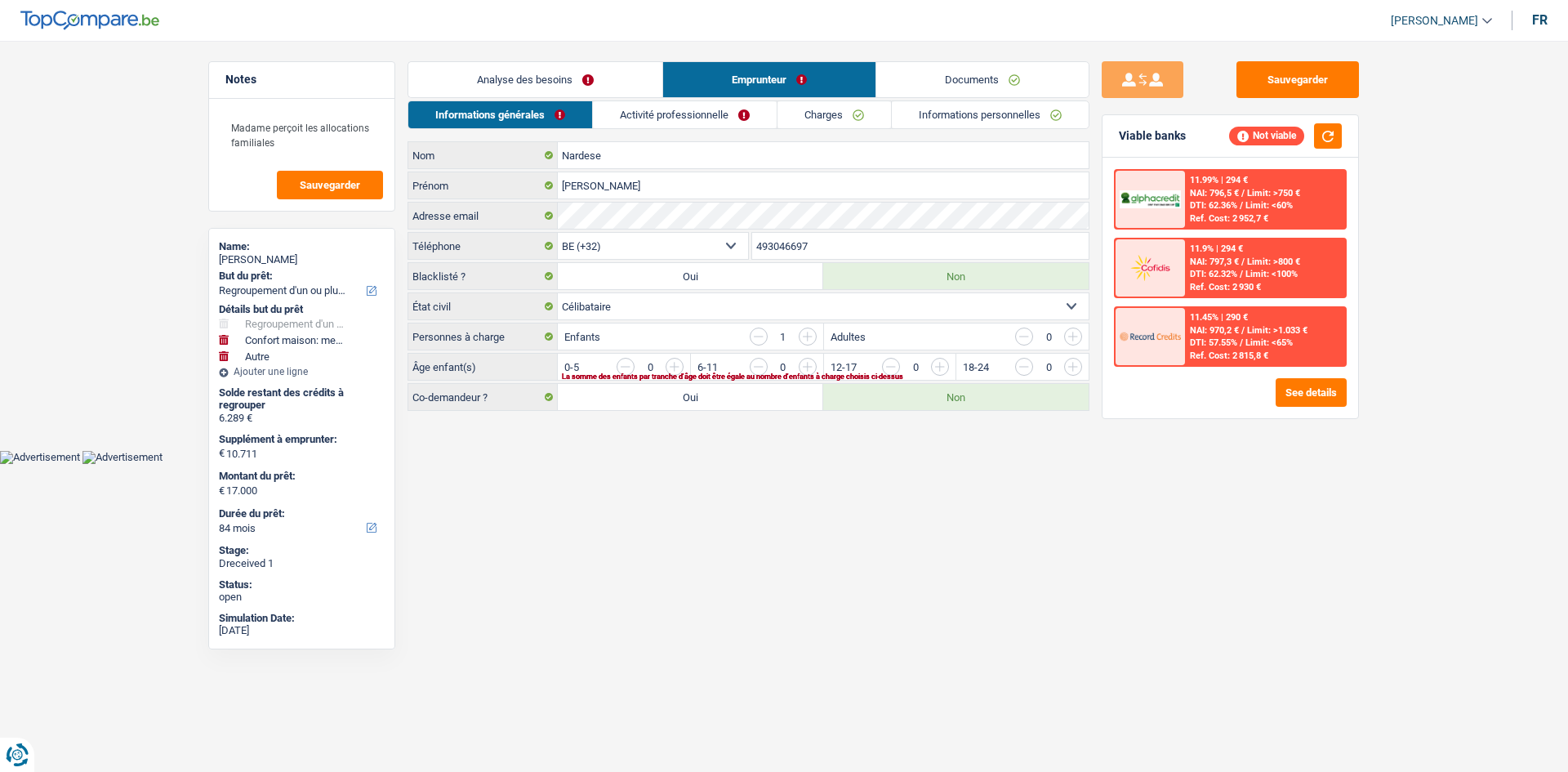
click at [509, 61] on main "Notes Madame perçoit les allocations familiales Sauvegarder Name: Dimitri Narde…" at bounding box center [784, 237] width 1568 height 426
click at [507, 62] on li "Analyse des besoins" at bounding box center [534, 80] width 255 height 37
click at [616, 76] on link "Analyse des besoins" at bounding box center [535, 80] width 254 height 35
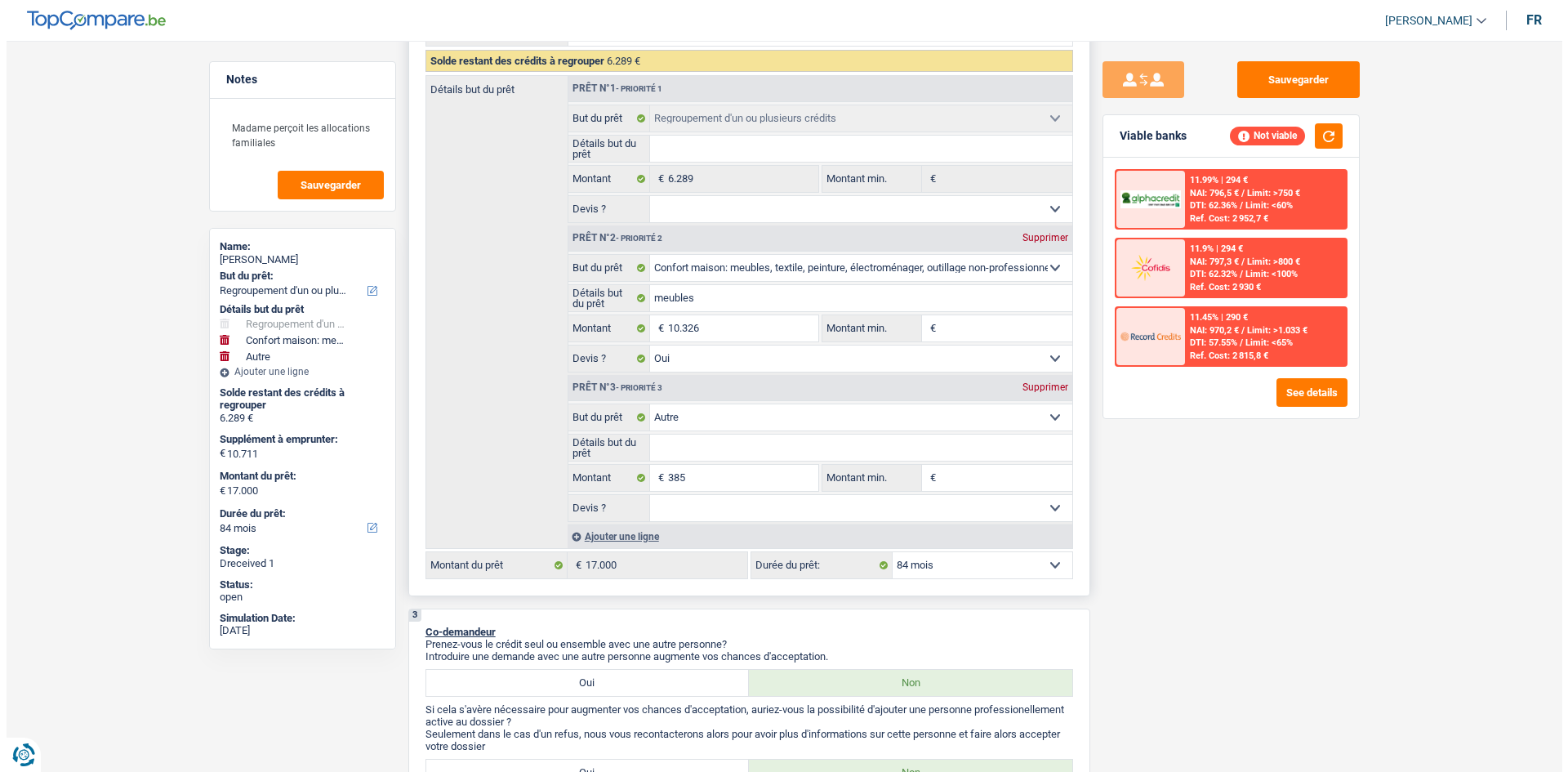
scroll to position [326, 0]
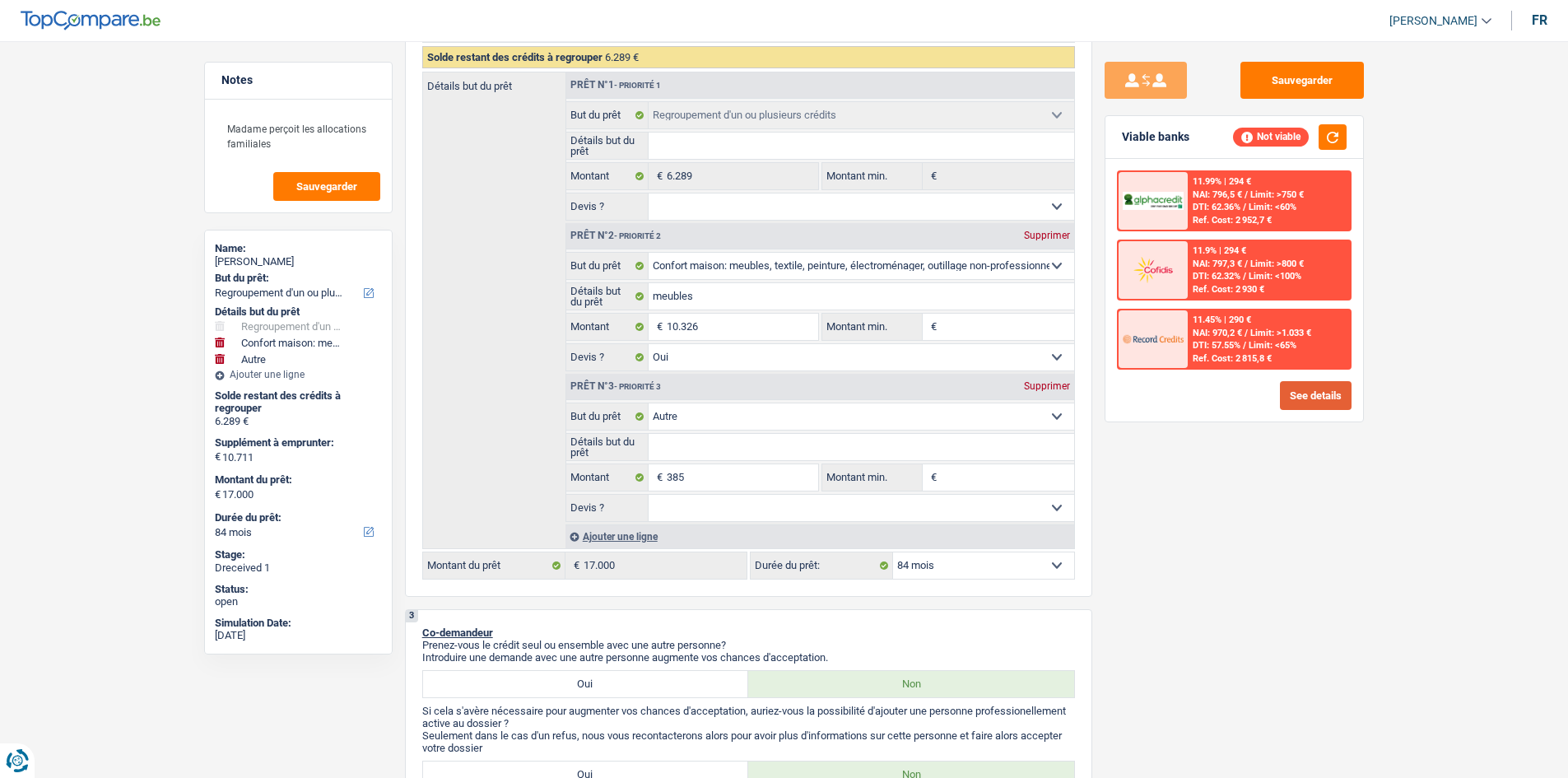
click at [1335, 391] on button "See details" at bounding box center [1315, 395] width 71 height 29
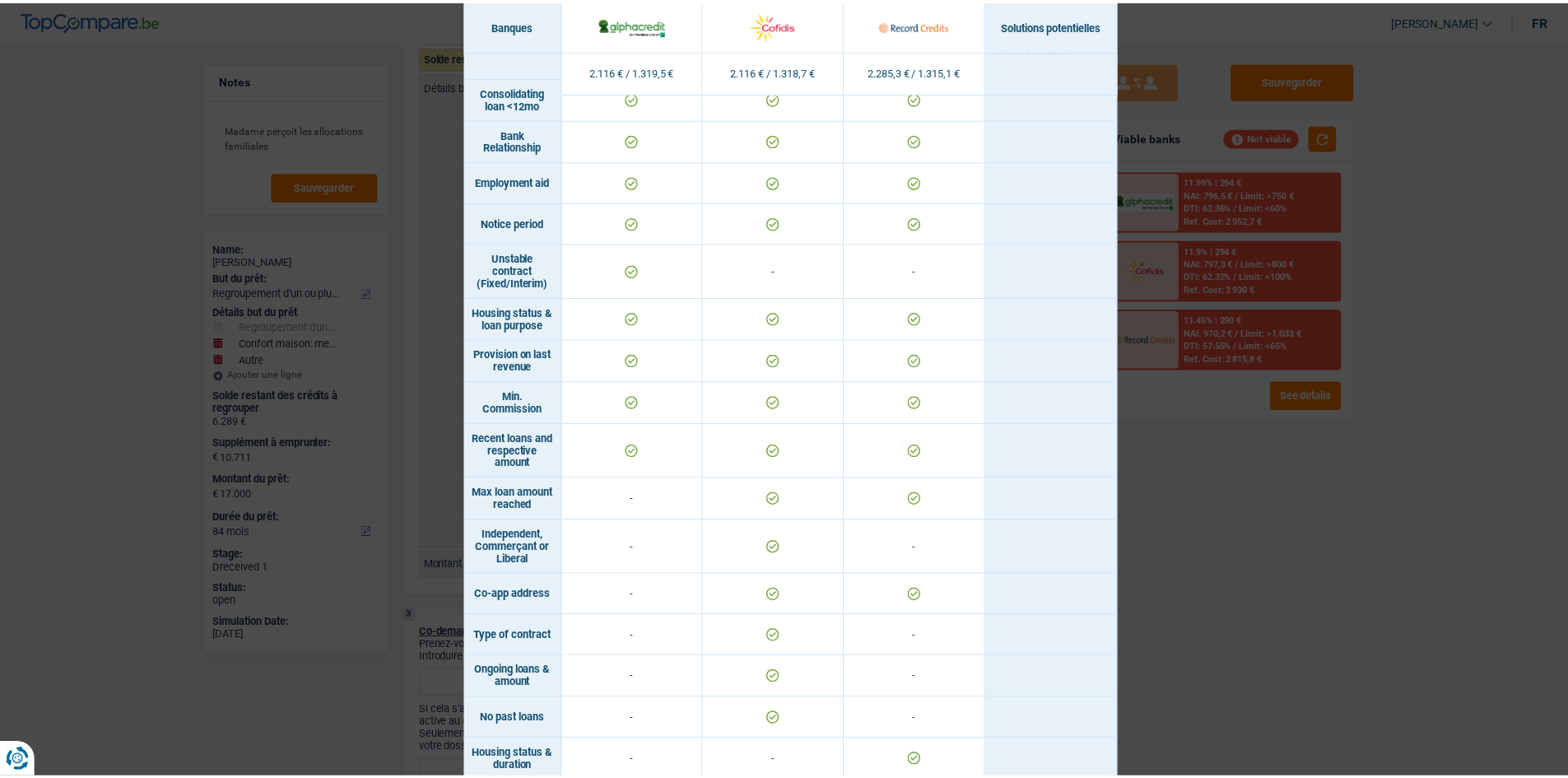
scroll to position [576, 0]
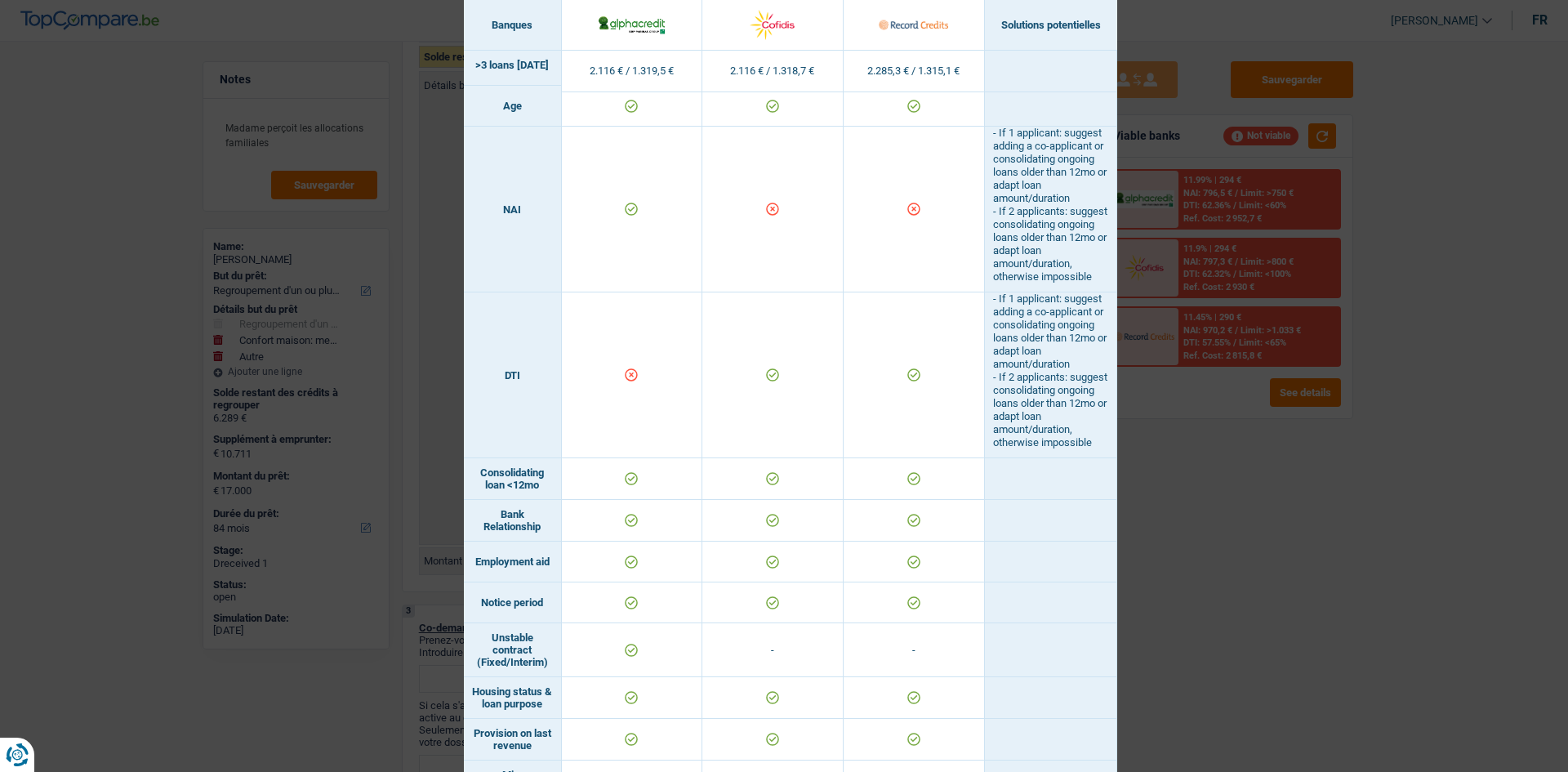
click at [1198, 577] on div "Banks conditions × Banques Solutions potentielles Revenus / Charges 2.116 € / 1…" at bounding box center [784, 386] width 1568 height 772
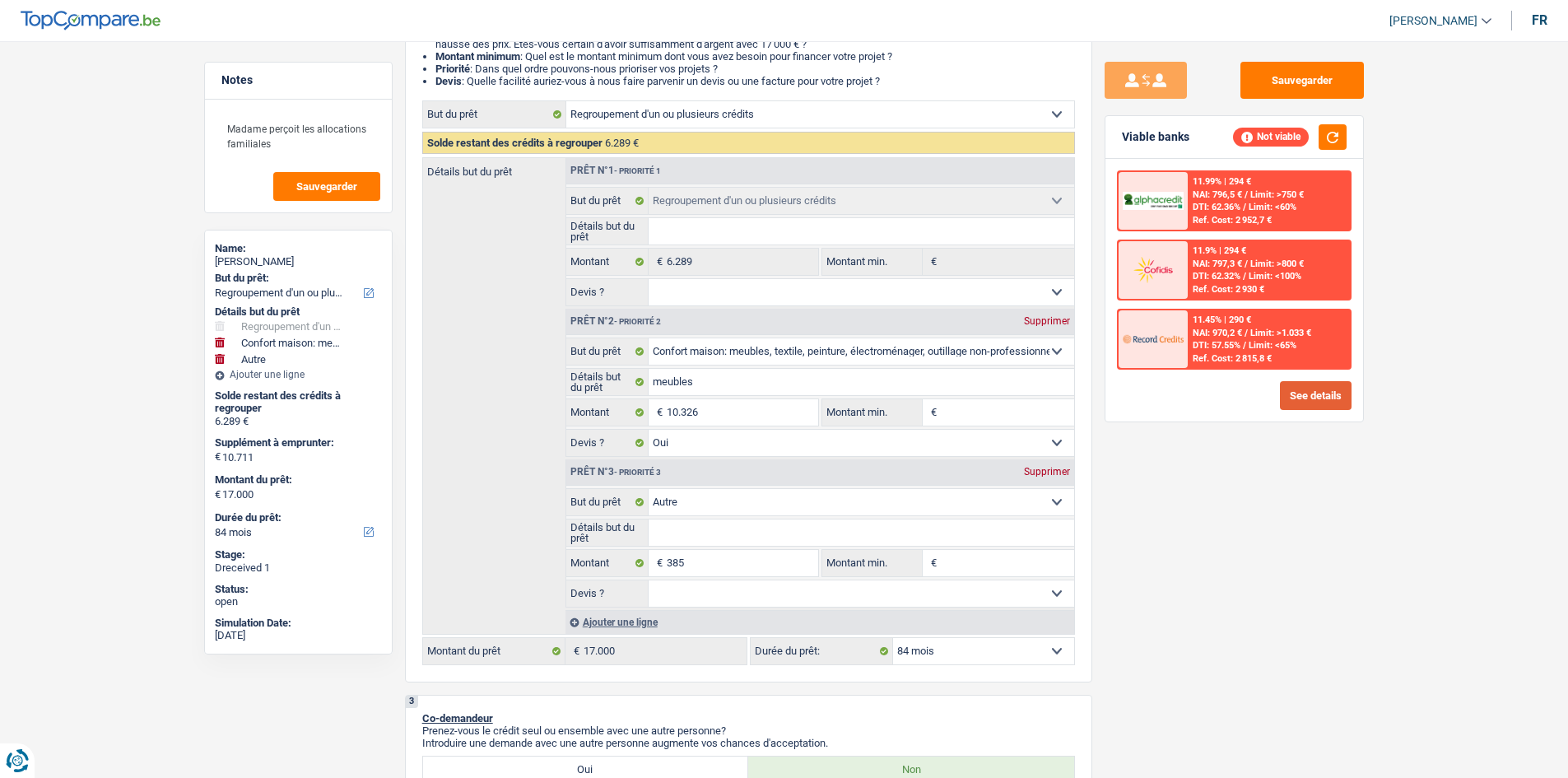
scroll to position [0, 0]
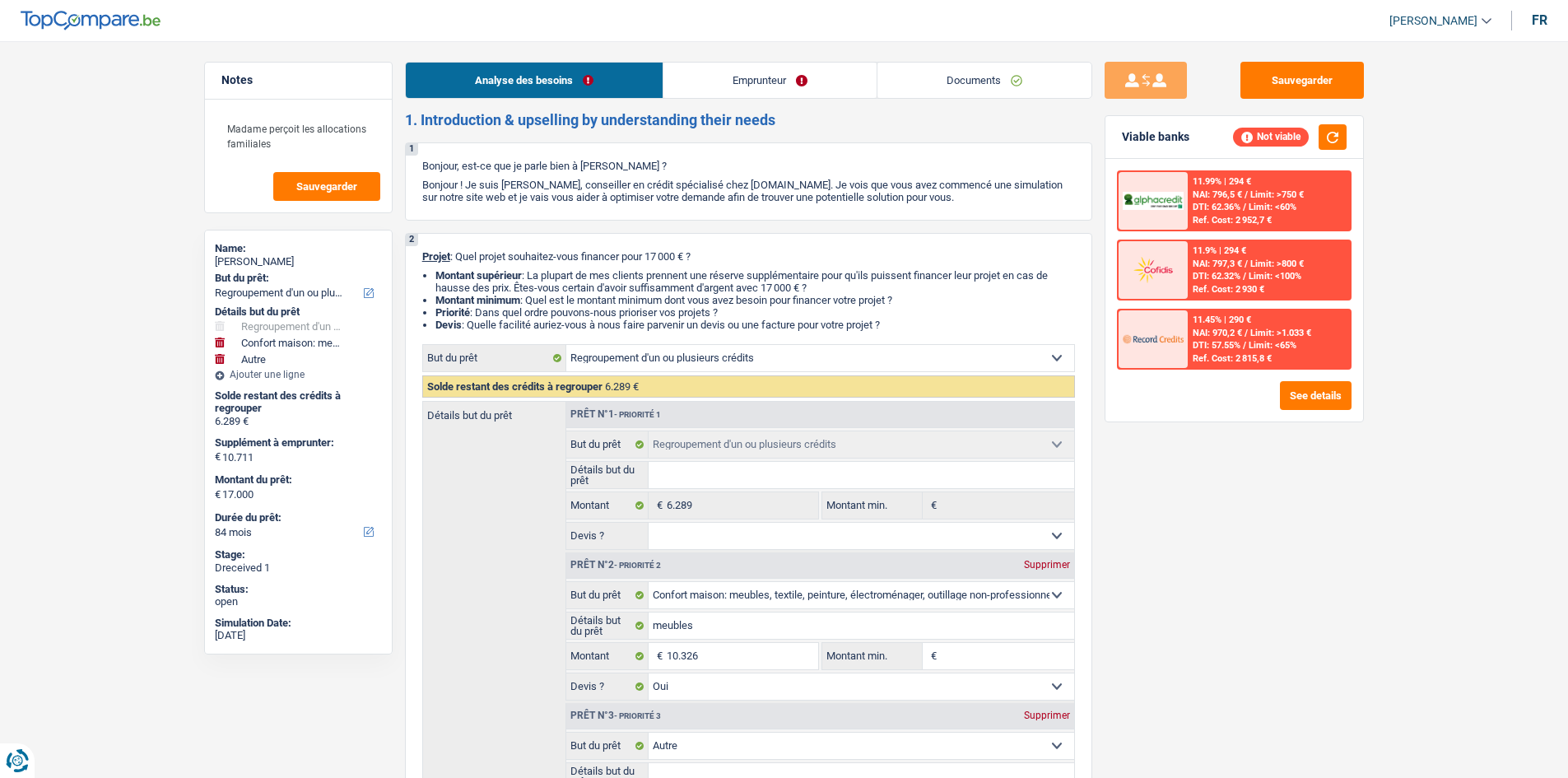
click at [736, 85] on link "Emprunteur" at bounding box center [770, 81] width 213 height 35
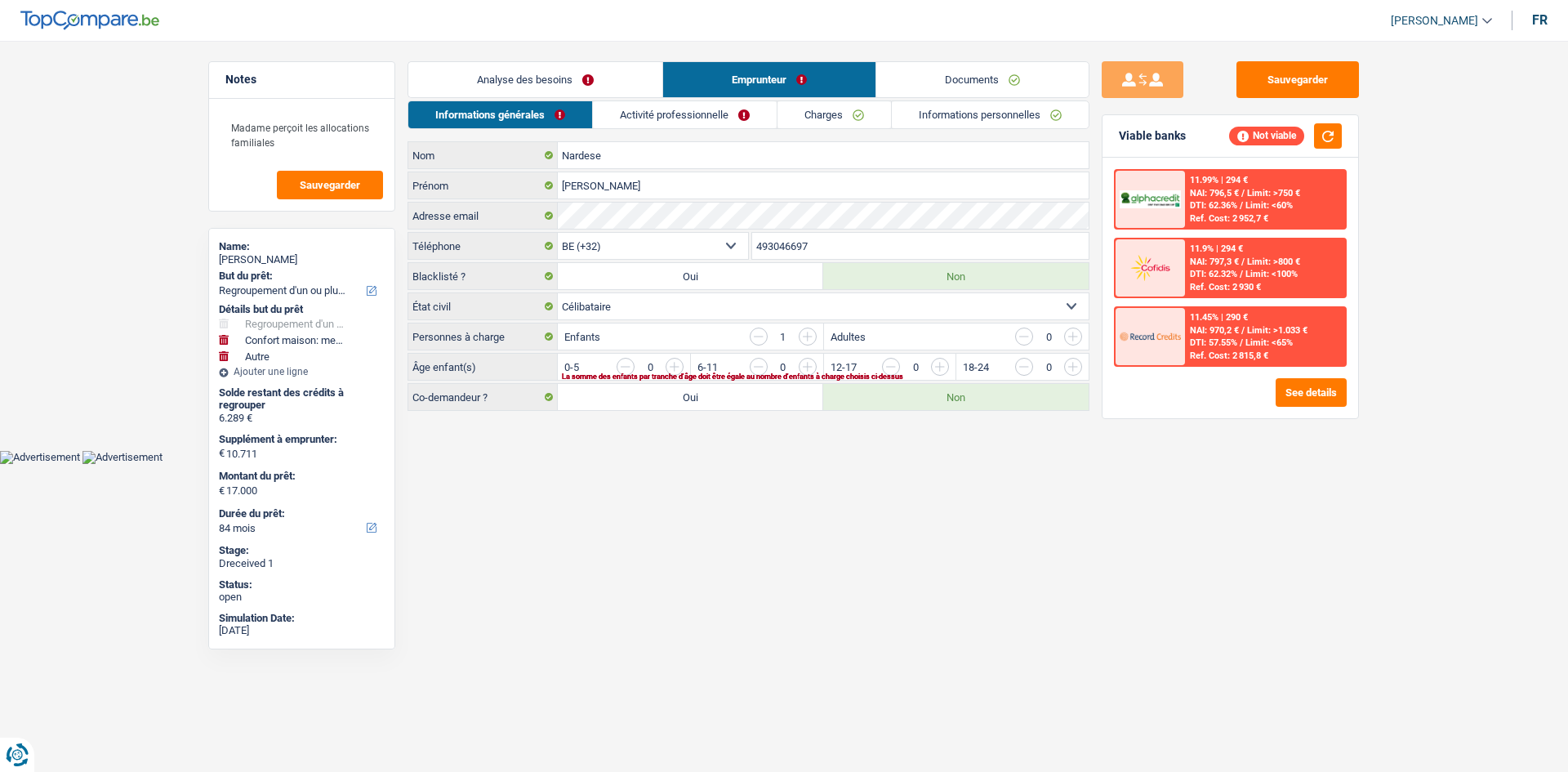
click at [688, 114] on link "Activité professionnelle" at bounding box center [685, 114] width 184 height 27
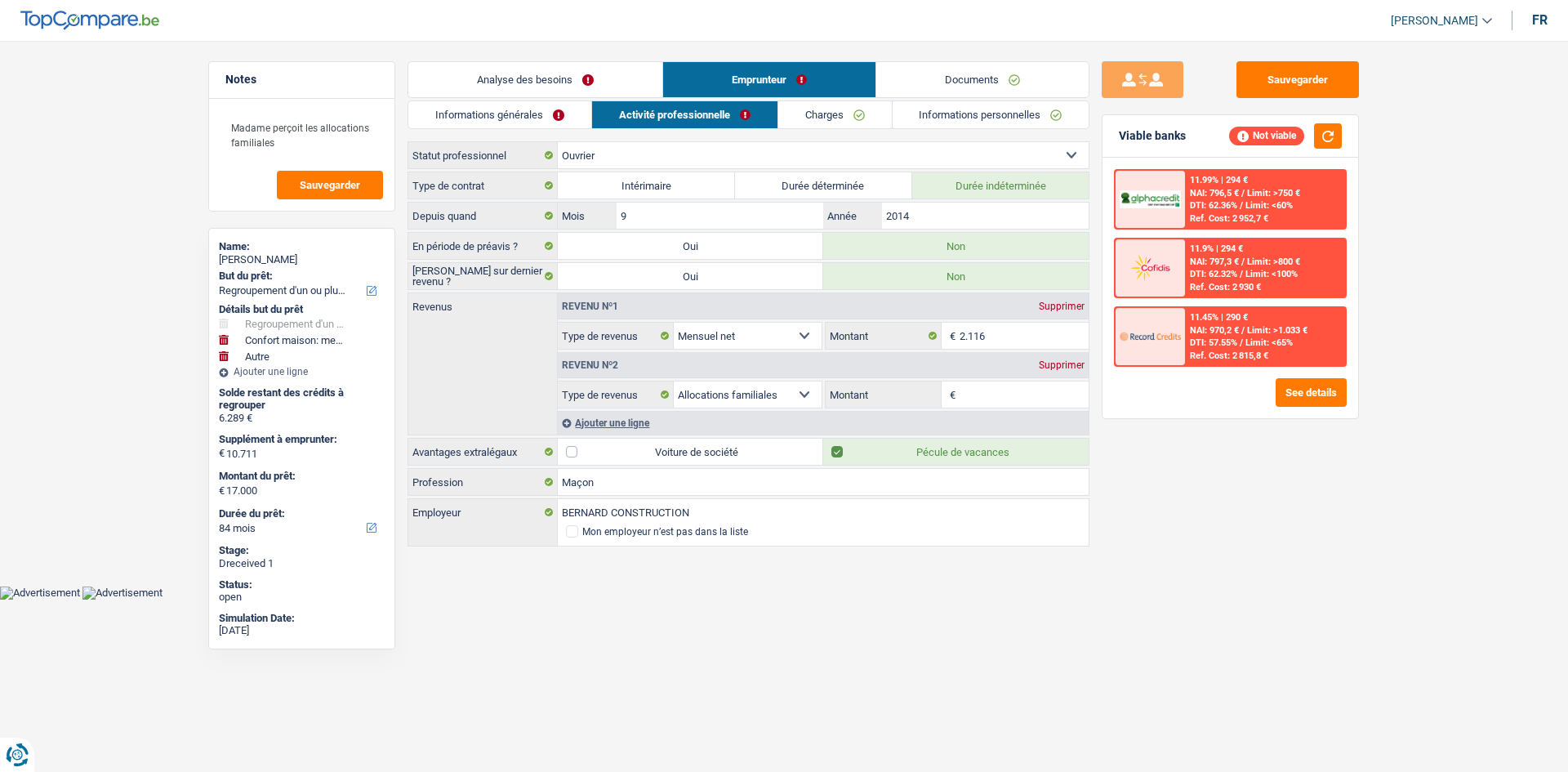
click at [811, 110] on link "Charges" at bounding box center [835, 114] width 114 height 27
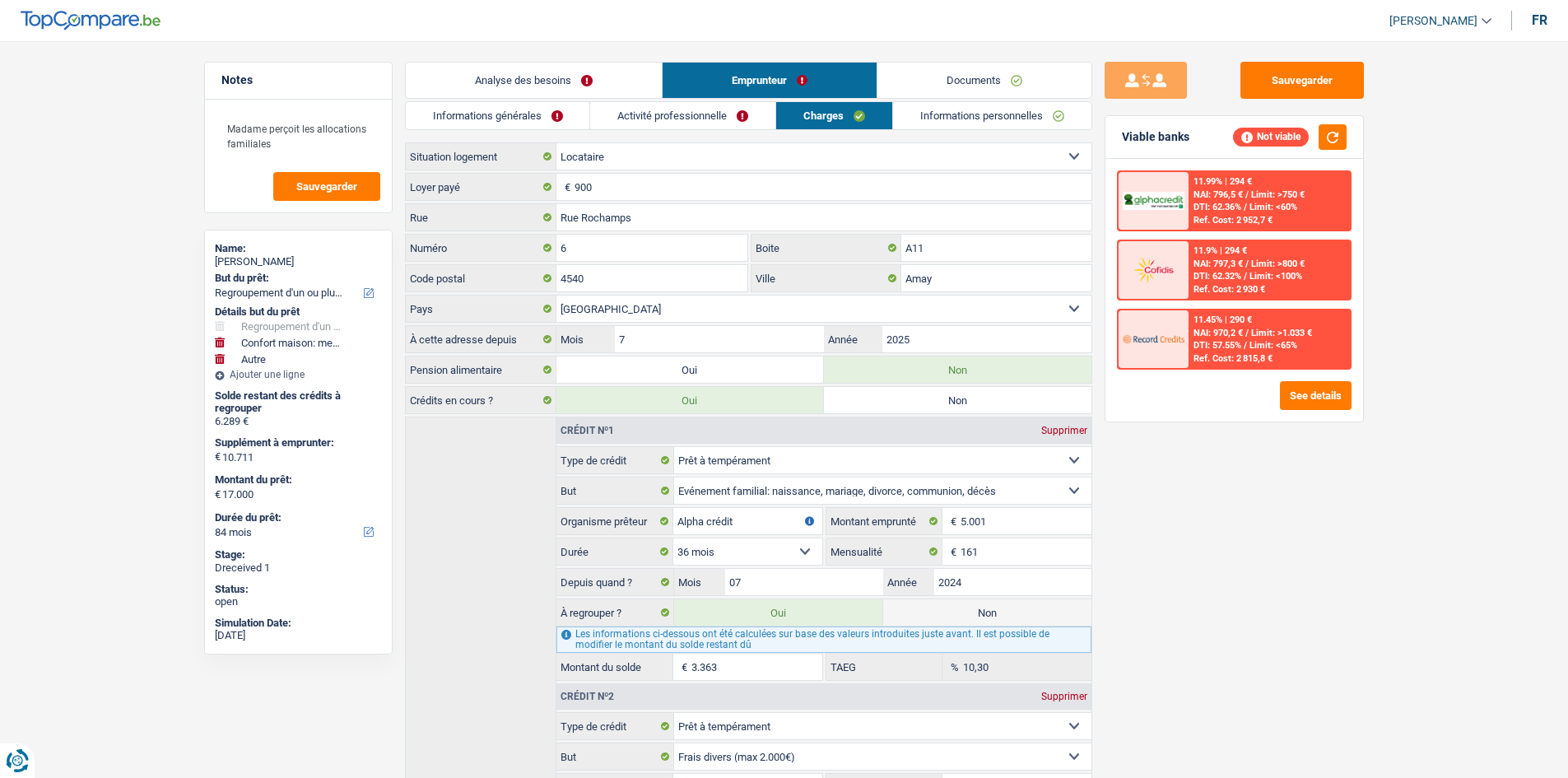
click at [963, 123] on link "Informations personnelles" at bounding box center [992, 115] width 198 height 27
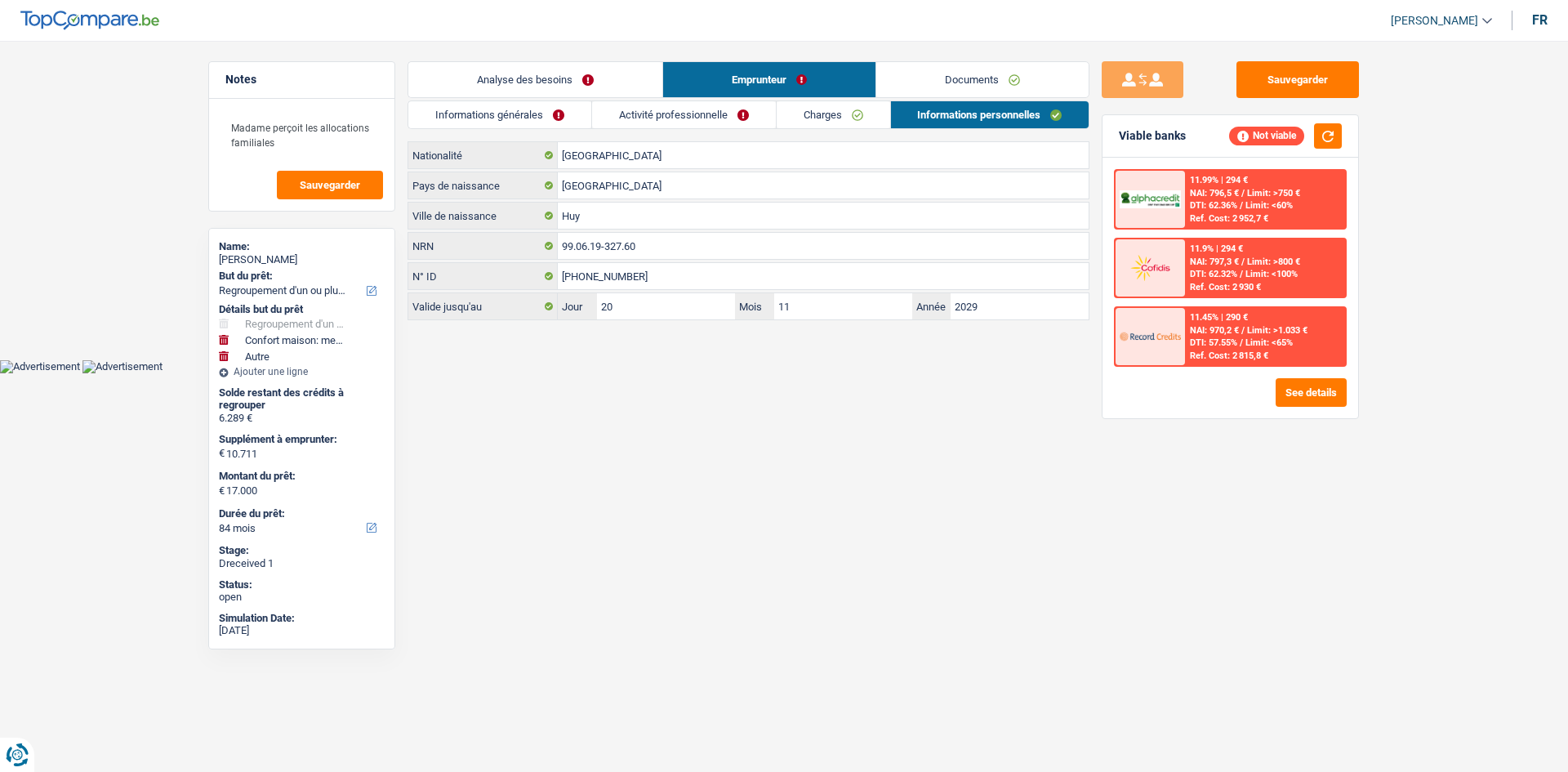
click at [585, 71] on link "Analyse des besoins" at bounding box center [535, 80] width 254 height 35
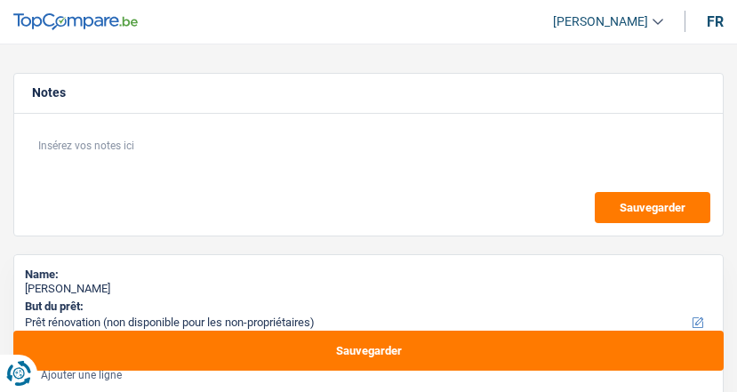
select select "renovation"
select select "120"
select select "renovation"
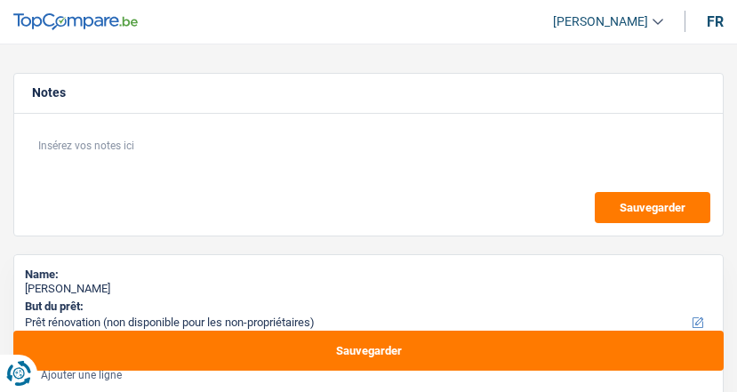
select select "120"
select select "renovation"
select select "120"
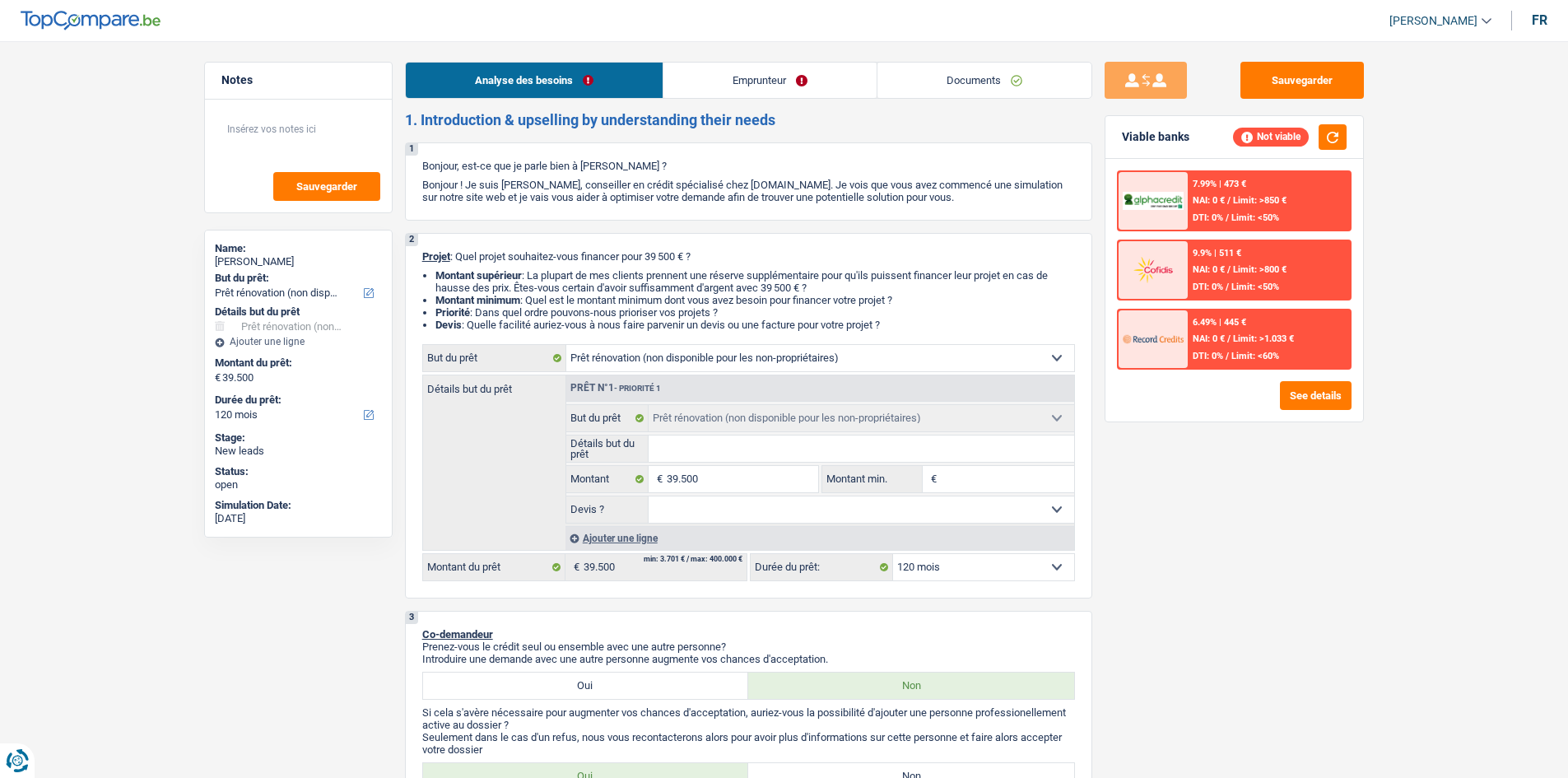
click at [682, 96] on link "Emprunteur" at bounding box center [770, 81] width 213 height 35
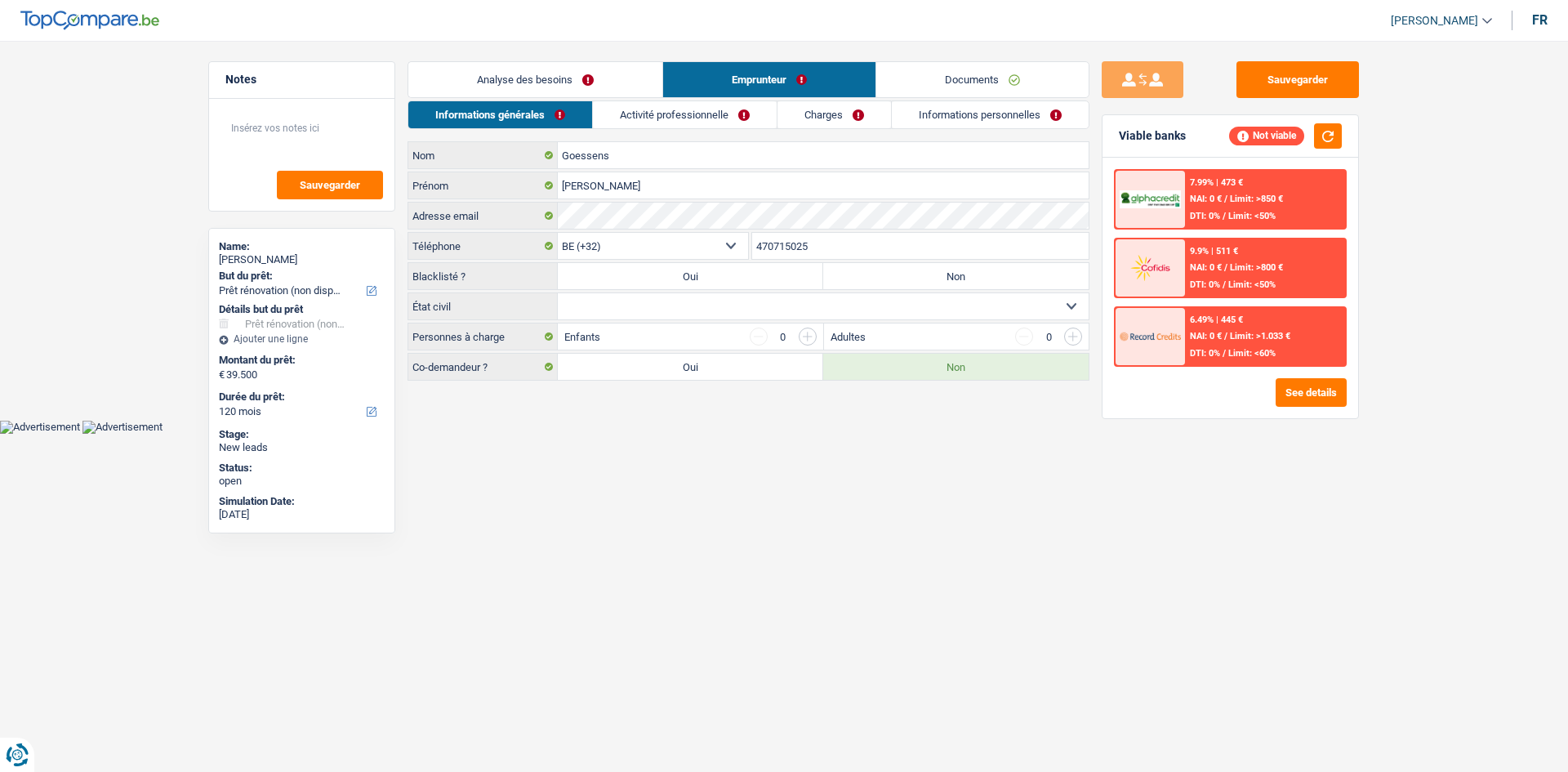
click at [676, 119] on link "Activité professionnelle" at bounding box center [685, 114] width 184 height 27
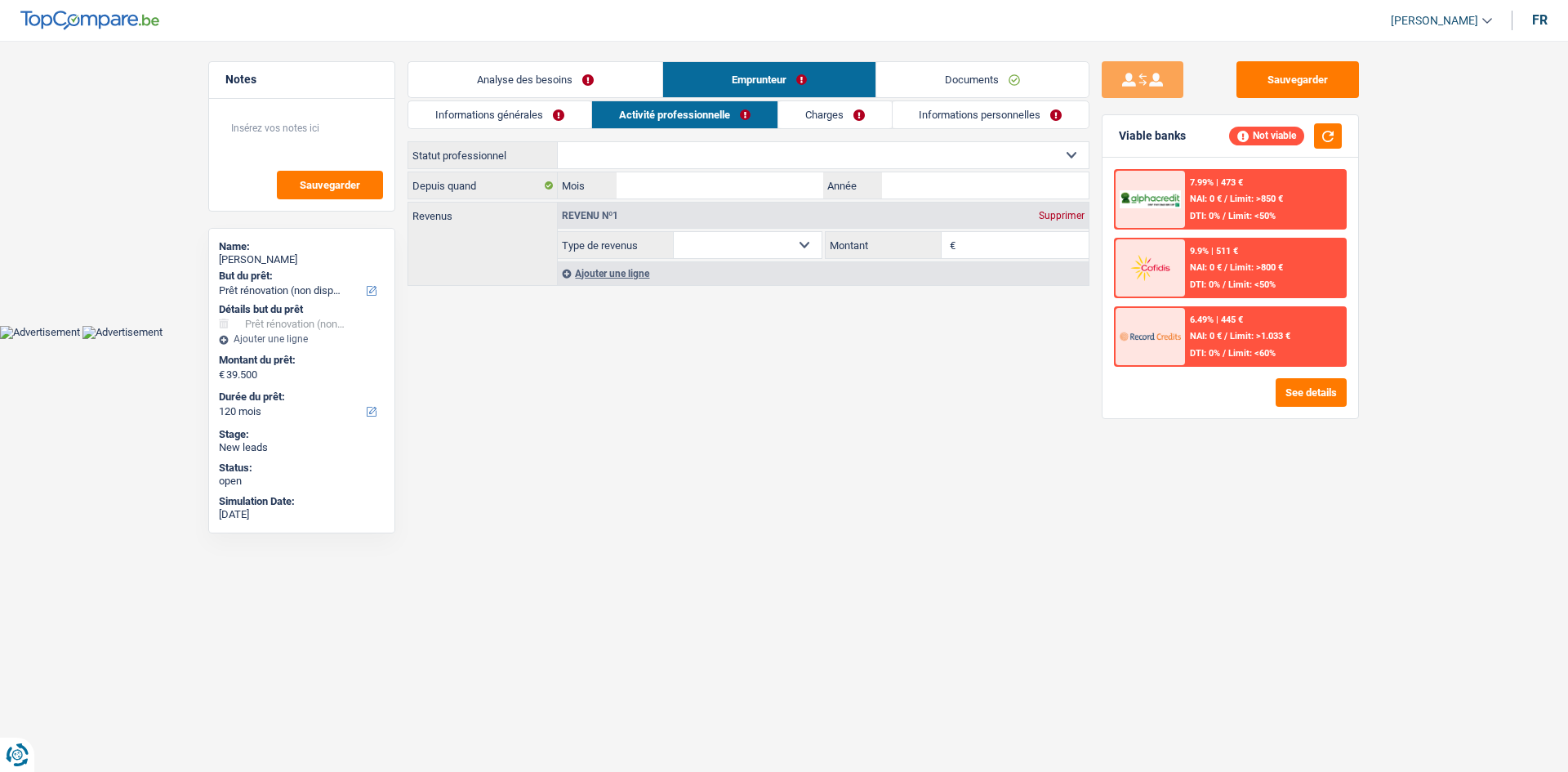
click at [676, 116] on link "Charges" at bounding box center [835, 114] width 114 height 27
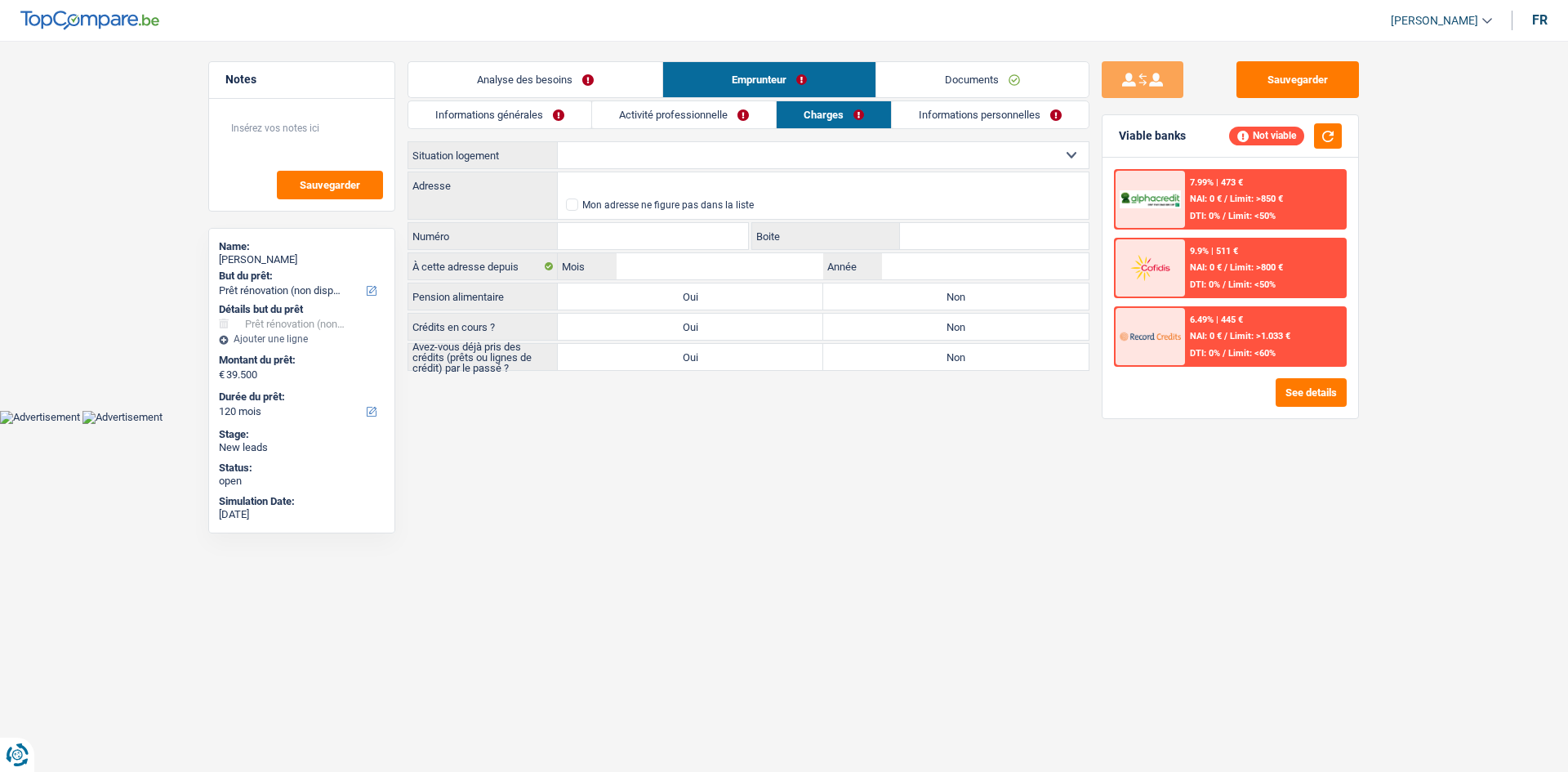
click at [676, 116] on link "Informations personnelles" at bounding box center [990, 114] width 197 height 27
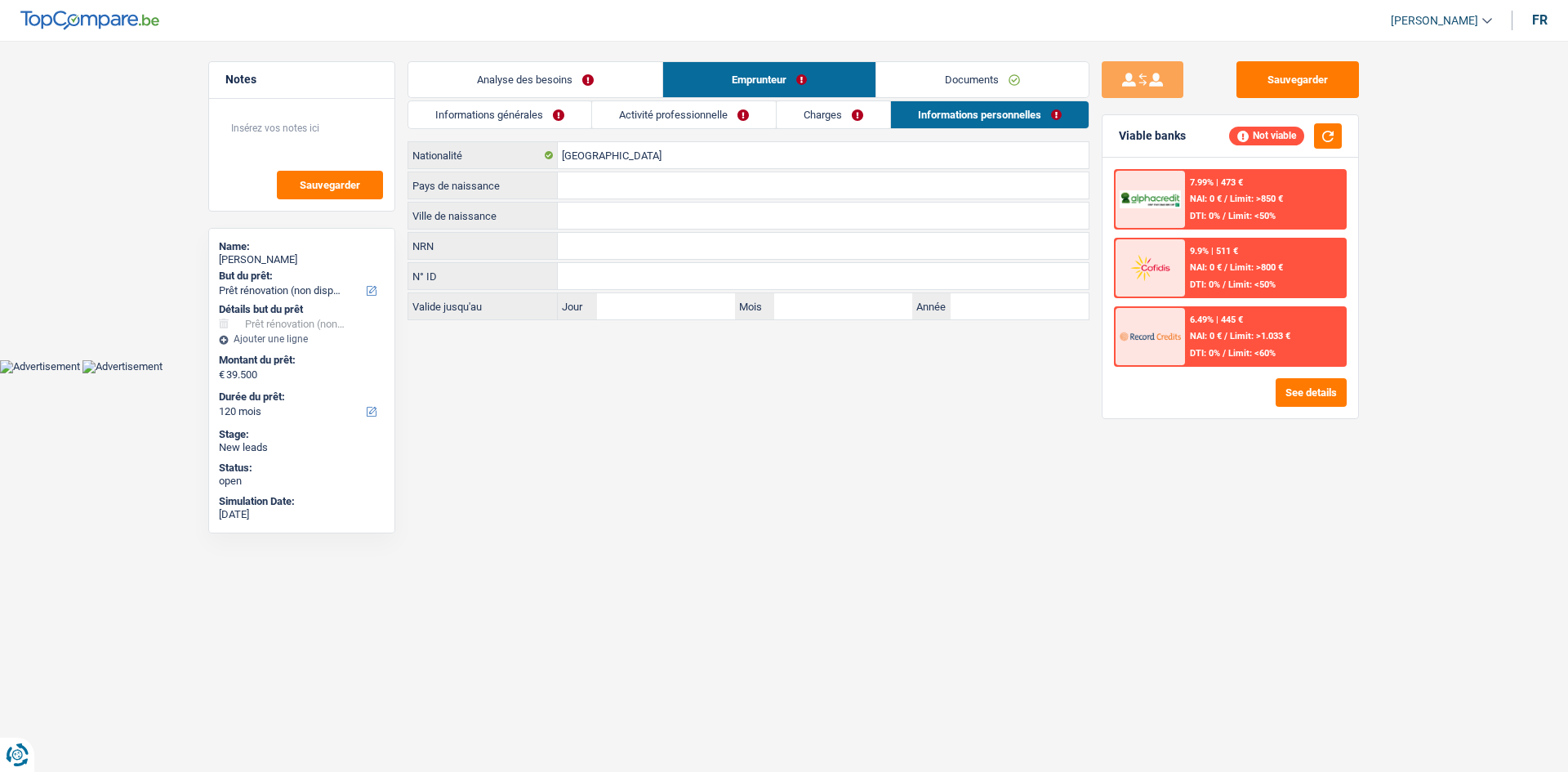
click at [539, 120] on link "Informations générales" at bounding box center [499, 114] width 183 height 27
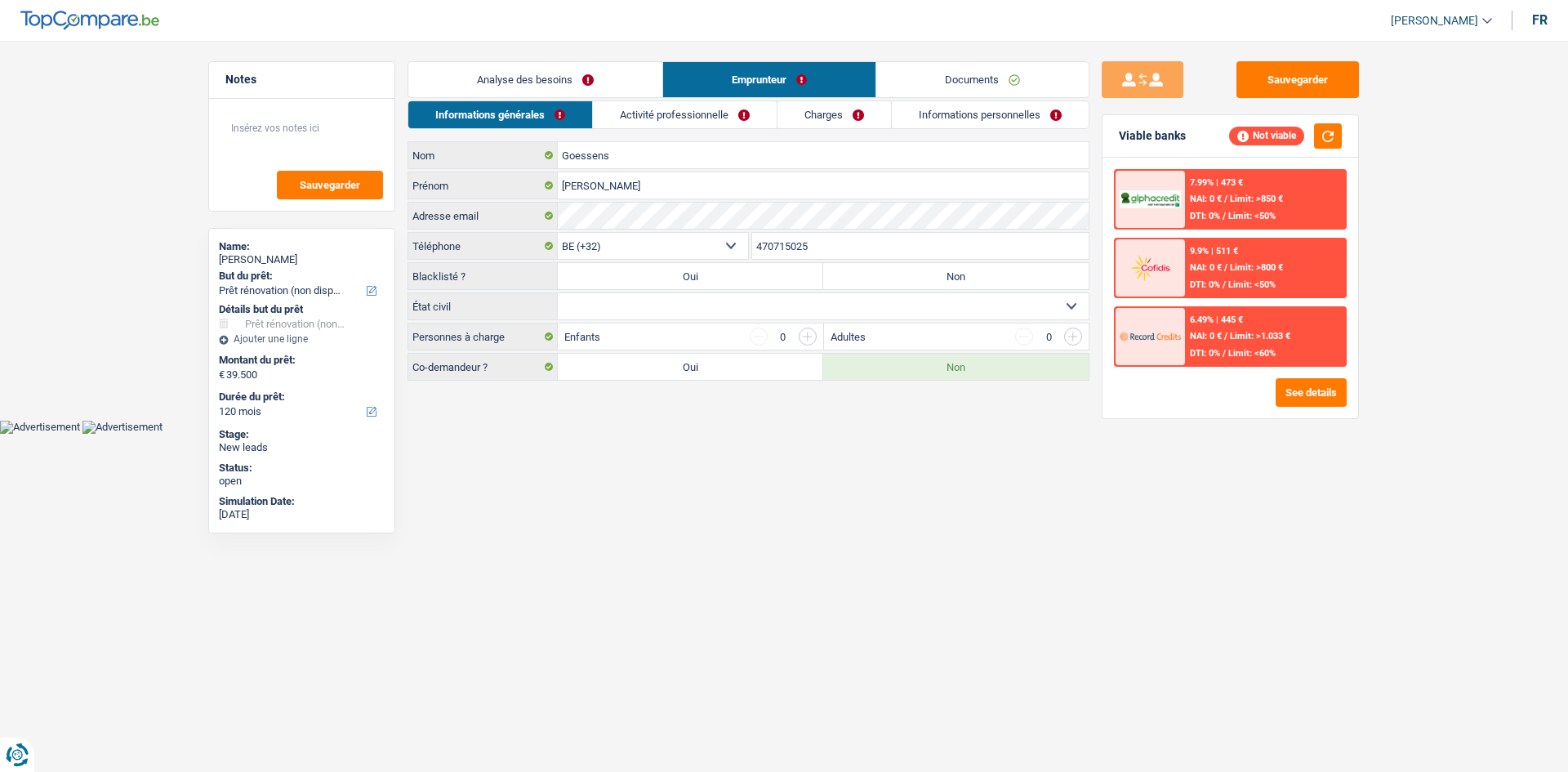
click at [591, 84] on link "Analyse des besoins" at bounding box center [535, 80] width 254 height 35
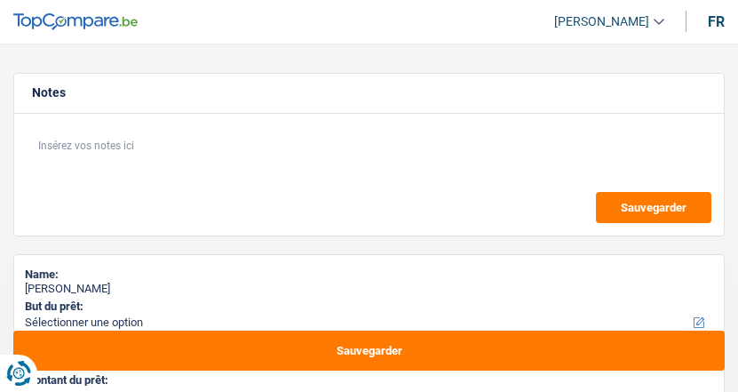
select select "60"
select select "privateEmployee"
select select "netSalary"
select select "mealVouchers"
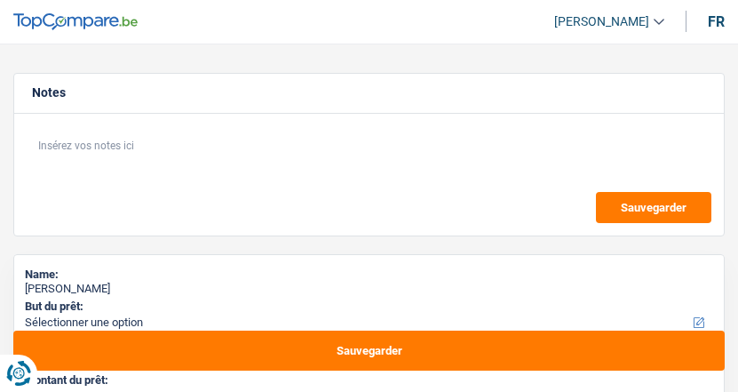
select select "60"
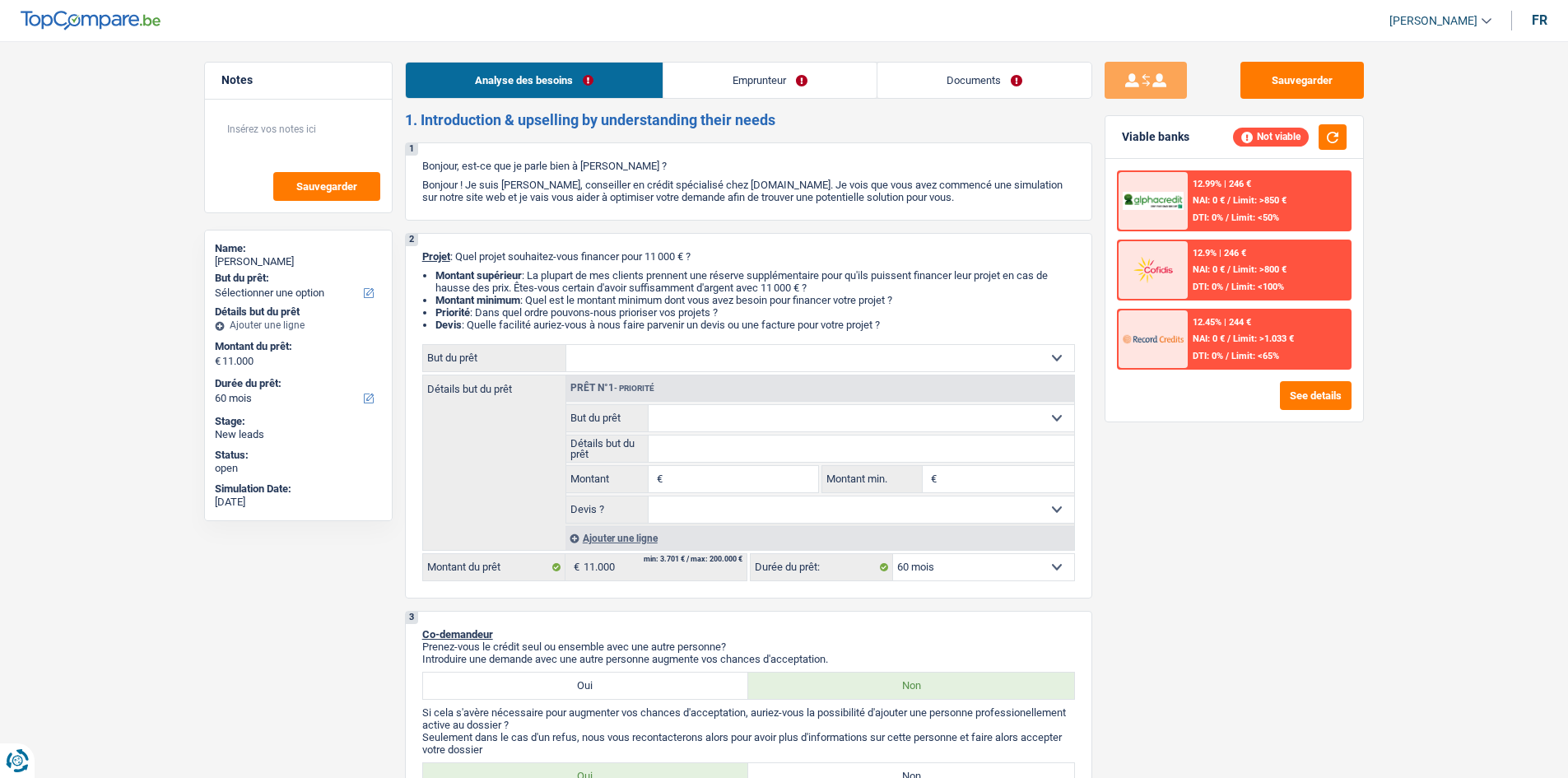
click at [684, 82] on link "Emprunteur" at bounding box center [770, 81] width 213 height 35
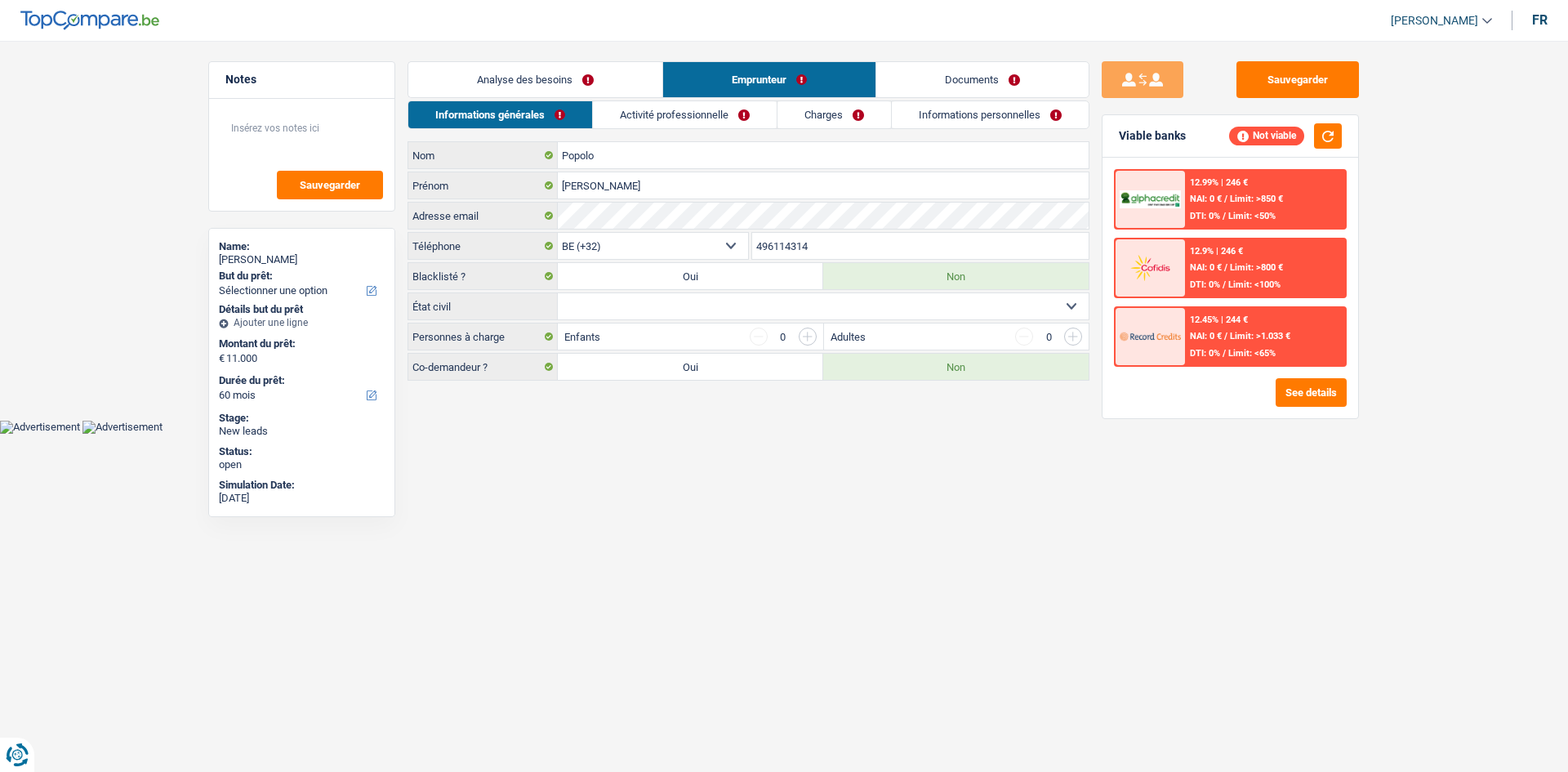
click at [678, 118] on link "Activité professionnelle" at bounding box center [685, 114] width 184 height 27
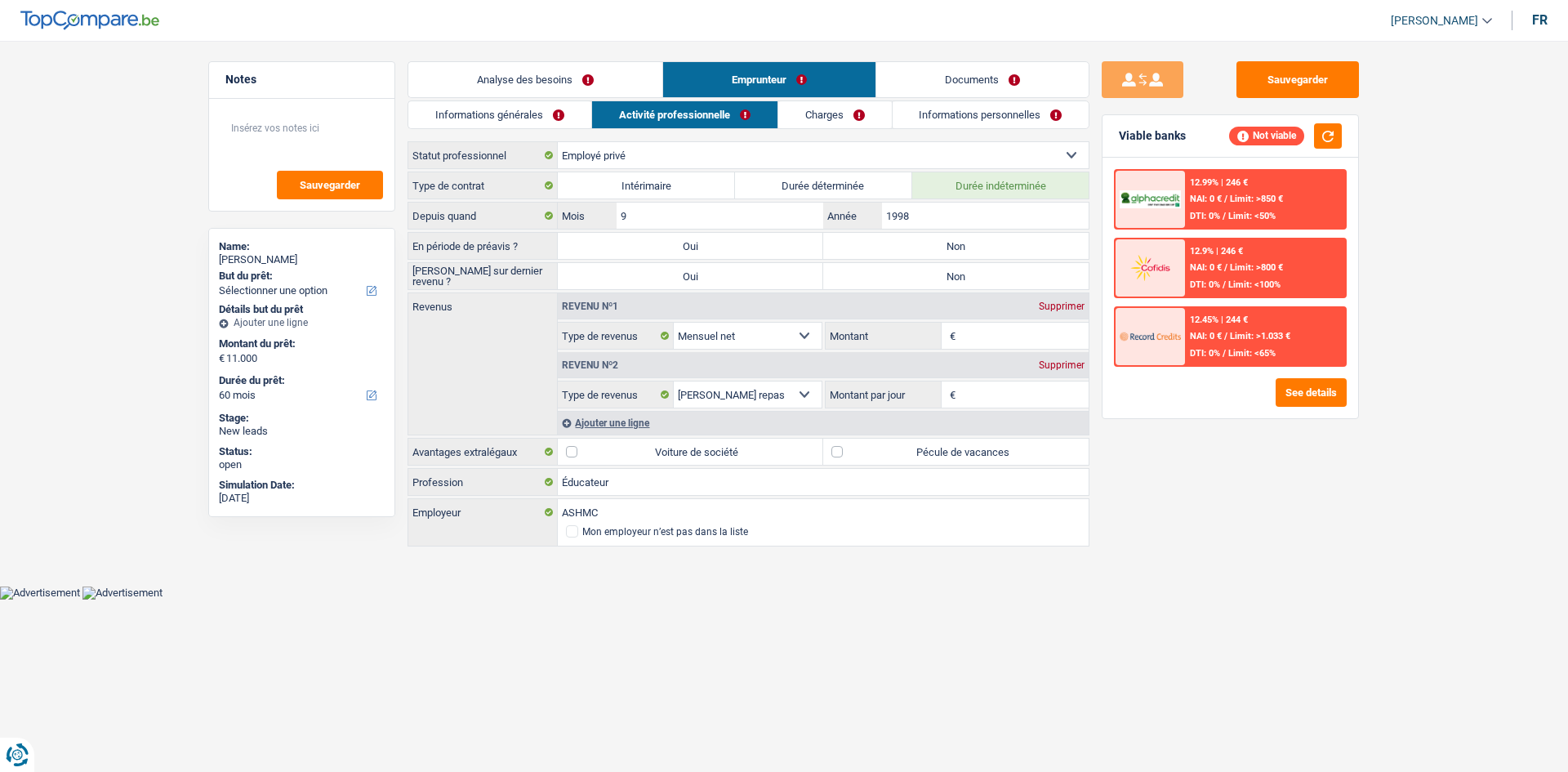
click at [678, 120] on link "Charges" at bounding box center [835, 114] width 114 height 27
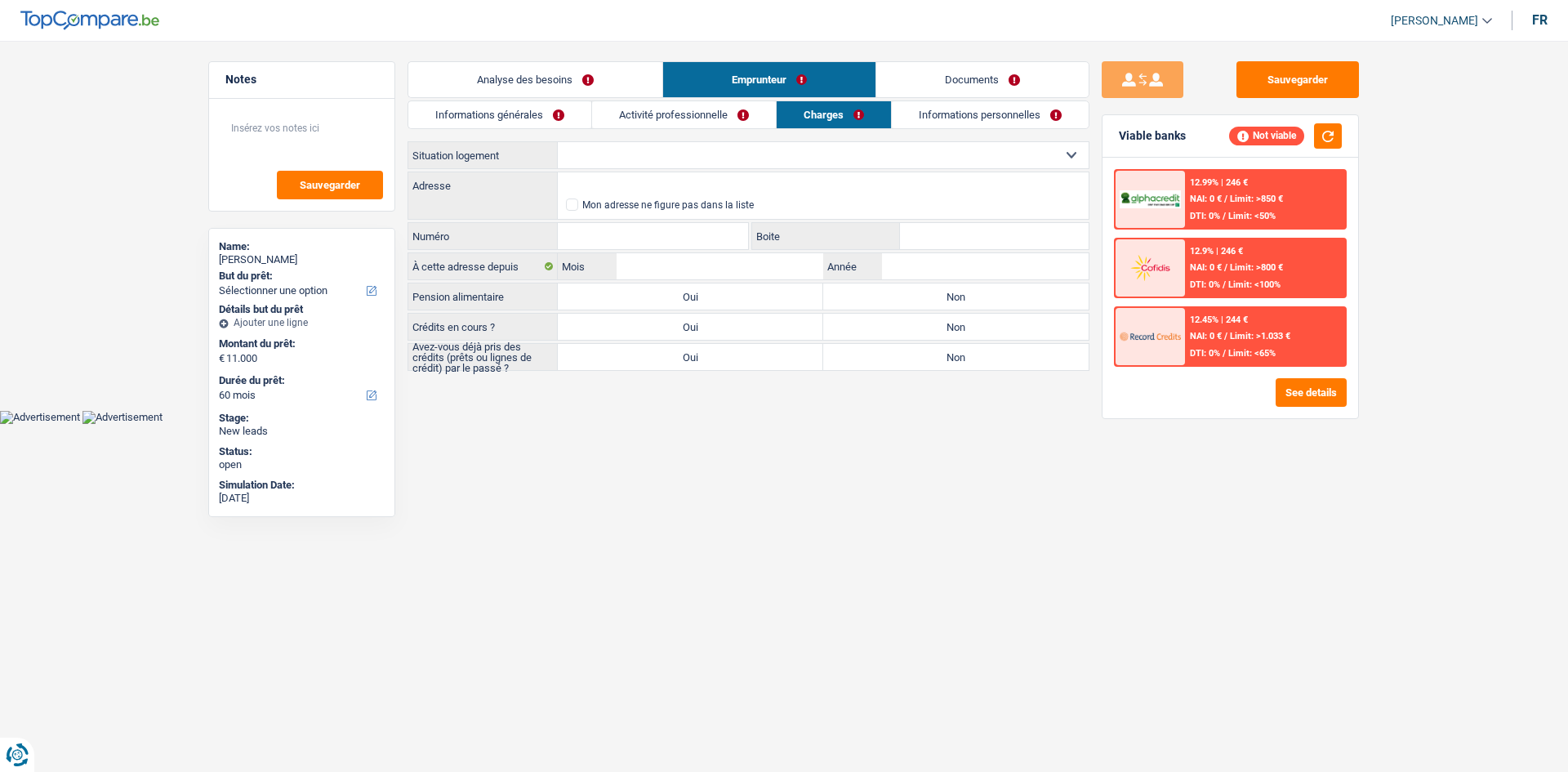
click at [678, 115] on link "Informations personnelles" at bounding box center [990, 114] width 197 height 27
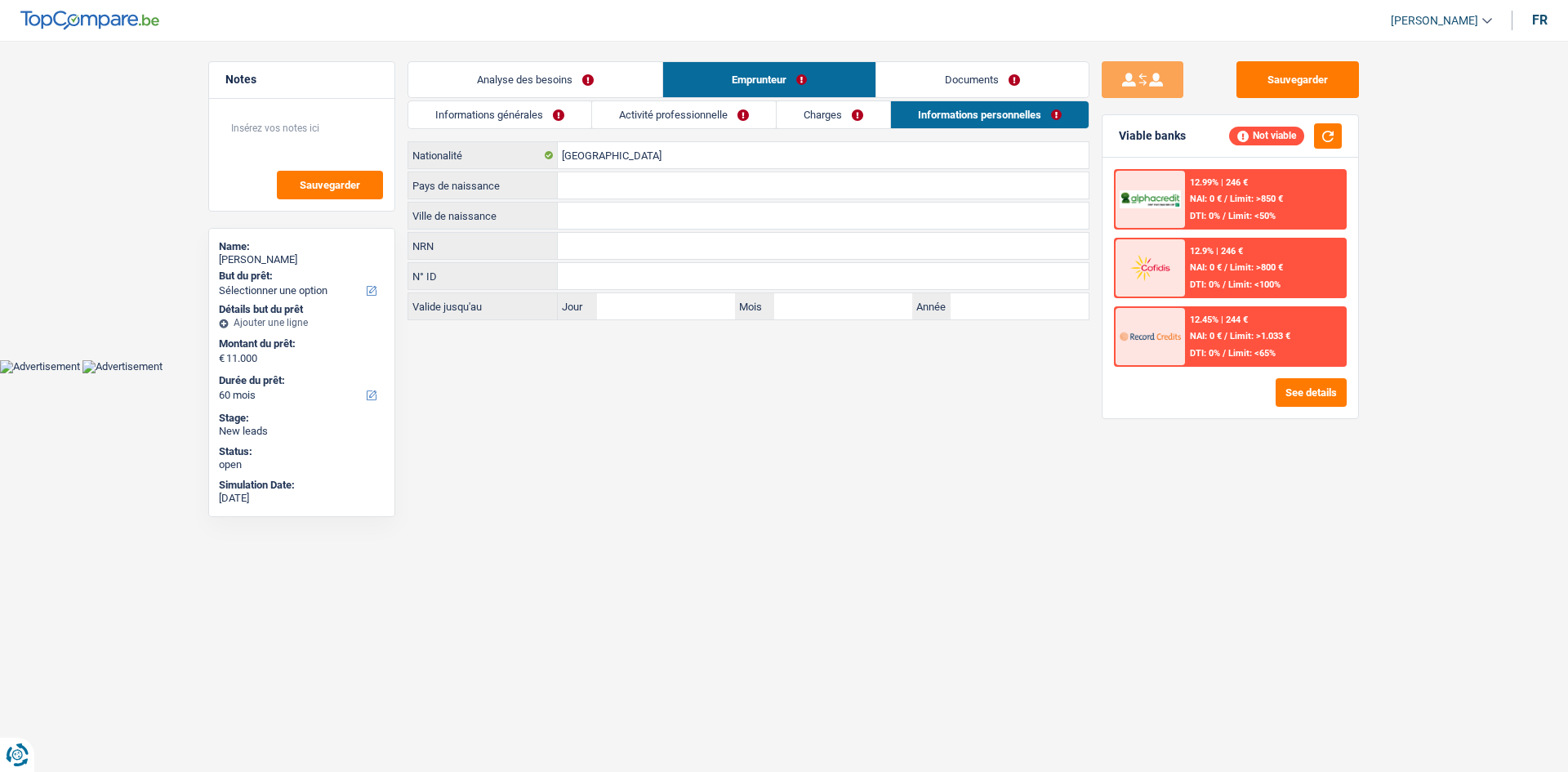
click at [678, 124] on link "Charges" at bounding box center [834, 114] width 114 height 27
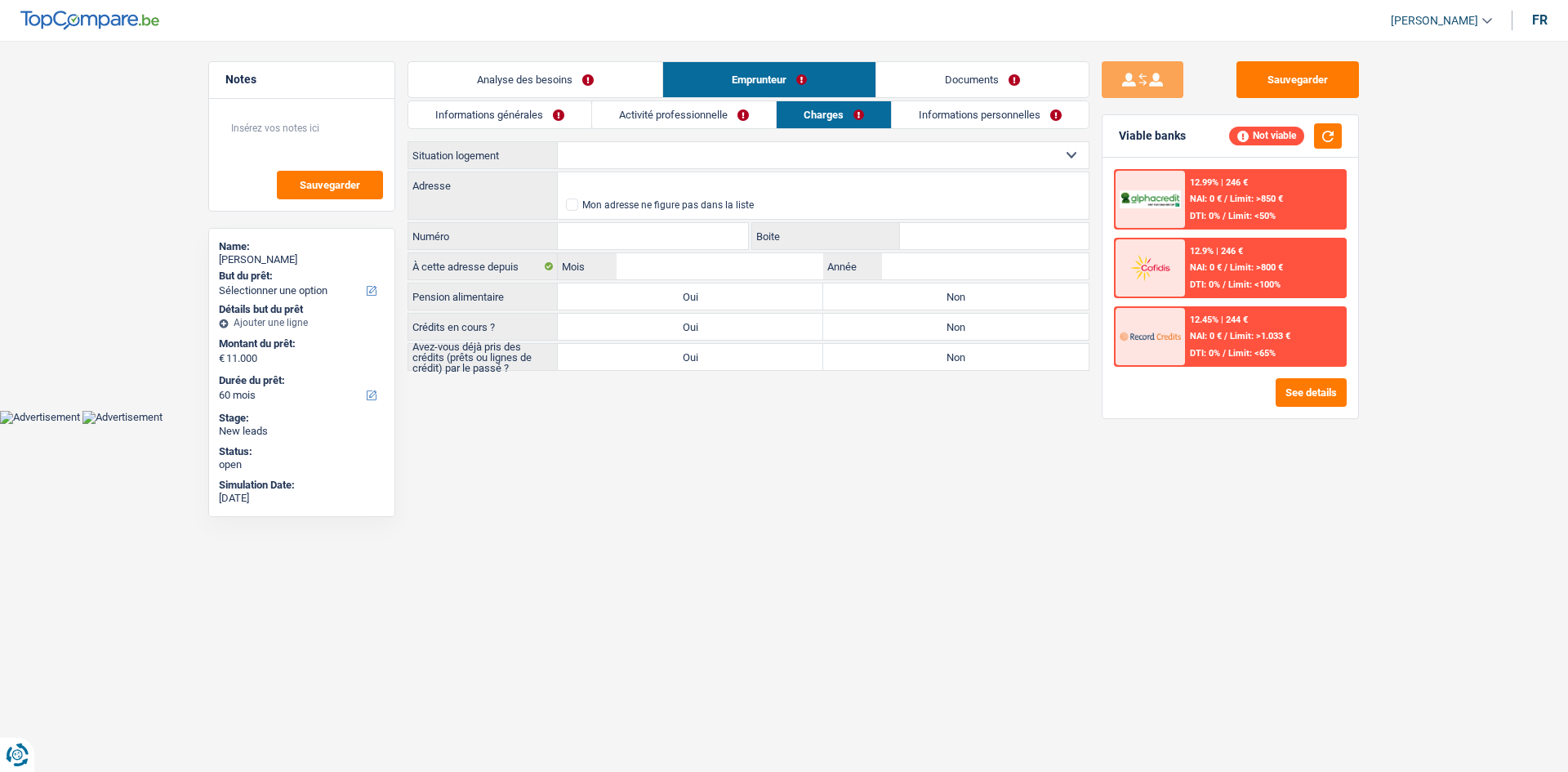
click at [678, 115] on link "Activité professionnelle" at bounding box center [684, 114] width 184 height 27
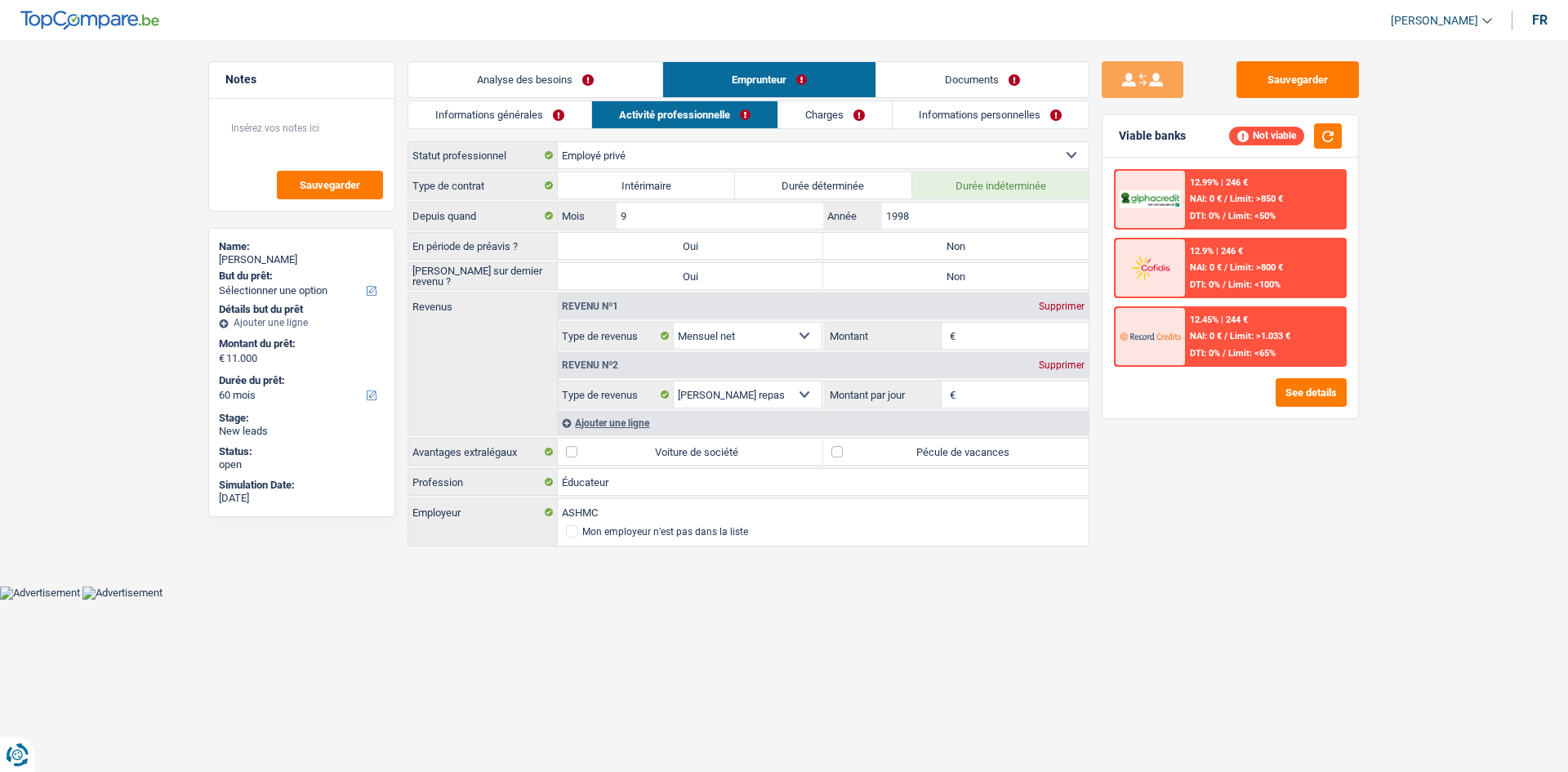
click at [561, 122] on link "Informations générales" at bounding box center [499, 114] width 183 height 27
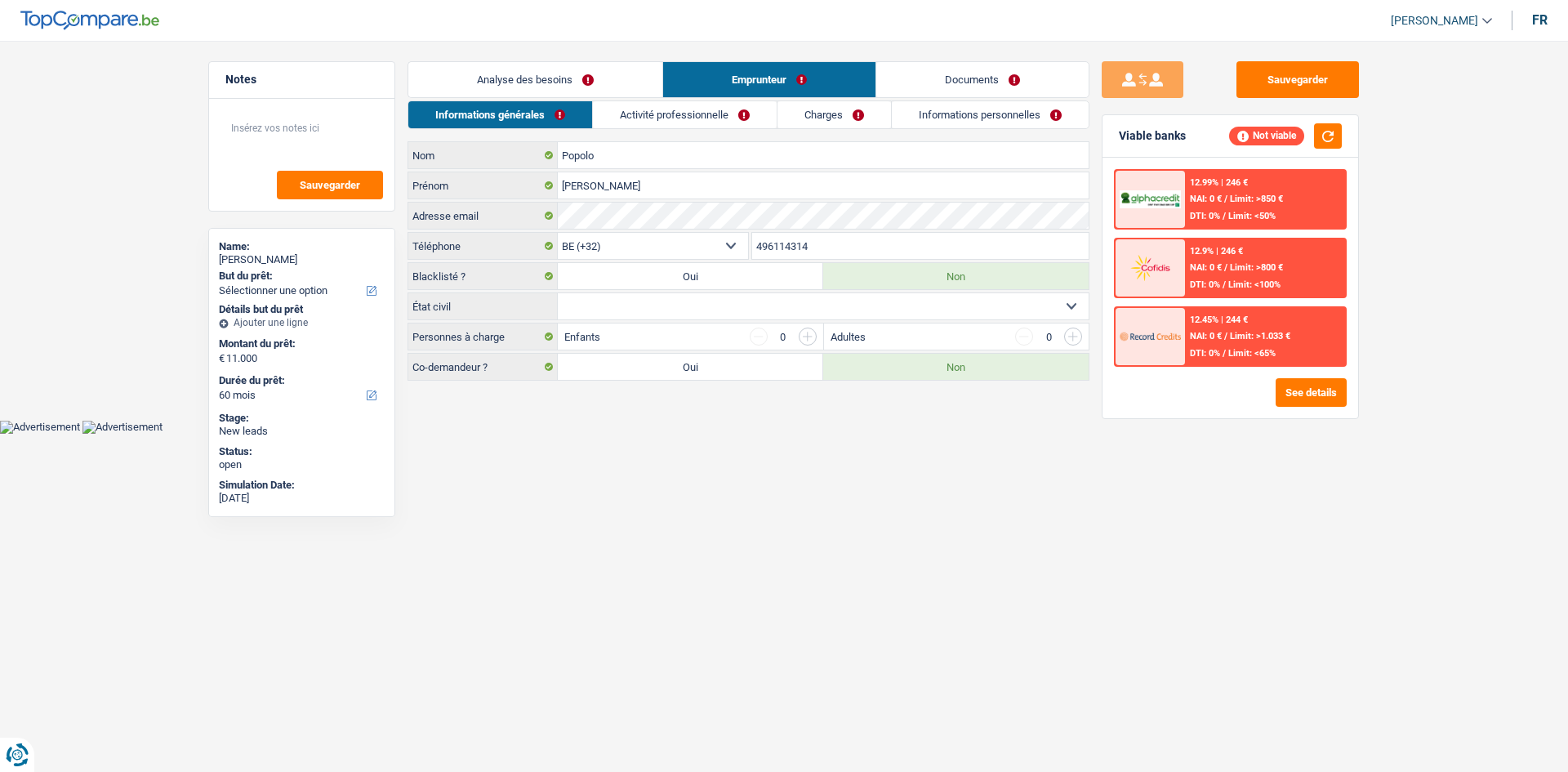
click at [598, 74] on link "Analyse des besoins" at bounding box center [535, 80] width 254 height 35
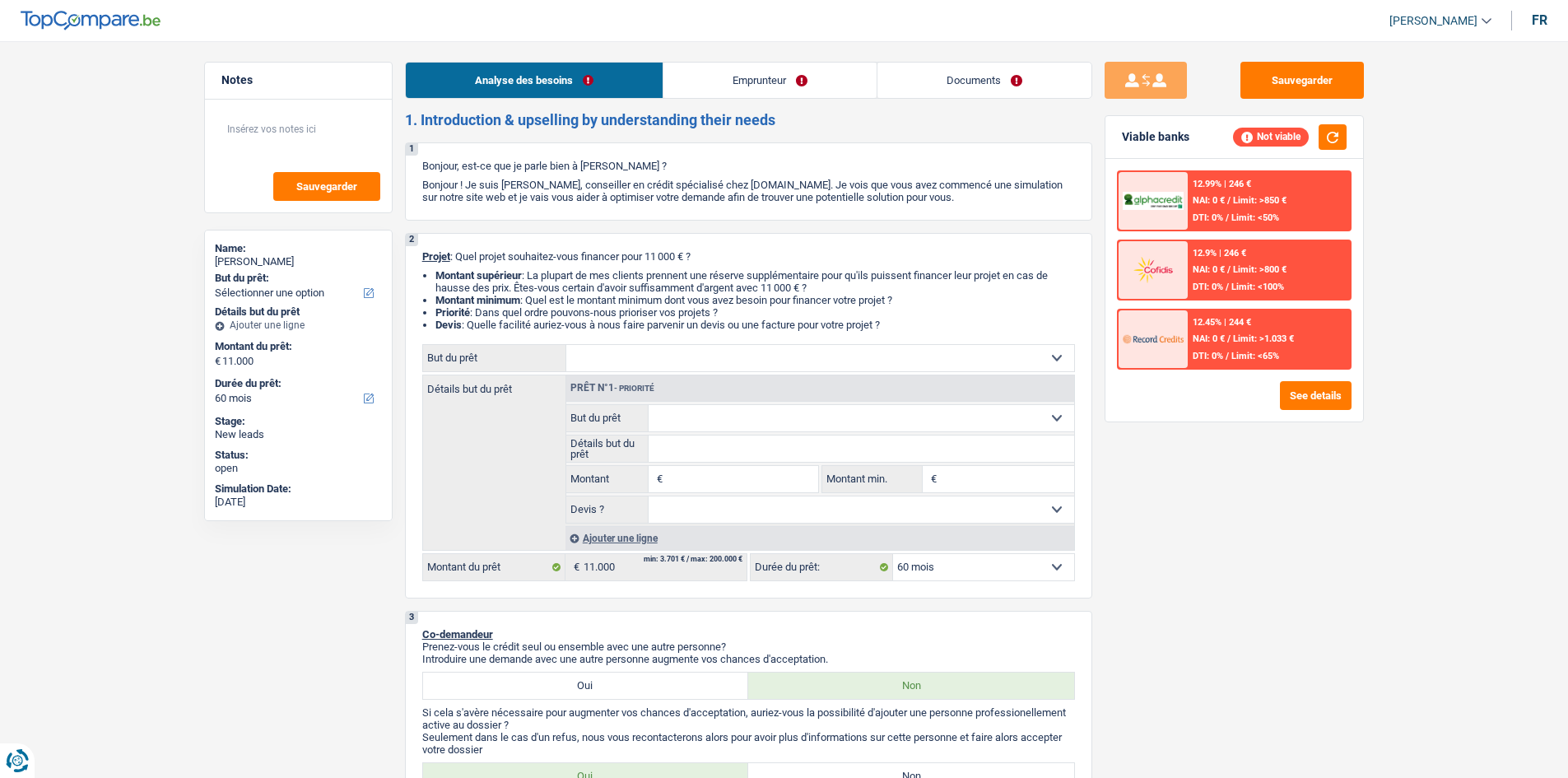
click at [684, 85] on link "Emprunteur" at bounding box center [770, 81] width 213 height 35
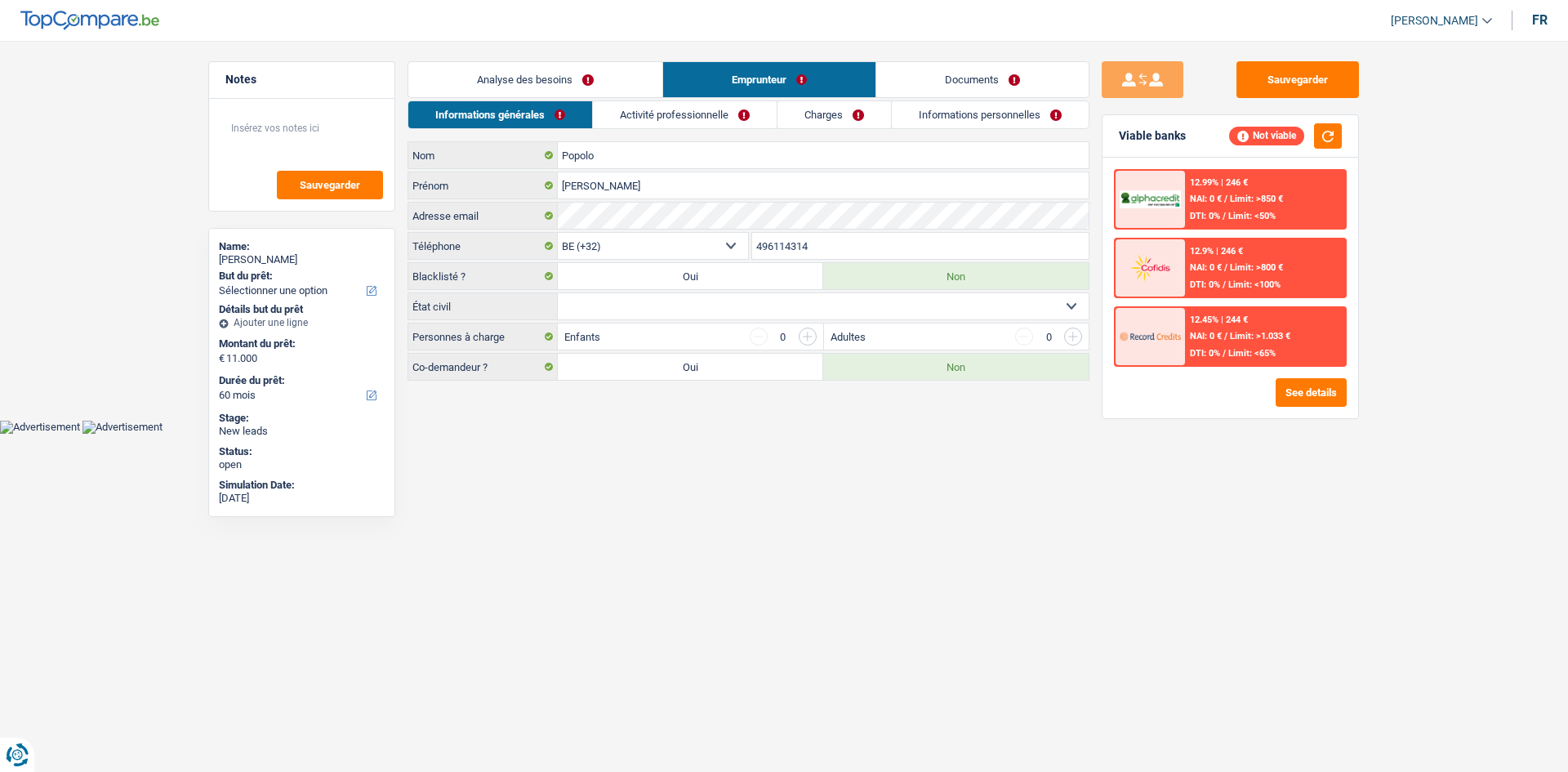
click at [678, 111] on link "Activité professionnelle" at bounding box center [685, 114] width 184 height 27
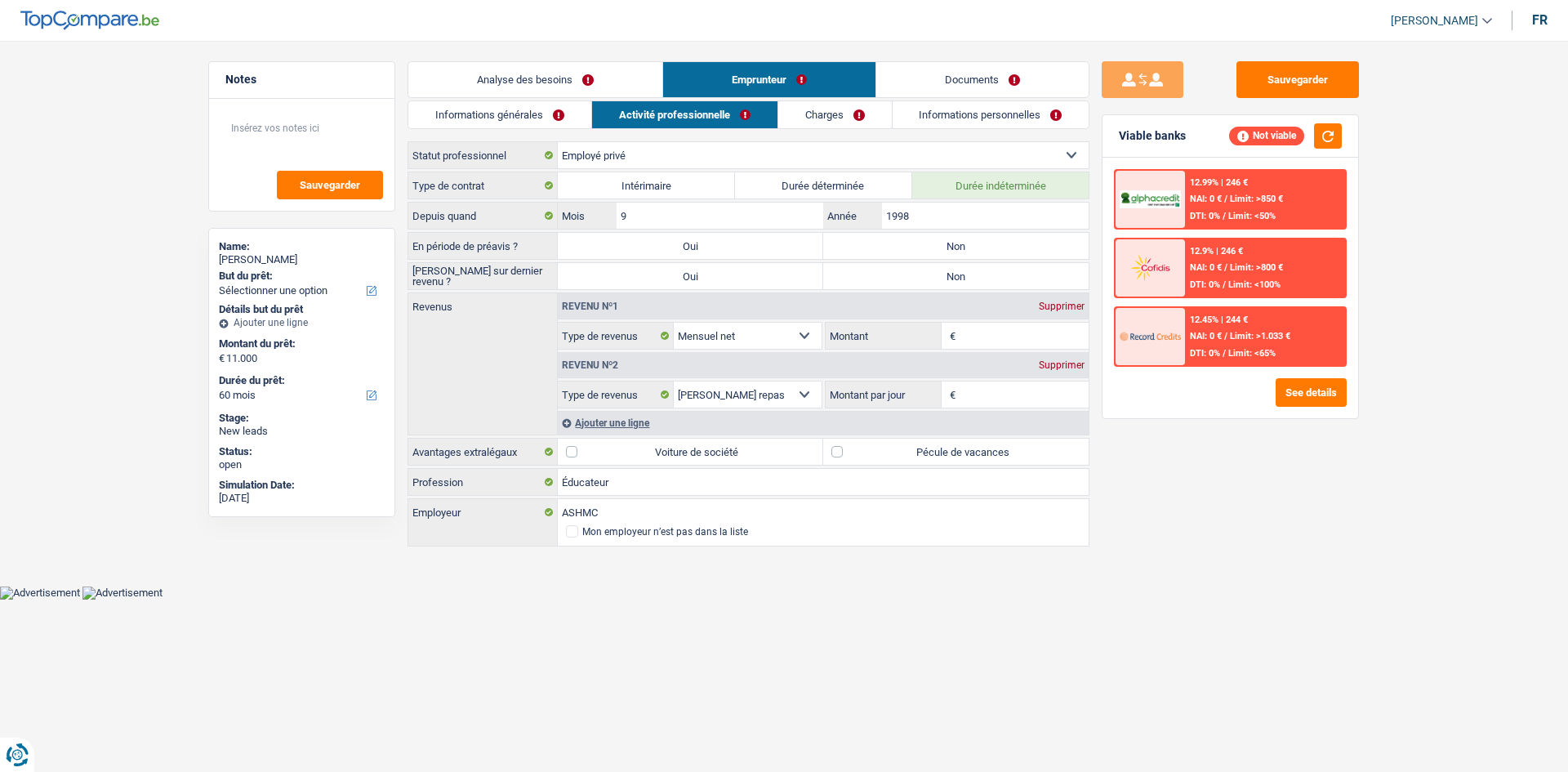
click at [678, 129] on div "Informations générales Activité professionnelle Charges Informations personnell…" at bounding box center [748, 324] width 682 height 448
click at [678, 124] on link "Charges" at bounding box center [835, 114] width 114 height 27
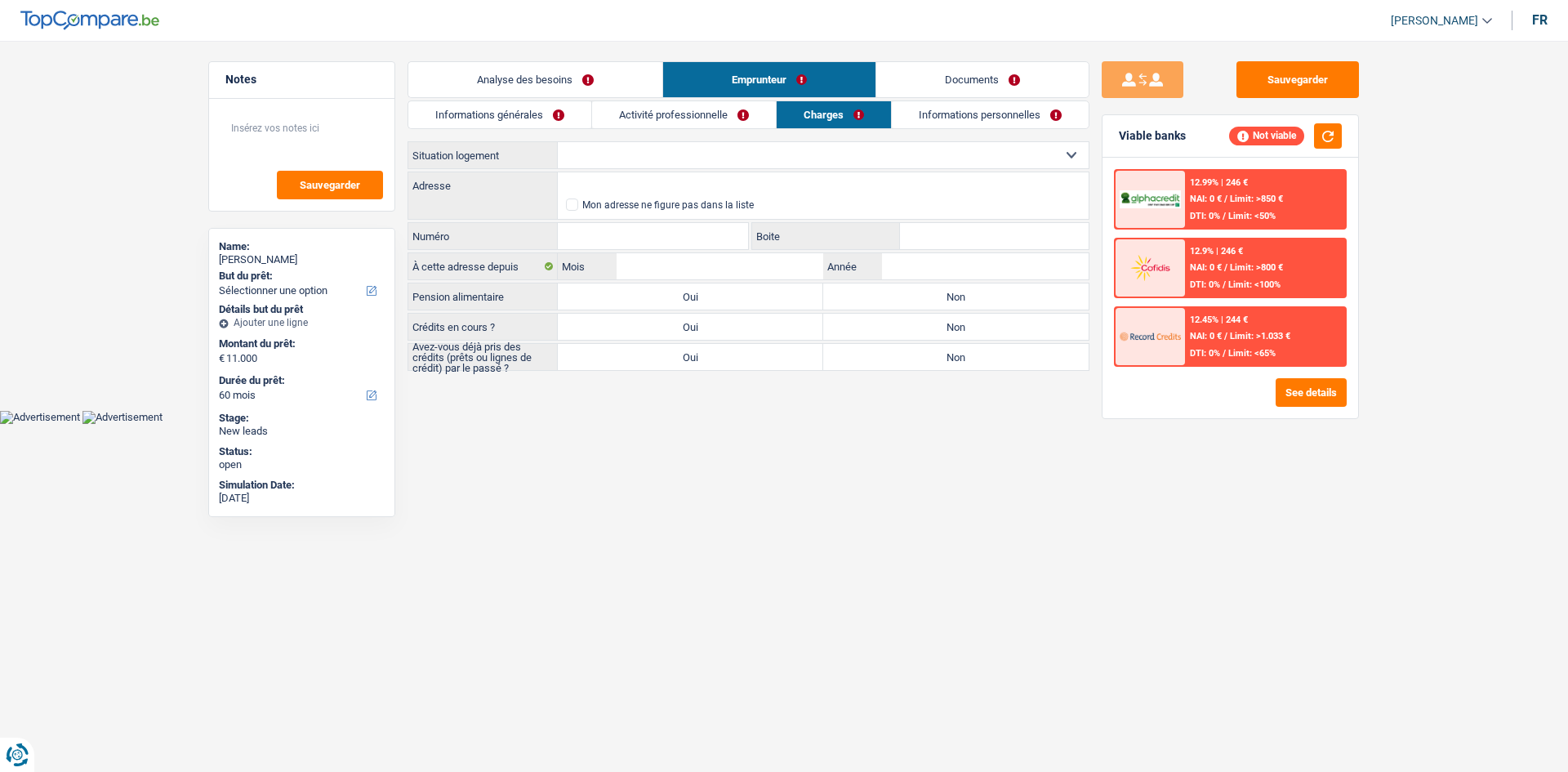
click at [678, 111] on link "Informations personnelles" at bounding box center [990, 114] width 197 height 27
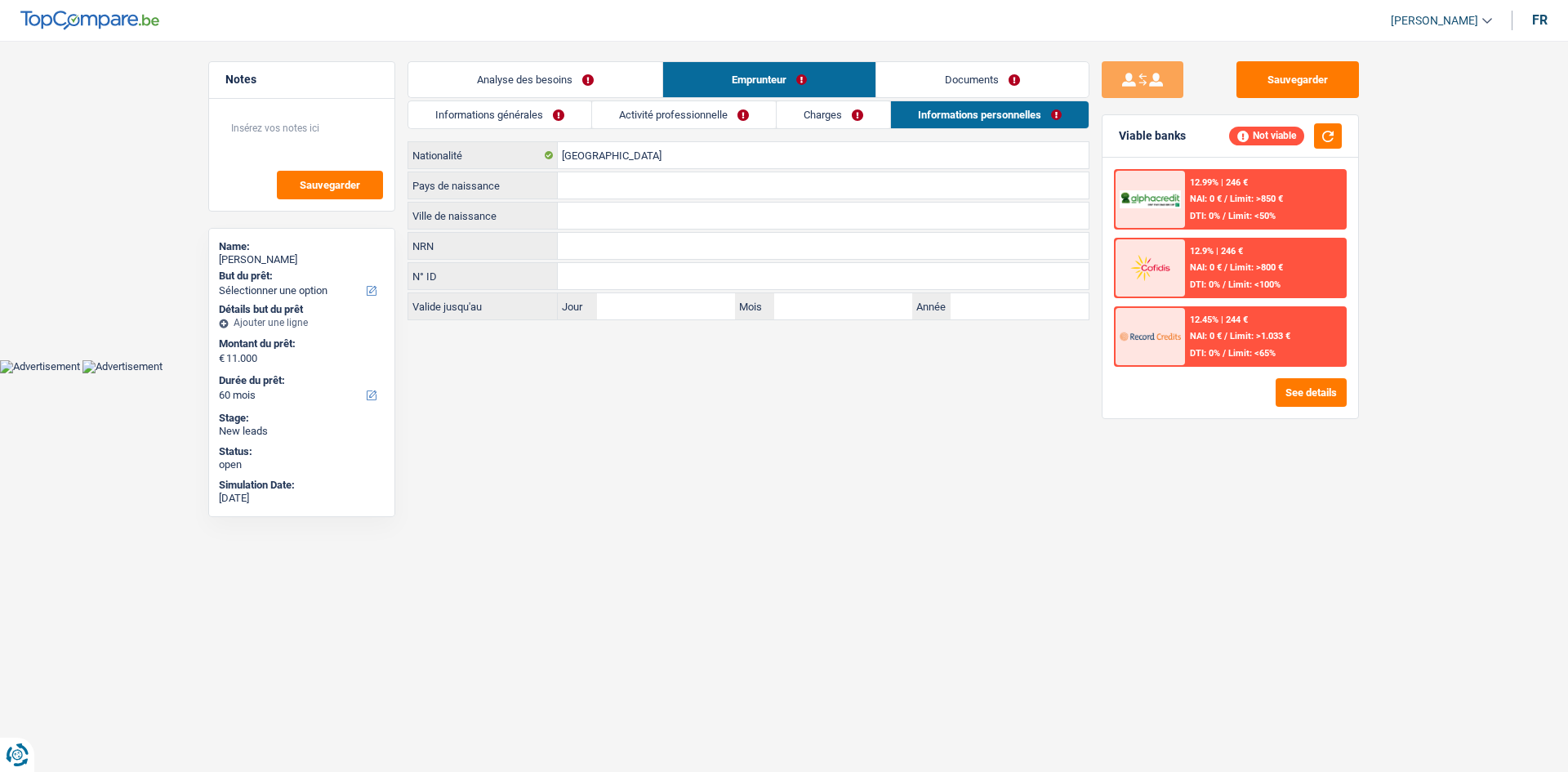
click at [678, 87] on link "Documents" at bounding box center [982, 80] width 212 height 35
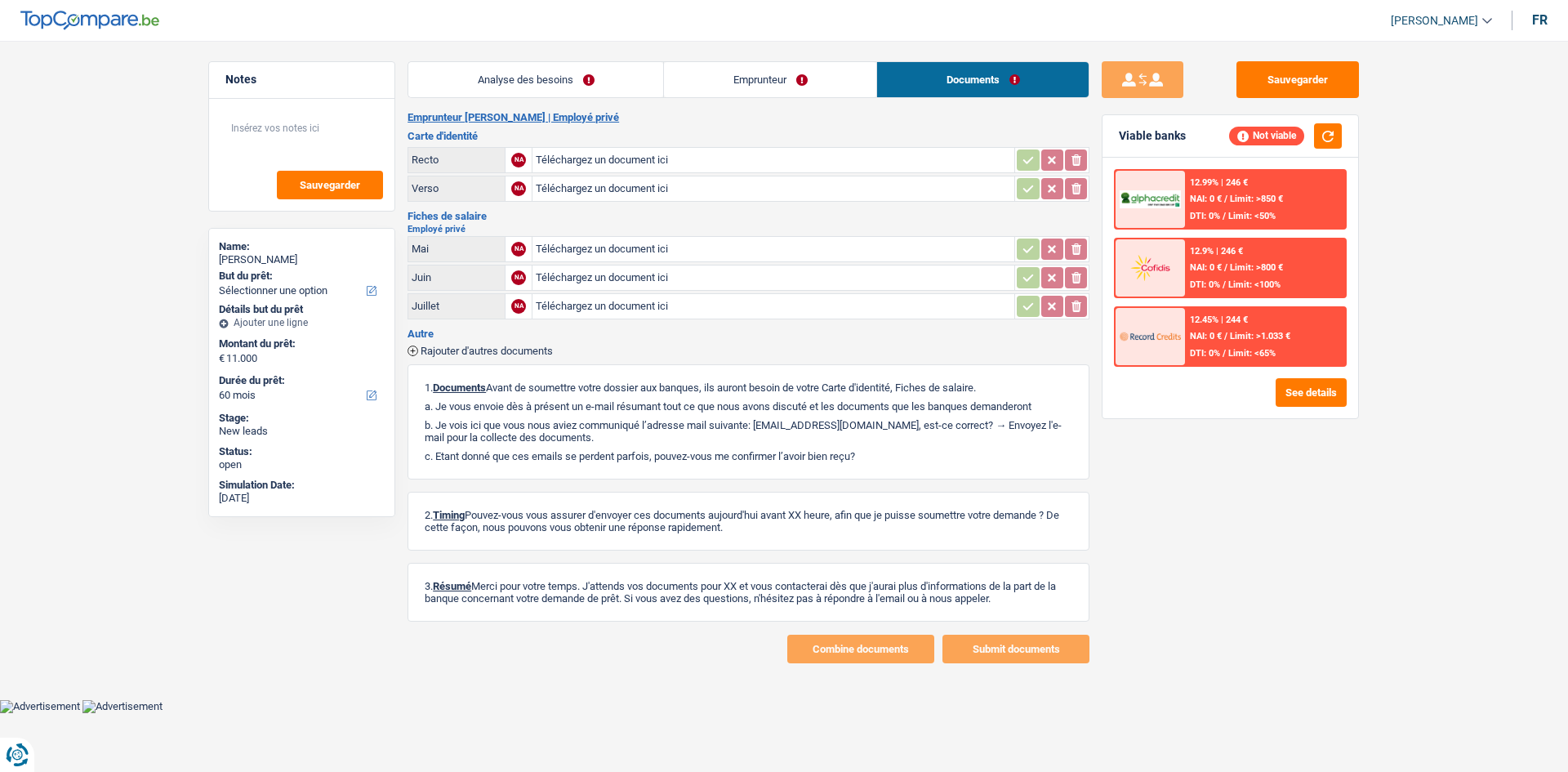
click at [621, 90] on link "Analyse des besoins" at bounding box center [535, 80] width 255 height 35
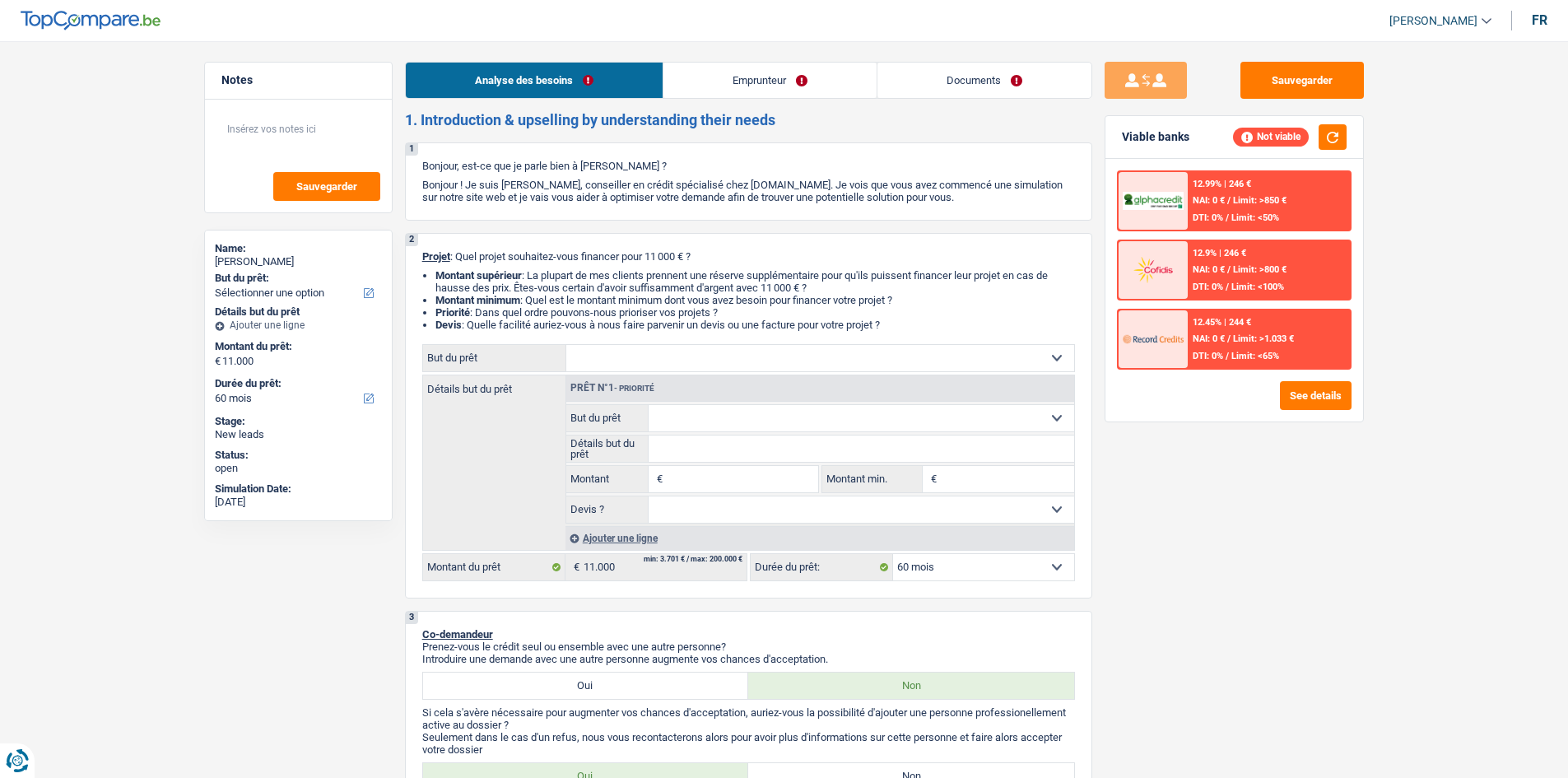
click at [684, 92] on link "Emprunteur" at bounding box center [770, 81] width 213 height 35
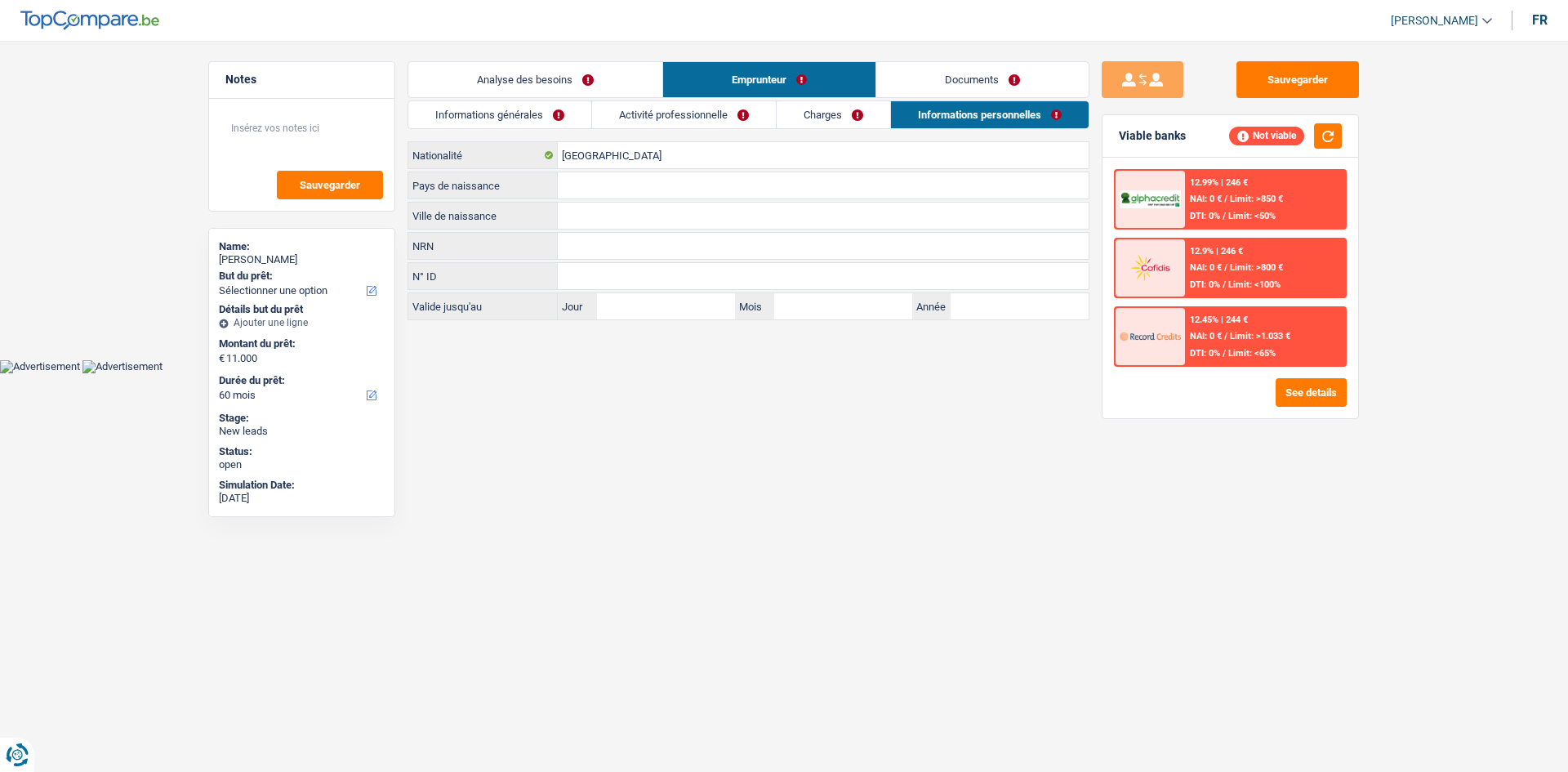
click at [678, 111] on link "Activité professionnelle" at bounding box center [684, 114] width 184 height 27
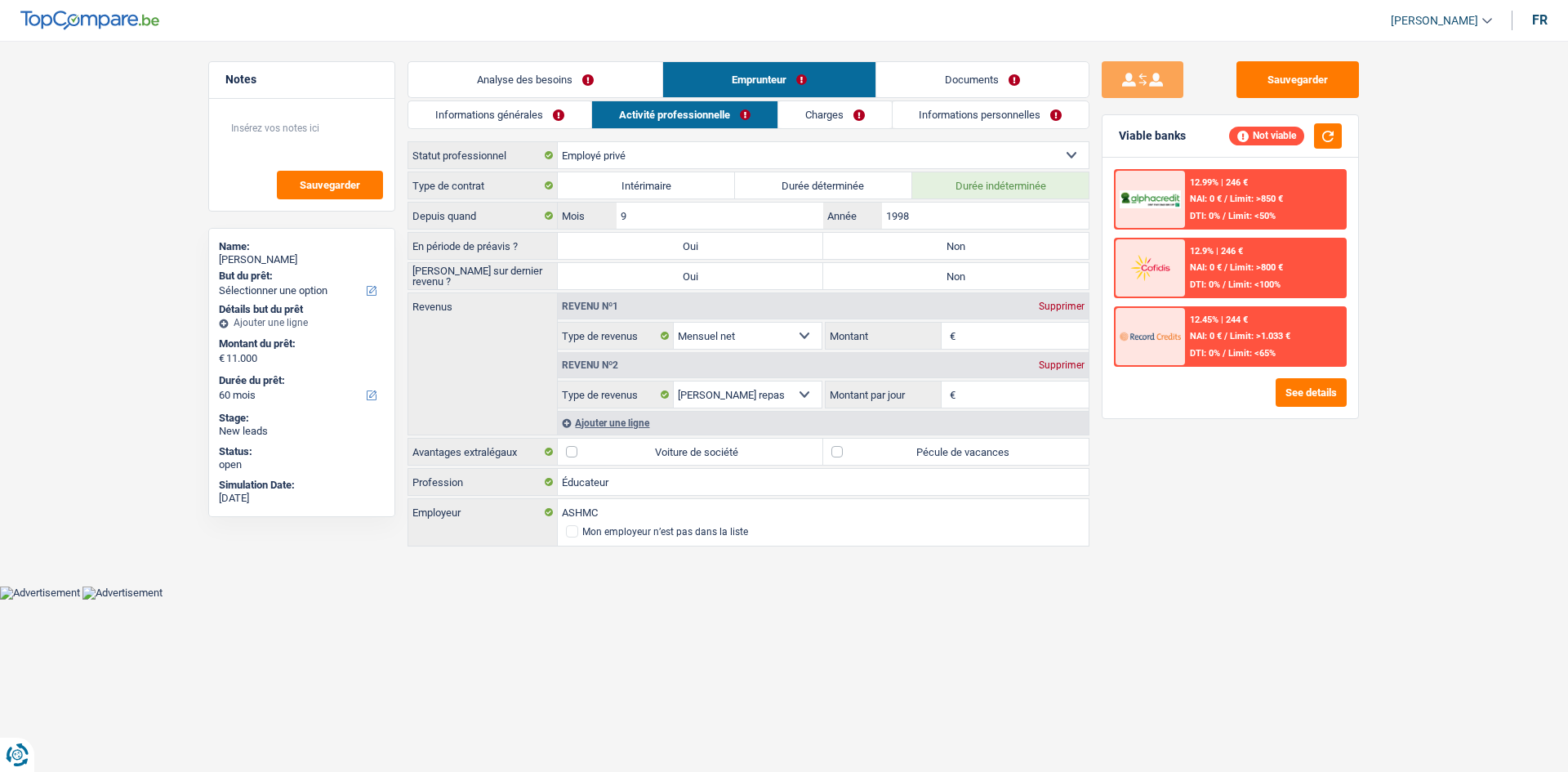
click at [612, 92] on link "Analyse des besoins" at bounding box center [535, 80] width 254 height 35
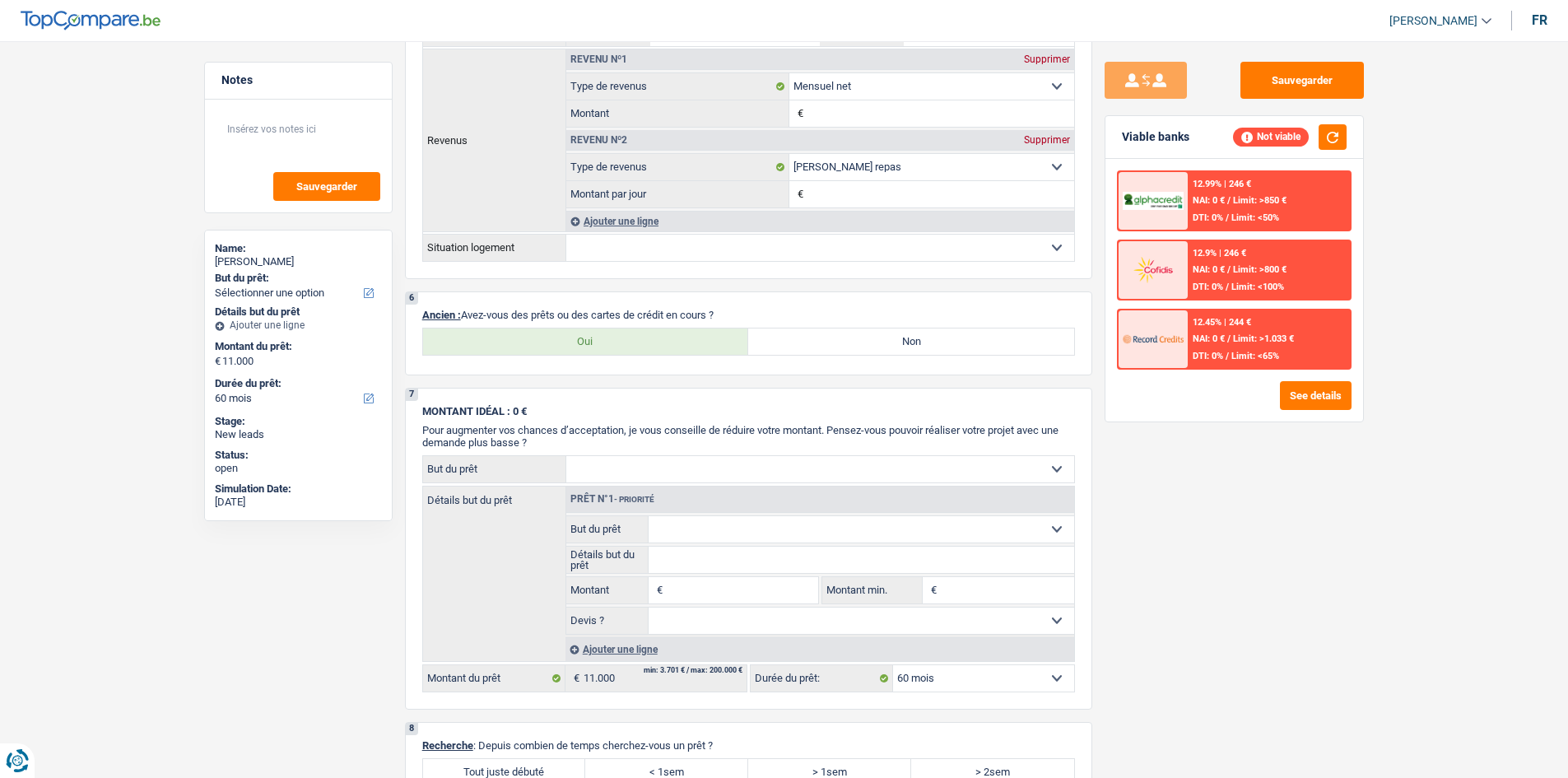
scroll to position [1235, 0]
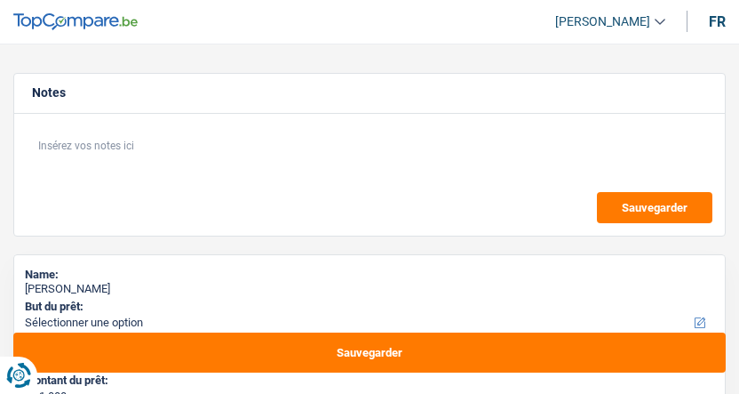
select select "60"
select select "privateEmployee"
select select "netSalary"
select select "mealVouchers"
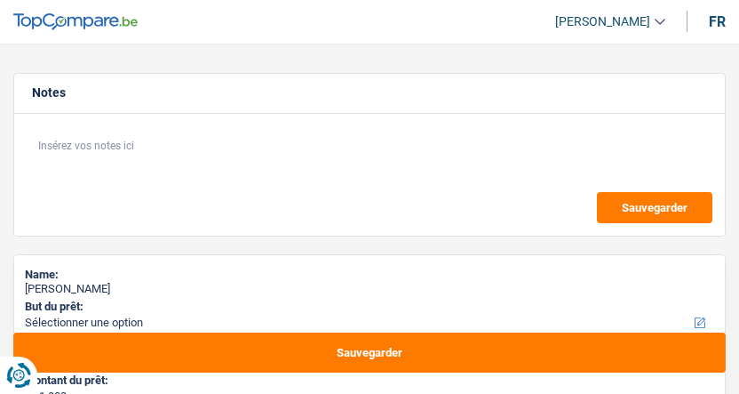
select select "60"
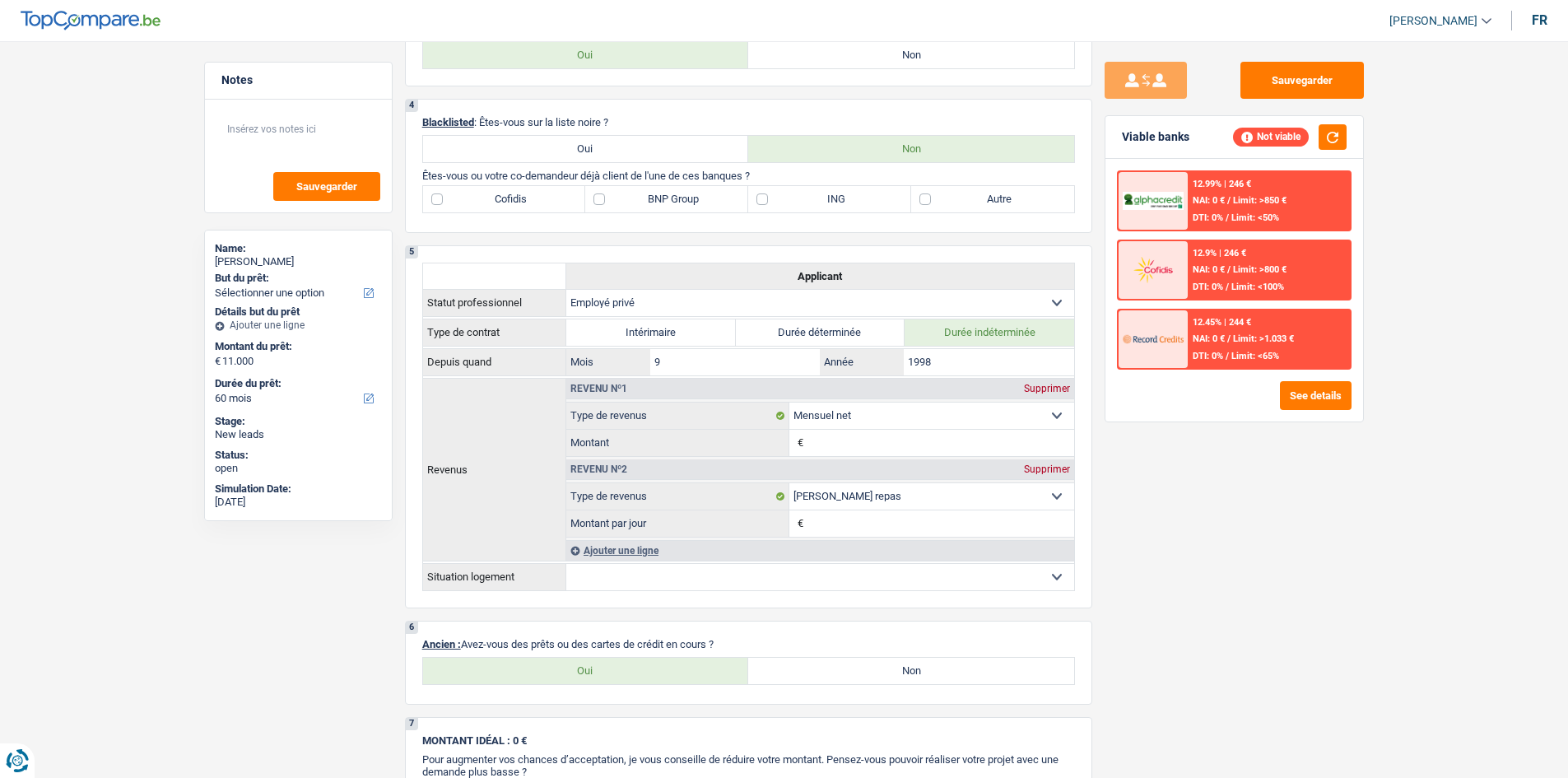
scroll to position [823, 0]
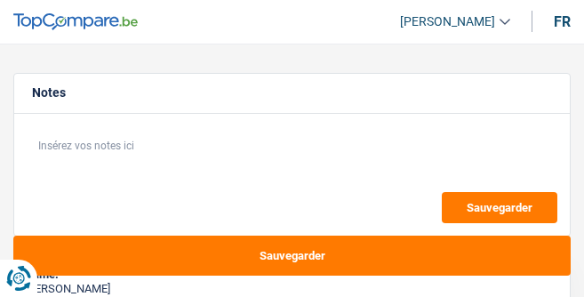
select select "120"
select select "privateEmployee"
select select "netSalary"
select select "mealVouchers"
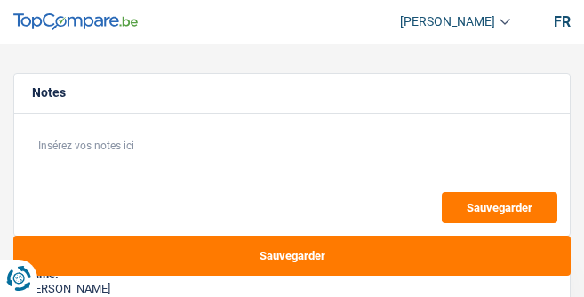
select select "ownerWithMortgage"
select select "mortgage"
select select "120"
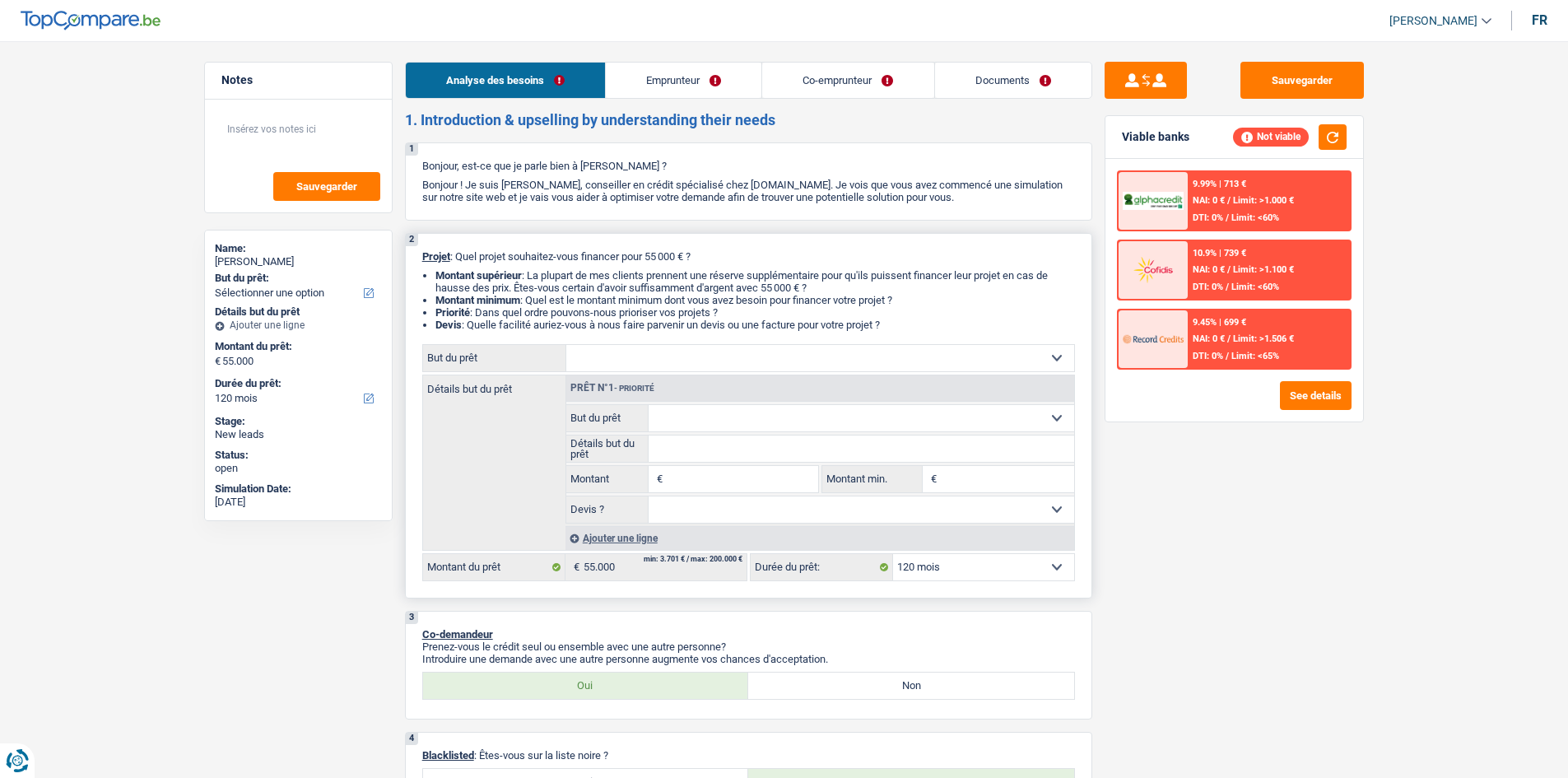
click at [540, 274] on select "Confort maison: meubles, textile, peinture, électroménager, outillage non-profe…" at bounding box center [820, 358] width 508 height 26
select select "houseOrGarden"
click at [540, 274] on select "Confort maison: meubles, textile, peinture, électroménager, outillage non-profe…" at bounding box center [820, 358] width 508 height 26
select select "houseOrGarden"
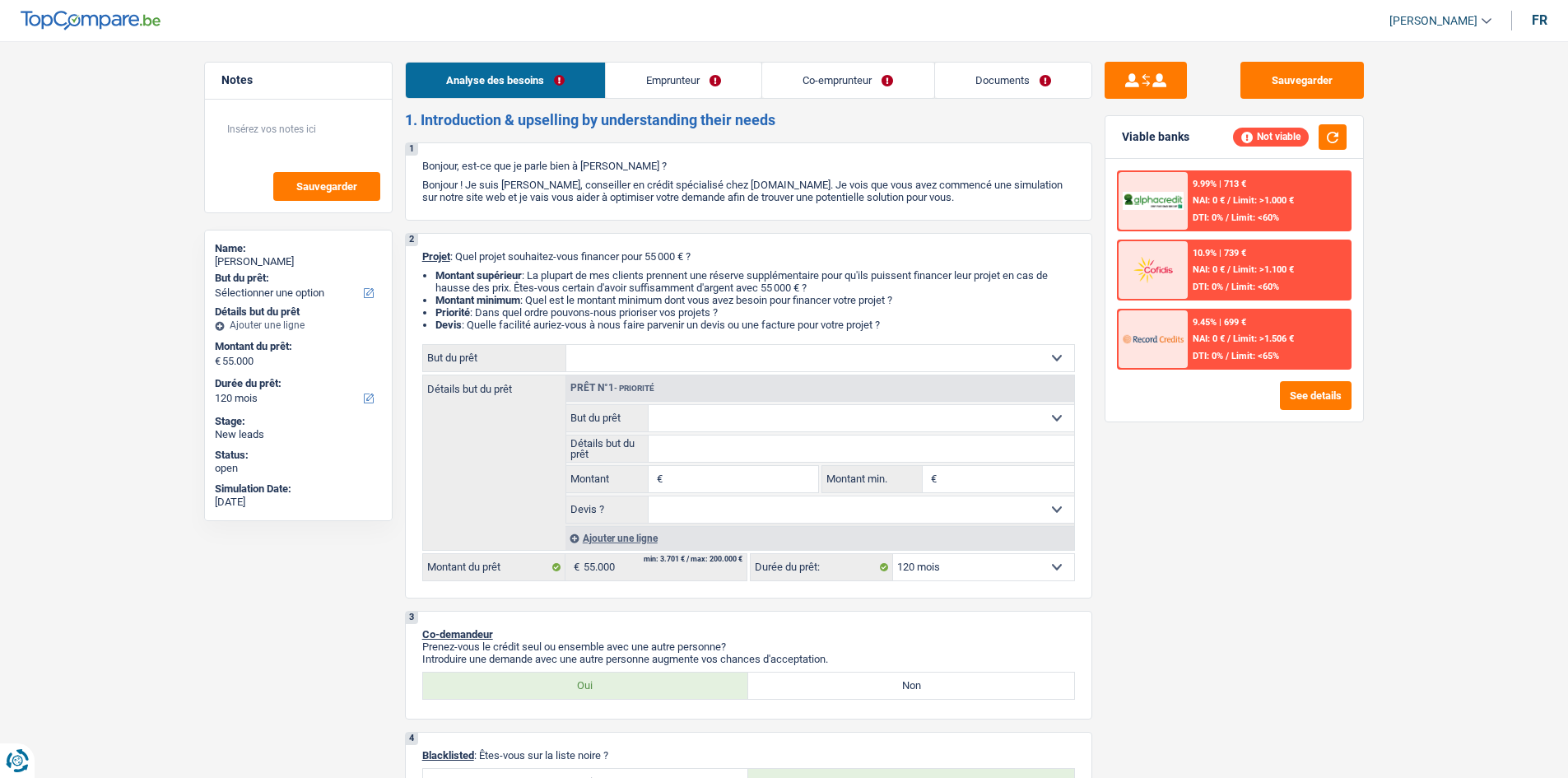
type input "55.000"
select select "houseOrGarden"
type input "55.000"
select select "houseOrGarden"
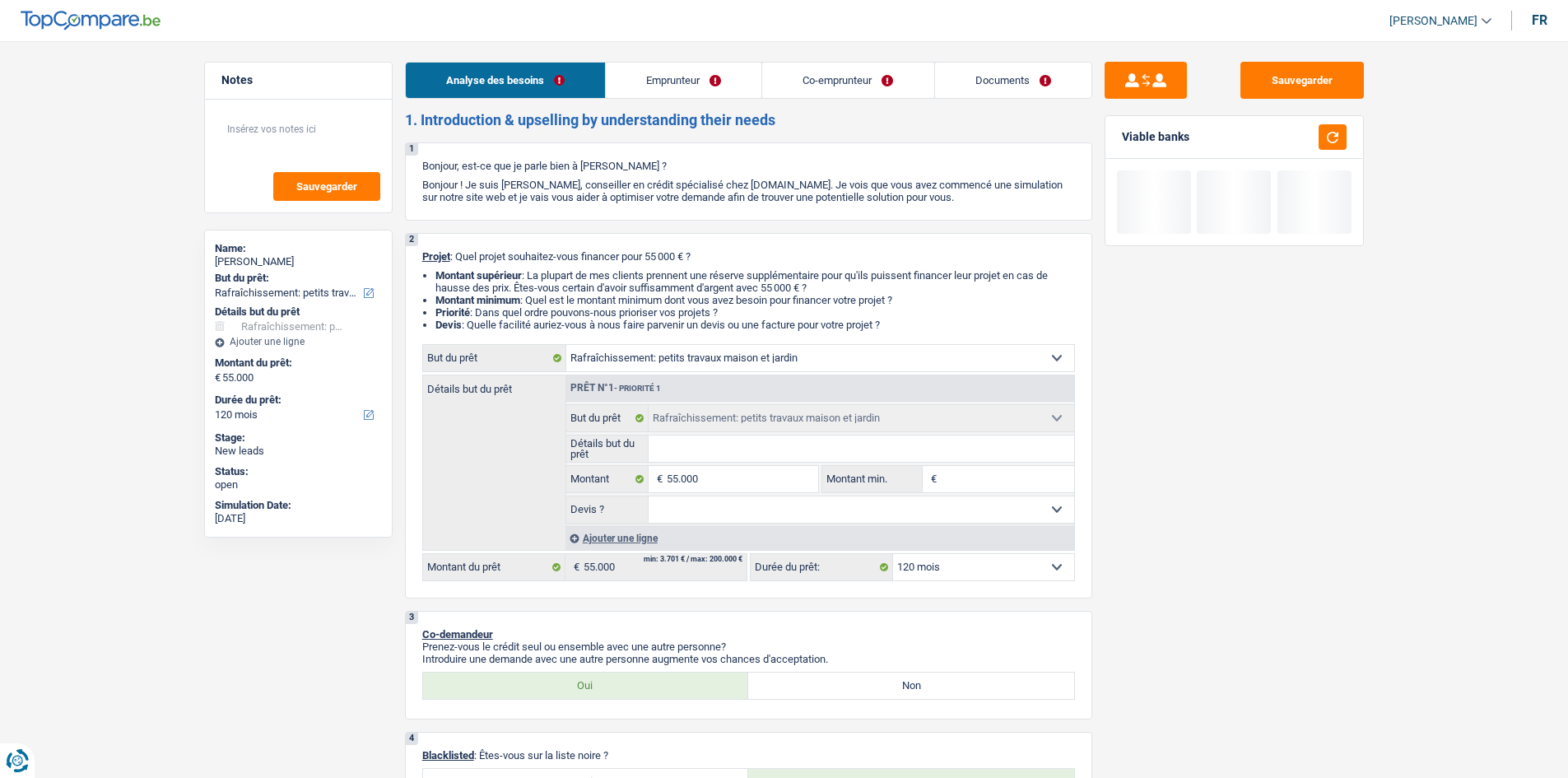
click at [540, 89] on link "Emprunteur" at bounding box center [684, 81] width 156 height 35
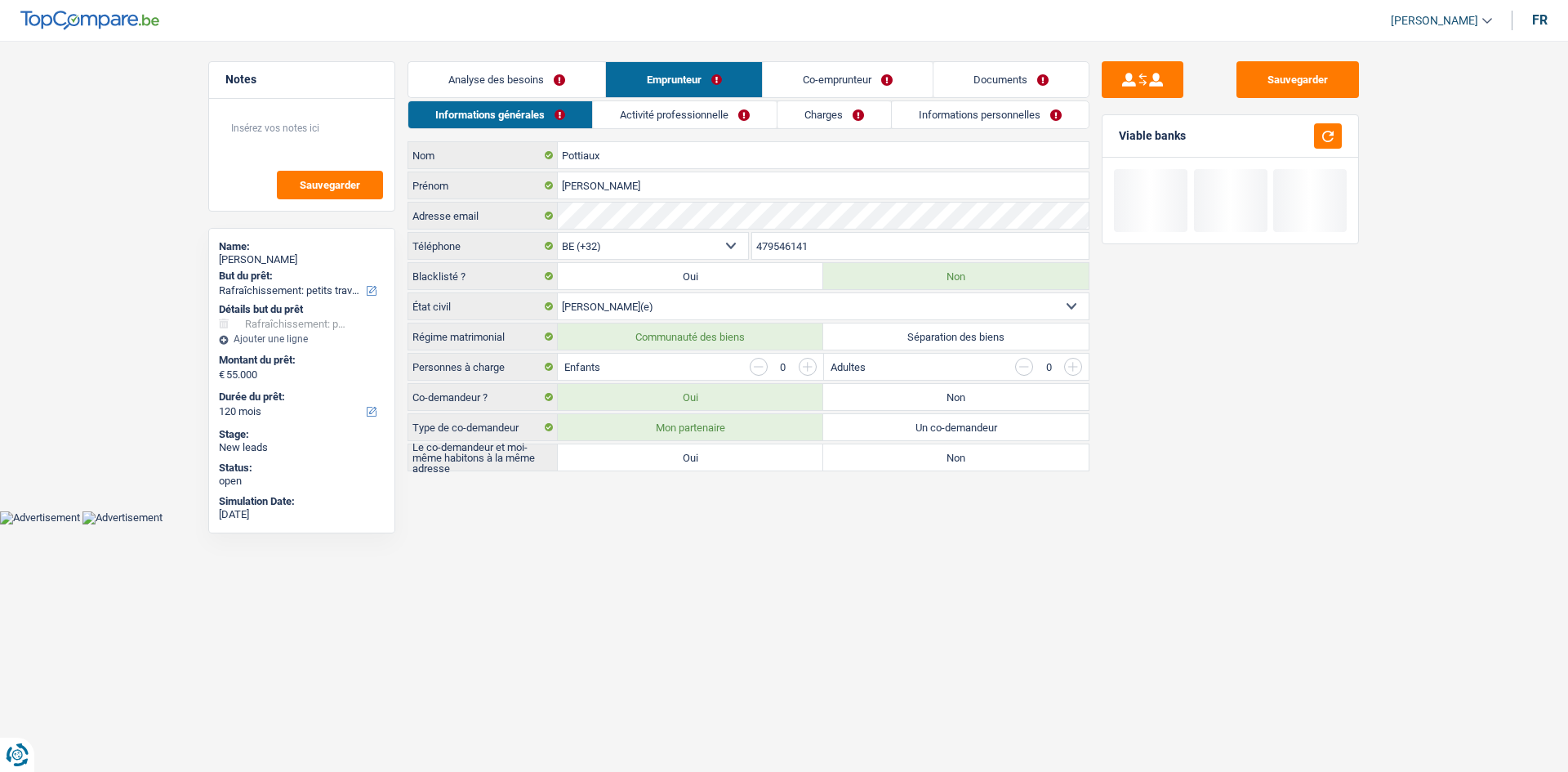
click at [536, 124] on link "Charges" at bounding box center [835, 114] width 114 height 27
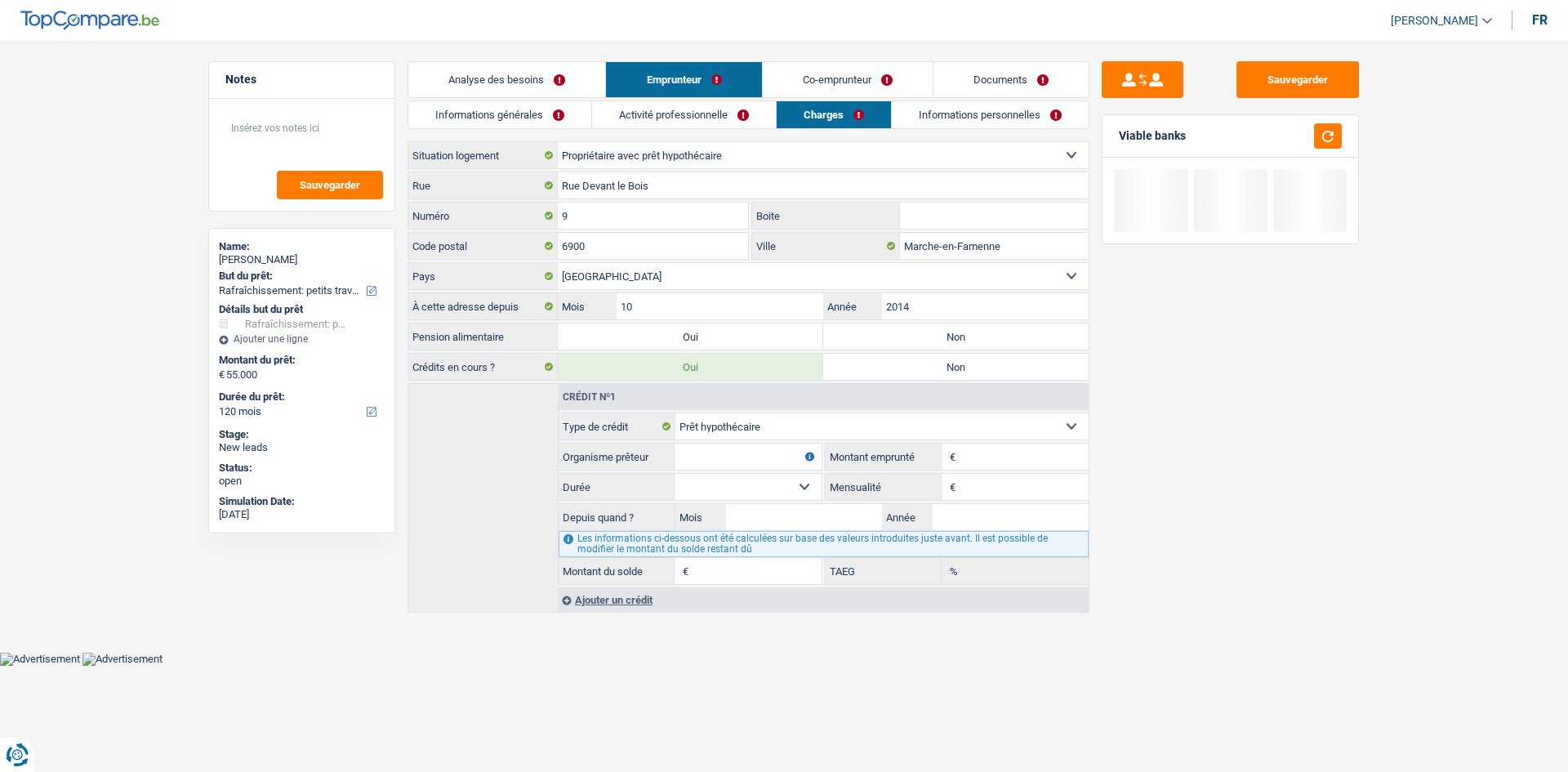
drag, startPoint x: 481, startPoint y: 87, endPoint x: 517, endPoint y: 128, distance: 54.6
click at [482, 87] on link "Analyse des besoins" at bounding box center [506, 80] width 197 height 35
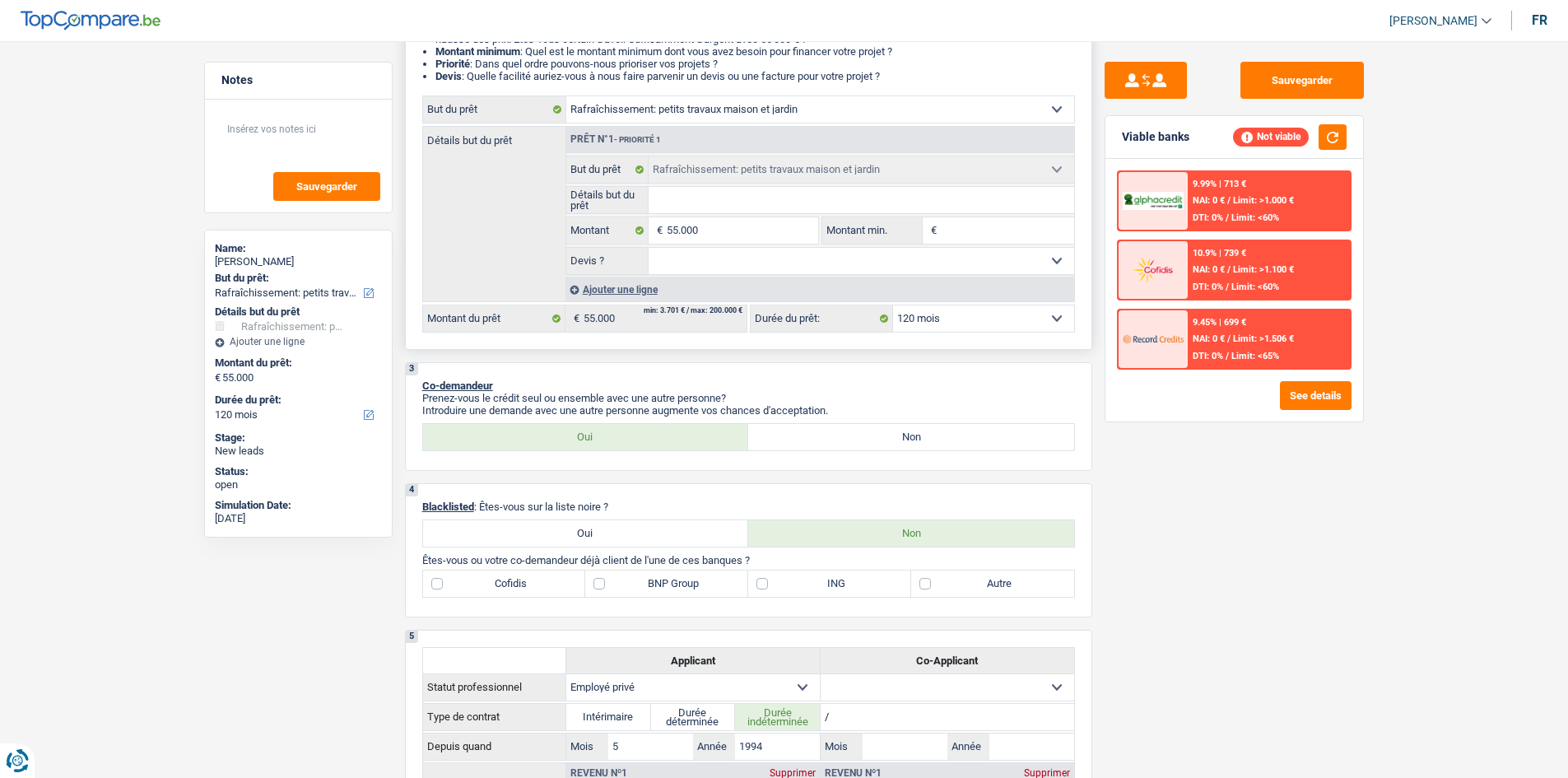
scroll to position [247, 0]
drag, startPoint x: 726, startPoint y: 258, endPoint x: 718, endPoint y: 272, distance: 16.1
click at [540, 258] on select "Oui Non Non répondu Sélectionner une option" at bounding box center [860, 262] width 425 height 26
select select "yes"
click at [540, 249] on select "Oui Non Non répondu Sélectionner une option" at bounding box center [860, 262] width 425 height 26
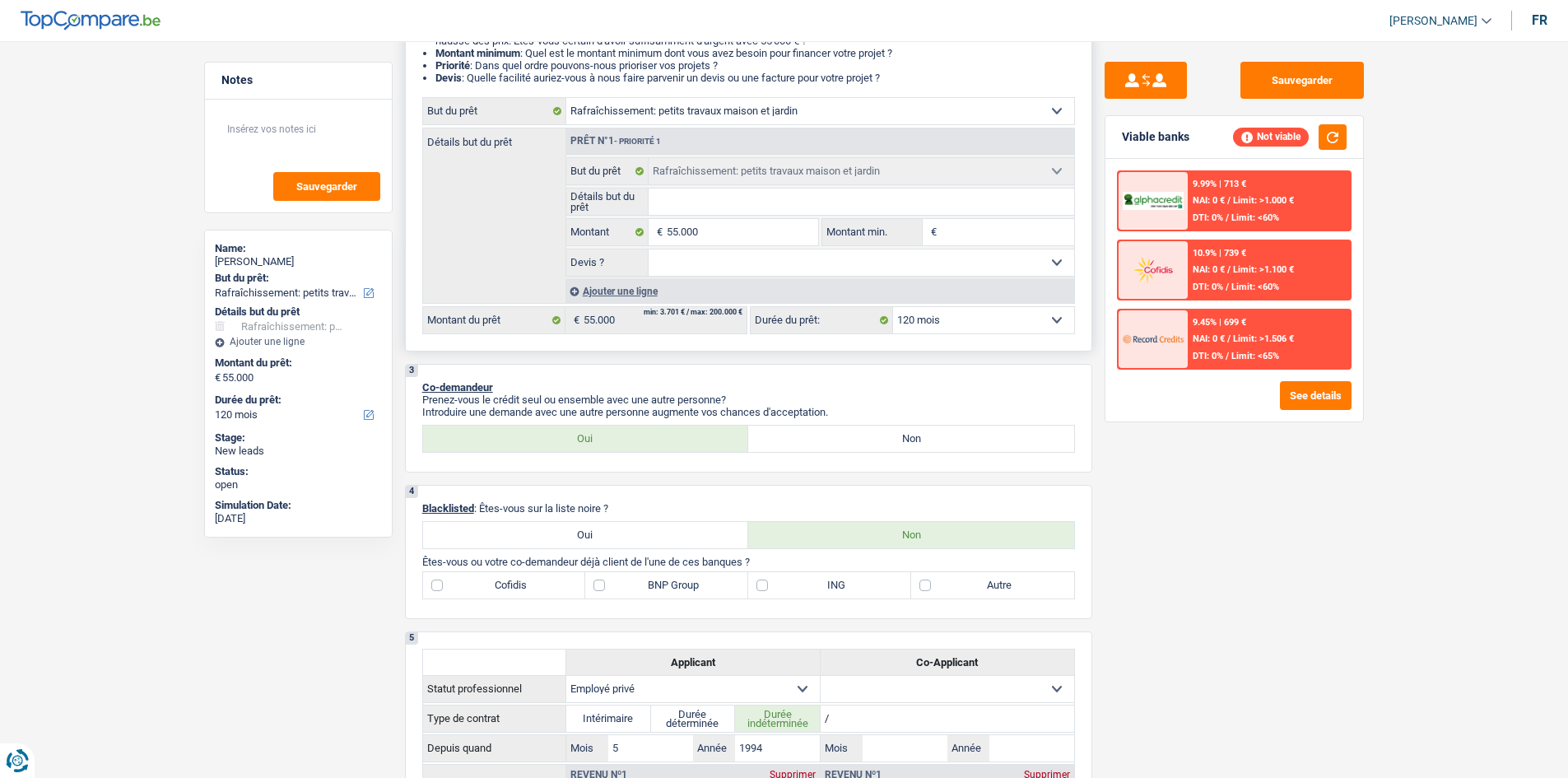
select select "yes"
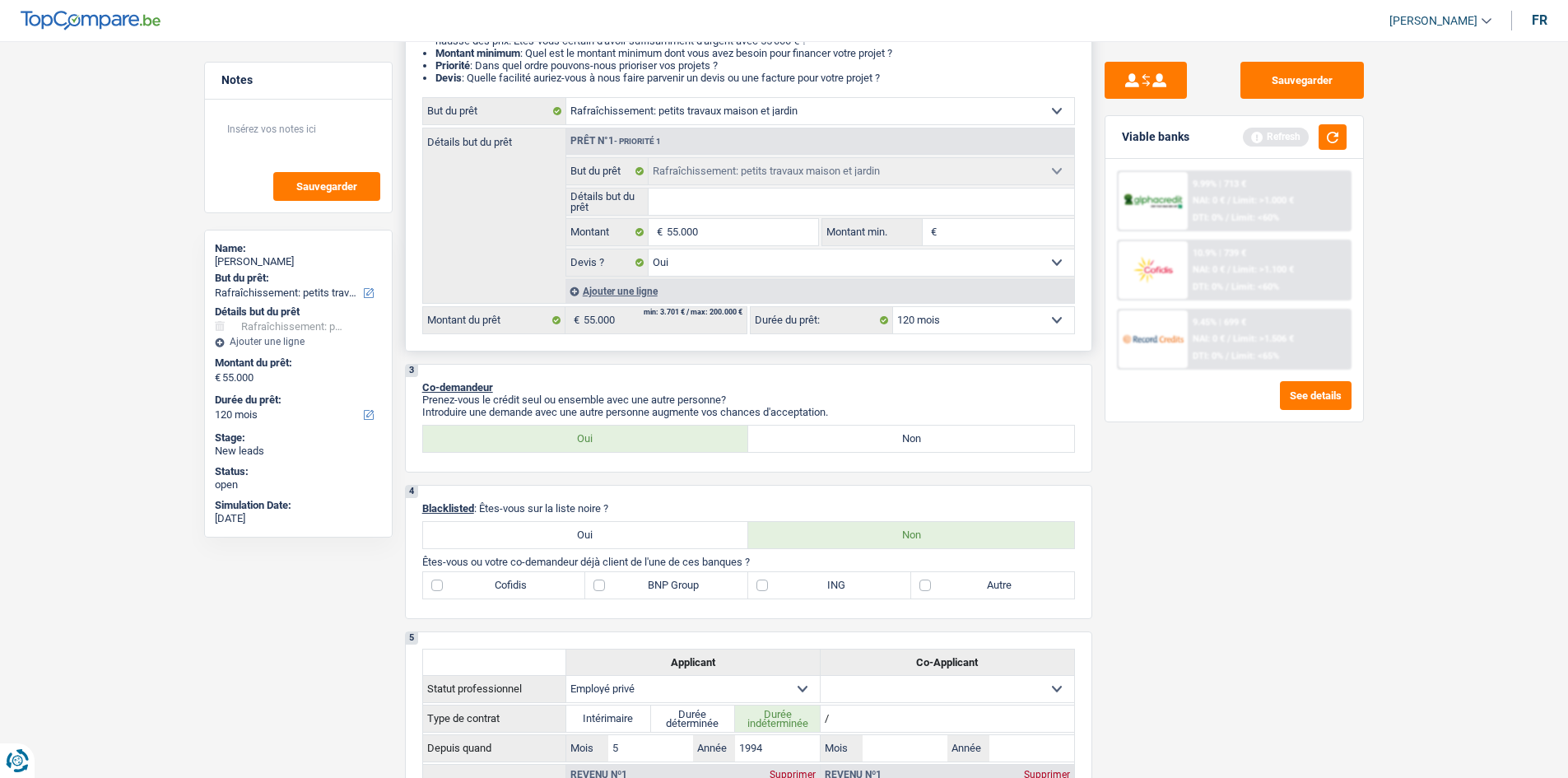
click at [540, 274] on div "Ajouter une ligne" at bounding box center [819, 291] width 508 height 24
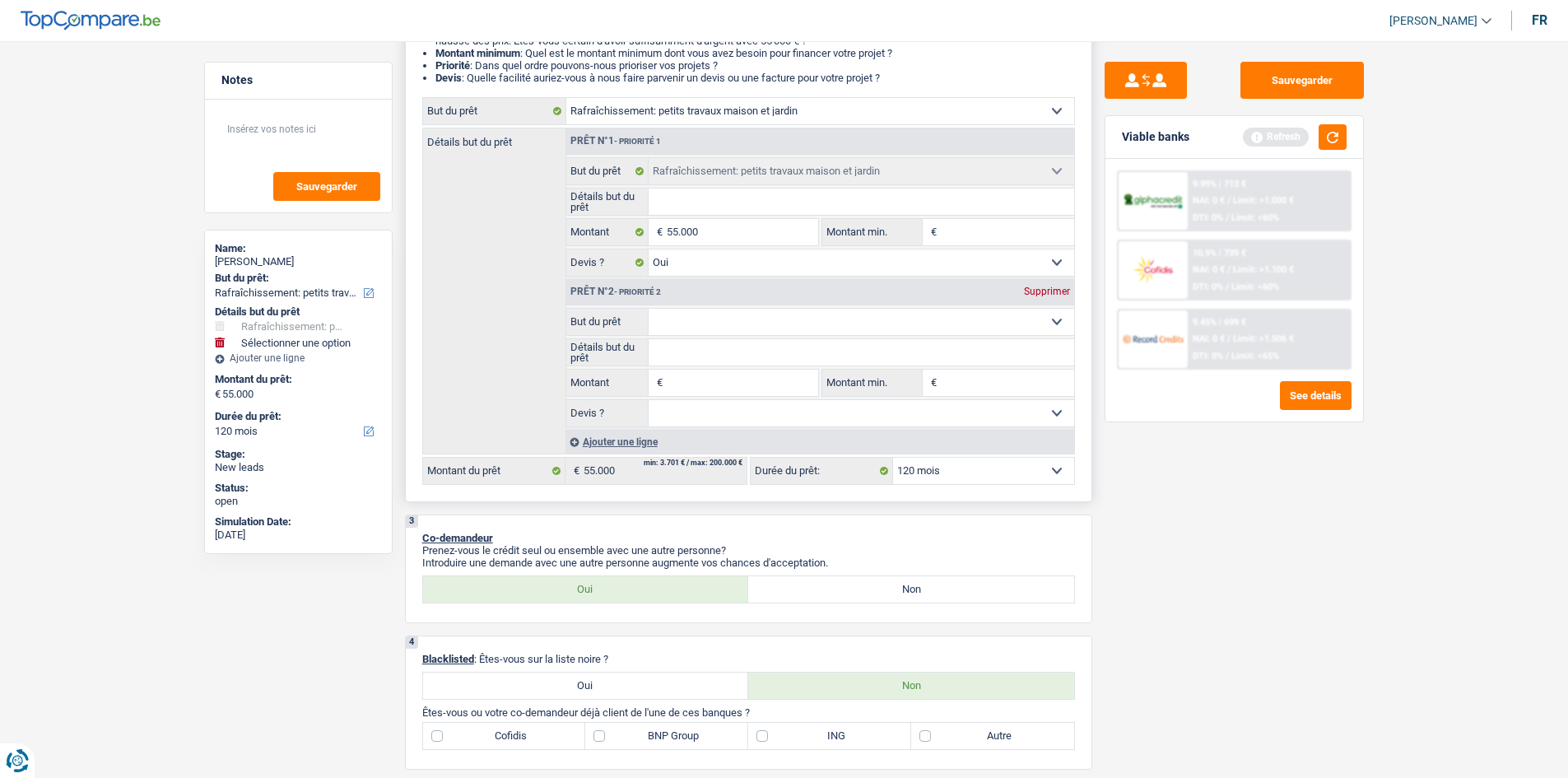
click at [540, 274] on select "Confort maison: meubles, textile, peinture, électroménager, outillage non-profe…" at bounding box center [860, 321] width 425 height 26
select select "familyEvent"
click at [540, 274] on select "Confort maison: meubles, textile, peinture, électroménager, outillage non-profe…" at bounding box center [860, 321] width 425 height 26
select select "familyEvent"
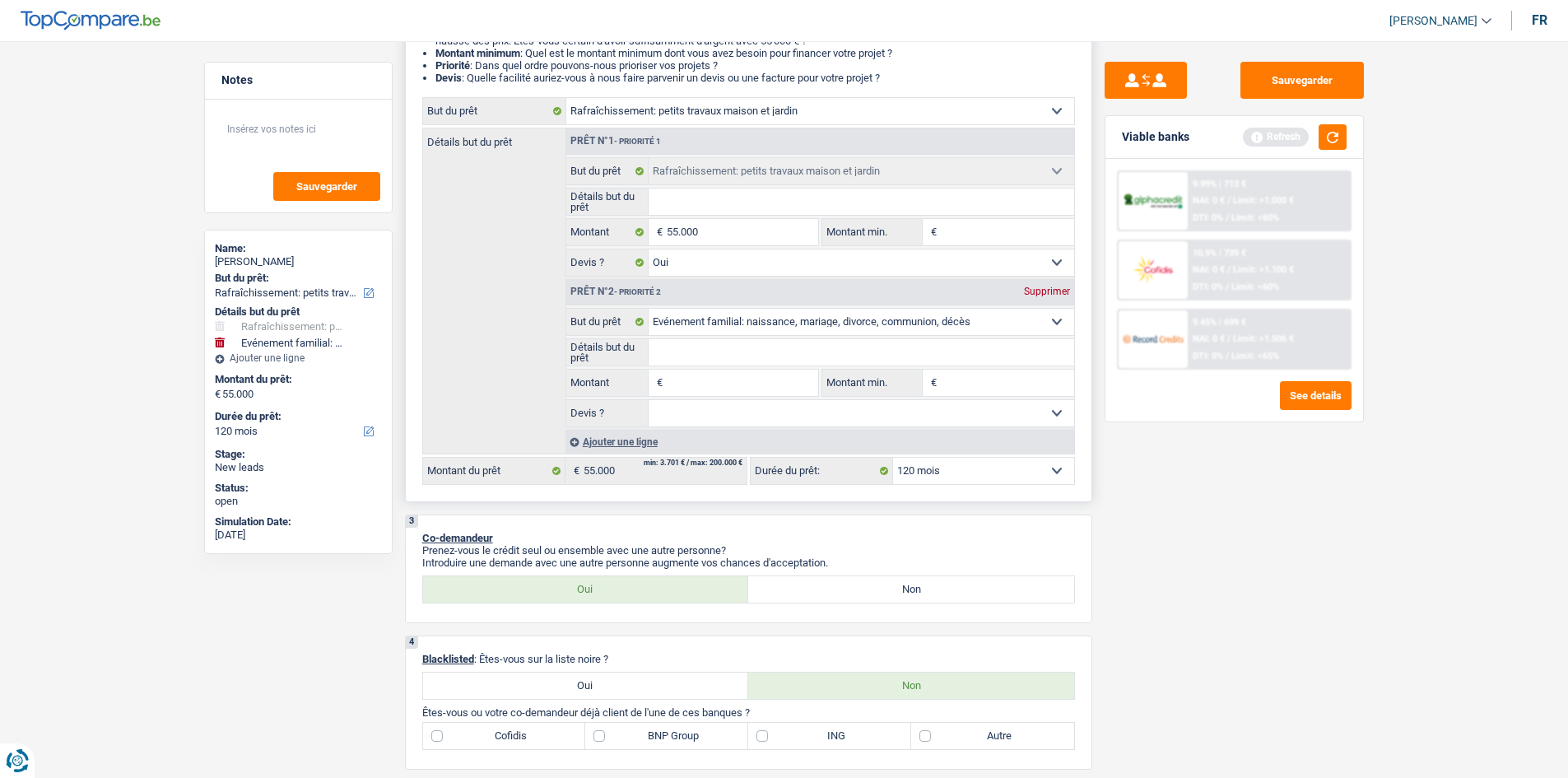
click at [540, 274] on input "Montant" at bounding box center [742, 383] width 151 height 26
type input "2"
type input "20"
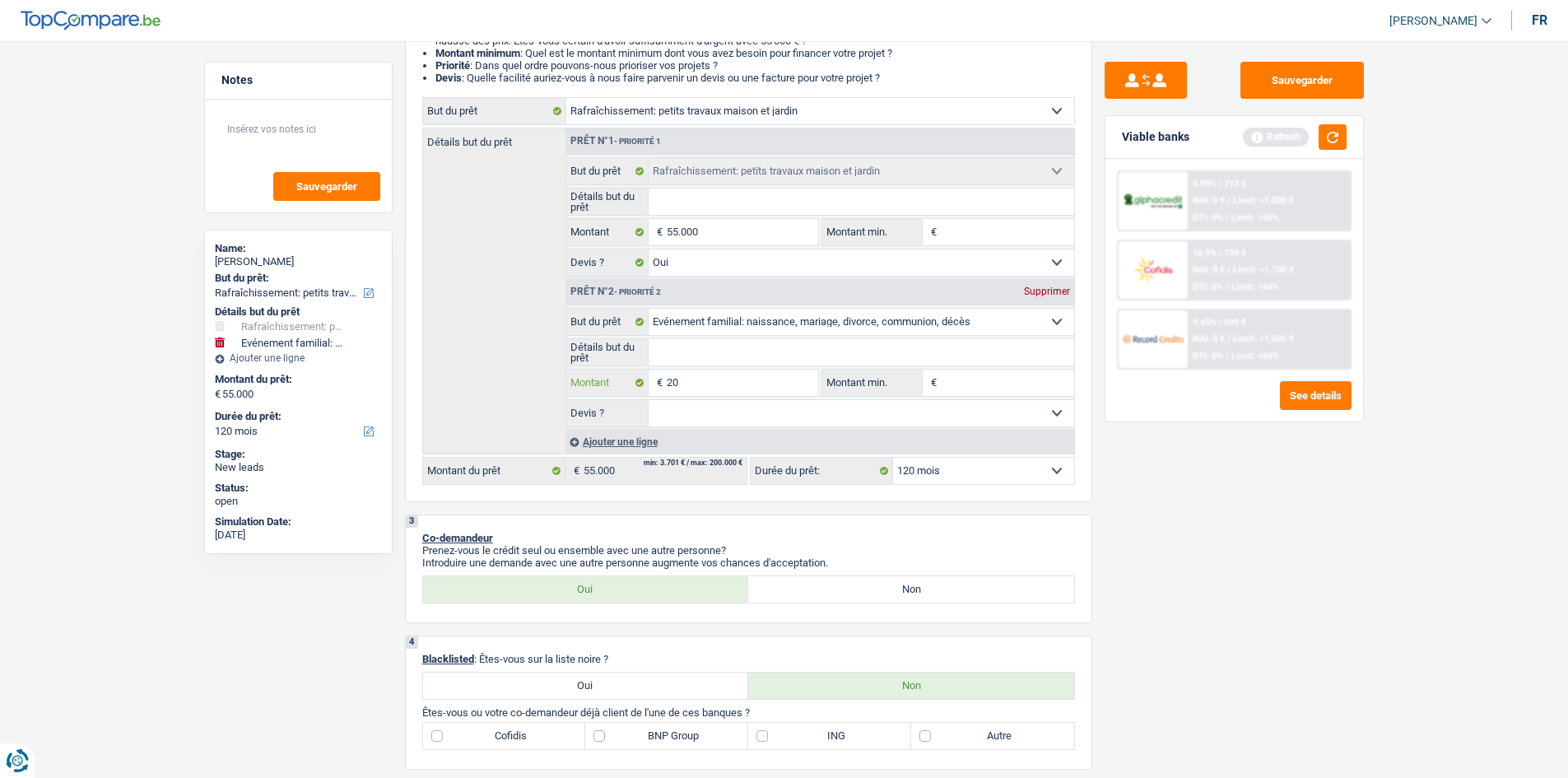
type input "200"
type input "2.000"
type input "20.000"
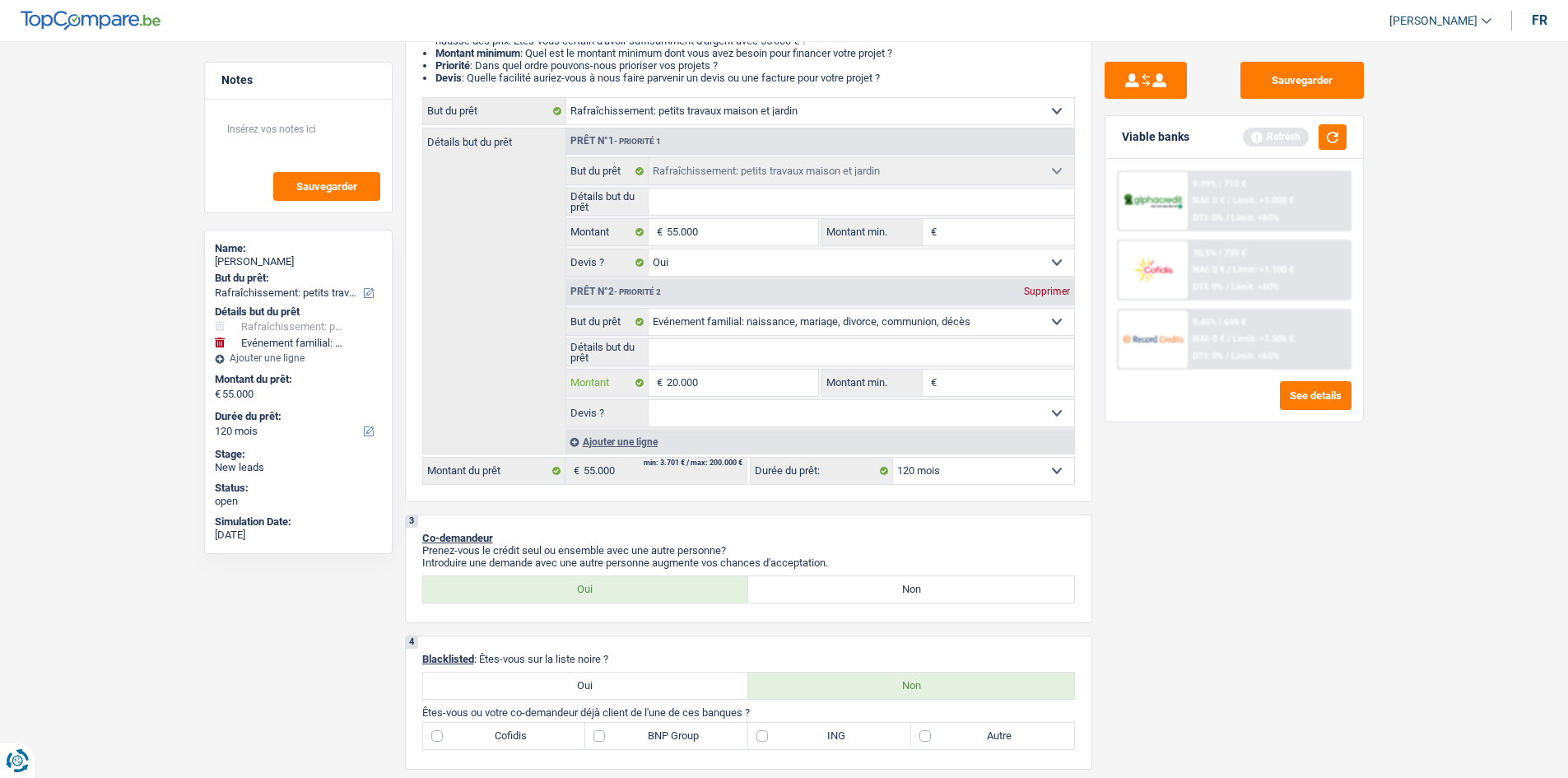
type input "20.000"
type input "75.000"
select select "144"
type input "75.000"
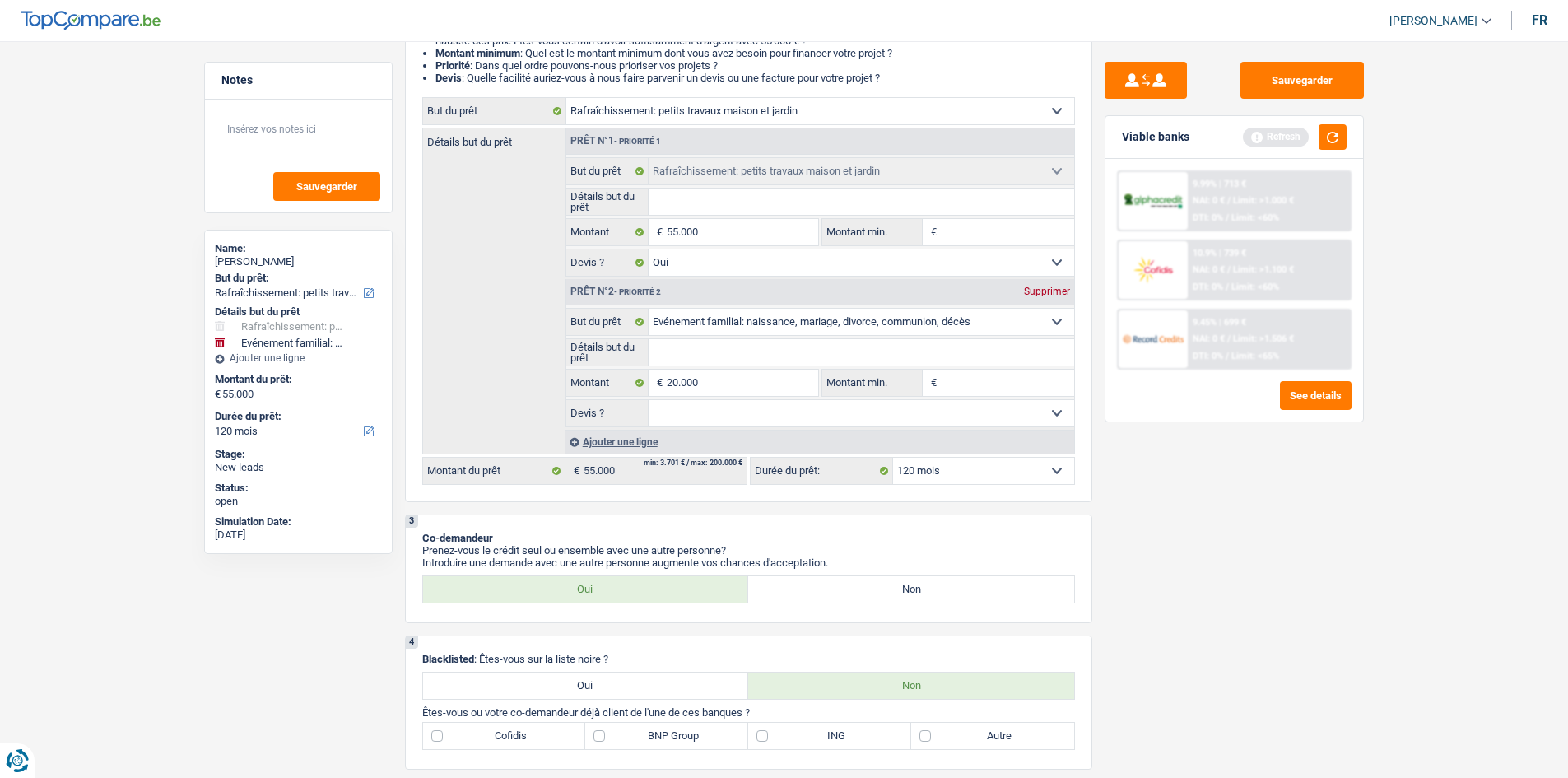
select select "144"
type input "75.000"
select select "144"
drag, startPoint x: 1232, startPoint y: 595, endPoint x: 1224, endPoint y: 590, distance: 9.4
click at [540, 274] on div "Sauvegarder Viable banks Refresh 9.99% | 713 € NAI: 0 € / Limit: >1.000 € DTI: …" at bounding box center [1234, 405] width 284 height 685
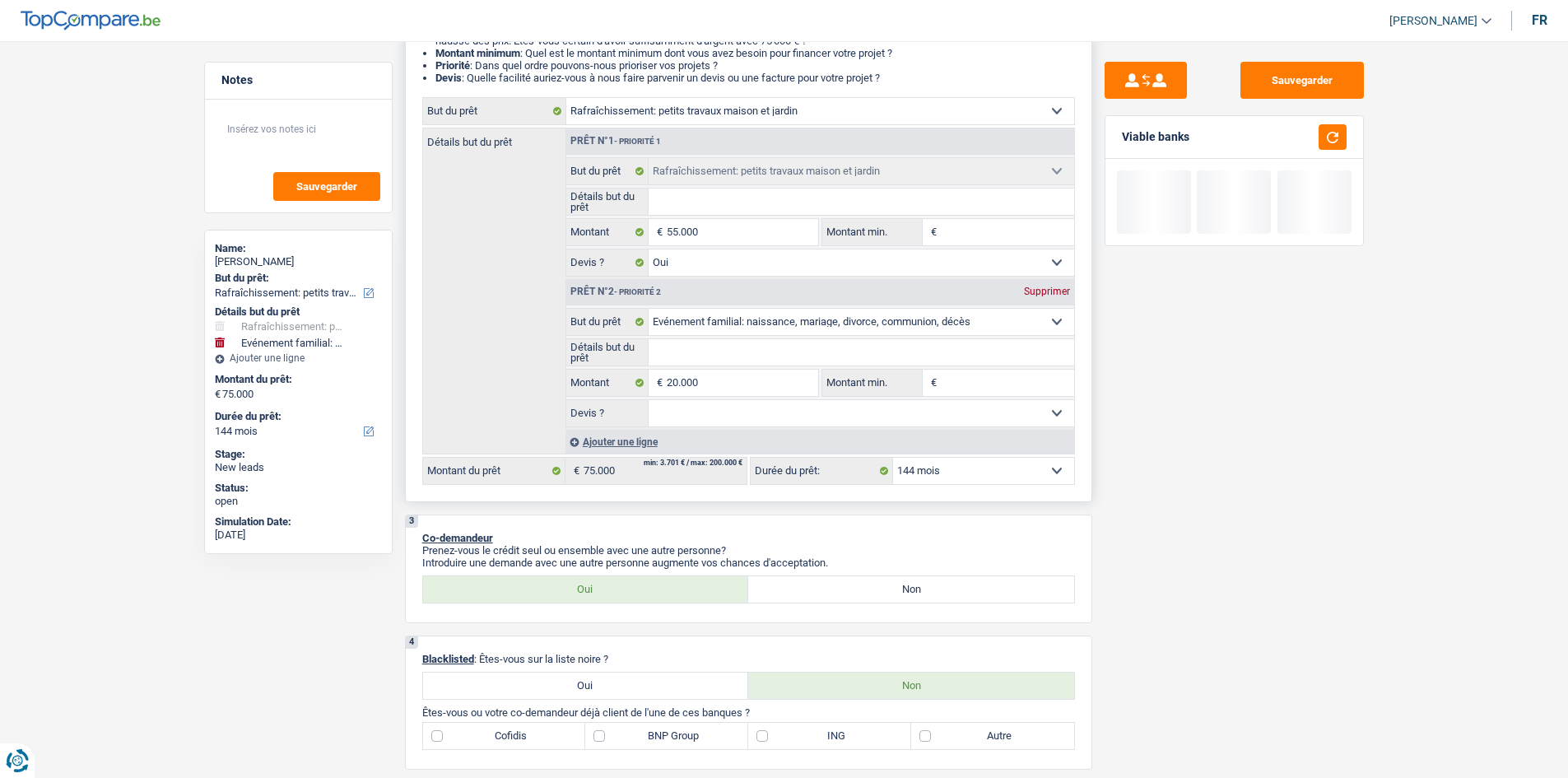
click at [540, 274] on input "Détails but du prêt" at bounding box center [860, 352] width 425 height 26
type input "P"
type input "Po"
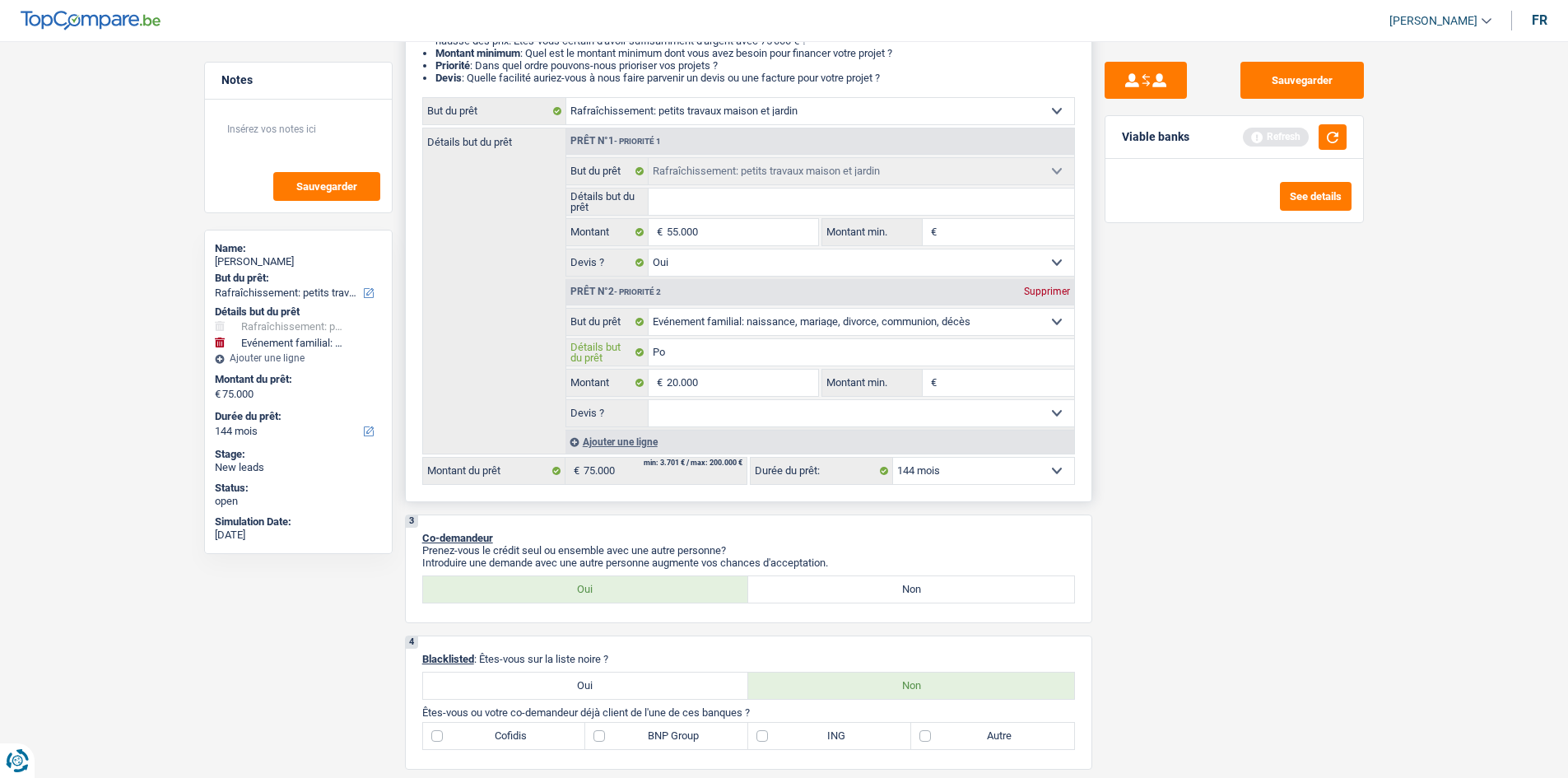
type input "Pou"
type input "Pour"
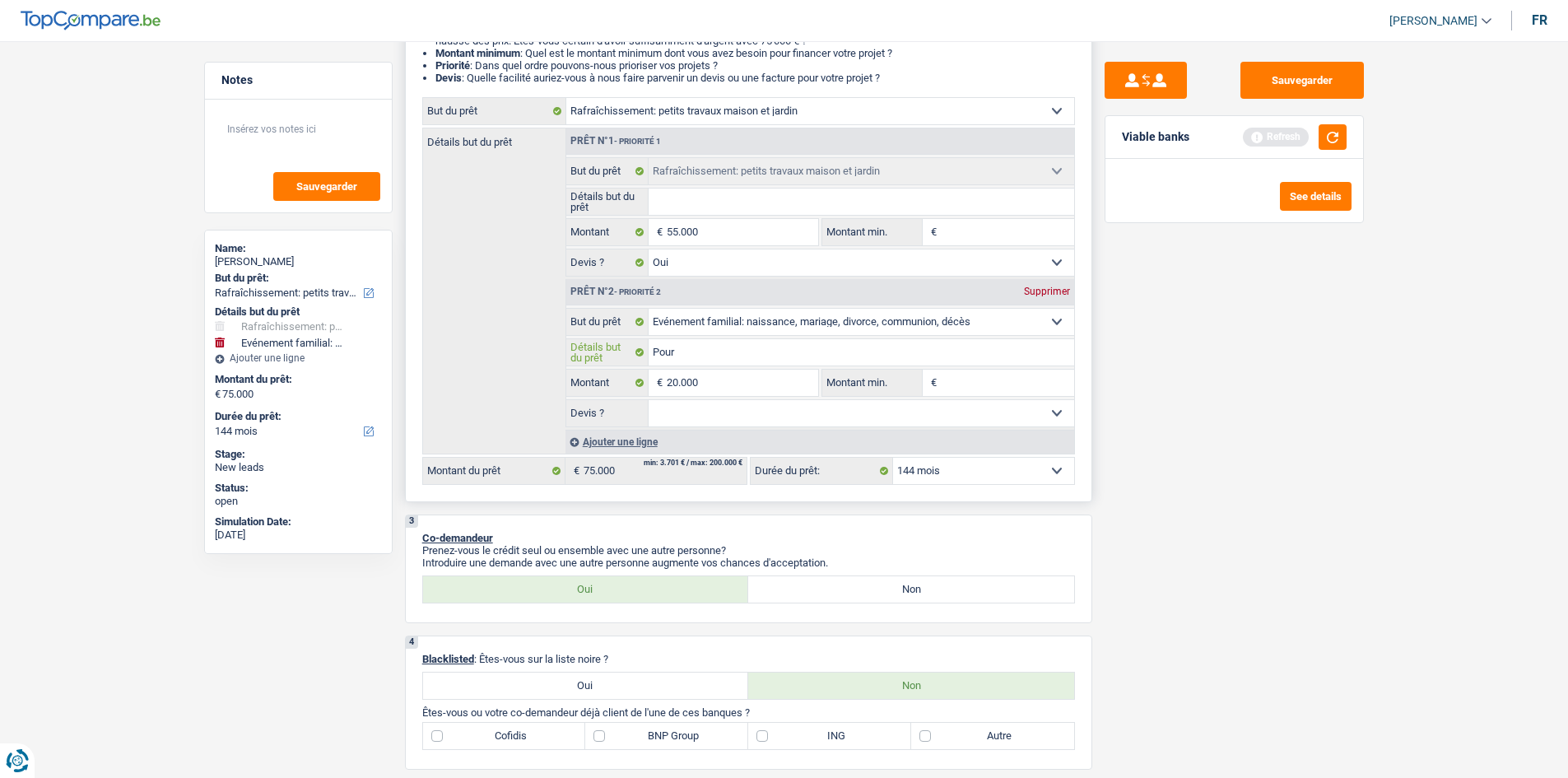
type input "Pour"
type input "Pour s"
type input "Pour so"
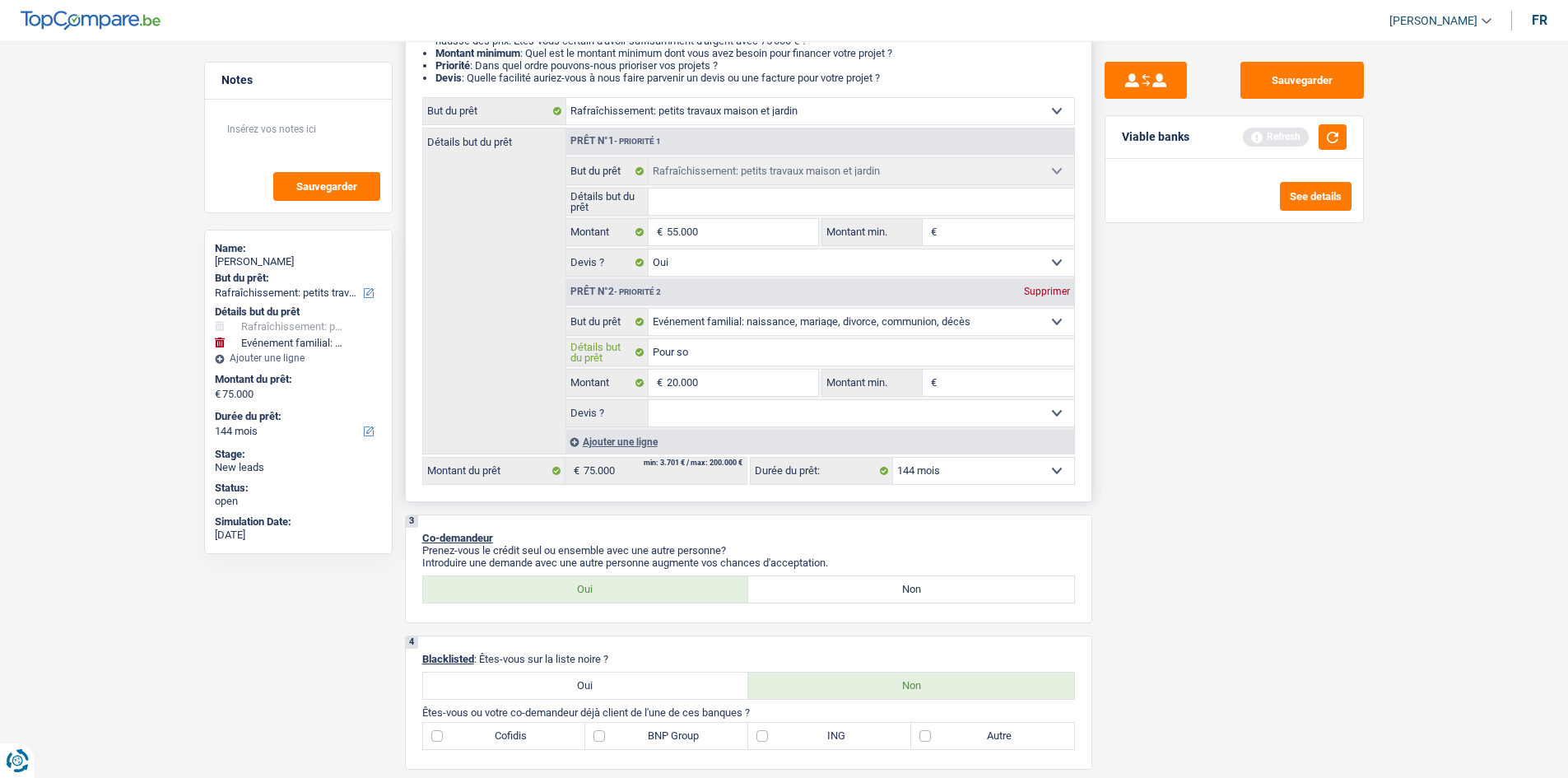
type input "Pour son"
type input "Pour son f"
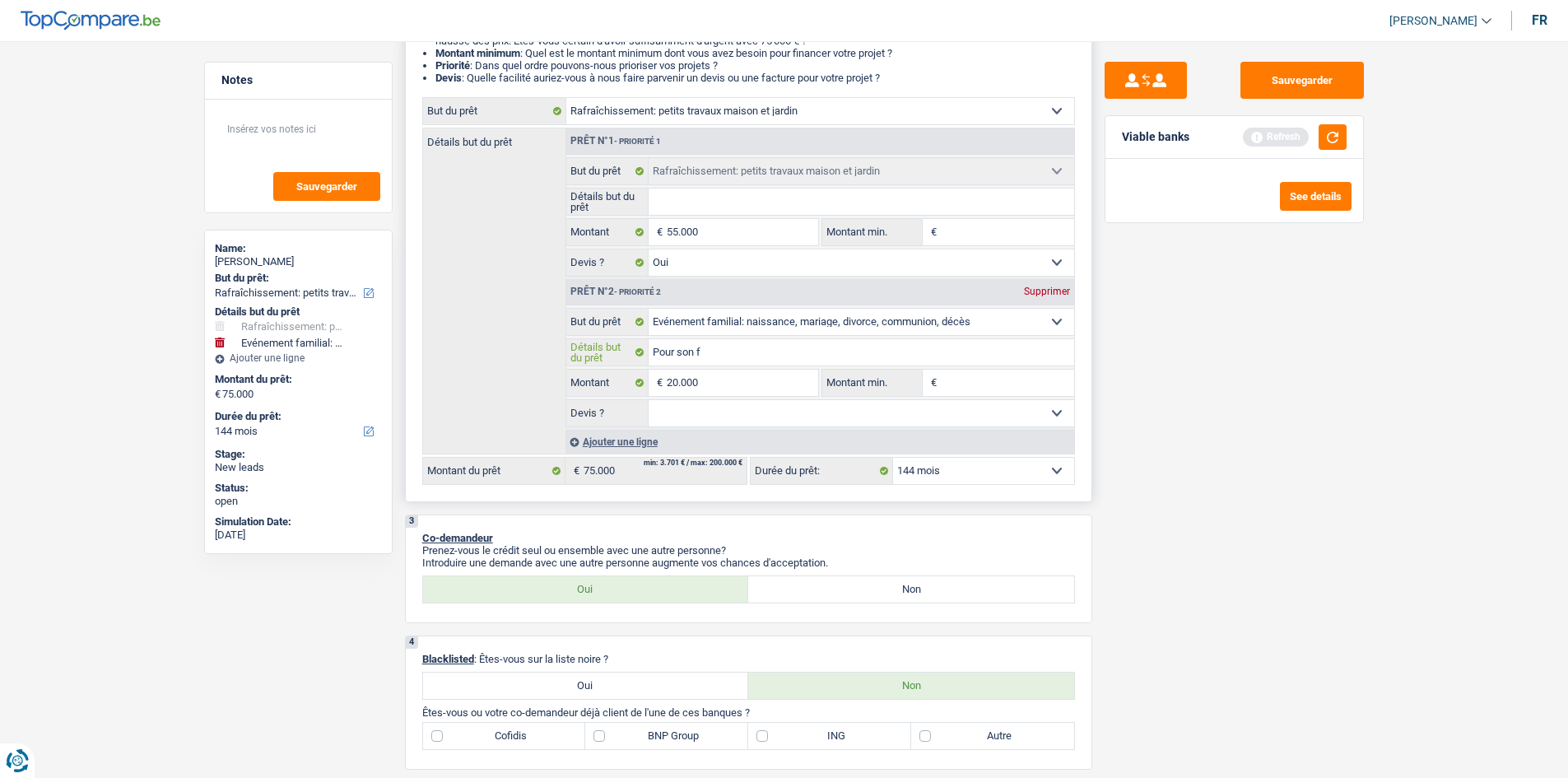
type input "Pour son f"
type input "Pour son fi"
type input "Pour son fil"
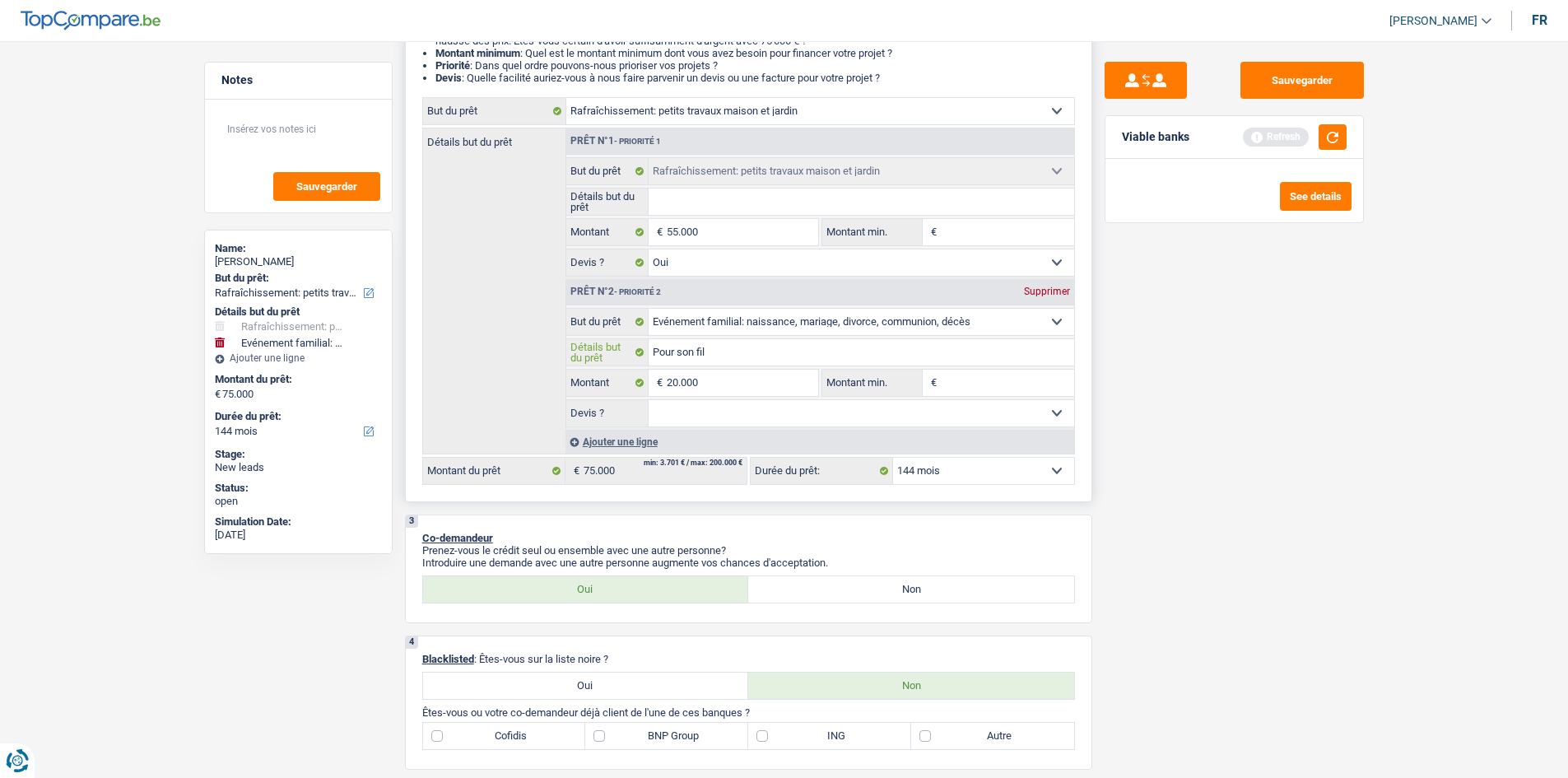
type input "Pour son fils"
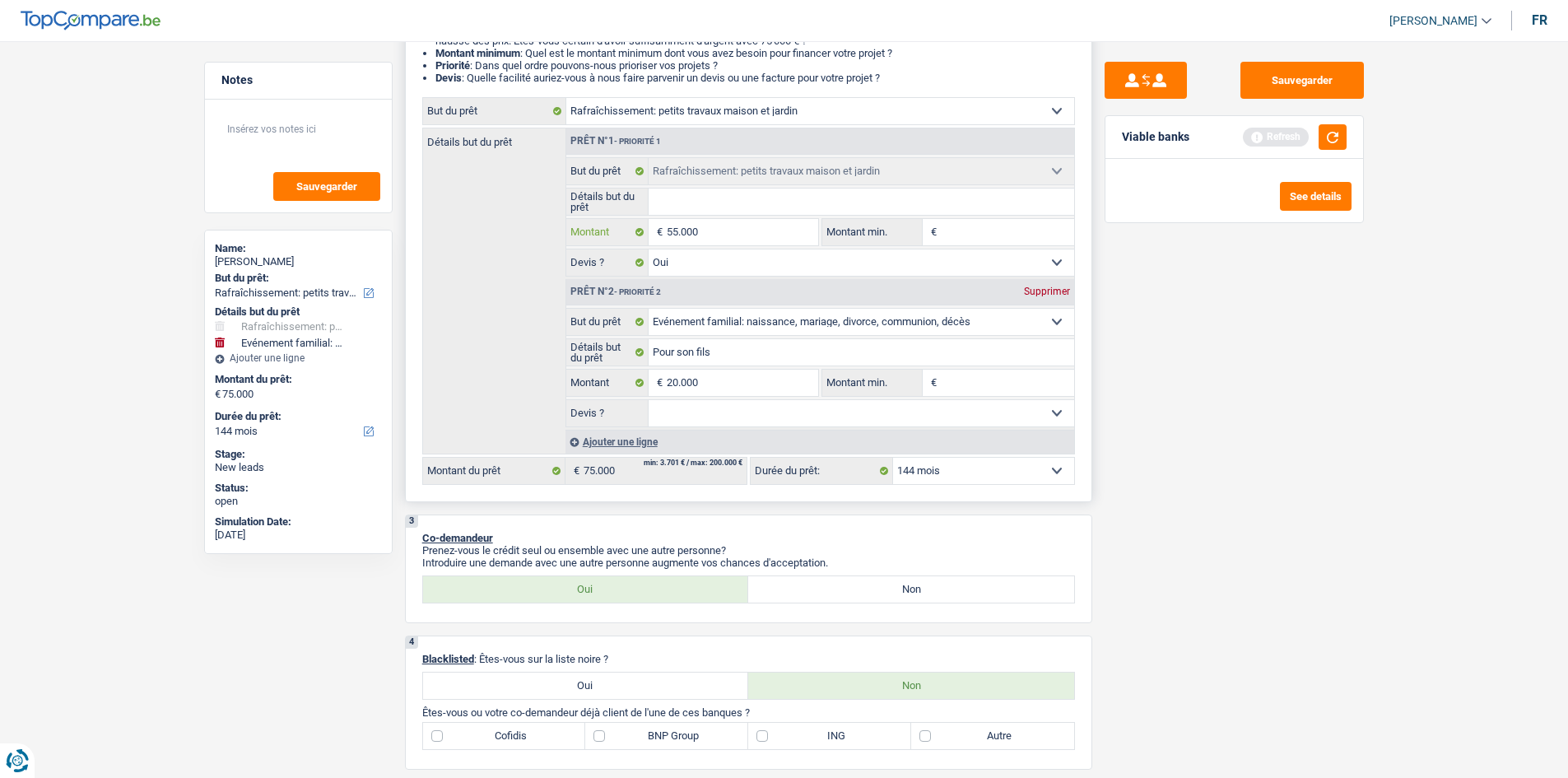
click at [540, 228] on input "55.000" at bounding box center [742, 232] width 151 height 26
type input "5.500"
type input "550"
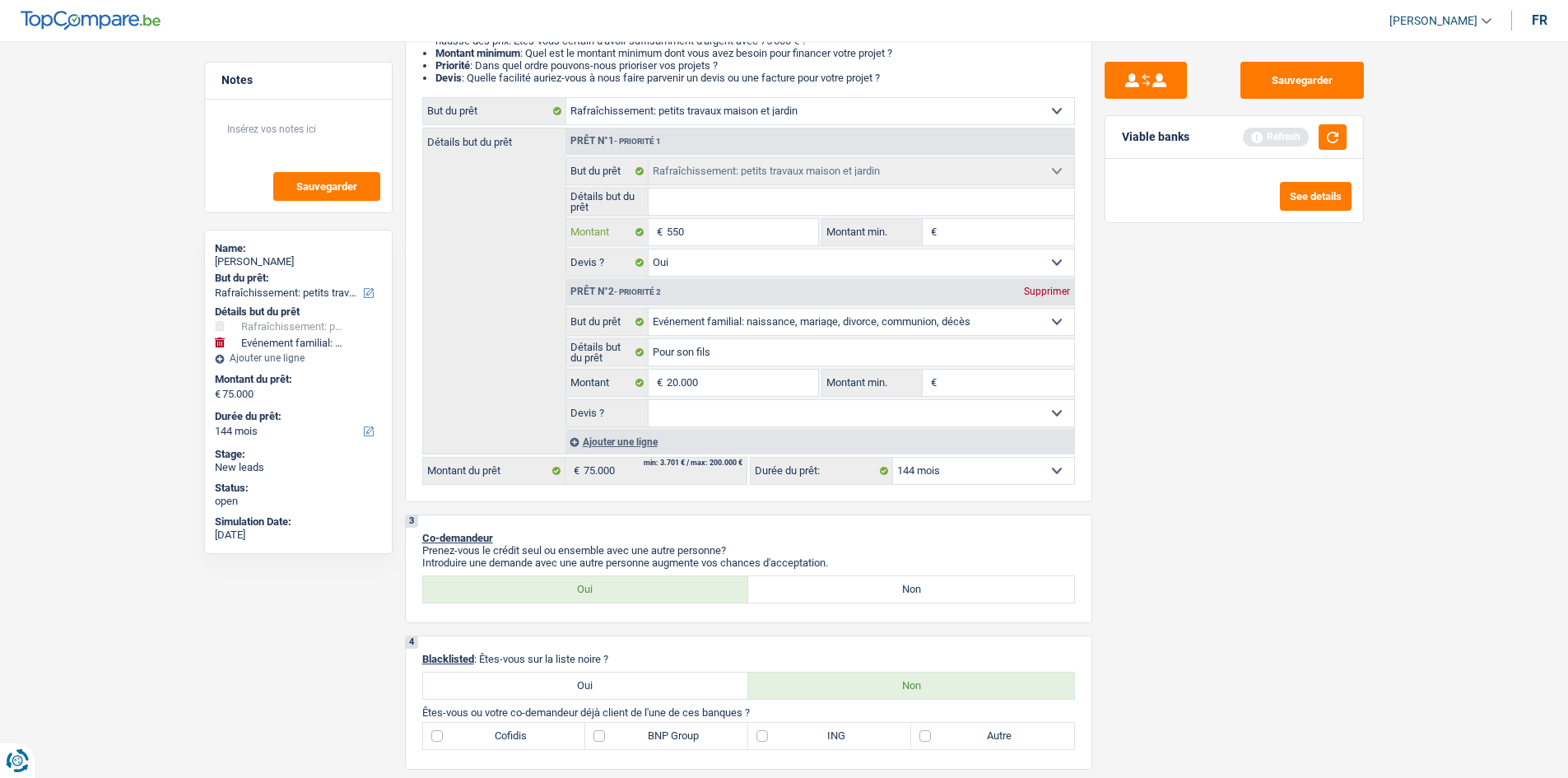
type input "55"
type input "5"
type input "3"
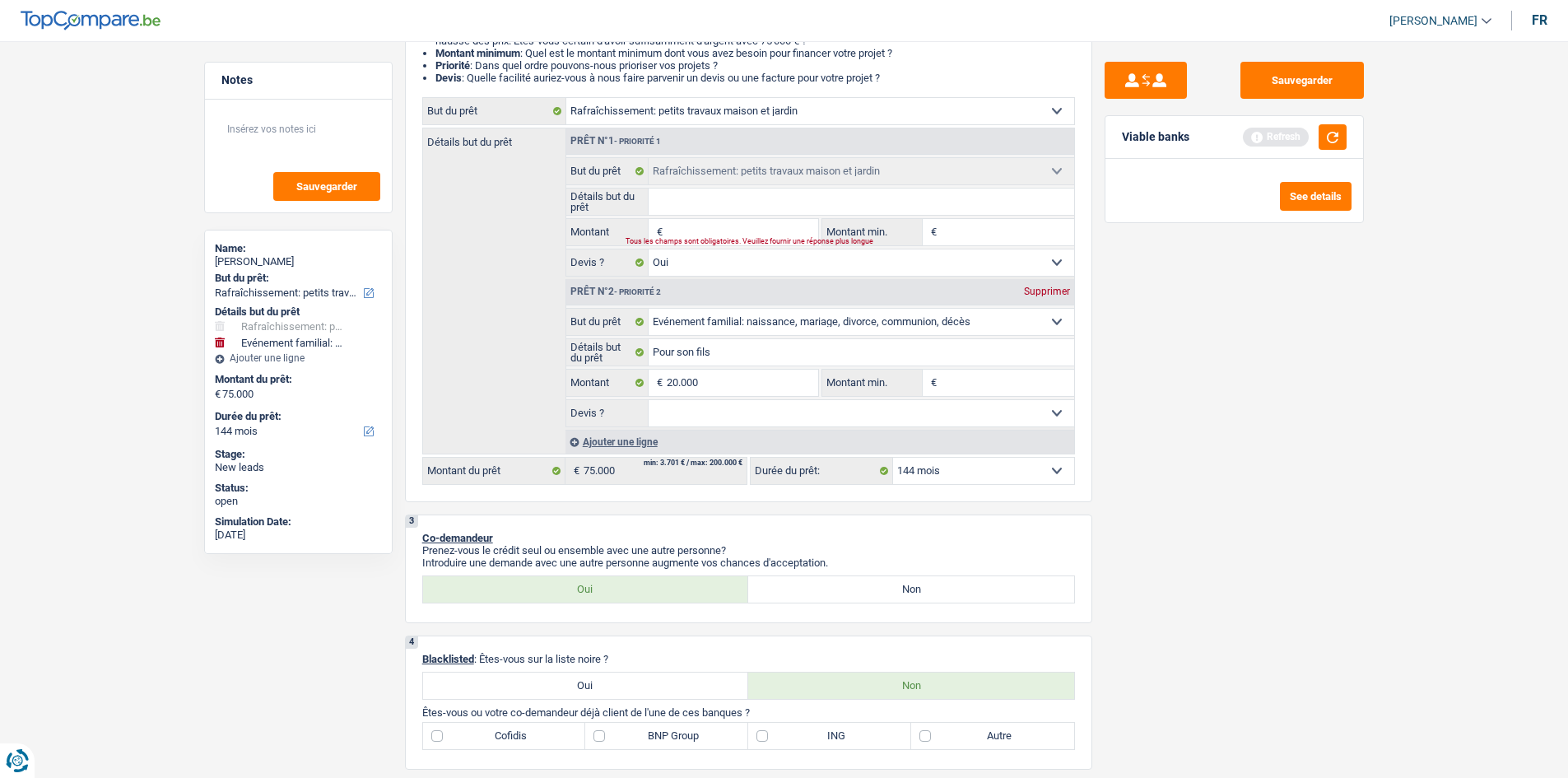
type input "3"
type input "35"
type input "350"
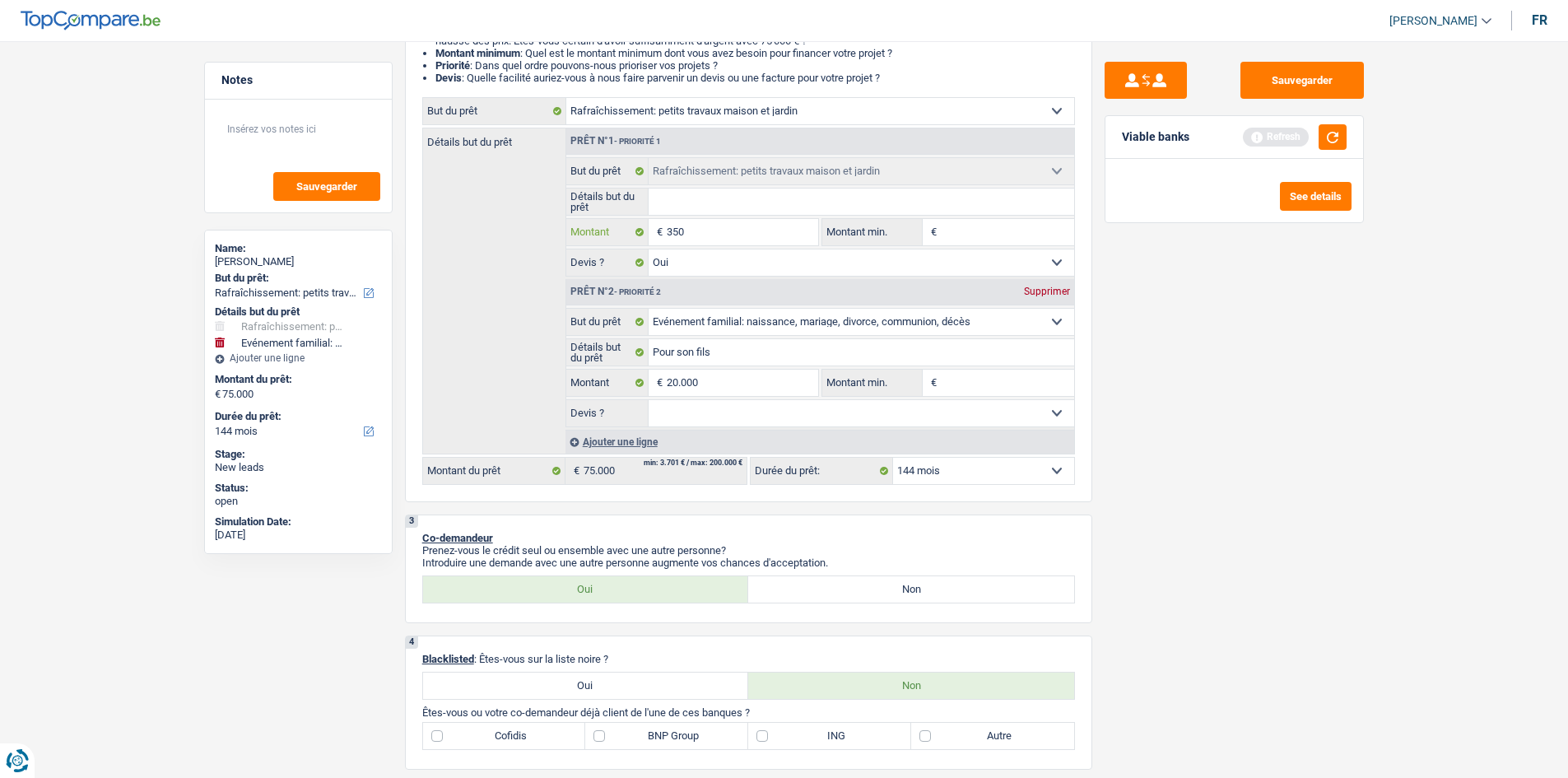
type input "3.500"
type input "35.000"
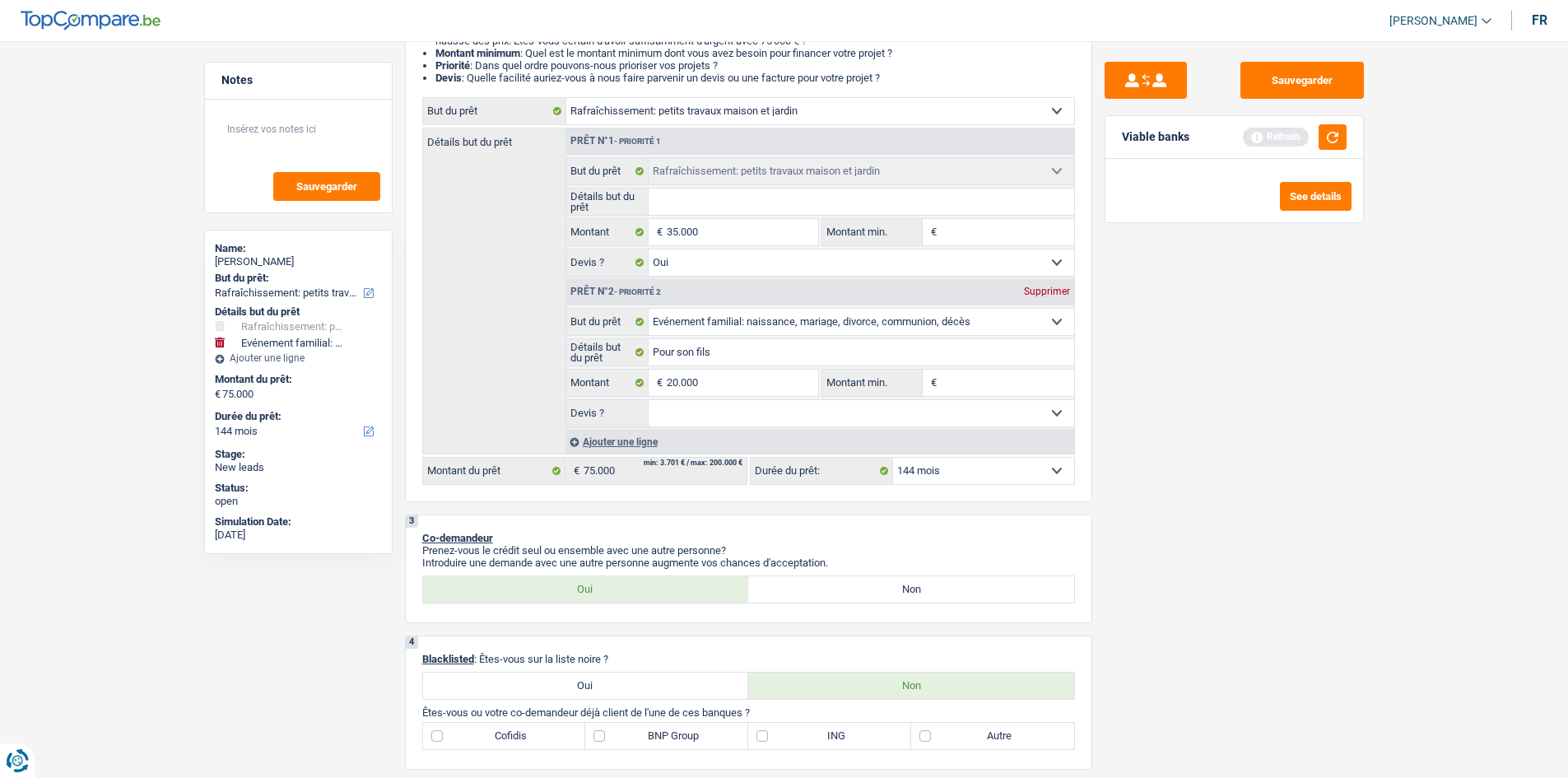
type input "55.000"
drag, startPoint x: 1189, startPoint y: 344, endPoint x: 713, endPoint y: 201, distance: 497.0
click at [540, 274] on div "Sauvegarder Viable banks Refresh See details" at bounding box center [1234, 405] width 284 height 685
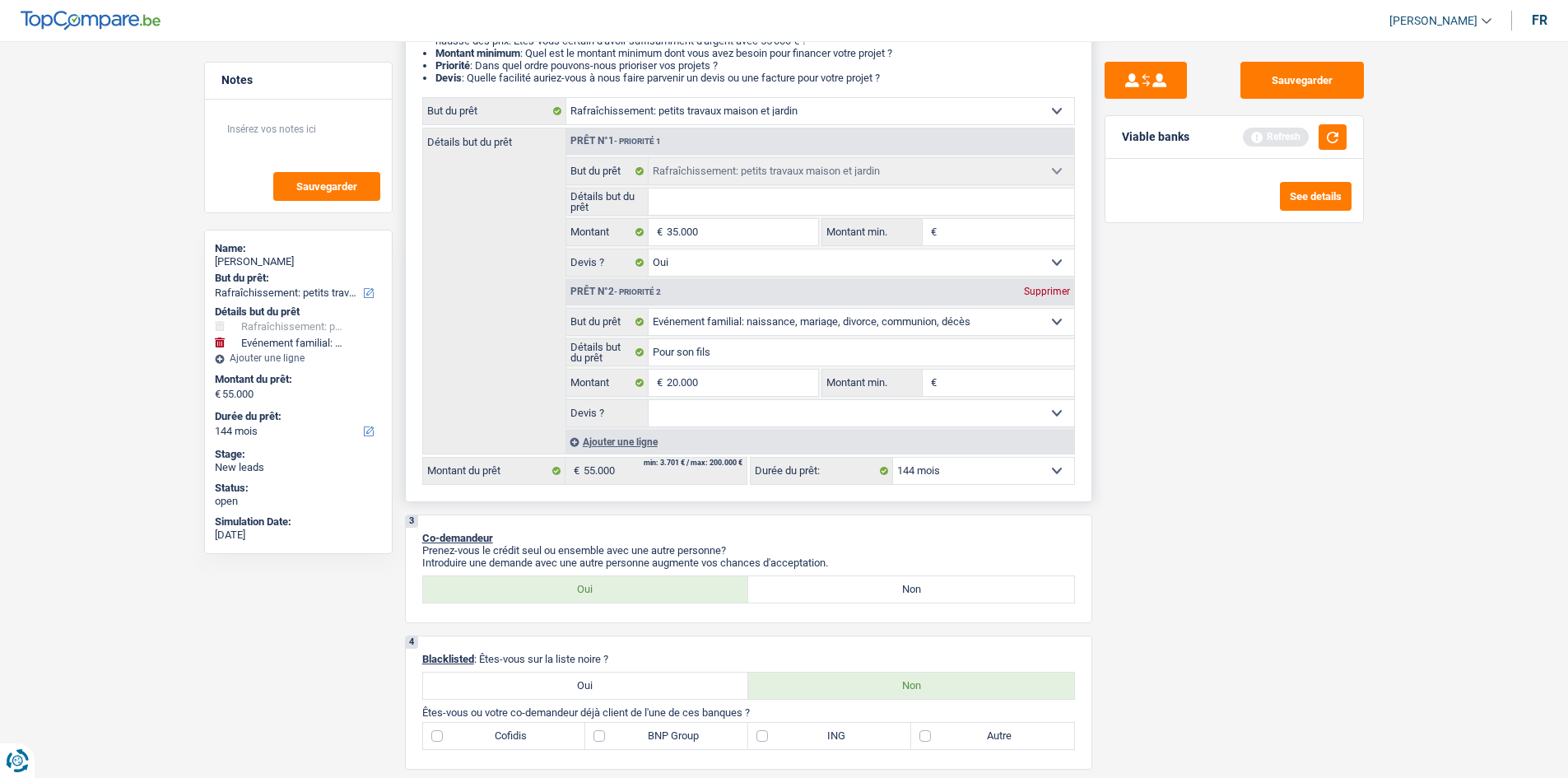
click at [540, 195] on input "Détails but du prêt" at bounding box center [860, 201] width 425 height 26
type input "T"
type input "Tr"
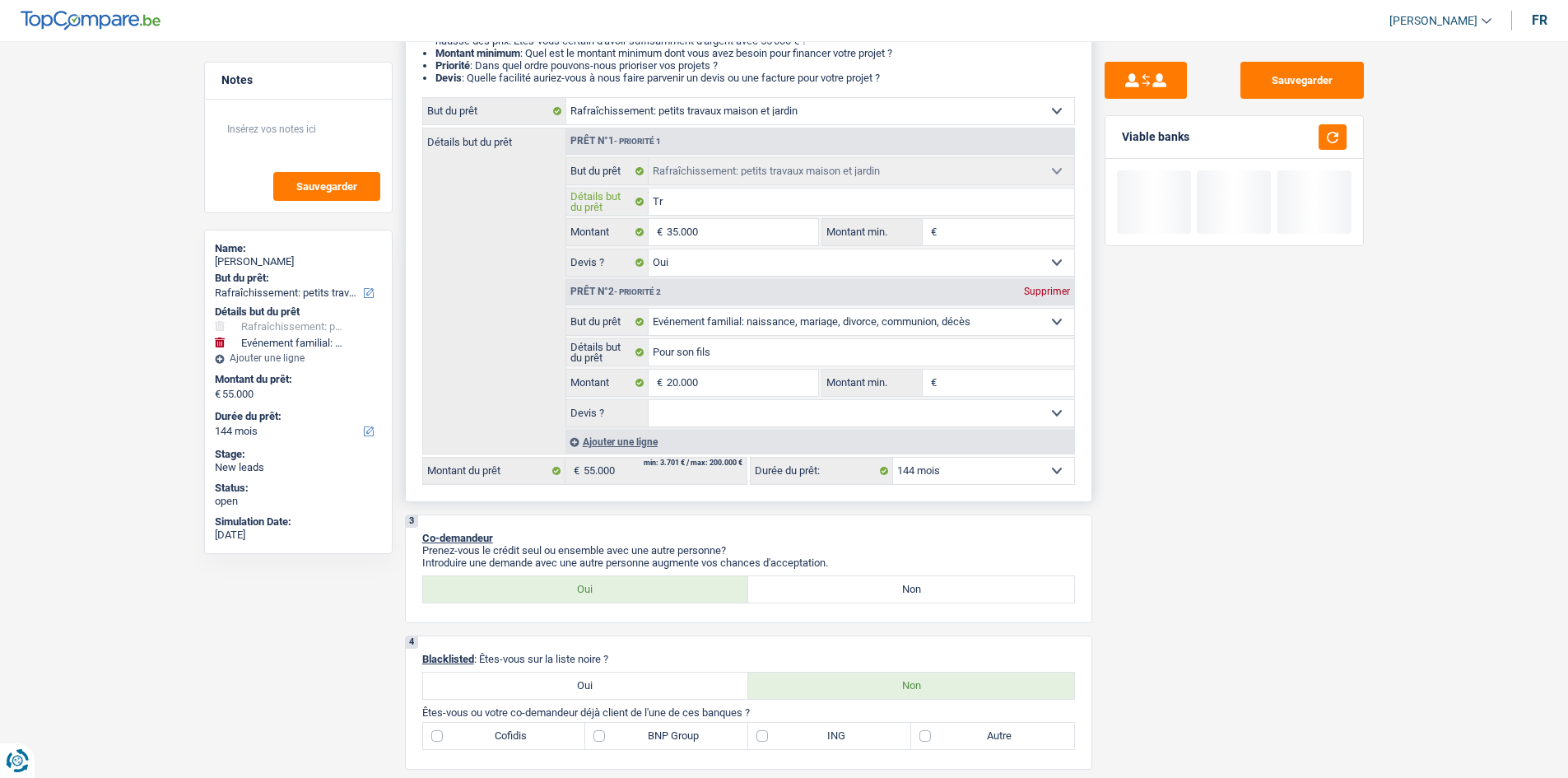
type input "Tra"
type input "Trav"
type input "Trava"
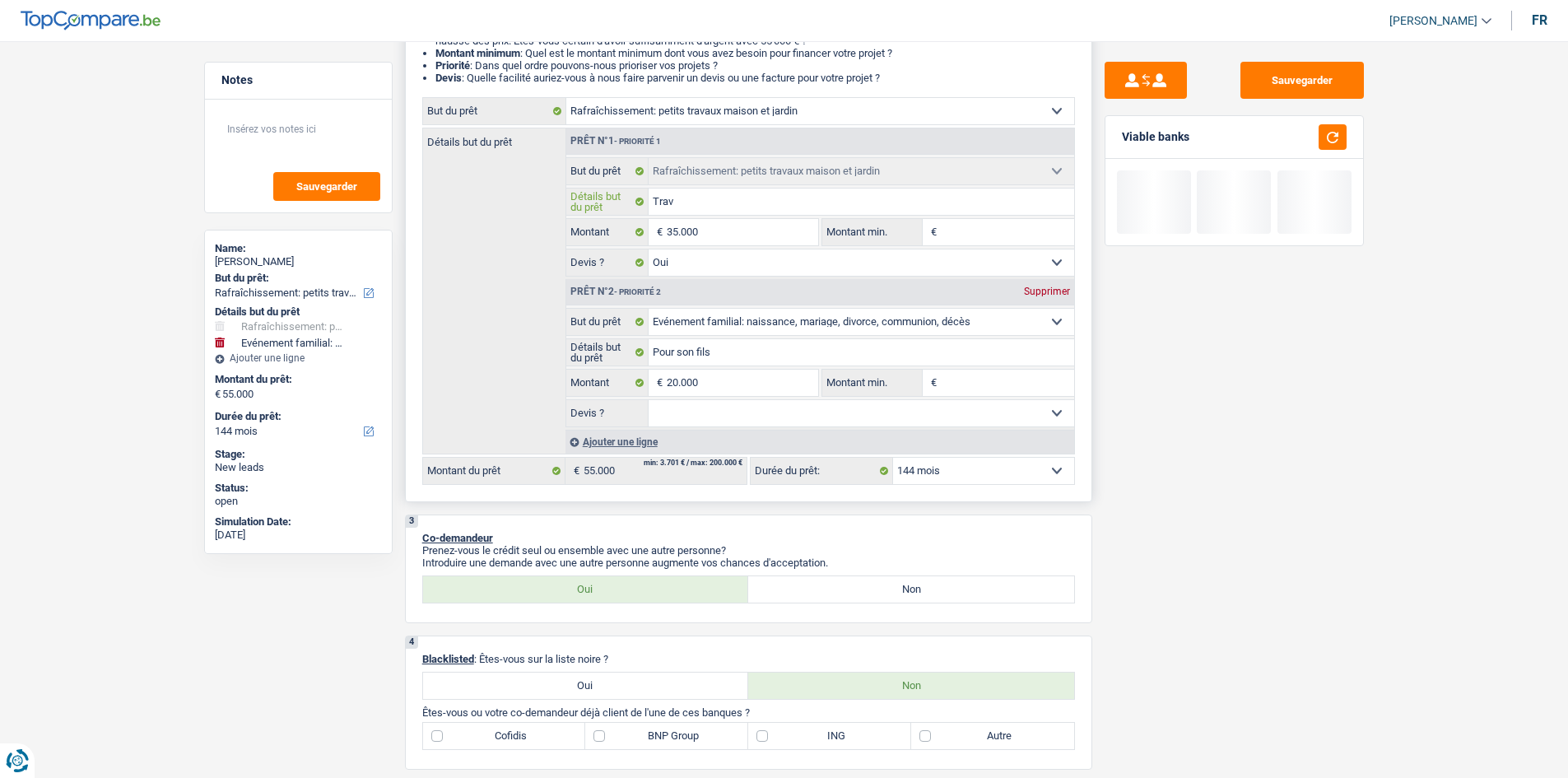
type input "Trava"
type input "Travau"
type input "Travaux"
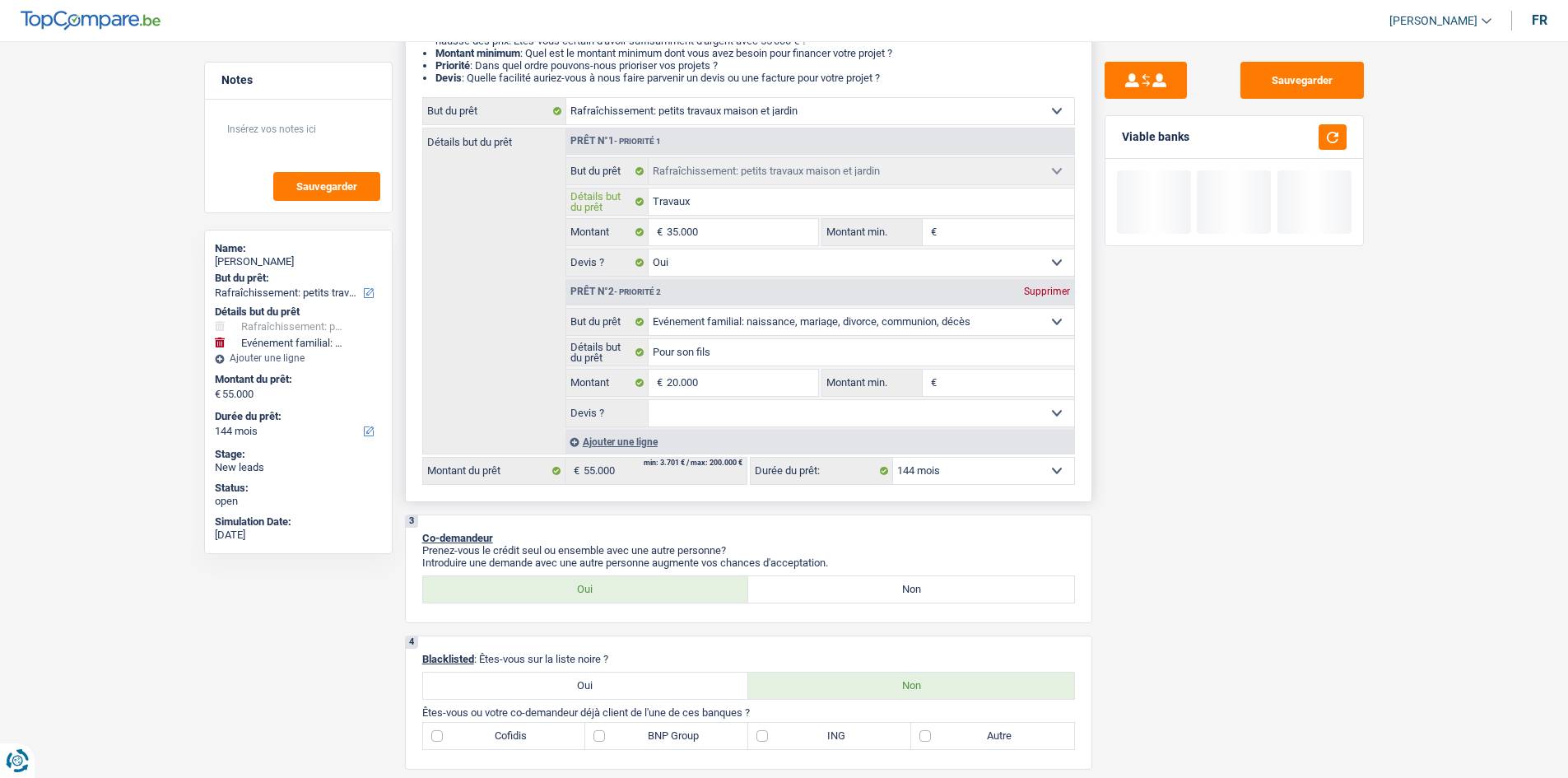
type input "Travaux"
click at [540, 274] on div "Sauvegarder Viable banks Not viable See details" at bounding box center [1234, 405] width 284 height 685
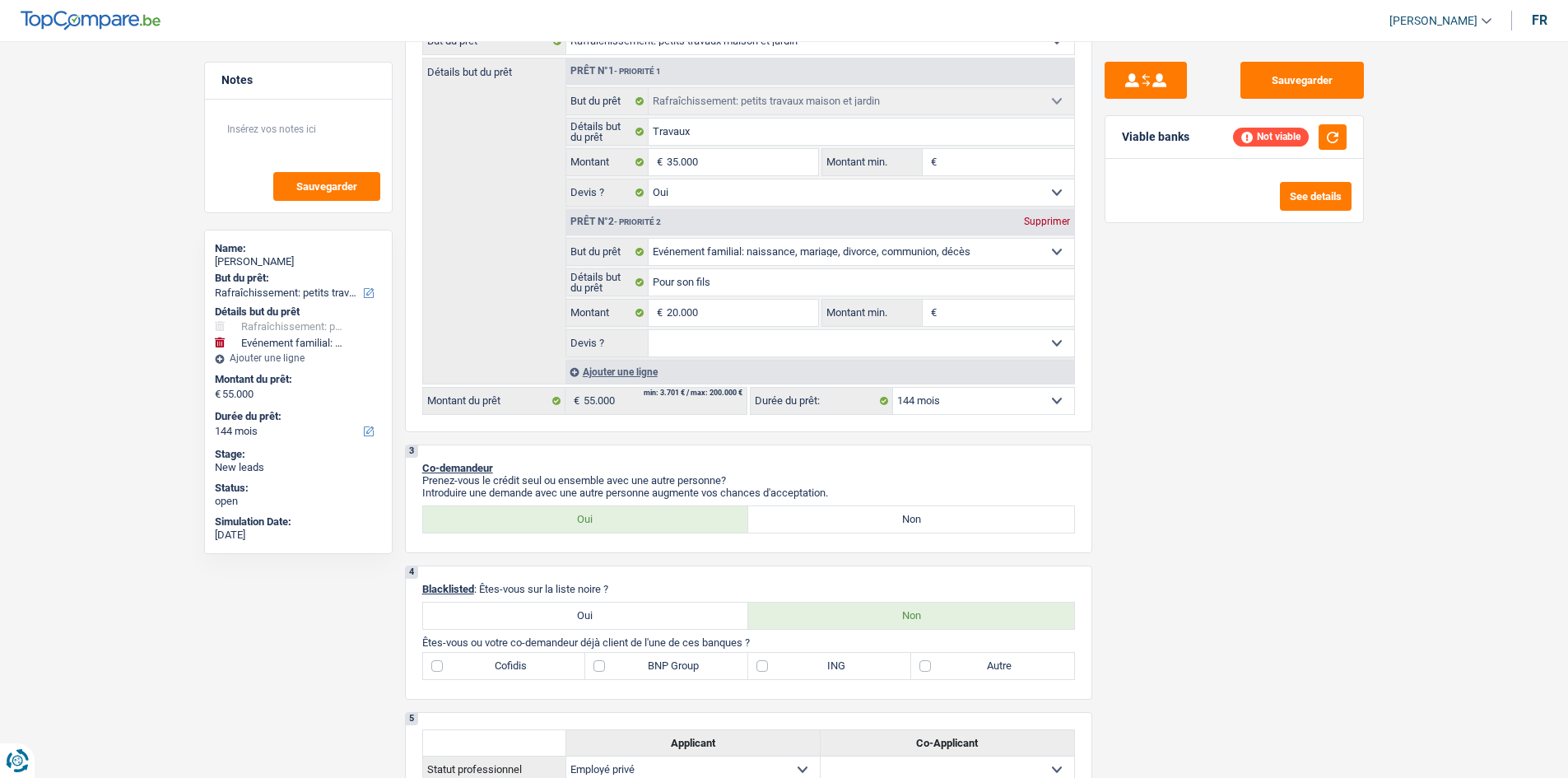
scroll to position [576, 0]
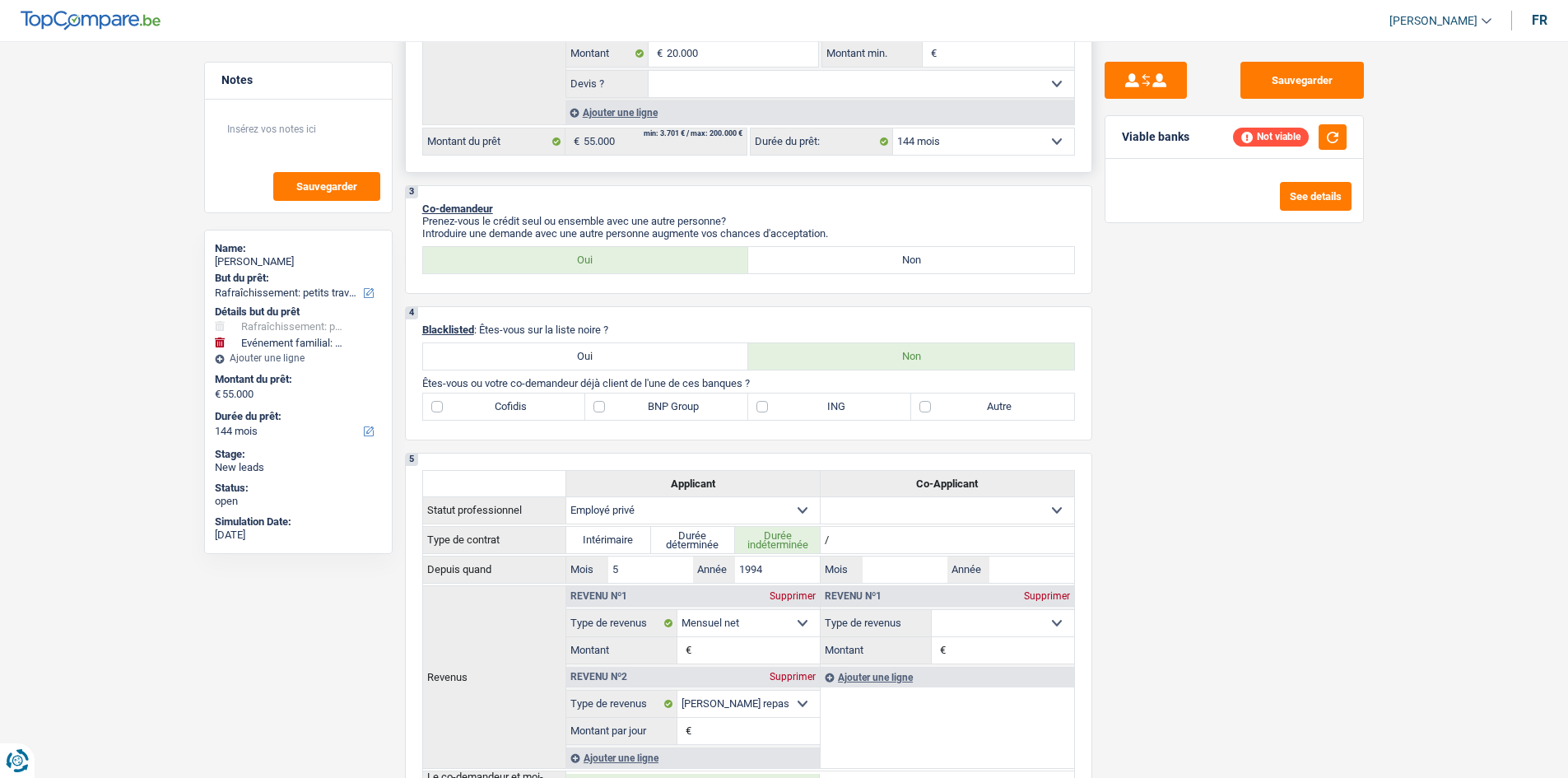
drag, startPoint x: 939, startPoint y: 144, endPoint x: 943, endPoint y: 154, distance: 10.8
click at [540, 144] on select "12 mois 18 mois 24 mois 30 mois 36 mois 42 mois 48 mois 60 mois 72 mois 84 mois…" at bounding box center [983, 142] width 181 height 26
select select "120"
click at [540, 129] on select "12 mois 18 mois 24 mois 30 mois 36 mois 42 mois 48 mois 60 mois 72 mois 84 mois…" at bounding box center [983, 142] width 181 height 26
select select "120"
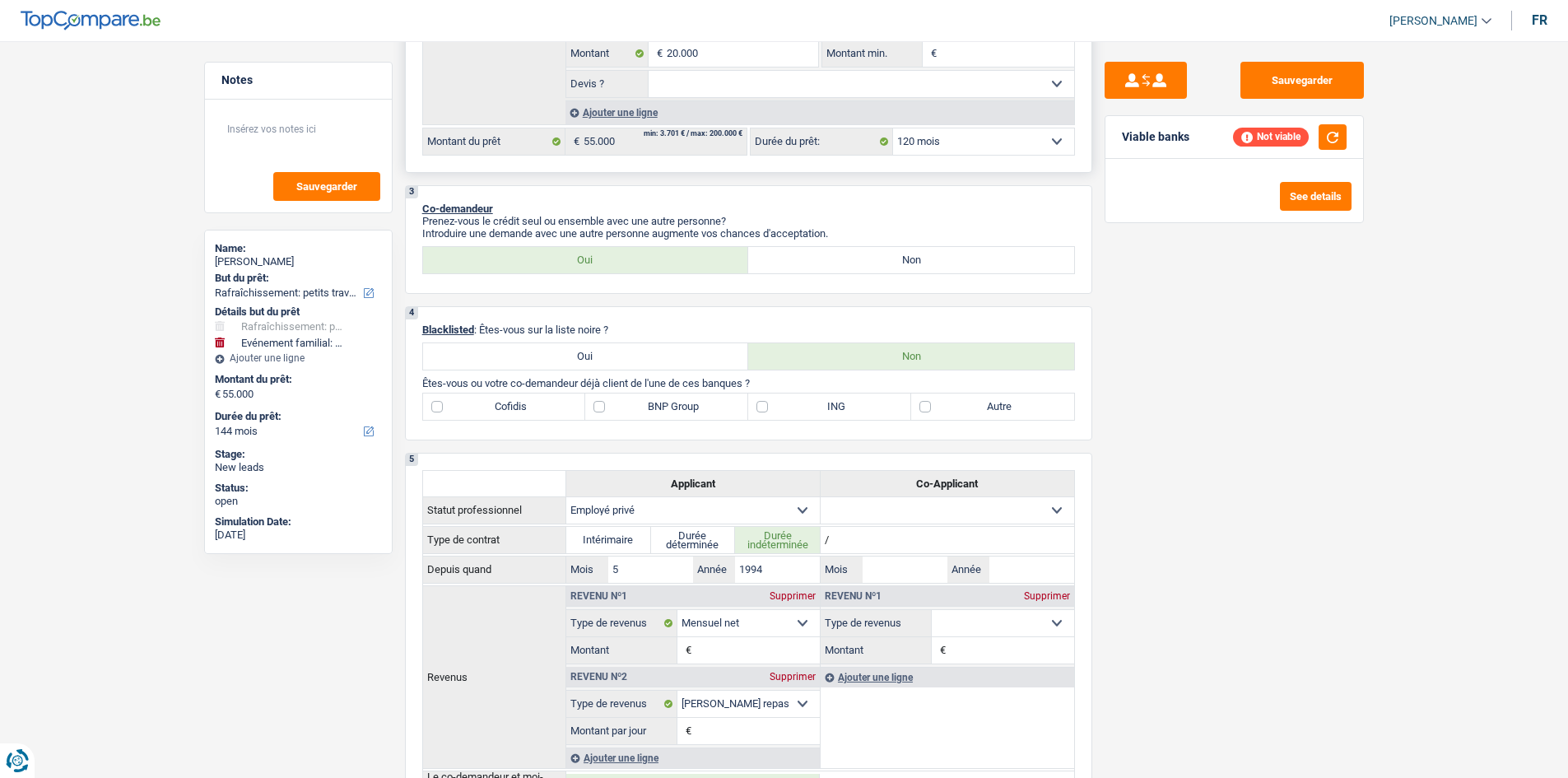
select select "120"
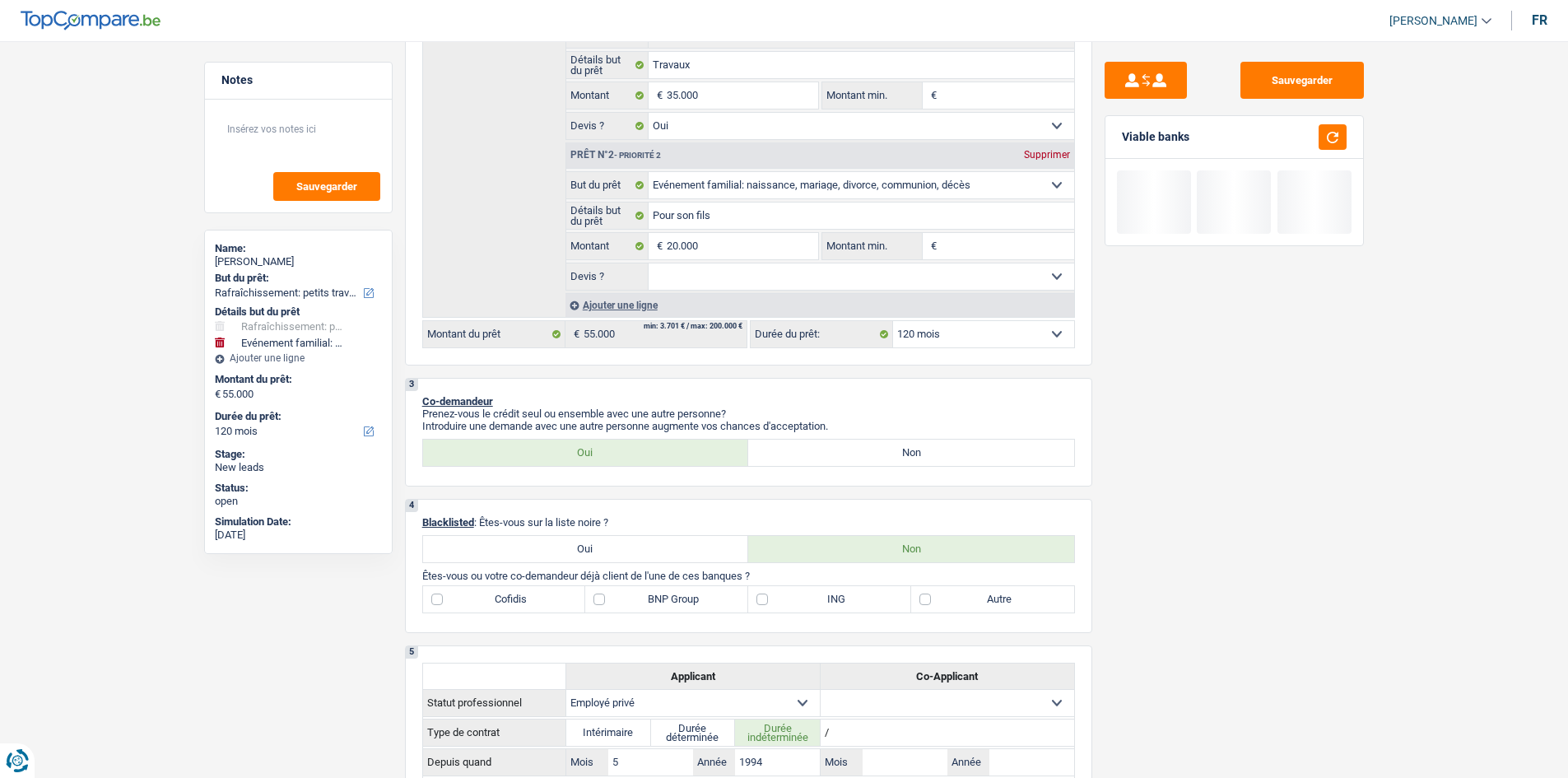
scroll to position [0, 0]
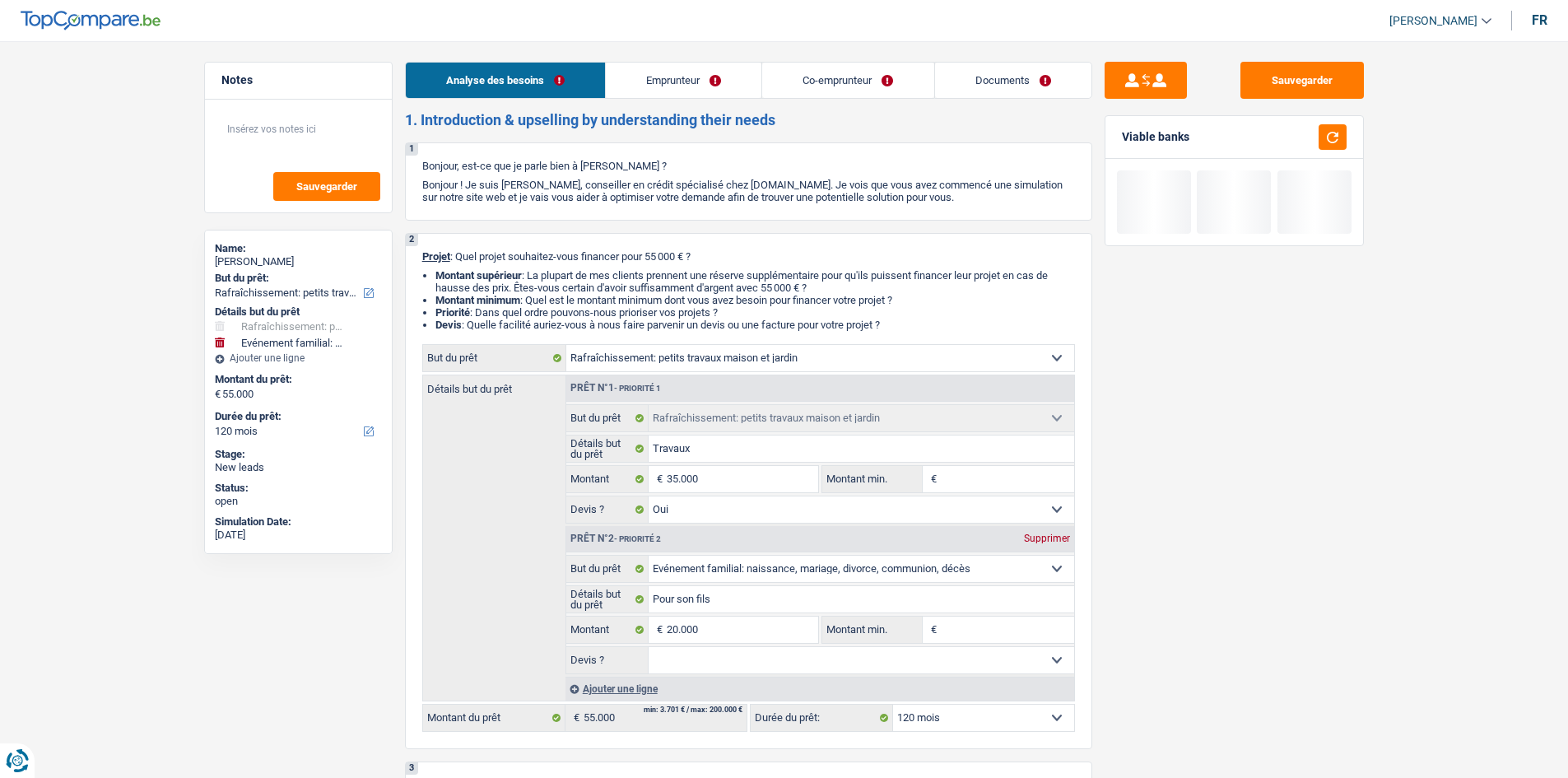
drag, startPoint x: 686, startPoint y: 84, endPoint x: 671, endPoint y: 97, distance: 19.8
click at [540, 84] on link "Emprunteur" at bounding box center [684, 81] width 156 height 35
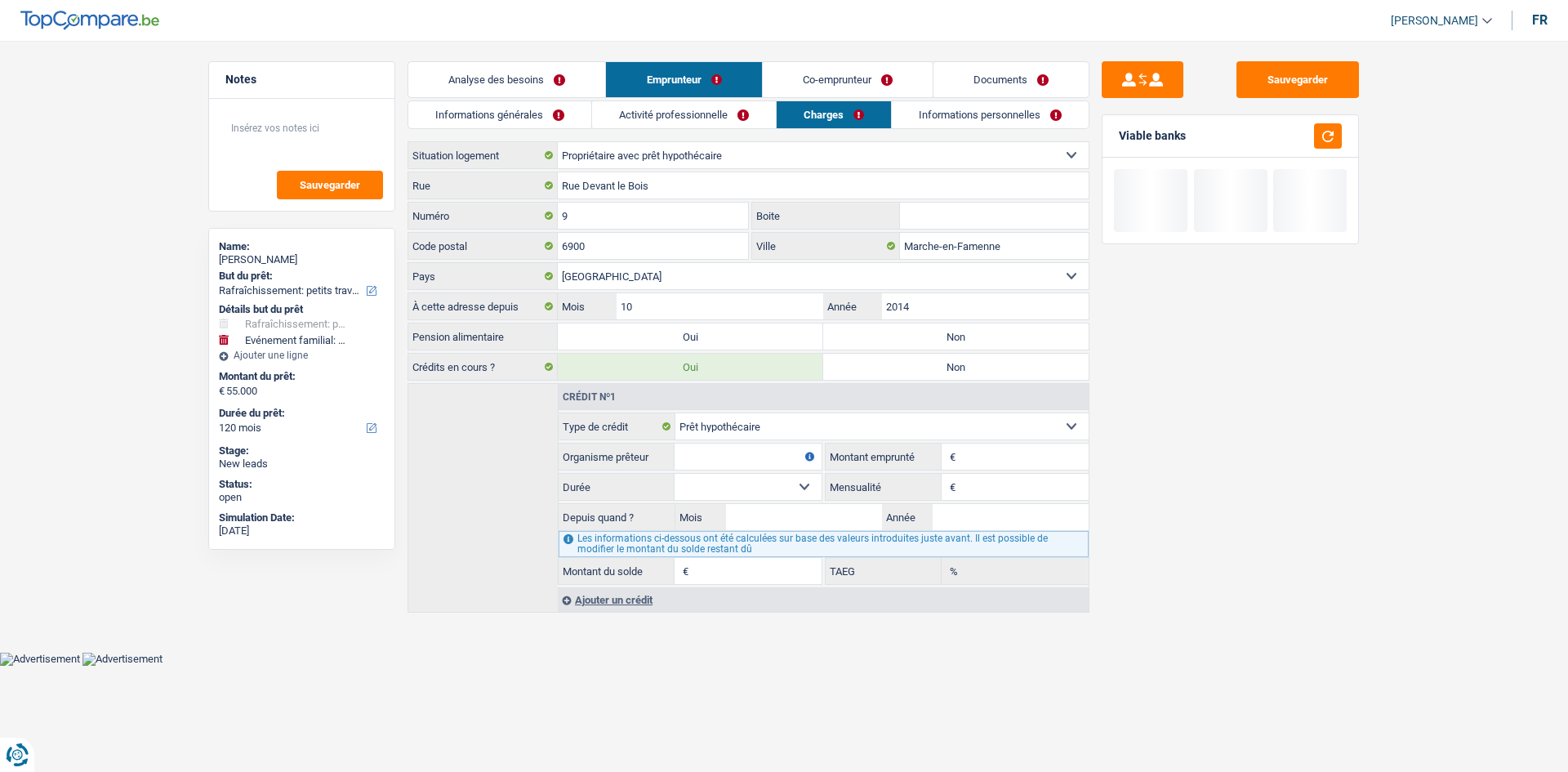
click at [517, 109] on link "Informations générales" at bounding box center [499, 114] width 183 height 27
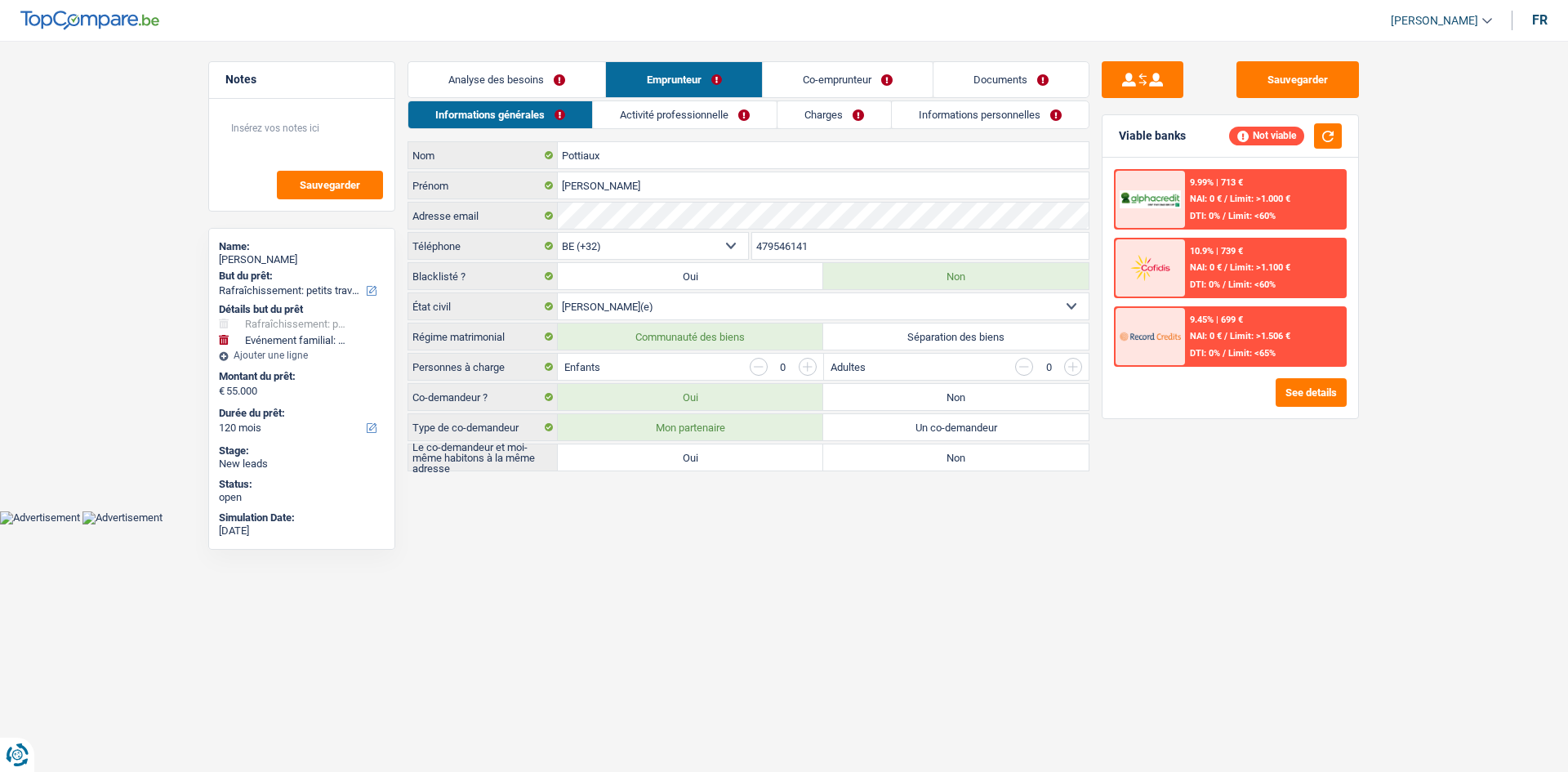
click at [536, 272] on label "Oui" at bounding box center [690, 457] width 266 height 26
click at [536, 272] on input "Oui" at bounding box center [690, 457] width 266 height 26
radio input "true"
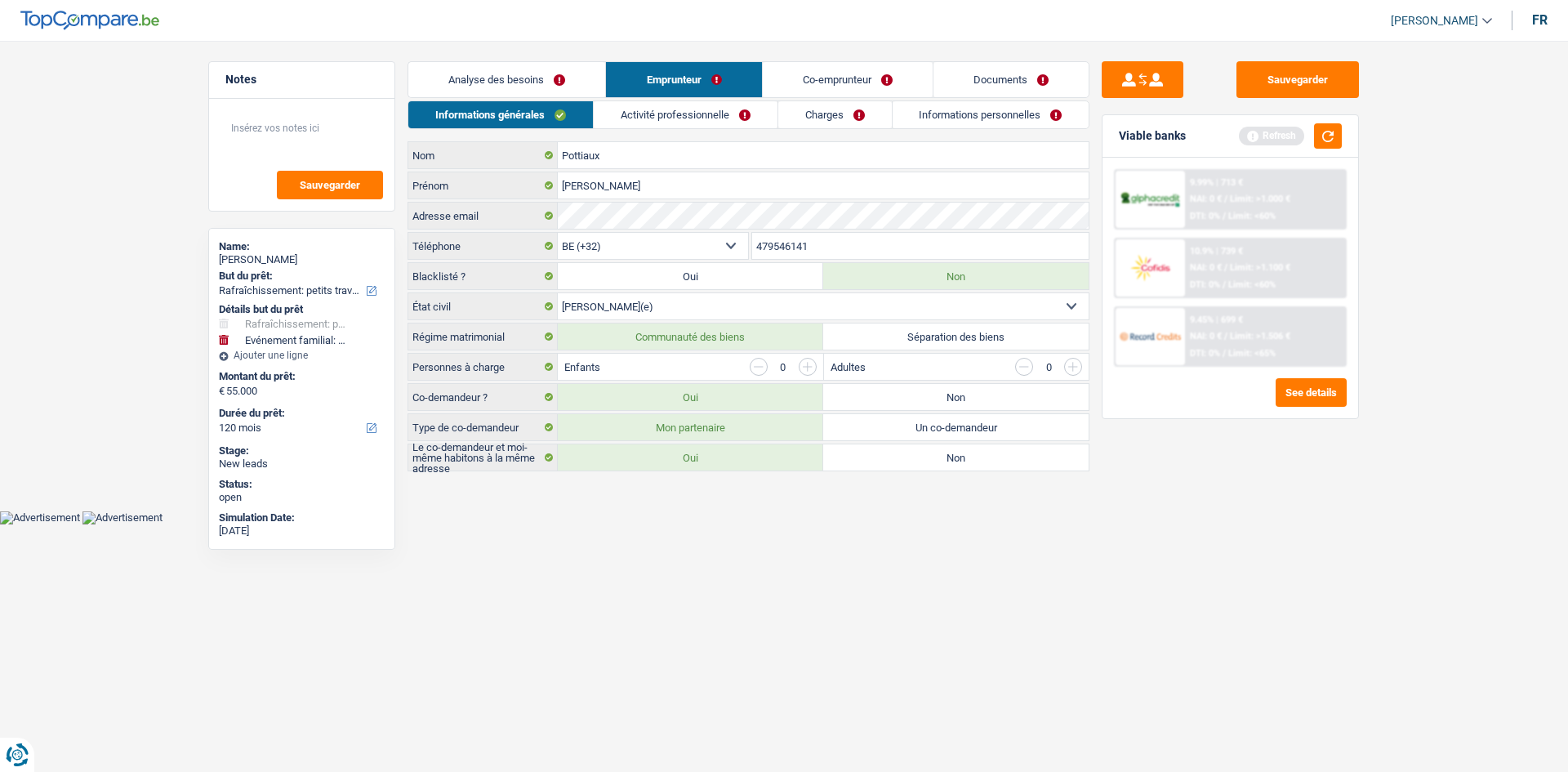
click at [536, 119] on link "Activité professionnelle" at bounding box center [686, 114] width 184 height 27
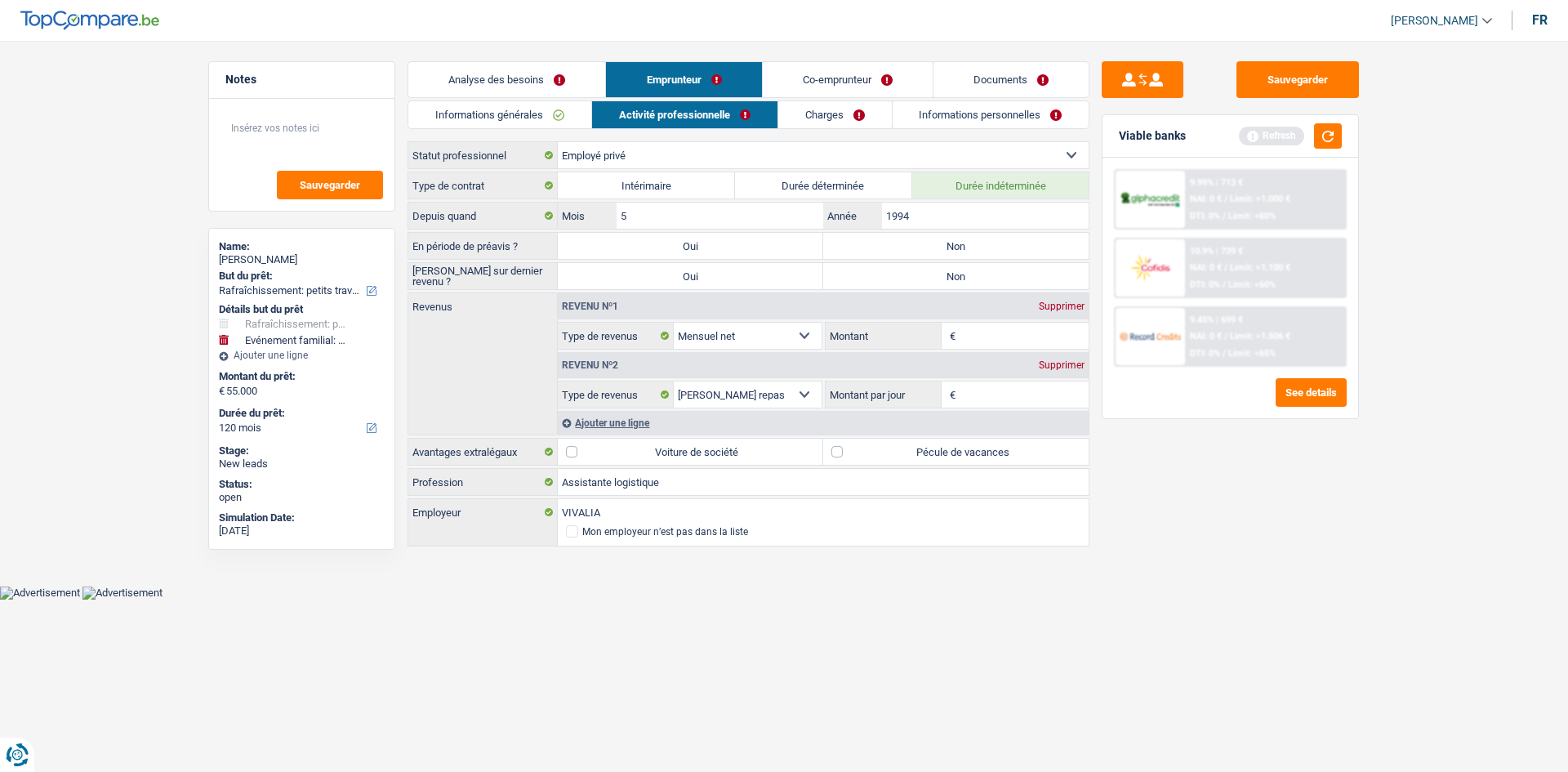
click at [536, 116] on link "Informations générales" at bounding box center [499, 114] width 183 height 27
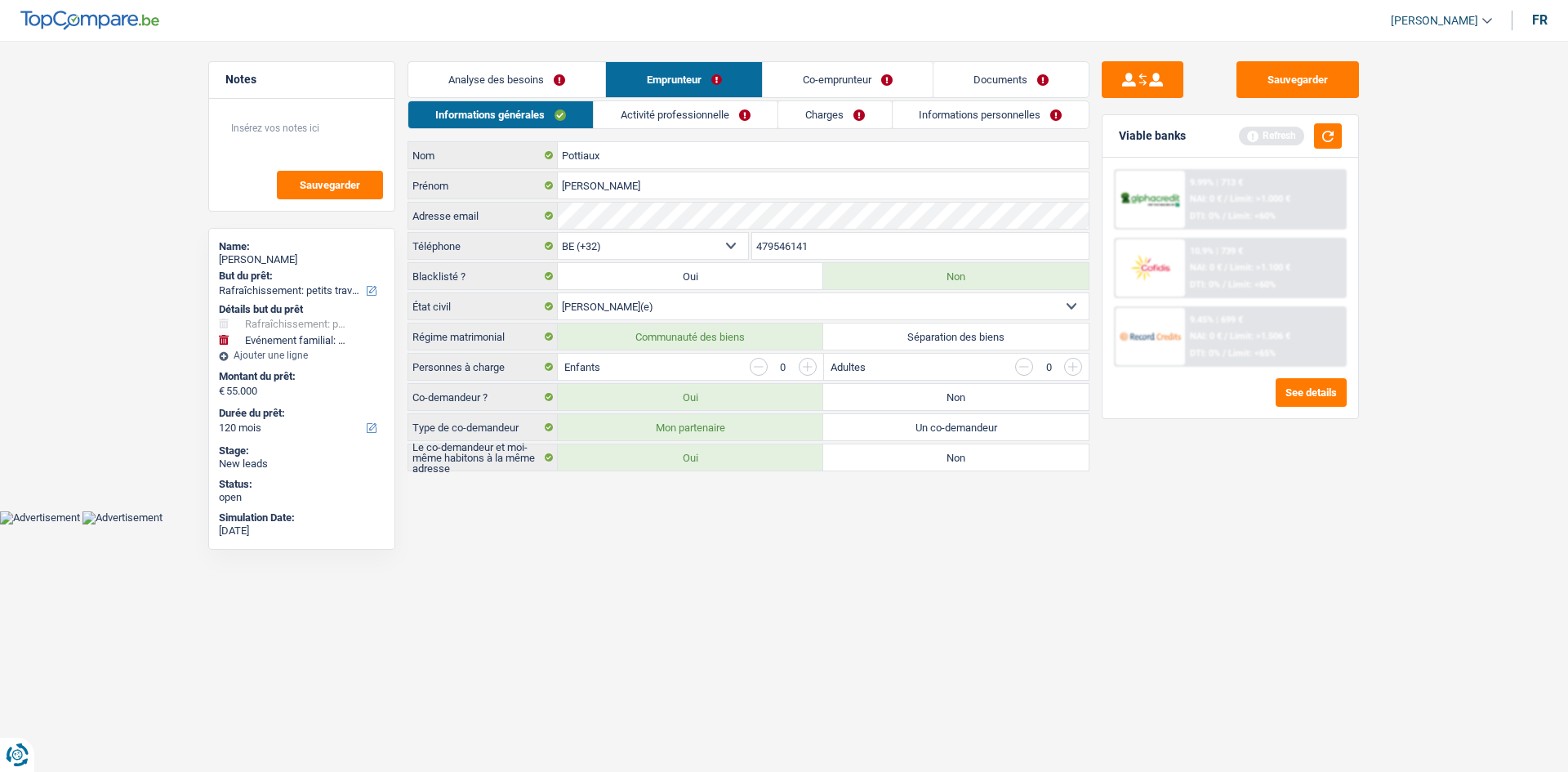
click at [536, 115] on link "Activité professionnelle" at bounding box center [686, 114] width 184 height 27
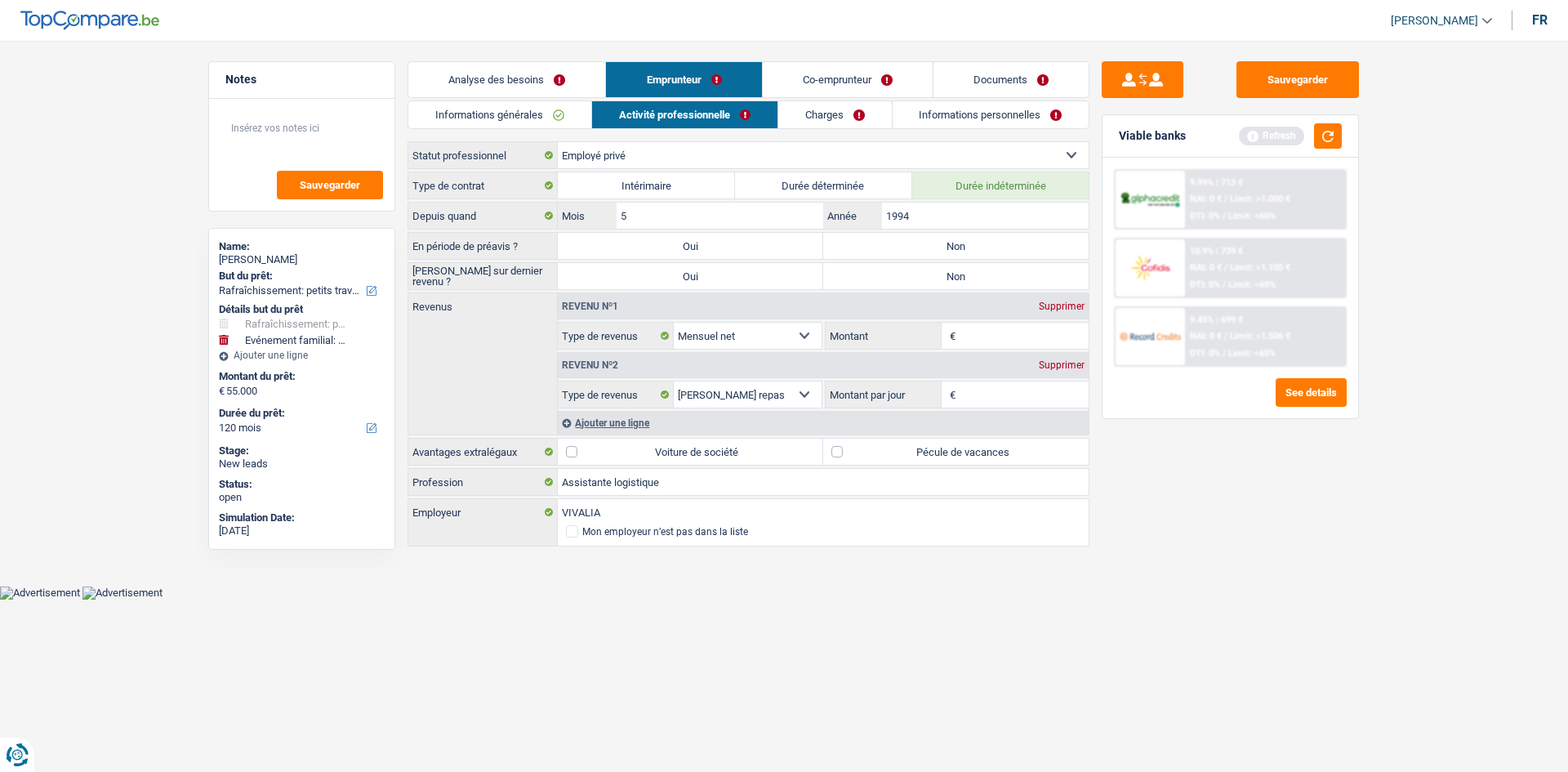
click at [536, 238] on label "Non" at bounding box center [956, 245] width 266 height 26
click at [536, 238] on input "Non" at bounding box center [956, 245] width 266 height 26
radio input "true"
drag, startPoint x: 917, startPoint y: 273, endPoint x: 938, endPoint y: 260, distance: 24.7
click at [536, 272] on label "Non" at bounding box center [956, 276] width 266 height 26
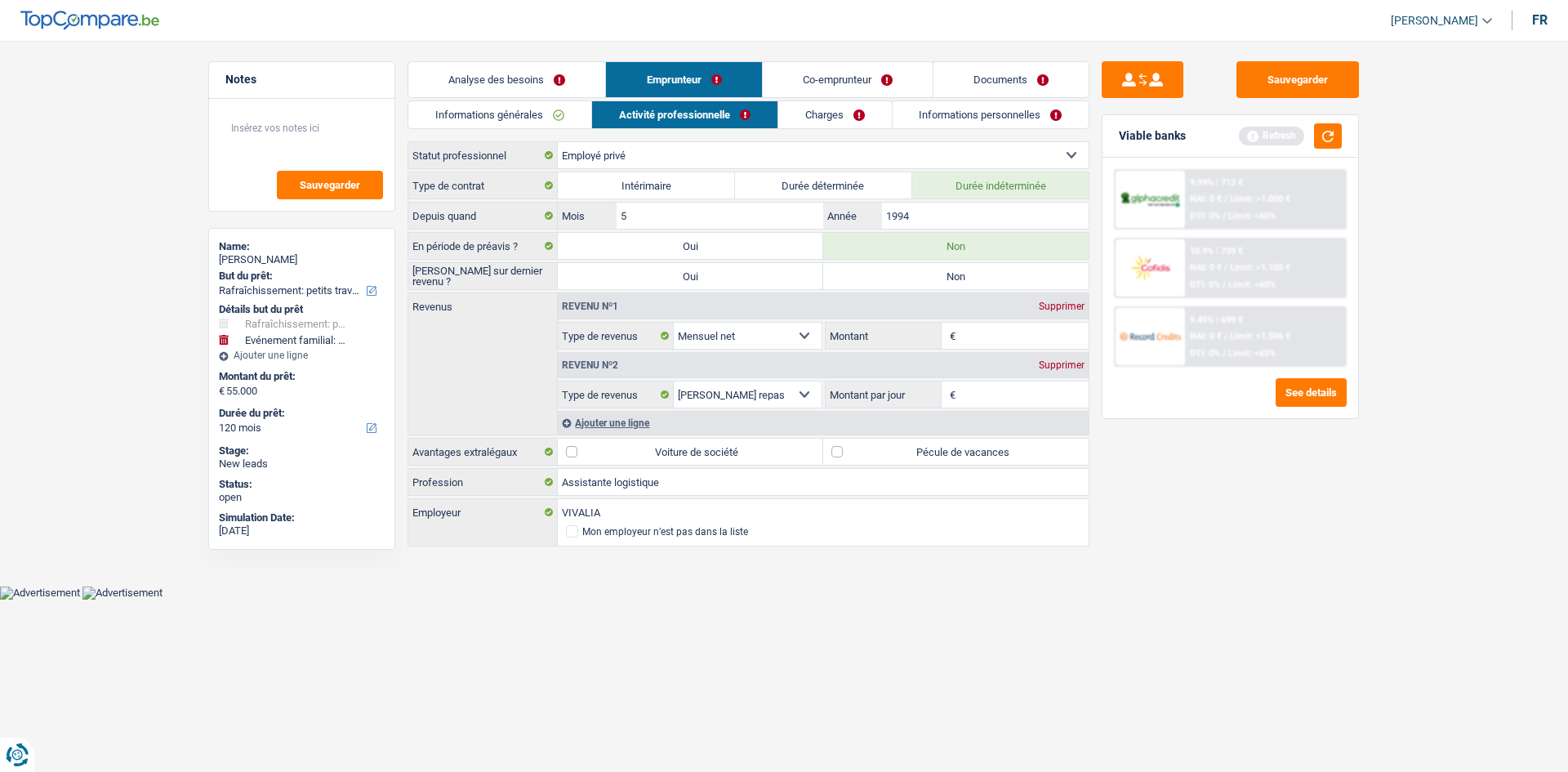
click at [536, 272] on input "Non" at bounding box center [956, 276] width 266 height 26
radio input "true"
click at [536, 220] on input "1994" at bounding box center [985, 215] width 207 height 26
click at [536, 272] on input "Montant" at bounding box center [1024, 335] width 130 height 26
type input "2"
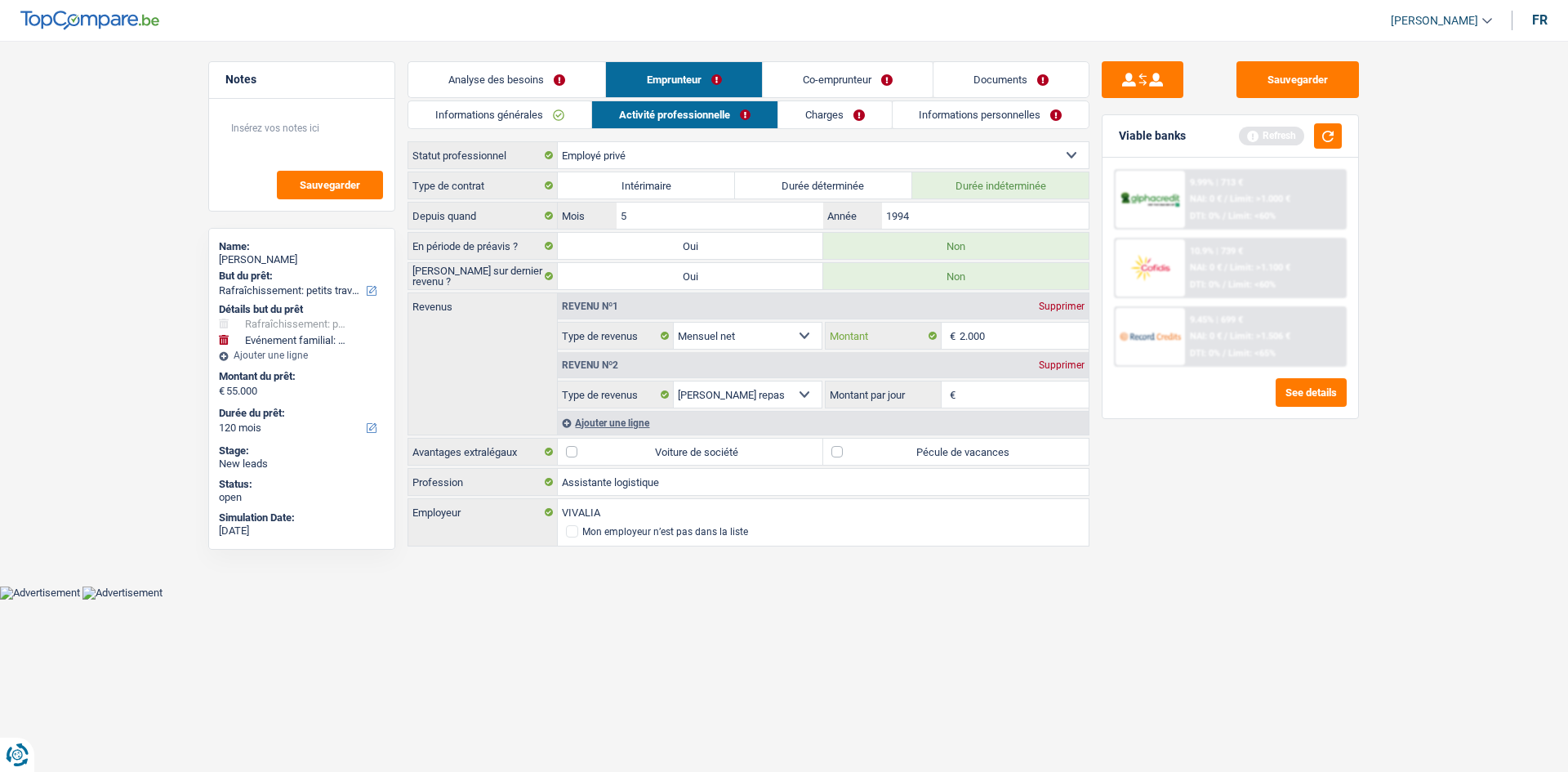
type input "2.000"
drag, startPoint x: 1221, startPoint y: 549, endPoint x: 1108, endPoint y: 468, distance: 139.0
click at [536, 272] on div "Sauvegarder Viable banks Refresh 9.99% | 713 € NAI: 0 € / Limit: >1.000 € DTI: …" at bounding box center [1230, 402] width 282 height 680
click at [536, 272] on div "Ajouter une ligne" at bounding box center [824, 423] width 531 height 24
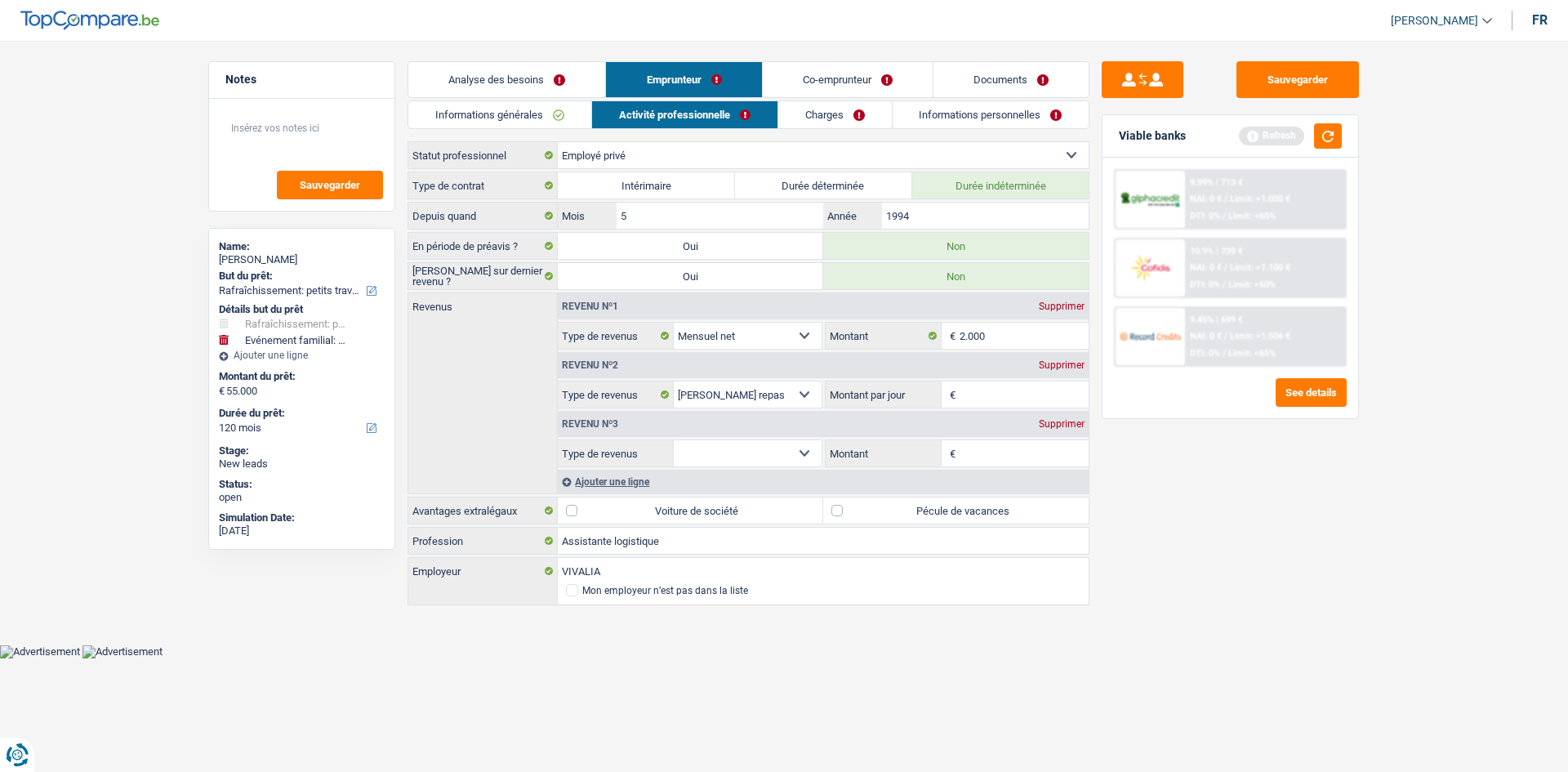
click at [536, 272] on select "Allocation d'handicap Allocations chômage Allocations familiales Chèques repas …" at bounding box center [747, 453] width 148 height 26
select select "other"
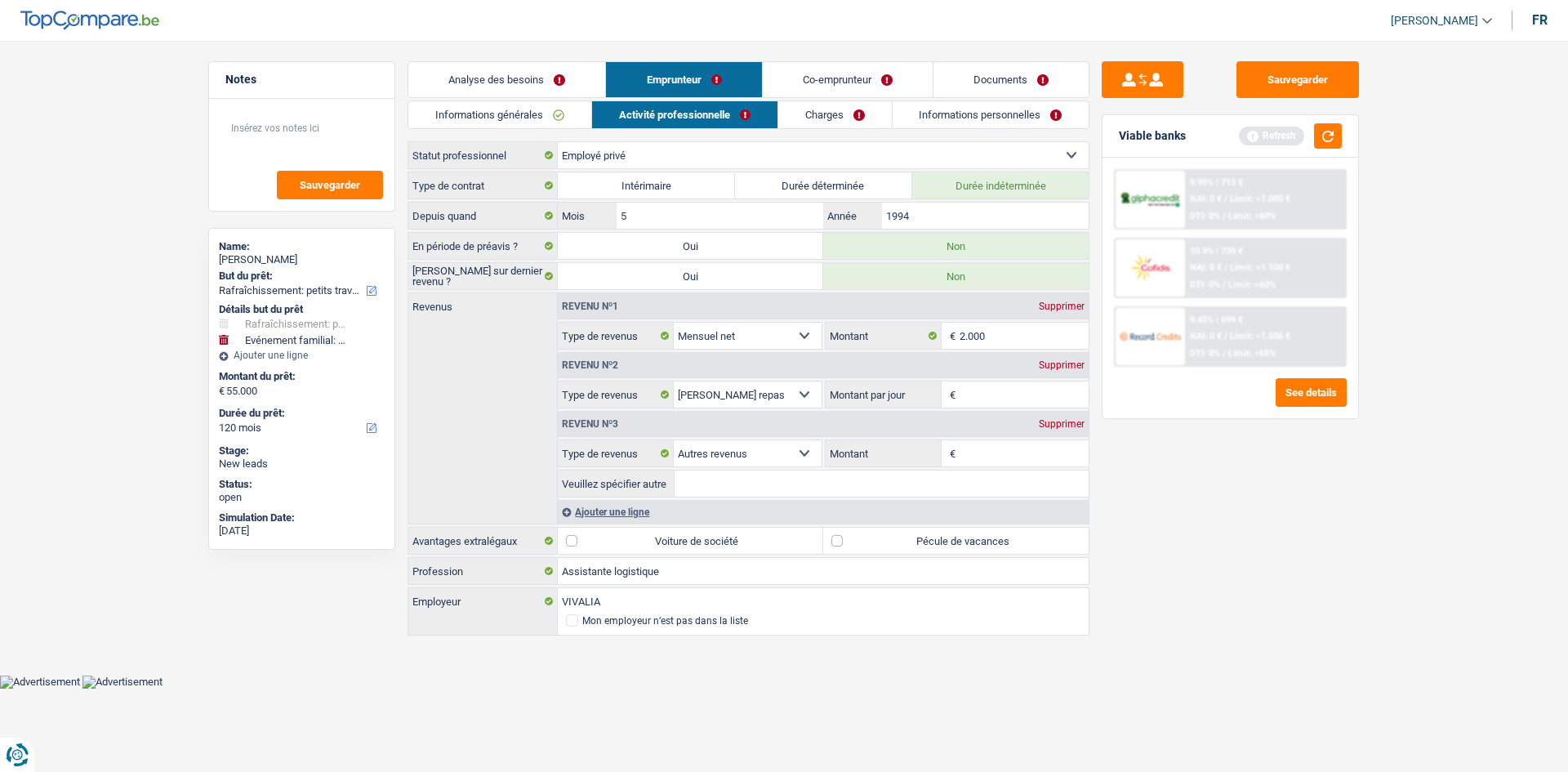
click at [536, 272] on input "Montant" at bounding box center [1024, 453] width 130 height 26
type input "200"
click at [536, 272] on div "Sauvegarder Viable banks Refresh 9.99% | 713 € NAI: 0 € / Limit: >1.000 € DTI: …" at bounding box center [1230, 402] width 282 height 680
click at [536, 272] on div "Revenu nº1 Supprimer Allocation d'handicap Allocations chômage Allocations fami…" at bounding box center [823, 408] width 531 height 231
click at [536, 272] on input "Veuillez spécifier autre" at bounding box center [881, 483] width 415 height 26
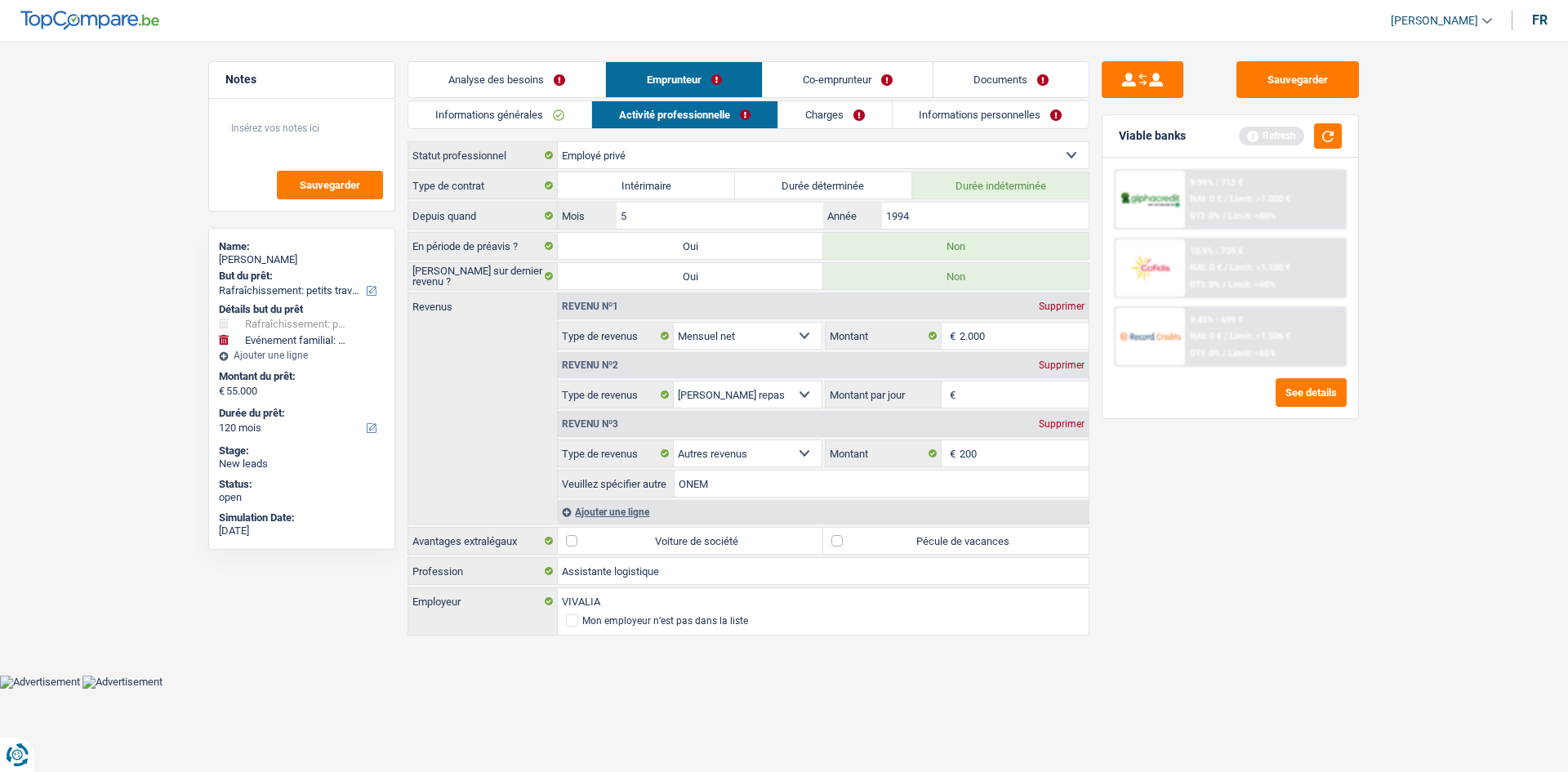
type input "ONEM"
click at [536, 272] on input "200" at bounding box center [1024, 453] width 130 height 26
type input "2"
type input "190"
drag, startPoint x: 1279, startPoint y: 576, endPoint x: 1179, endPoint y: 505, distance: 122.6
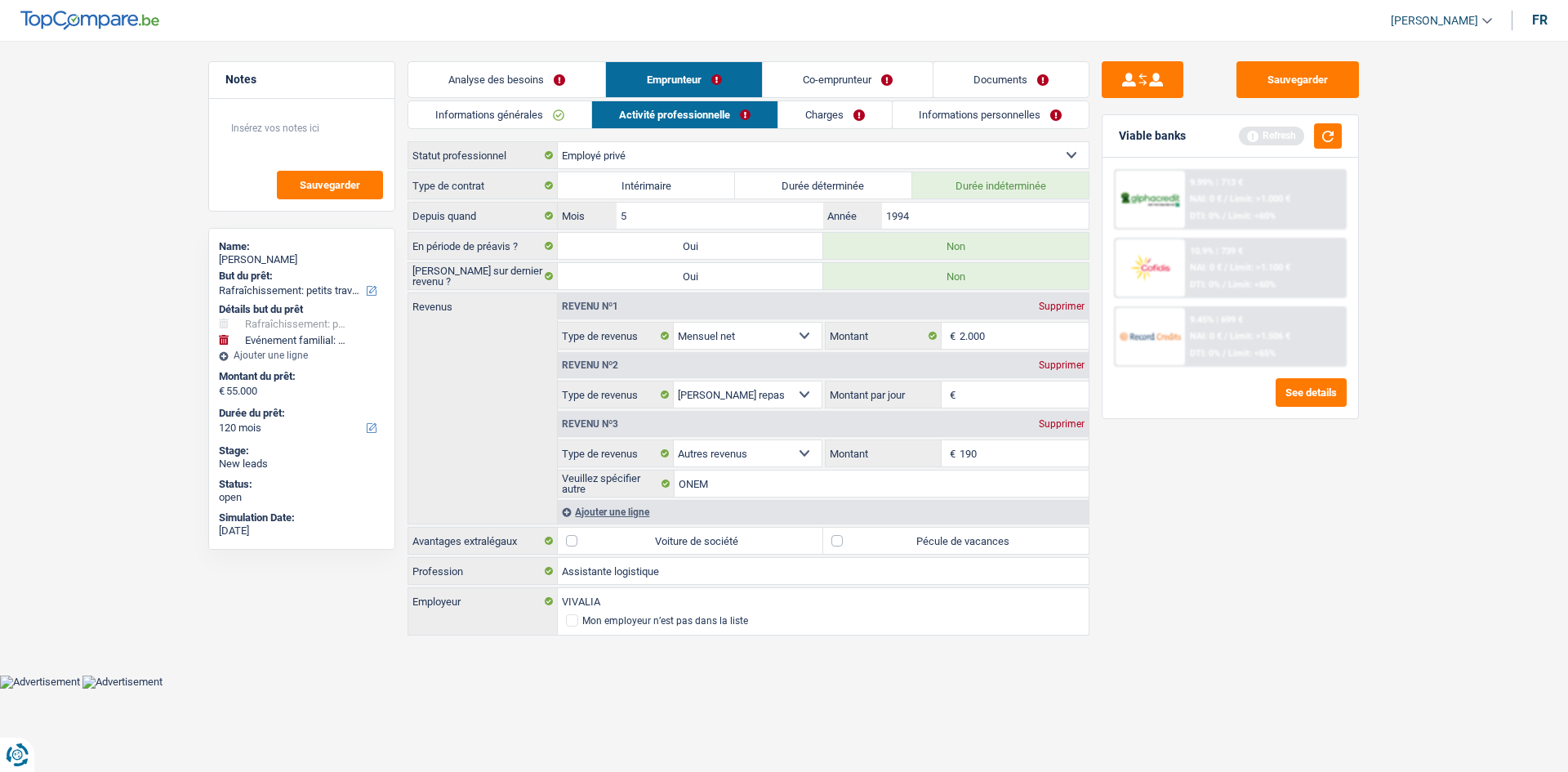
click at [536, 272] on div "Sauvegarder Viable banks Refresh 9.99% | 713 € NAI: 0 € / Limit: >1.000 € DTI: …" at bounding box center [1230, 402] width 282 height 680
click at [536, 272] on input "Montant par jour" at bounding box center [1024, 394] width 130 height 26
type input "5,0"
click at [536, 272] on div "Sauvegarder Viable banks Refresh 9.99% | 713 € NAI: 0 € / Limit: >1.000 € DTI: …" at bounding box center [1230, 402] width 282 height 680
click at [536, 272] on div "Avantages extralégaux Voiture de société Pécule de vacances" at bounding box center [748, 540] width 682 height 28
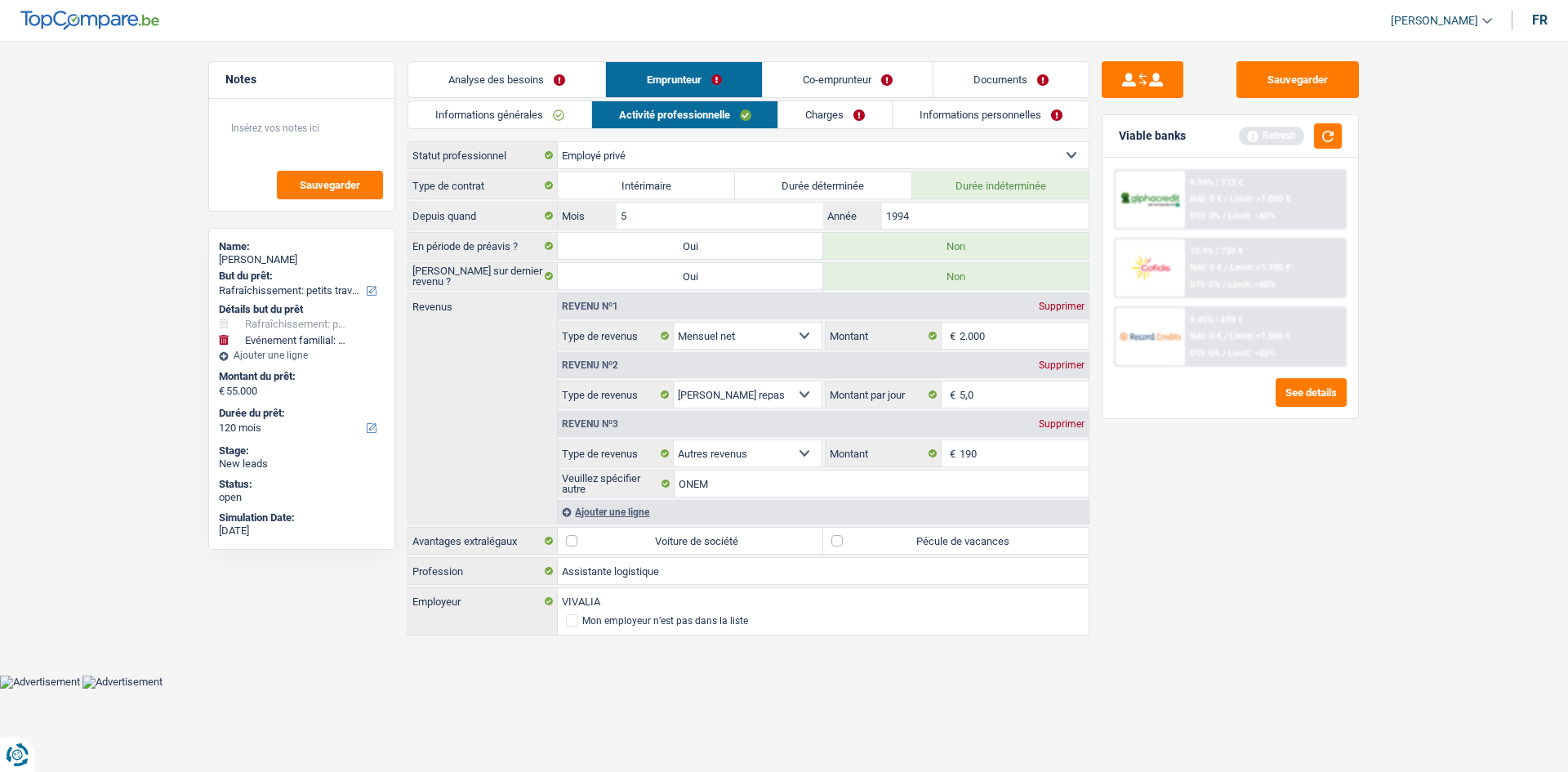
click at [536, 272] on label "Pécule de vacances" at bounding box center [956, 540] width 266 height 26
click at [536, 272] on input "Pécule de vacances" at bounding box center [956, 540] width 266 height 26
checkbox input "true"
click at [536, 272] on input "5,0" at bounding box center [1024, 394] width 130 height 26
click at [536, 272] on div "Sauvegarder Viable banks Refresh 9.99% | 713 € NAI: 0 € / Limit: >1.000 € DTI: …" at bounding box center [1230, 402] width 282 height 680
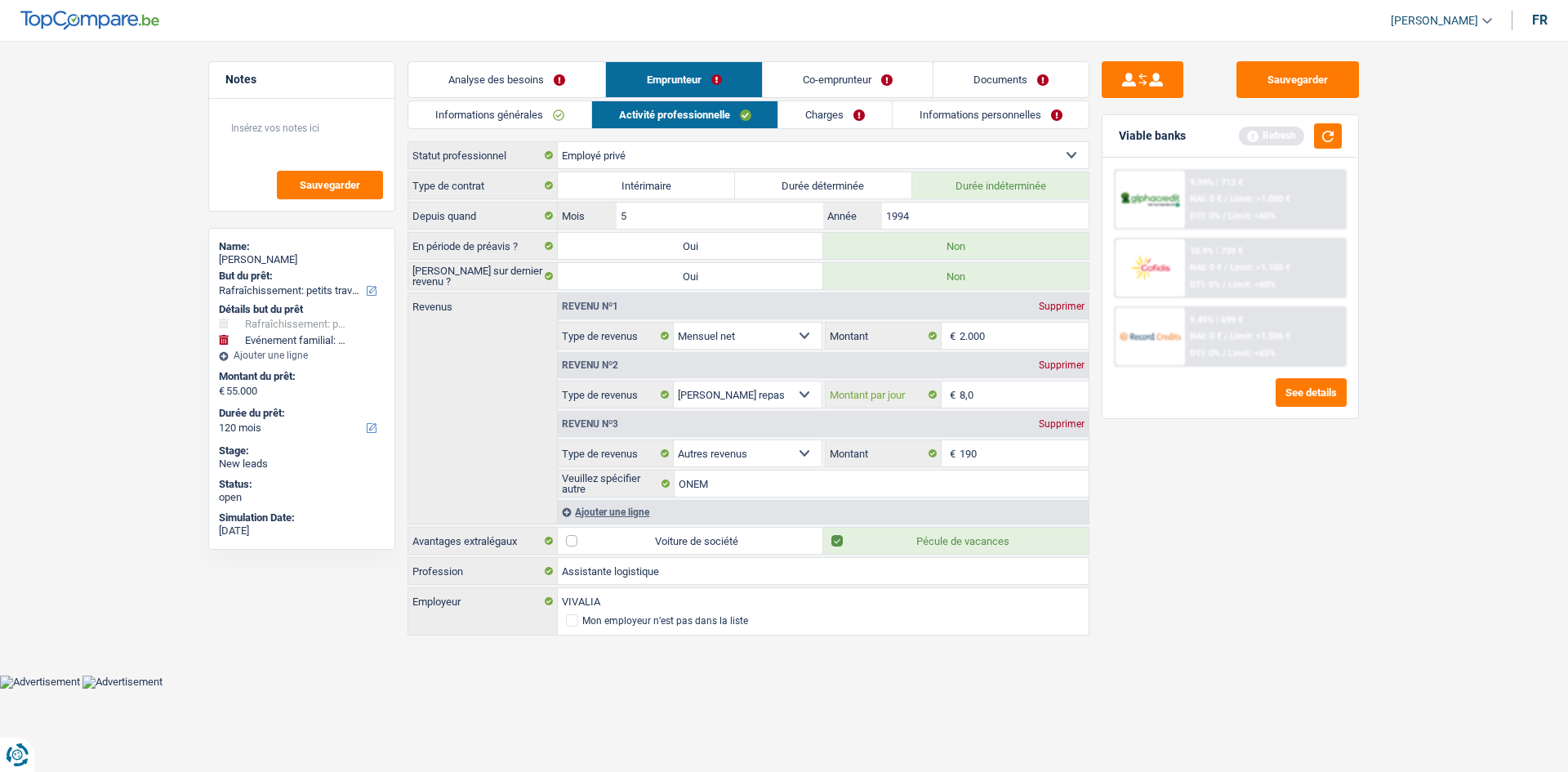
click at [536, 272] on input "8,0" at bounding box center [1024, 394] width 130 height 26
drag, startPoint x: 1218, startPoint y: 503, endPoint x: 1036, endPoint y: 349, distance: 238.4
click at [536, 272] on div "Sauvegarder Viable banks Refresh 9.99% | 713 € NAI: 0 € / Limit: >1.000 € DTI: …" at bounding box center [1230, 402] width 282 height 680
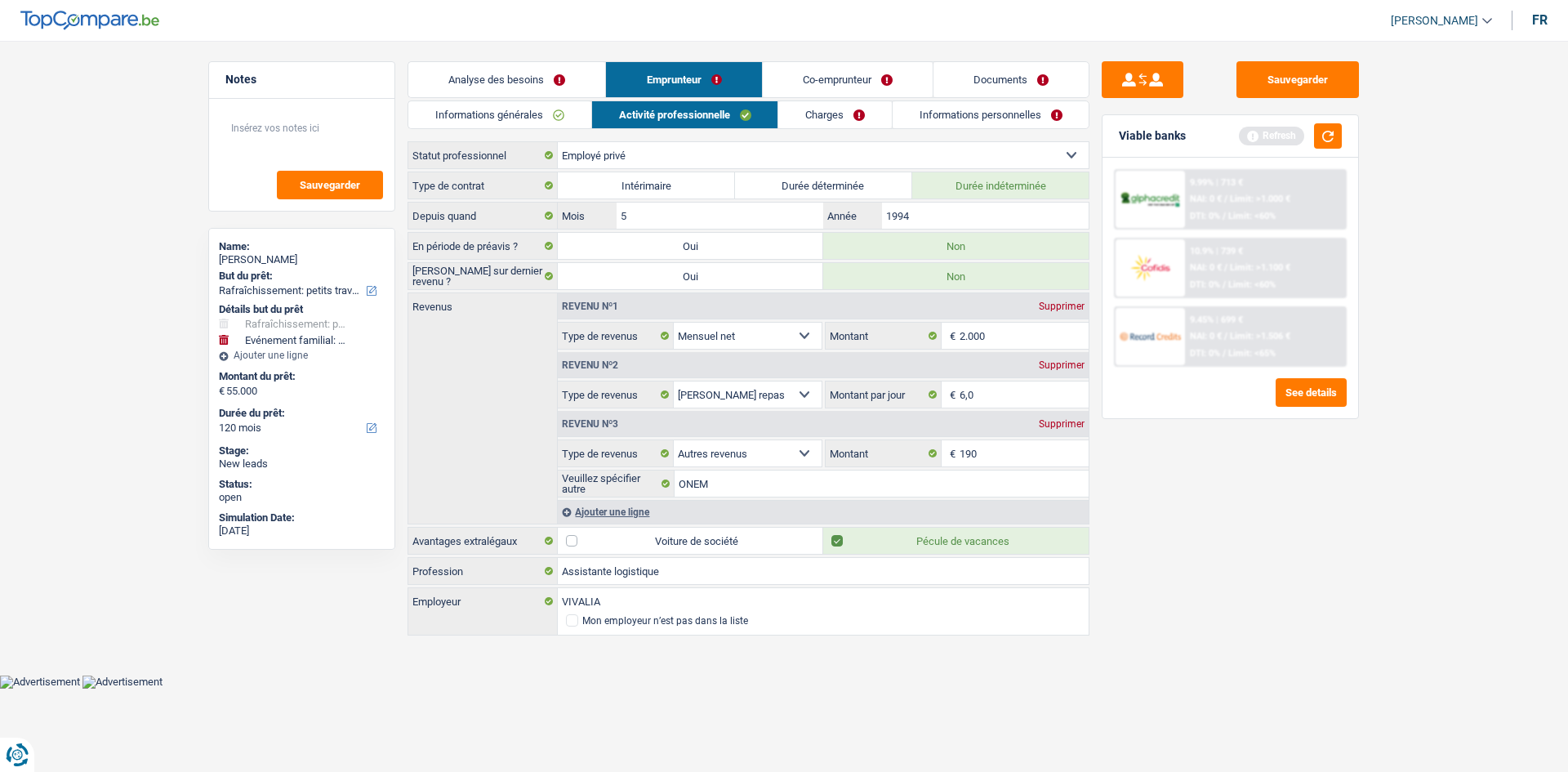
click at [536, 125] on link "Charges" at bounding box center [835, 114] width 114 height 27
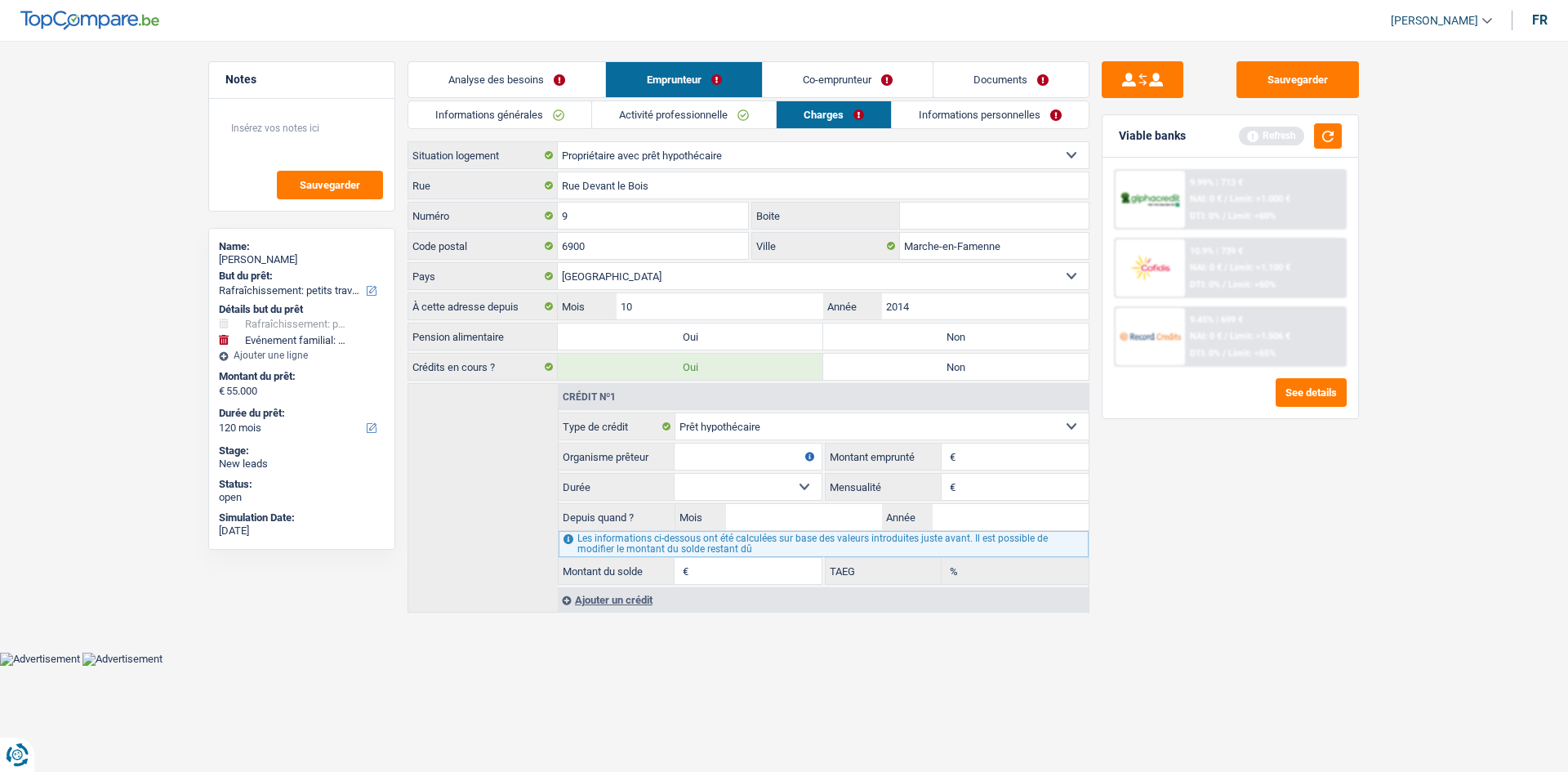
click at [536, 112] on link "Activité professionnelle" at bounding box center [684, 114] width 184 height 27
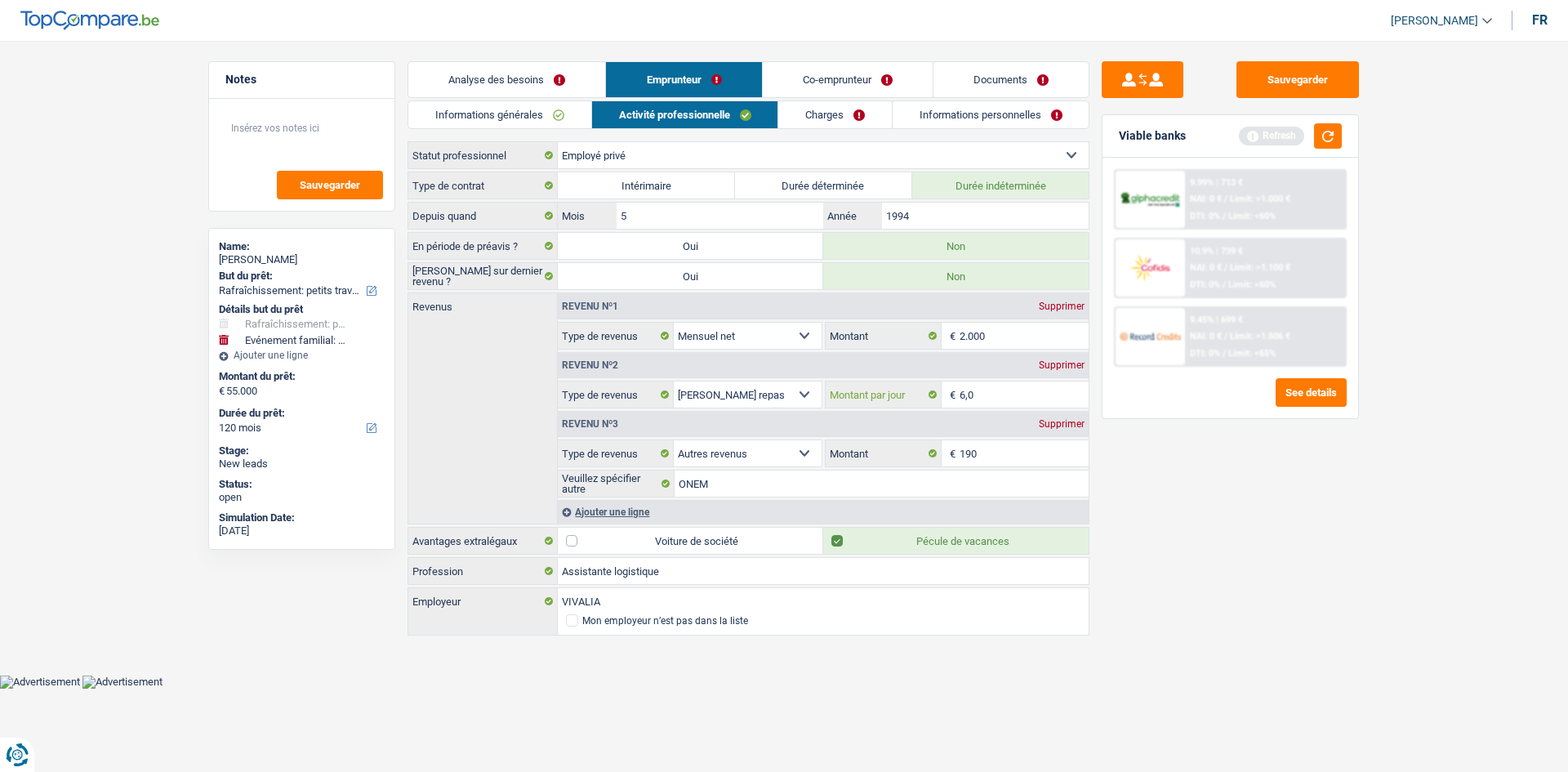
click at [536, 272] on input "6,0" at bounding box center [1024, 394] width 130 height 26
type input "5,0"
click at [536, 272] on main "Notes Sauvegarder Name: Myriam Pottiaux But du prêt: Confort maison: meubles, t…" at bounding box center [784, 349] width 1568 height 650
click at [536, 110] on link "Charges" at bounding box center [835, 114] width 114 height 27
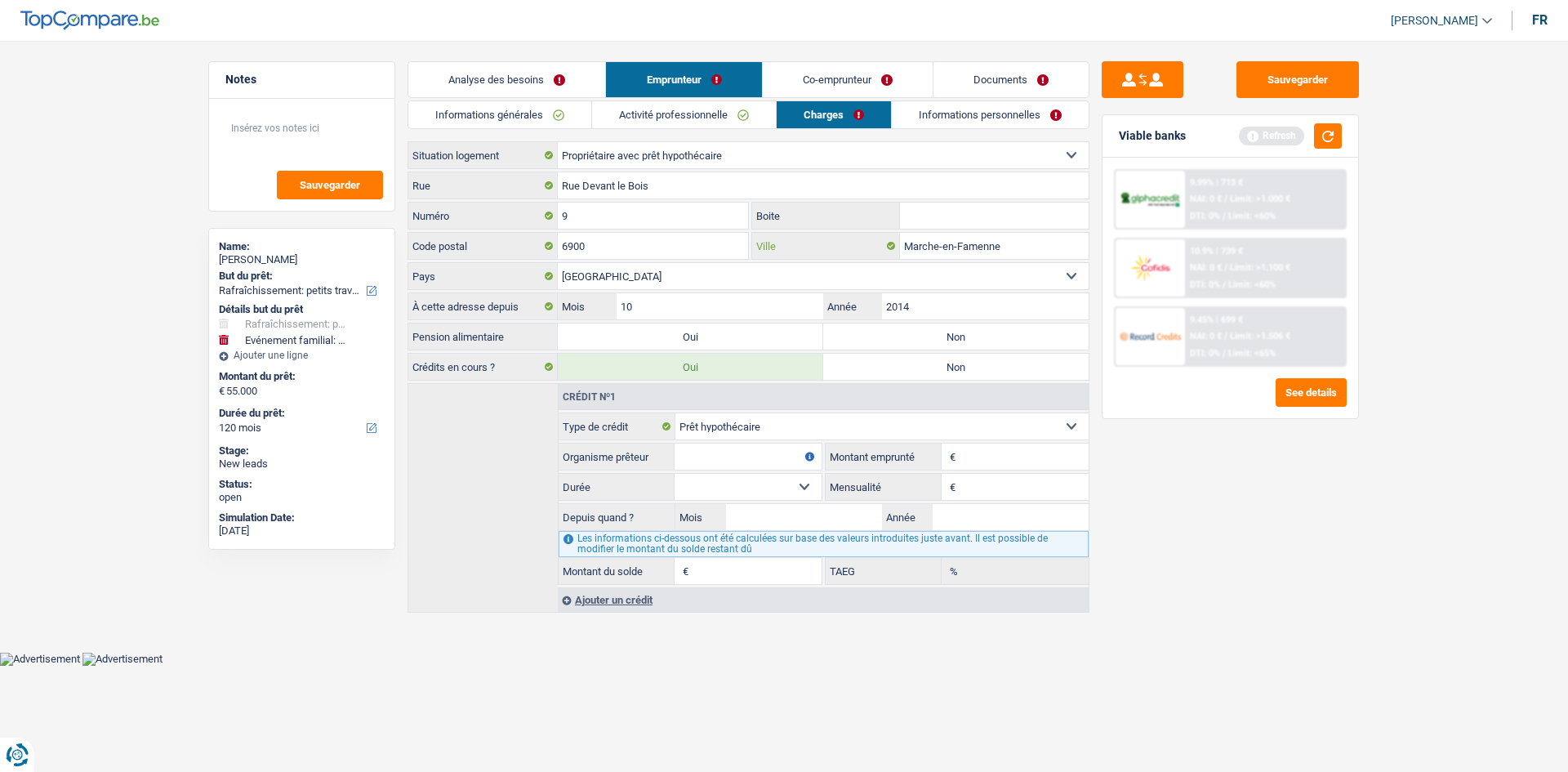
click at [536, 242] on input "Marche-en-Famenne" at bounding box center [994, 245] width 188 height 26
drag, startPoint x: 959, startPoint y: 335, endPoint x: 1012, endPoint y: 365, distance: 60.9
click at [536, 272] on label "Non" at bounding box center [956, 336] width 266 height 26
click at [536, 272] on input "Non" at bounding box center [956, 336] width 266 height 26
radio input "true"
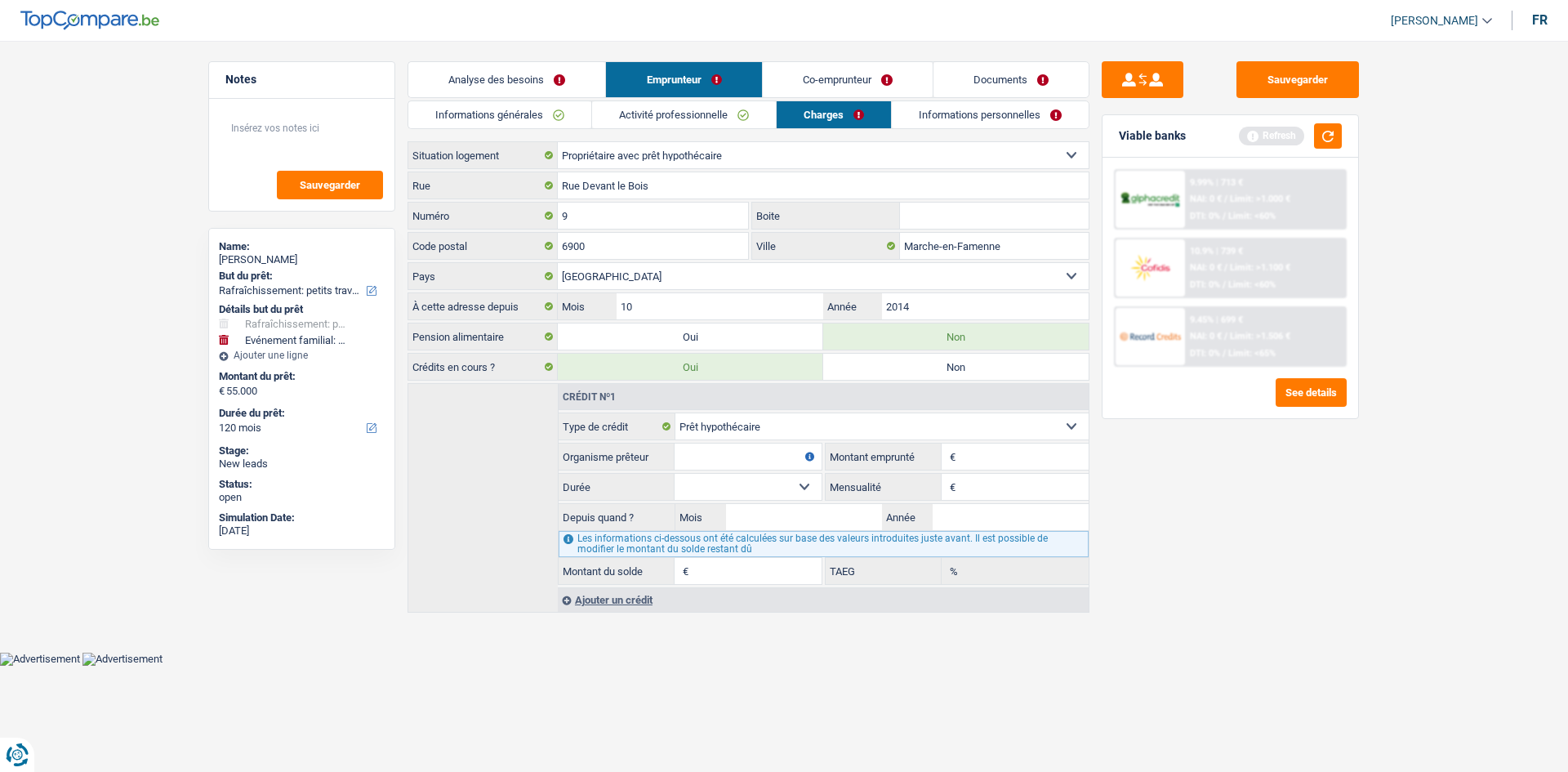
click at [536, 272] on div "Sauvegarder Viable banks Refresh 9.99% | 713 € NAI: 0 € / Limit: >1.000 € DTI: …" at bounding box center [1230, 402] width 282 height 680
click at [536, 107] on link "Informations personnelles" at bounding box center [990, 114] width 197 height 27
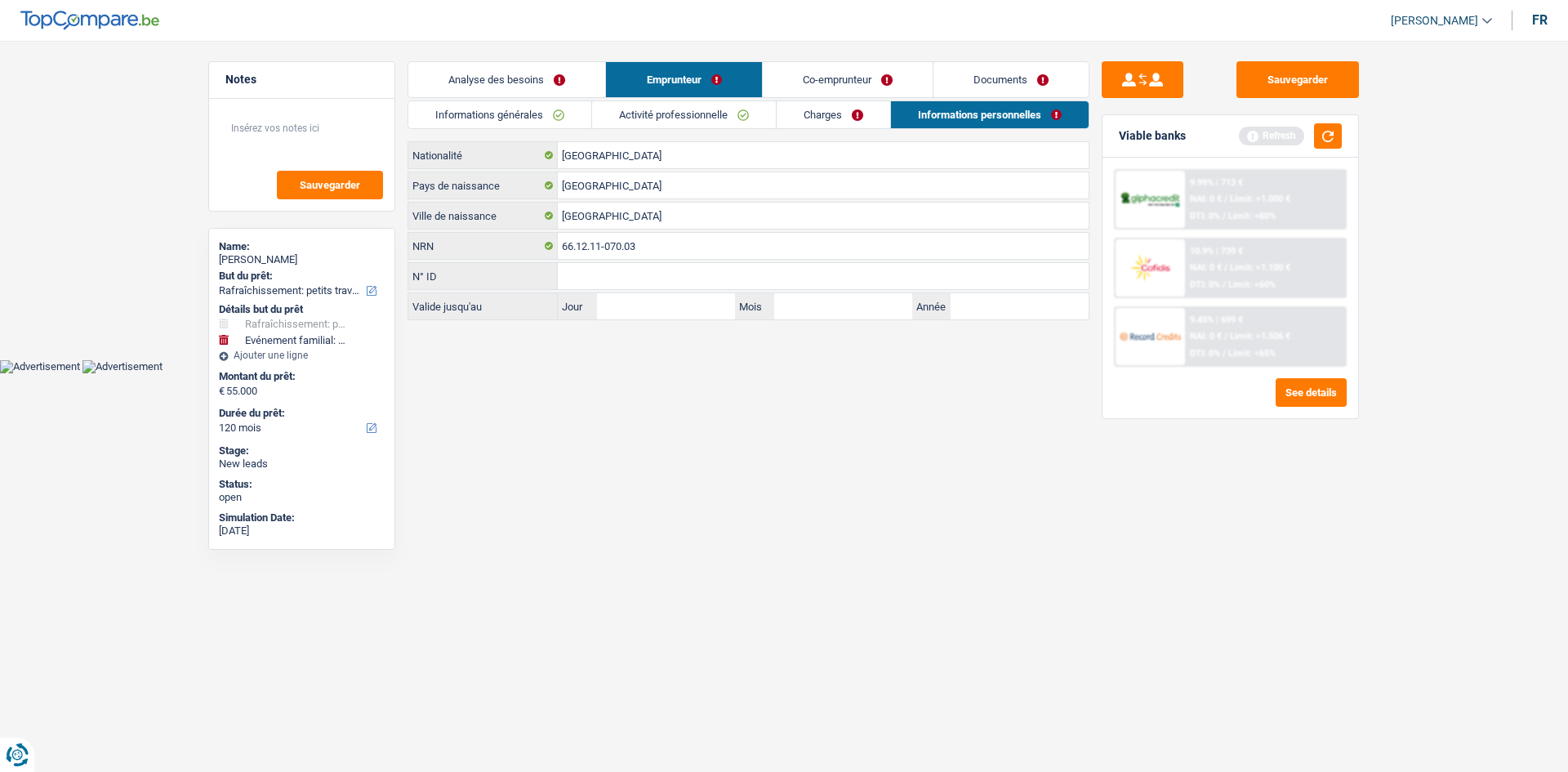
click at [536, 70] on link "Documents" at bounding box center [1011, 80] width 155 height 35
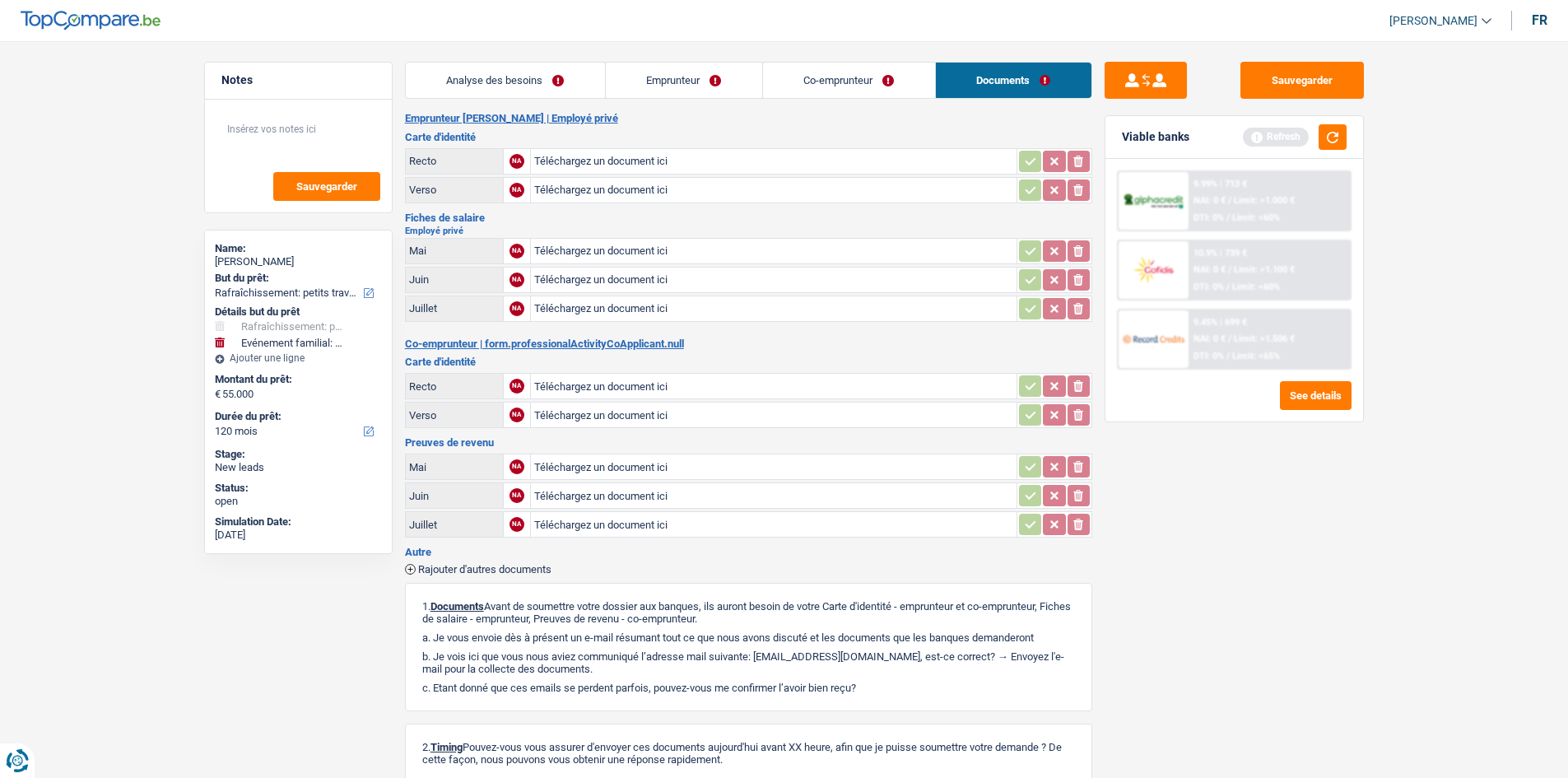
click at [540, 78] on link "Co-emprunteur" at bounding box center [849, 81] width 172 height 35
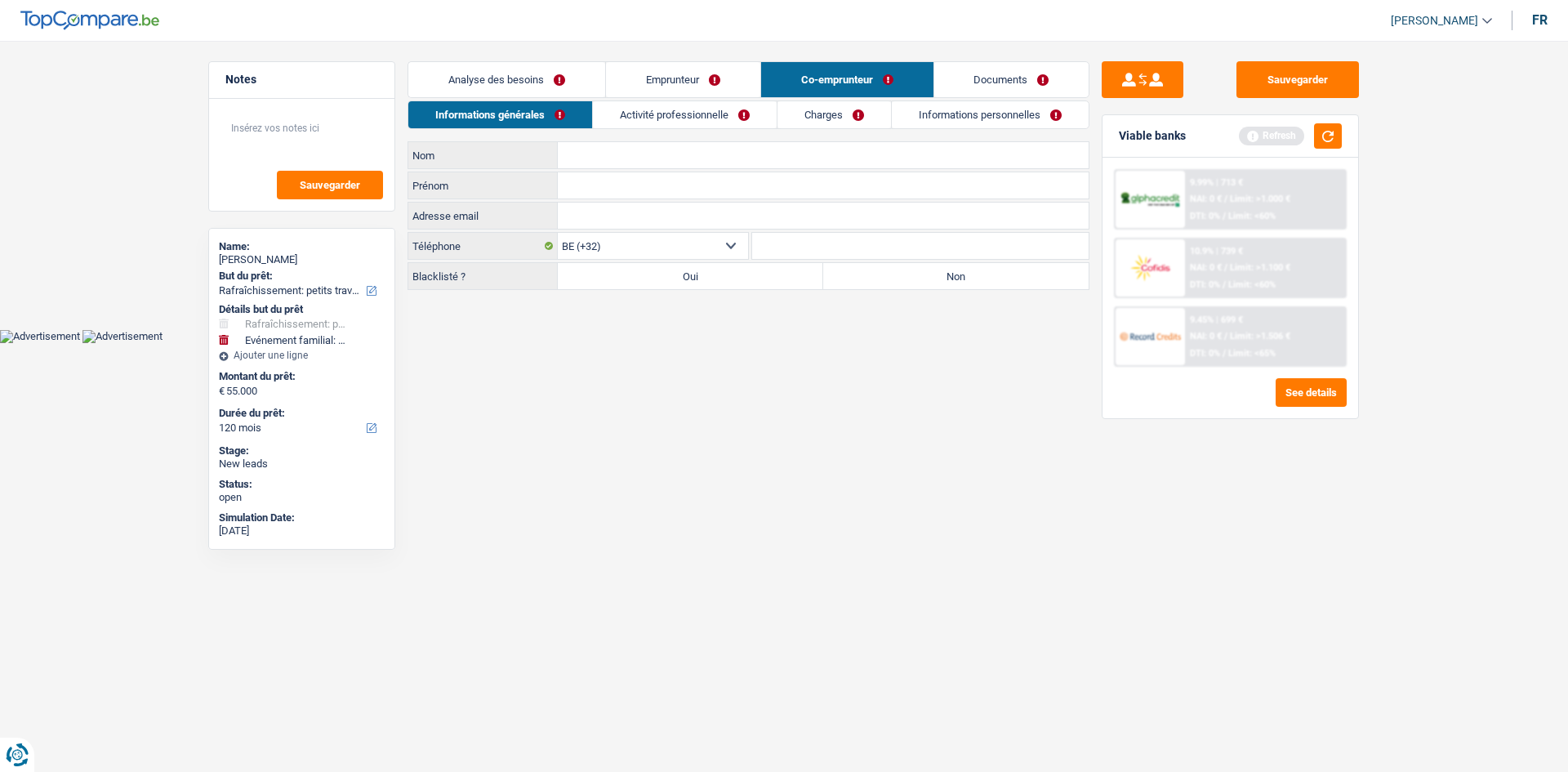
click at [536, 108] on link "Charges" at bounding box center [835, 114] width 114 height 27
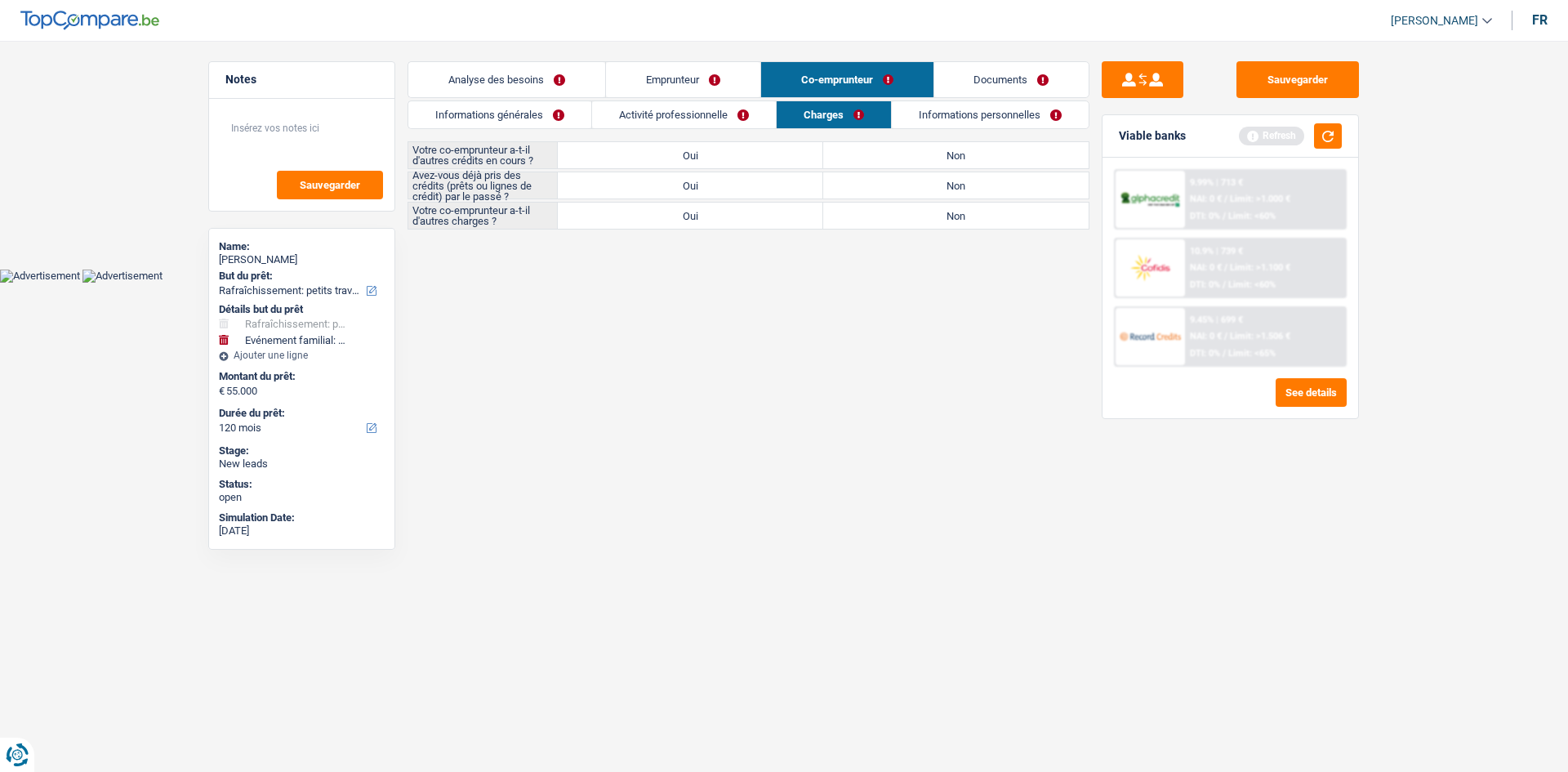
click at [536, 73] on link "Emprunteur" at bounding box center [683, 80] width 154 height 35
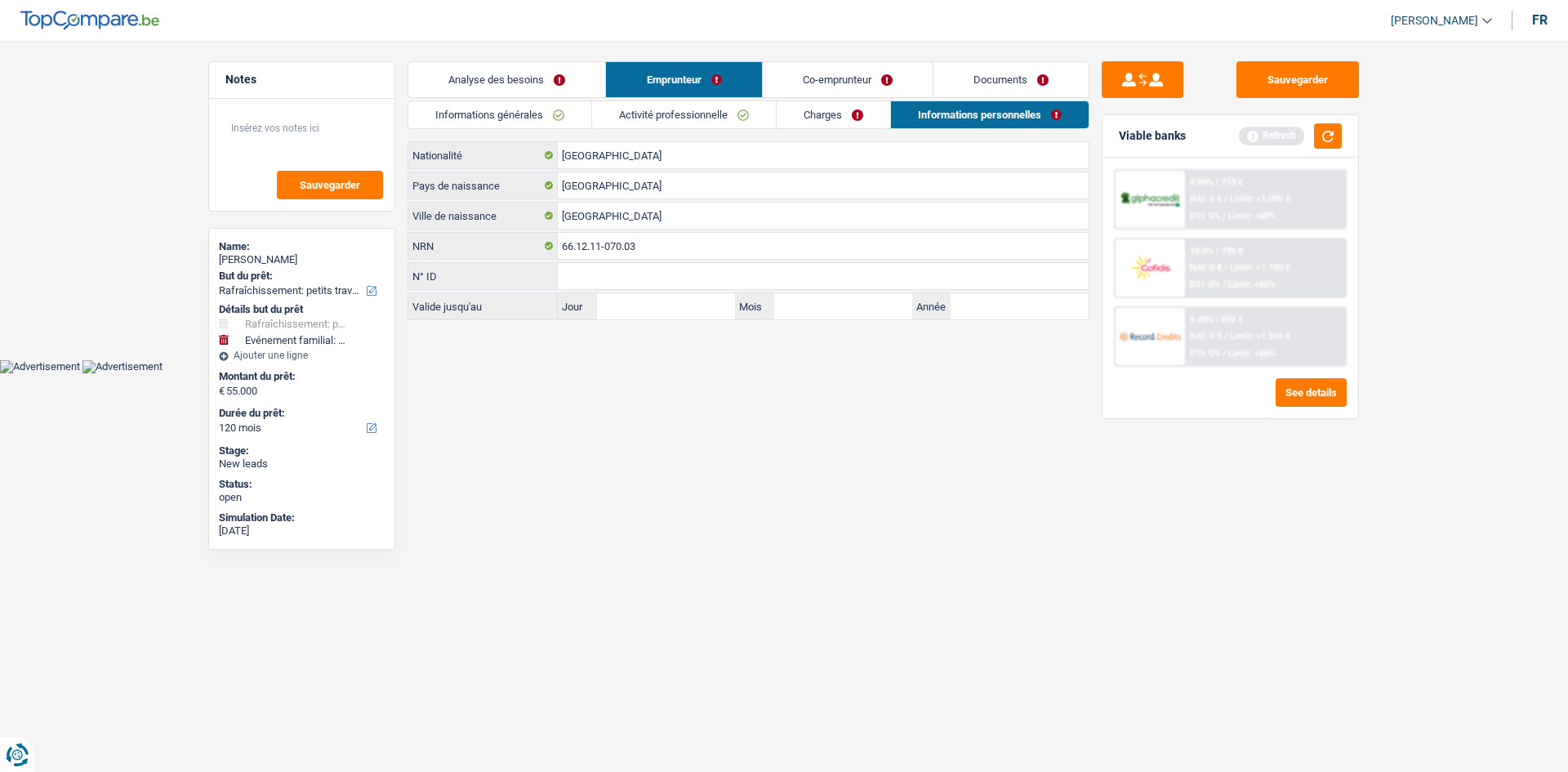
click at [536, 112] on link "Charges" at bounding box center [834, 114] width 114 height 27
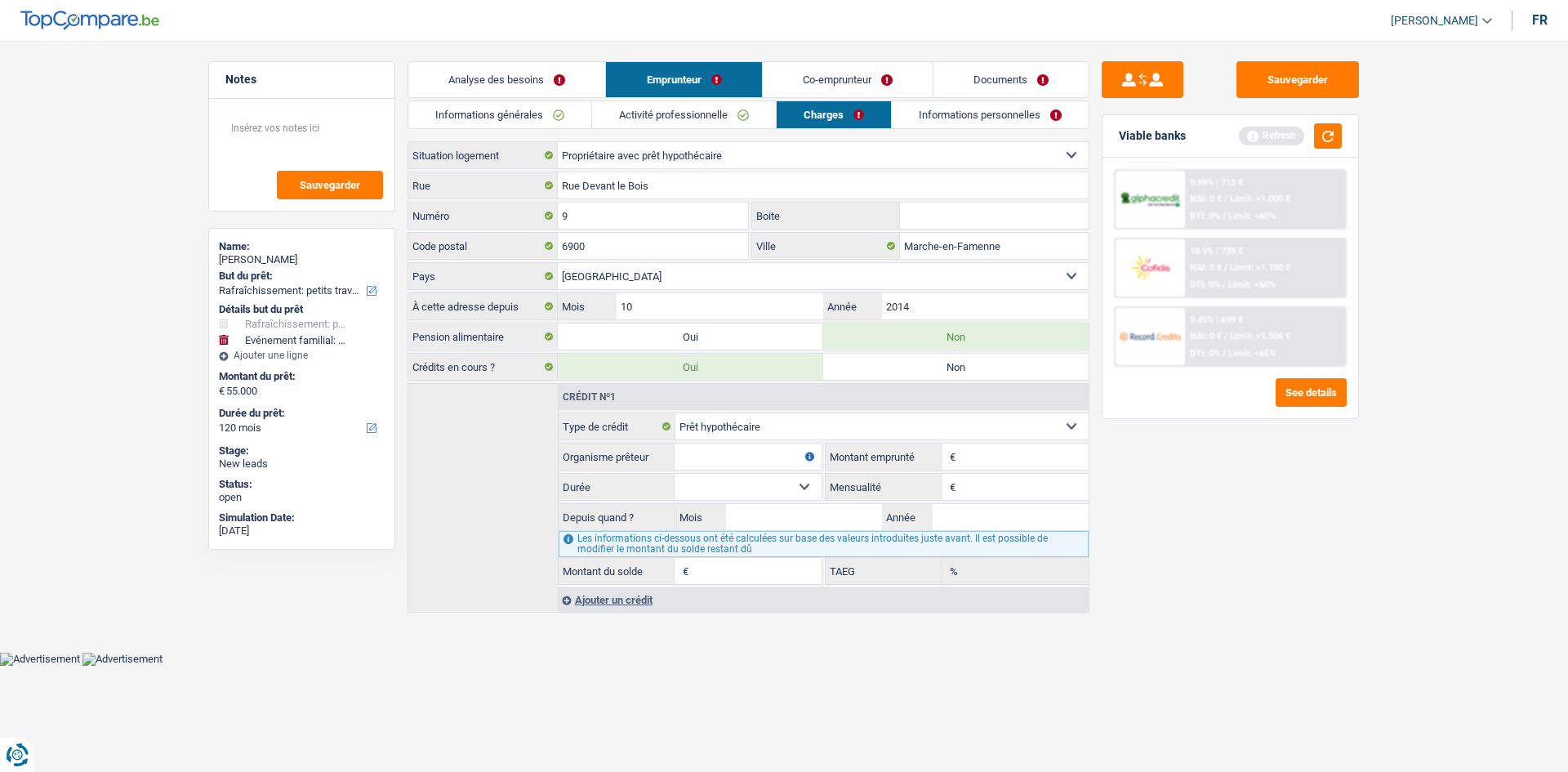
click at [536, 119] on link "Informations personnelles" at bounding box center [990, 114] width 197 height 27
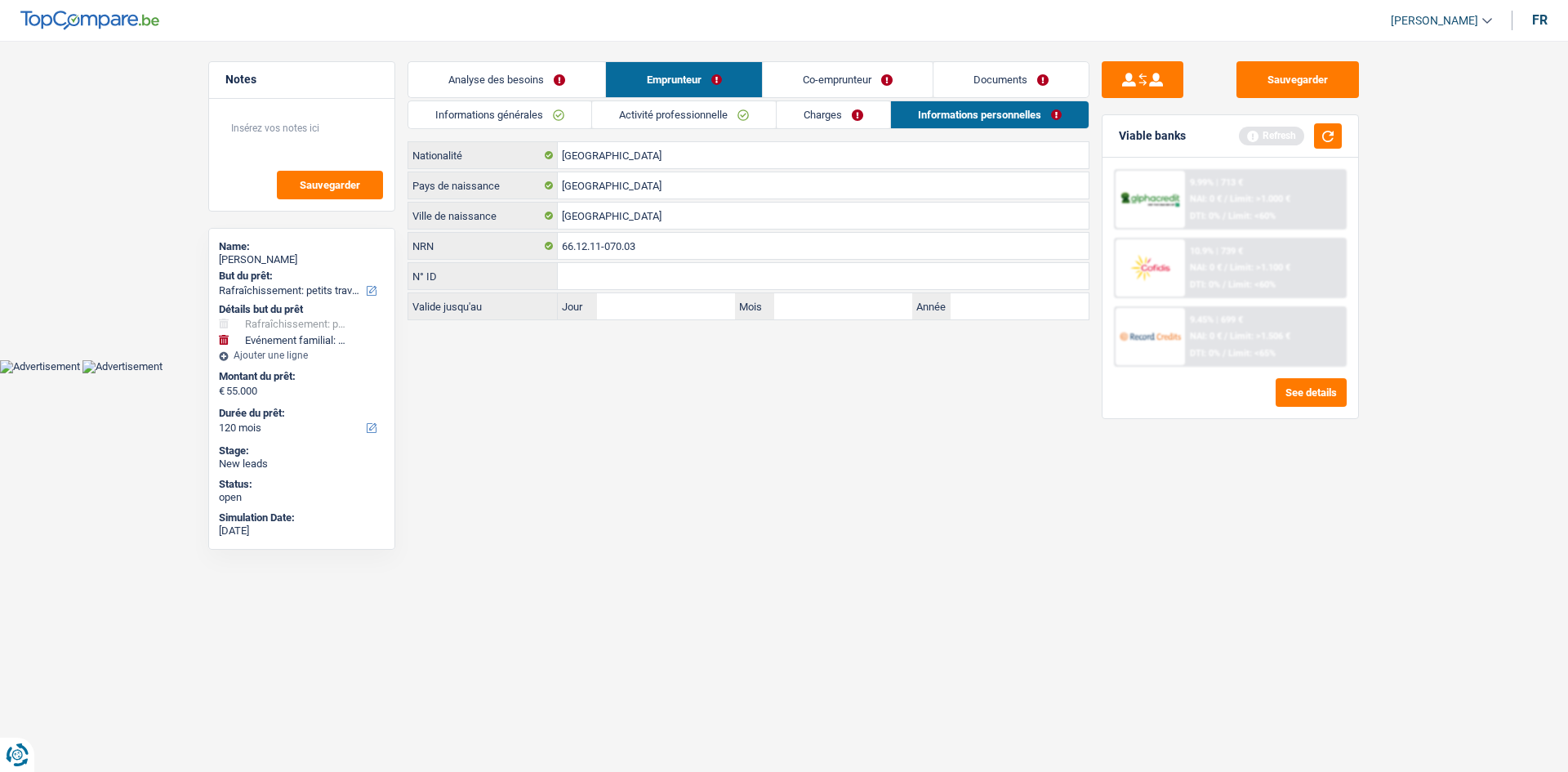
click at [536, 85] on link "Co-emprunteur" at bounding box center [847, 80] width 170 height 35
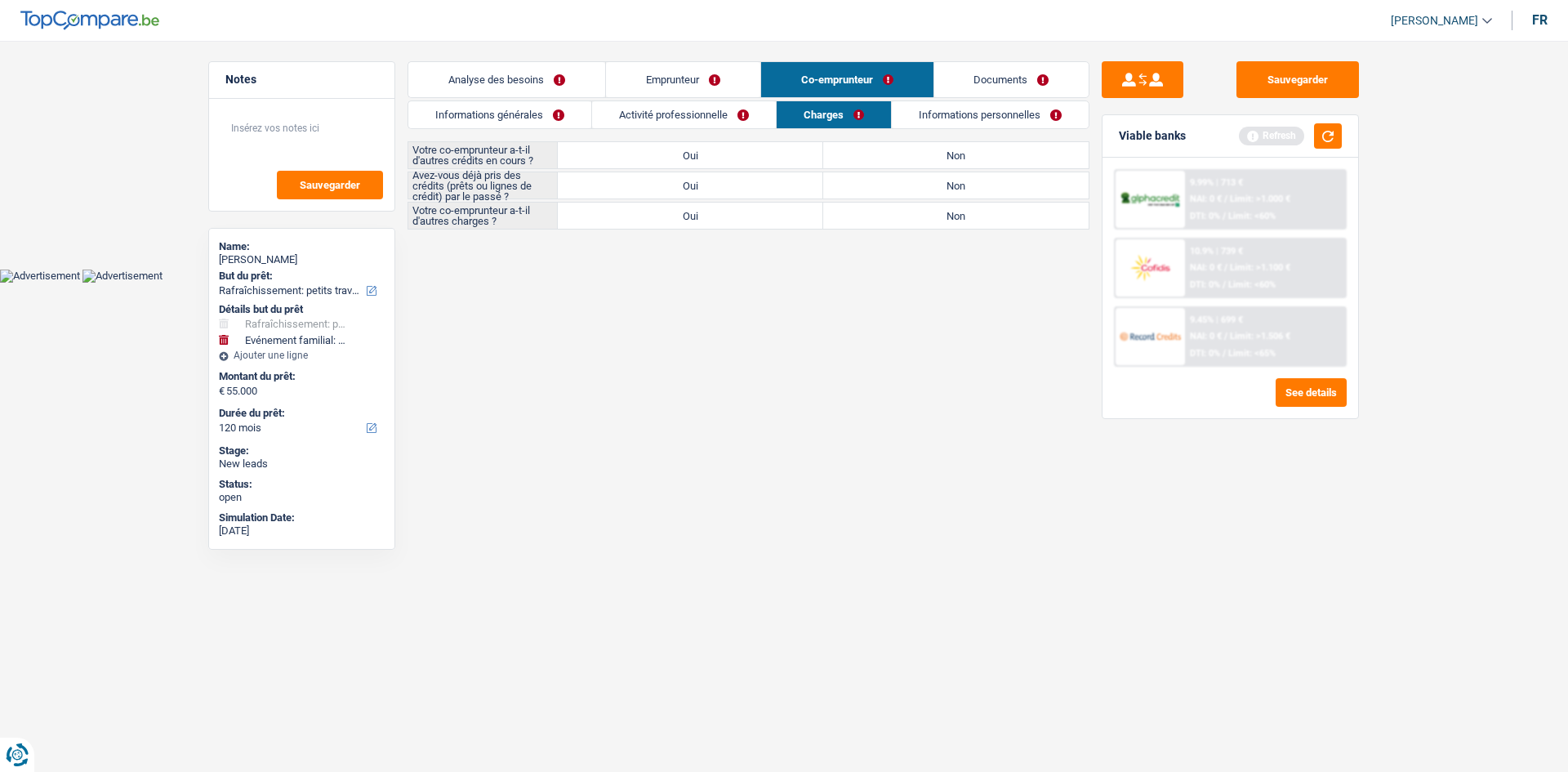
click at [517, 104] on link "Informations générales" at bounding box center [499, 114] width 183 height 27
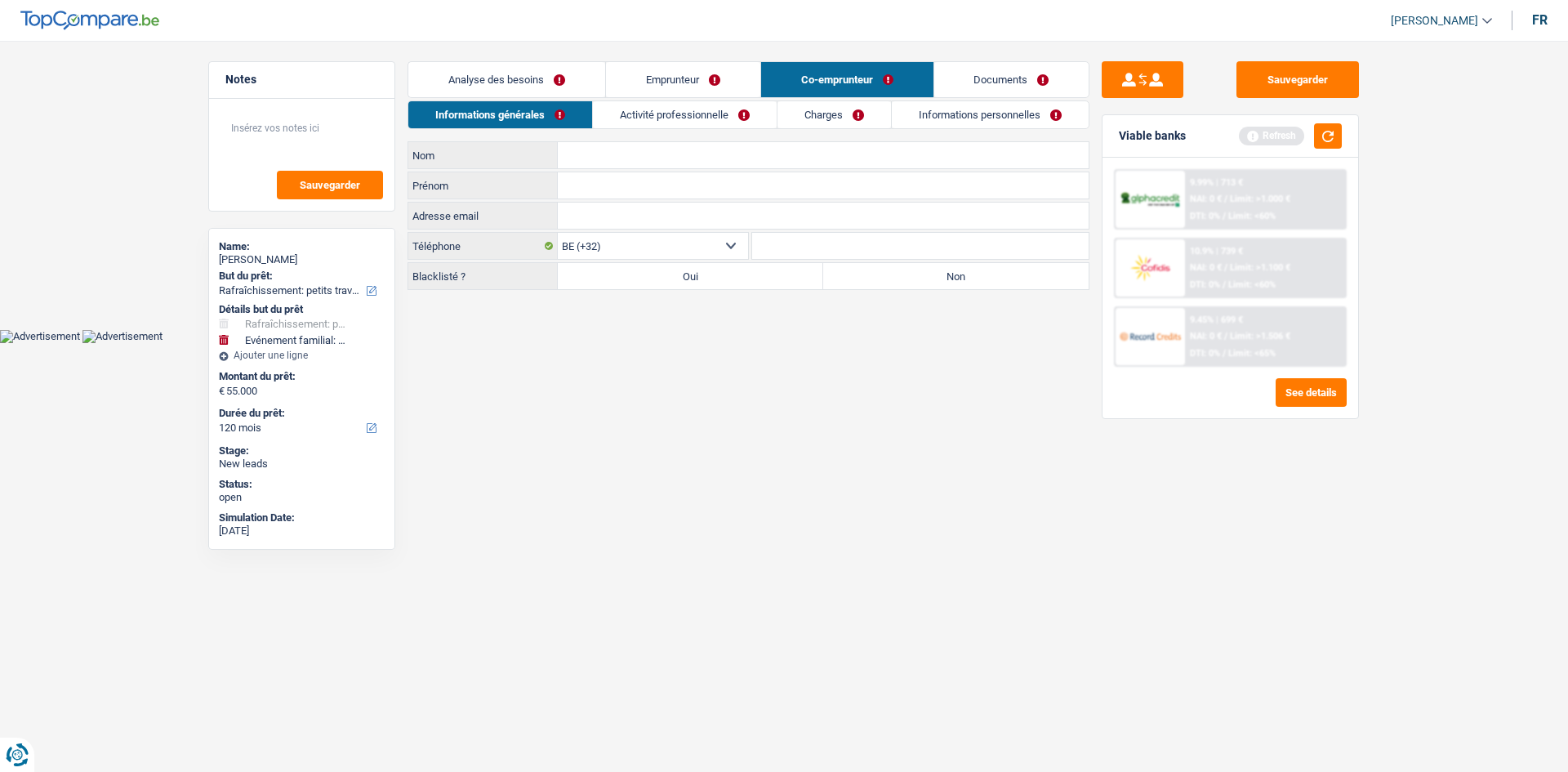
drag, startPoint x: 668, startPoint y: 169, endPoint x: 676, endPoint y: 164, distance: 9.4
click at [536, 168] on div "Nom Tous les champs sont obligatoires. Veuillez fournir une réponse plus longue…" at bounding box center [748, 216] width 682 height 149
click at [536, 158] on input "Nom" at bounding box center [824, 155] width 531 height 26
type input "Bourlon"
click at [536, 185] on input "Prénom" at bounding box center [824, 185] width 531 height 26
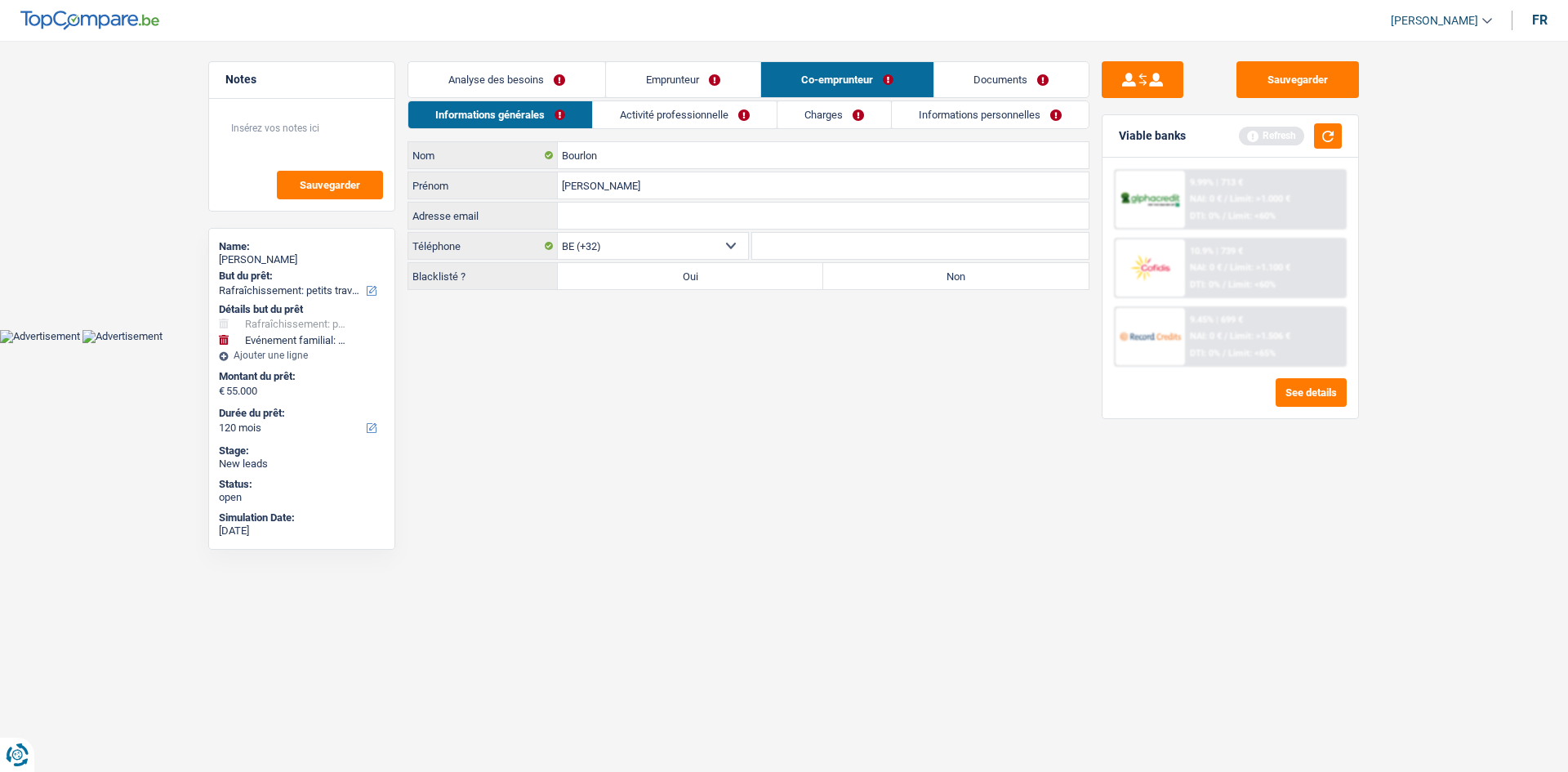
type input "[PERSON_NAME]"
click at [536, 272] on main "Notes Sauvegarder Name: Myriam Pottiaux But du prêt: Confort maison: meubles, t…" at bounding box center [784, 176] width 1568 height 304
click at [536, 272] on label "Non" at bounding box center [956, 276] width 266 height 26
click at [536, 272] on input "Non" at bounding box center [956, 276] width 266 height 26
radio input "true"
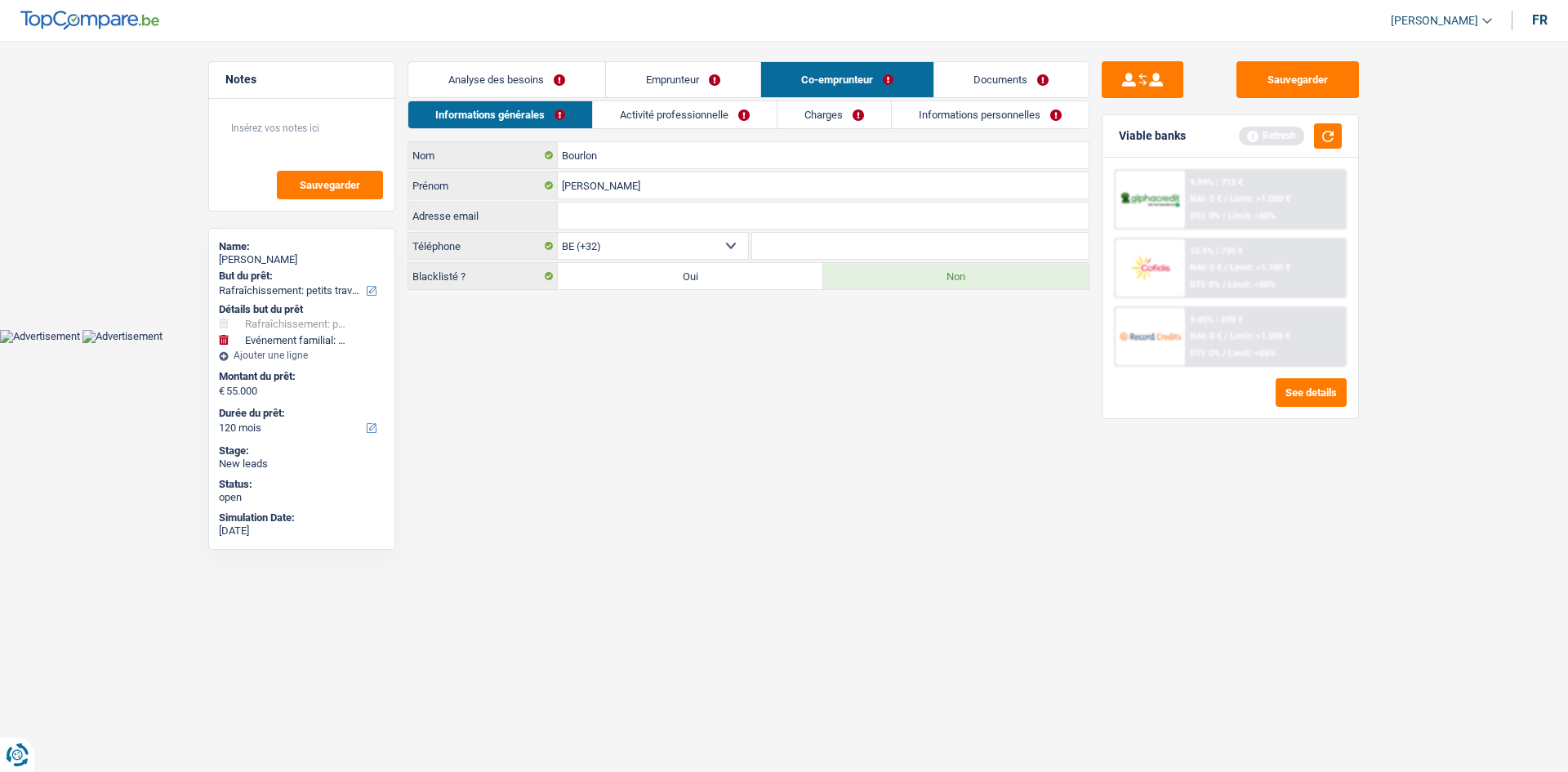
click at [536, 118] on link "Activité professionnelle" at bounding box center [685, 114] width 184 height 27
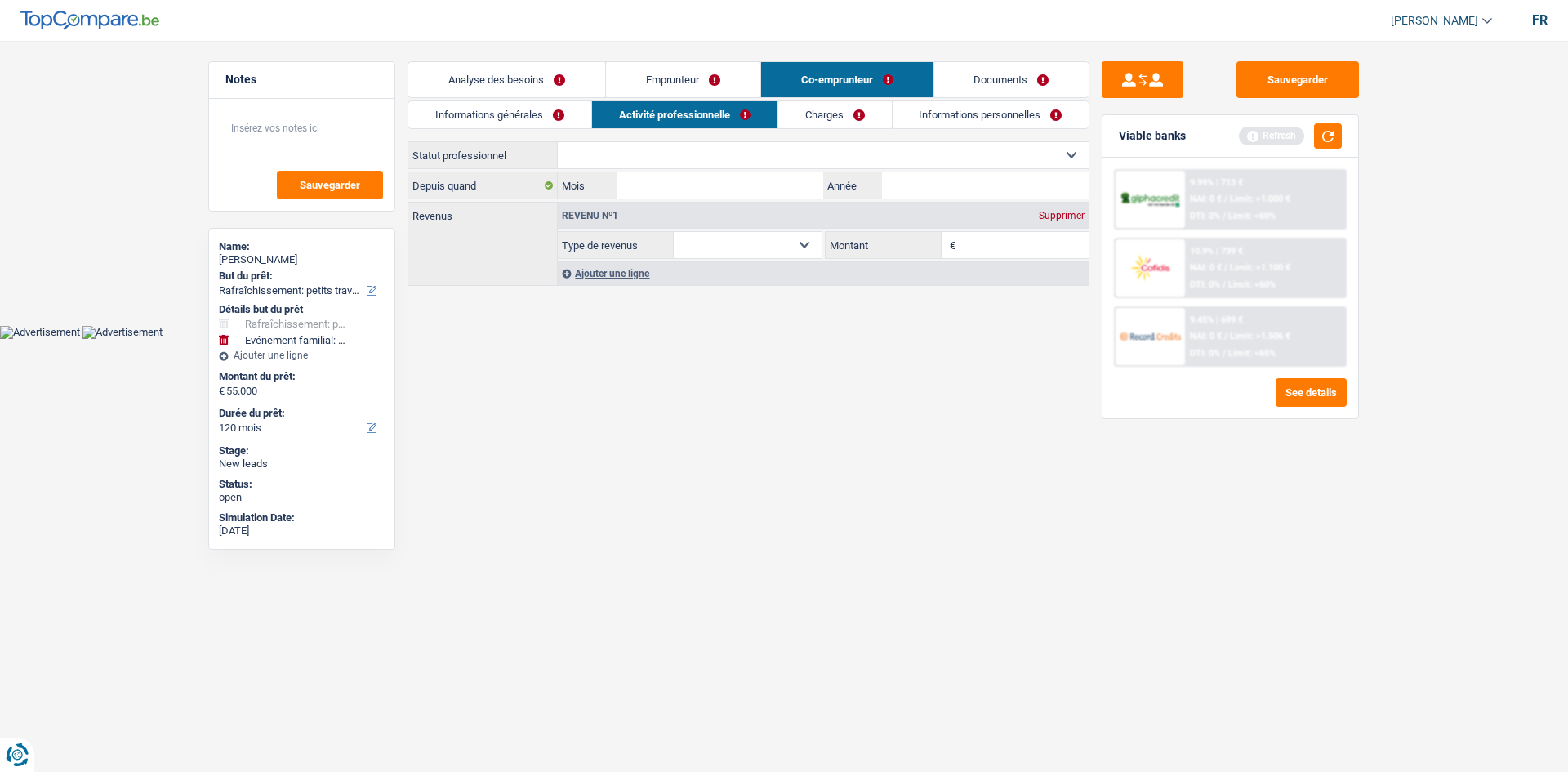
click at [536, 144] on select "Ouvrier Employé privé Employé public Invalide Indépendant Pensionné Chômeur Mut…" at bounding box center [824, 155] width 531 height 26
select select "privateEmployee"
click at [536, 142] on select "Ouvrier Employé privé Employé public Invalide Indépendant Pensionné Chômeur Mut…" at bounding box center [824, 155] width 531 height 26
select select "netSalary"
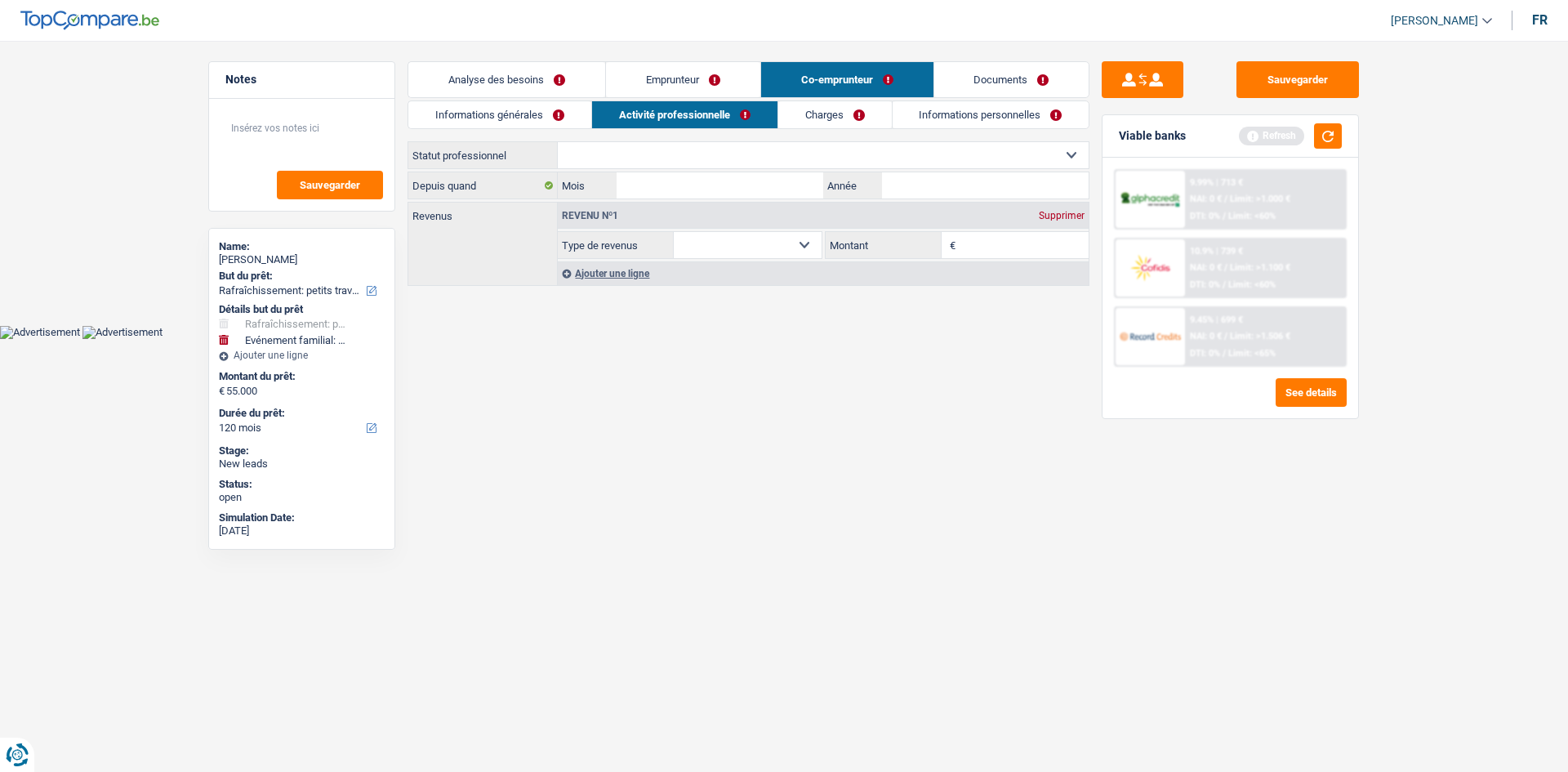
select select "mealVouchers"
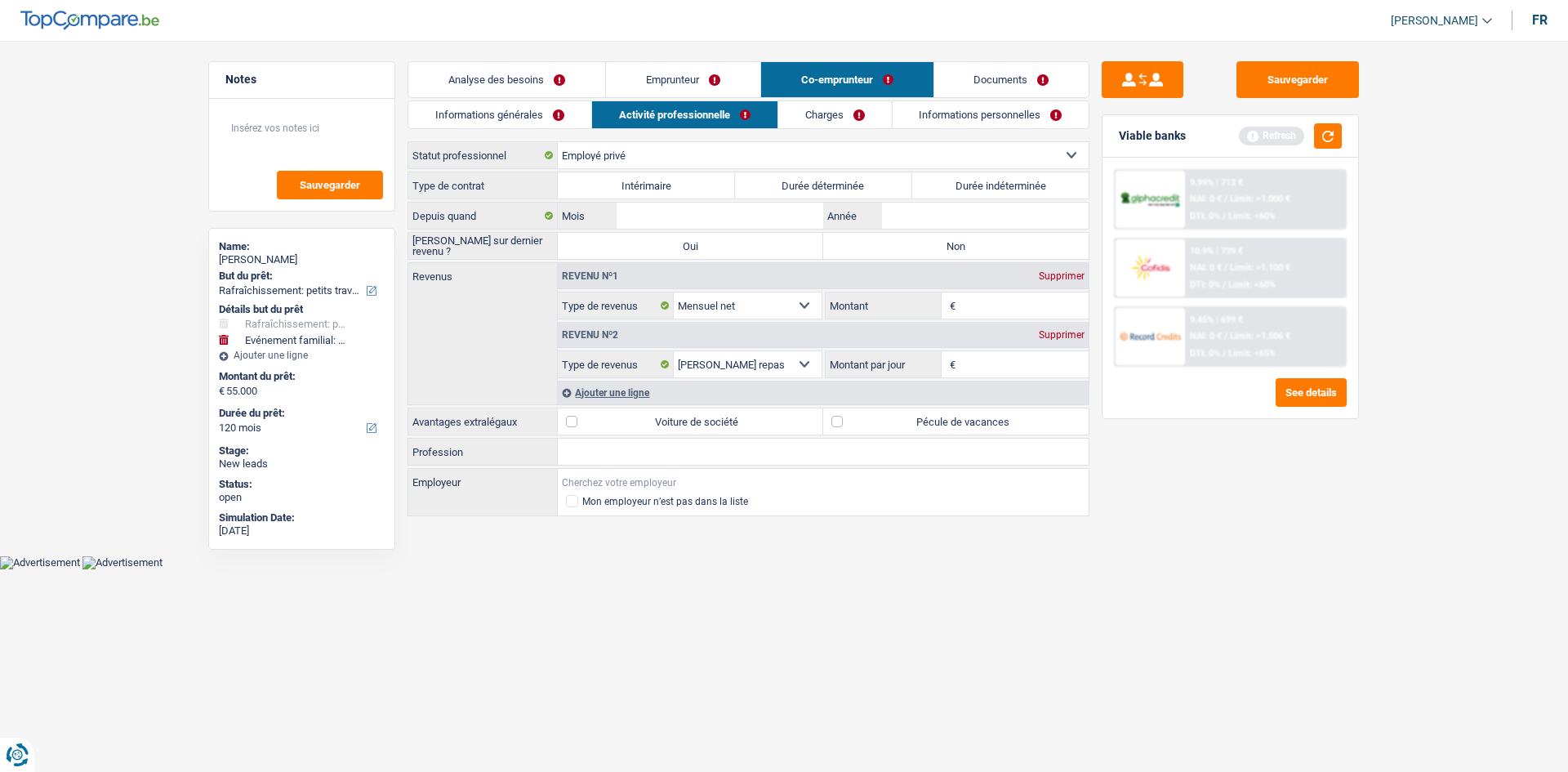
click at [536, 272] on input "Employeur" at bounding box center [824, 482] width 531 height 26
type input "W"
type input "FWDE"
click at [536, 272] on html "Vous avez le contrôle de vos données Nous utilisons des cookies, tout comme nos…" at bounding box center [784, 284] width 1568 height 569
click at [536, 272] on input "Profession" at bounding box center [824, 451] width 531 height 26
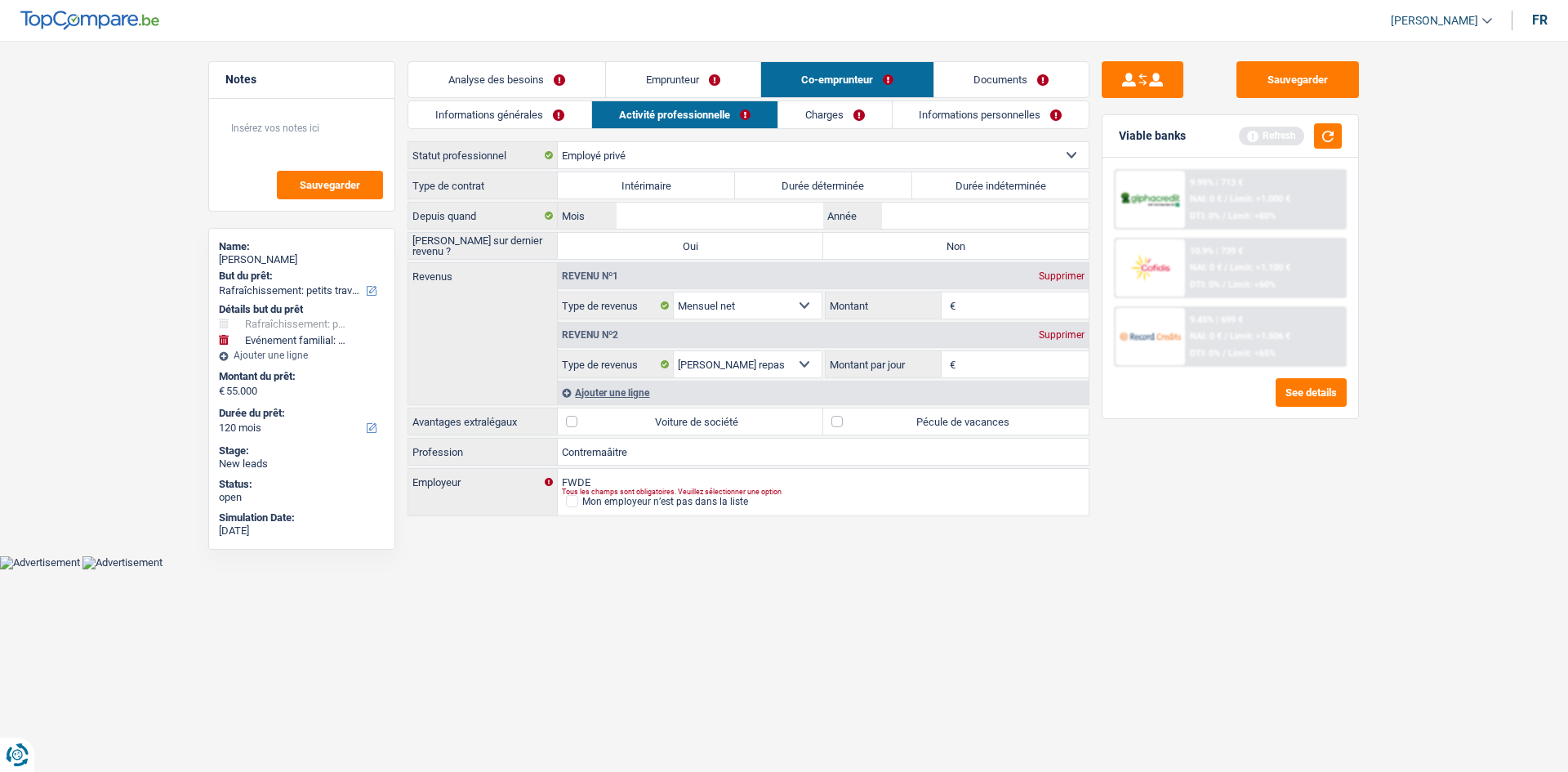
type input "Contremaâitre"
click at [536, 272] on div "Sauvegarder Viable banks Refresh 9.99% | 713 € NAI: 0 € / Limit: >1.000 € DTI: …" at bounding box center [1230, 402] width 282 height 680
click at [536, 192] on label "Durée indéterminée" at bounding box center [1001, 185] width 177 height 26
click at [536, 192] on input "Durée indéterminée" at bounding box center [1001, 185] width 177 height 26
radio input "true"
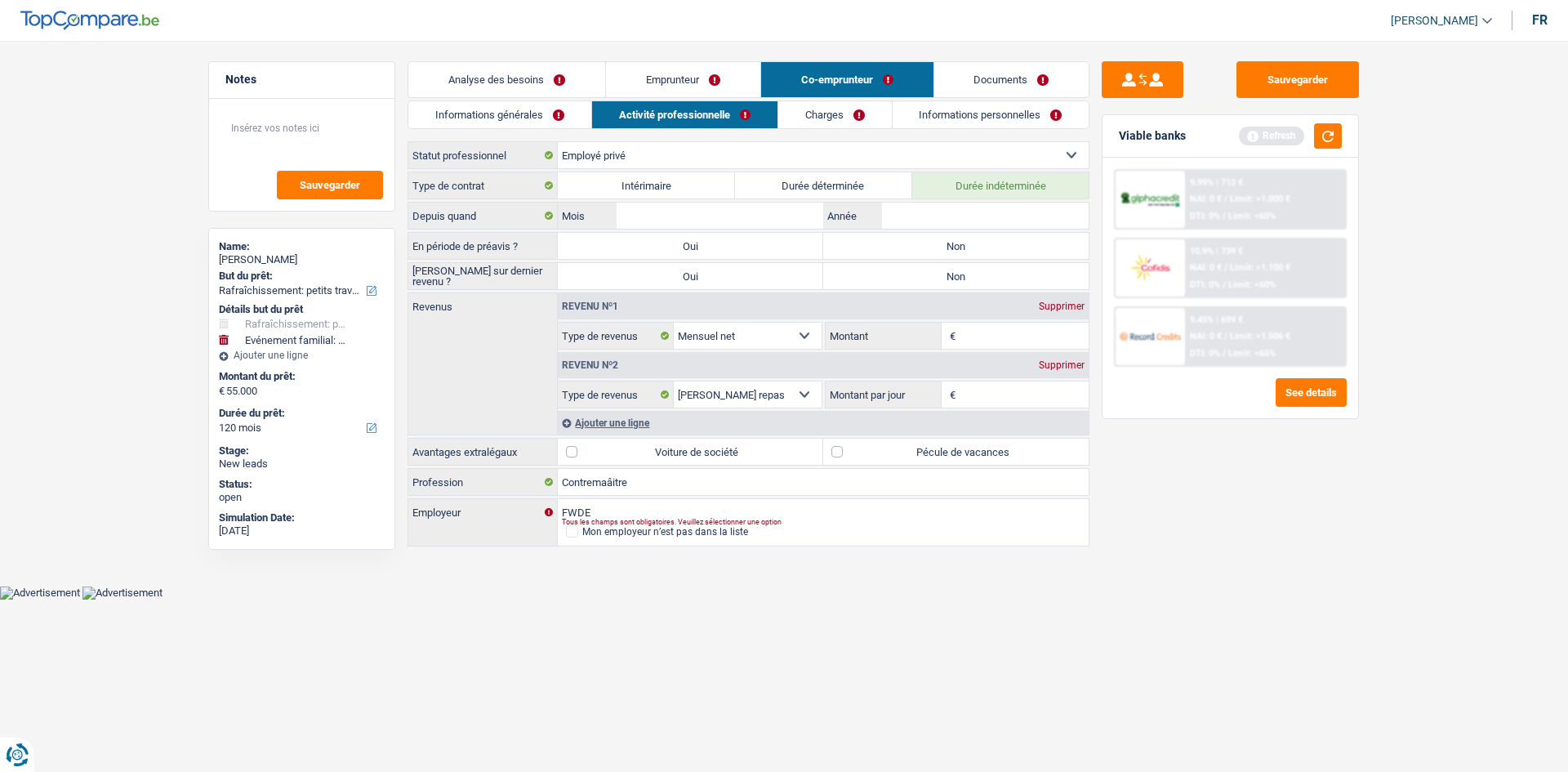
click at [536, 243] on label "Non" at bounding box center [956, 245] width 266 height 26
click at [536, 243] on input "Non" at bounding box center [956, 245] width 266 height 26
radio input "true"
click at [536, 272] on label "Non" at bounding box center [956, 276] width 266 height 26
click at [536, 272] on input "Non" at bounding box center [956, 276] width 266 height 26
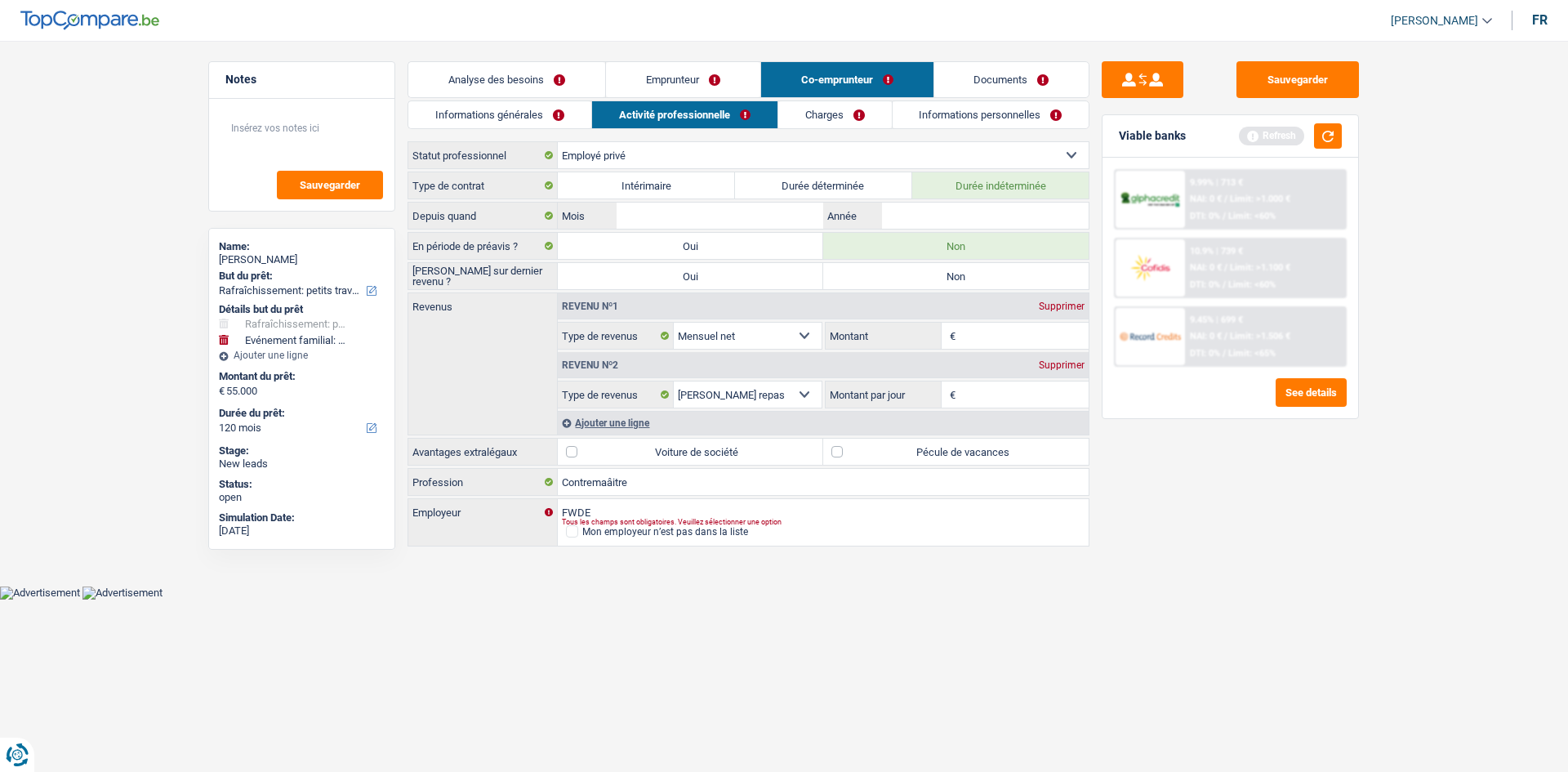
radio input "true"
click at [536, 219] on input "Année" at bounding box center [985, 215] width 207 height 26
type input "1989"
click at [536, 211] on input "Mois" at bounding box center [720, 215] width 207 height 26
type input "1"
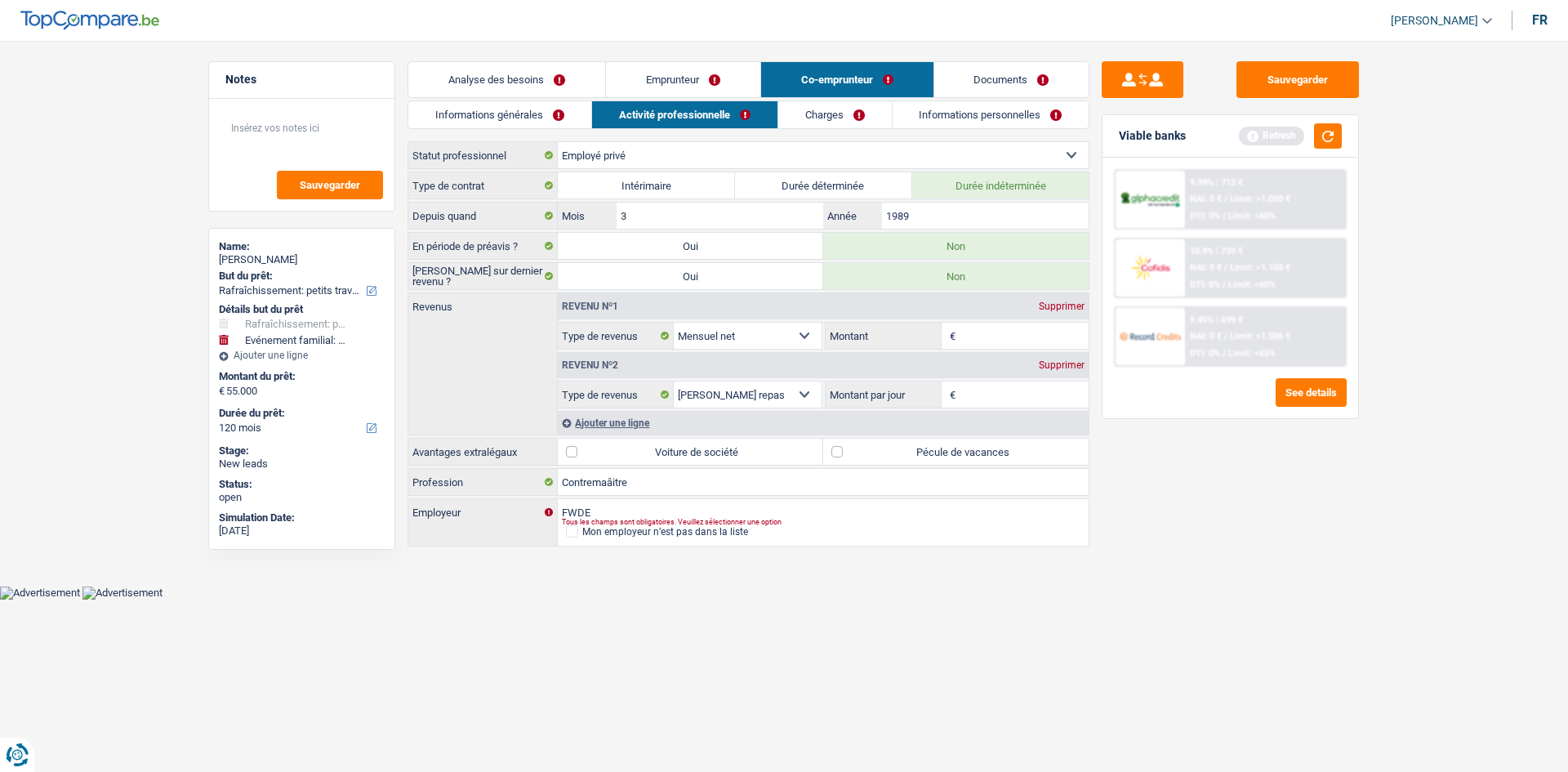
type input "3"
click at [536, 272] on div "Sauvegarder Viable banks Refresh 9.99% | 713 € NAI: 0 € / Limit: >1.000 € DTI: …" at bounding box center [1230, 402] width 282 height 680
drag, startPoint x: 991, startPoint y: 331, endPoint x: 1141, endPoint y: 464, distance: 200.5
click at [536, 272] on input "Montant" at bounding box center [1024, 335] width 130 height 26
click at [536, 272] on label "Pécule de vacances" at bounding box center [956, 451] width 266 height 26
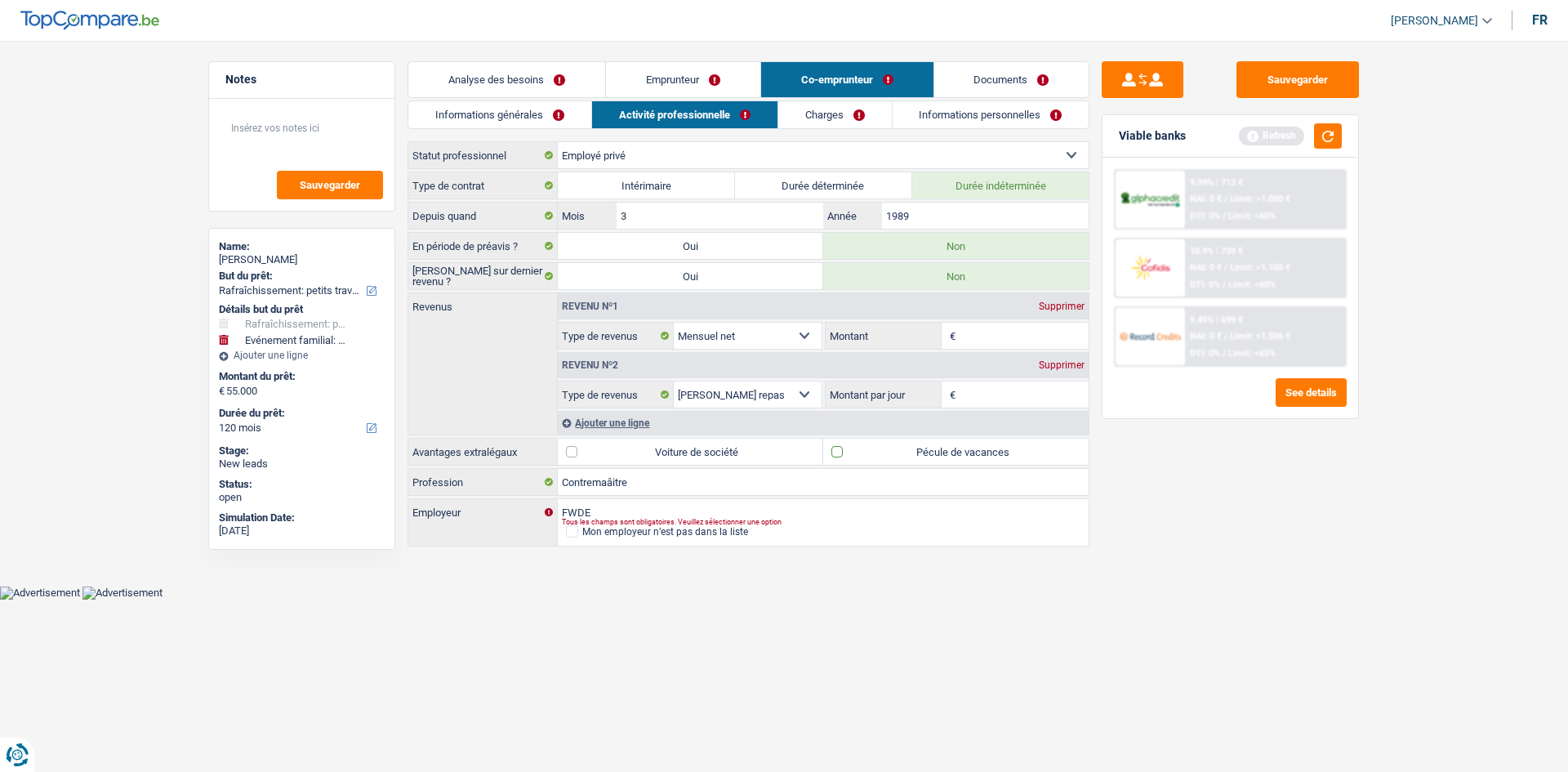
click at [536, 272] on input "Pécule de vacances" at bounding box center [956, 451] width 266 height 26
checkbox input "true"
click at [536, 272] on input "Montant" at bounding box center [1024, 335] width 130 height 26
click at [536, 272] on input "Contremaâitre" at bounding box center [824, 482] width 531 height 26
type input "Contremâitre"
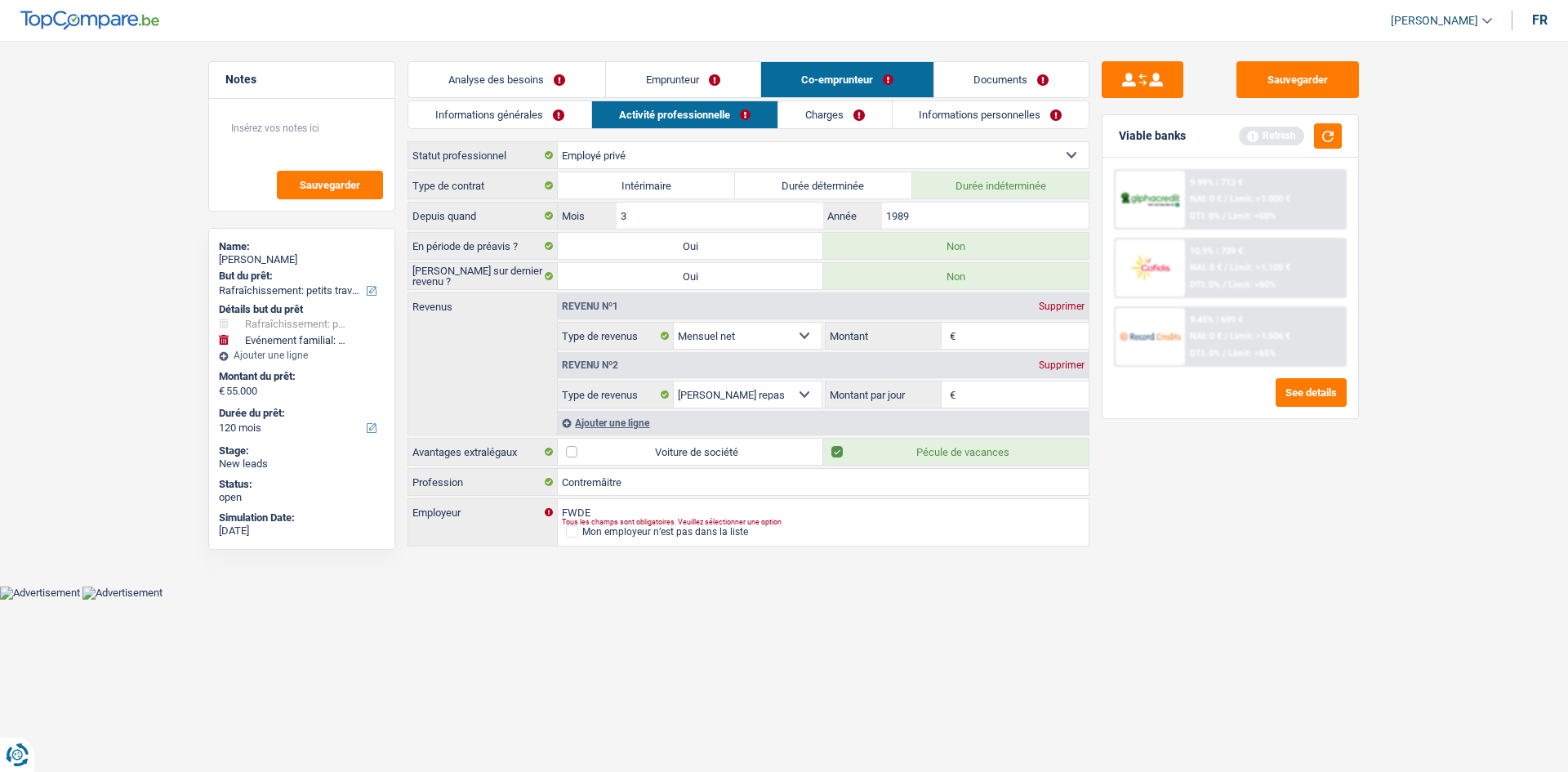
click at [536, 272] on input "Montant" at bounding box center [1024, 335] width 130 height 26
type input "3.000"
click at [536, 272] on input "Montant par jour" at bounding box center [1024, 394] width 130 height 26
type input "8,0"
drag, startPoint x: 1207, startPoint y: 526, endPoint x: 1172, endPoint y: 487, distance: 52.4
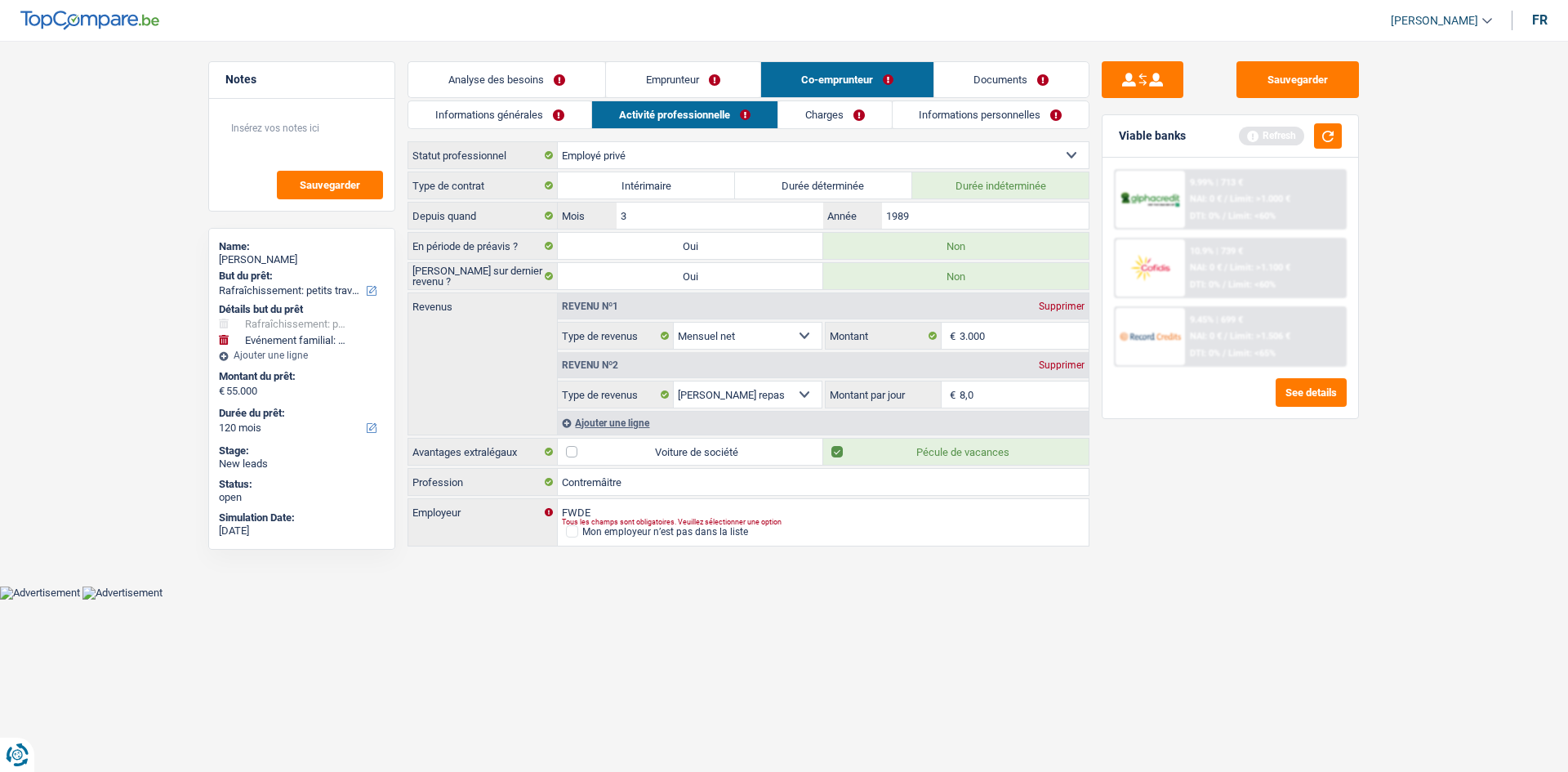
click at [536, 272] on div "Sauvegarder Viable banks Refresh 9.99% | 713 € NAI: 0 € / Limit: >1.000 € DTI: …" at bounding box center [1230, 402] width 282 height 680
click at [536, 120] on link "Charges" at bounding box center [835, 114] width 114 height 27
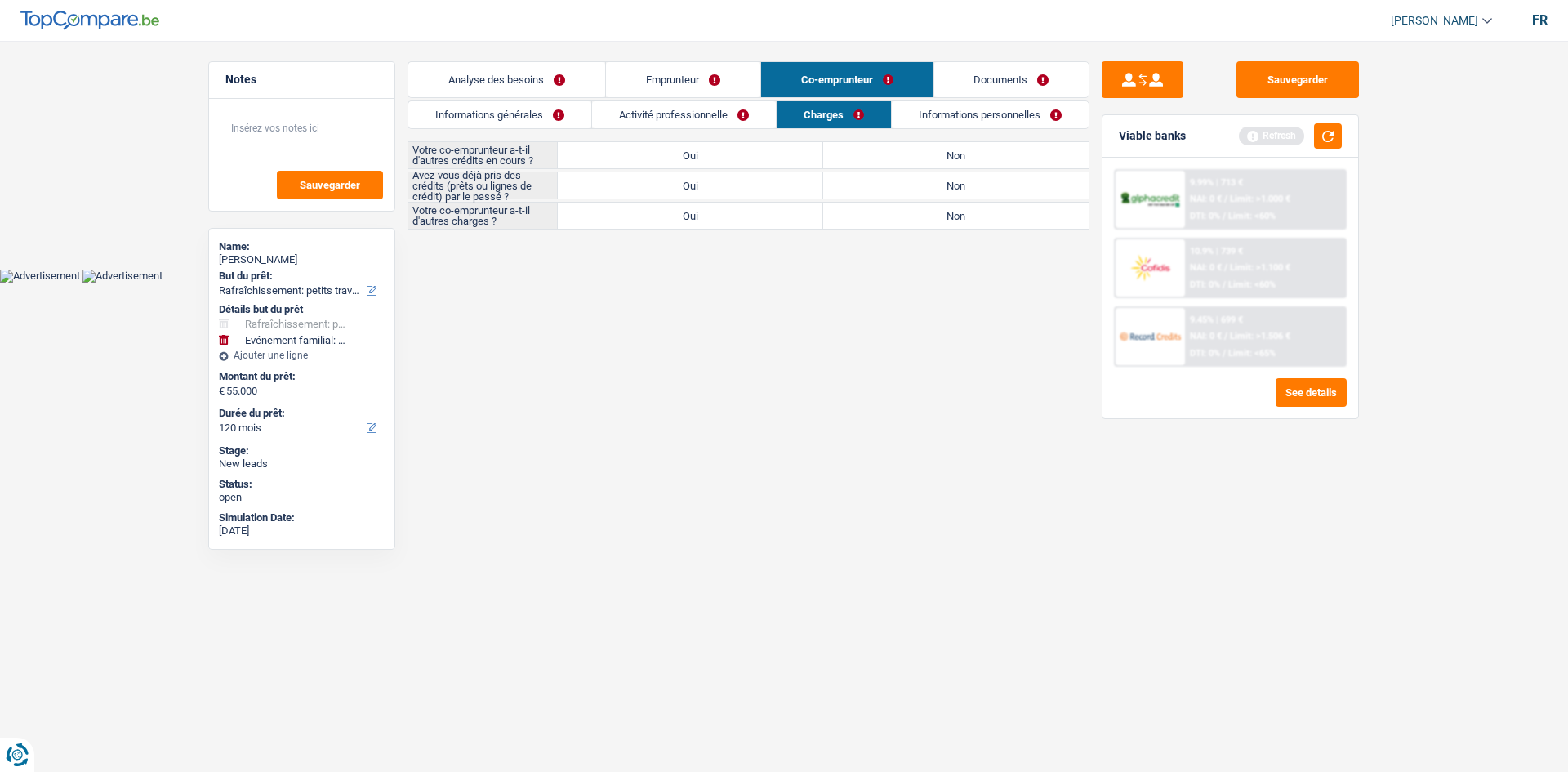
click at [536, 107] on link "Activité professionnelle" at bounding box center [684, 114] width 184 height 27
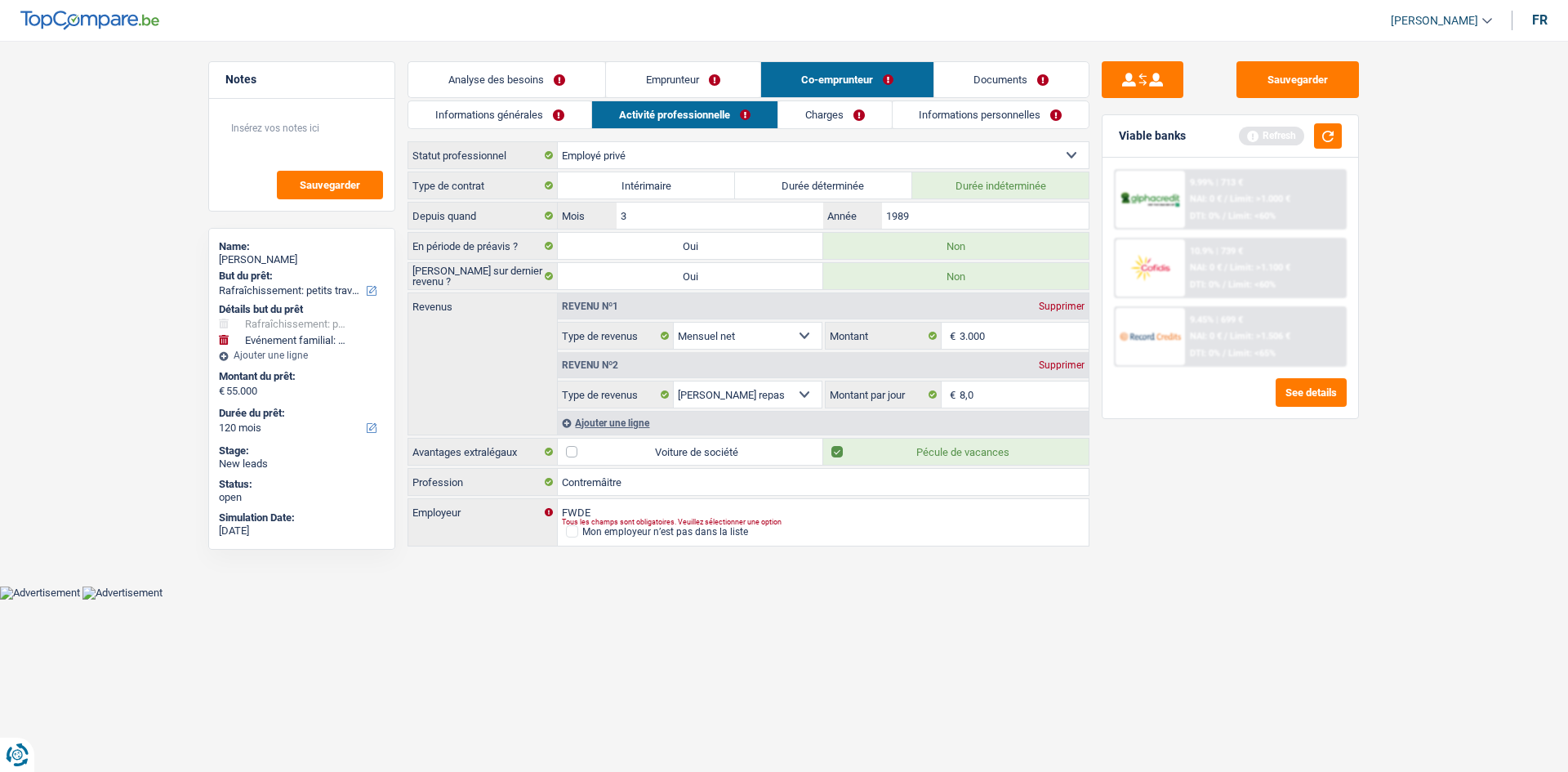
click at [536, 108] on link "Charges" at bounding box center [835, 114] width 114 height 27
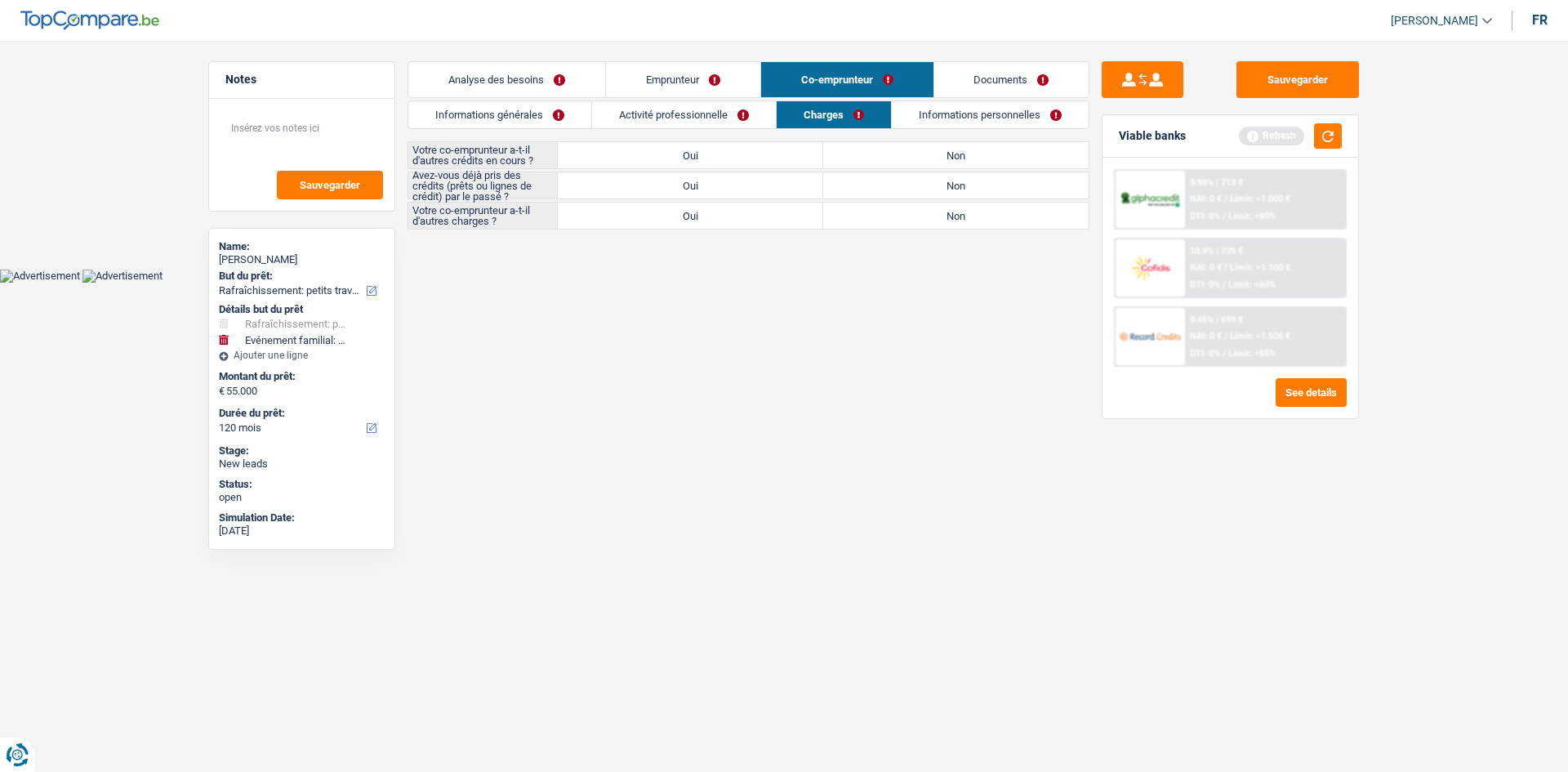
click at [536, 152] on label "Non" at bounding box center [956, 155] width 266 height 26
click at [536, 152] on input "Non" at bounding box center [956, 155] width 266 height 26
radio input "true"
click at [536, 217] on label "Non" at bounding box center [956, 215] width 266 height 26
click at [536, 217] on input "Non" at bounding box center [956, 215] width 266 height 26
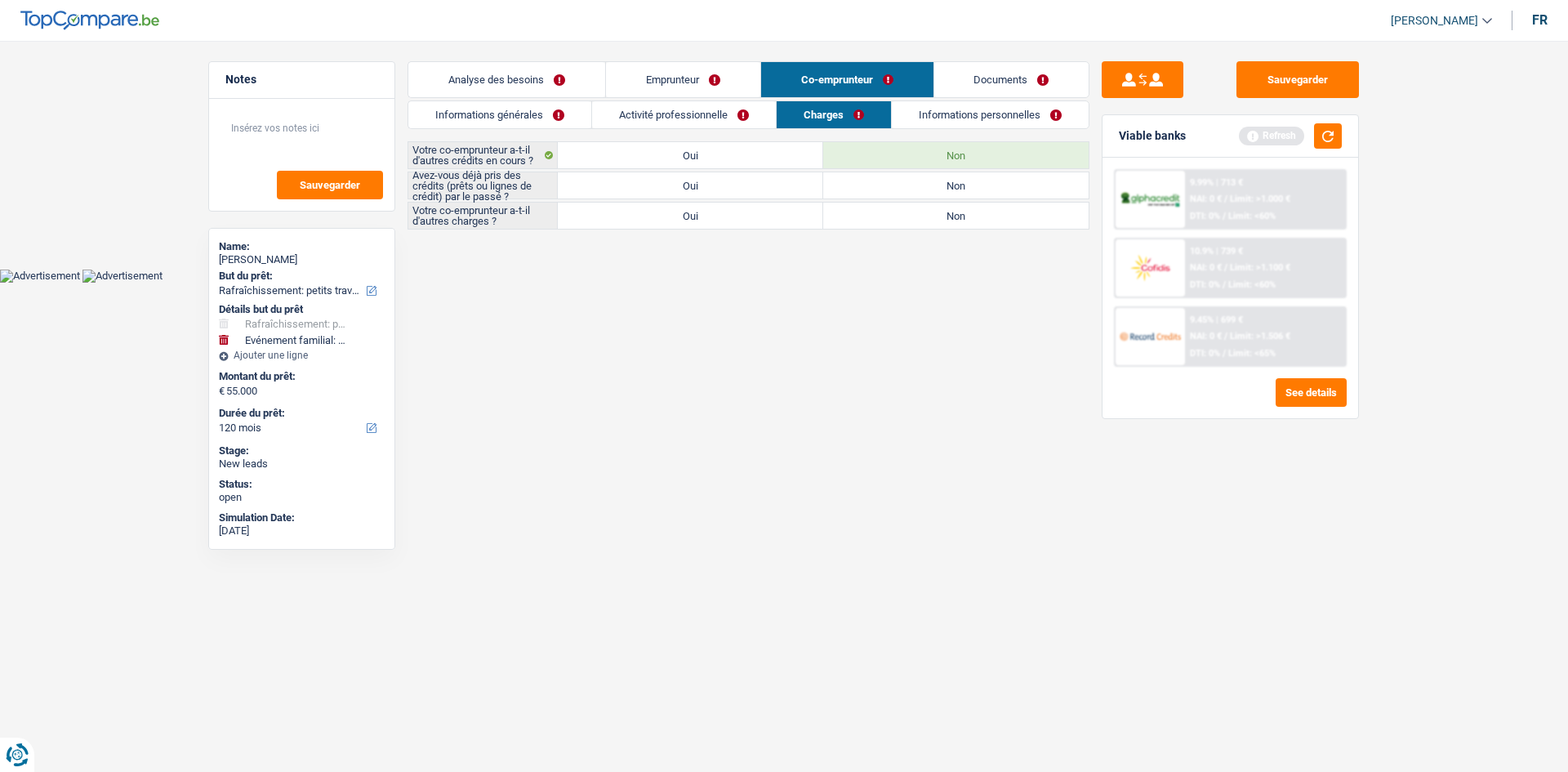
radio input "true"
click at [536, 181] on label "Oui" at bounding box center [690, 185] width 266 height 26
click at [536, 181] on input "Oui" at bounding box center [690, 185] width 266 height 26
radio input "true"
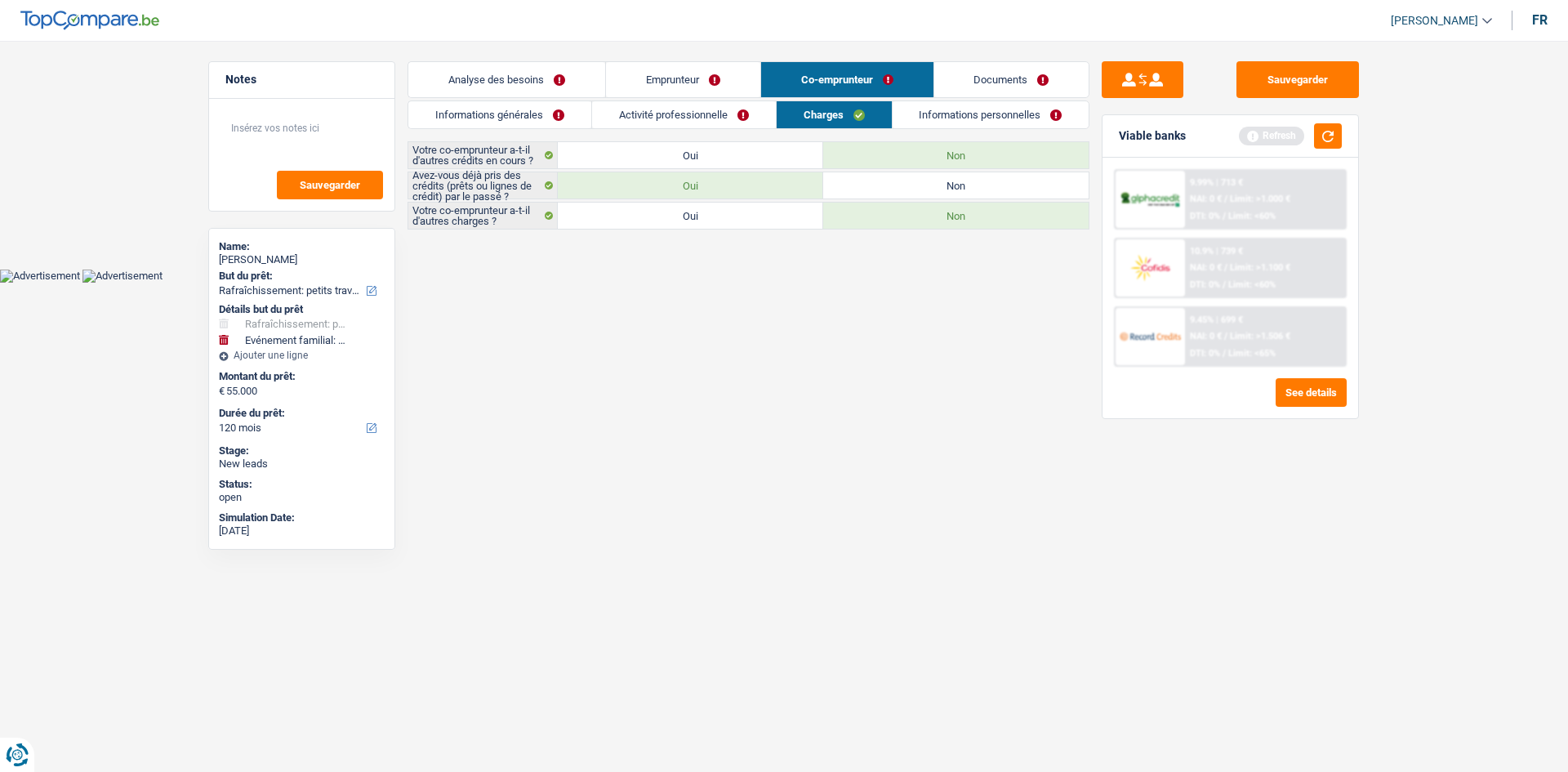
click at [536, 110] on link "Informations personnelles" at bounding box center [991, 114] width 197 height 27
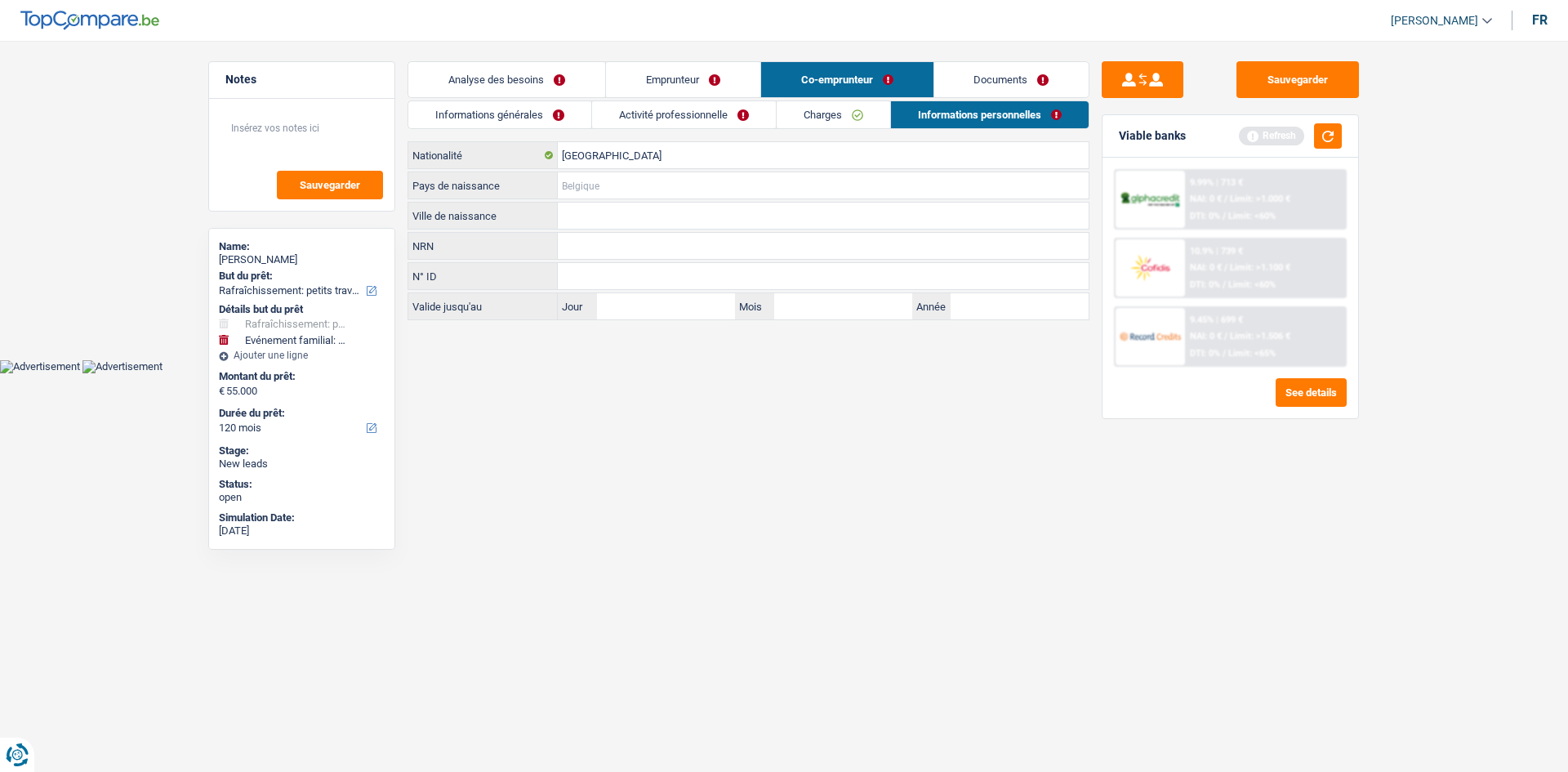
click at [536, 179] on input "Pays de naissance" at bounding box center [824, 185] width 531 height 26
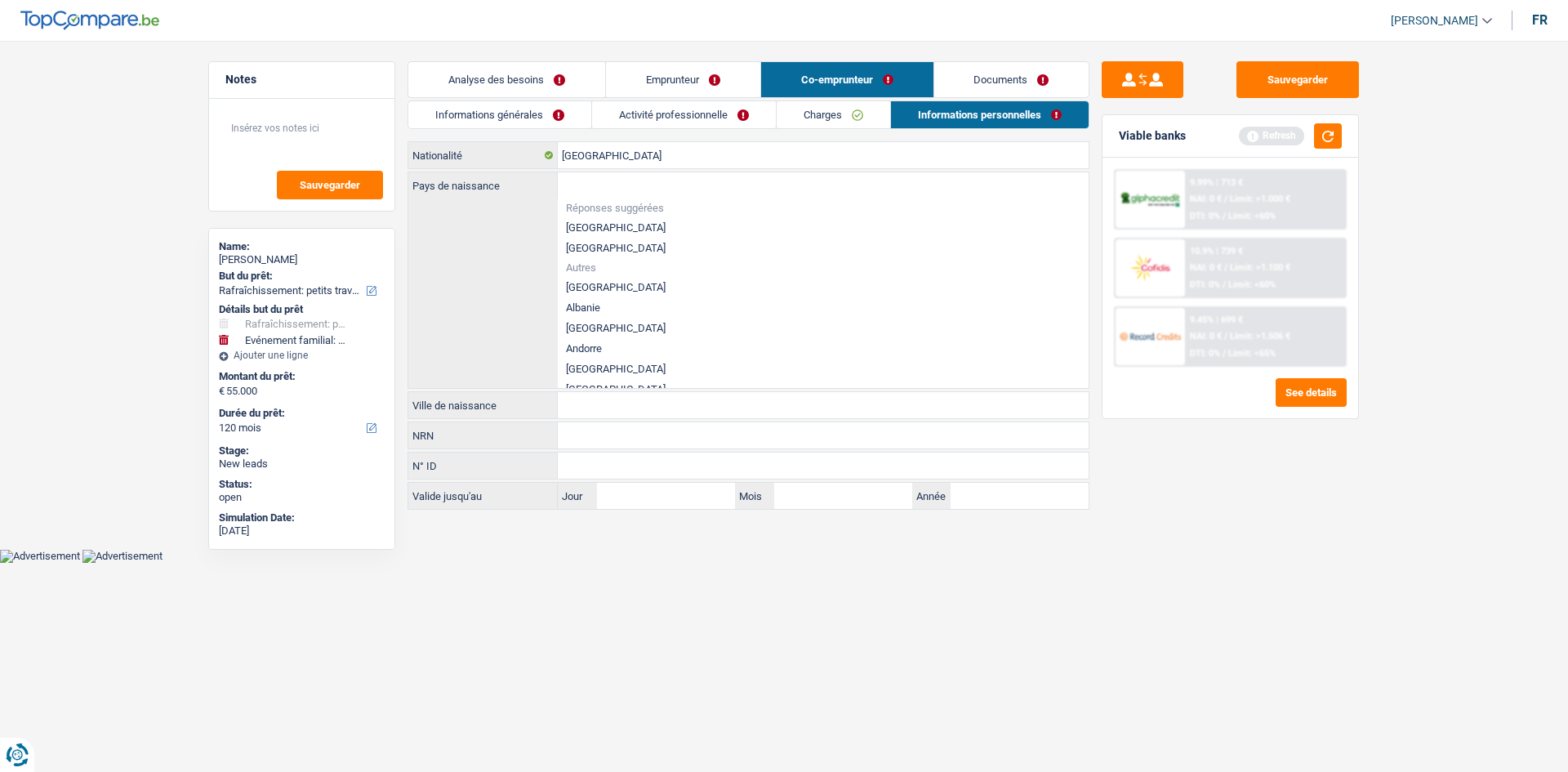
click at [536, 272] on html "Vous avez le contrôle de vos données Nous utilisons des cookies, tout comme nos…" at bounding box center [784, 281] width 1568 height 562
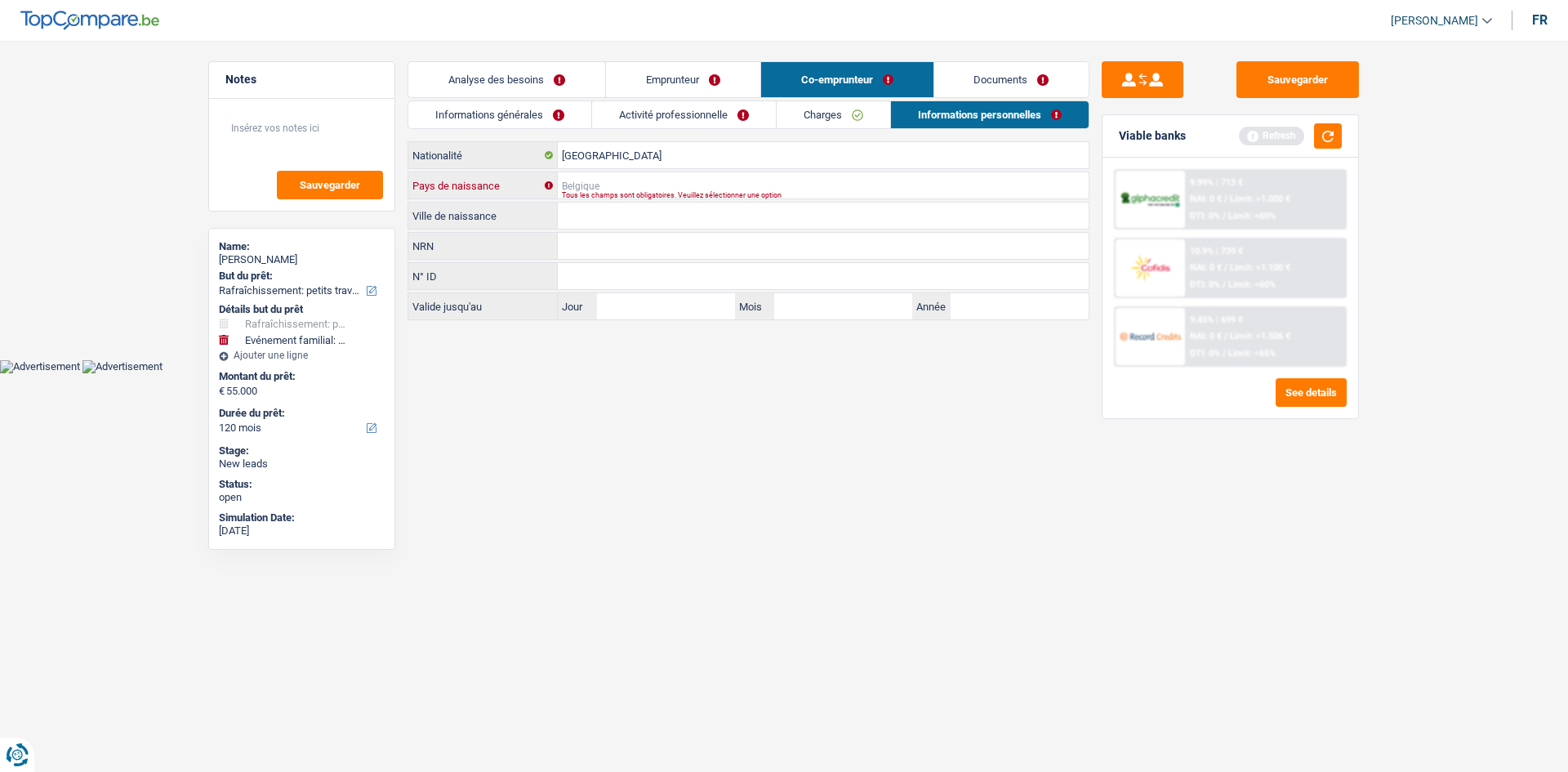
click at [536, 178] on input "Pays de naissance" at bounding box center [824, 185] width 531 height 26
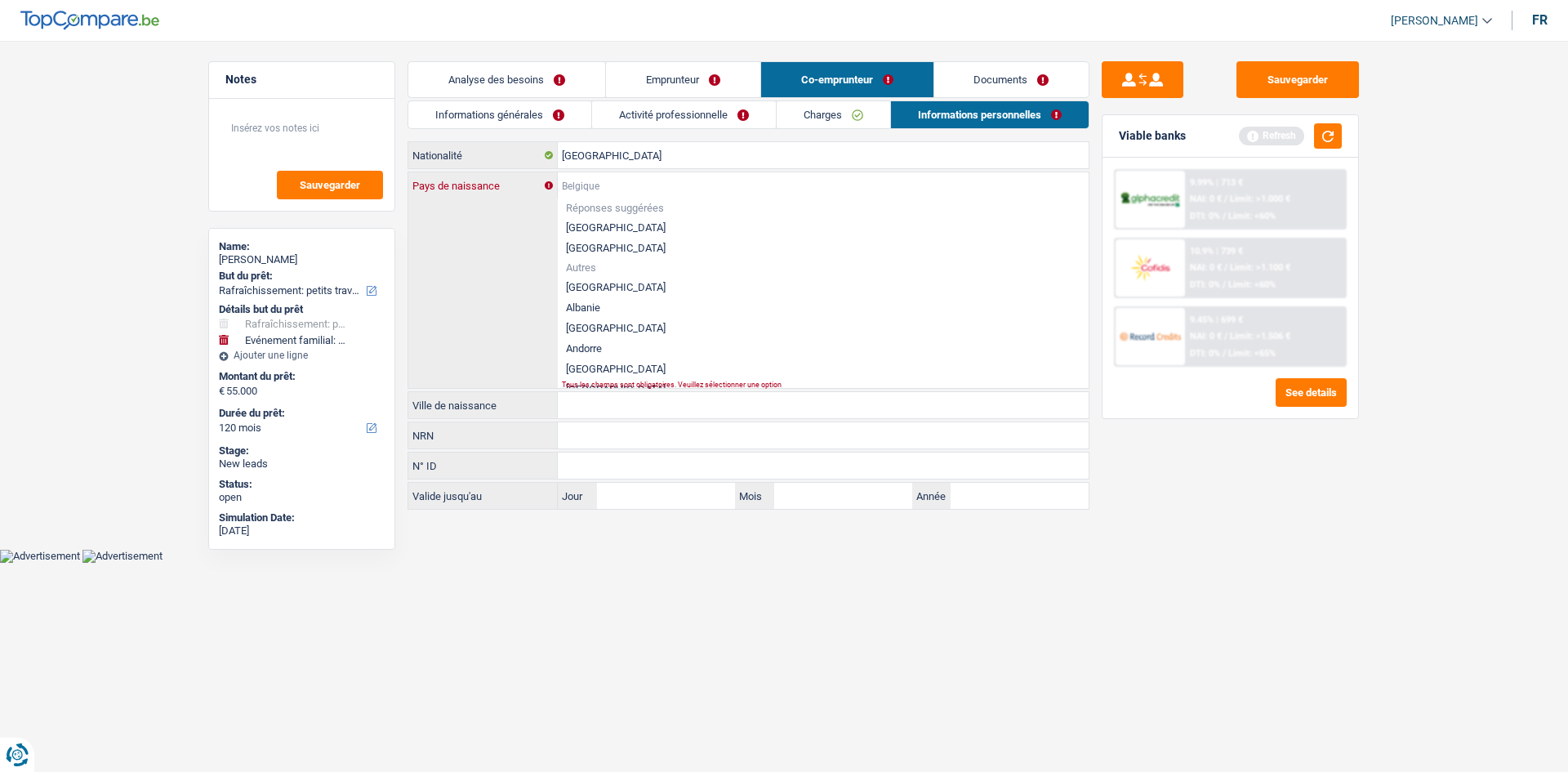
type input "B"
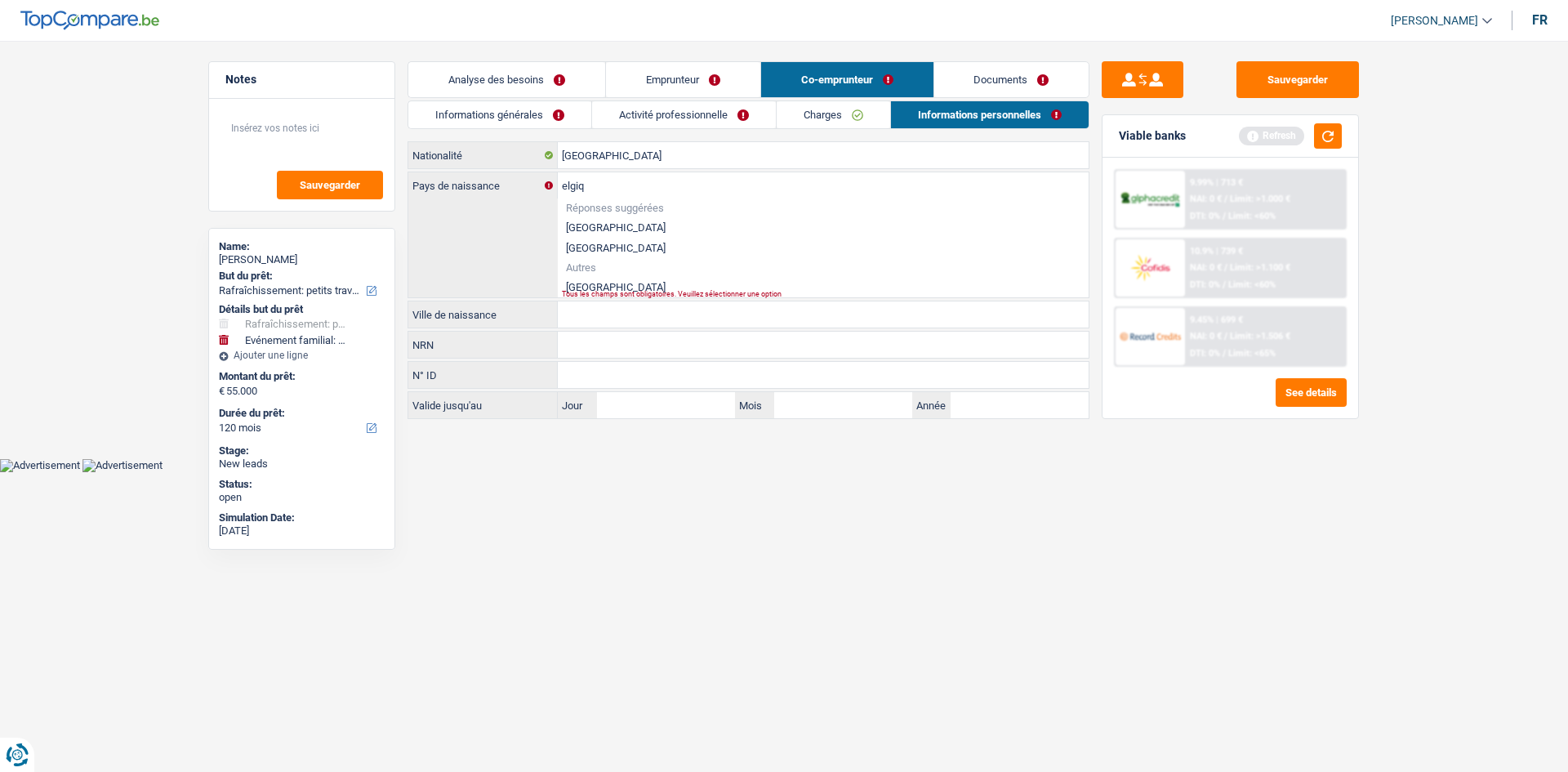
click at [536, 272] on li "[GEOGRAPHIC_DATA]" at bounding box center [824, 287] width 531 height 20
type input "[GEOGRAPHIC_DATA]"
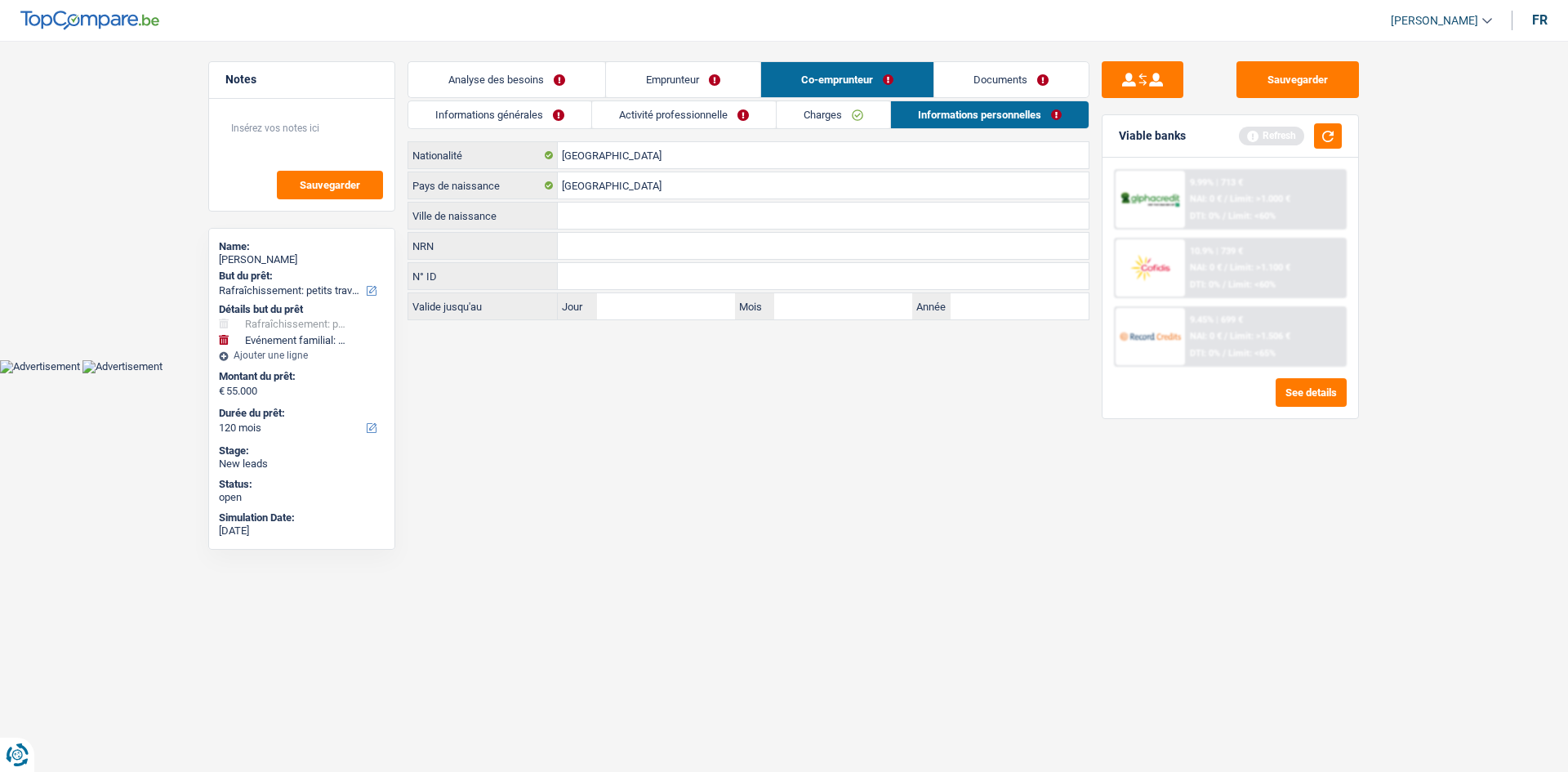
click at [536, 201] on div "Ville de naissance Tous les champs sont obligatoires. Veuillez fournir une répo…" at bounding box center [748, 215] width 682 height 28
click at [536, 207] on input "Ville de naissance" at bounding box center [824, 215] width 531 height 26
type input "Aye"
click at [536, 272] on html "Vous avez le contrôle de vos données Nous utilisons des cookies, tout comme nos…" at bounding box center [784, 187] width 1568 height 373
drag, startPoint x: 717, startPoint y: 78, endPoint x: 745, endPoint y: 106, distance: 39.6
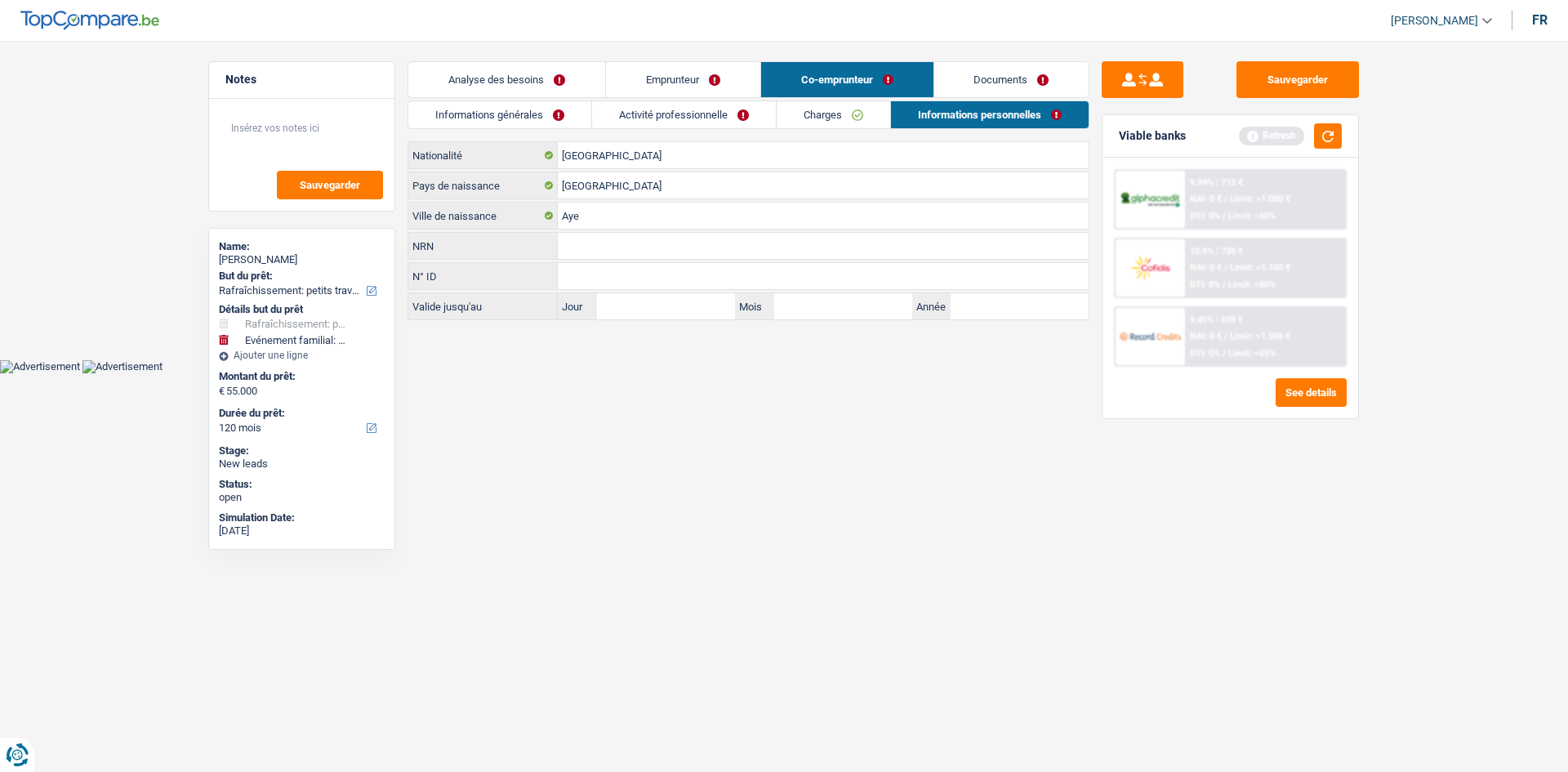
click at [536, 78] on link "Emprunteur" at bounding box center [683, 80] width 154 height 35
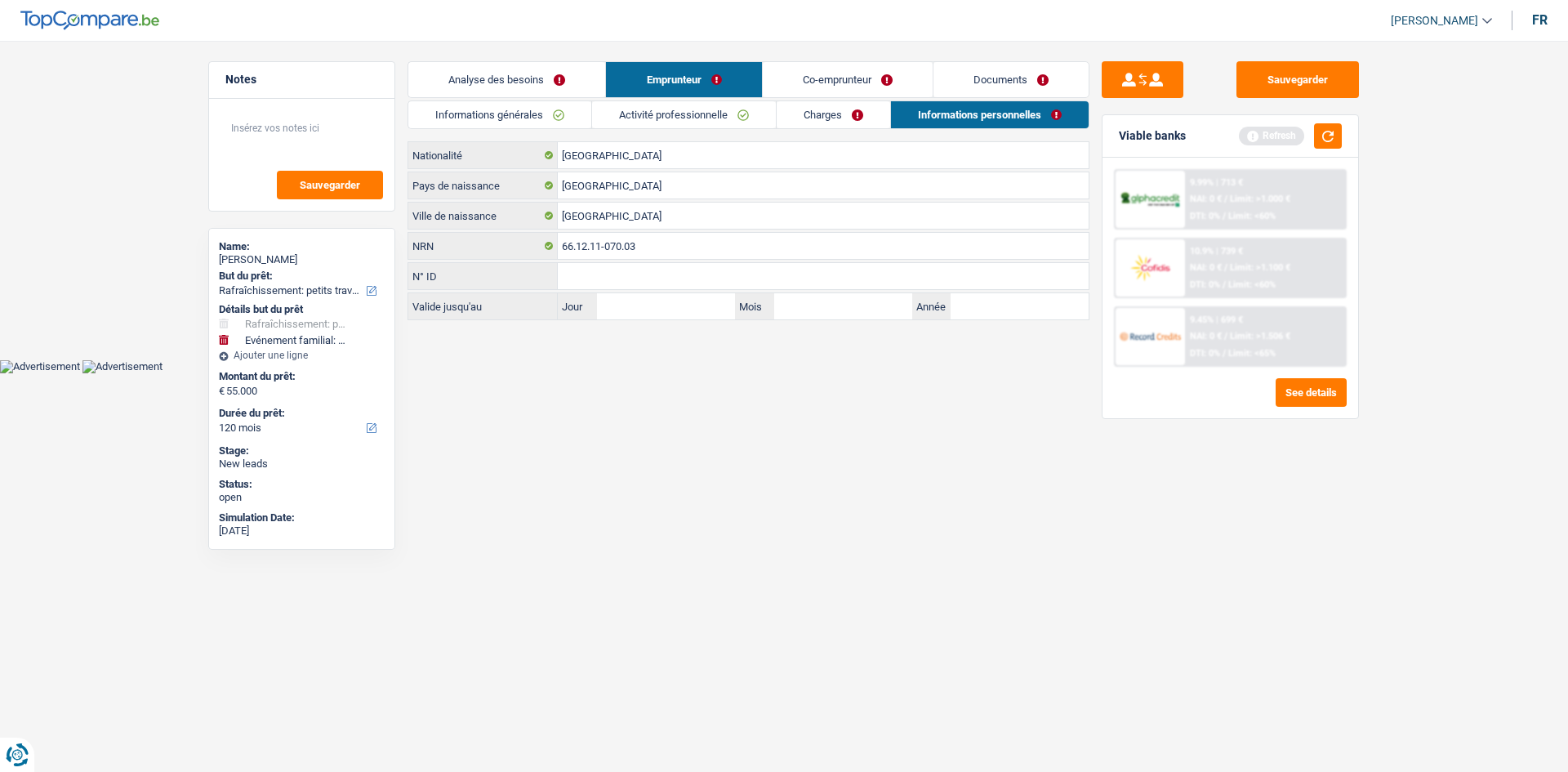
click at [536, 110] on link "Charges" at bounding box center [834, 114] width 114 height 27
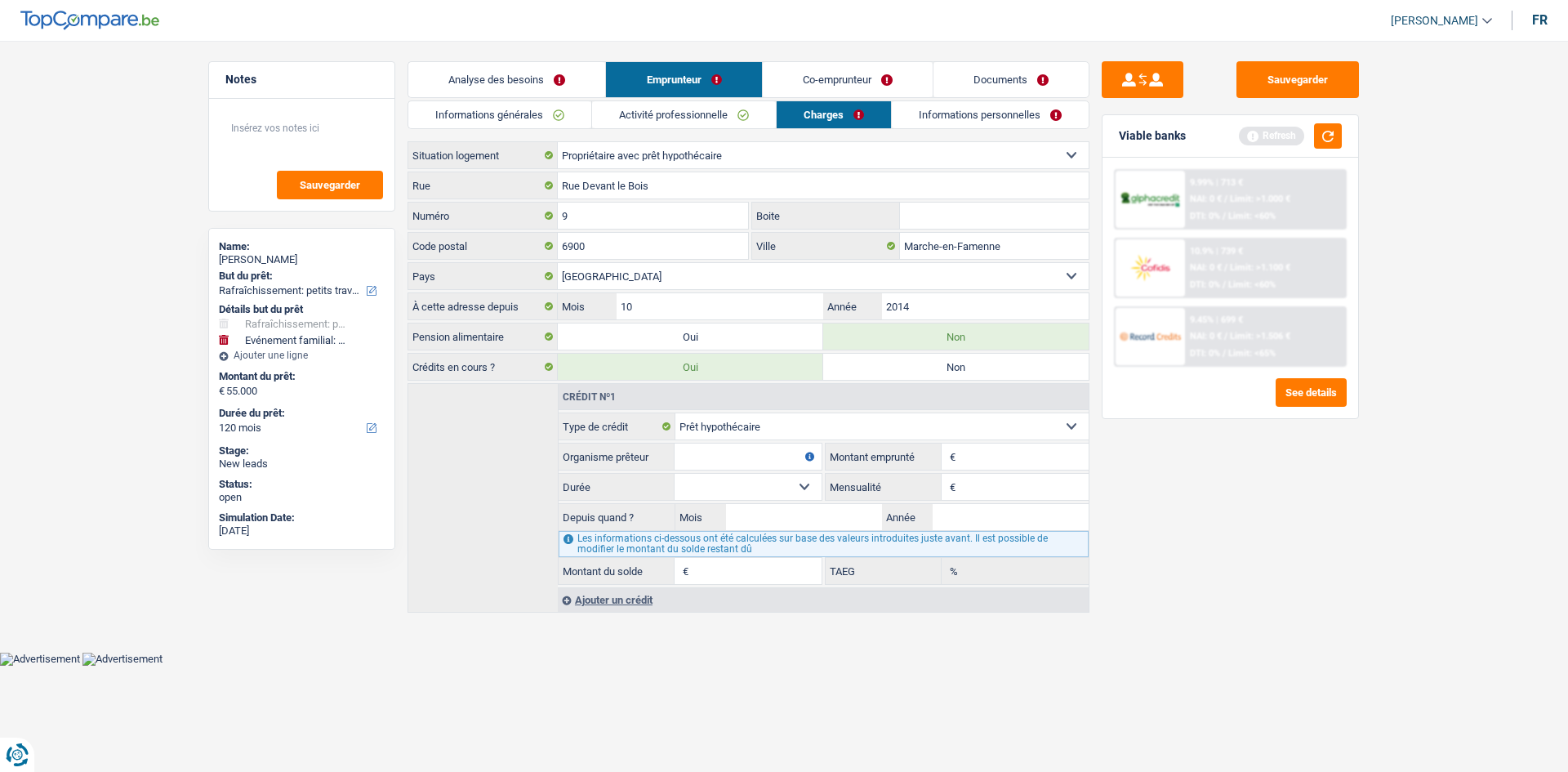
click at [536, 272] on input "Montant" at bounding box center [1024, 457] width 129 height 26
click at [536, 272] on input "Mensualité" at bounding box center [1024, 486] width 129 height 26
type input "1.200"
click at [536, 272] on div "Sauvegarder Viable banks Refresh 9.99% | 713 € NAI: 0 € / Limit: >1.000 € DTI: …" at bounding box center [1230, 402] width 282 height 680
click at [536, 272] on input "Année" at bounding box center [1011, 517] width 156 height 26
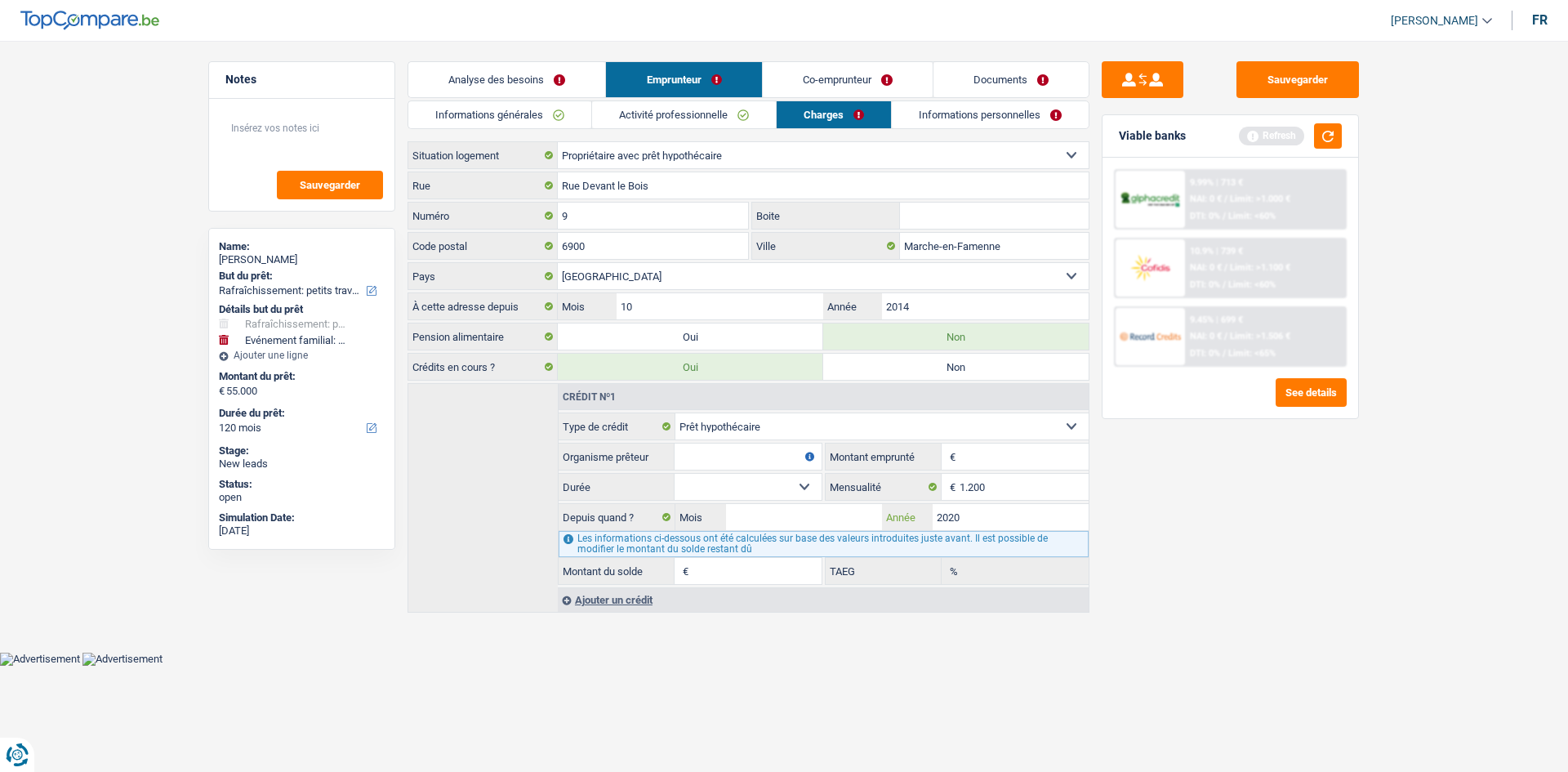
type input "2020"
click at [536, 272] on input "Mois" at bounding box center [804, 517] width 156 height 26
click at [536, 272] on input "5" at bounding box center [804, 517] width 156 height 26
type input "5"
click at [536, 272] on select "120 mois 132 mois 144 mois 180 mois 240 mois 300 mois 360 mois 420 mois Sélecti…" at bounding box center [748, 486] width 147 height 26
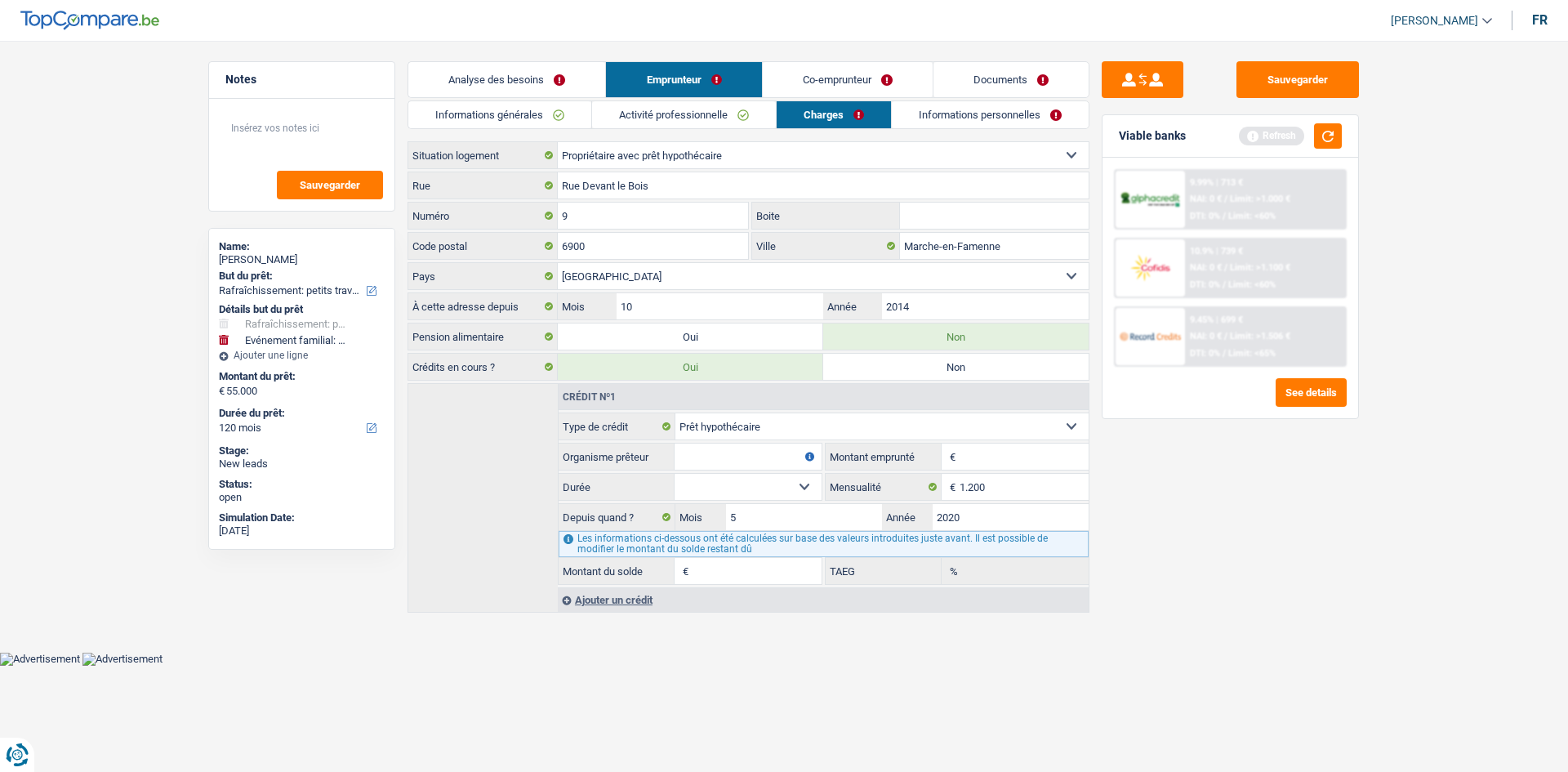
click at [536, 272] on select "120 mois 132 mois 144 mois 180 mois 240 mois 300 mois 360 mois 420 mois Sélecti…" at bounding box center [748, 486] width 147 height 26
click at [536, 272] on input "Montant" at bounding box center [1024, 457] width 129 height 26
click at [536, 272] on select "120 mois 132 mois 144 mois 180 mois 240 mois 300 mois 360 mois 420 mois Sélecti…" at bounding box center [748, 486] width 147 height 26
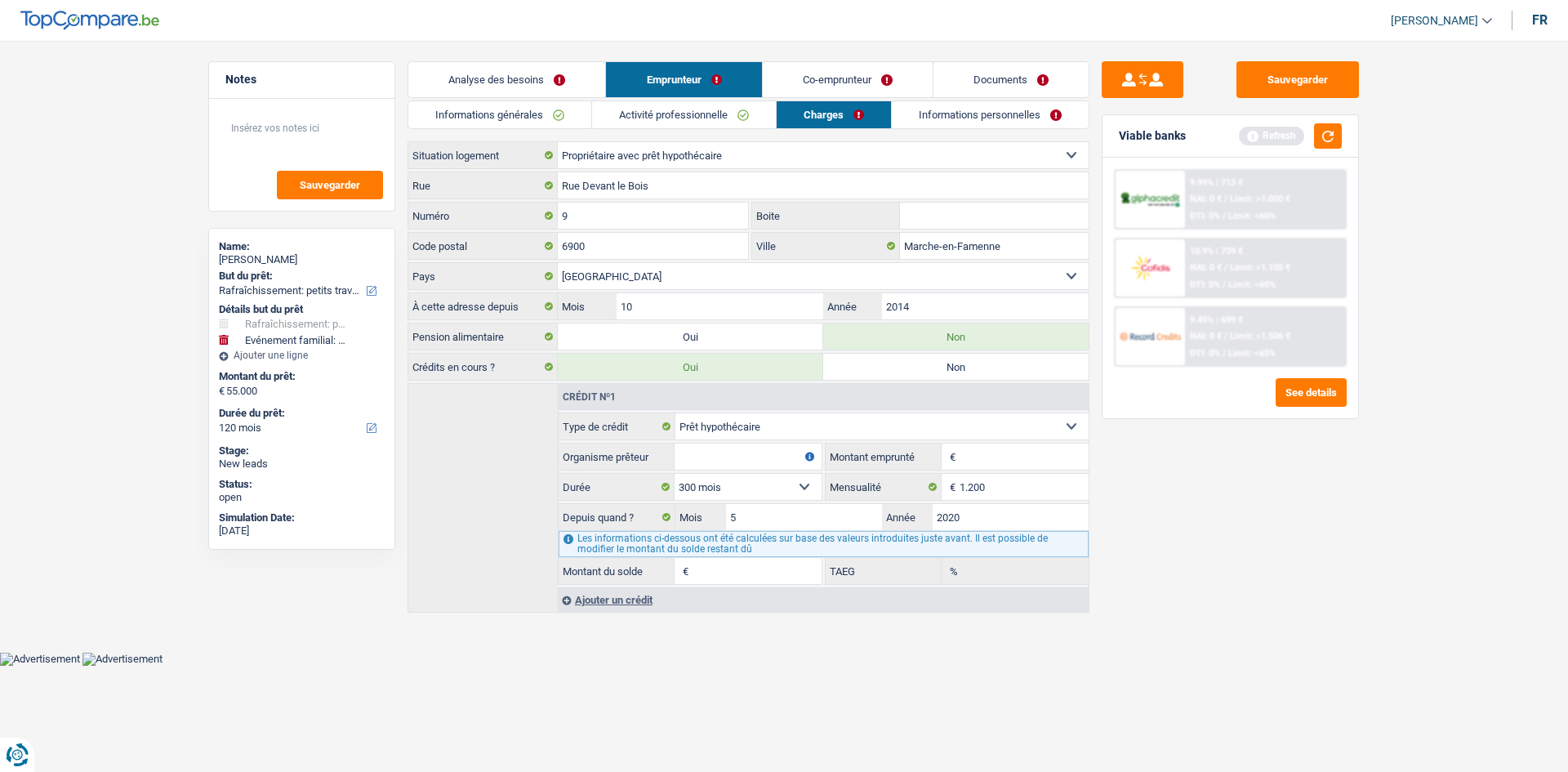
select select "180"
click at [536, 272] on select "120 mois 132 mois 144 mois 180 mois 240 mois 300 mois 360 mois 420 mois Sélecti…" at bounding box center [748, 486] width 147 height 26
click at [536, 272] on input "Montant" at bounding box center [1024, 457] width 129 height 26
type input "2"
select select
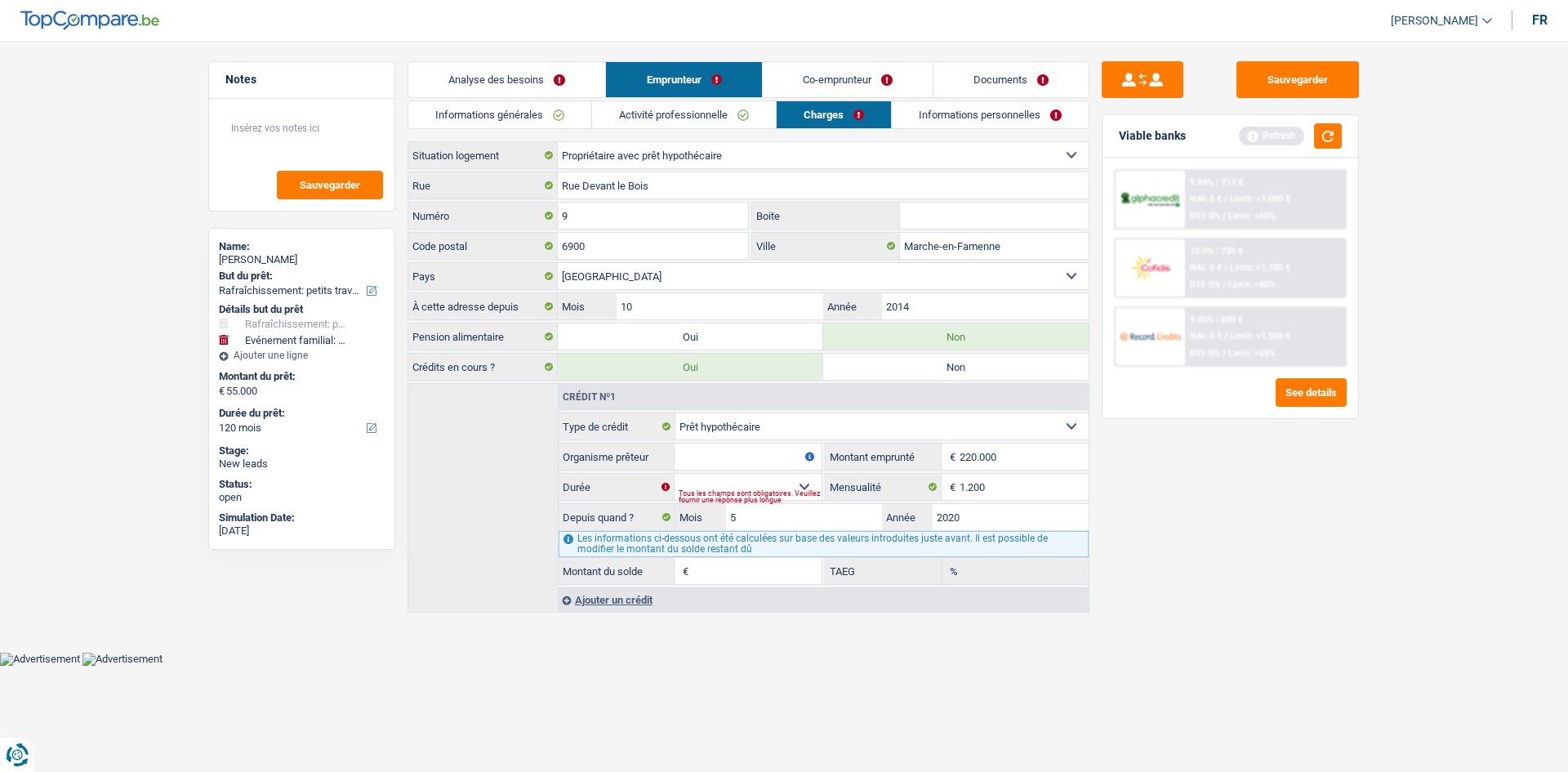
type input "220.000"
click at [536, 272] on div "Sauvegarder Viable banks Refresh 9.99% | 713 € NAI: 0 € / Limit: >1.000 € DTI: …" at bounding box center [1230, 402] width 282 height 680
click at [536, 272] on select "120 mois 132 mois 144 mois 180 mois 240 mois 300 mois 360 mois 420 mois Sélecti…" at bounding box center [748, 486] width 147 height 26
select select "180"
click at [536, 272] on select "120 mois 132 mois 144 mois 180 mois 240 mois 300 mois 360 mois 420 mois Sélecti…" at bounding box center [748, 486] width 147 height 26
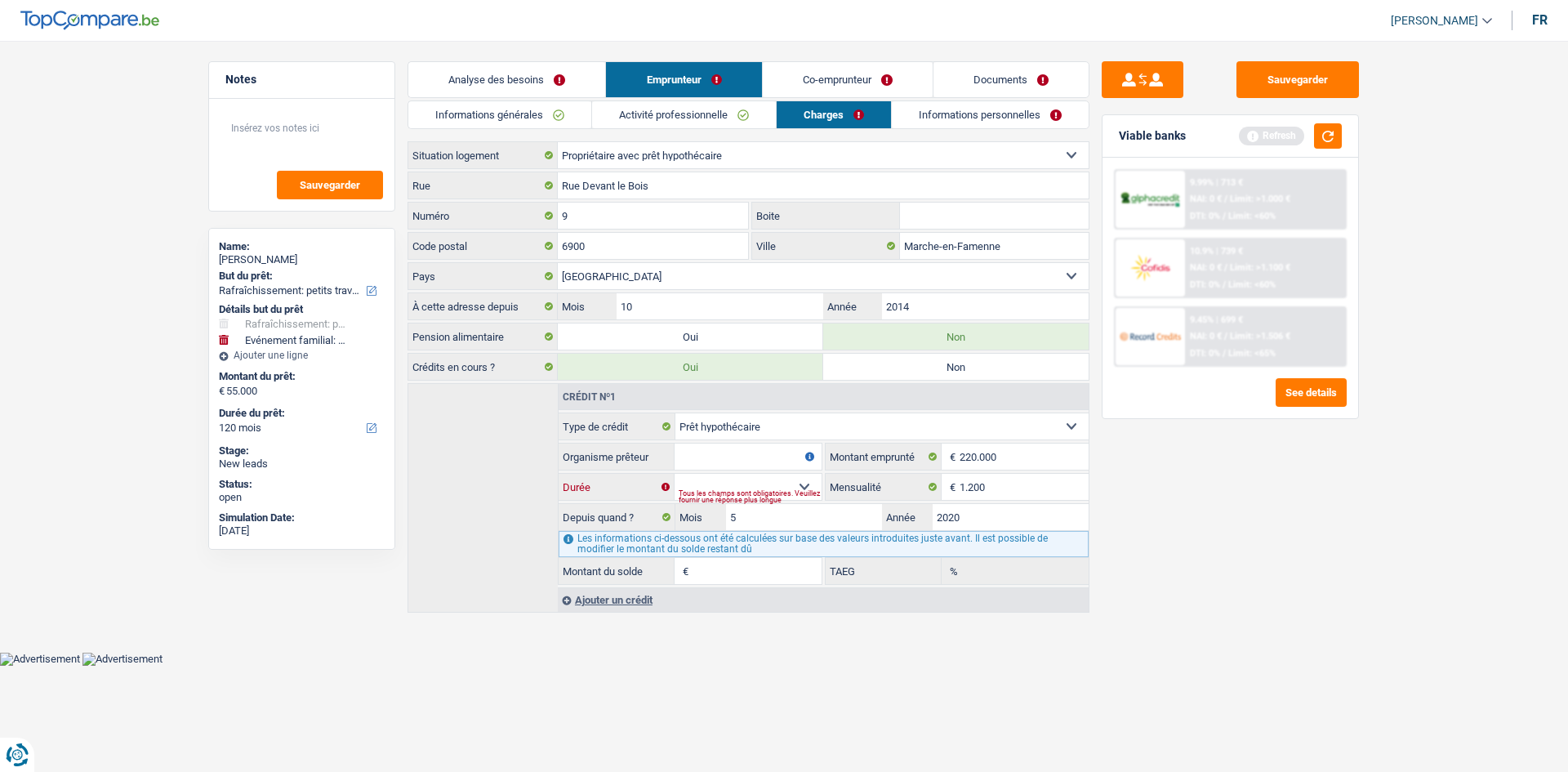
type input "142.088"
type input "0,00"
click at [536, 272] on div "Sauvegarder Viable banks Refresh 9.99% | 713 € NAI: 0 € / Limit: >1.000 € DTI: …" at bounding box center [1230, 402] width 282 height 680
click at [536, 272] on input "220.000" at bounding box center [1024, 457] width 129 height 26
type input "22.000"
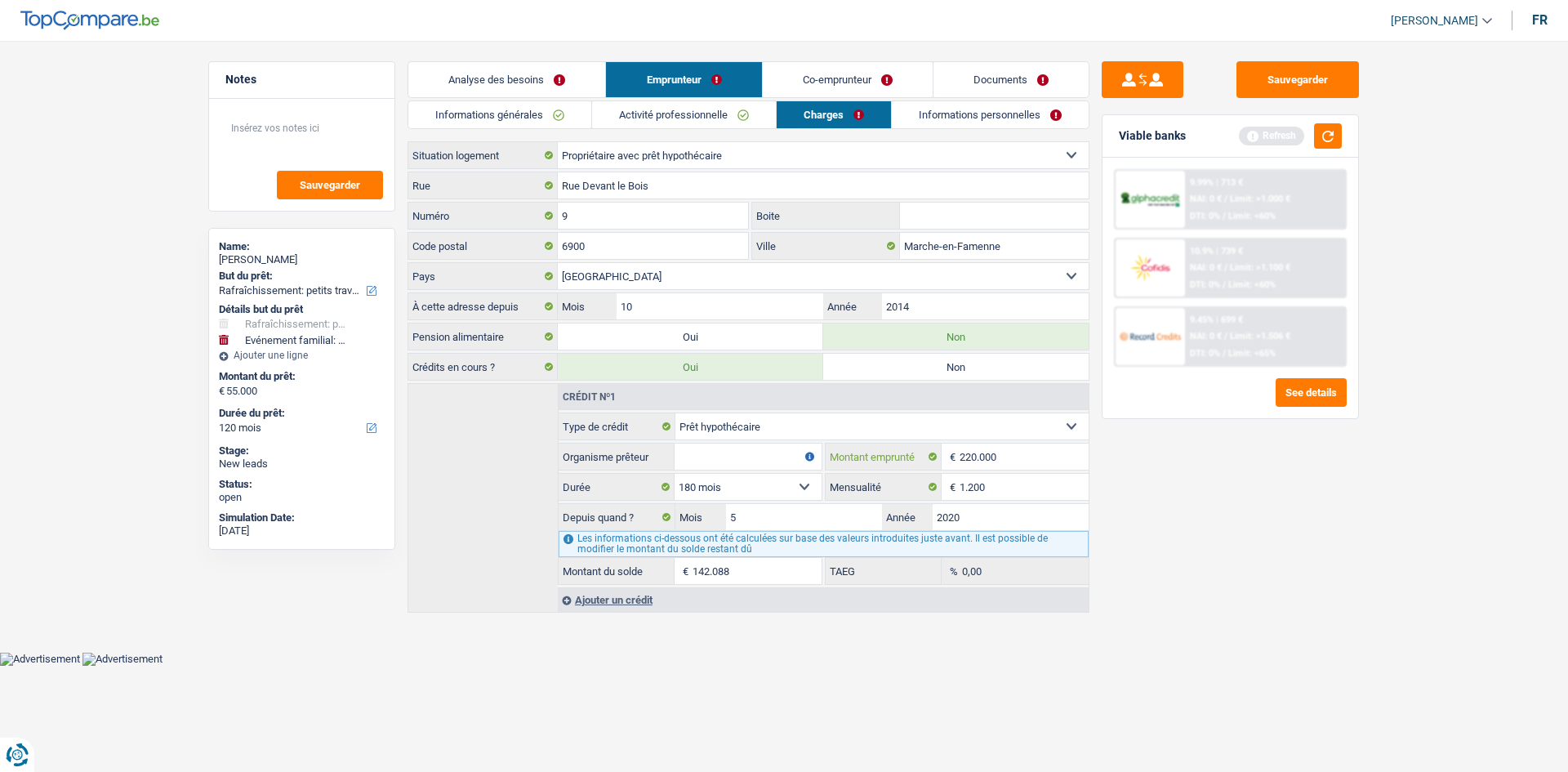
select select
type input "2"
type input "28.000"
click at [536, 272] on div "Sauvegarder Viable banks Refresh 9.99% | 713 € NAI: 0 € / Limit: >1.000 € DTI: …" at bounding box center [1230, 402] width 282 height 680
click at [536, 272] on input "28.000" at bounding box center [1024, 457] width 129 height 26
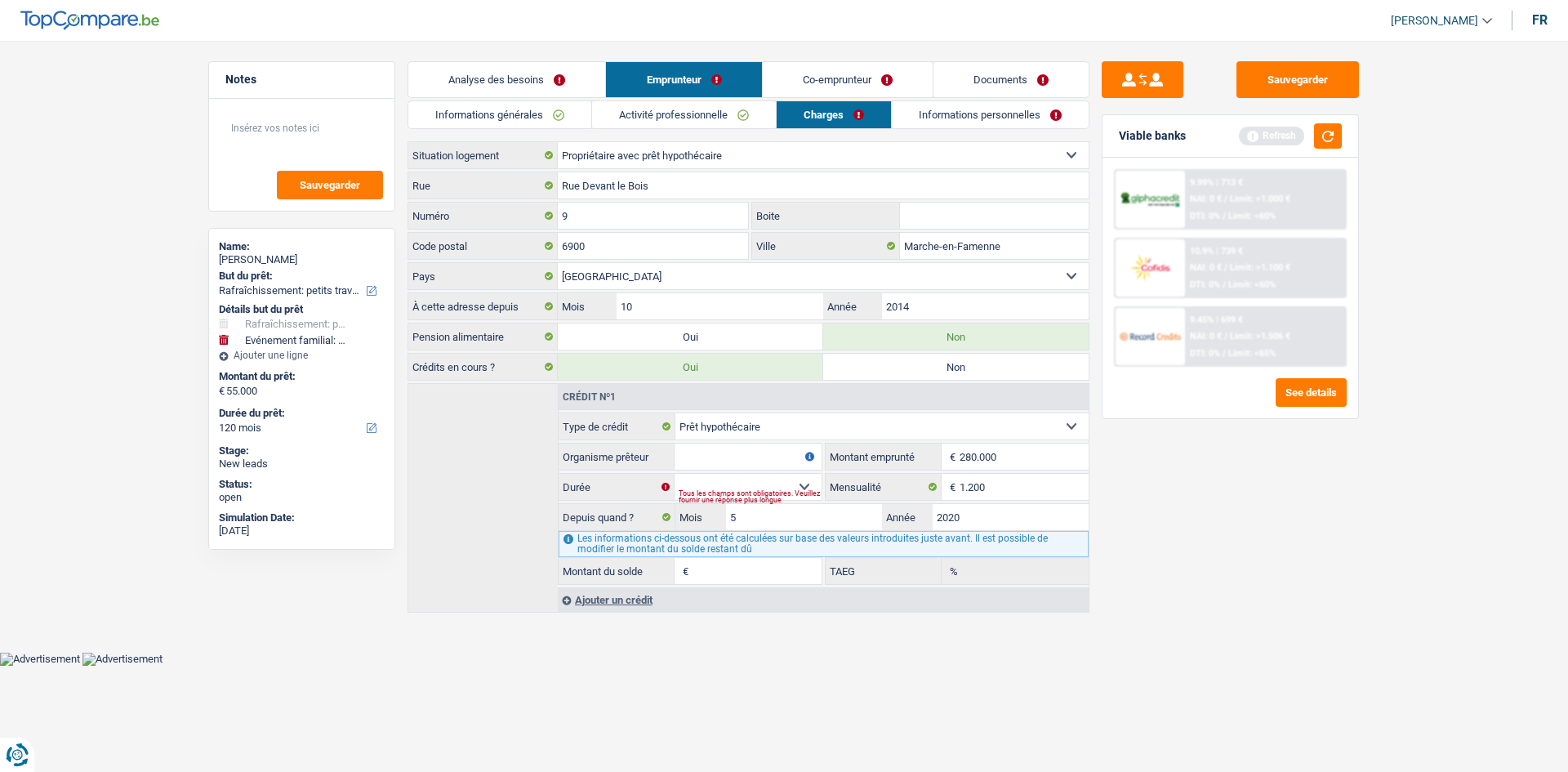
type input "280.000"
click at [536, 272] on div "Sauvegarder Viable banks Refresh 9.99% | 713 € NAI: 0 € / Limit: >1.000 € DTI: …" at bounding box center [1230, 402] width 282 height 680
click at [536, 272] on select "120 mois 132 mois 144 mois 180 mois 240 mois 300 mois 360 mois 420 mois Sélecti…" at bounding box center [748, 486] width 147 height 26
select select "180"
click at [536, 272] on select "120 mois 132 mois 144 mois 180 mois 240 mois 300 mois 360 mois 420 mois Sélecti…" at bounding box center [748, 486] width 147 height 26
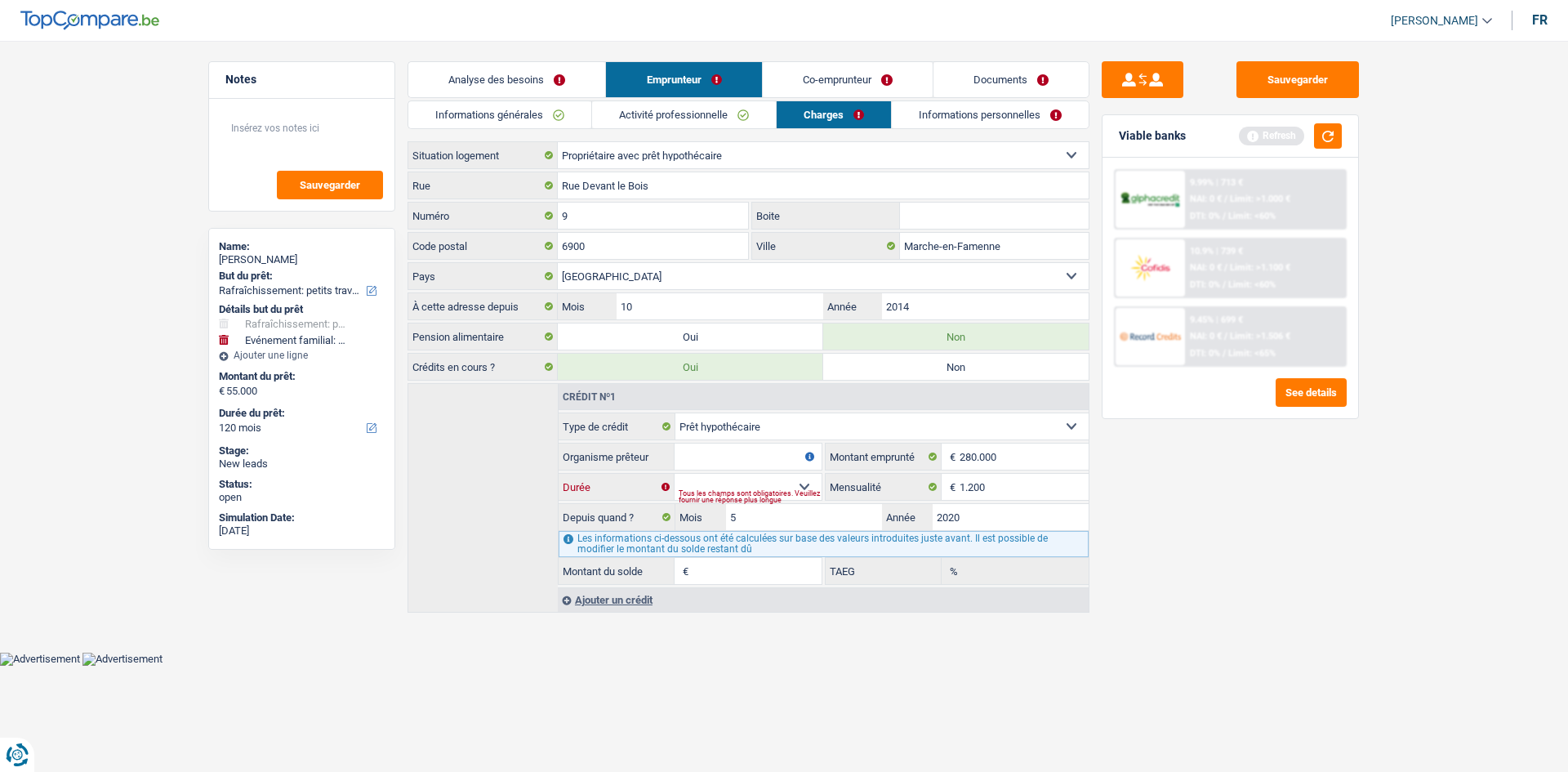
type input "165.893"
type input "0,00"
drag, startPoint x: 1178, startPoint y: 543, endPoint x: 1137, endPoint y: 537, distance: 41.4
click at [536, 272] on div "Sauvegarder Viable banks Refresh 9.99% | 713 € NAI: 0 € / Limit: >1.000 € DTI: …" at bounding box center [1230, 402] width 282 height 680
click at [536, 272] on input "280.000" at bounding box center [1024, 457] width 129 height 26
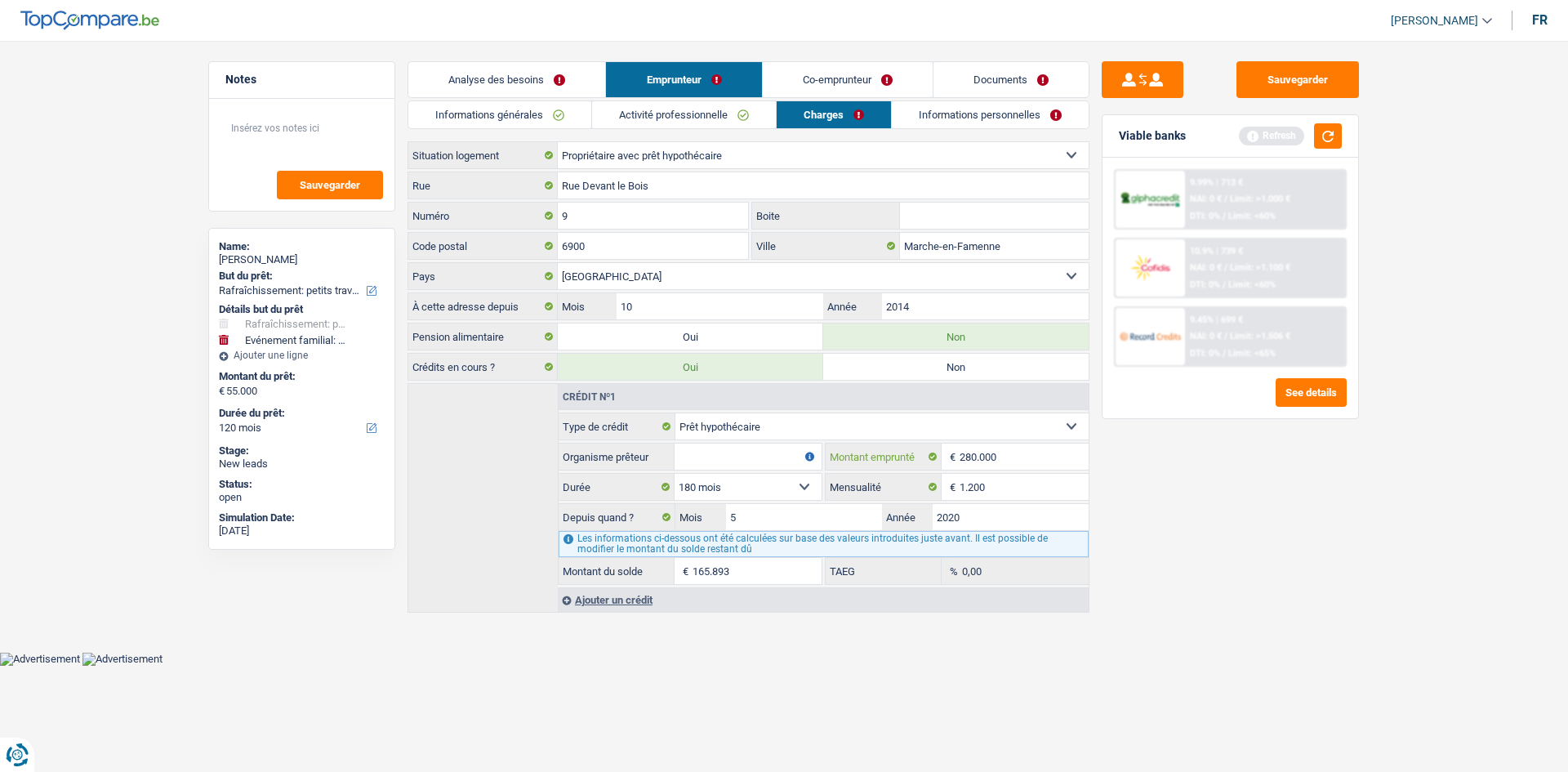
type input "28.000"
select select
type input "2"
type input "7"
type input "120.000"
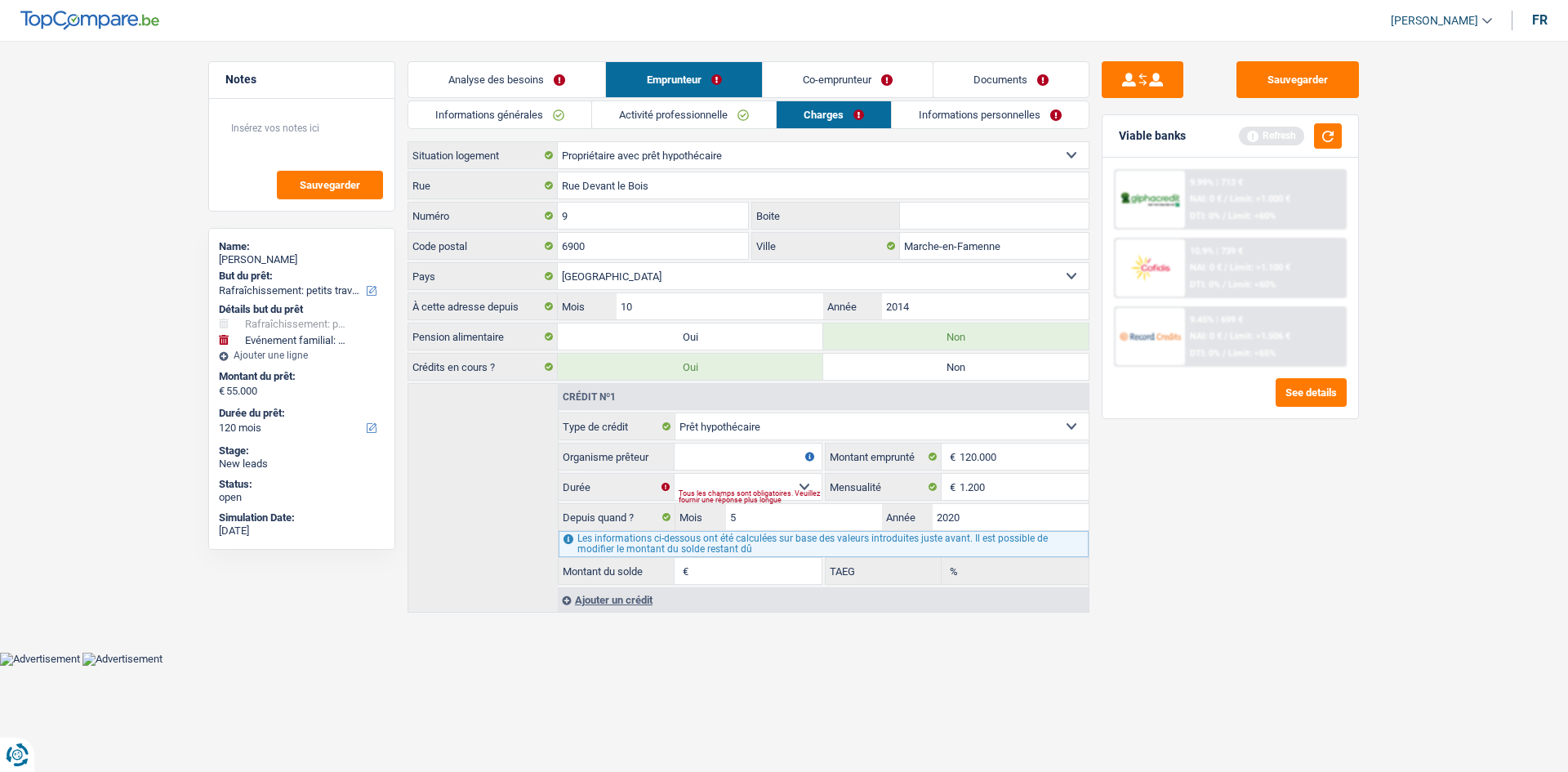
drag, startPoint x: 1228, startPoint y: 518, endPoint x: 1132, endPoint y: 473, distance: 106.0
click at [536, 272] on div "Sauvegarder Viable banks Refresh 9.99% | 713 € NAI: 0 € / Limit: >1.000 € DTI: …" at bounding box center [1230, 402] width 282 height 680
click at [536, 272] on select "120 mois 132 mois 144 mois 180 mois 240 mois 300 mois 360 mois 420 mois Sélecti…" at bounding box center [748, 486] width 147 height 26
select select "180"
click at [536, 272] on select "120 mois 132 mois 144 mois 180 mois 240 mois 300 mois 360 mois 420 mois Sélecti…" at bounding box center [748, 486] width 147 height 26
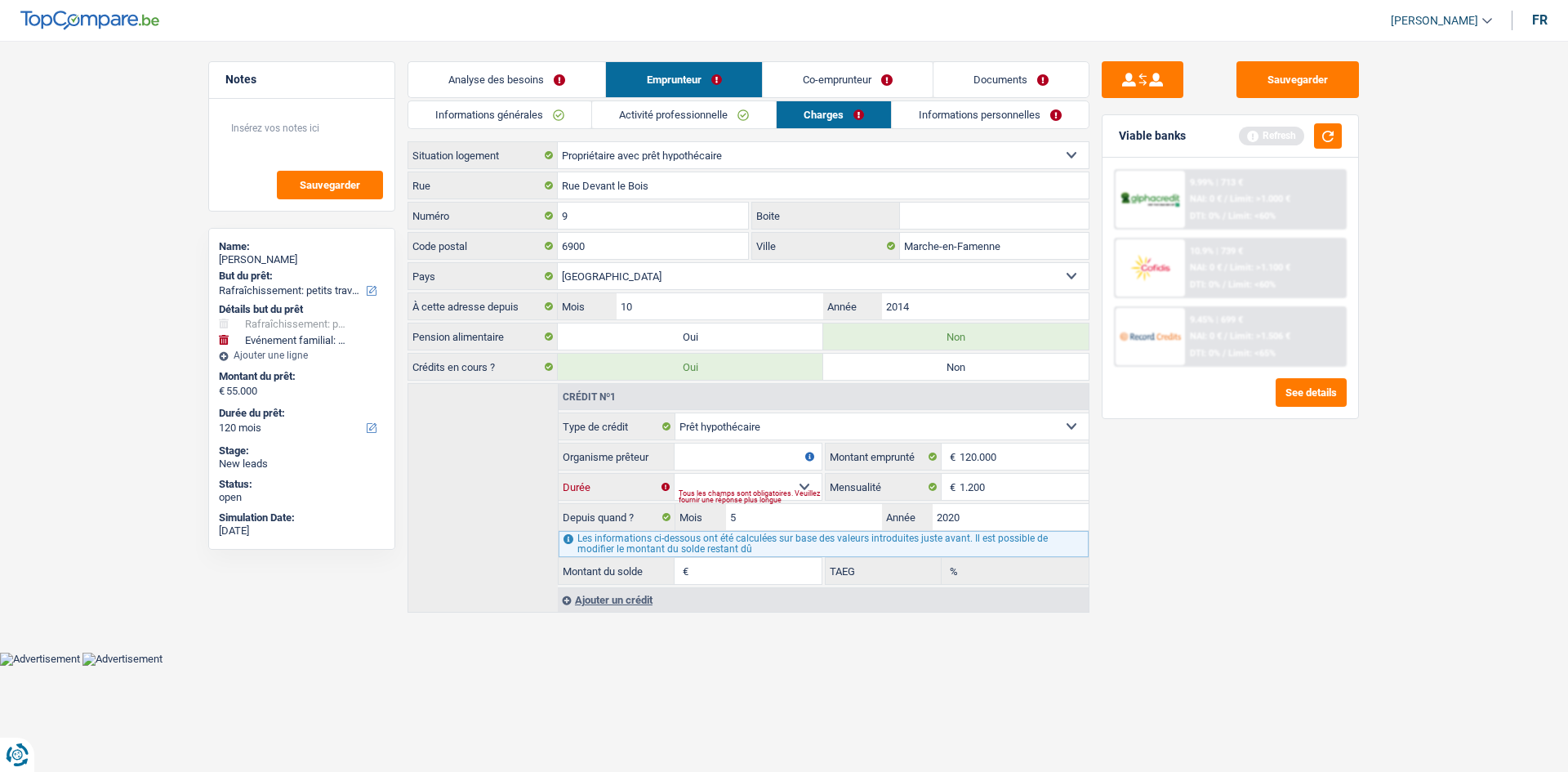
type input "94.197"
type input "9,12"
click at [536, 272] on div "Sauvegarder Viable banks Refresh 9.99% | 713 € NAI: 0 € / Limit: >1.000 € DTI: …" at bounding box center [1230, 402] width 282 height 680
click at [536, 272] on input "120.000" at bounding box center [1024, 457] width 129 height 26
type input "12.000"
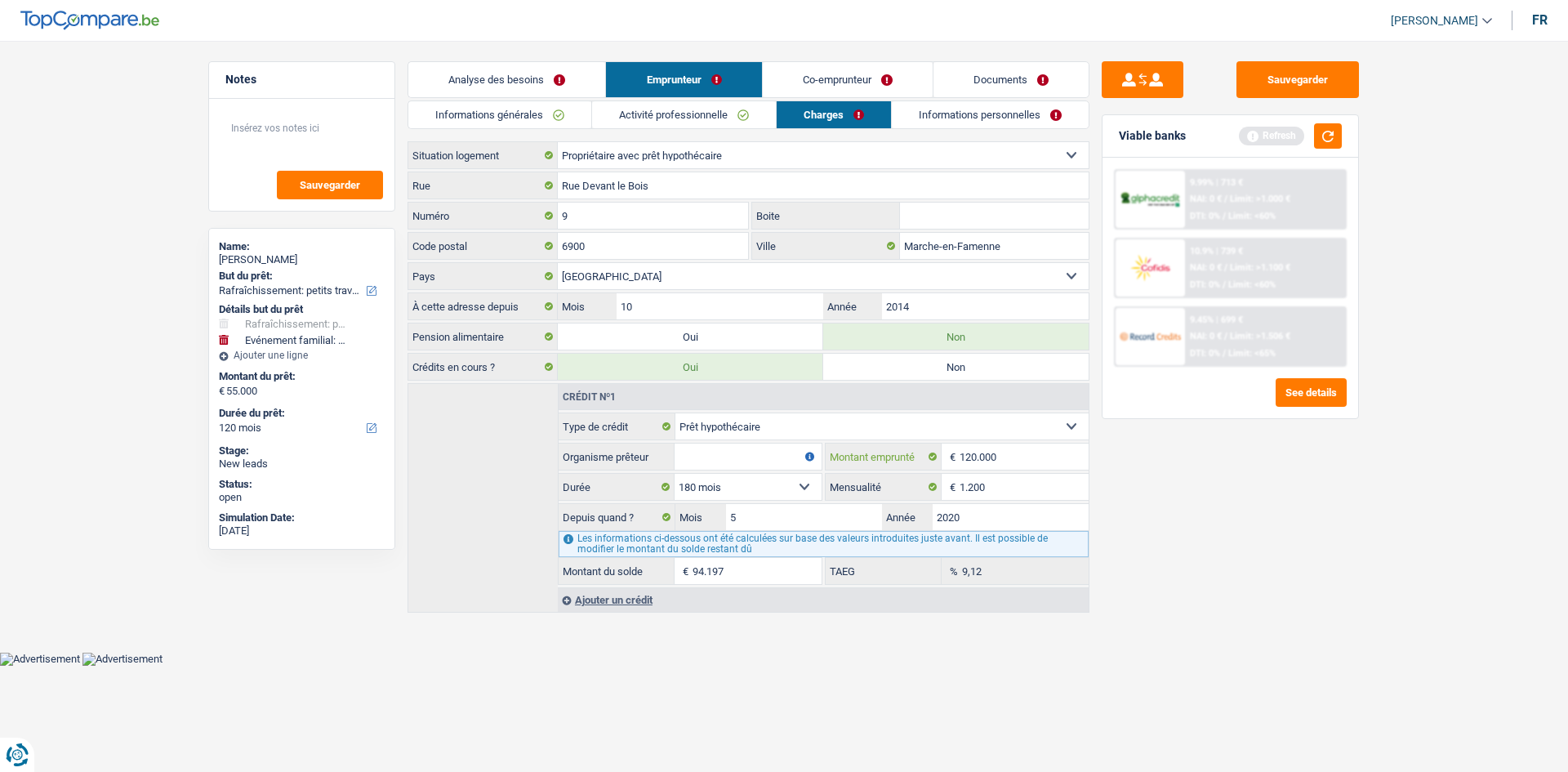
select select
type input "100.000"
drag, startPoint x: 1213, startPoint y: 537, endPoint x: 1170, endPoint y: 542, distance: 43.3
click at [536, 272] on div "Sauvegarder Viable banks Refresh 9.99% | 713 € NAI: 0 € / Limit: >1.000 € DTI: …" at bounding box center [1230, 402] width 282 height 680
click at [536, 272] on select "120 mois 132 mois 144 mois 180 mois 240 mois 300 mois 360 mois 420 mois Sélecti…" at bounding box center [748, 486] width 147 height 26
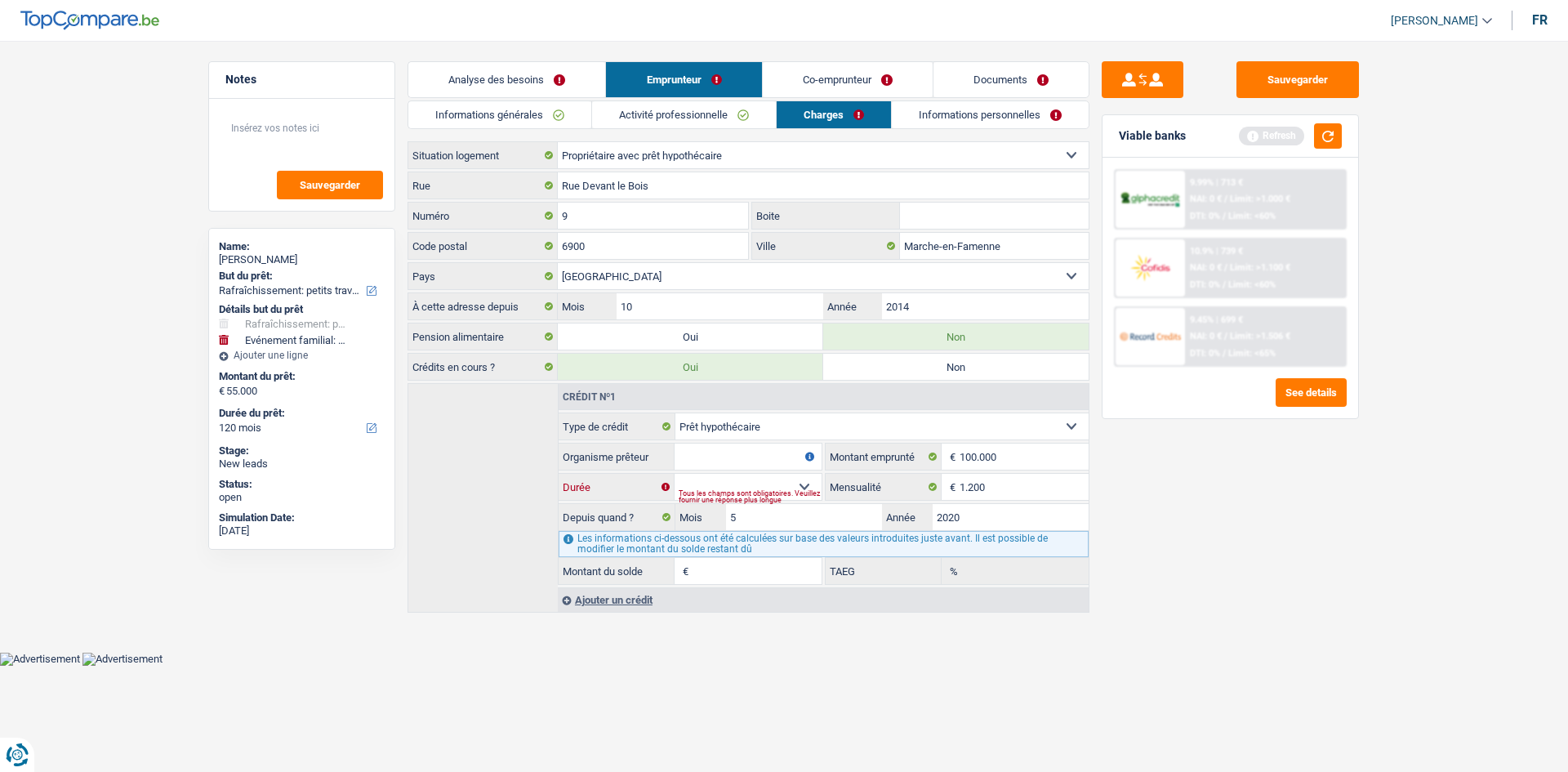
select select "180"
click at [536, 272] on select "120 mois 132 mois 144 mois 180 mois 240 mois 300 mois 360 mois 420 mois Sélecti…" at bounding box center [748, 486] width 147 height 26
type input "82.548"
type input "12,68"
click at [536, 272] on div "Sauvegarder Viable banks Refresh 9.99% | 713 € NAI: 0 € / Limit: >1.000 € DTI: …" at bounding box center [1230, 402] width 282 height 680
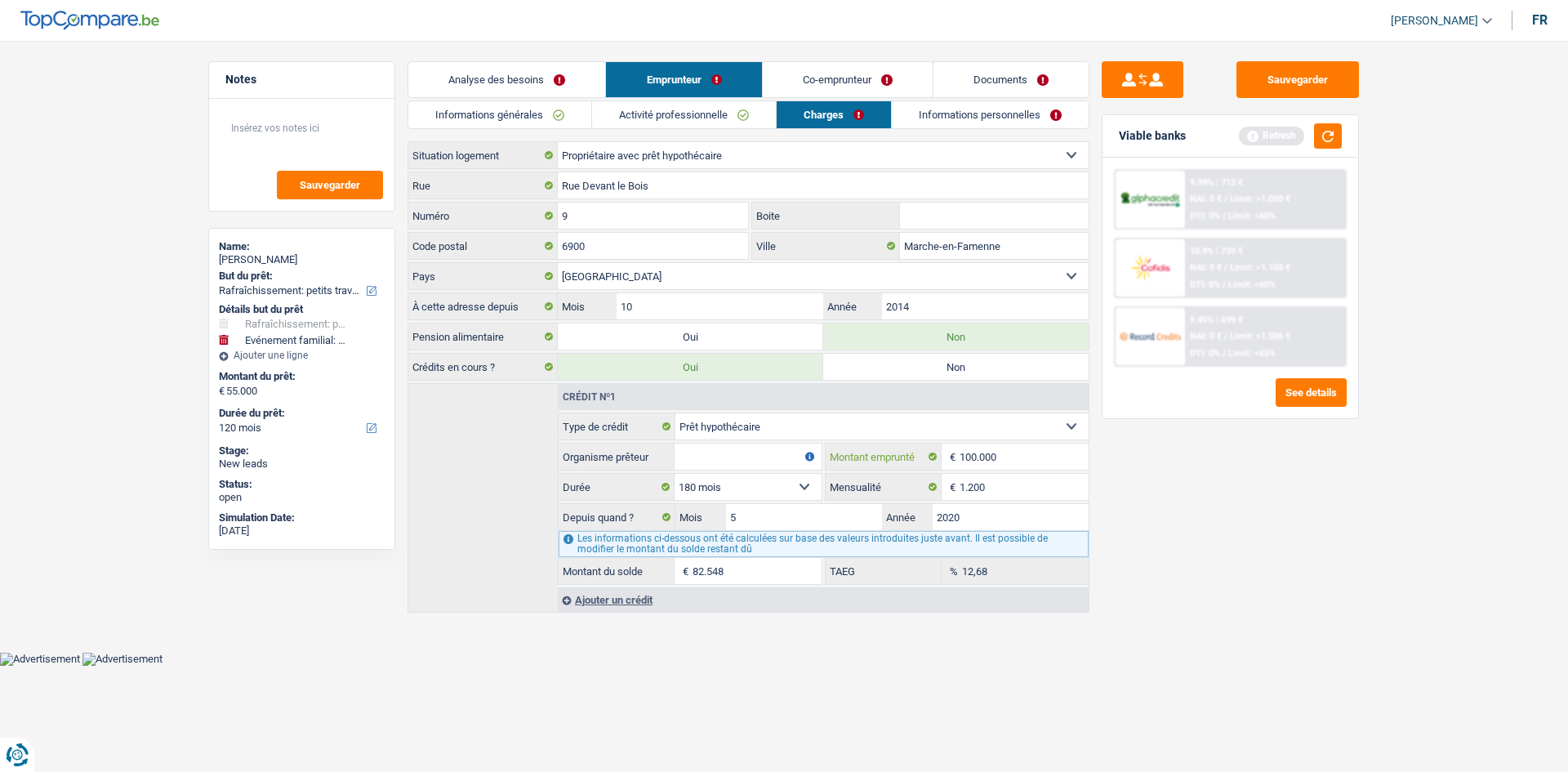
click at [536, 272] on input "100.000" at bounding box center [1024, 457] width 129 height 26
type input "10.000"
select select
type input "180.000"
drag, startPoint x: 1229, startPoint y: 520, endPoint x: 1164, endPoint y: 527, distance: 65.4
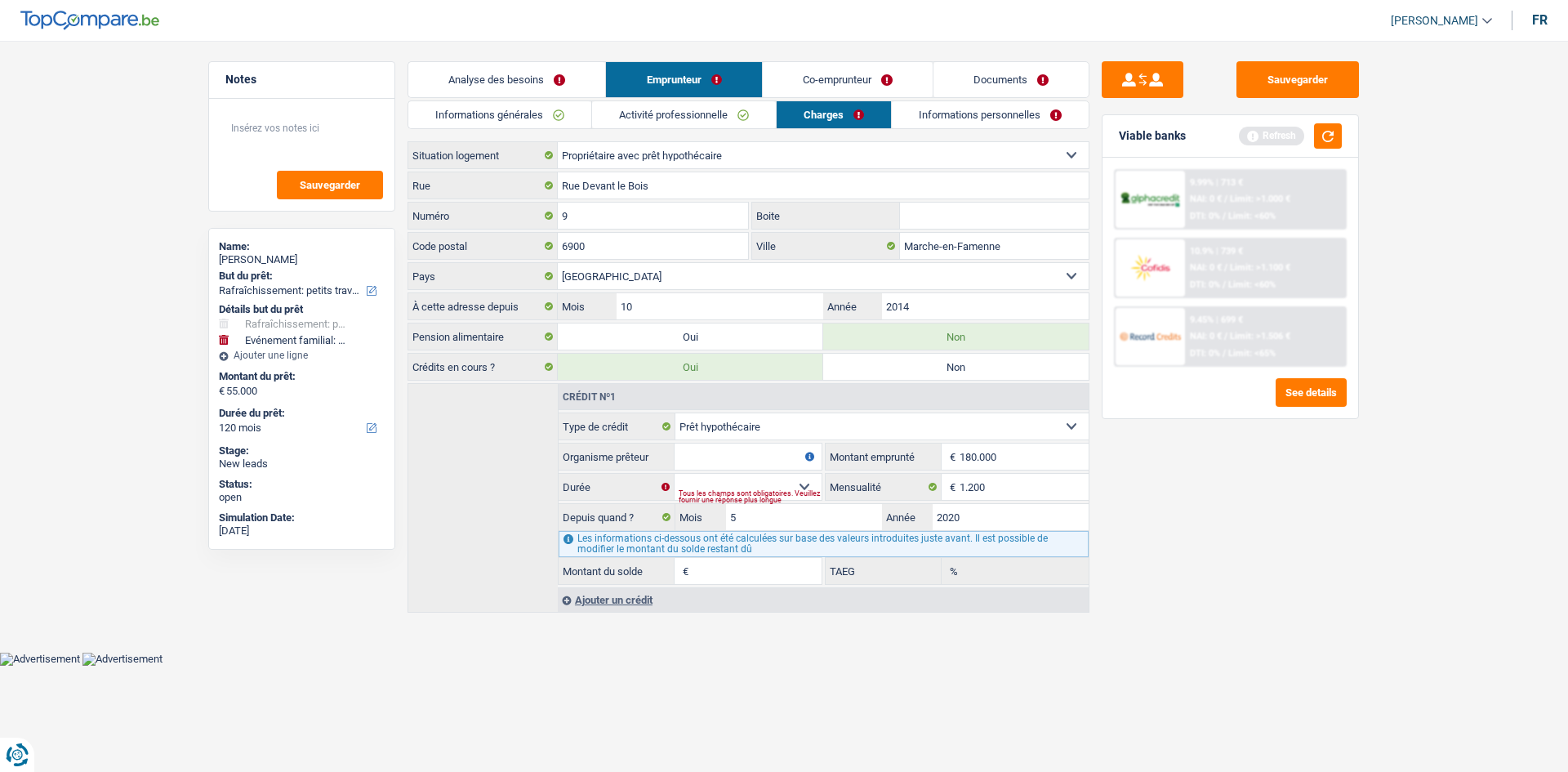
click at [536, 272] on div "Sauvegarder Viable banks Refresh 9.99% | 713 € NAI: 0 € / Limit: >1.000 € DTI: …" at bounding box center [1230, 402] width 282 height 680
click at [536, 272] on div "Tous les champs sont obligatoires. Veuillez fournir une réponse plus longue" at bounding box center [750, 496] width 143 height 6
click at [536, 272] on select "120 mois 132 mois 144 mois 180 mois 240 mois 300 mois 360 mois 420 mois Sélecti…" at bounding box center [748, 486] width 147 height 26
select select "180"
click at [536, 272] on select "120 mois 132 mois 144 mois 180 mois 240 mois 300 mois 360 mois 420 mois Sélecti…" at bounding box center [748, 486] width 147 height 26
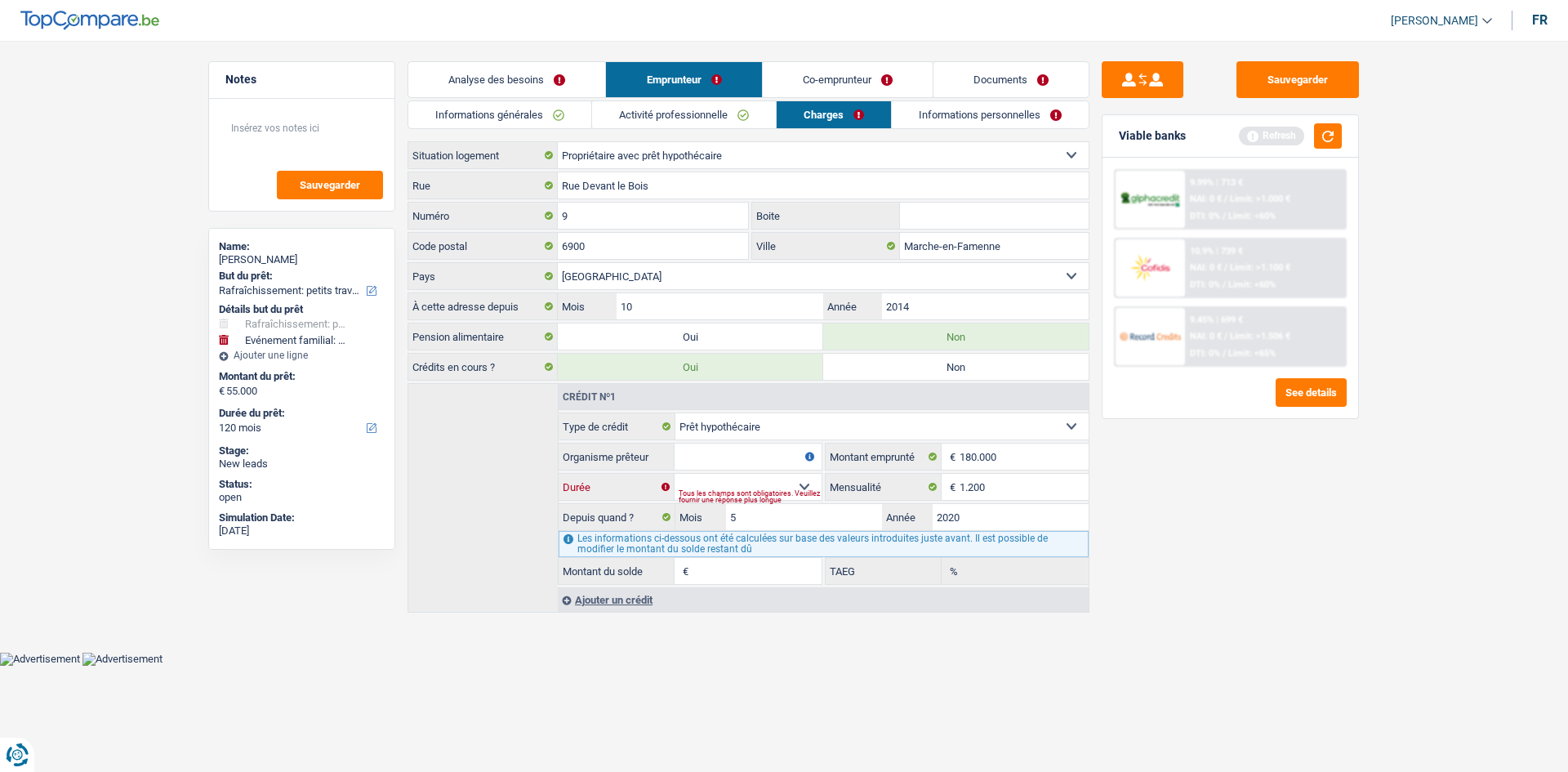
type input "124.500"
type input "2,53"
click at [536, 272] on div "Sauvegarder Viable banks Refresh 9.99% | 713 € NAI: 0 € / Limit: >1.000 € DTI: …" at bounding box center [1230, 402] width 282 height 680
click at [536, 272] on input "180.000" at bounding box center [1024, 457] width 129 height 26
type input "18.000"
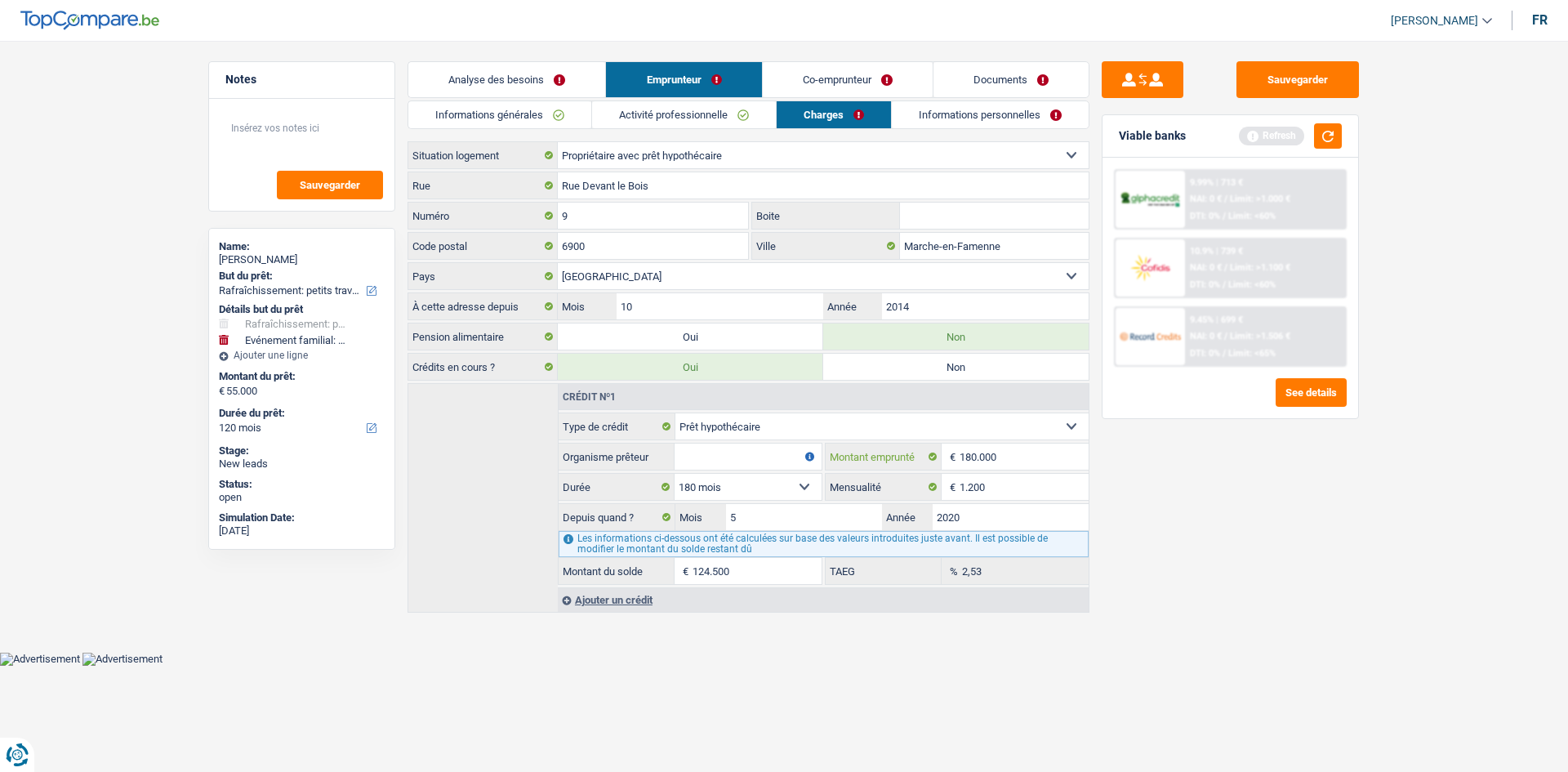
select select
type input "160.000"
click at [536, 272] on div "Sauvegarder Viable banks Refresh 9.99% | 713 € NAI: 0 € / Limit: >1.000 € DTI: …" at bounding box center [1230, 402] width 282 height 680
click at [536, 272] on select "120 mois 132 mois 144 mois 180 mois 240 mois 300 mois 360 mois 420 mois Sélecti…" at bounding box center [748, 486] width 147 height 26
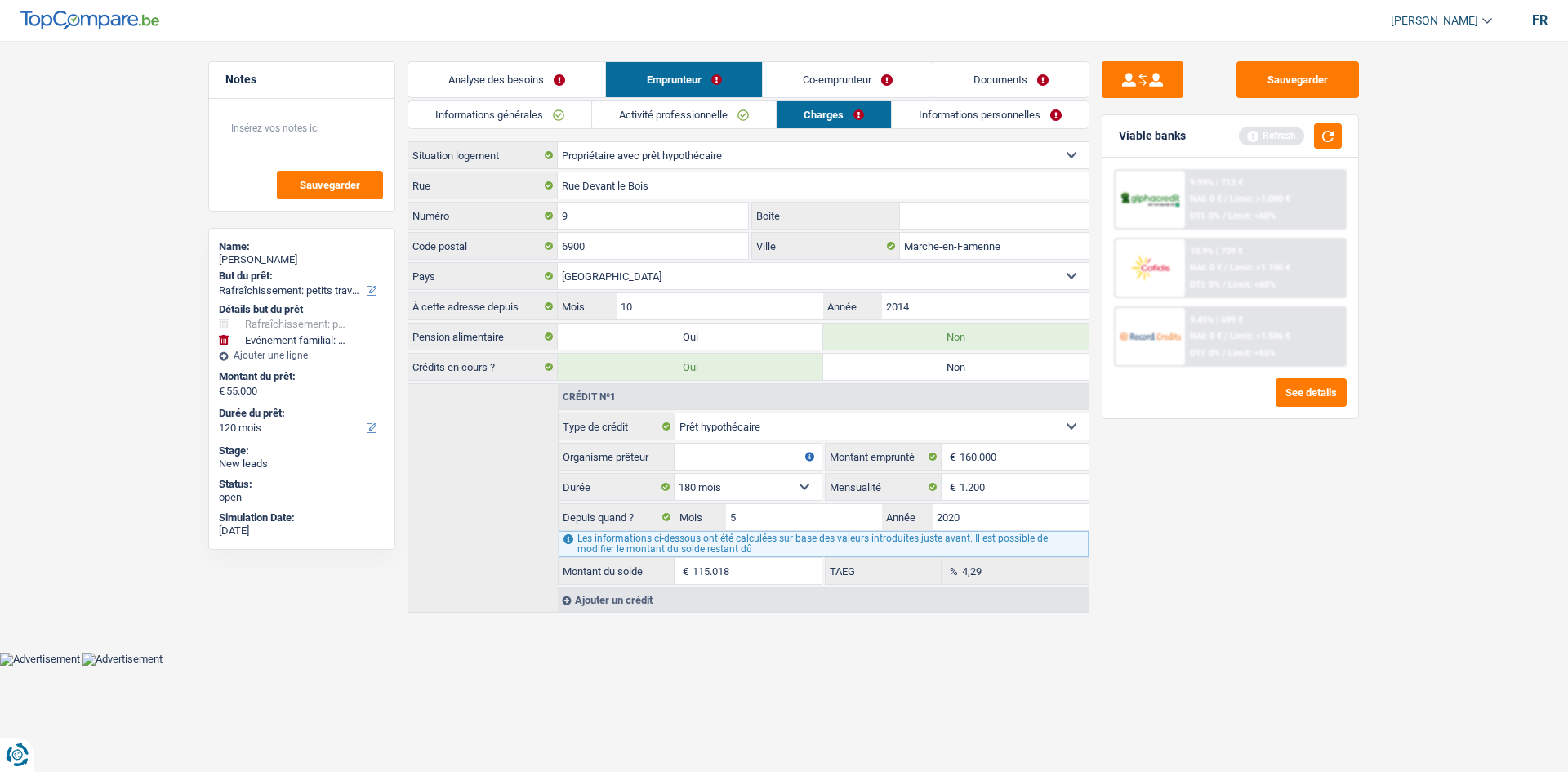
click at [536, 272] on input "Organisme prêteur" at bounding box center [748, 457] width 147 height 26
click at [536, 272] on div "Ajouter un crédit" at bounding box center [824, 599] width 531 height 25
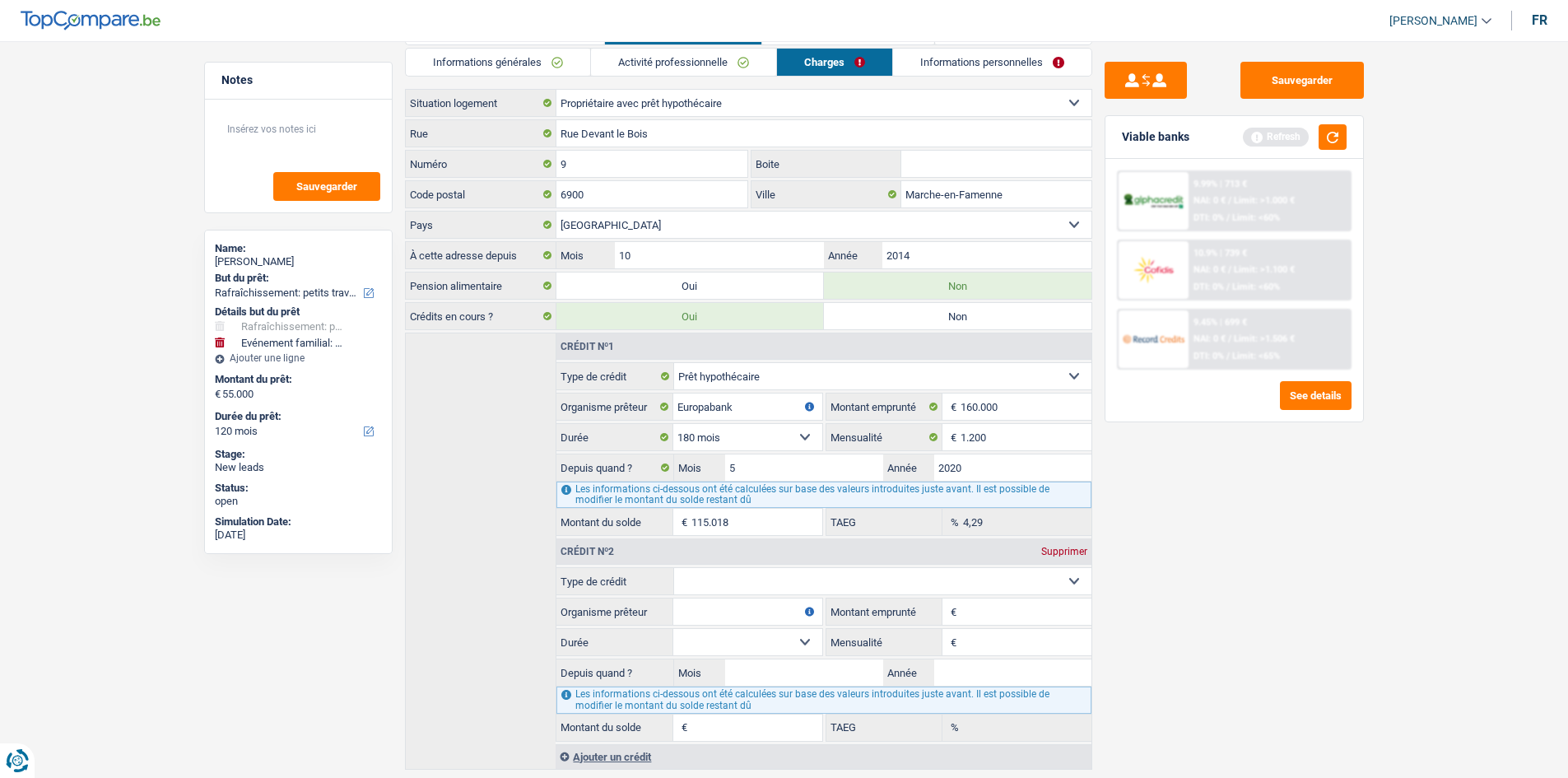
scroll to position [97, 0]
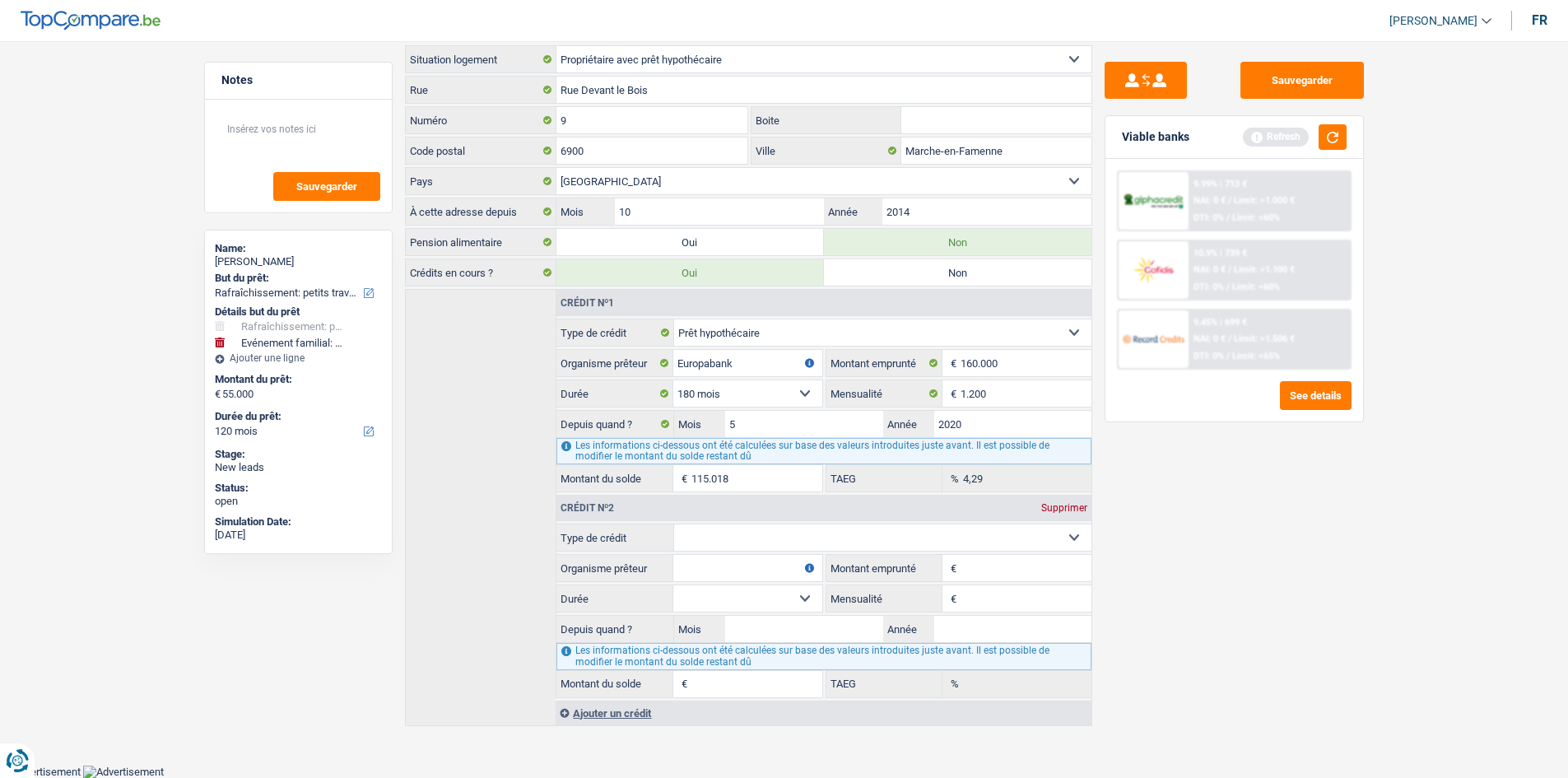
drag, startPoint x: 774, startPoint y: 549, endPoint x: 783, endPoint y: 543, distance: 10.8
click at [540, 274] on select "Carte ou ouverture de crédit Prêt hypothécaire Vente à tempérament Prêt à tempé…" at bounding box center [883, 537] width 418 height 26
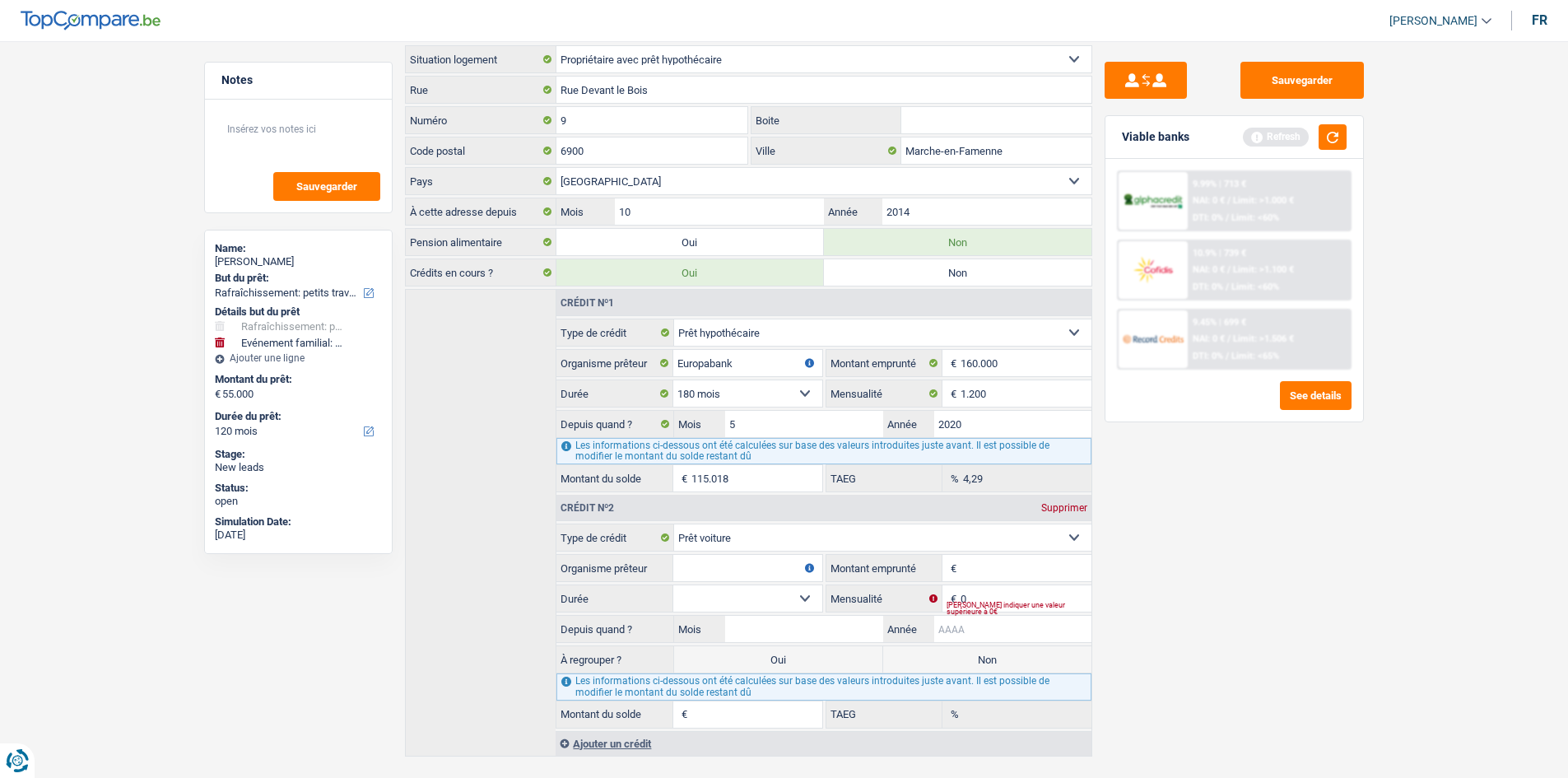
click at [540, 274] on input "Année" at bounding box center [1013, 629] width 157 height 26
click at [540, 274] on div "Sauvegarder Viable banks Refresh 9.99% | 713 € NAI: 0 € / Limit: >1.000 € DTI: …" at bounding box center [1234, 405] width 284 height 685
drag, startPoint x: 802, startPoint y: 634, endPoint x: 867, endPoint y: 643, distance: 65.6
click at [540, 274] on input "Mois" at bounding box center [804, 629] width 157 height 26
click at [540, 274] on div "Sauvegarder Viable banks Refresh 9.99% | 713 € NAI: 0 € / Limit: >1.000 € DTI: …" at bounding box center [1234, 405] width 284 height 685
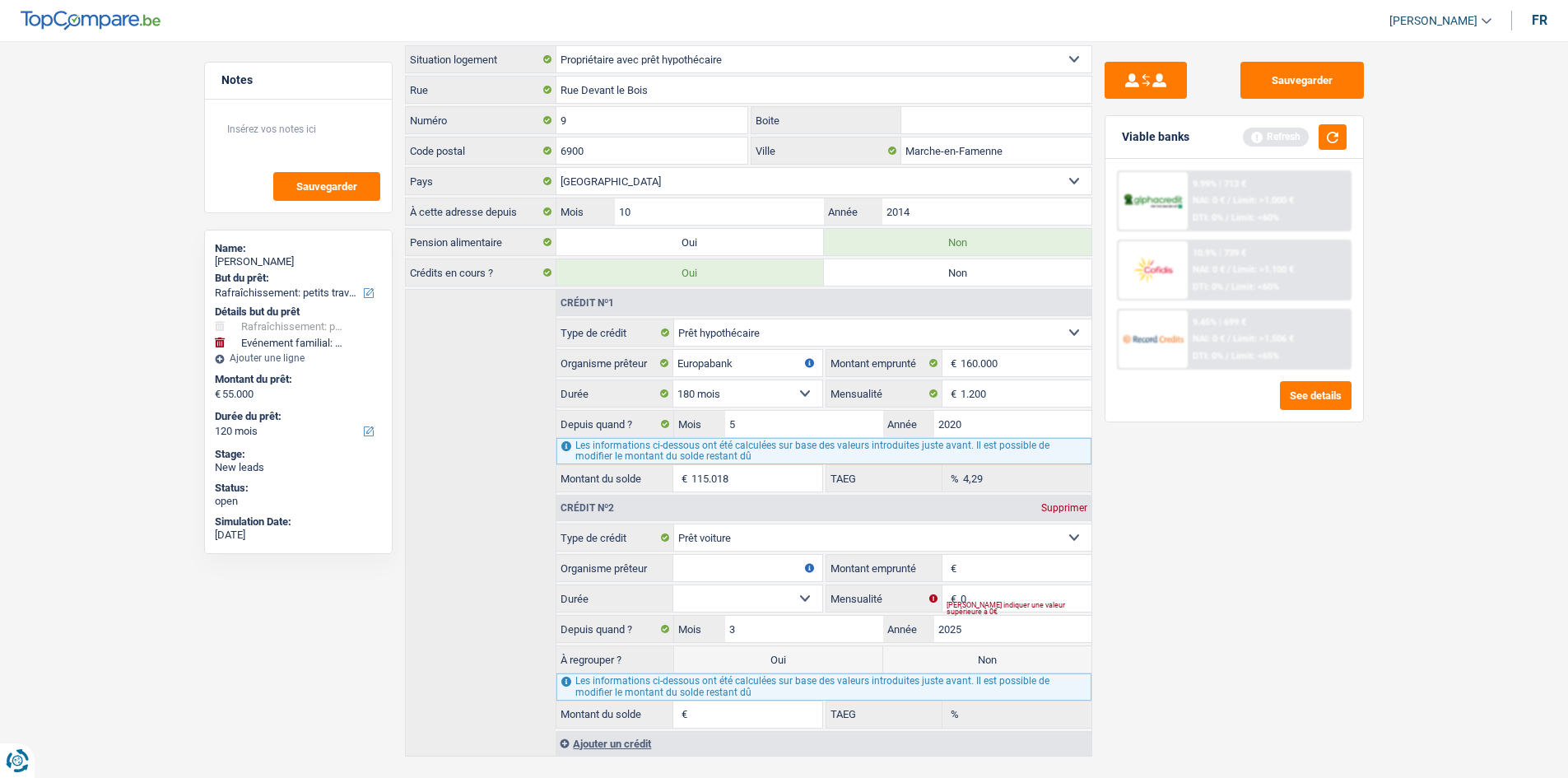
click at [540, 274] on fieldset "Carte ou ouverture de crédit Prêt hypothécaire Vente à tempérament Prêt à tempé…" at bounding box center [823, 625] width 534 height 204
click at [540, 274] on input "0" at bounding box center [1025, 598] width 130 height 26
click at [540, 274] on div "Sauvegarder Viable banks Refresh 9.99% | 713 € NAI: 0 € / Limit: >1.000 € DTI: …" at bounding box center [1234, 405] width 284 height 685
click at [540, 274] on fieldset "Carte ou ouverture de crédit Prêt hypothécaire Vente à tempérament Prêt à tempé…" at bounding box center [823, 625] width 534 height 204
click at [540, 274] on input "Montant" at bounding box center [1025, 568] width 130 height 26
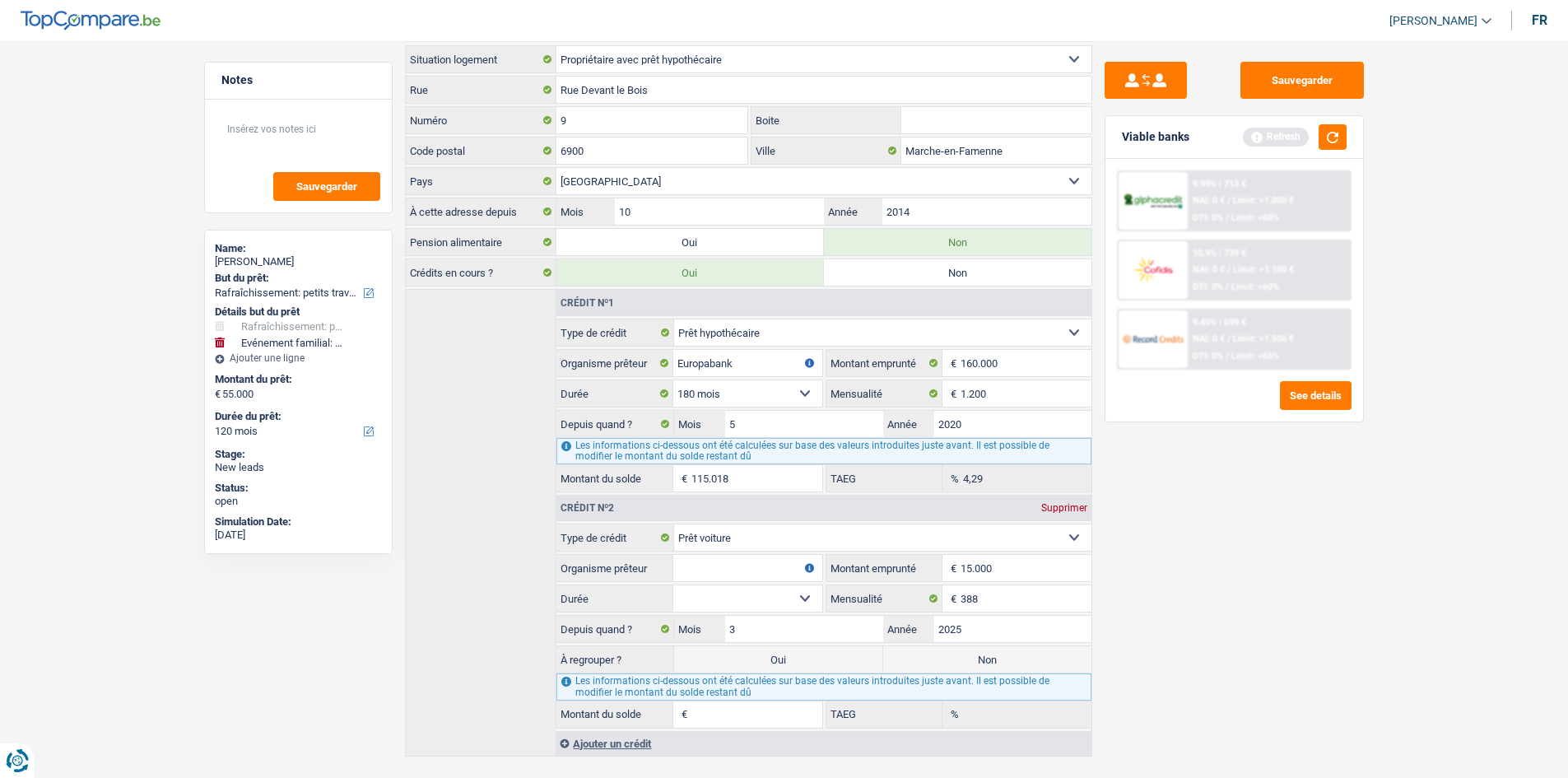
click at [540, 274] on div "Sauvegarder Viable banks Refresh 9.99% | 713 € NAI: 0 € / Limit: >1.000 € DTI: …" at bounding box center [1234, 405] width 284 height 685
click at [540, 274] on select "12 mois 18 mois 24 mois 30 mois 36 mois 42 mois 48 mois 60 mois Sélectionner un…" at bounding box center [747, 598] width 148 height 26
click at [540, 274] on div "Sauvegarder Viable banks Refresh 9.99% | 713 € NAI: 0 € / Limit: >1.000 € DTI: …" at bounding box center [1234, 405] width 284 height 685
click at [540, 274] on select "12 mois 18 mois 24 mois 30 mois 36 mois 42 mois 48 mois 60 mois Sélectionner un…" at bounding box center [747, 598] width 148 height 26
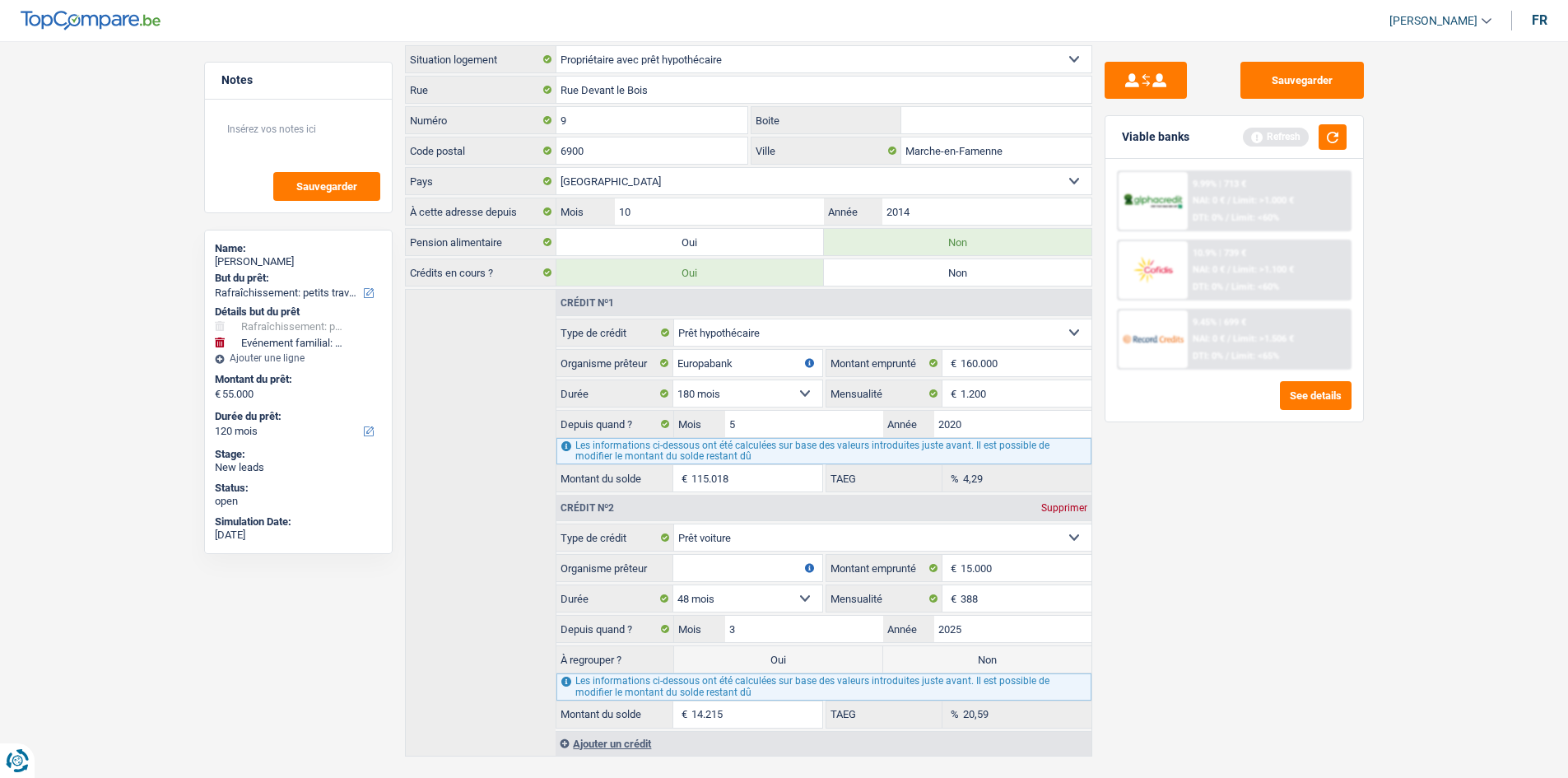
click at [540, 274] on select "12 mois 18 mois 24 mois 30 mois 36 mois 42 mois 48 mois 60 mois Sélectionner un…" at bounding box center [747, 598] width 148 height 26
click at [540, 274] on input "Organisme prêteur" at bounding box center [747, 568] width 148 height 26
click at [540, 274] on label "Non" at bounding box center [986, 659] width 208 height 26
click at [540, 274] on input "Non" at bounding box center [986, 659] width 208 height 26
click at [540, 144] on button "button" at bounding box center [1333, 137] width 28 height 26
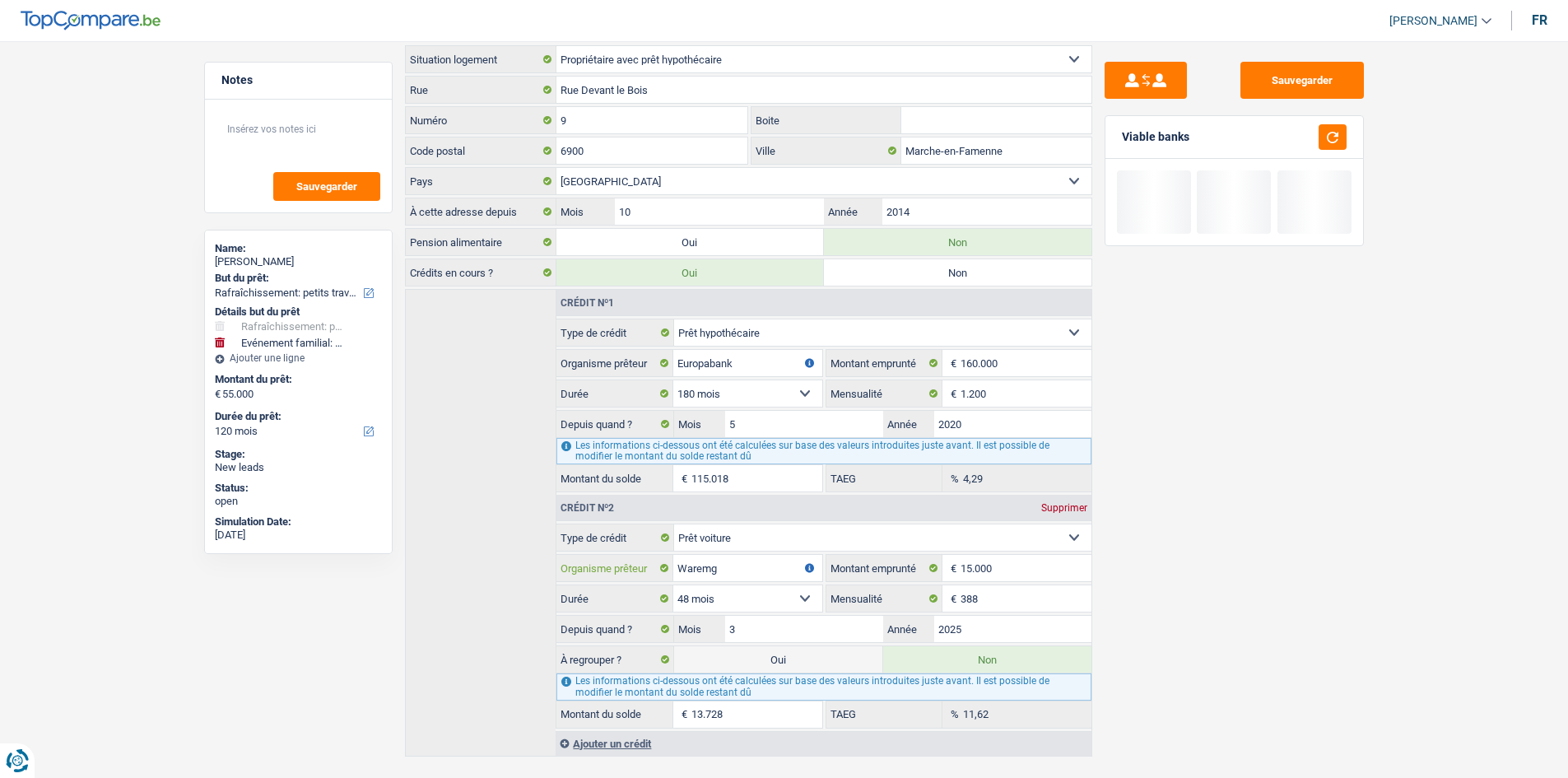
click at [540, 274] on input "Waremg" at bounding box center [747, 568] width 148 height 26
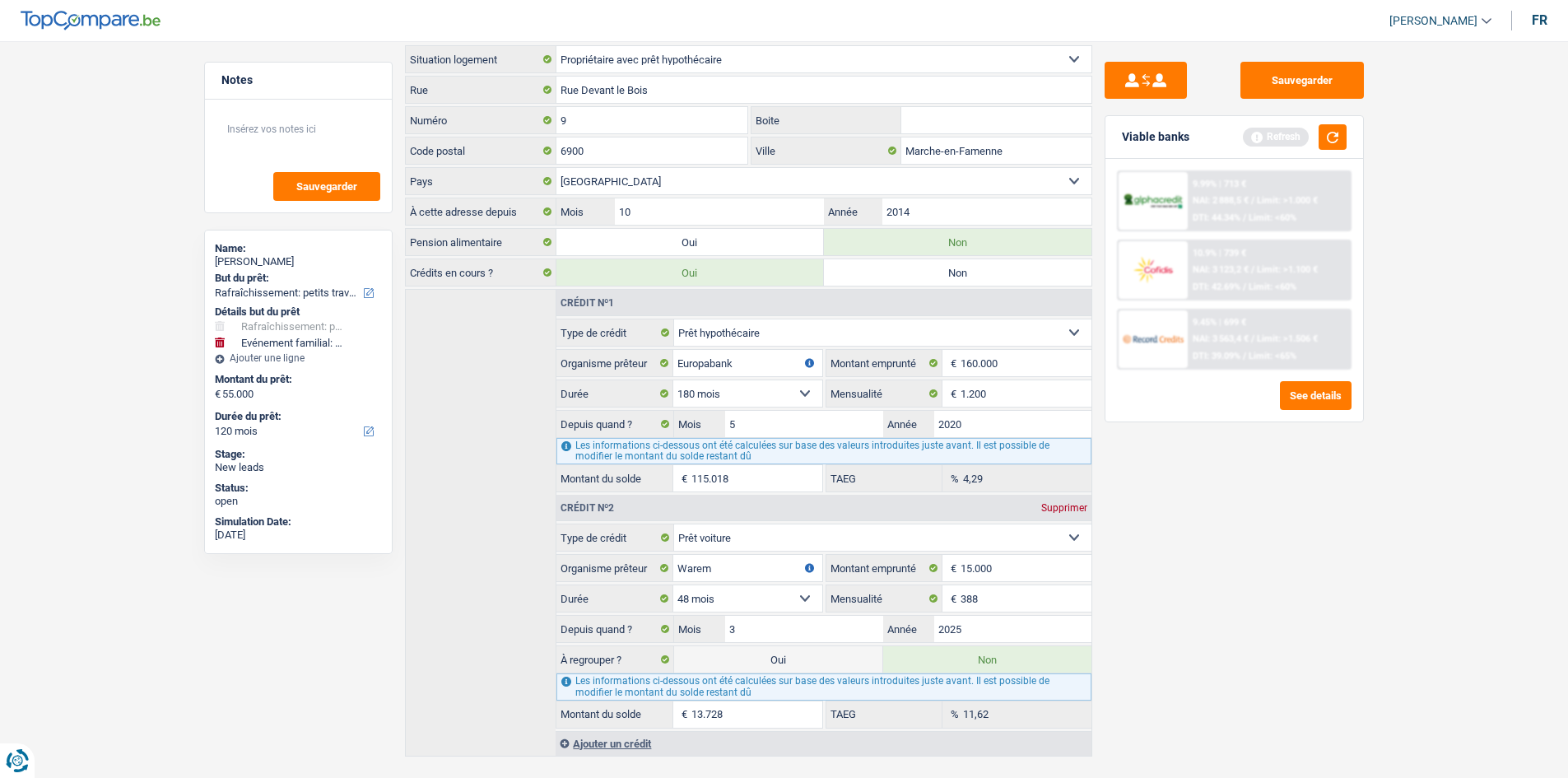
drag, startPoint x: 1185, startPoint y: 584, endPoint x: 1040, endPoint y: 628, distance: 151.5
click at [540, 274] on div "Sauvegarder Viable banks Refresh 9.99% | 713 € NAI: 2 888,5 € / Limit: >1.000 €…" at bounding box center [1234, 405] width 284 height 685
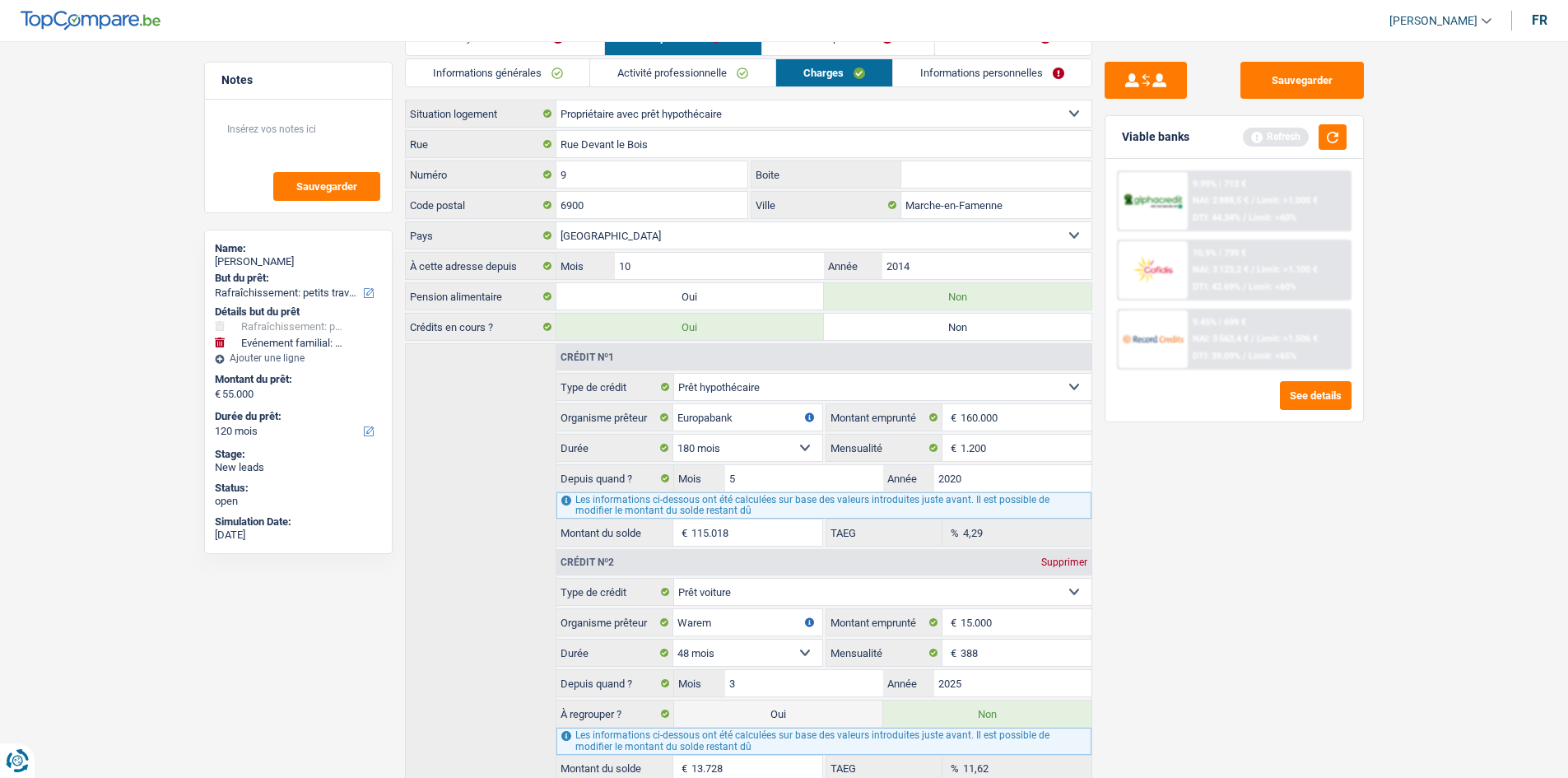
scroll to position [0, 0]
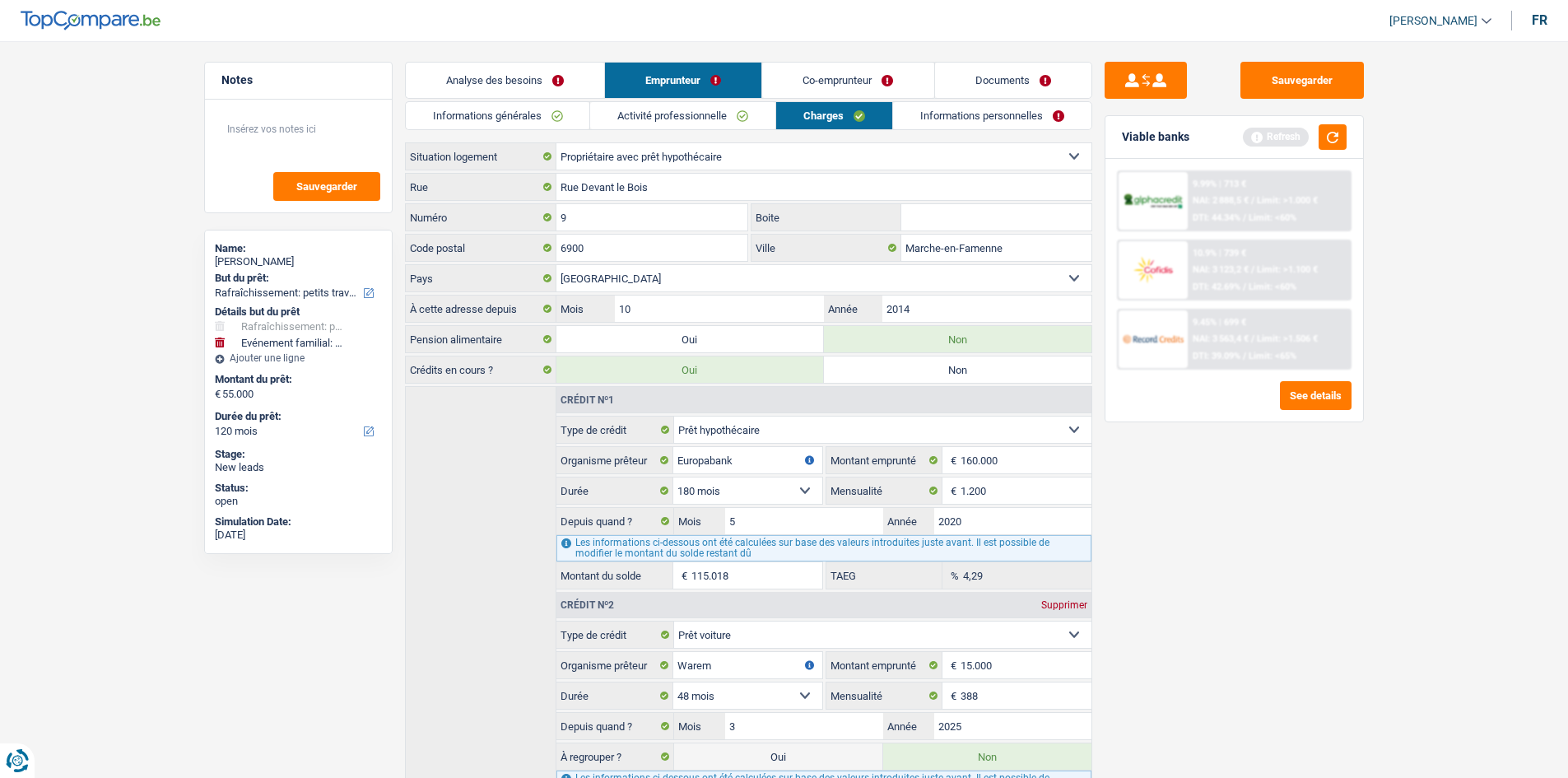
click at [540, 122] on link "Informations personnelles" at bounding box center [992, 115] width 198 height 27
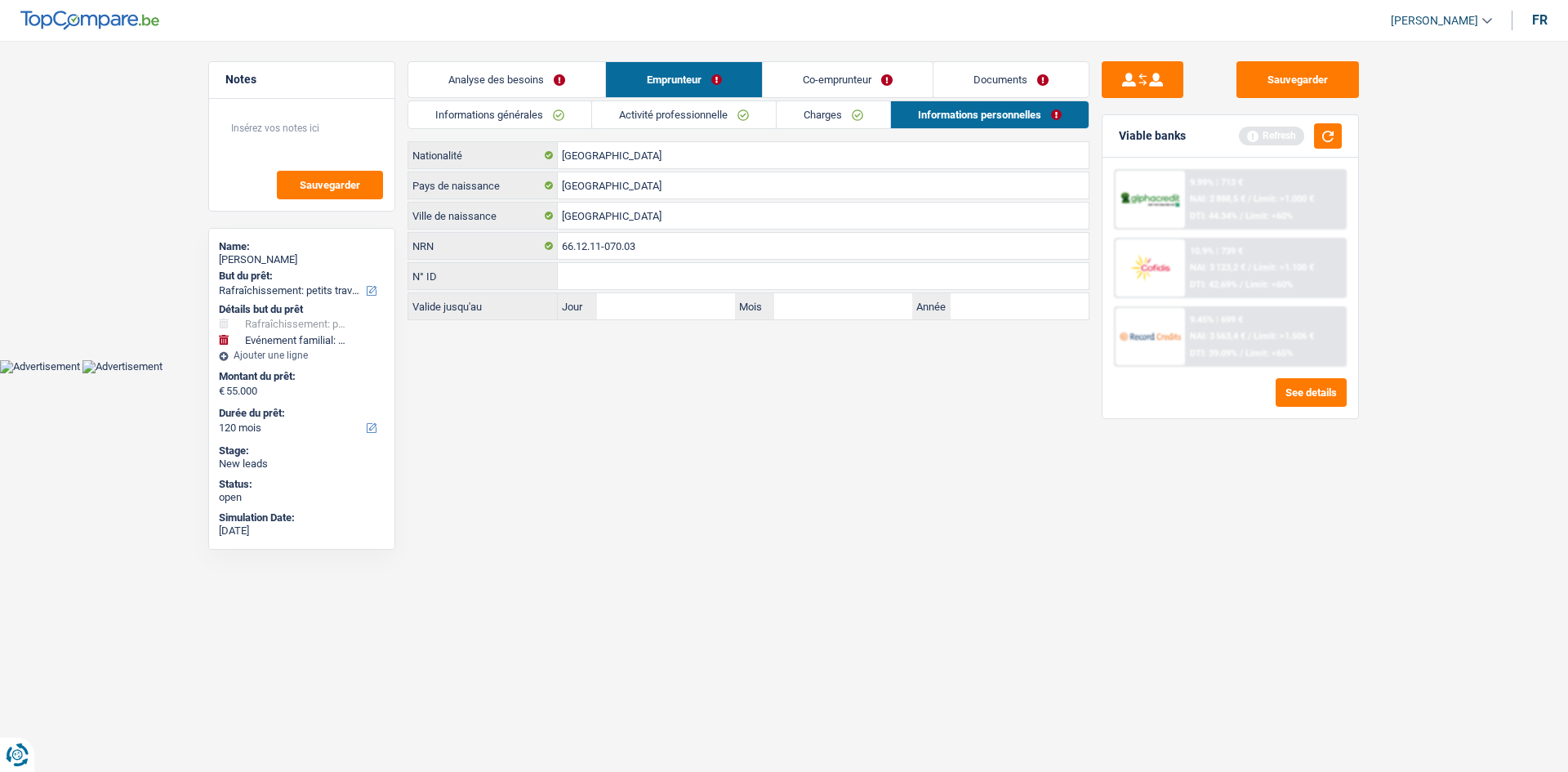
click at [536, 80] on link "Co-emprunteur" at bounding box center [847, 80] width 170 height 35
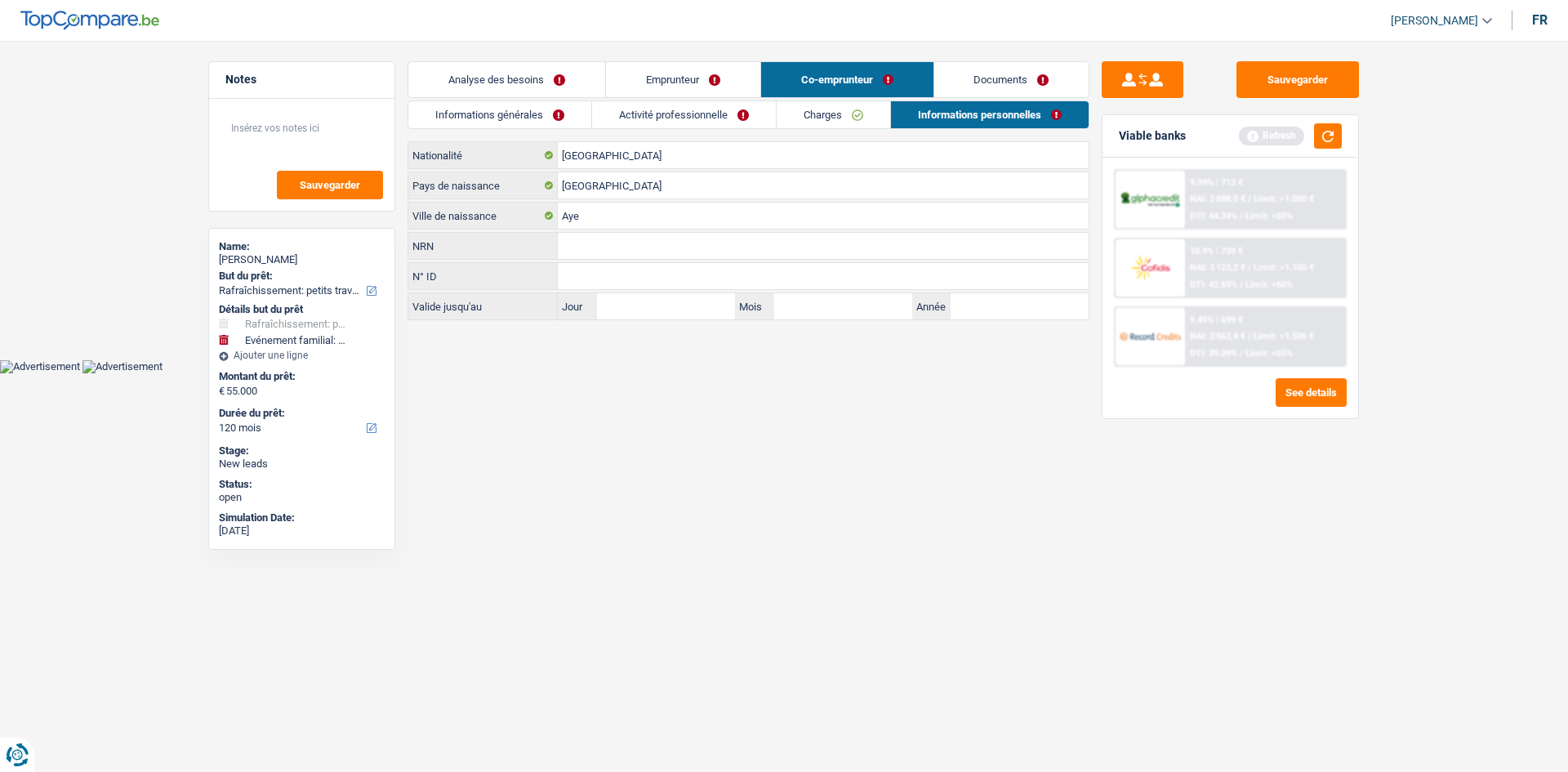
click at [517, 108] on link "Informations générales" at bounding box center [499, 114] width 183 height 27
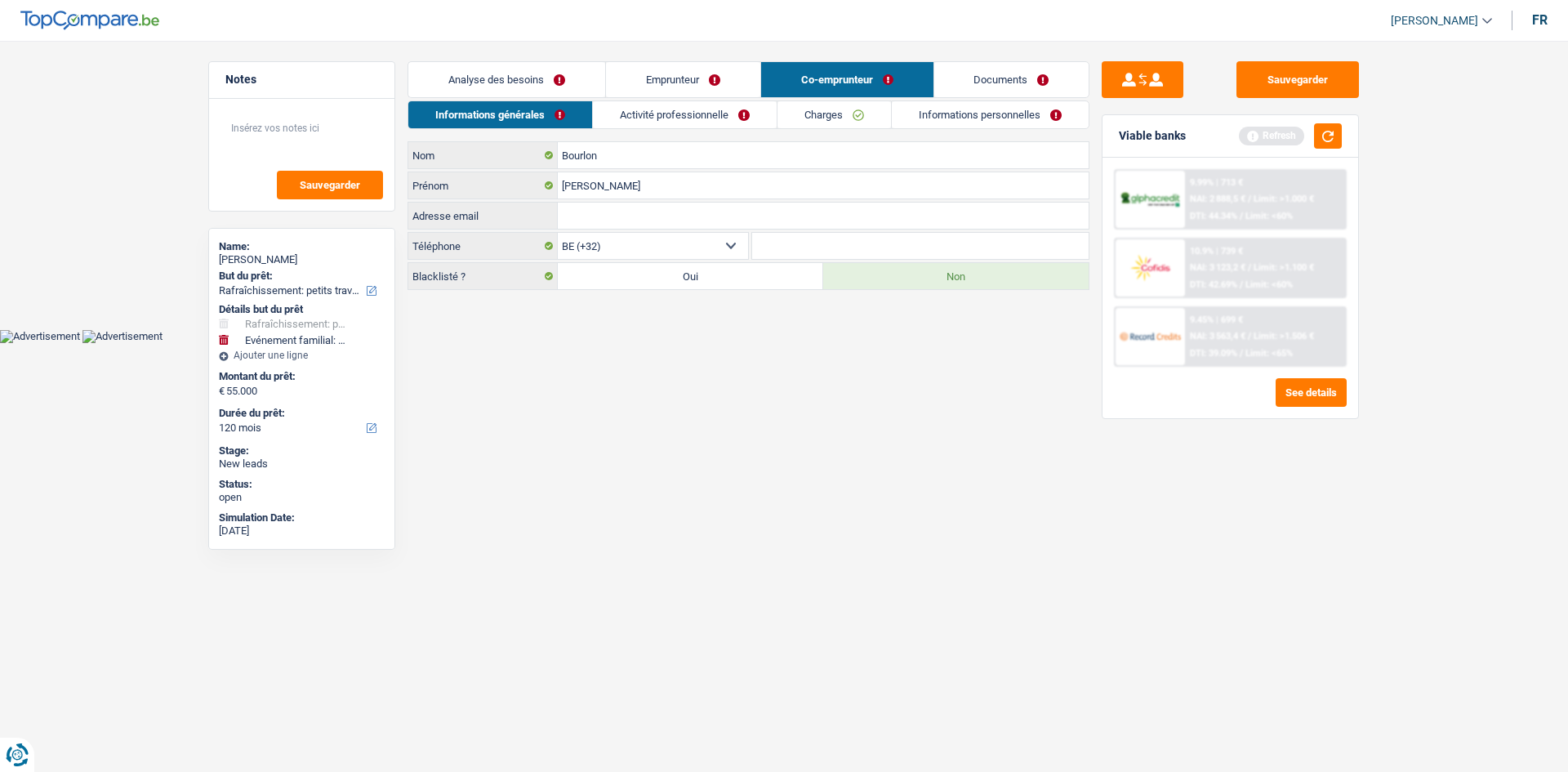
click at [504, 82] on link "Analyse des besoins" at bounding box center [506, 80] width 197 height 35
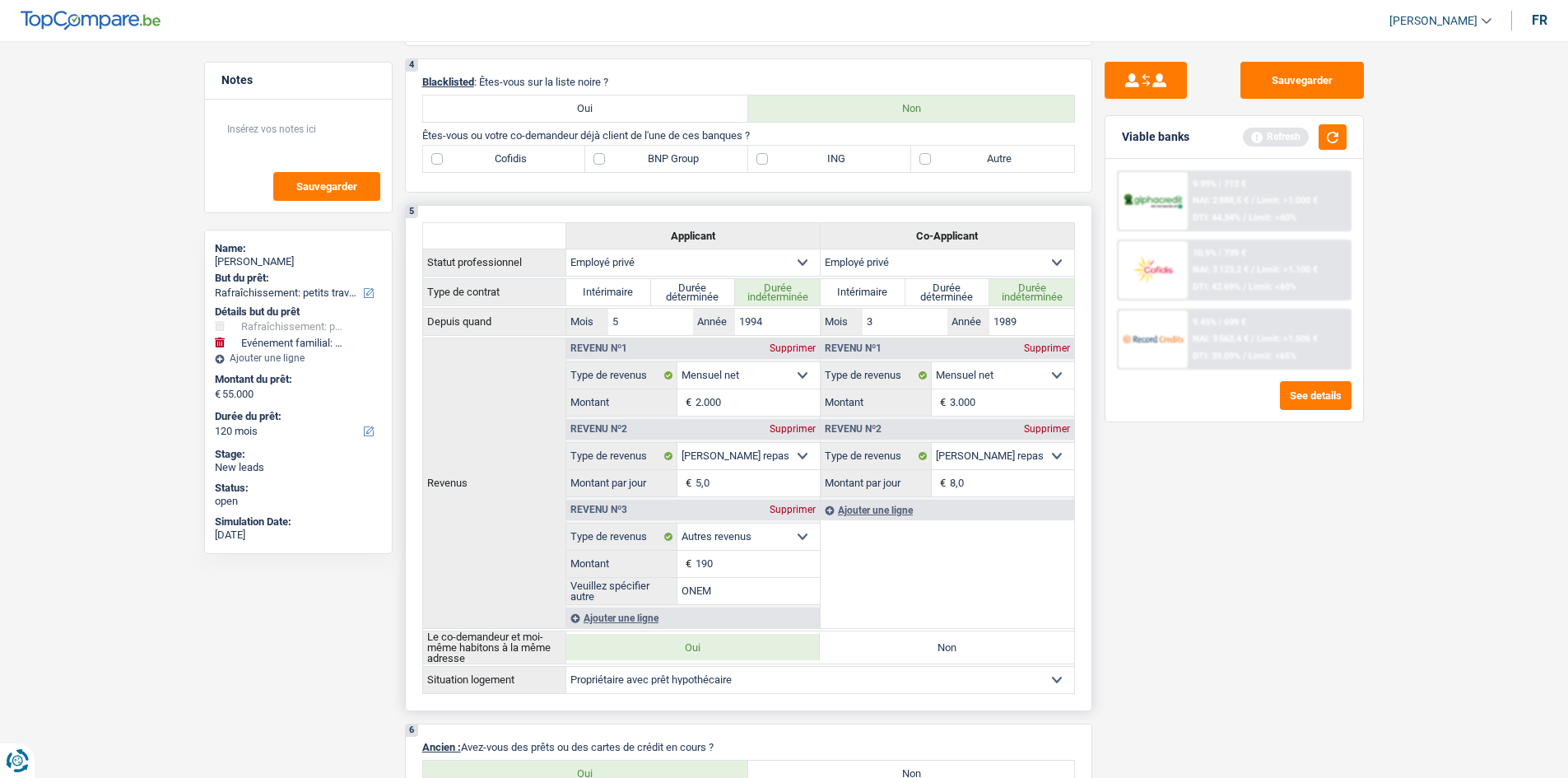
scroll to position [823, 0]
click at [540, 160] on label "Autre" at bounding box center [993, 159] width 163 height 26
click at [540, 160] on input "Autre" at bounding box center [993, 159] width 163 height 26
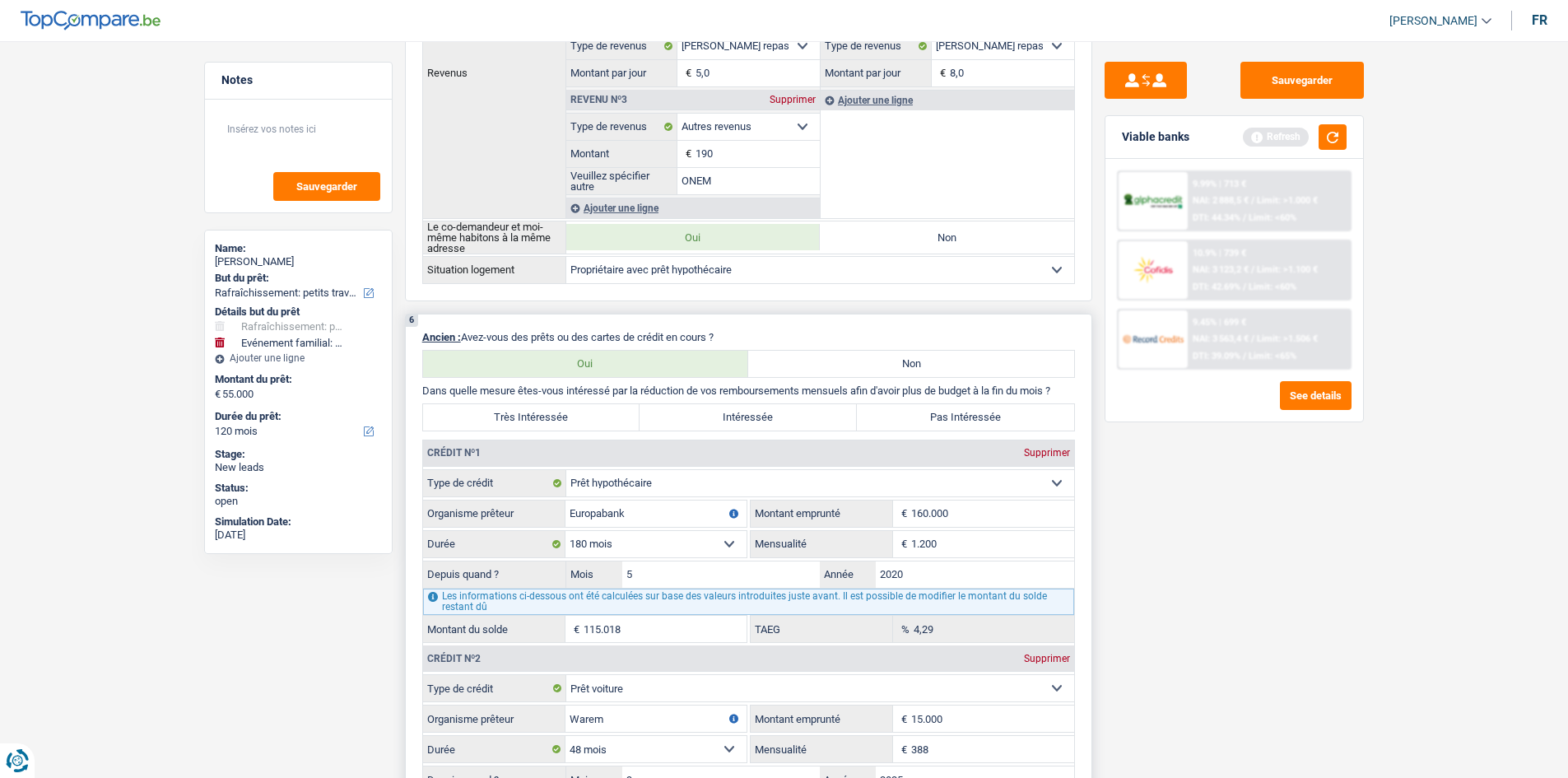
scroll to position [1235, 0]
click at [540, 274] on input "Warem" at bounding box center [655, 718] width 181 height 26
click at [540, 274] on div "Sauvegarder Viable banks Refresh 9.99% | 713 € NAI: 2 888,5 € / Limit: >1.000 €…" at bounding box center [1234, 405] width 284 height 685
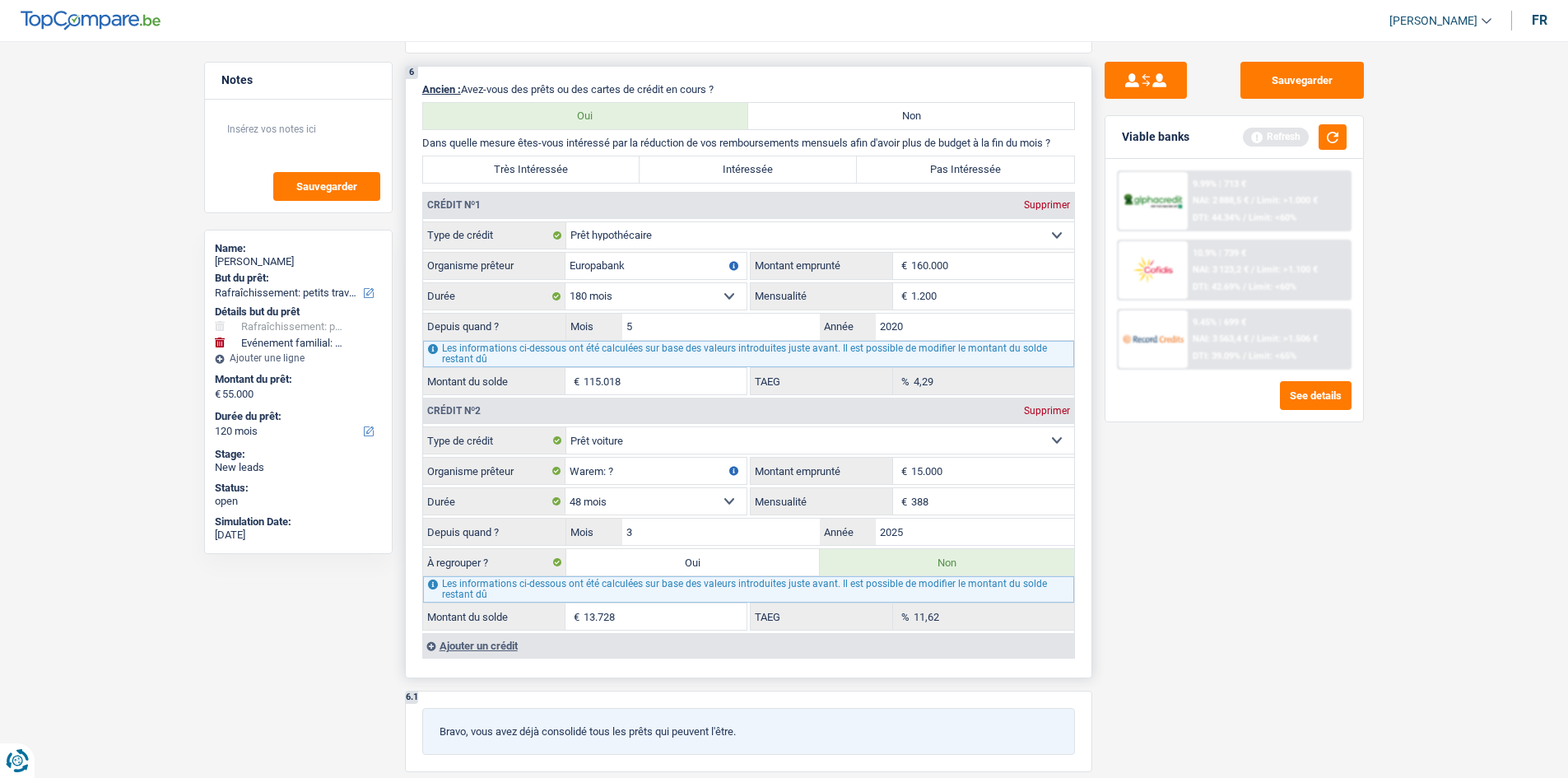
click at [540, 167] on label "Pas Intéressée" at bounding box center [965, 169] width 218 height 26
click at [540, 167] on input "Pas Intéressée" at bounding box center [965, 169] width 218 height 26
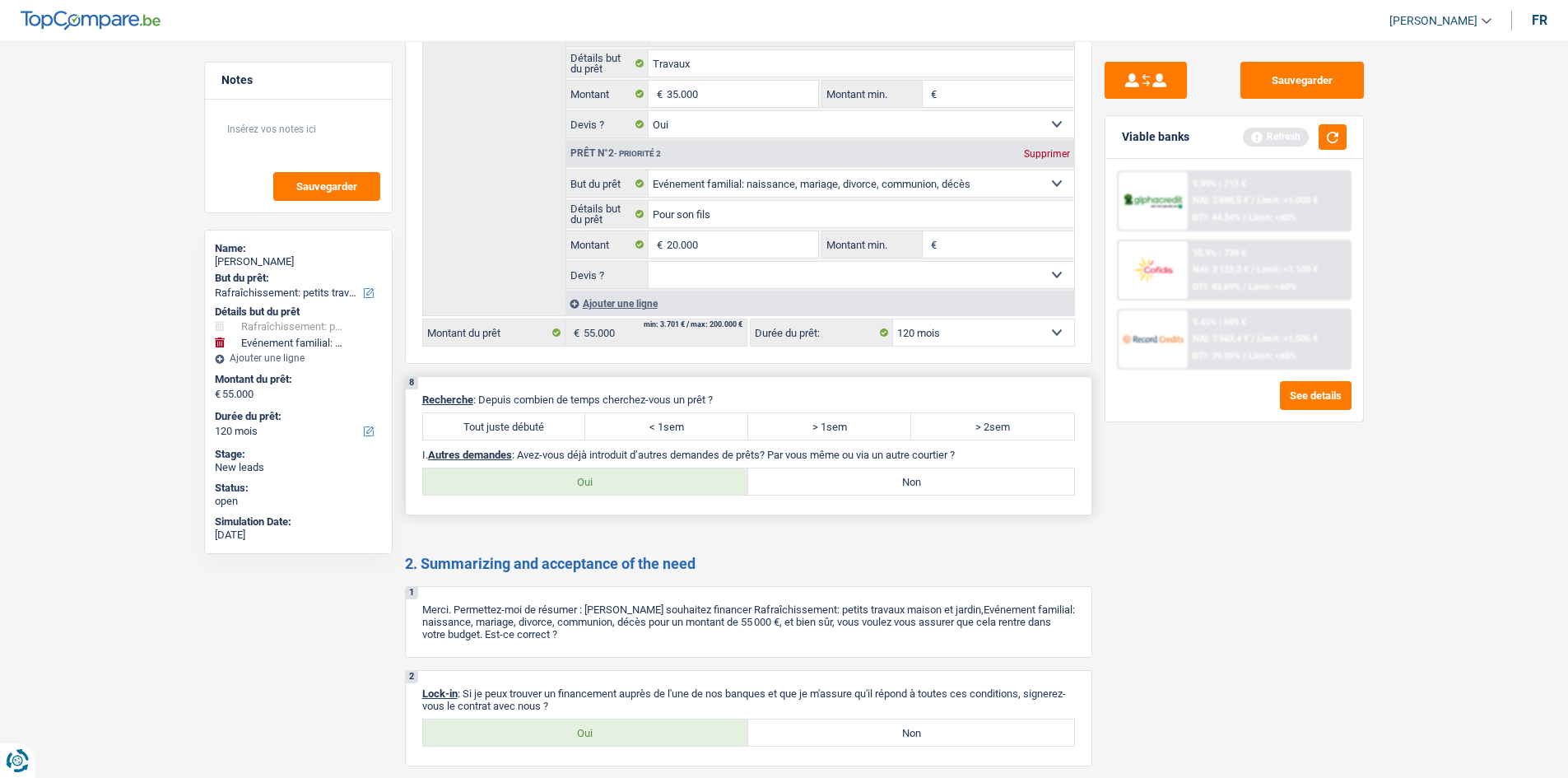
click at [515, 274] on label "Tout juste débuté" at bounding box center [505, 426] width 163 height 26
click at [515, 274] on input "Tout juste débuté" at bounding box center [505, 426] width 163 height 26
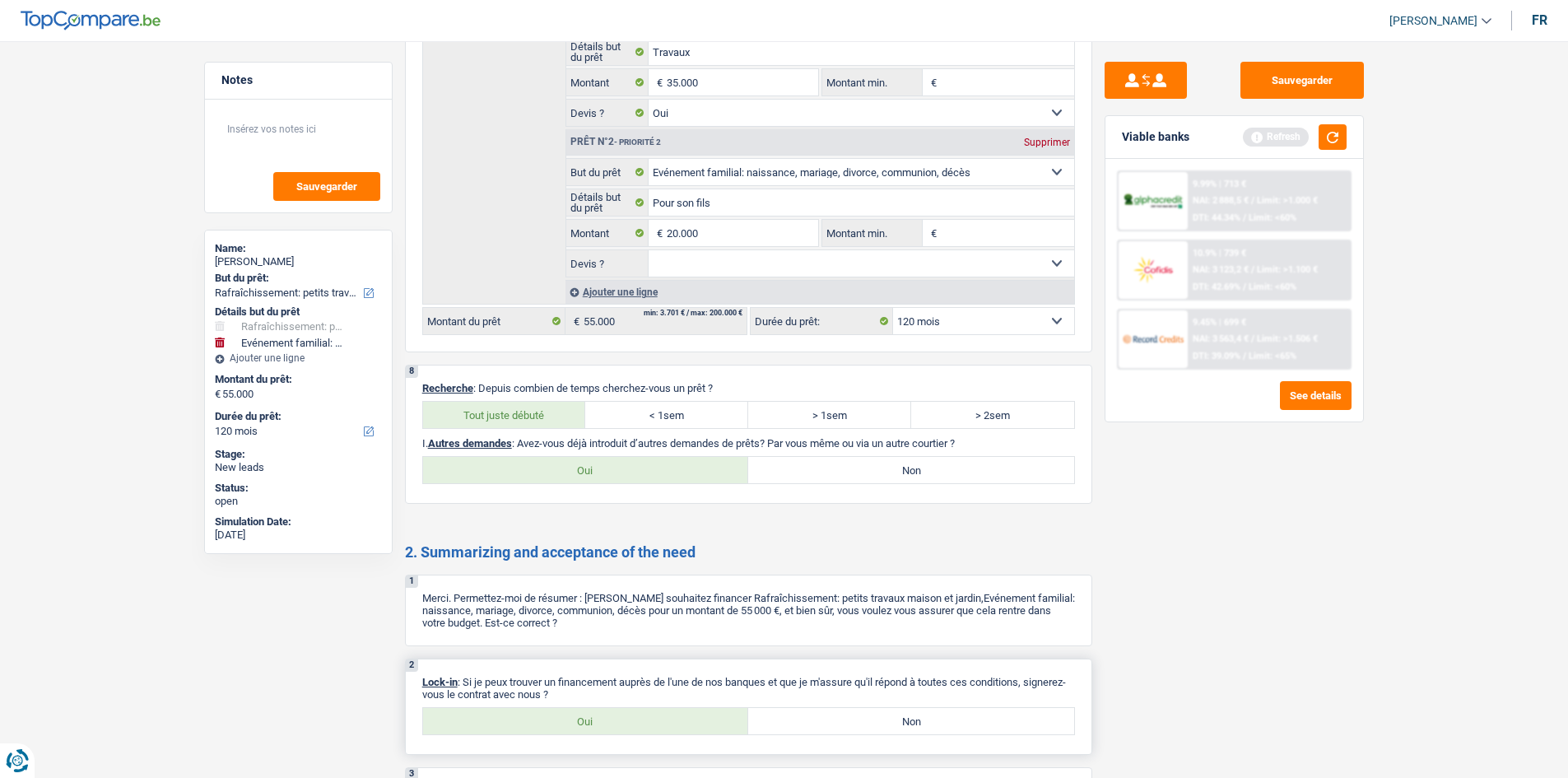
scroll to position [2528, 0]
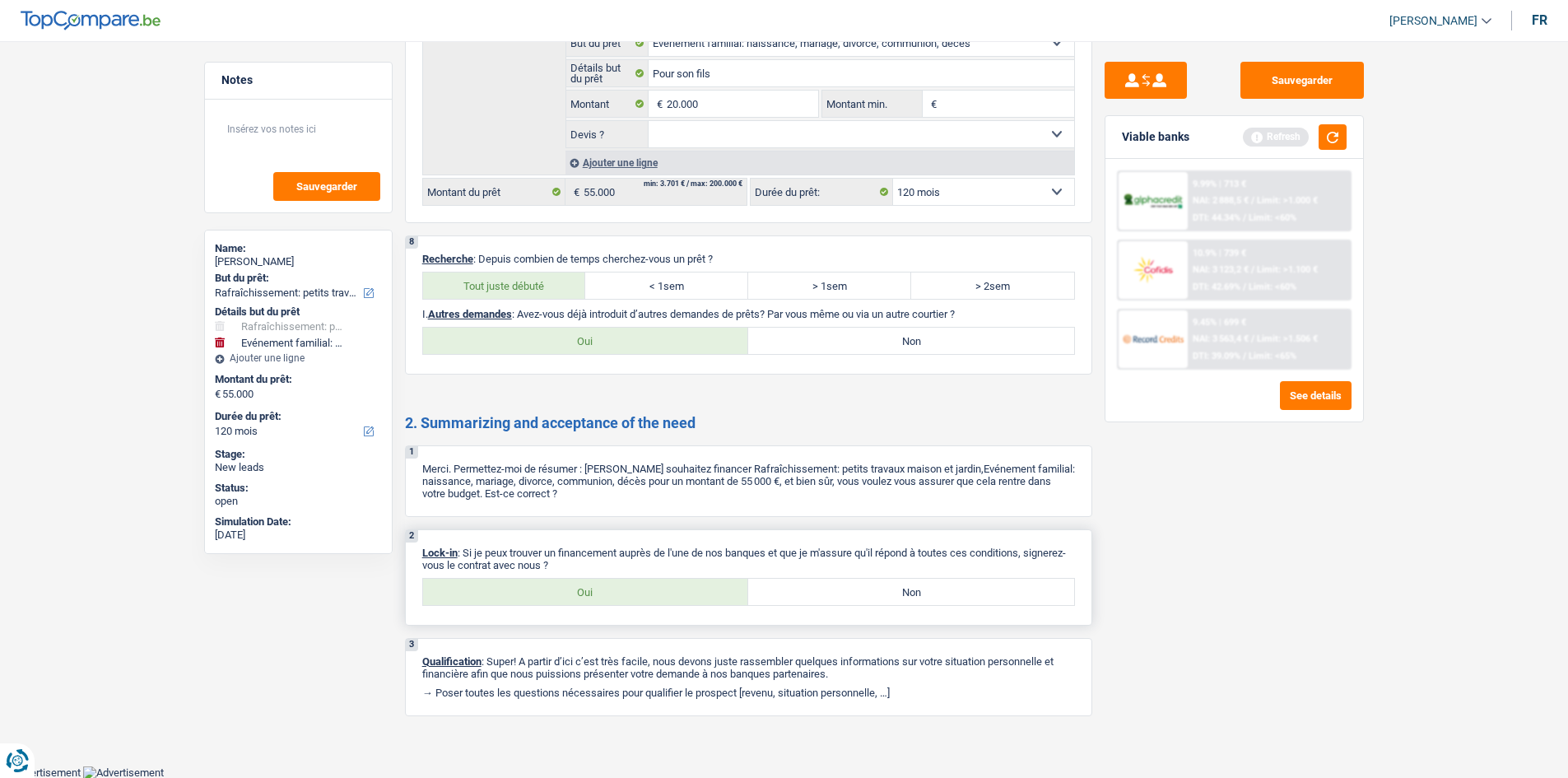
drag, startPoint x: 581, startPoint y: 596, endPoint x: 809, endPoint y: 626, distance: 230.0
click at [540, 274] on label "Oui" at bounding box center [586, 592] width 326 height 26
click at [540, 274] on input "Oui" at bounding box center [586, 592] width 326 height 26
click at [540, 274] on label "Oui" at bounding box center [586, 341] width 326 height 26
click at [540, 274] on input "Oui" at bounding box center [586, 341] width 326 height 26
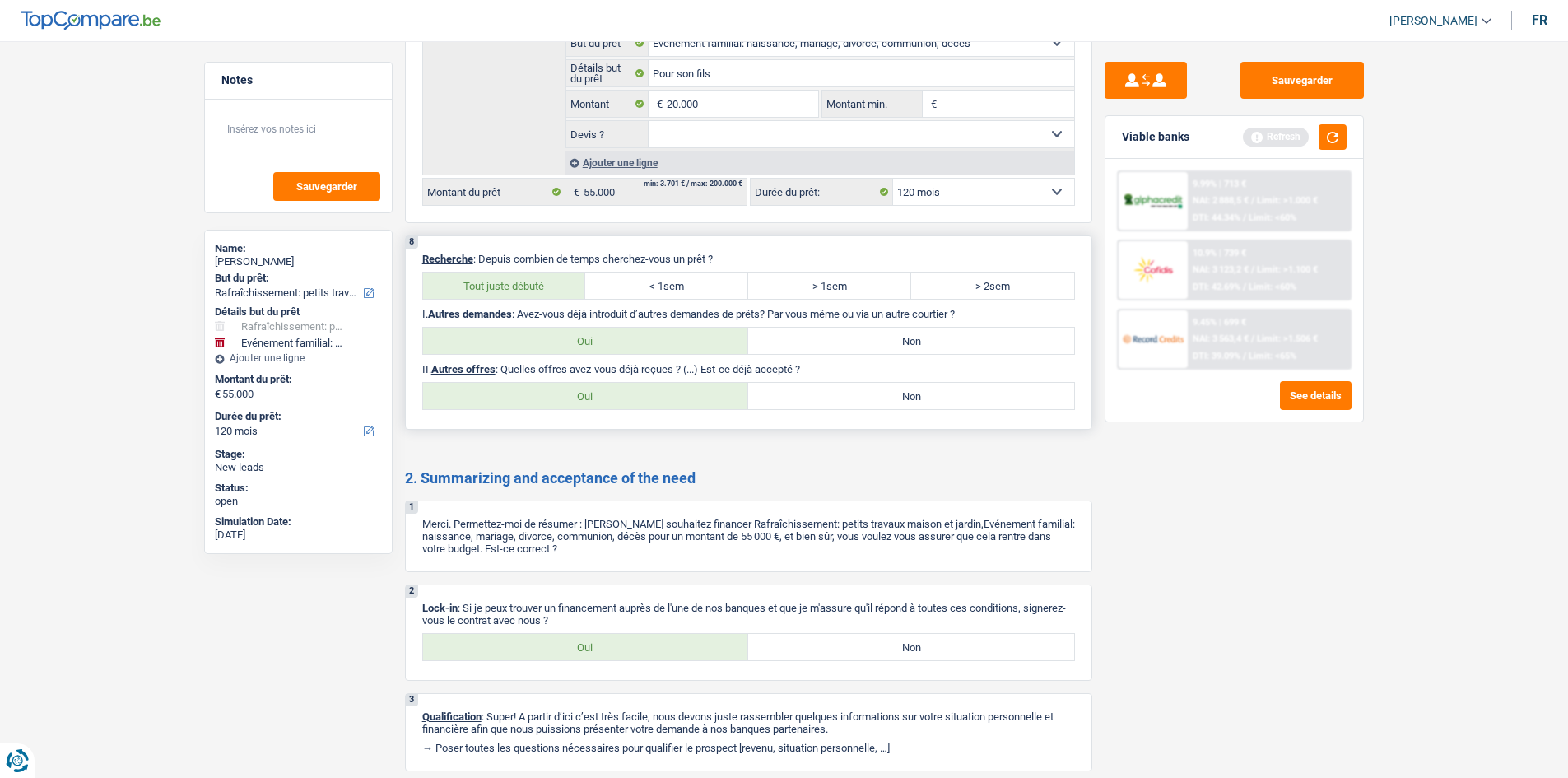
click at [540, 274] on label "Non" at bounding box center [911, 395] width 326 height 26
click at [540, 274] on input "Non" at bounding box center [911, 395] width 326 height 26
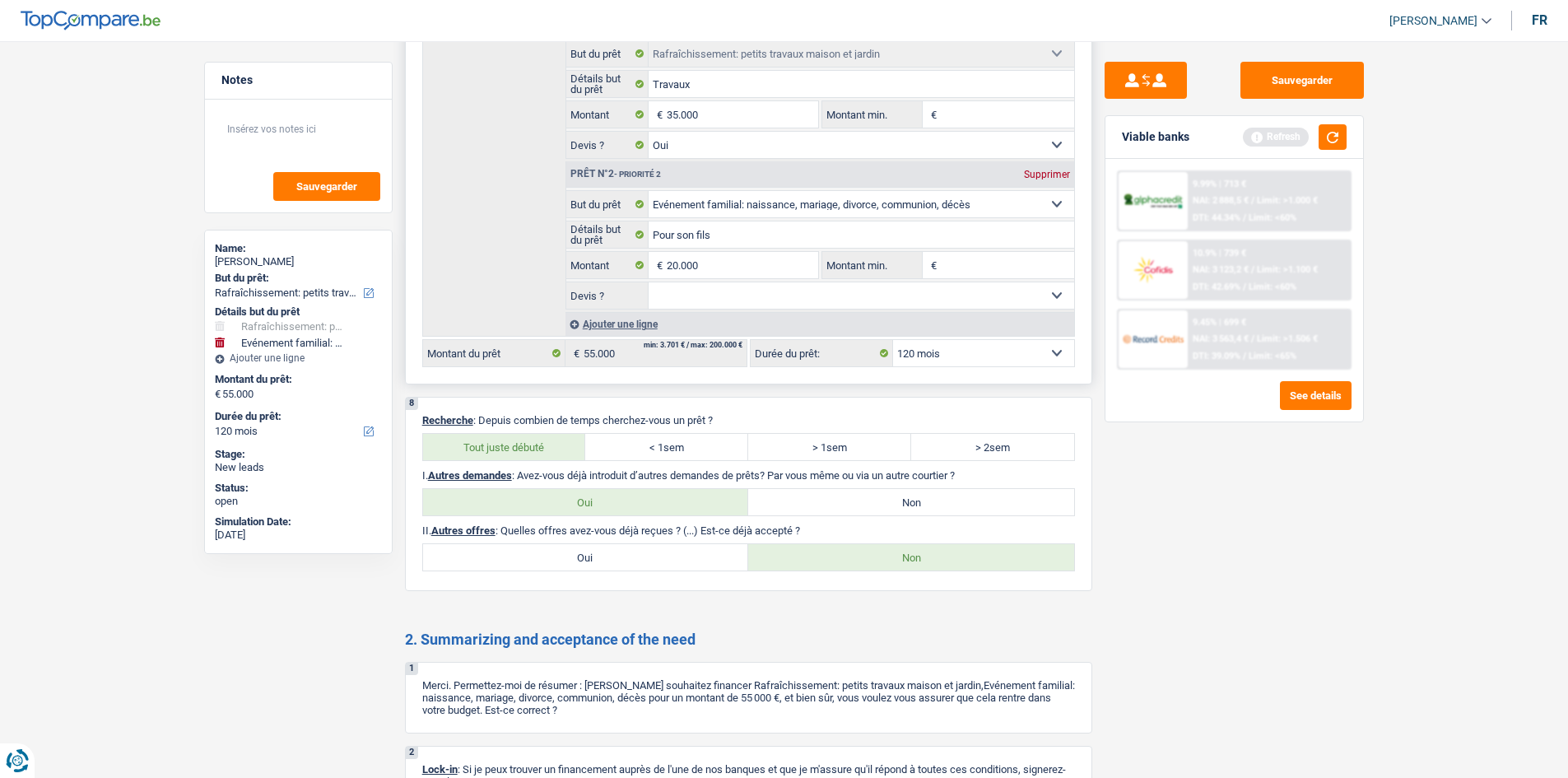
scroll to position [2363, 0]
click at [540, 274] on select "Oui Non Non répondu Sélectionner une option" at bounding box center [860, 298] width 425 height 26
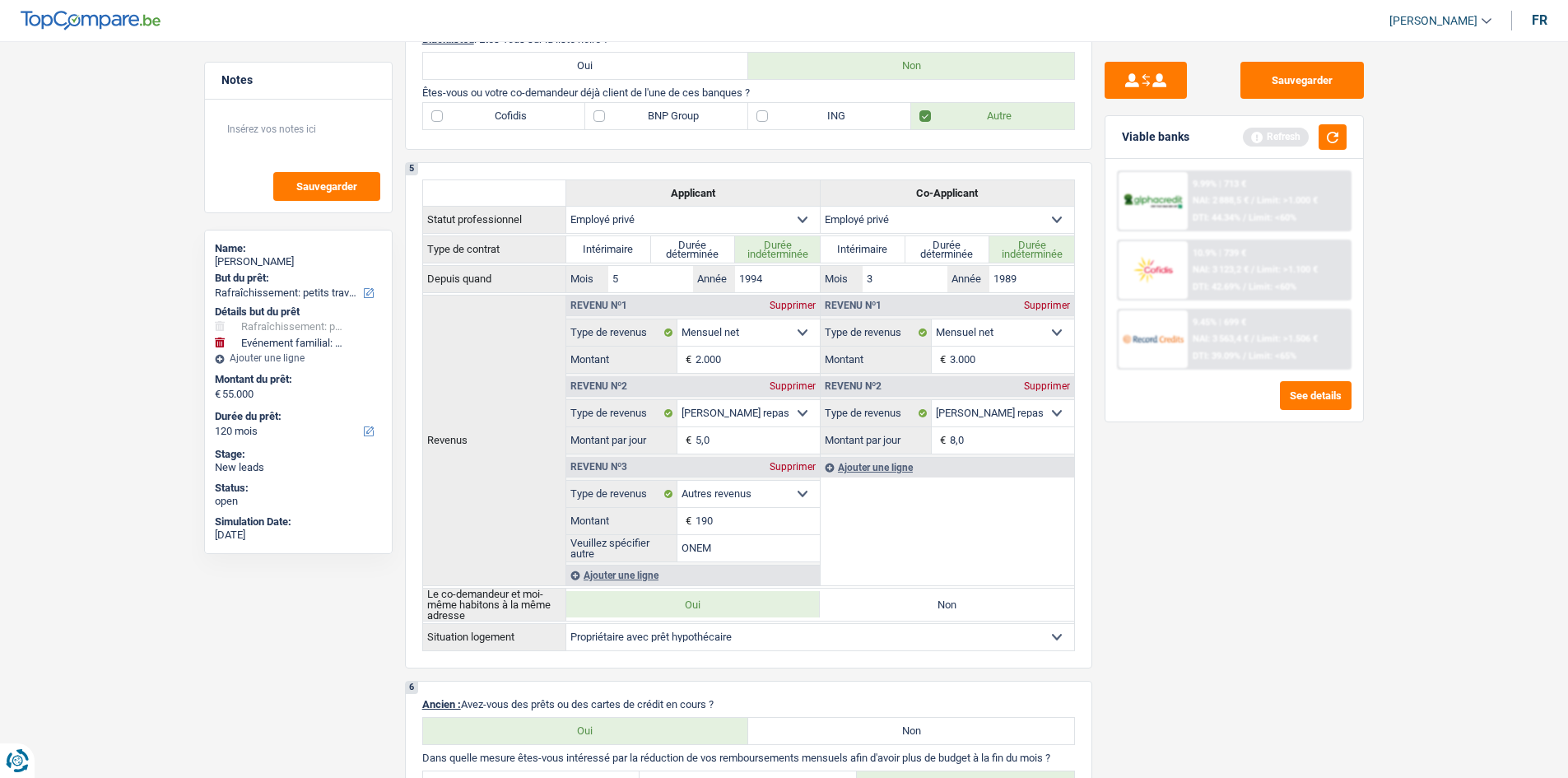
scroll to position [634, 0]
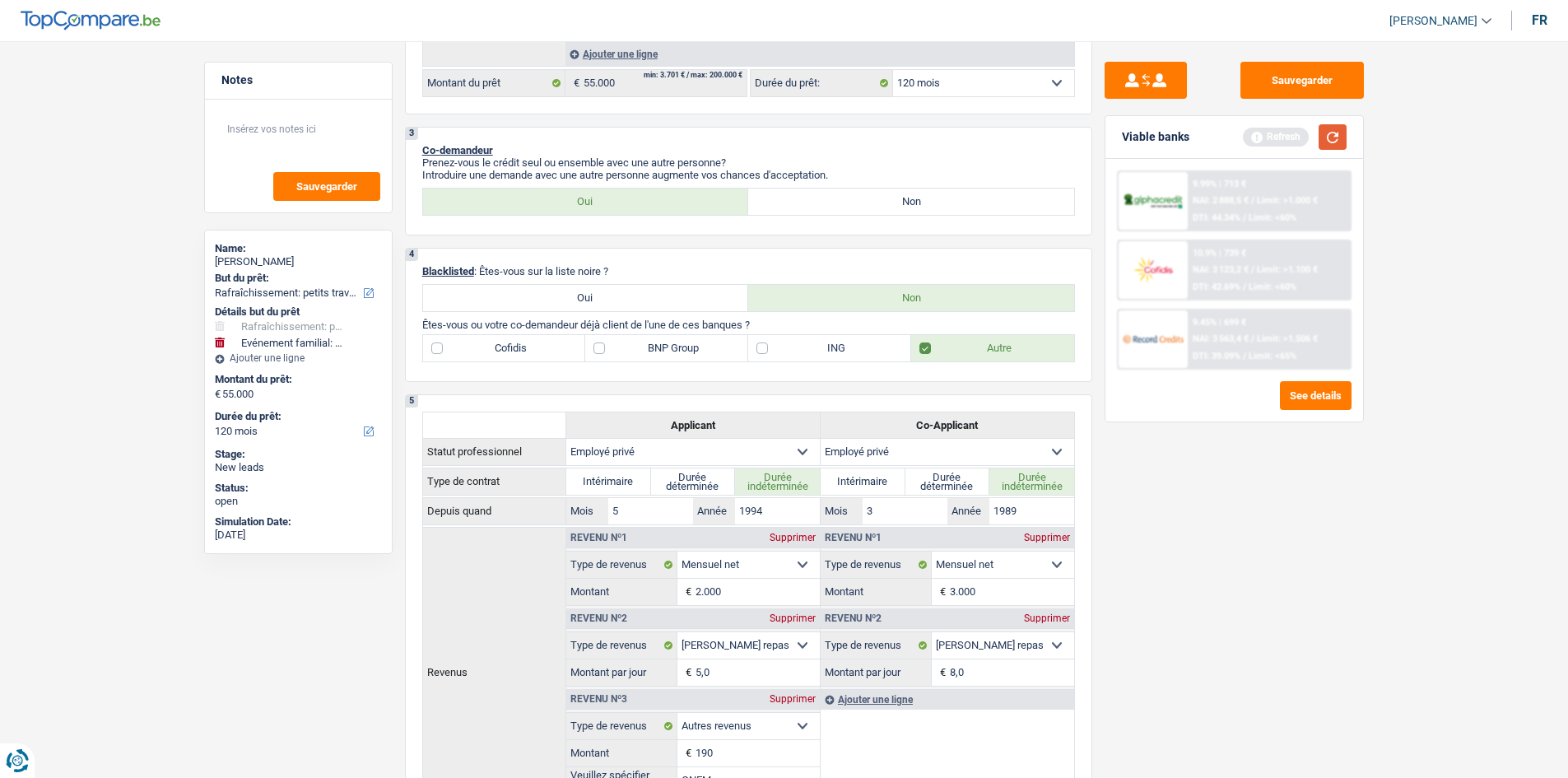
click at [540, 136] on button "button" at bounding box center [1333, 137] width 28 height 26
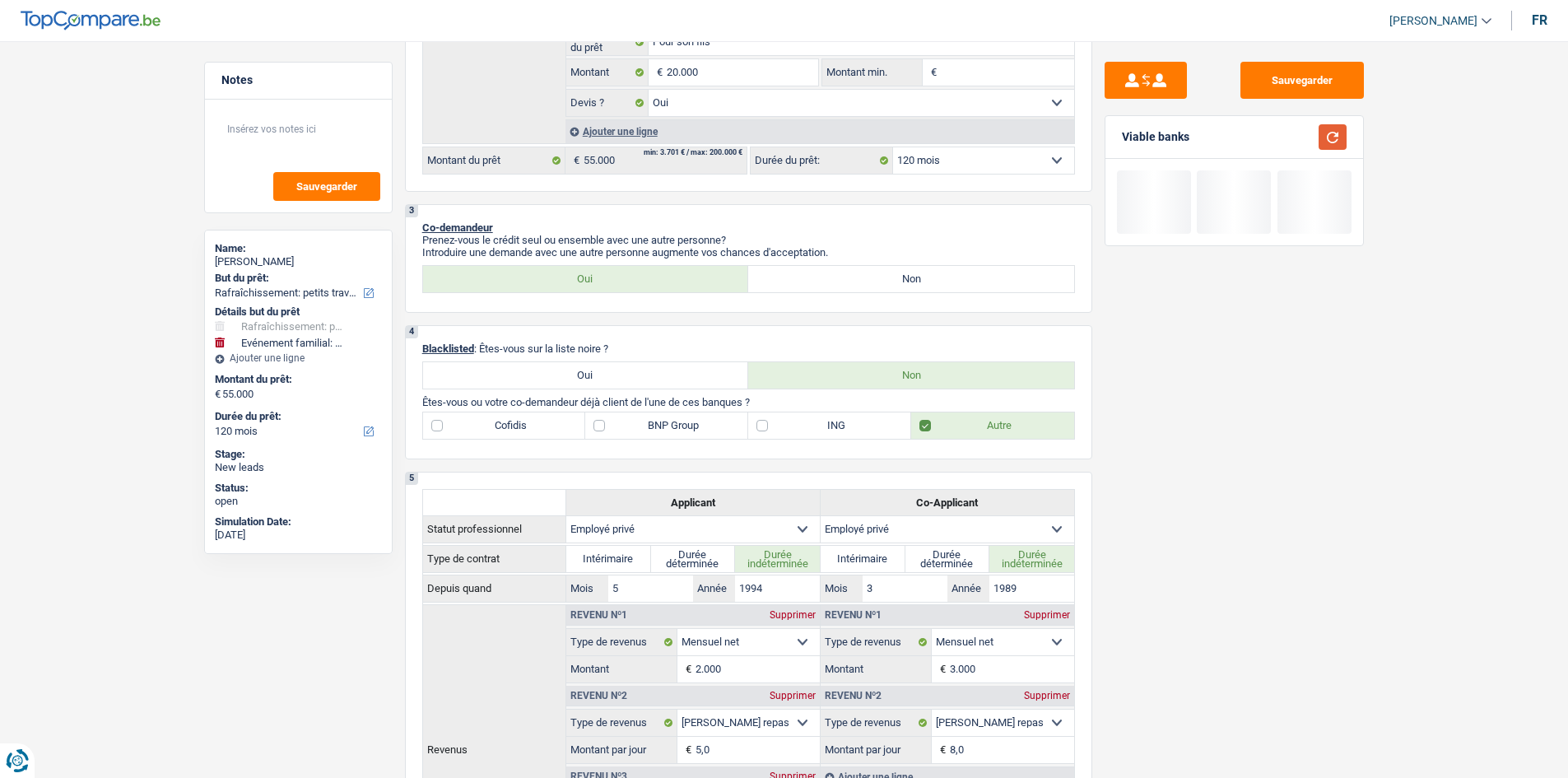
scroll to position [223, 0]
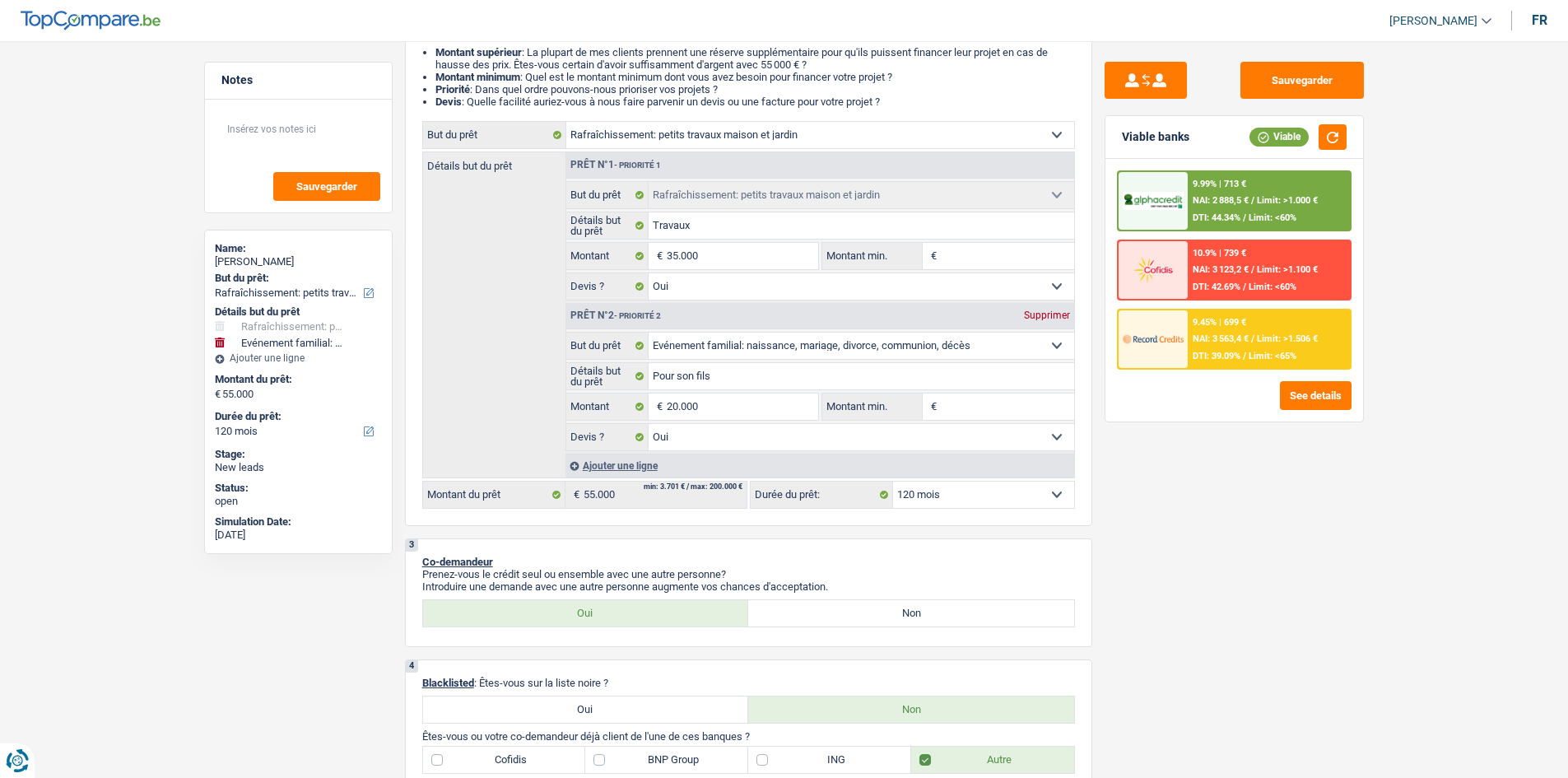
click at [540, 274] on div "9.45% | 699 € NAI: 3 563,4 € / Limit: >1.506 € DTI: 39.09% / Limit: <65%" at bounding box center [1268, 339] width 162 height 57
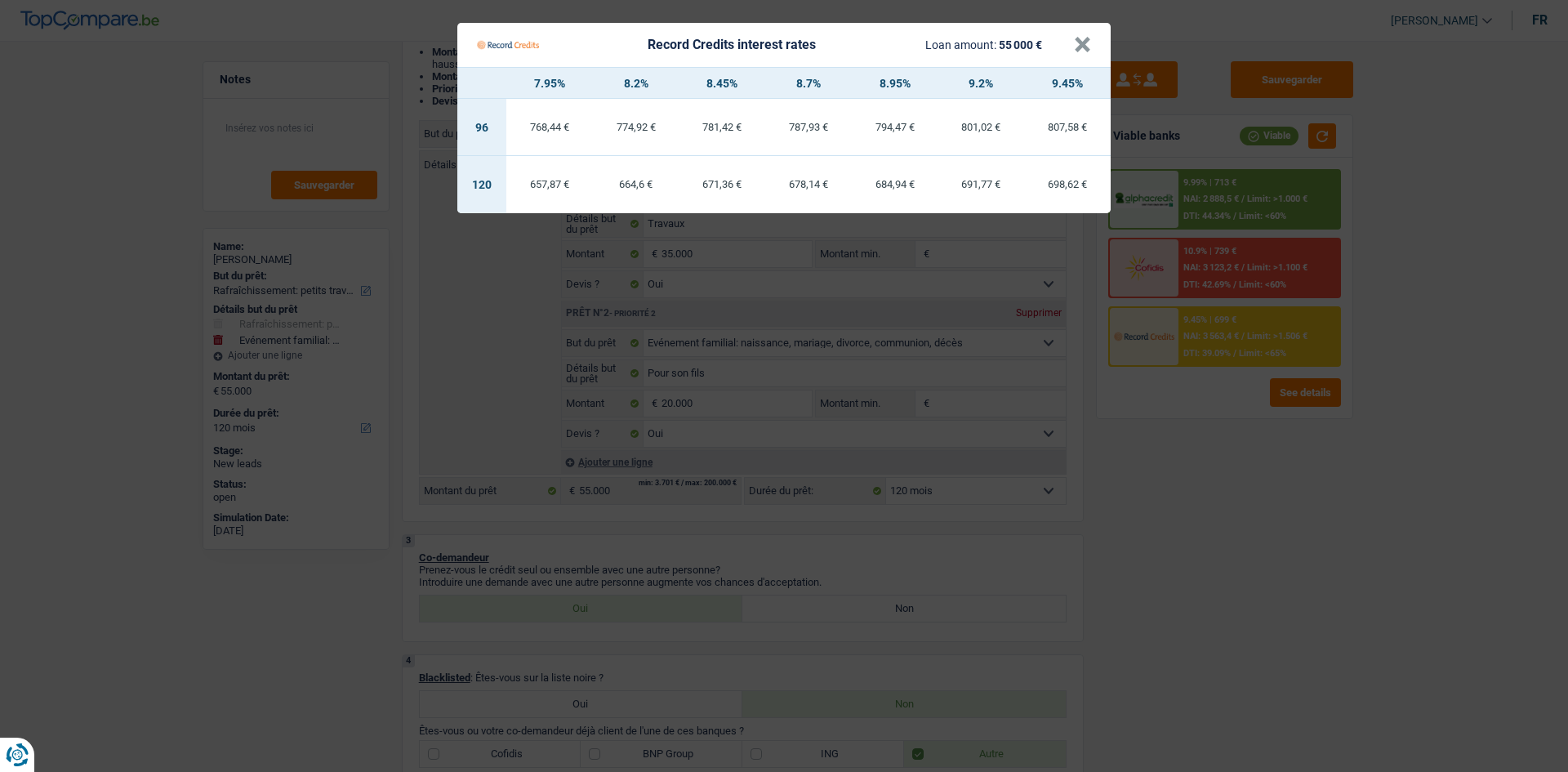
click at [536, 272] on Credits "Record Credits interest rates Loan amount: 55 000 € × 7.95% 8.2% 8.45% 8.7% 8.9…" at bounding box center [784, 386] width 1568 height 772
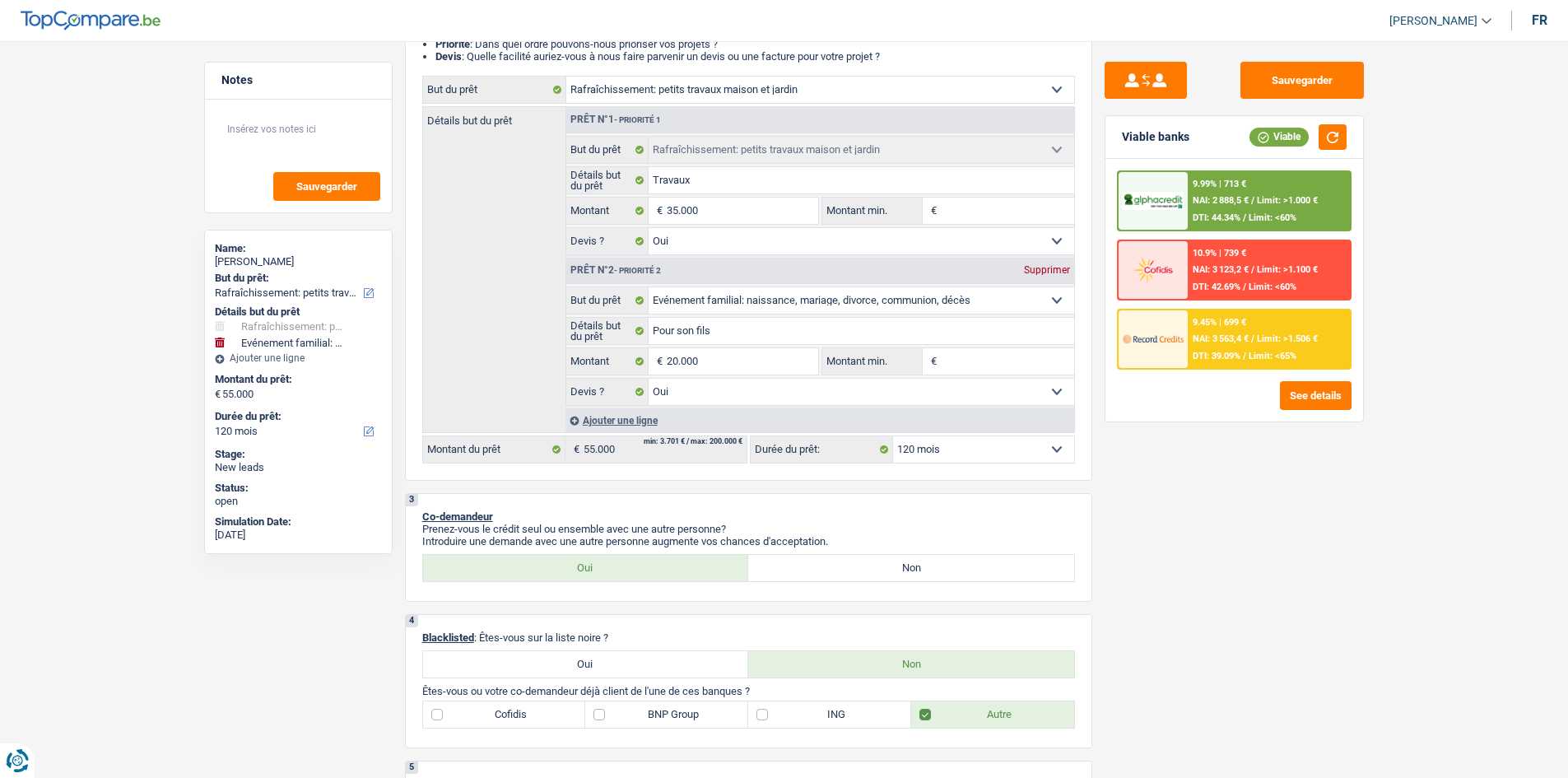
scroll to position [306, 0]
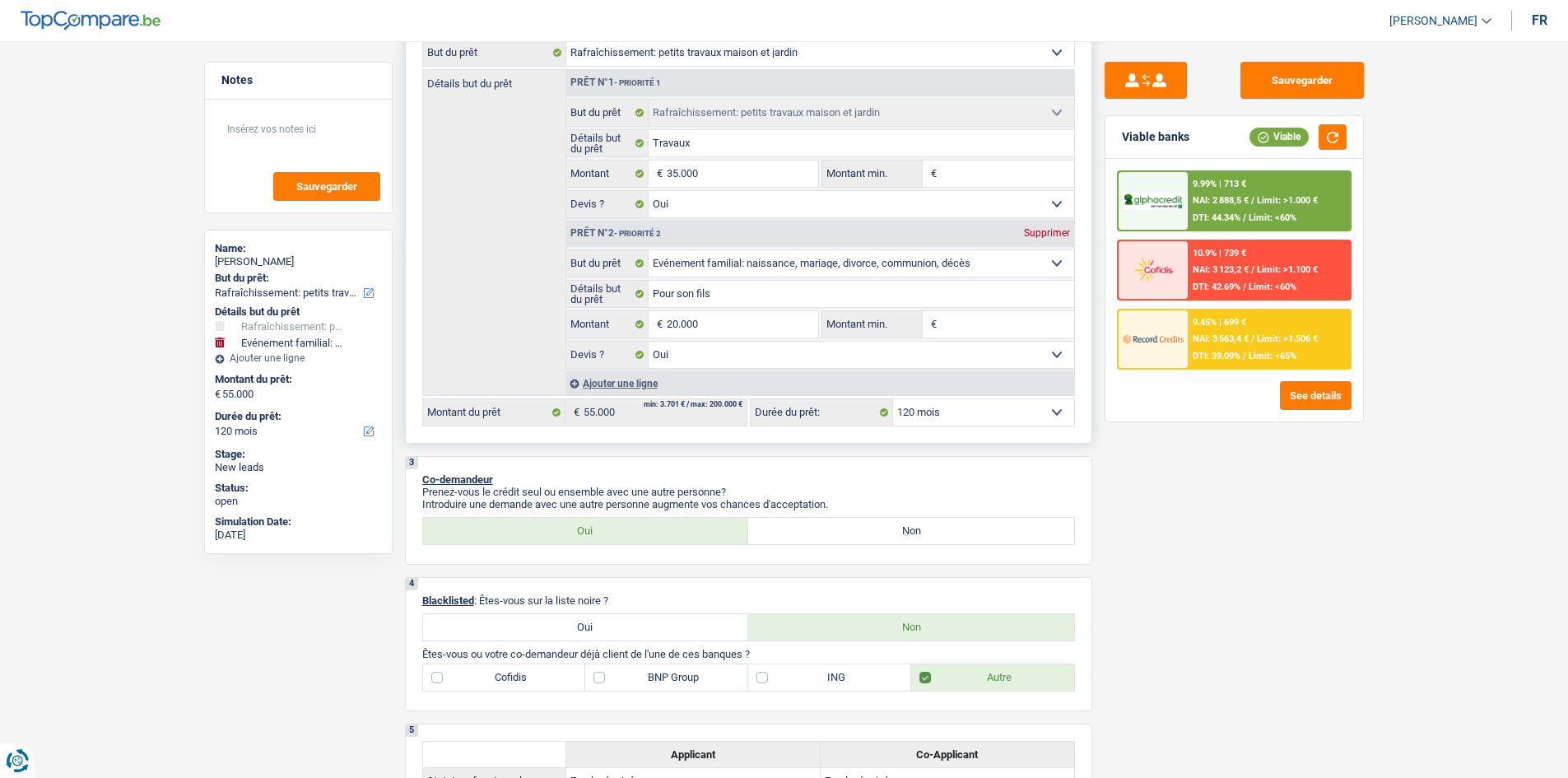
click at [540, 274] on input "Montant min." at bounding box center [1008, 324] width 133 height 26
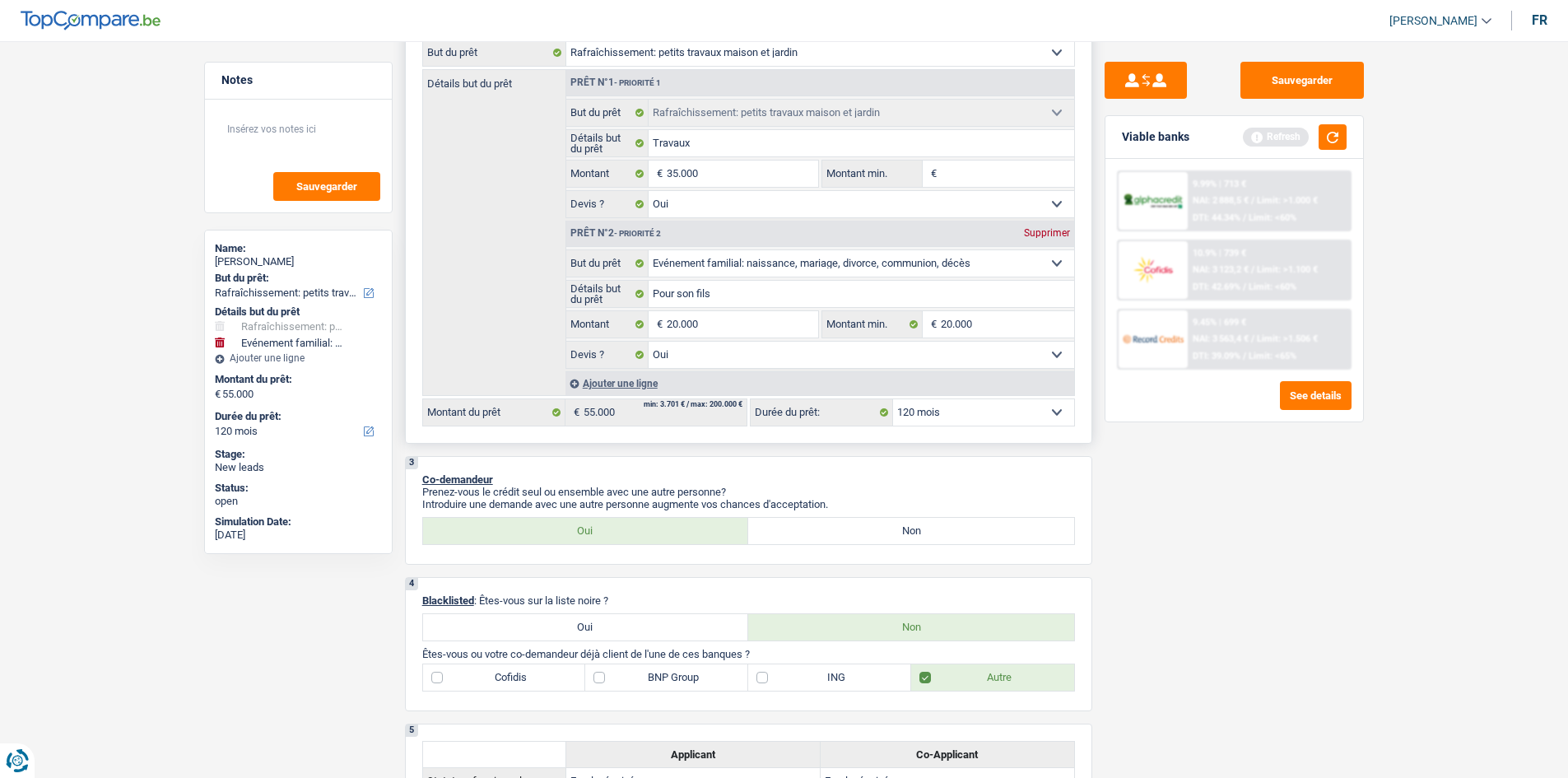
click at [540, 167] on input "Montant min." at bounding box center [1008, 173] width 133 height 26
click at [540, 274] on div "Sauvegarder Viable banks Refresh 9.99% | 713 € NAI: 2 888,5 € / Limit: >1.000 €…" at bounding box center [1234, 405] width 284 height 685
click at [540, 137] on button "button" at bounding box center [1333, 137] width 28 height 26
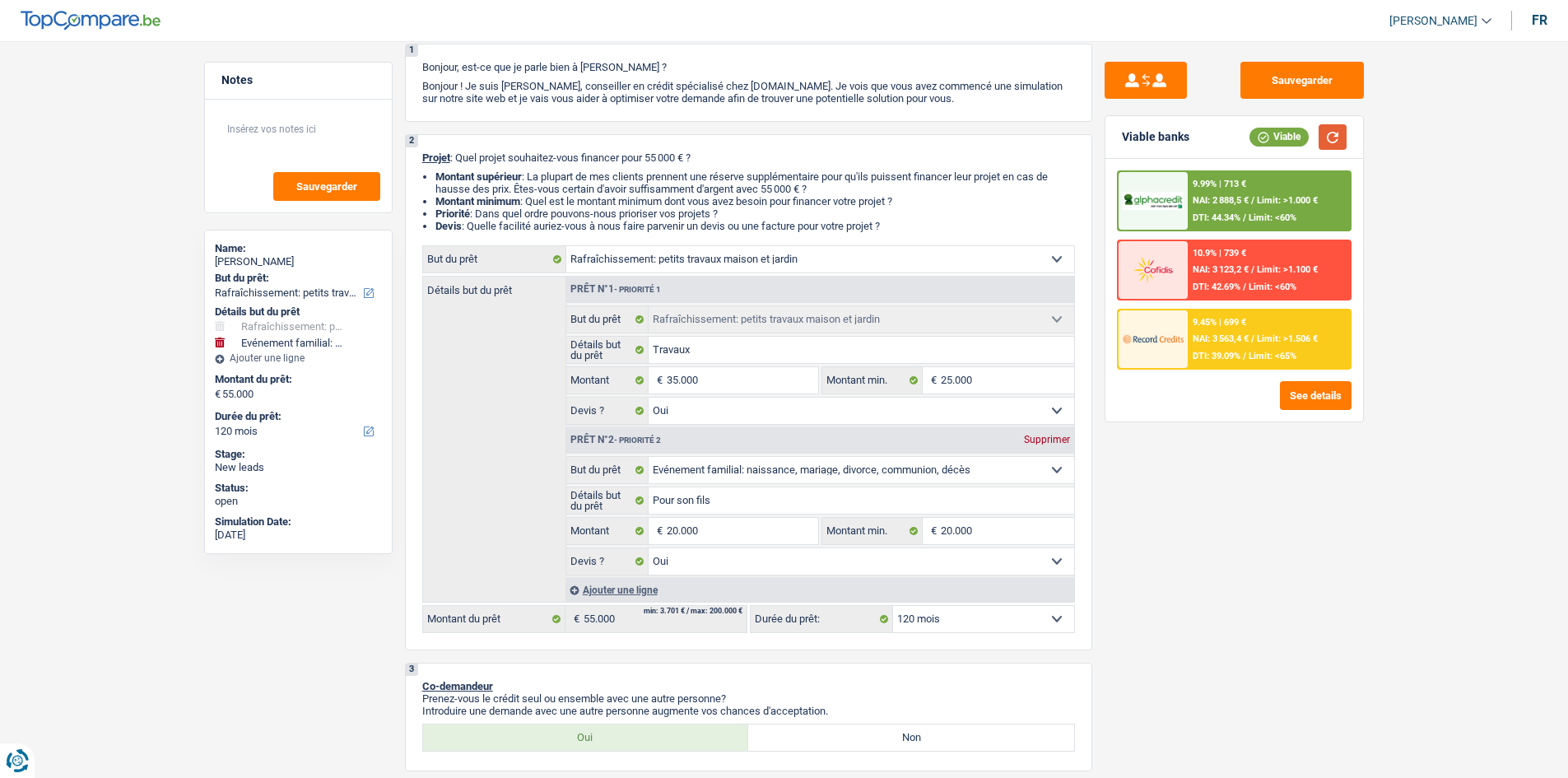
scroll to position [84, 0]
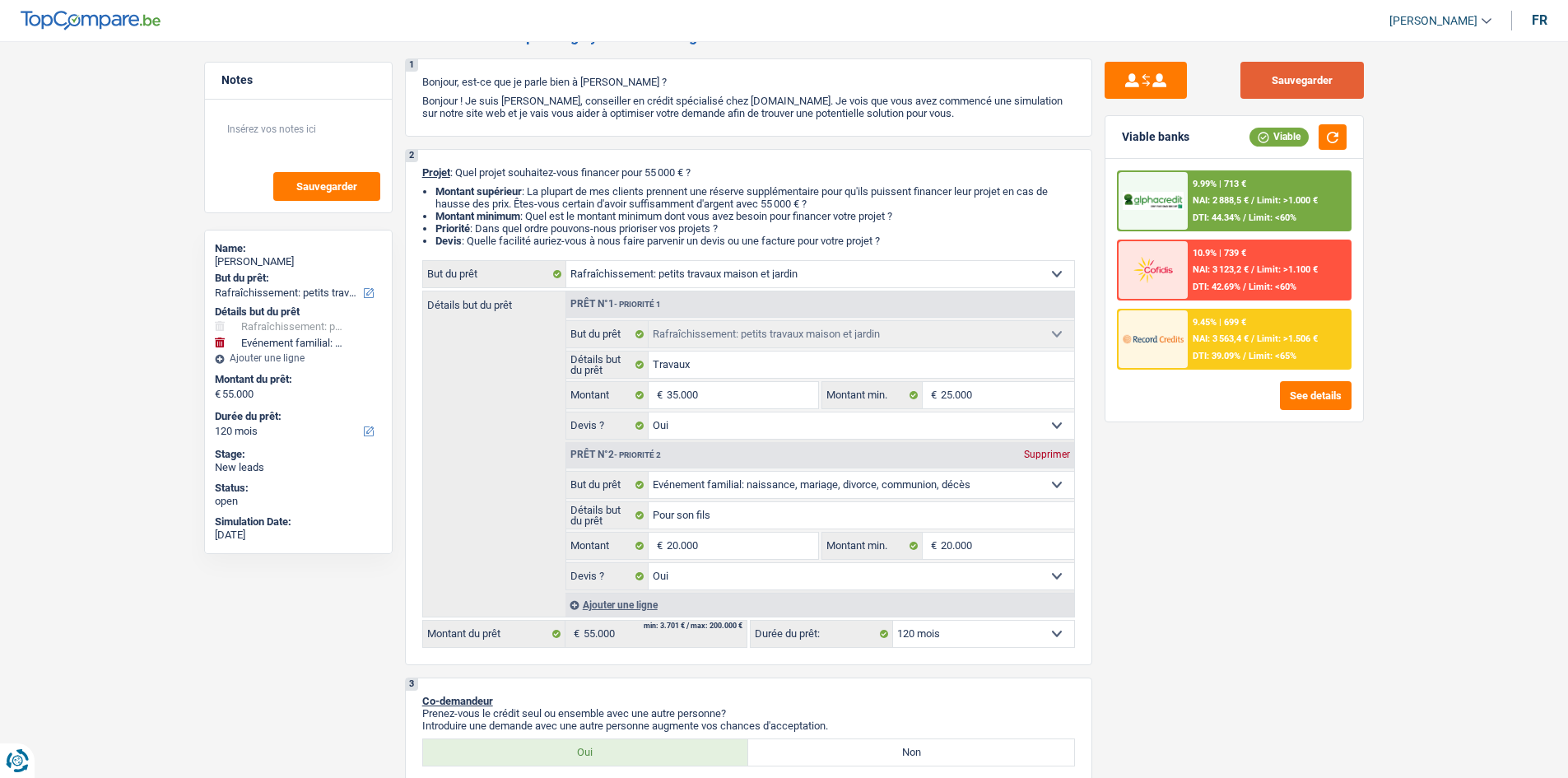
click at [540, 73] on button "Sauvegarder" at bounding box center [1301, 81] width 123 height 37
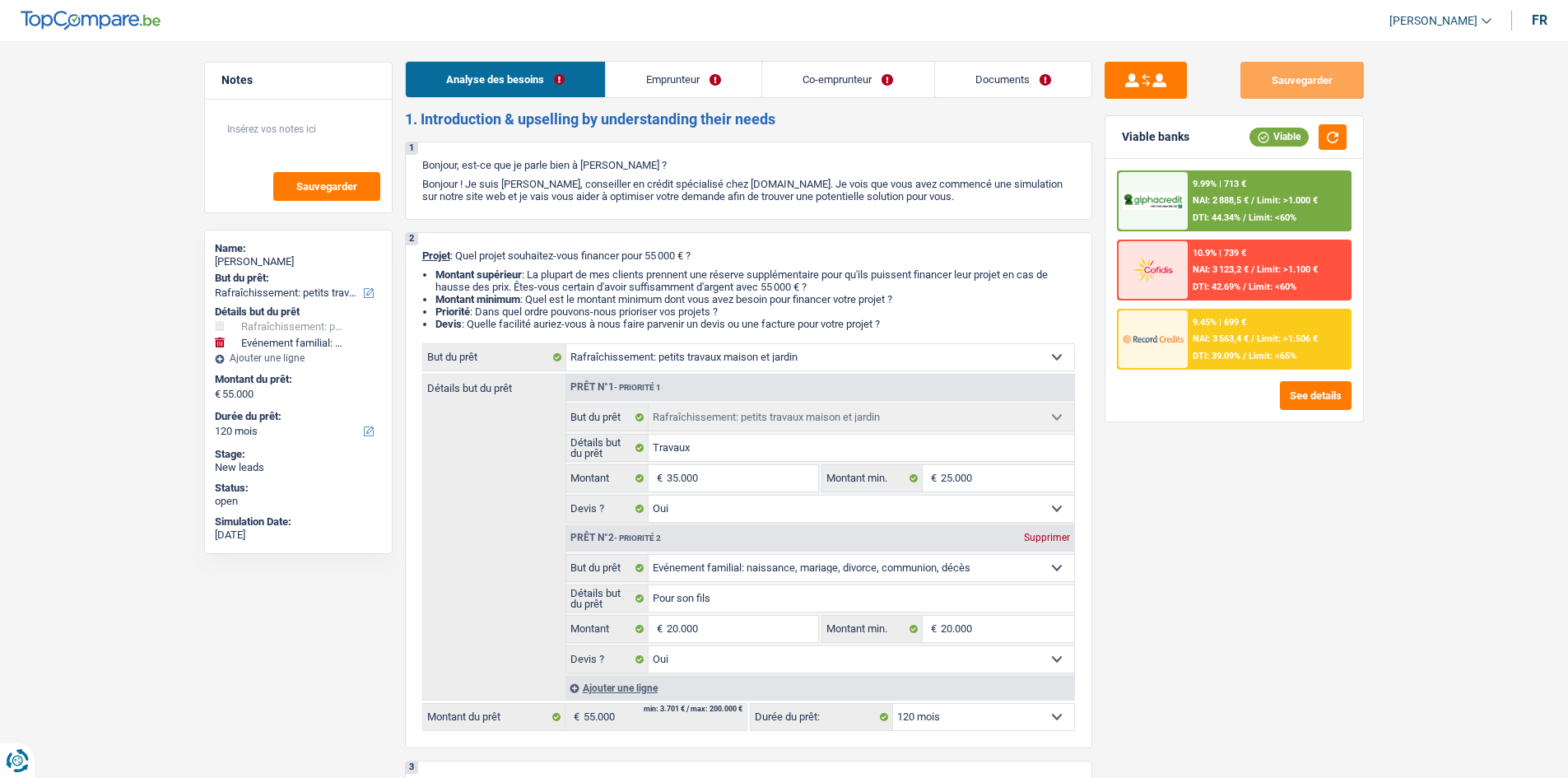
scroll to position [0, 0]
click at [540, 78] on link "Documents" at bounding box center [1012, 81] width 157 height 35
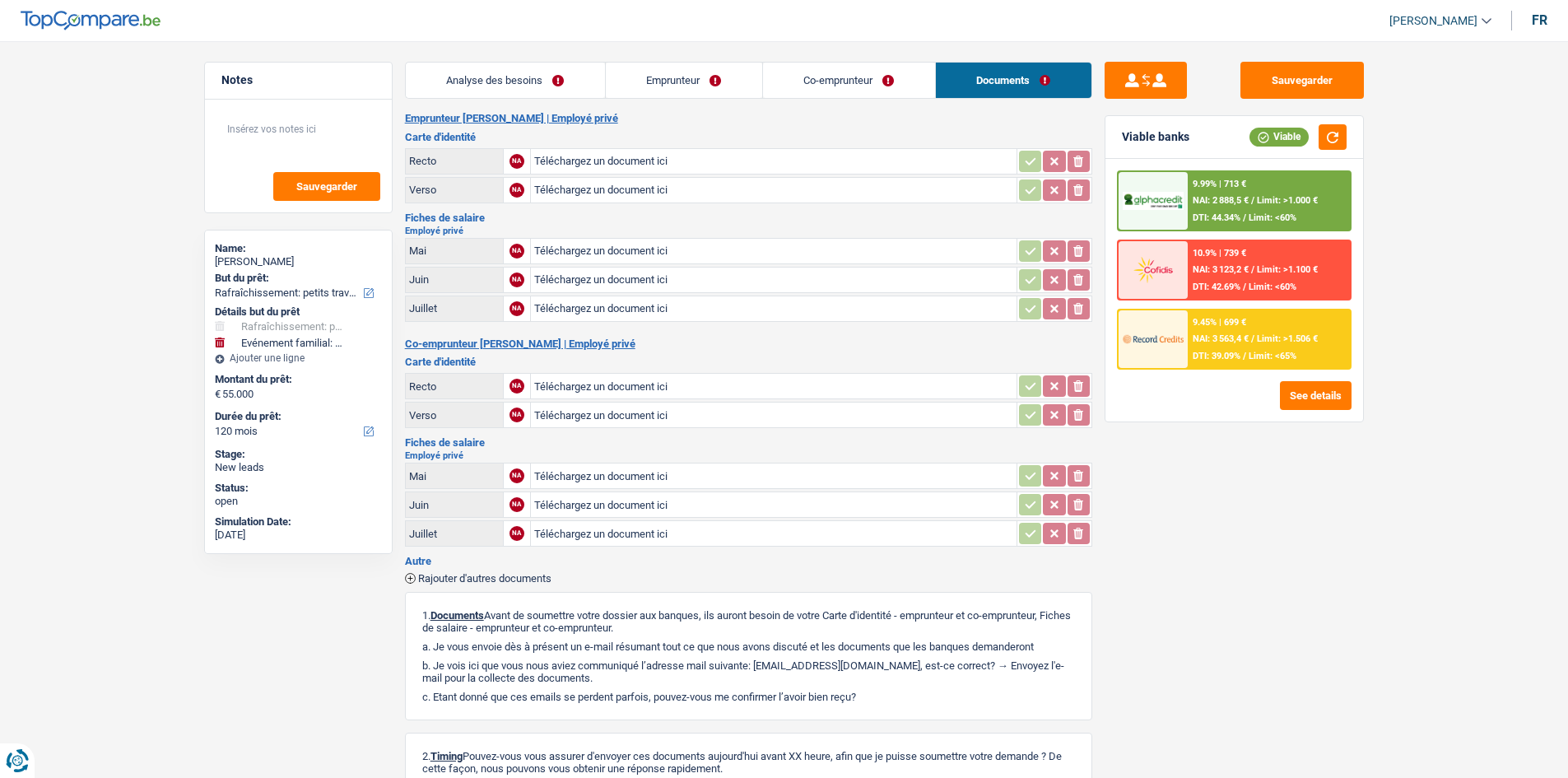
click at [540, 73] on link "Emprunteur" at bounding box center [684, 81] width 157 height 35
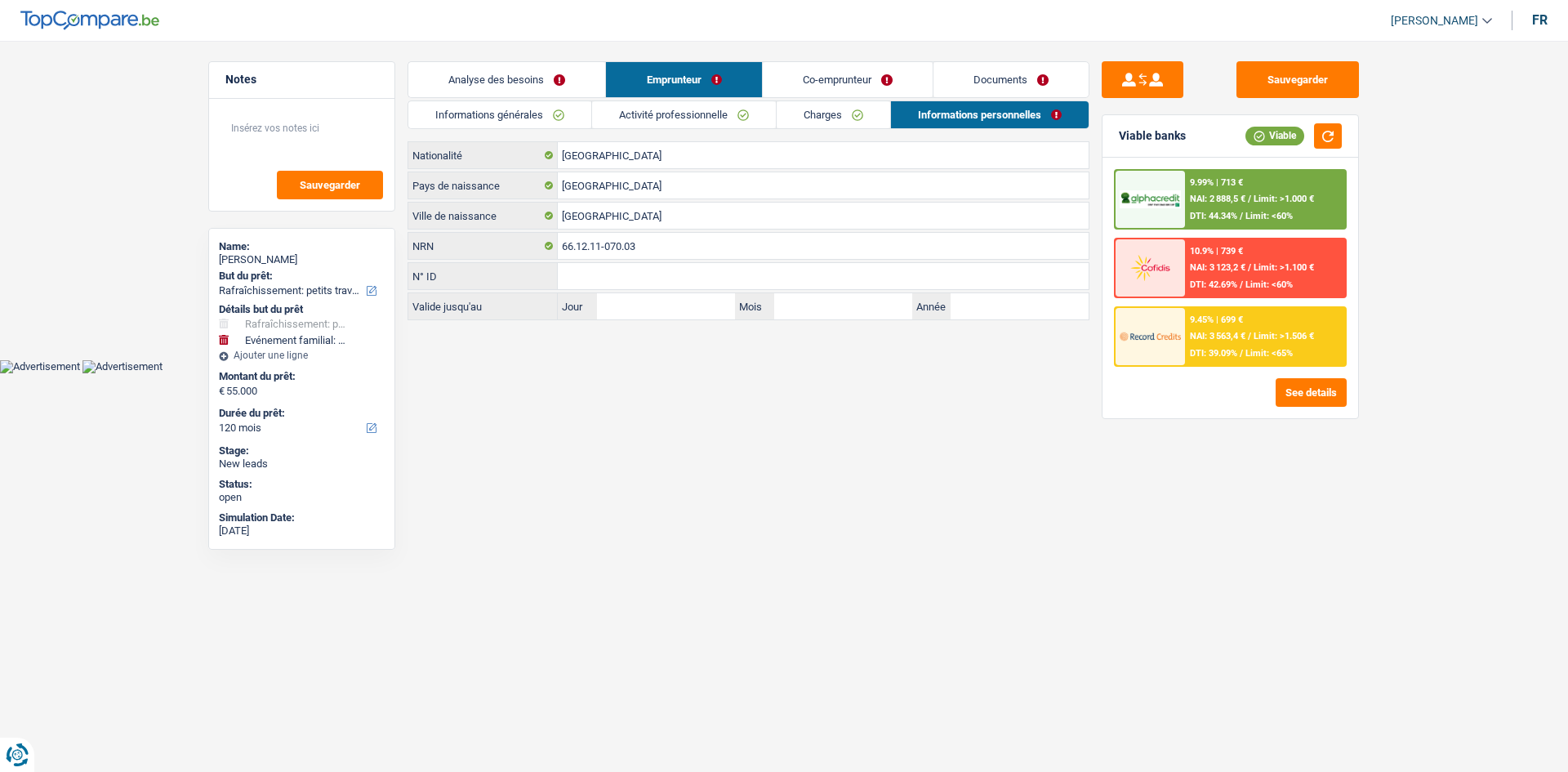
click at [536, 109] on link "Activité professionnelle" at bounding box center [684, 114] width 184 height 27
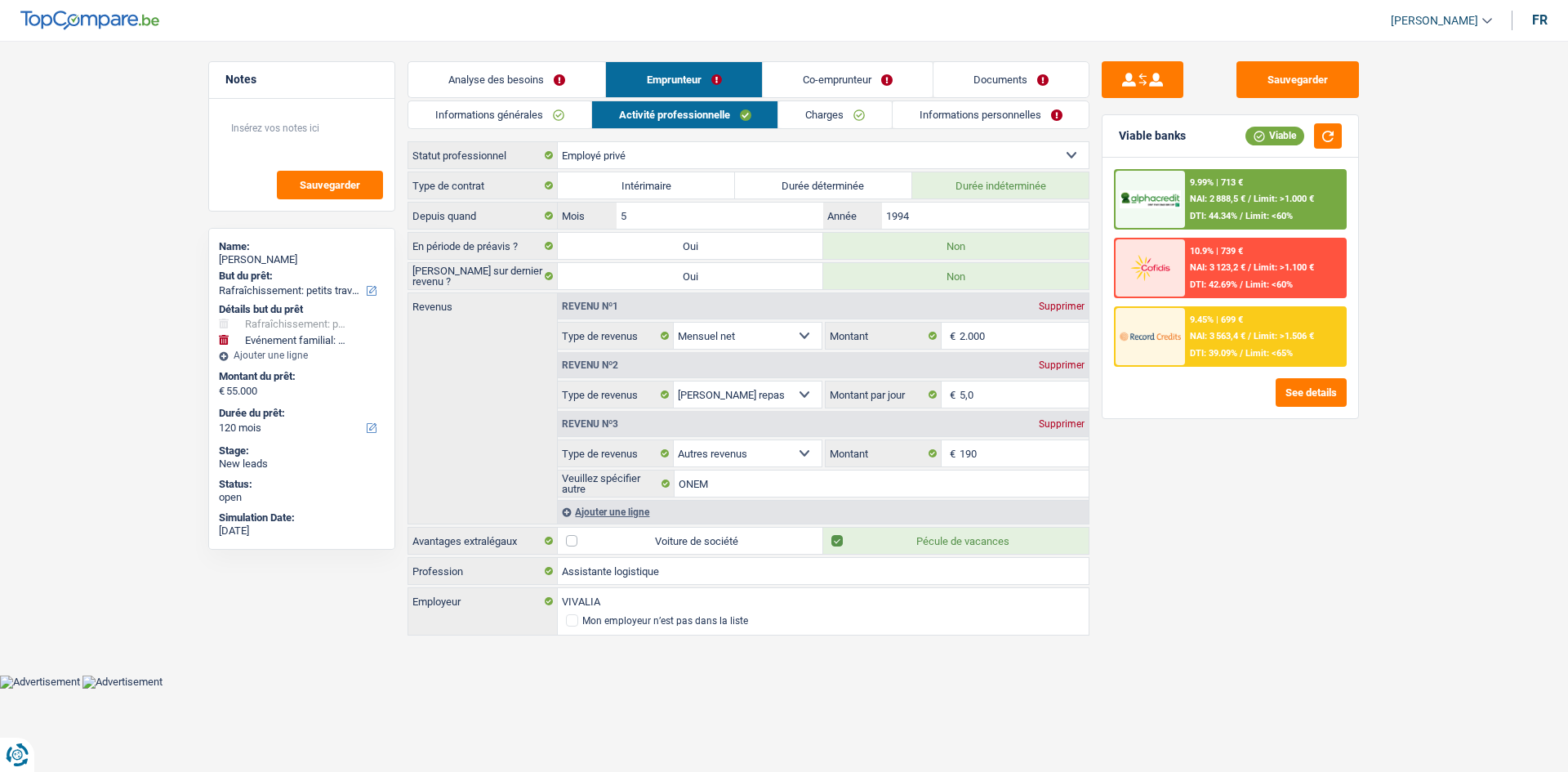
click at [536, 74] on link "Documents" at bounding box center [1011, 80] width 155 height 35
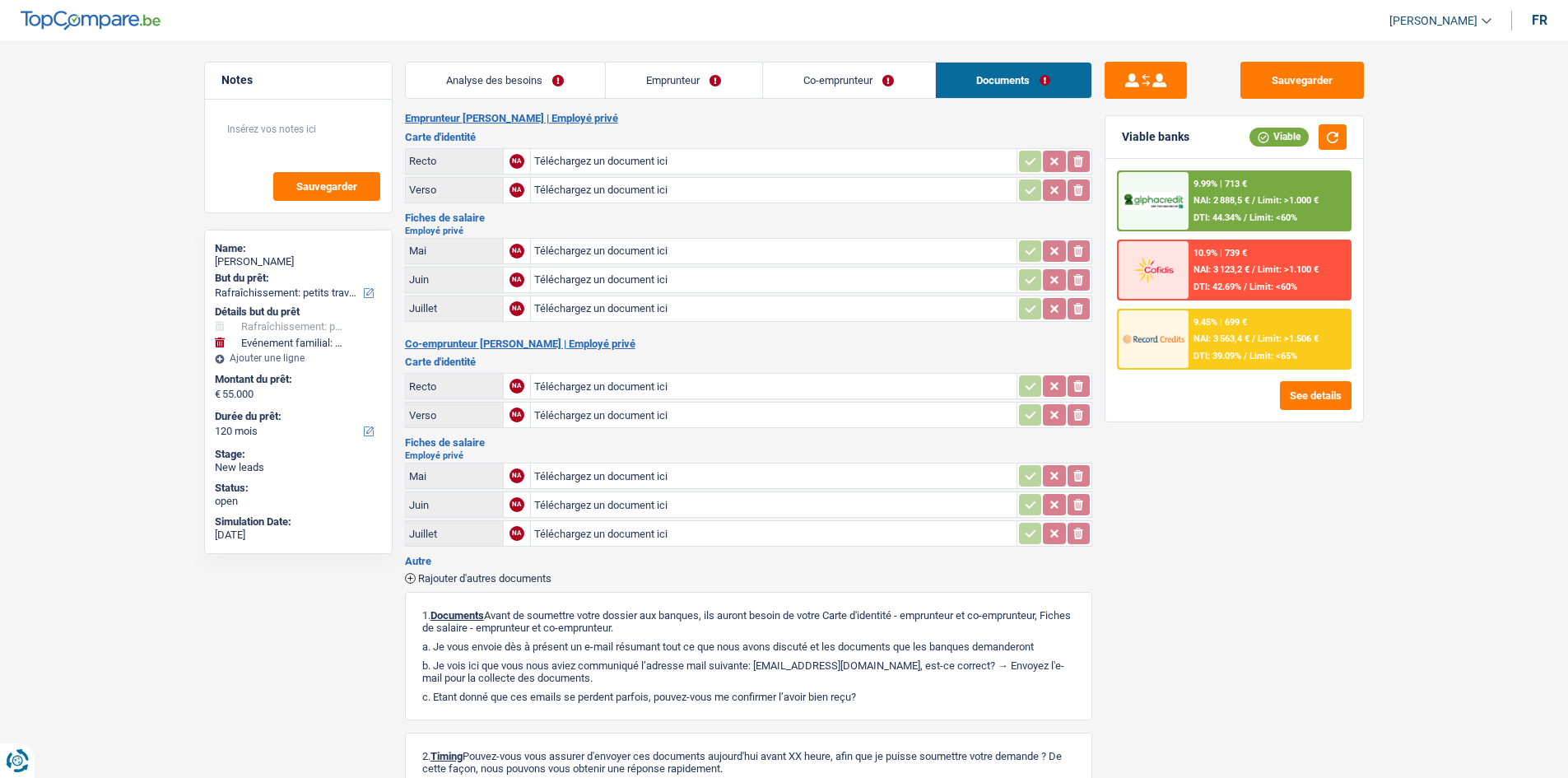
click at [540, 86] on link "Co-emprunteur" at bounding box center [849, 81] width 172 height 35
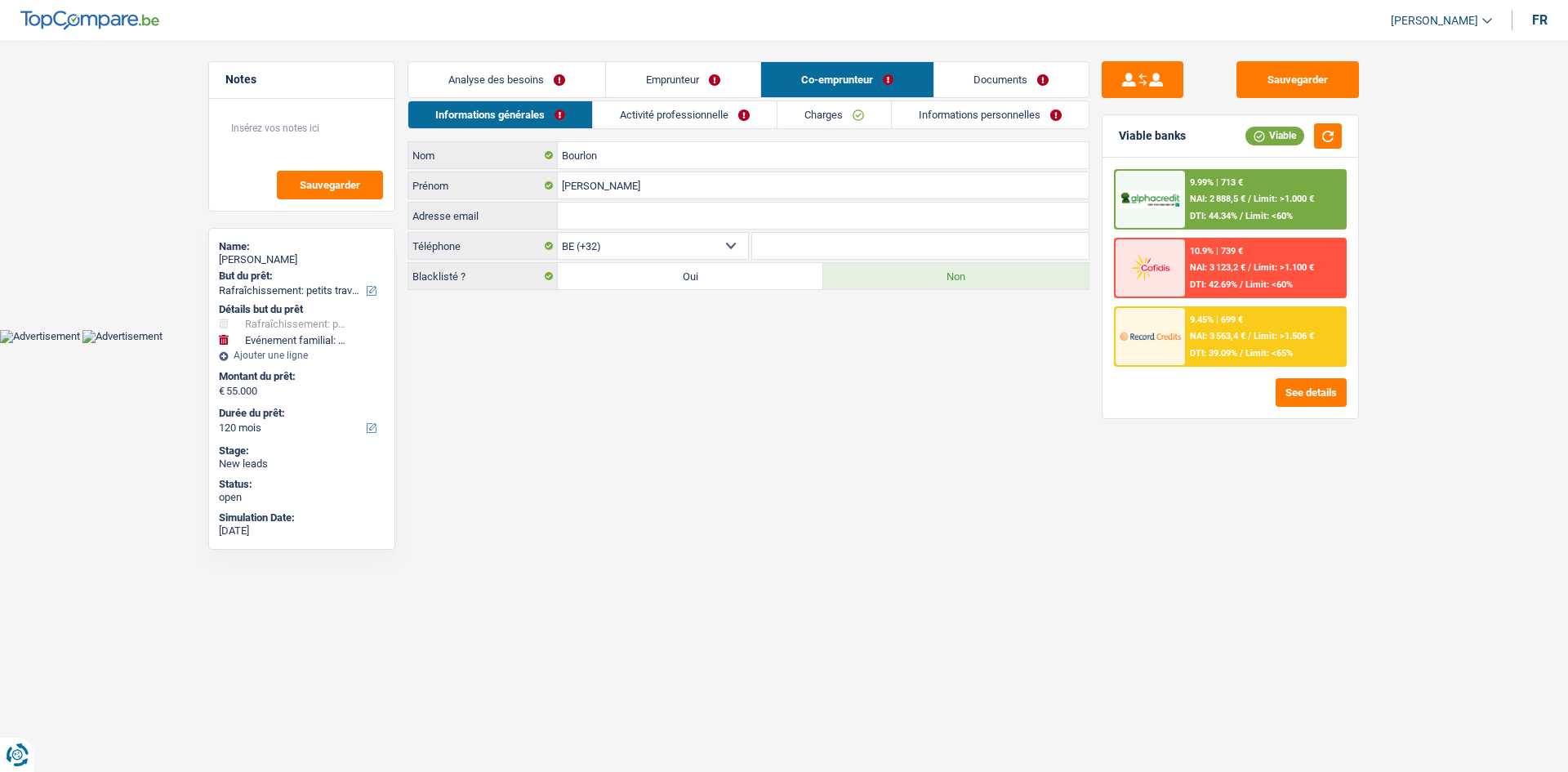
click at [536, 78] on link "Emprunteur" at bounding box center [683, 80] width 154 height 35
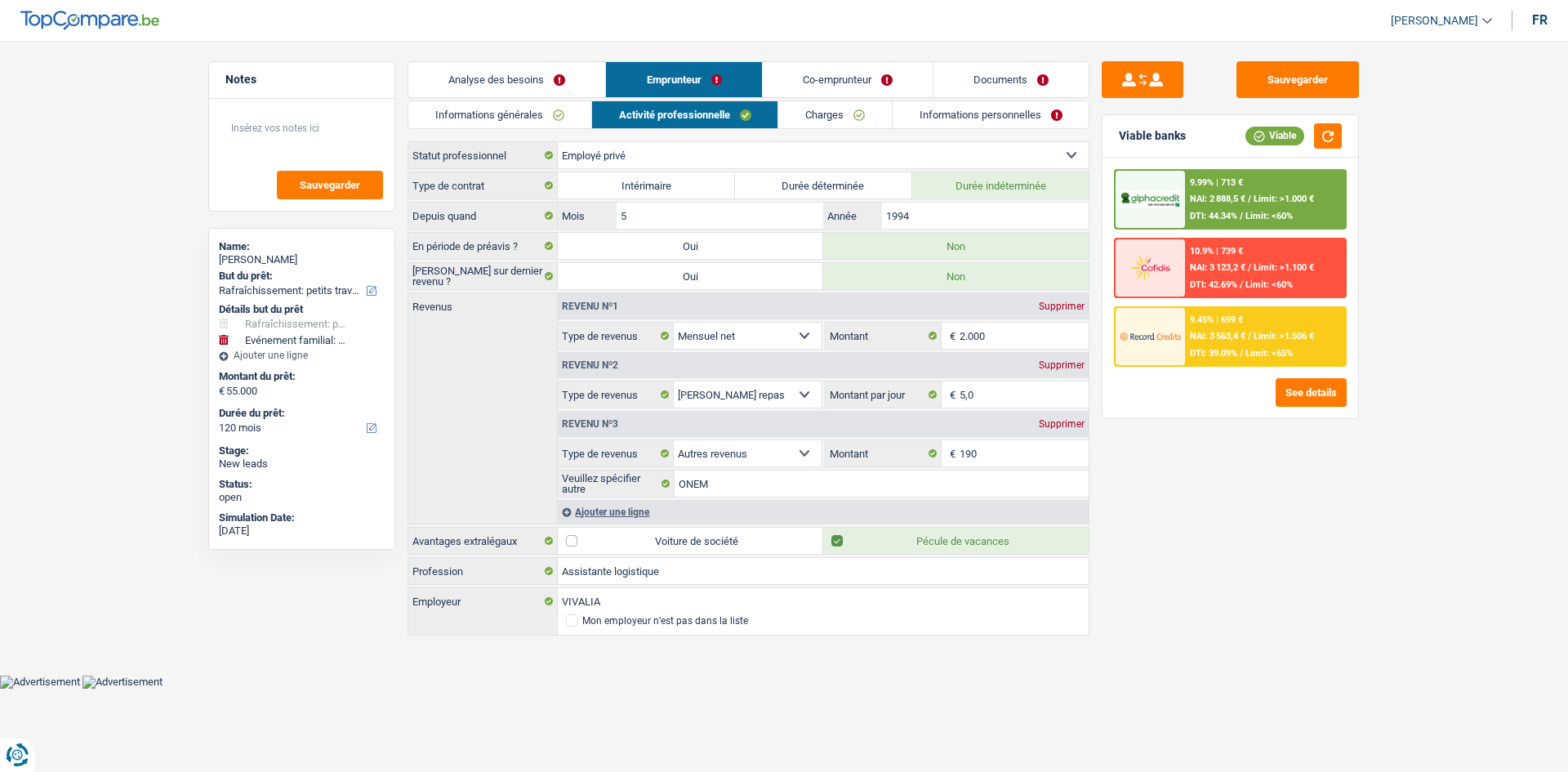
click at [516, 89] on link "Analyse des besoins" at bounding box center [506, 80] width 197 height 35
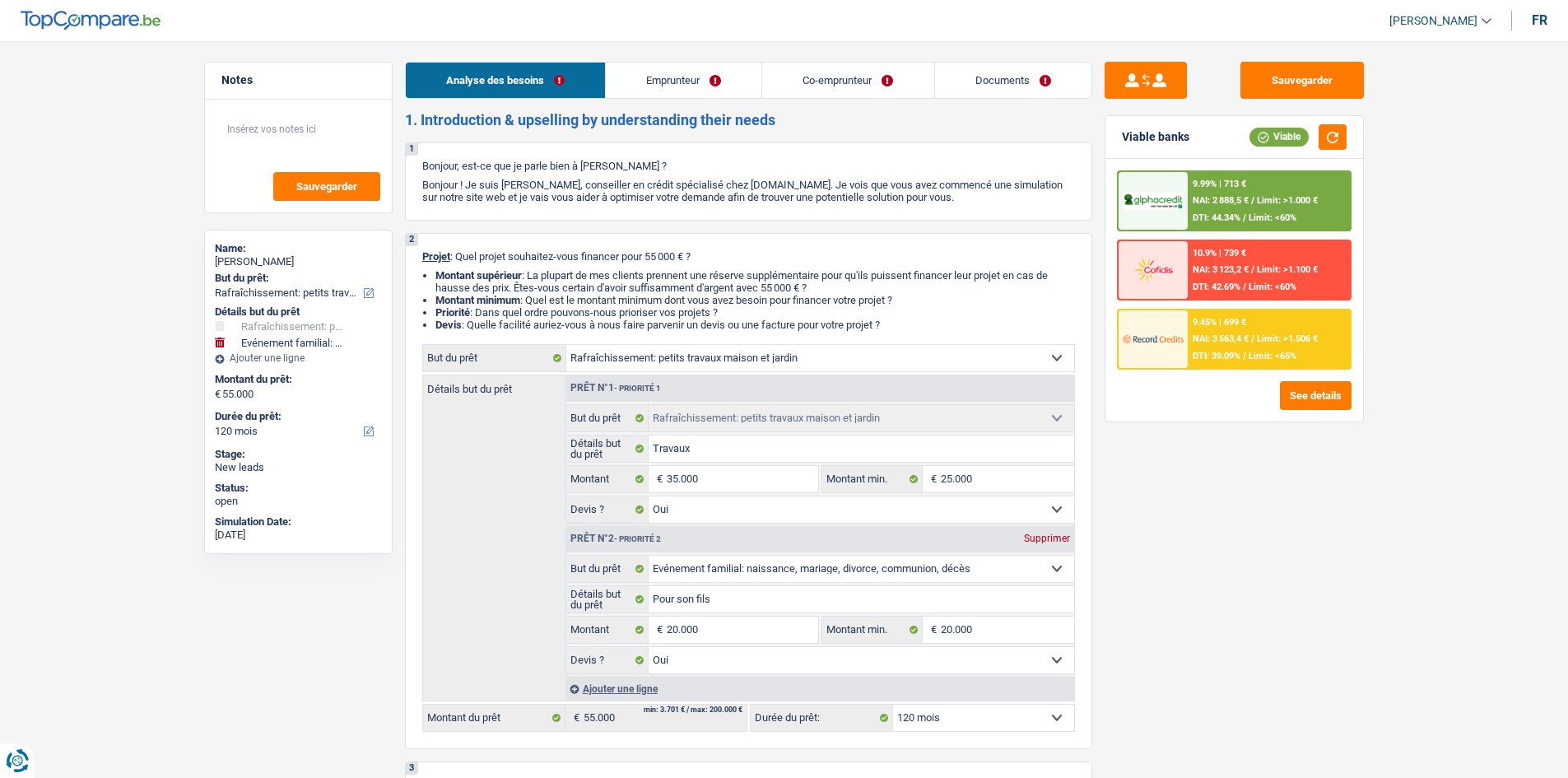
click at [540, 94] on link "Emprunteur" at bounding box center [684, 81] width 156 height 35
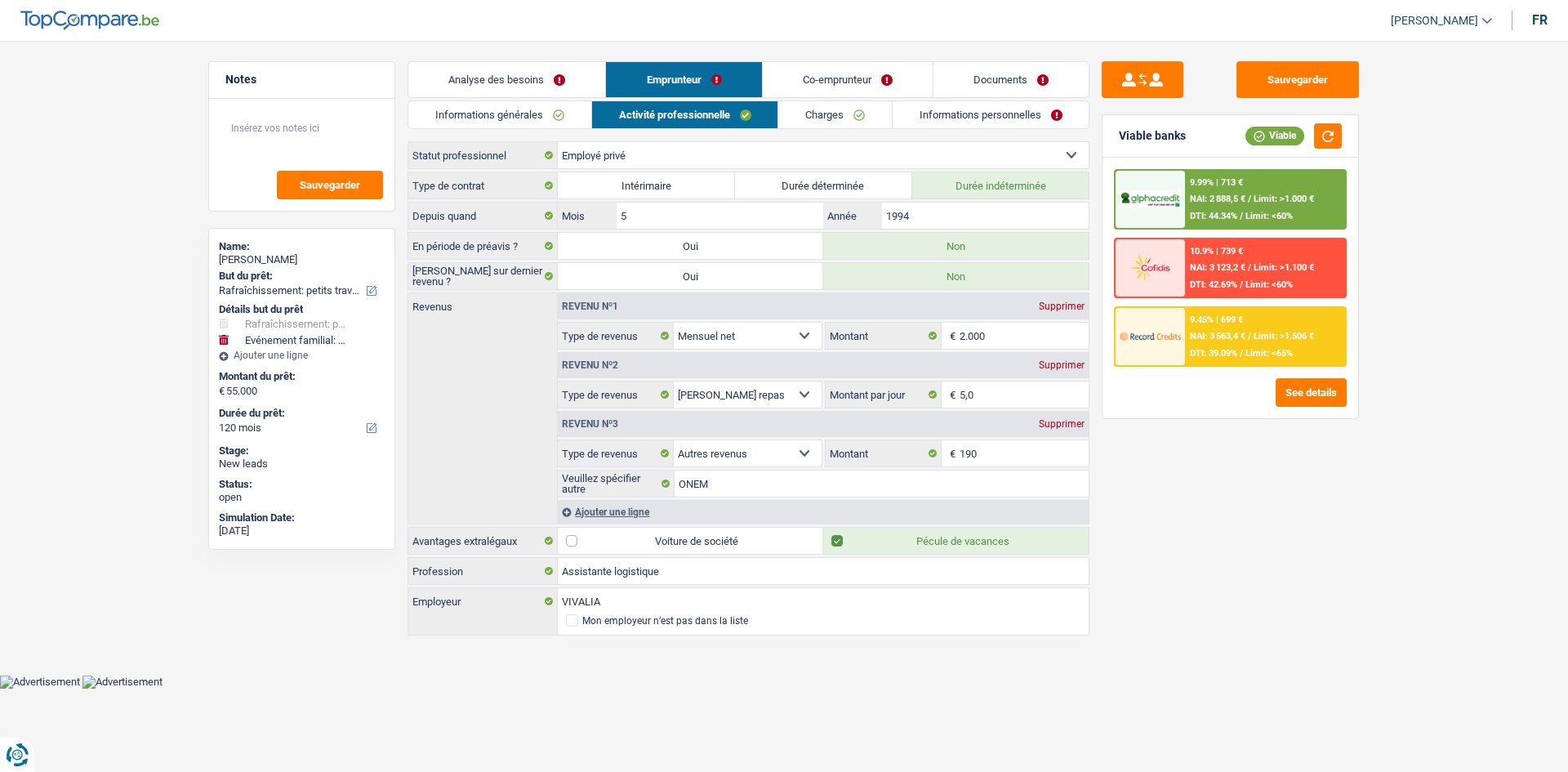
click at [536, 121] on link "Charges" at bounding box center [835, 114] width 114 height 27
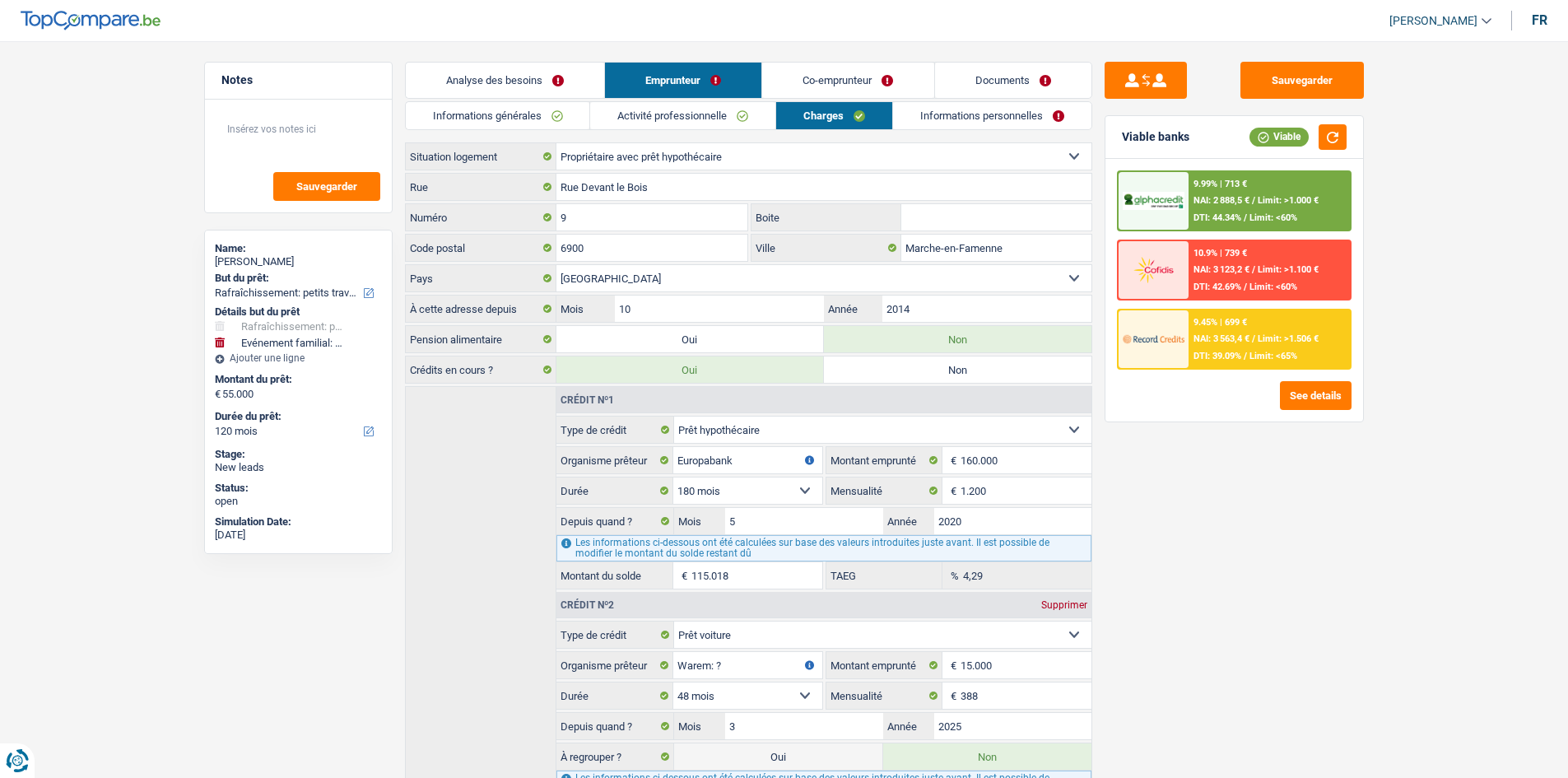
click at [540, 119] on link "Informations personnelles" at bounding box center [992, 115] width 198 height 27
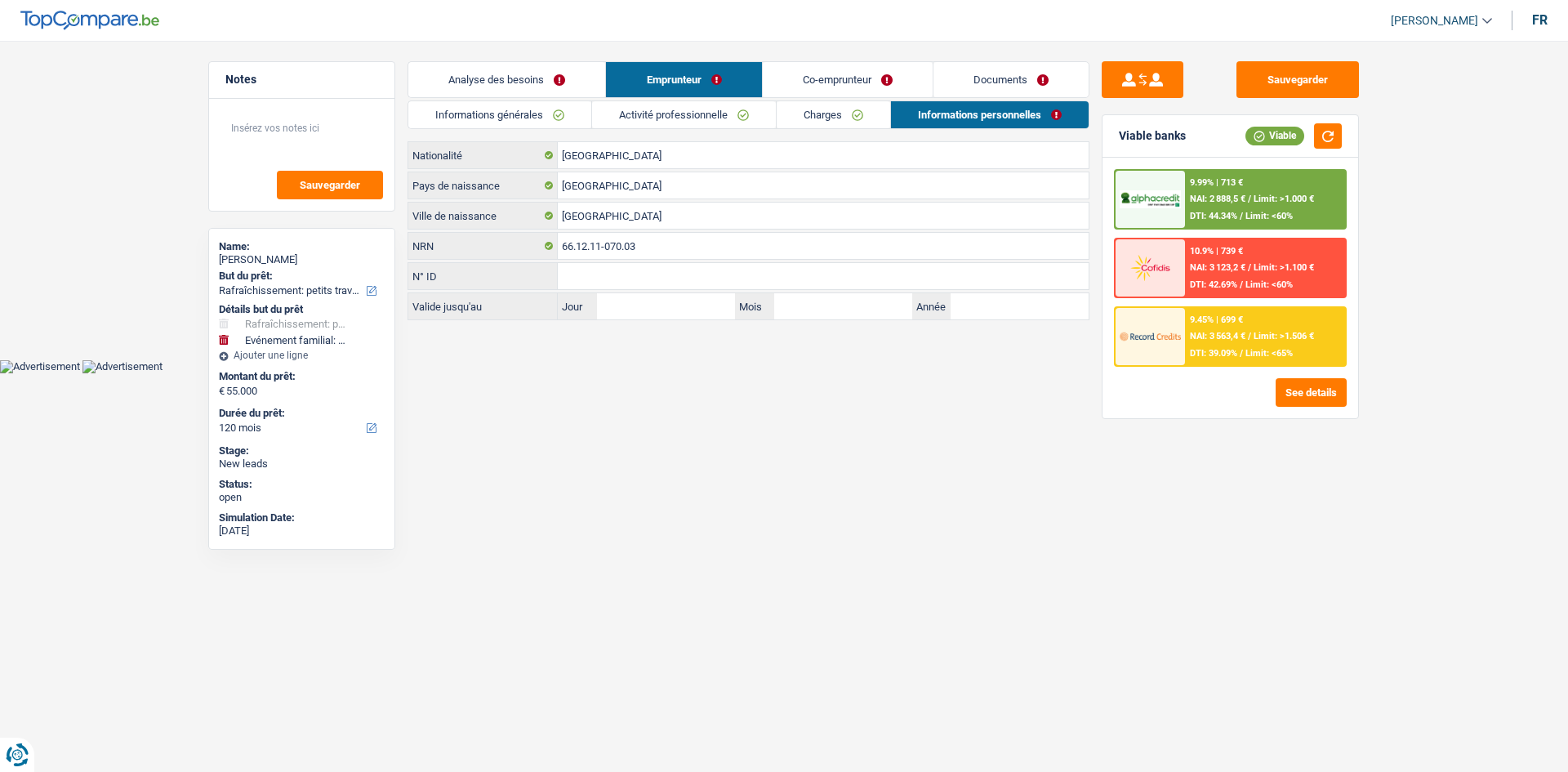
click at [528, 76] on link "Analyse des besoins" at bounding box center [506, 80] width 197 height 35
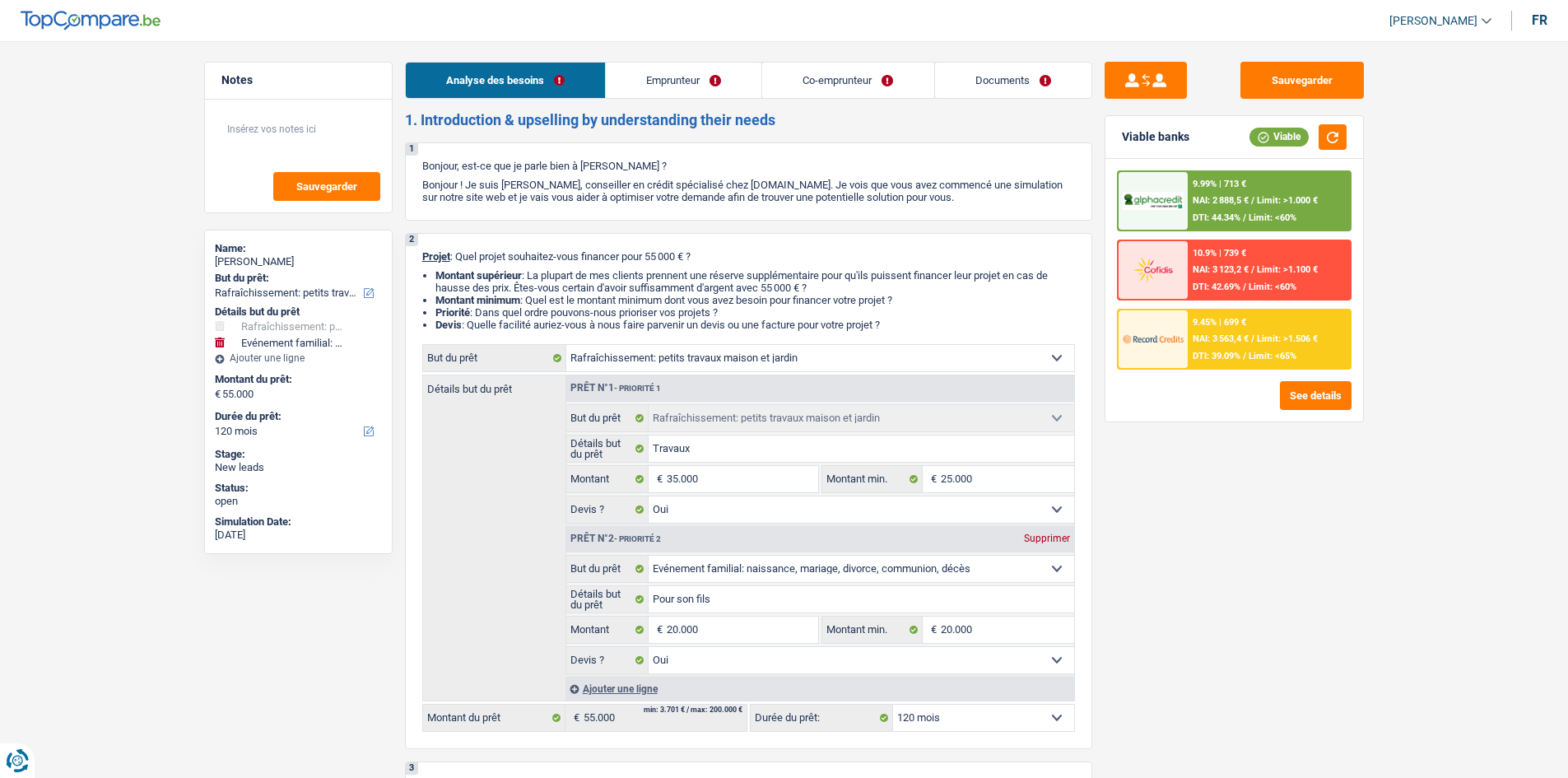
click at [540, 274] on span "NAI: 3 563,4 €" at bounding box center [1221, 339] width 56 height 11
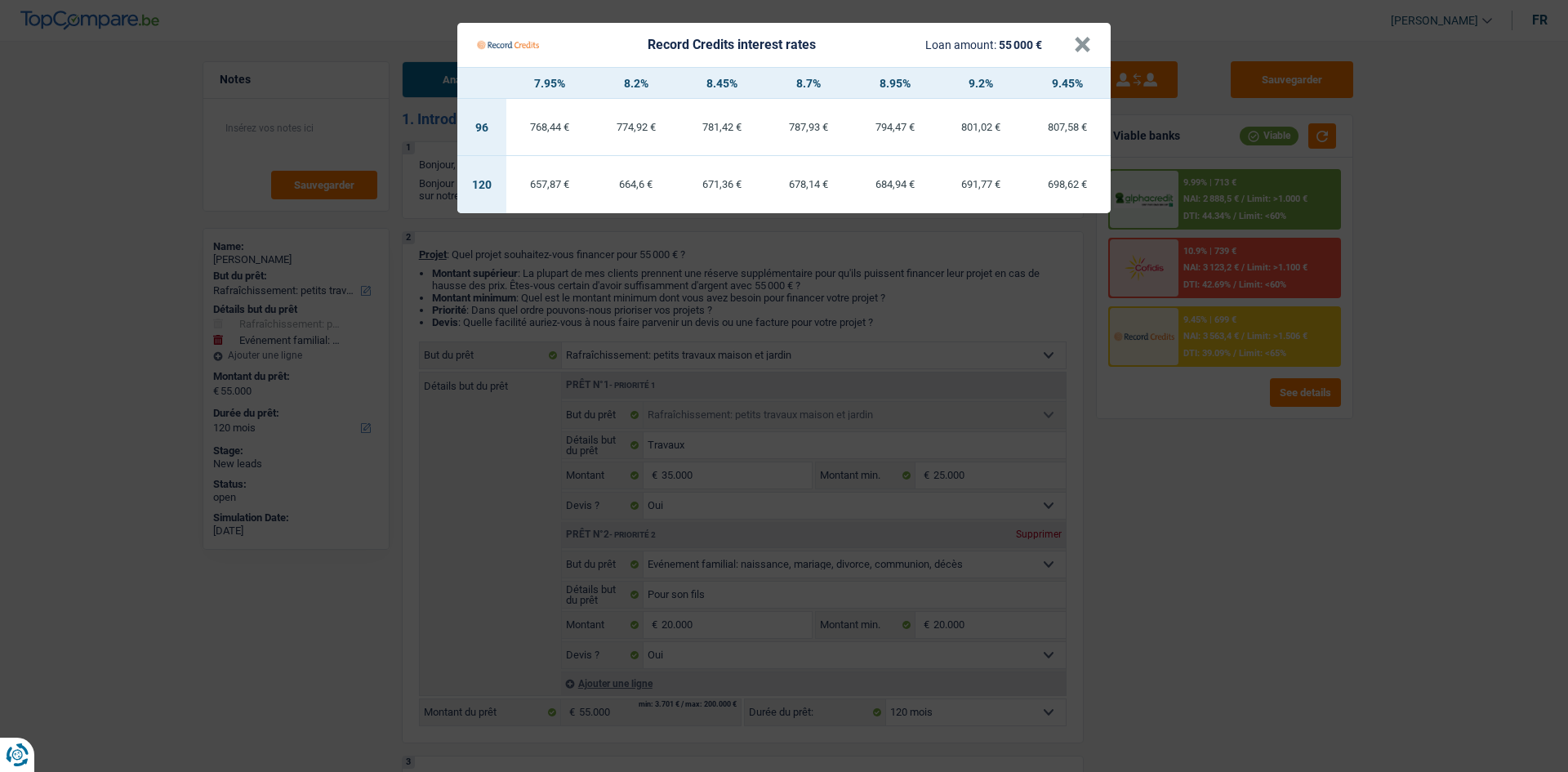
click at [536, 272] on Credits "Record Credits interest rates Loan amount: 55 000 € × 7.95% 8.2% 8.45% 8.7% 8.9…" at bounding box center [784, 386] width 1568 height 772
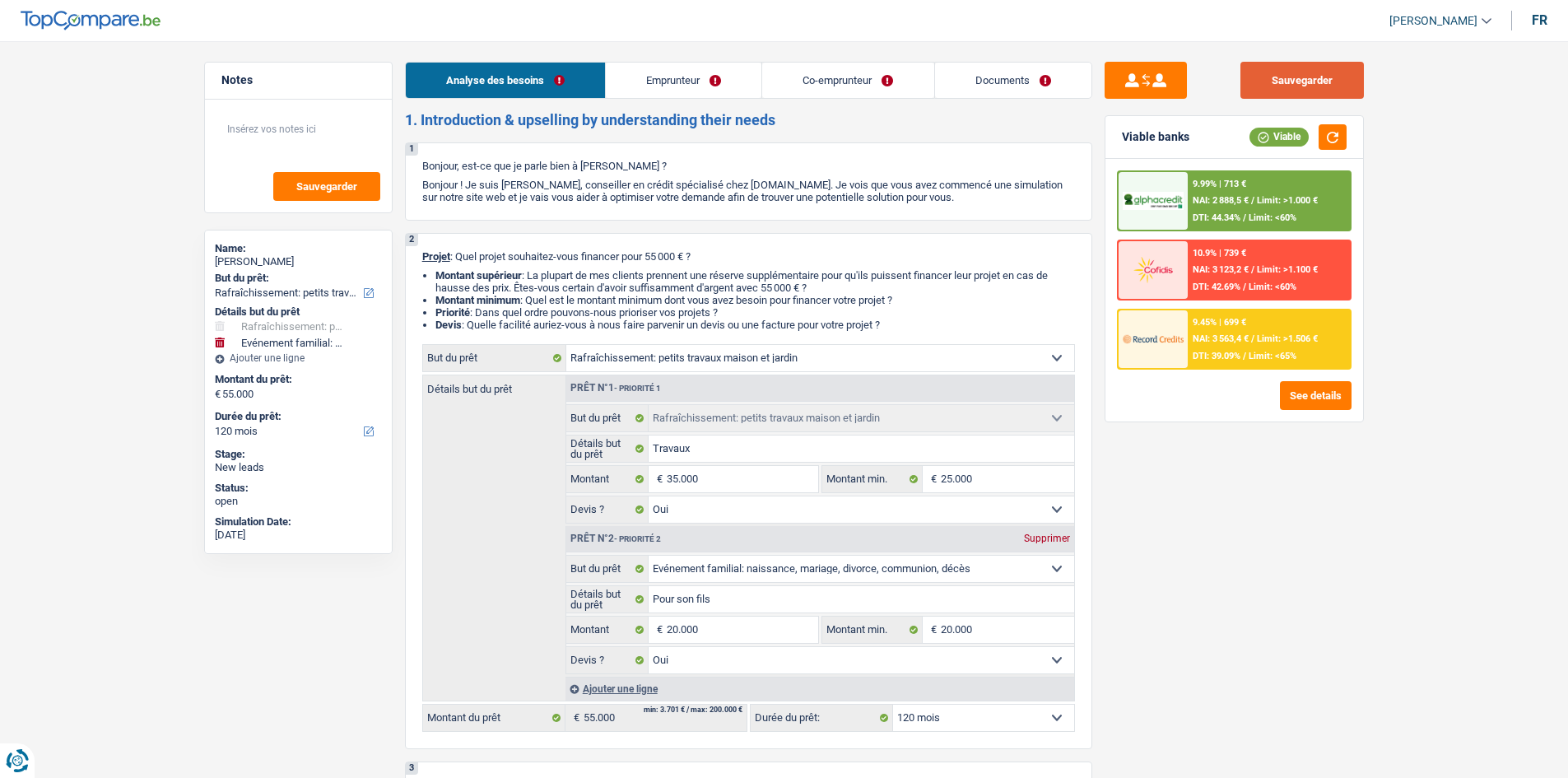
click at [540, 75] on button "Sauvegarder" at bounding box center [1301, 81] width 123 height 37
select select "houseOrGarden"
select select "familyEvent"
select select "120"
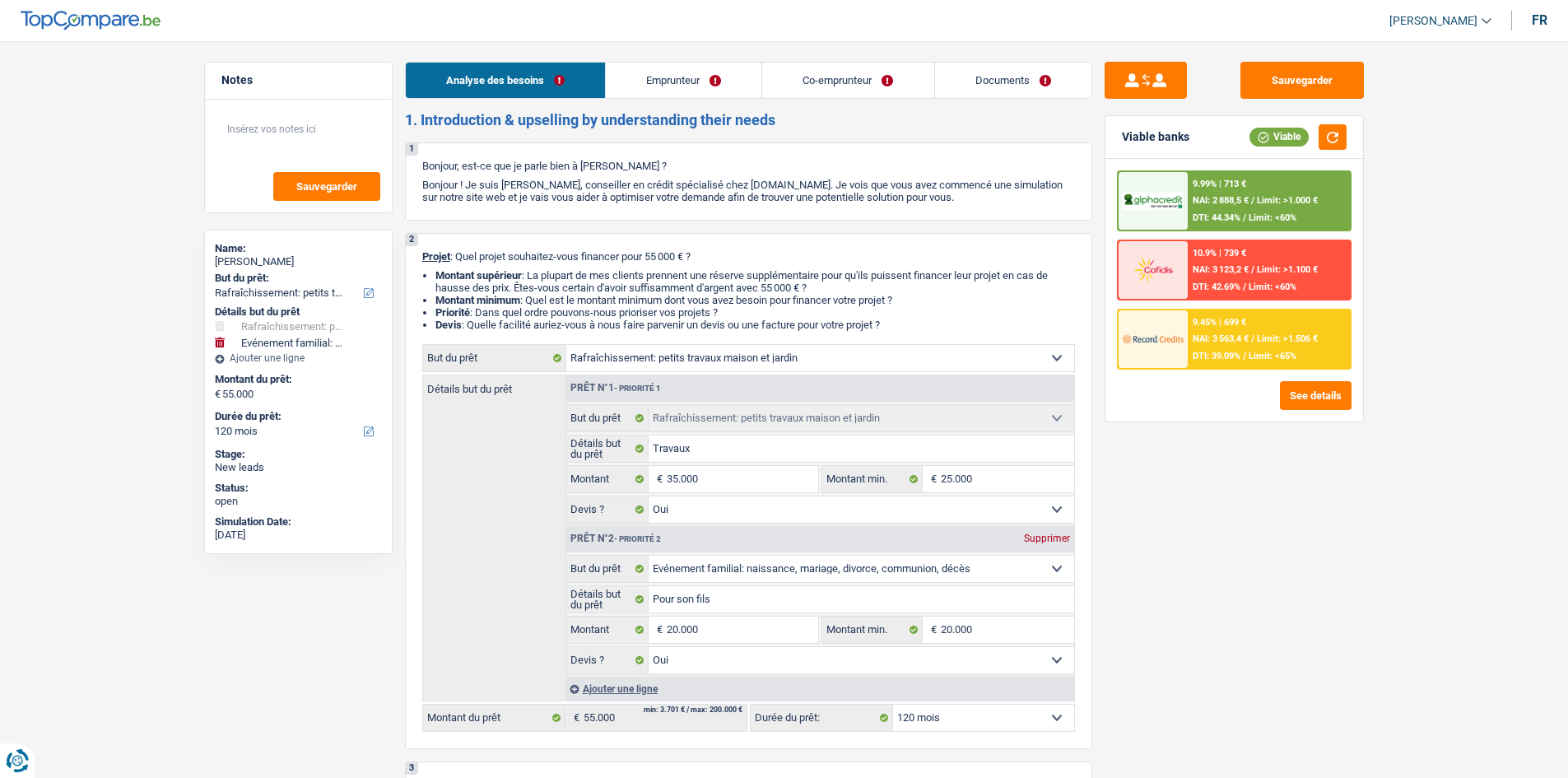
select select "houseOrGarden"
select select "yes"
select select "familyEvent"
select select "yes"
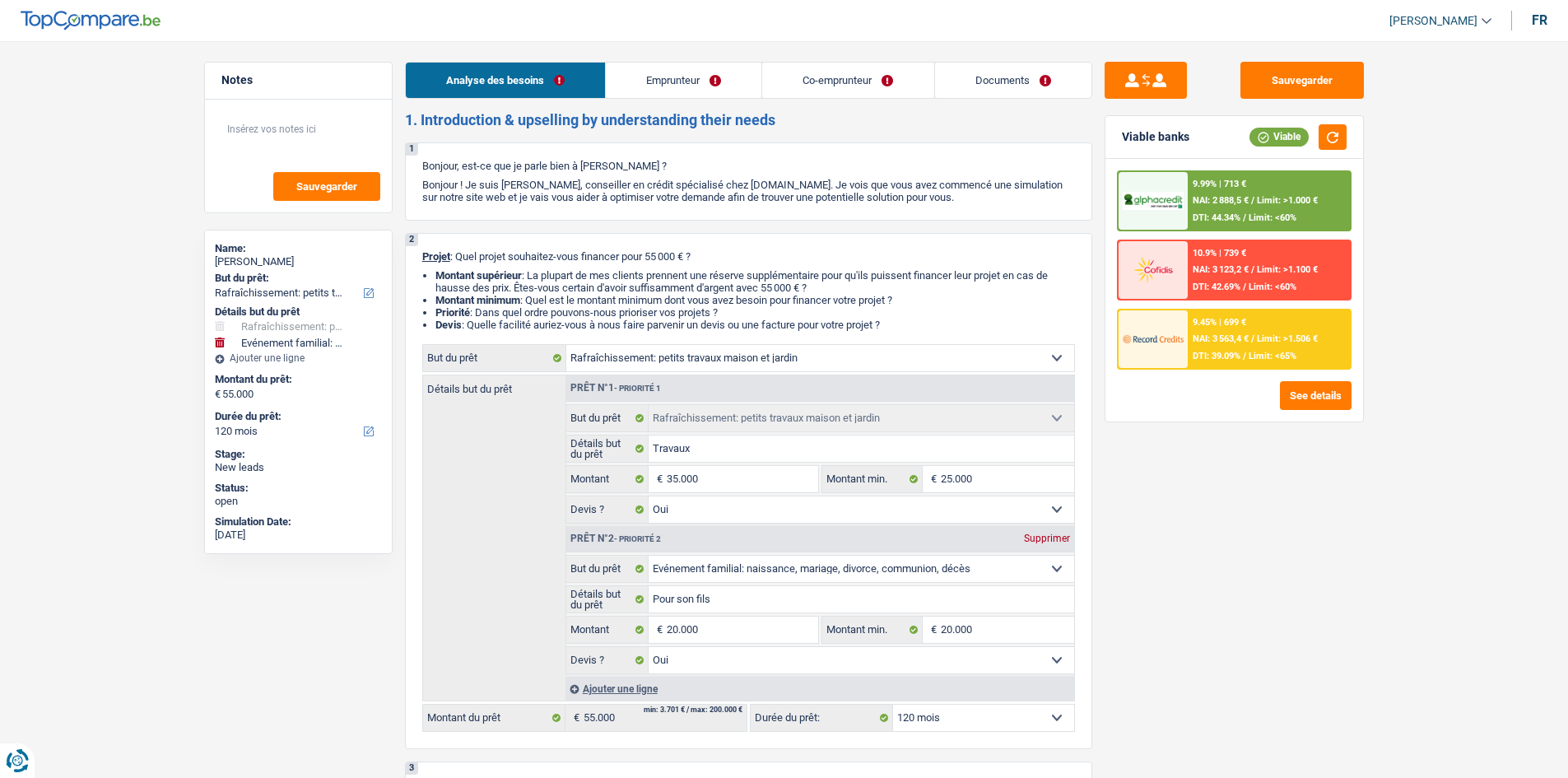
select select "120"
select select "privateEmployee"
select select "netSalary"
select select "mealVouchers"
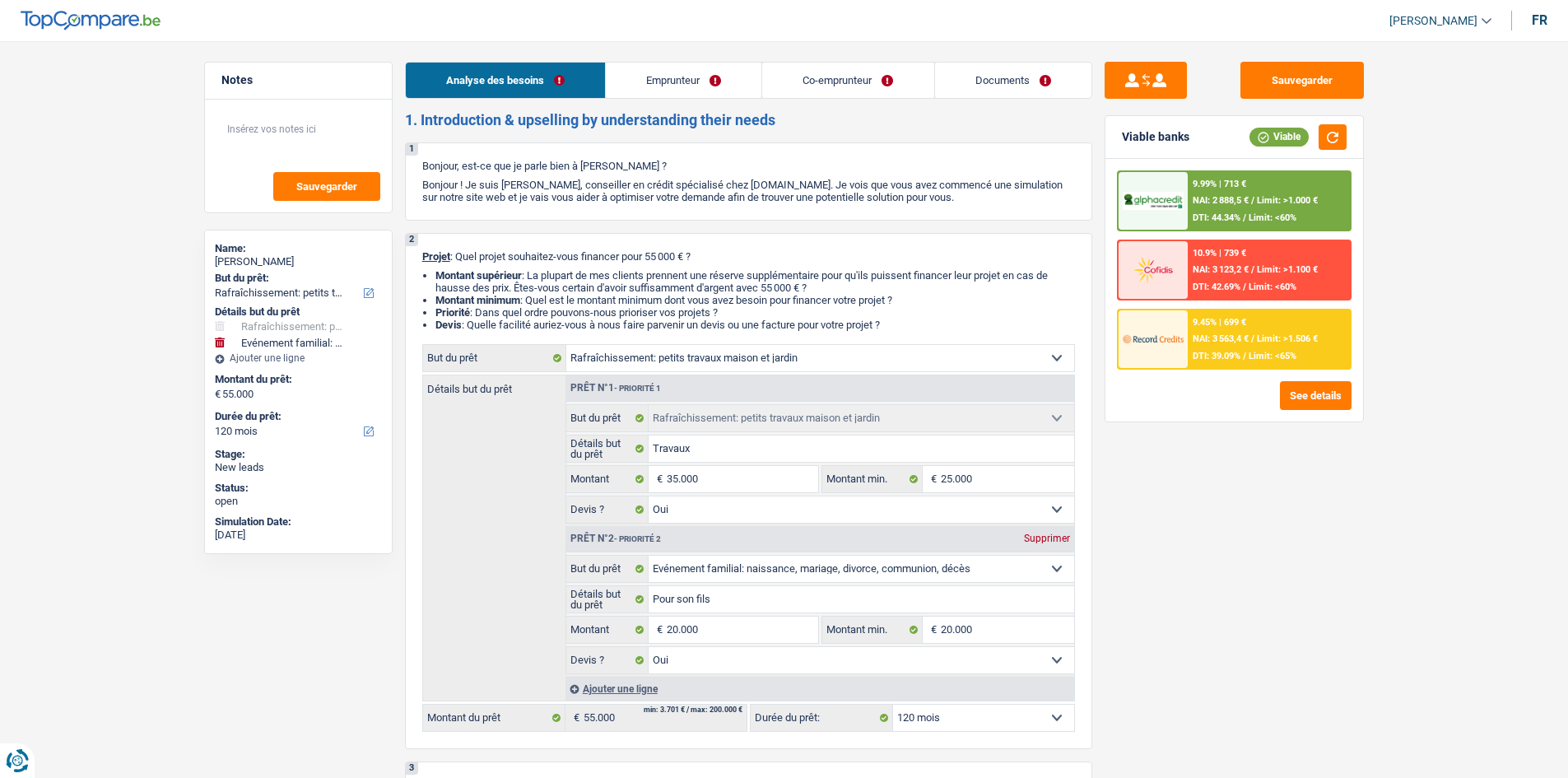
select select "other"
select select "netSalary"
select select "mealVouchers"
select select "ownerWithMortgage"
select select "mortgage"
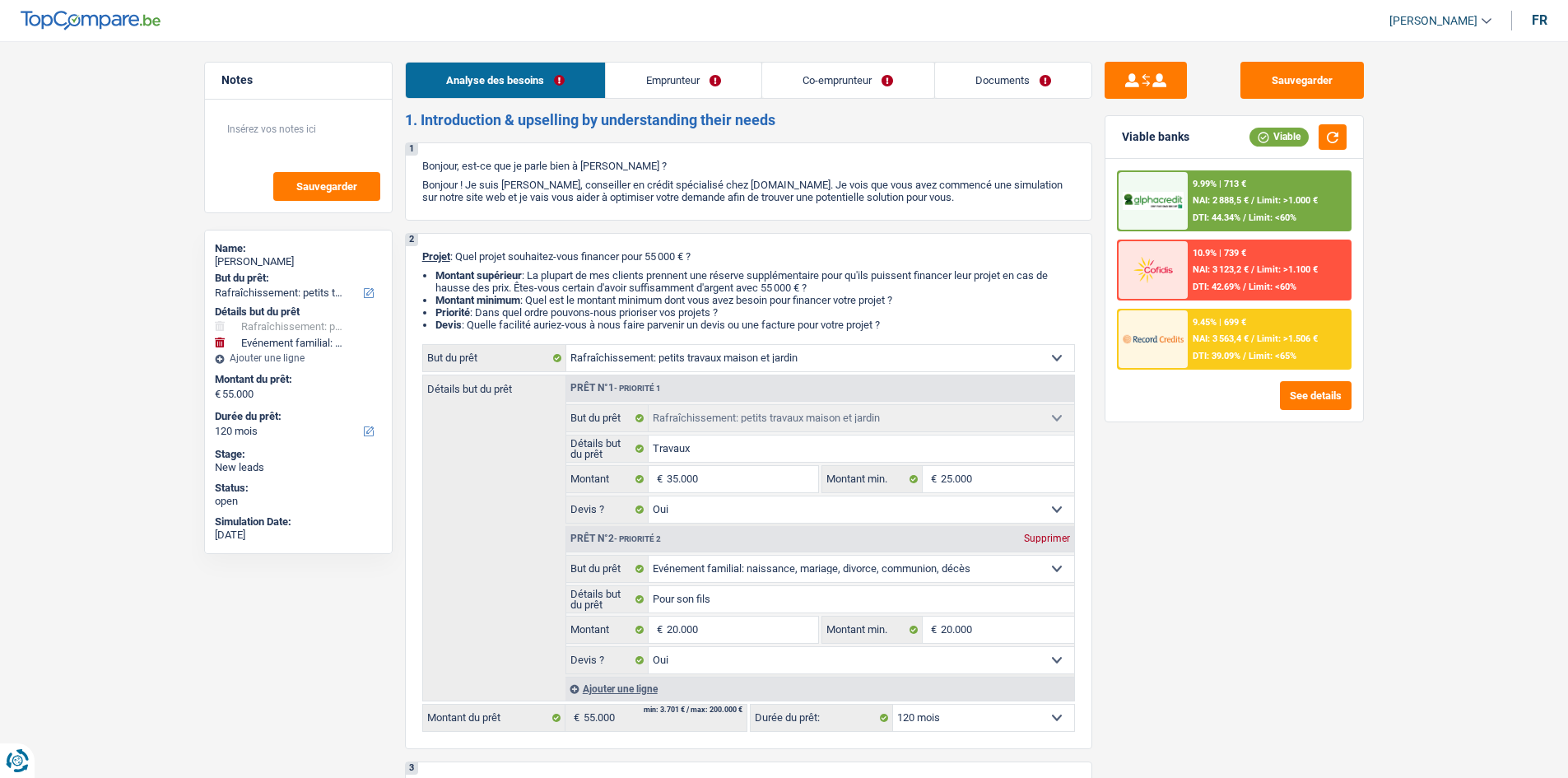
select select "180"
select select "carLoan"
select select "48"
select select "houseOrGarden"
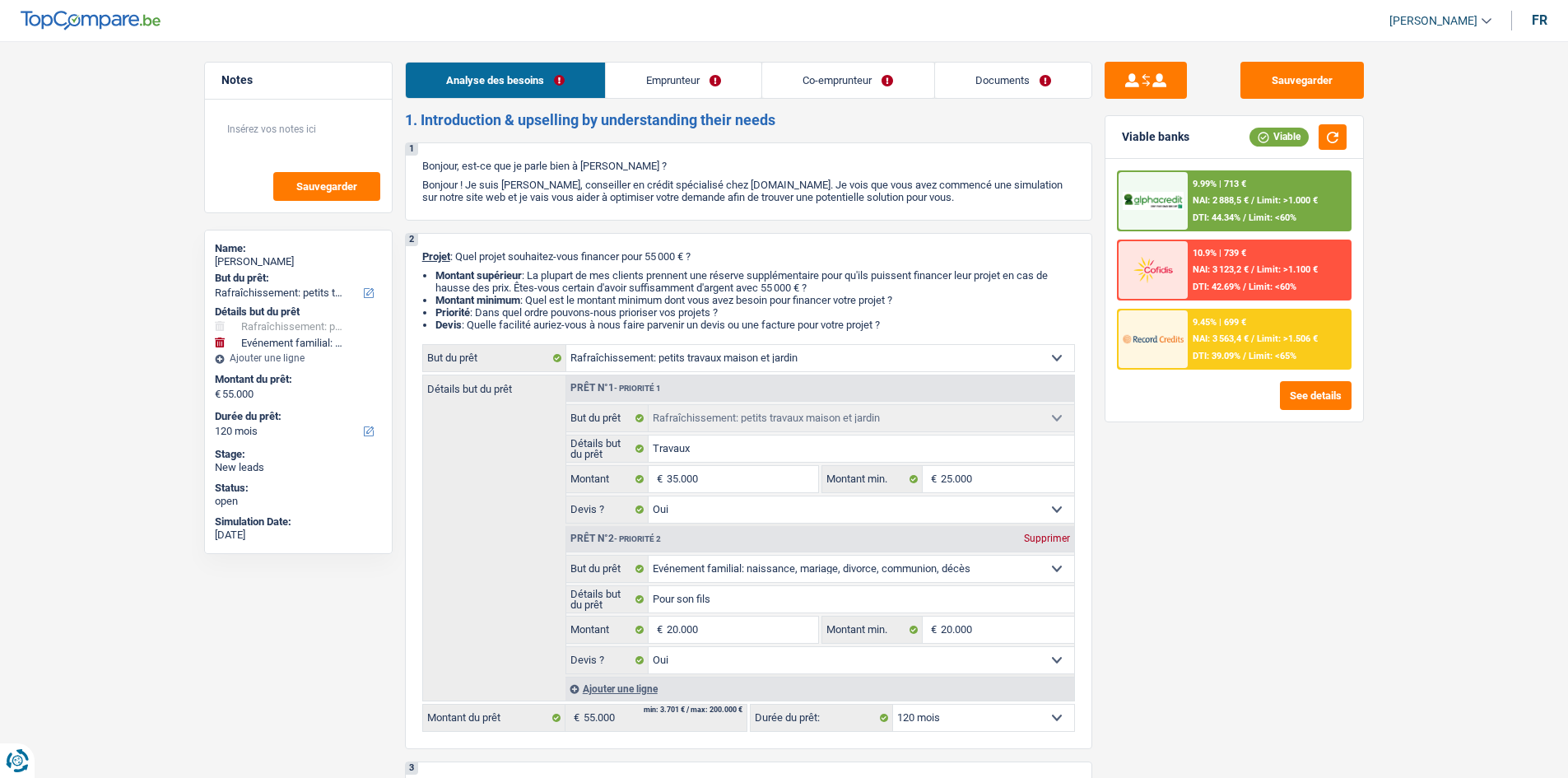
select select "yes"
select select "familyEvent"
select select "yes"
select select "120"
select select "ownerWithMortgage"
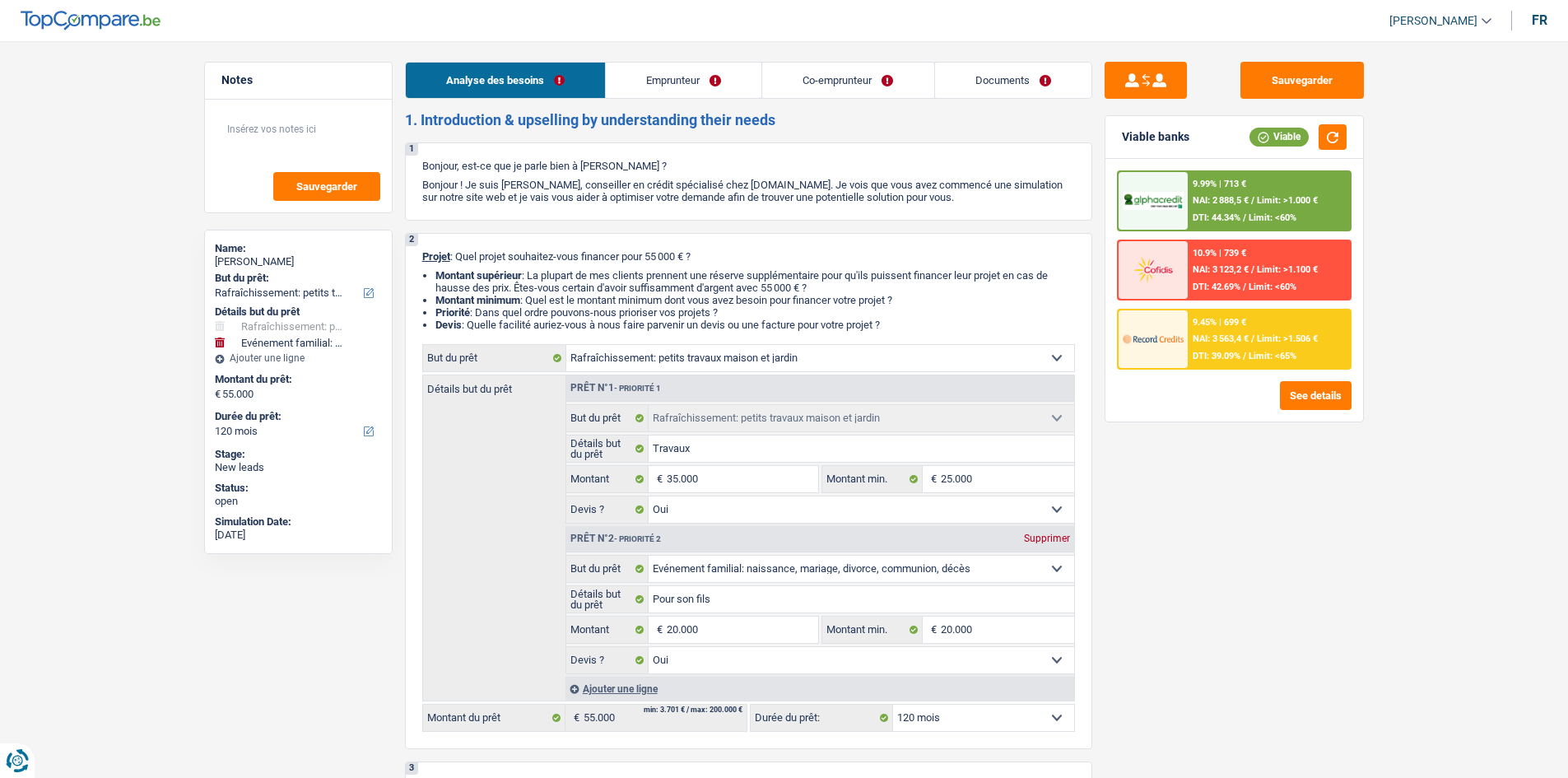
select select "BE"
select select "mortgage"
select select "180"
select select "carLoan"
select select "48"
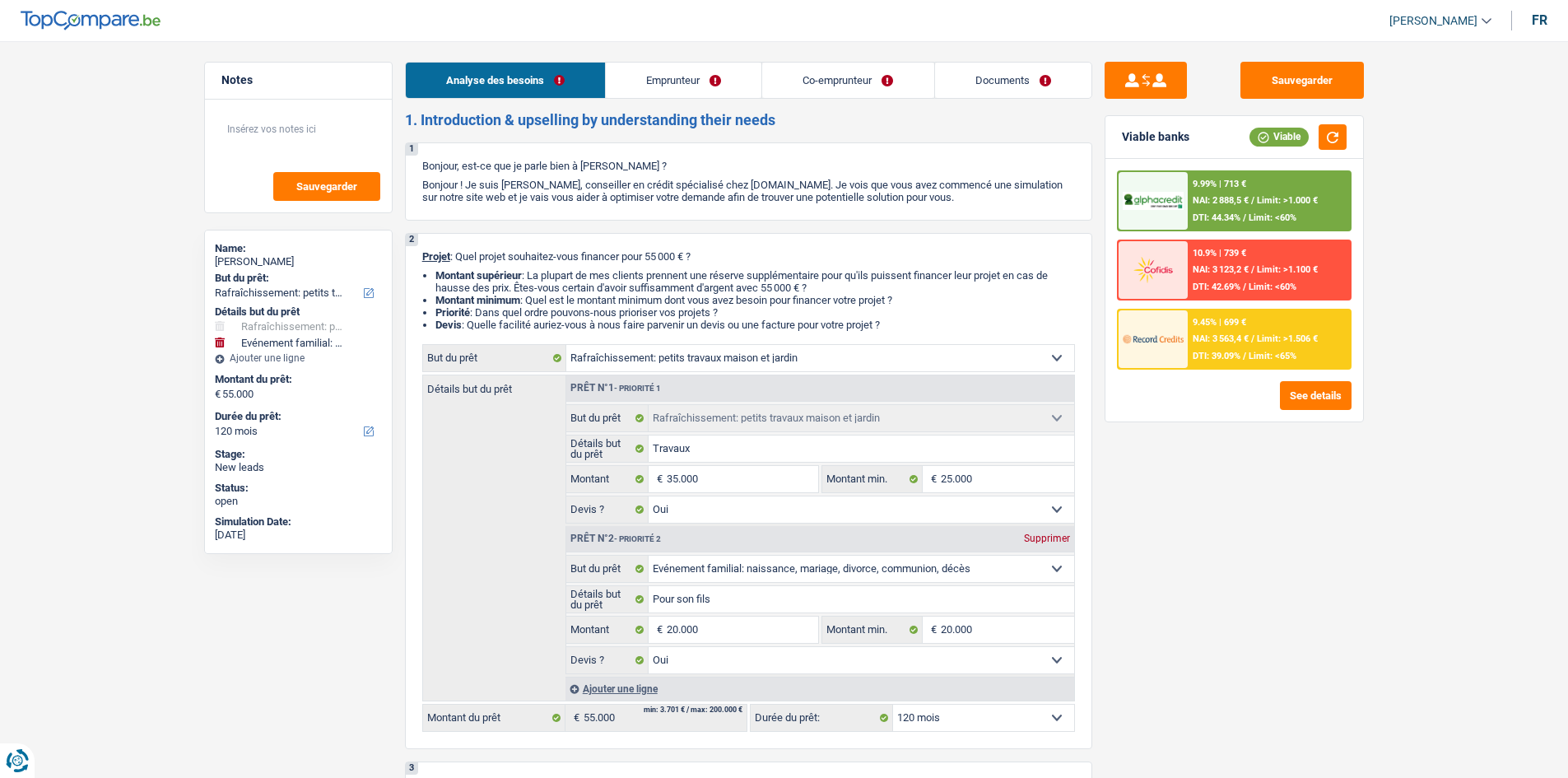
drag, startPoint x: 712, startPoint y: 79, endPoint x: 784, endPoint y: 132, distance: 89.4
click at [712, 79] on link "Emprunteur" at bounding box center [684, 81] width 156 height 35
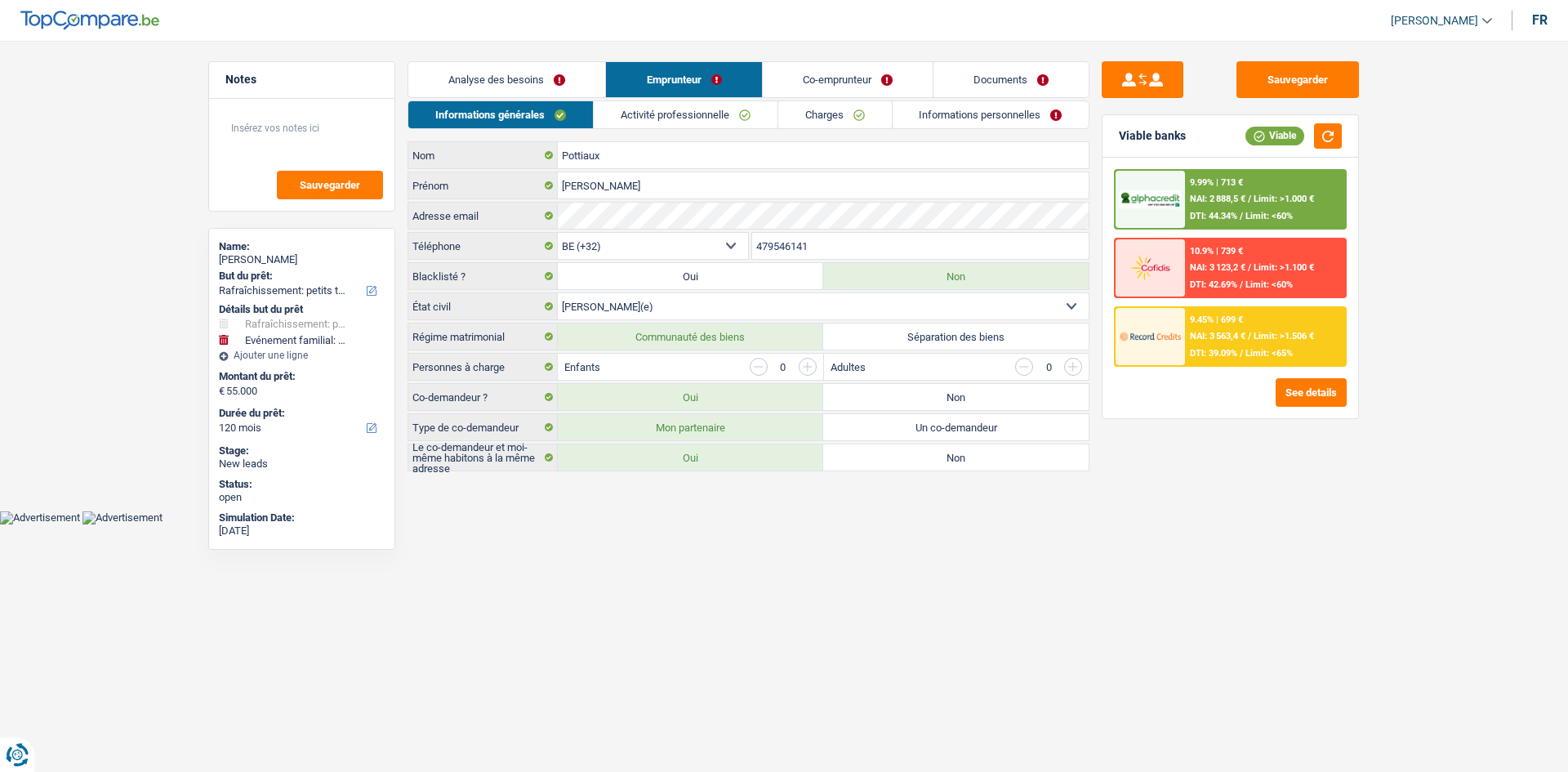
click at [836, 121] on link "Charges" at bounding box center [835, 114] width 114 height 27
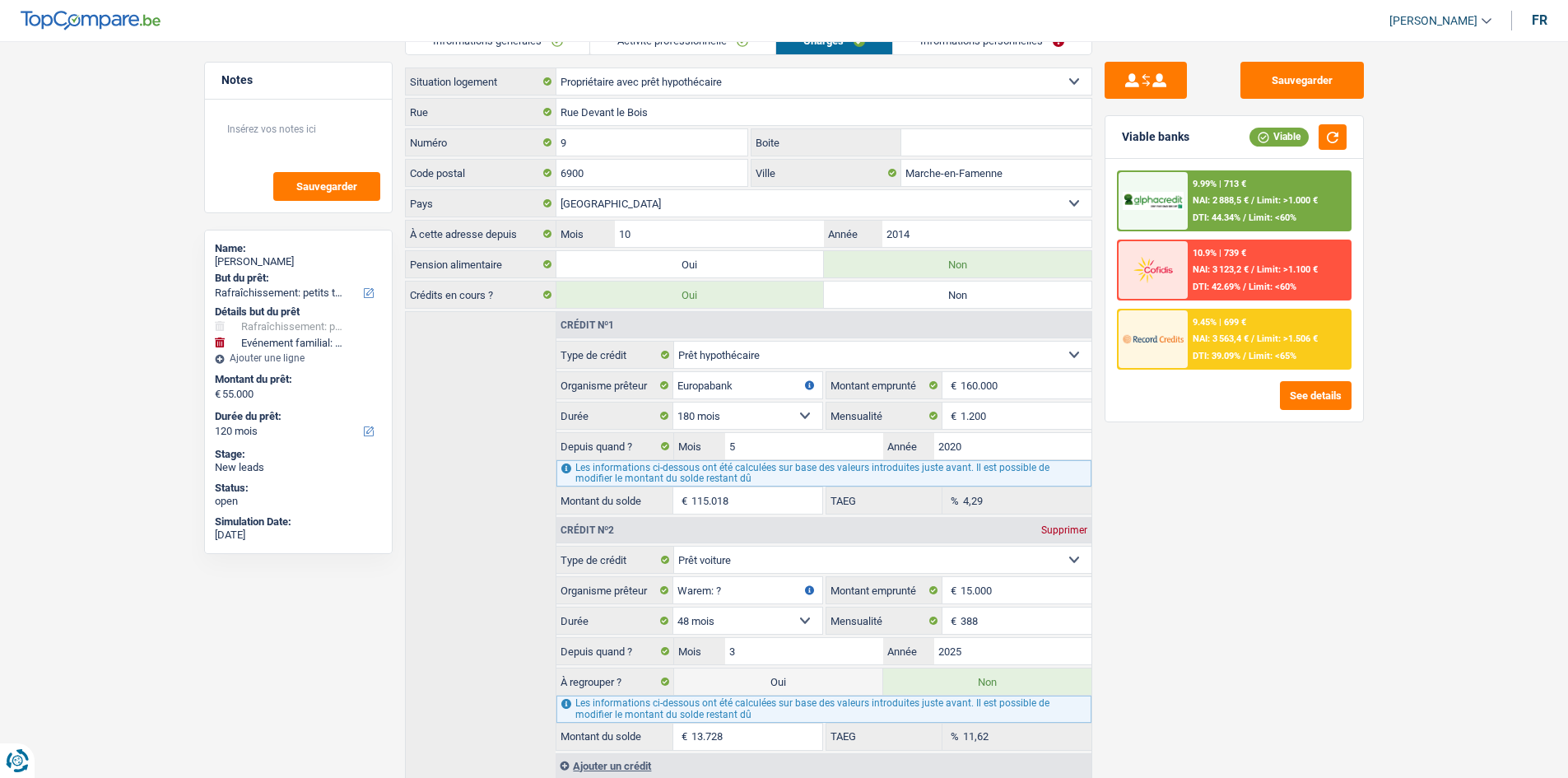
scroll to position [128, 0]
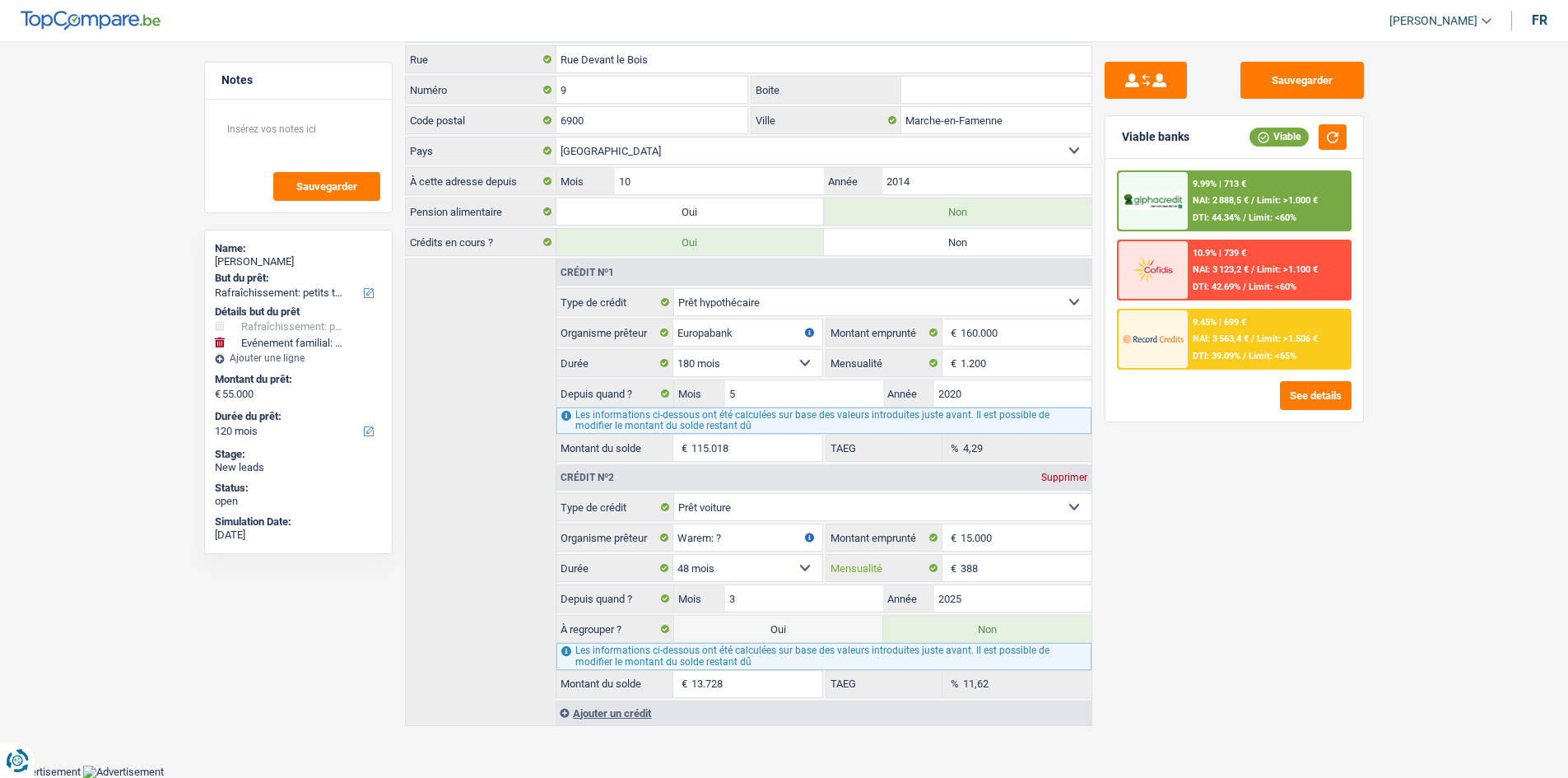
drag, startPoint x: 998, startPoint y: 572, endPoint x: 1040, endPoint y: 580, distance: 42.8
click at [998, 571] on input "388" at bounding box center [1025, 568] width 130 height 26
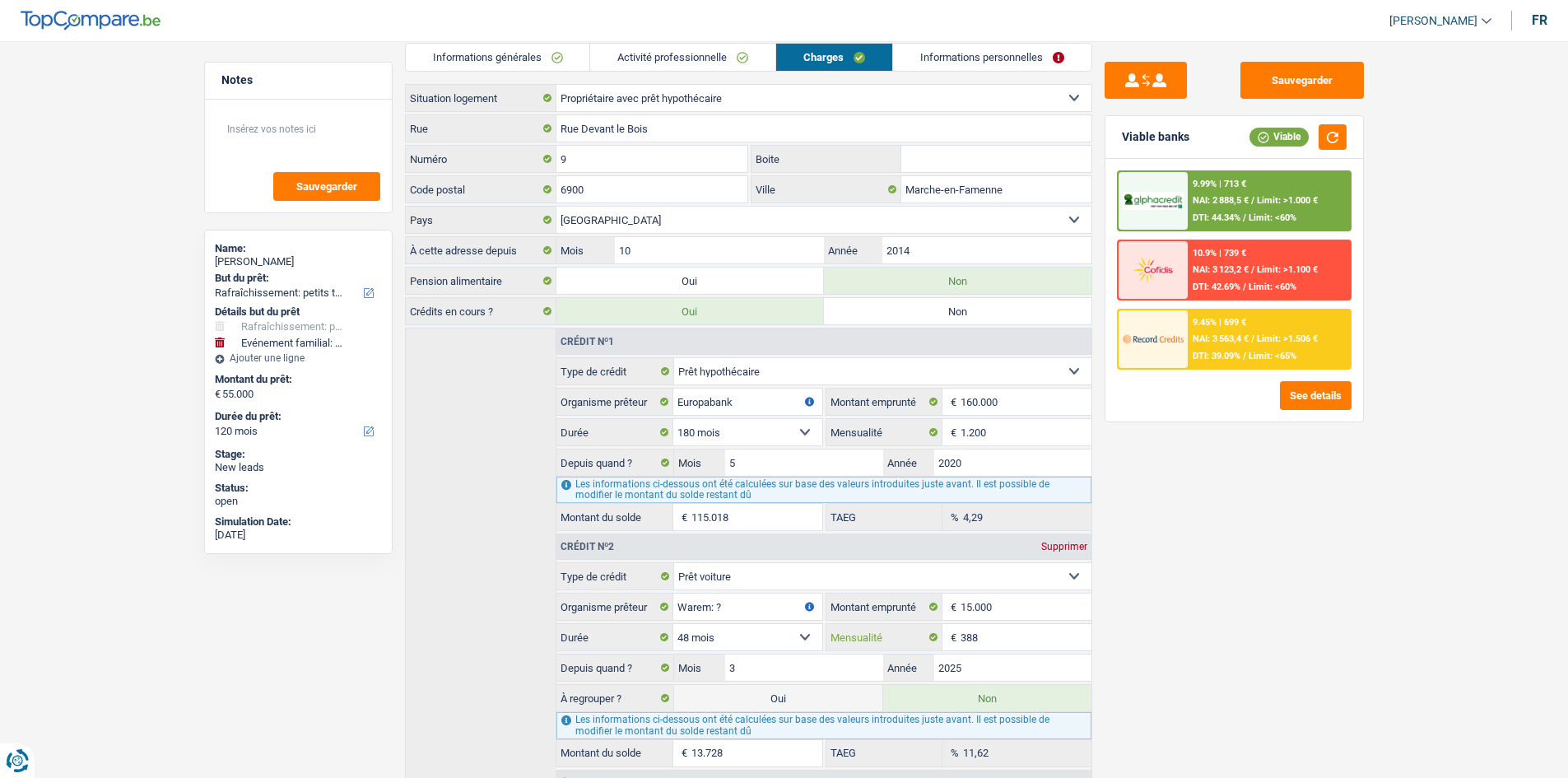
scroll to position [0, 0]
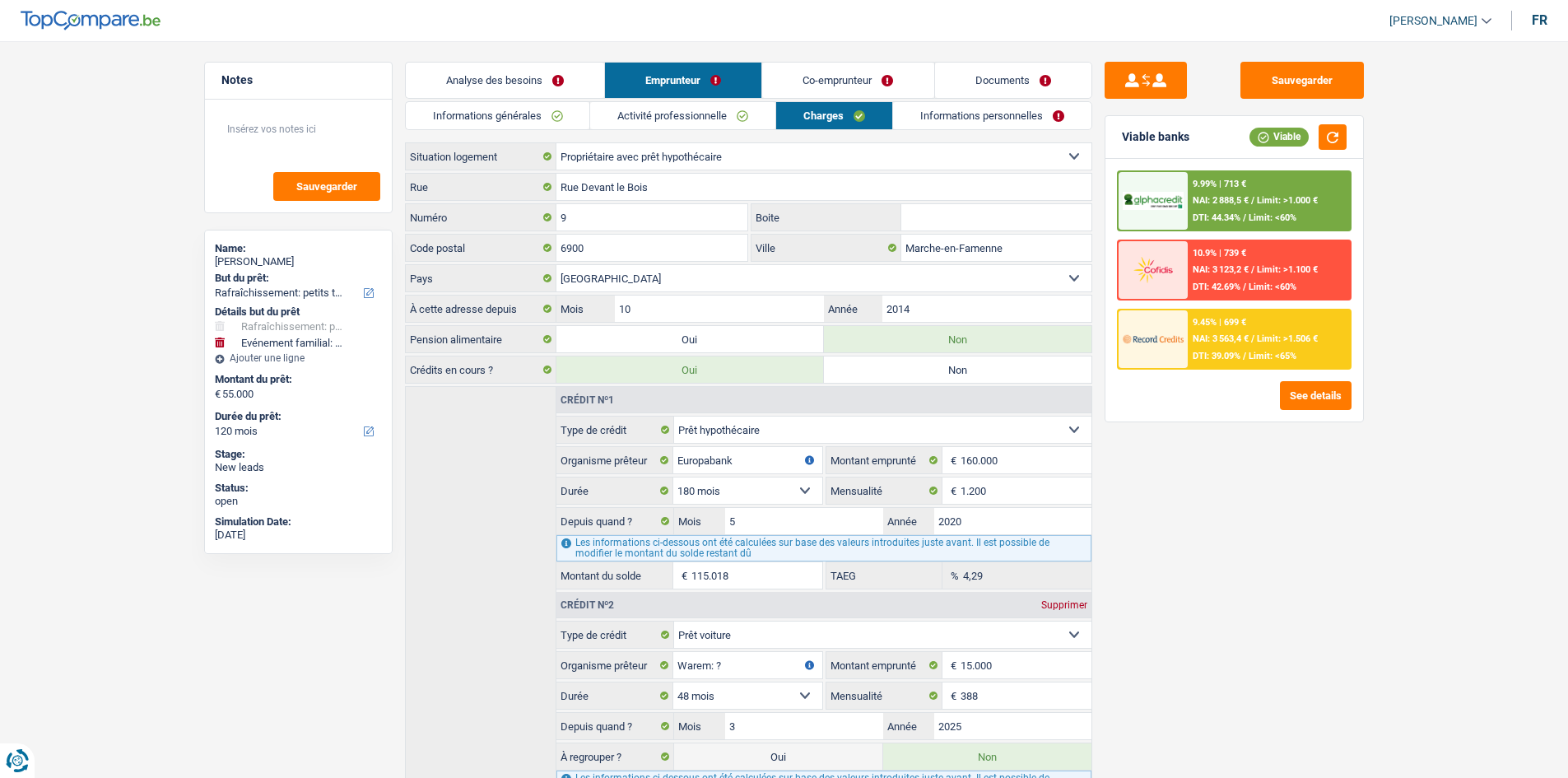
drag, startPoint x: 543, startPoint y: 82, endPoint x: 663, endPoint y: 132, distance: 130.0
click at [544, 82] on link "Analyse des besoins" at bounding box center [505, 81] width 198 height 35
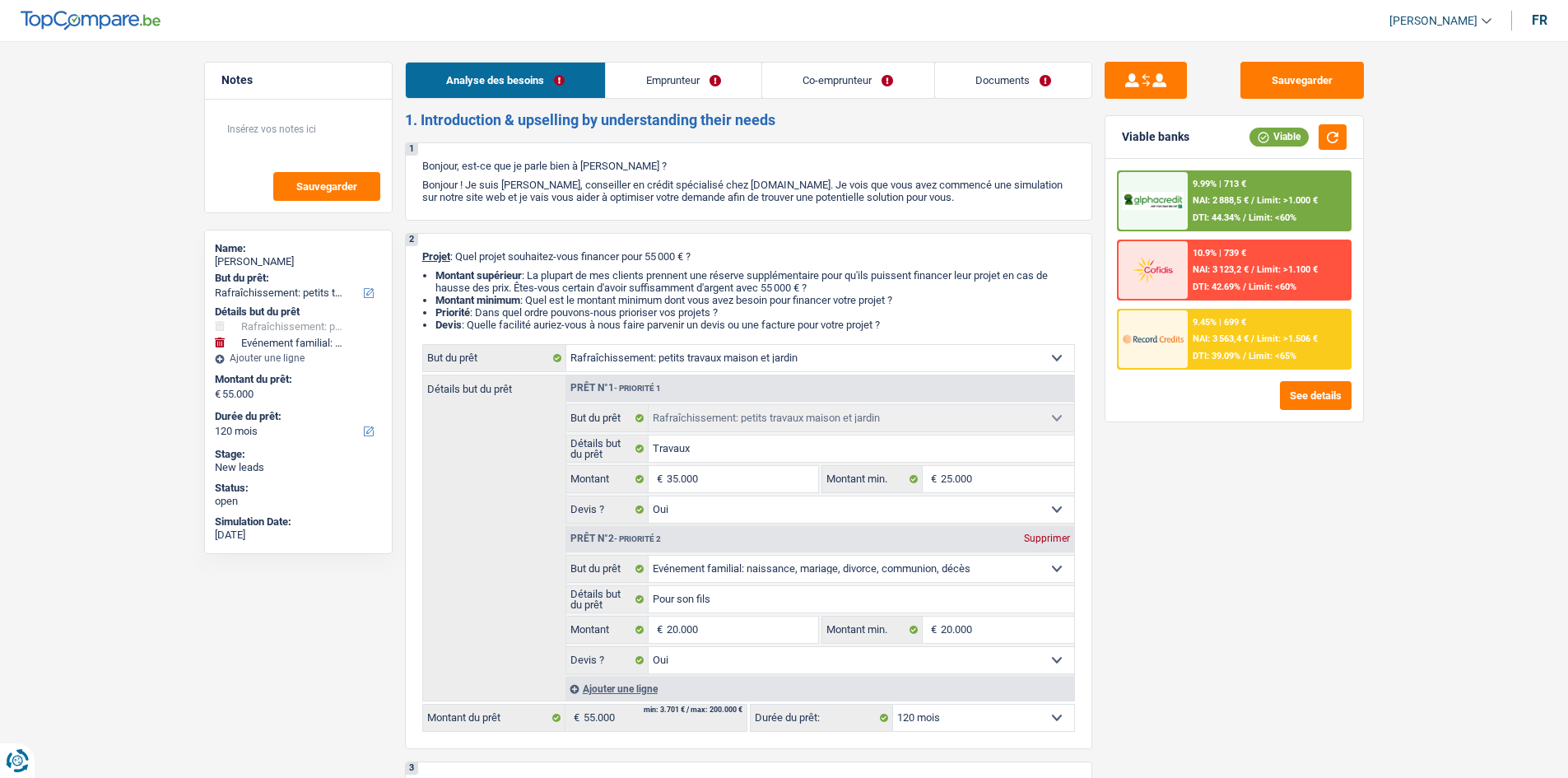
click at [911, 77] on link "Co-emprunteur" at bounding box center [847, 81] width 171 height 35
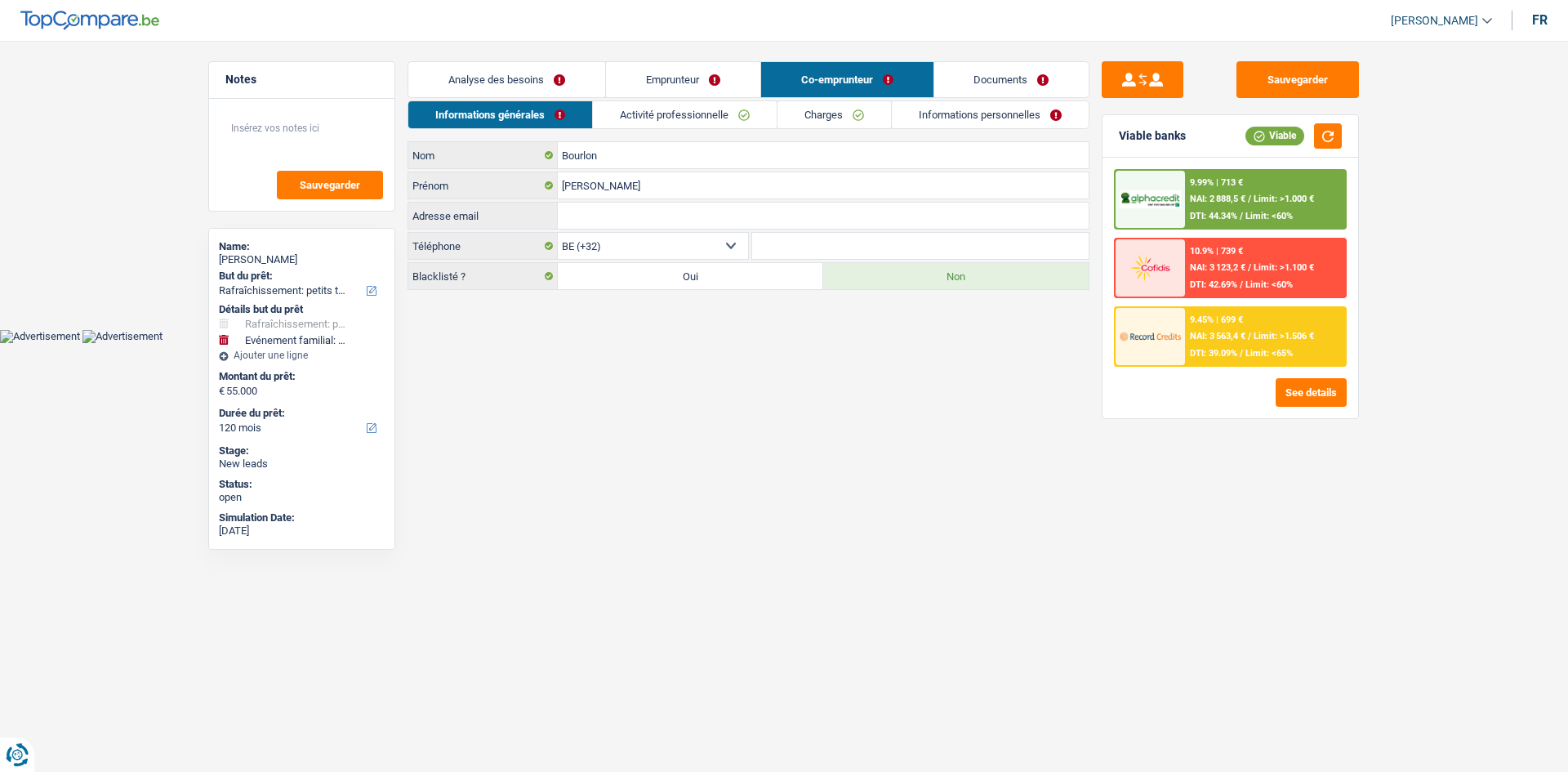
click at [872, 111] on link "Charges" at bounding box center [835, 114] width 114 height 27
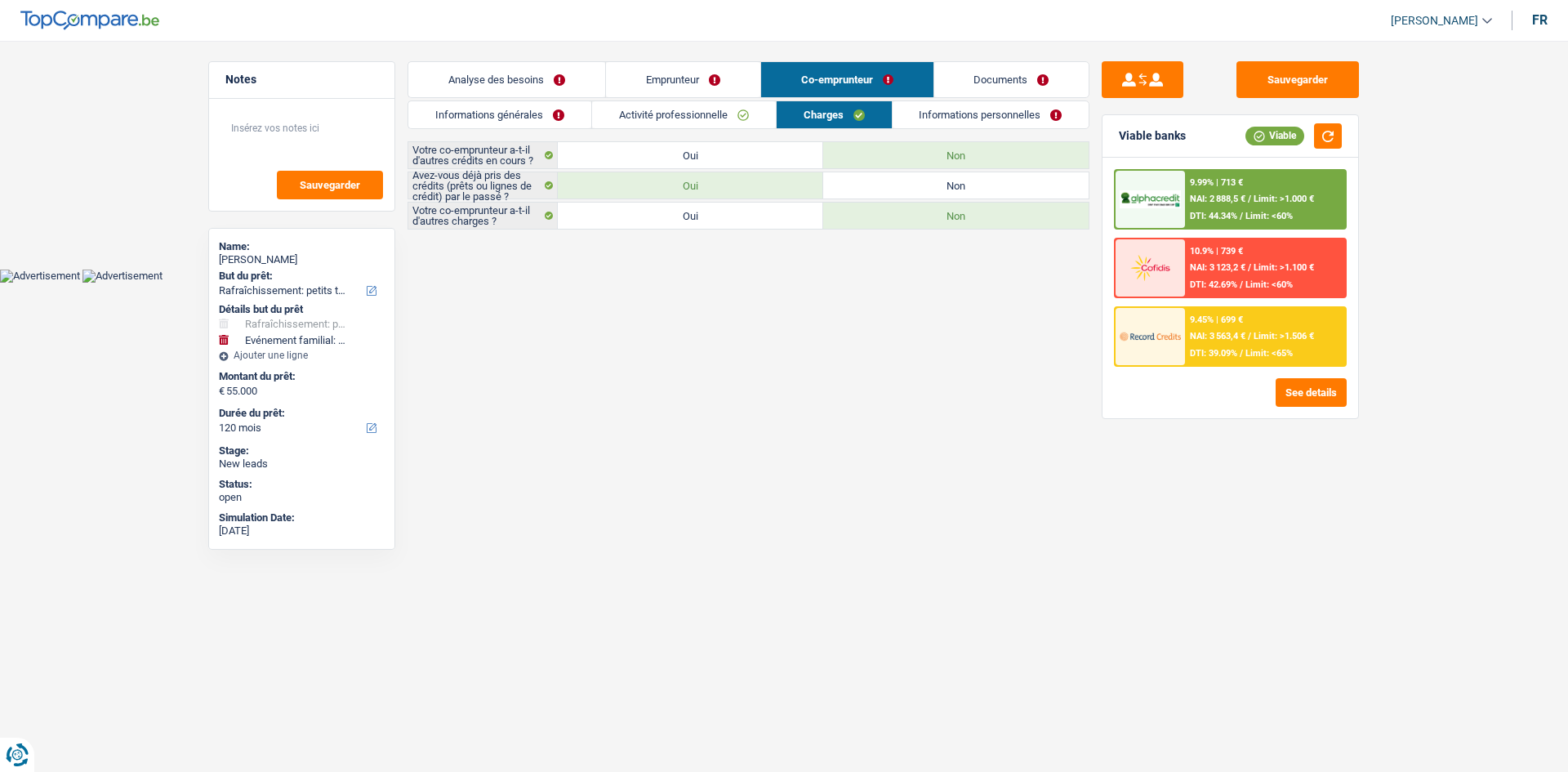
click at [724, 87] on link "Emprunteur" at bounding box center [683, 80] width 154 height 35
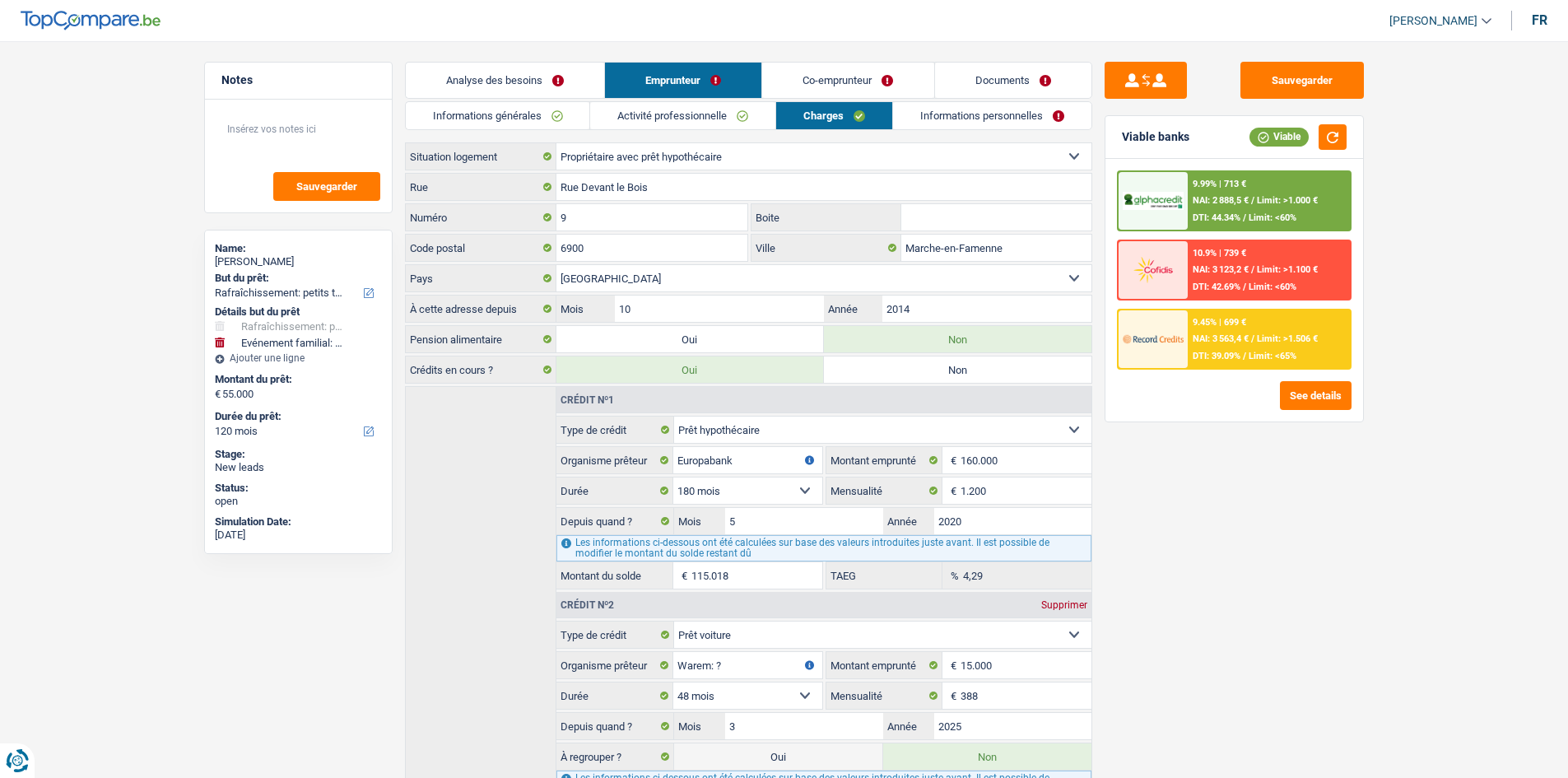
click at [505, 67] on link "Analyse des besoins" at bounding box center [505, 81] width 198 height 35
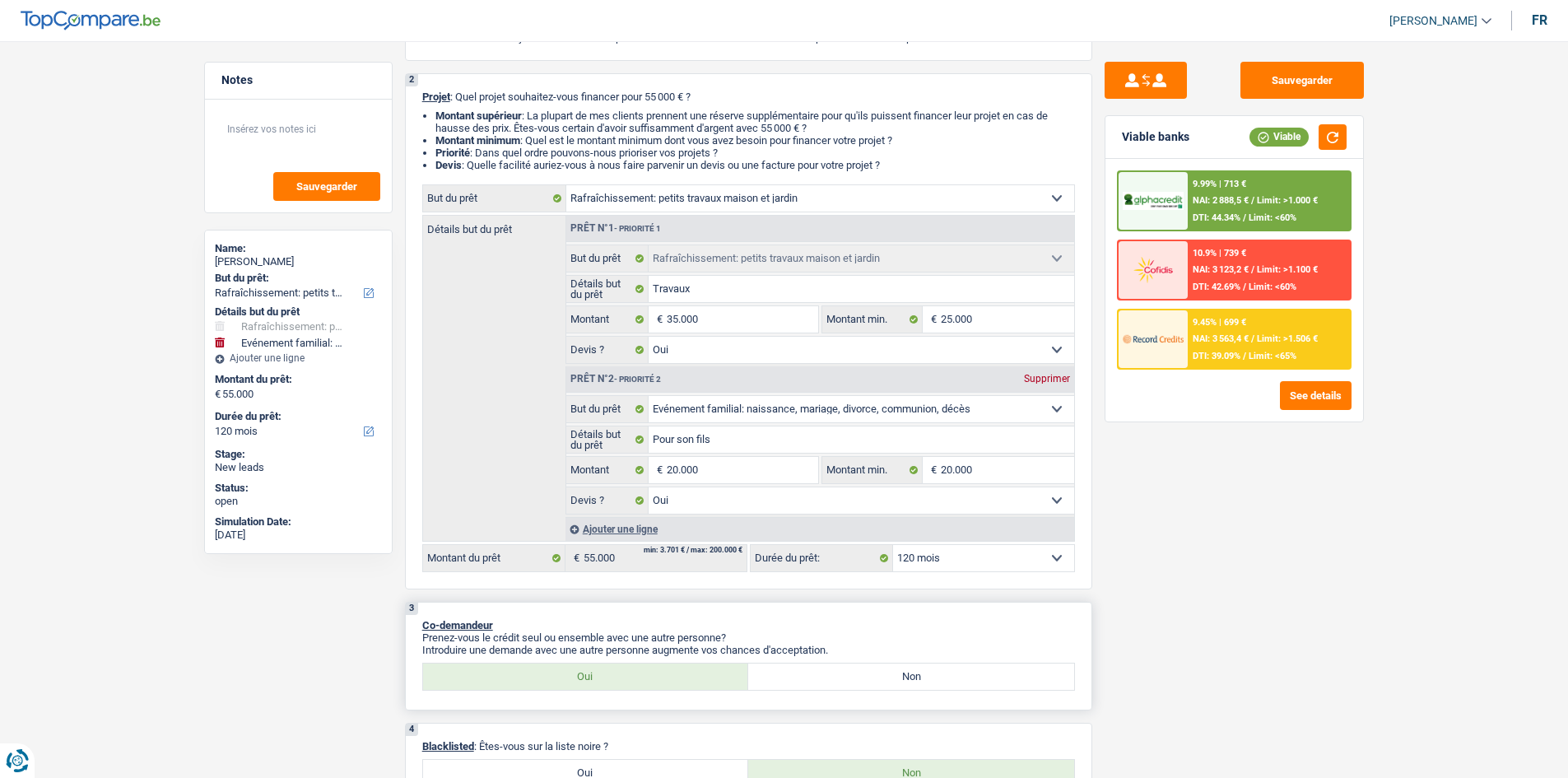
scroll to position [247, 0]
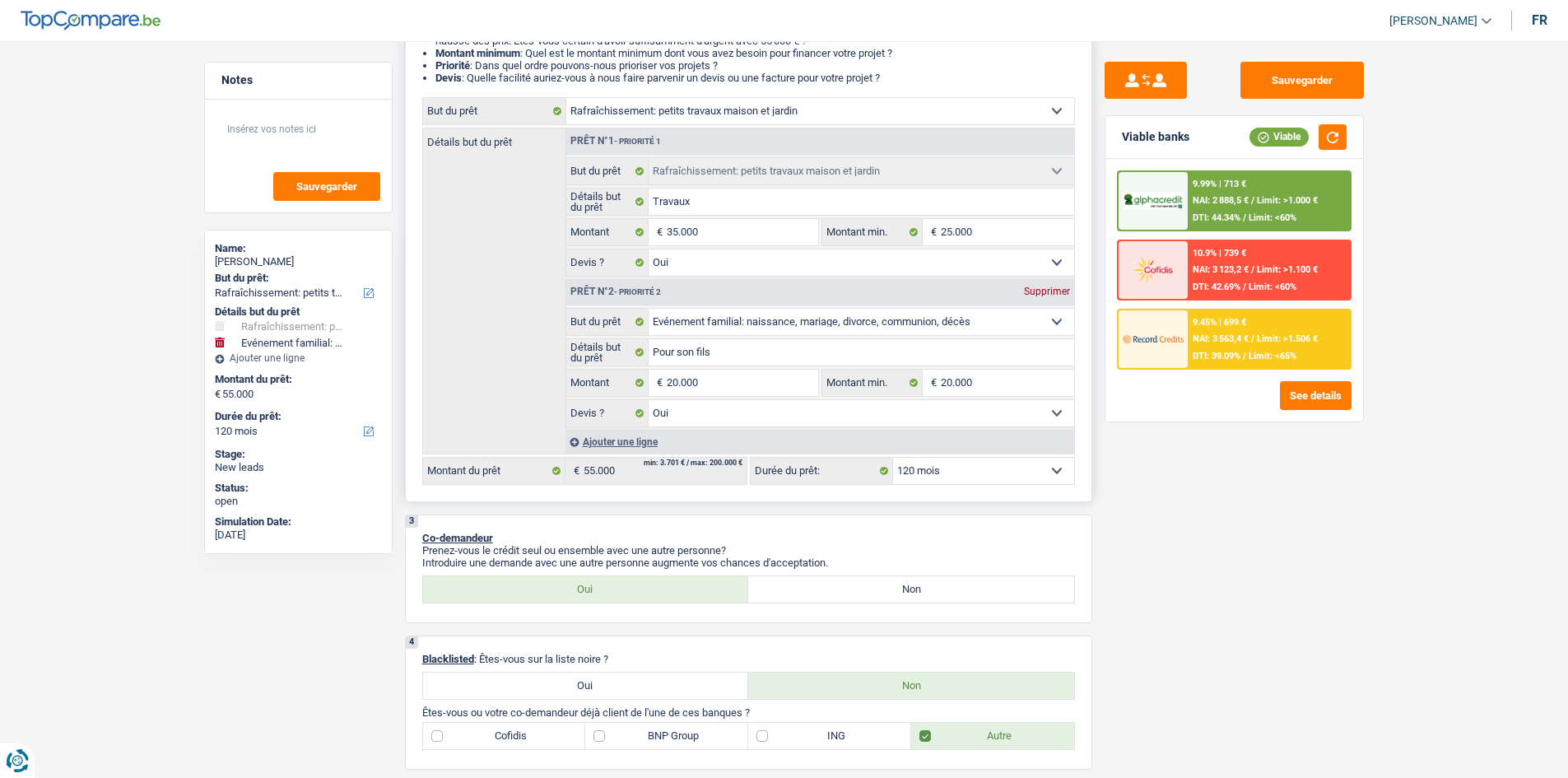
click at [654, 451] on div "Ajouter une ligne" at bounding box center [819, 442] width 508 height 24
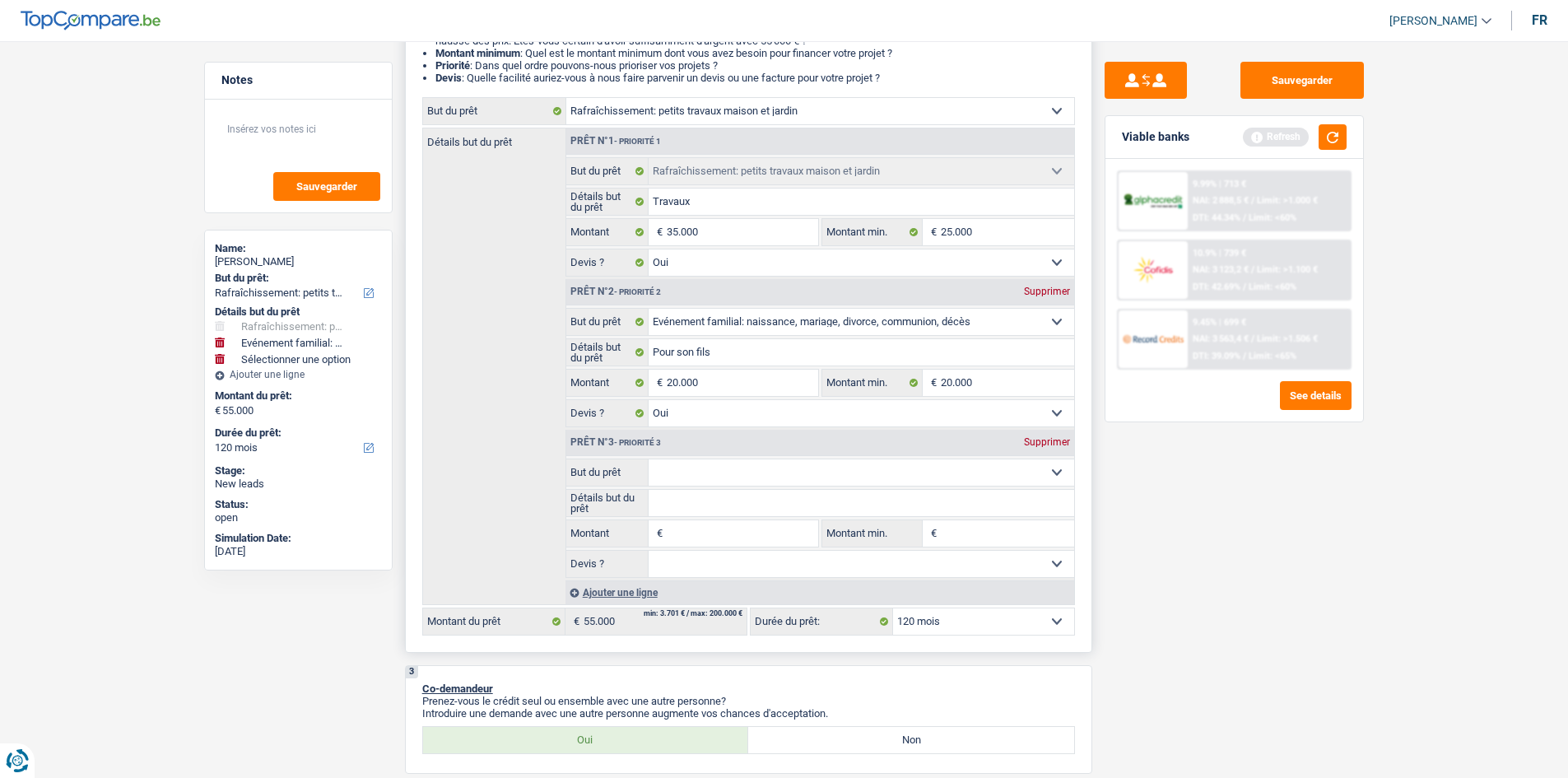
click at [693, 471] on select "Confort maison: meubles, textile, peinture, électroménager, outillage non-profe…" at bounding box center [860, 472] width 425 height 26
drag, startPoint x: 1198, startPoint y: 558, endPoint x: 906, endPoint y: 342, distance: 363.2
click at [1198, 550] on div "Sauvegarder Viable banks Refresh 9.99% | 713 € NAI: 2 888,5 € / Limit: >1.000 €…" at bounding box center [1234, 405] width 284 height 685
click at [701, 474] on select "Confort maison: meubles, textile, peinture, électroménager, outillage non-profe…" at bounding box center [860, 472] width 425 height 26
select select "household"
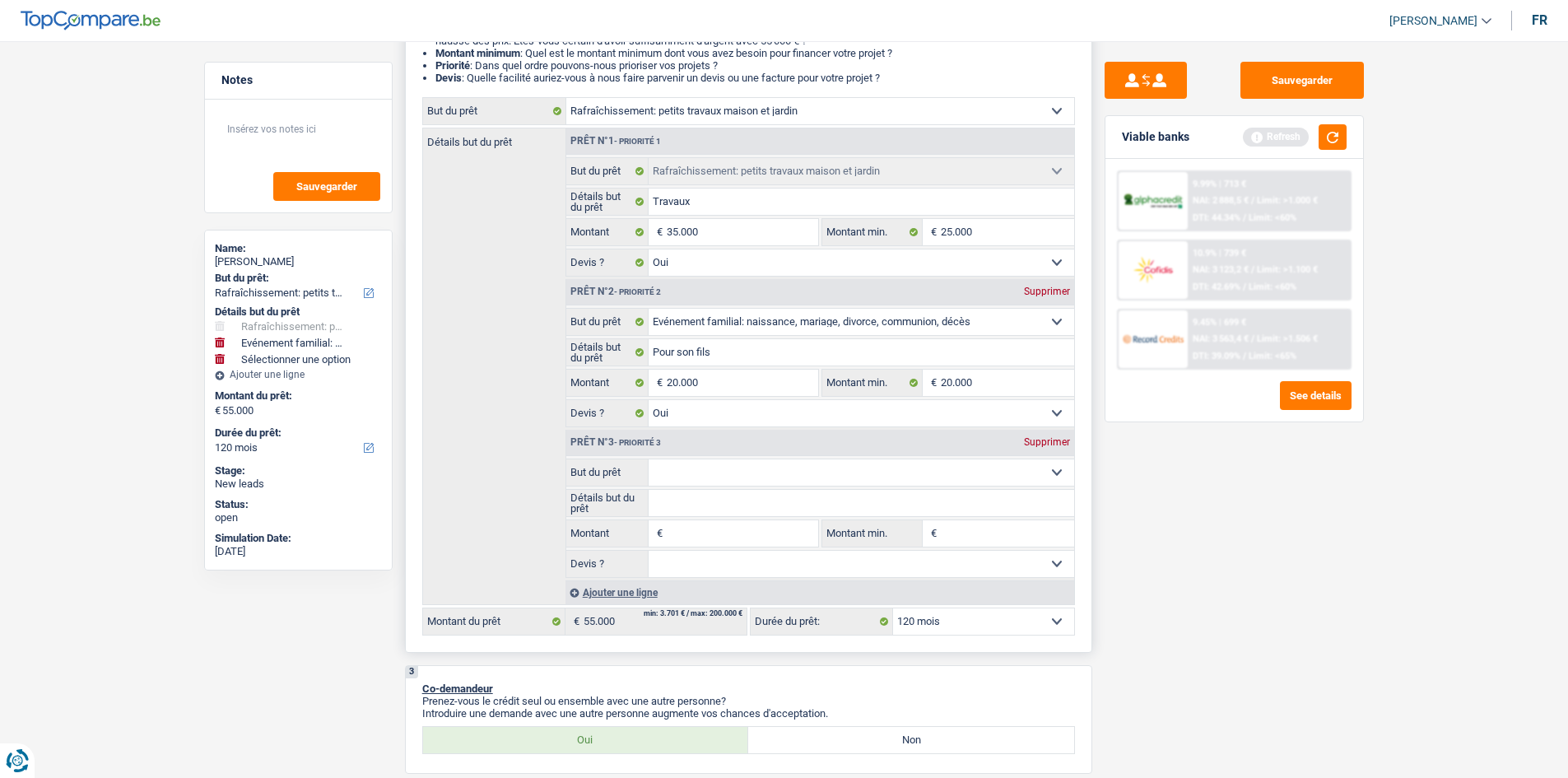
click at [648, 459] on select "Confort maison: meubles, textile, peinture, électroménager, outillage non-profe…" at bounding box center [860, 472] width 425 height 26
select select "household"
drag, startPoint x: 722, startPoint y: 531, endPoint x: 777, endPoint y: 519, distance: 56.3
click at [722, 532] on input "Montant" at bounding box center [742, 533] width 151 height 26
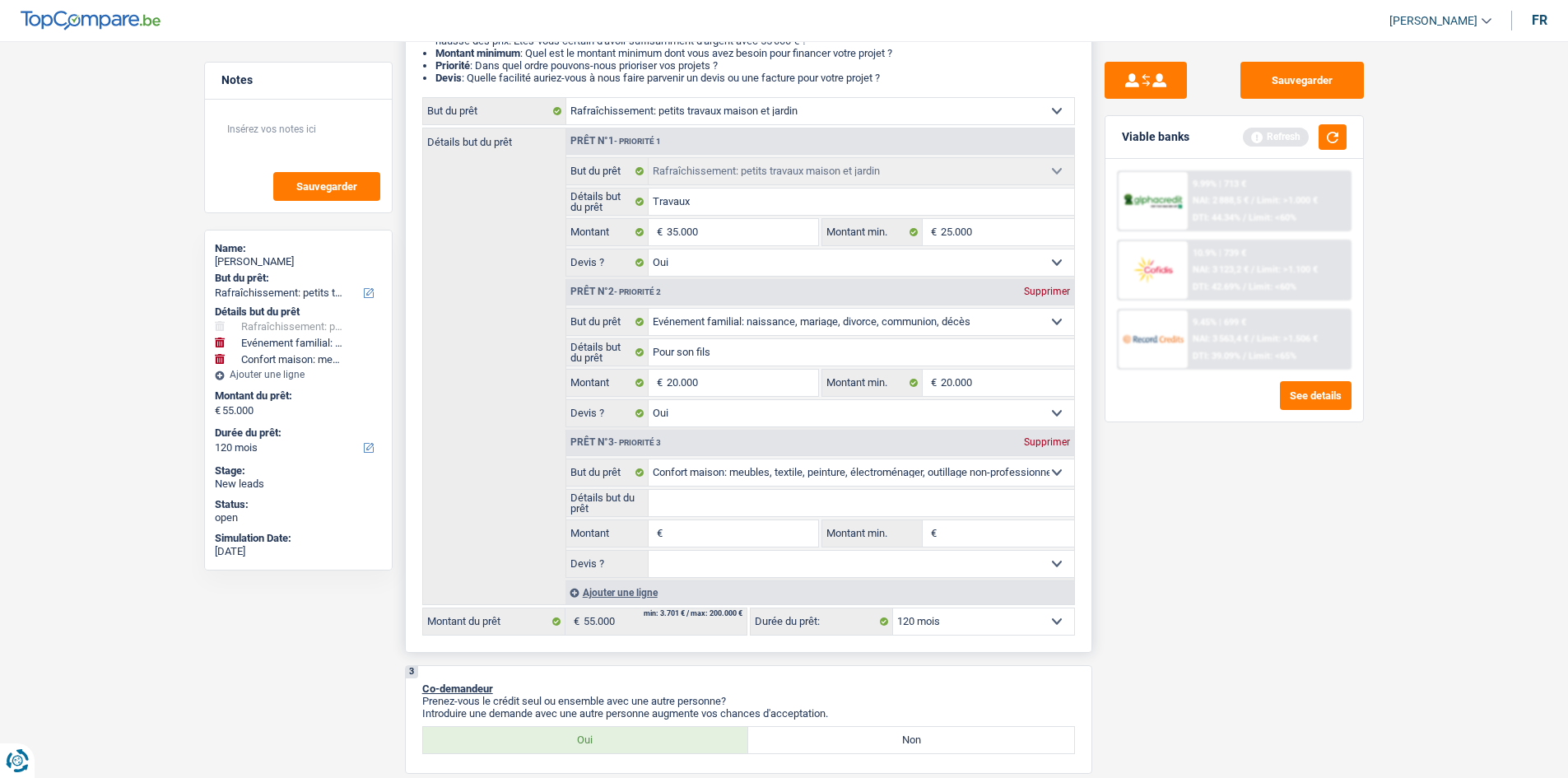
type input "1"
type input "13"
type input "130"
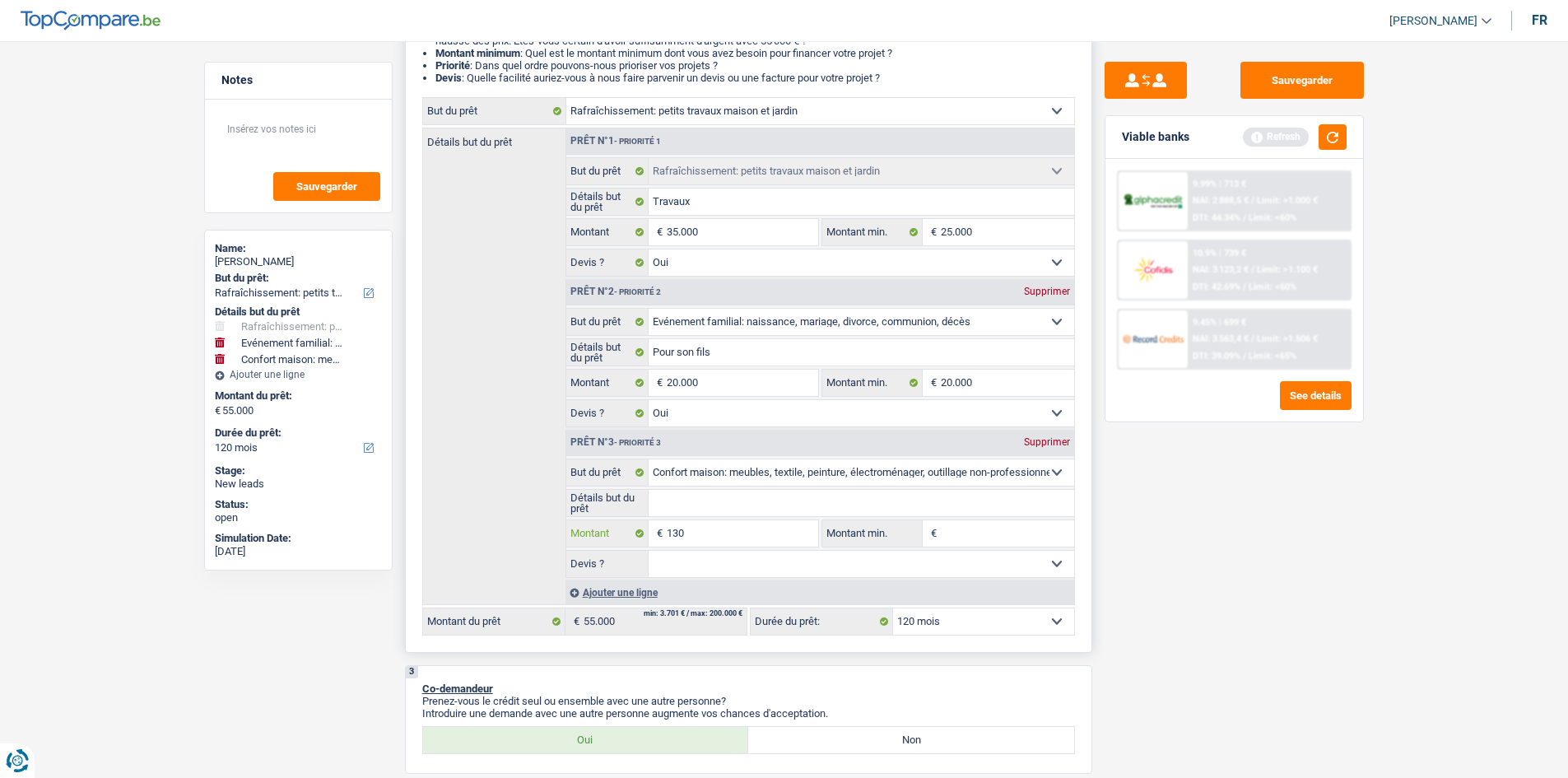
type input "130"
type input "1.300"
type input "13.000"
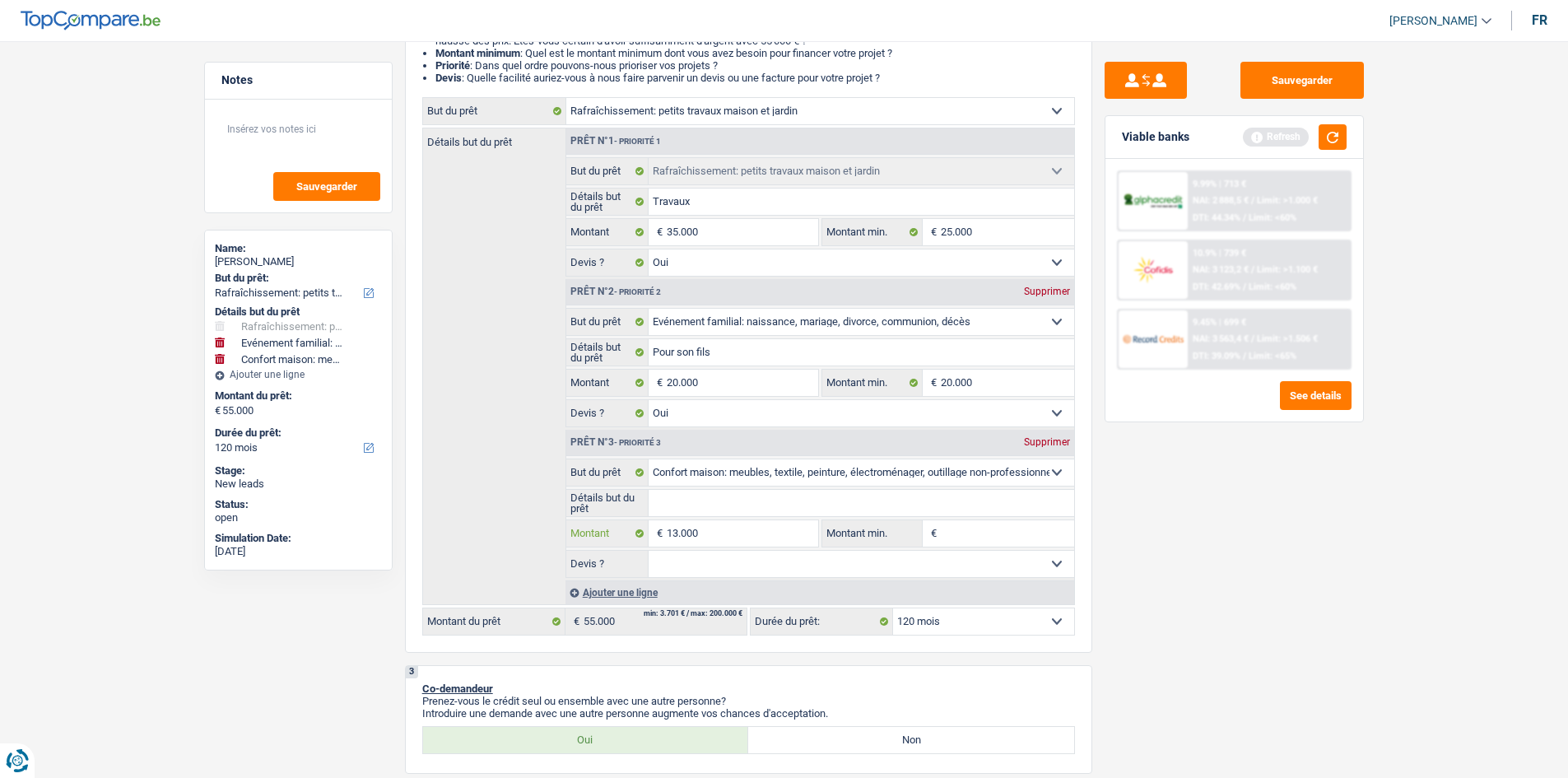
type input "13.000"
drag, startPoint x: 1230, startPoint y: 660, endPoint x: 1193, endPoint y: 671, distance: 38.6
click at [1224, 660] on div "Sauvegarder Viable banks Refresh 9.99% | 713 € NAI: 2 888,5 € / Limit: >1.000 €…" at bounding box center [1234, 405] width 284 height 685
type input "68.000"
select select "144"
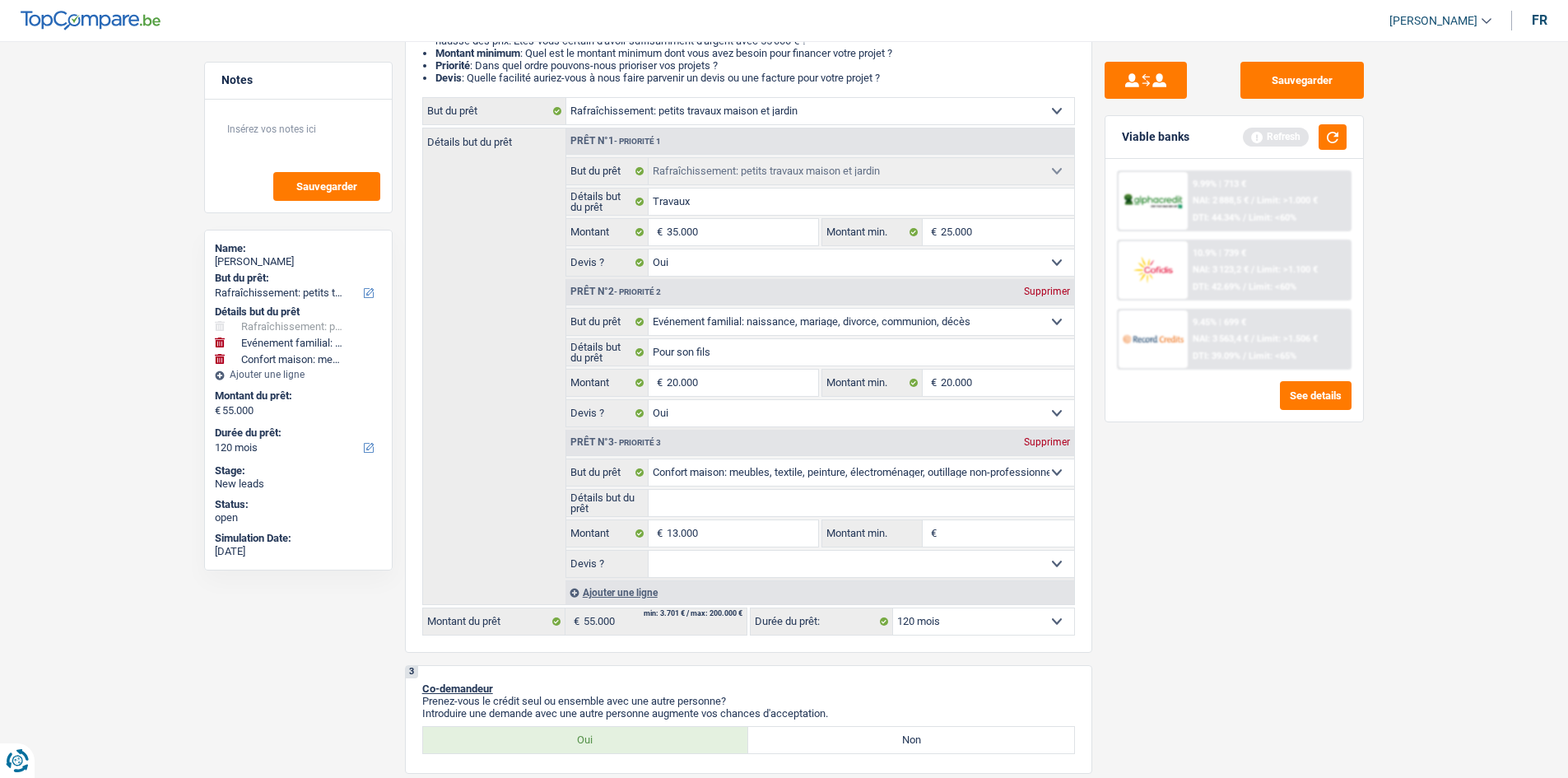
type input "68.000"
select select "144"
type input "68.000"
select select "144"
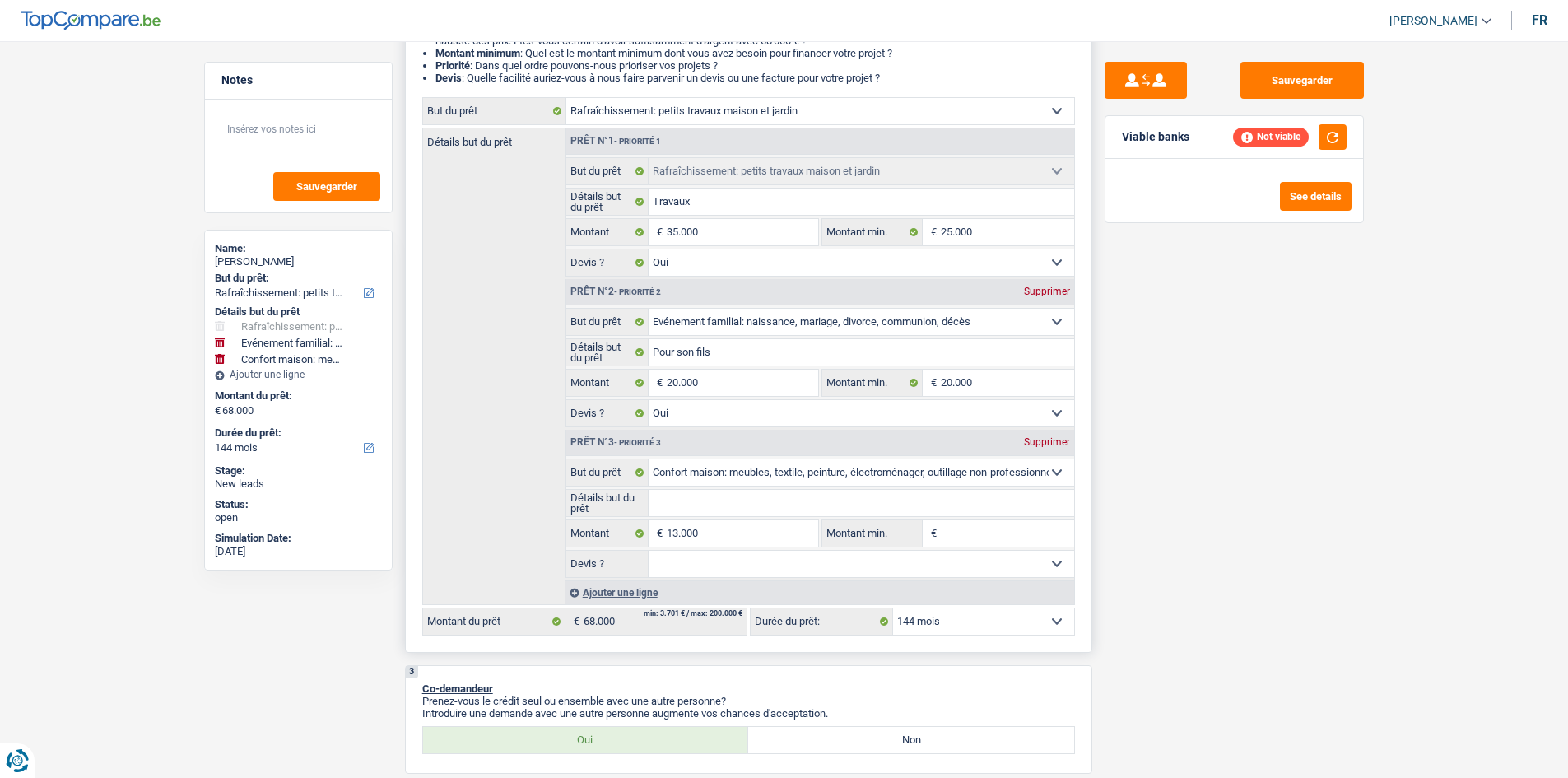
click at [927, 624] on select "12 mois 18 mois 24 mois 30 mois 36 mois 42 mois 48 mois 60 mois 72 mois 84 mois…" at bounding box center [983, 621] width 181 height 26
select select "120"
click at [893, 609] on select "12 mois 18 mois 24 mois 30 mois 36 mois 42 mois 48 mois 60 mois 72 mois 84 mois…" at bounding box center [983, 621] width 181 height 26
select select "120"
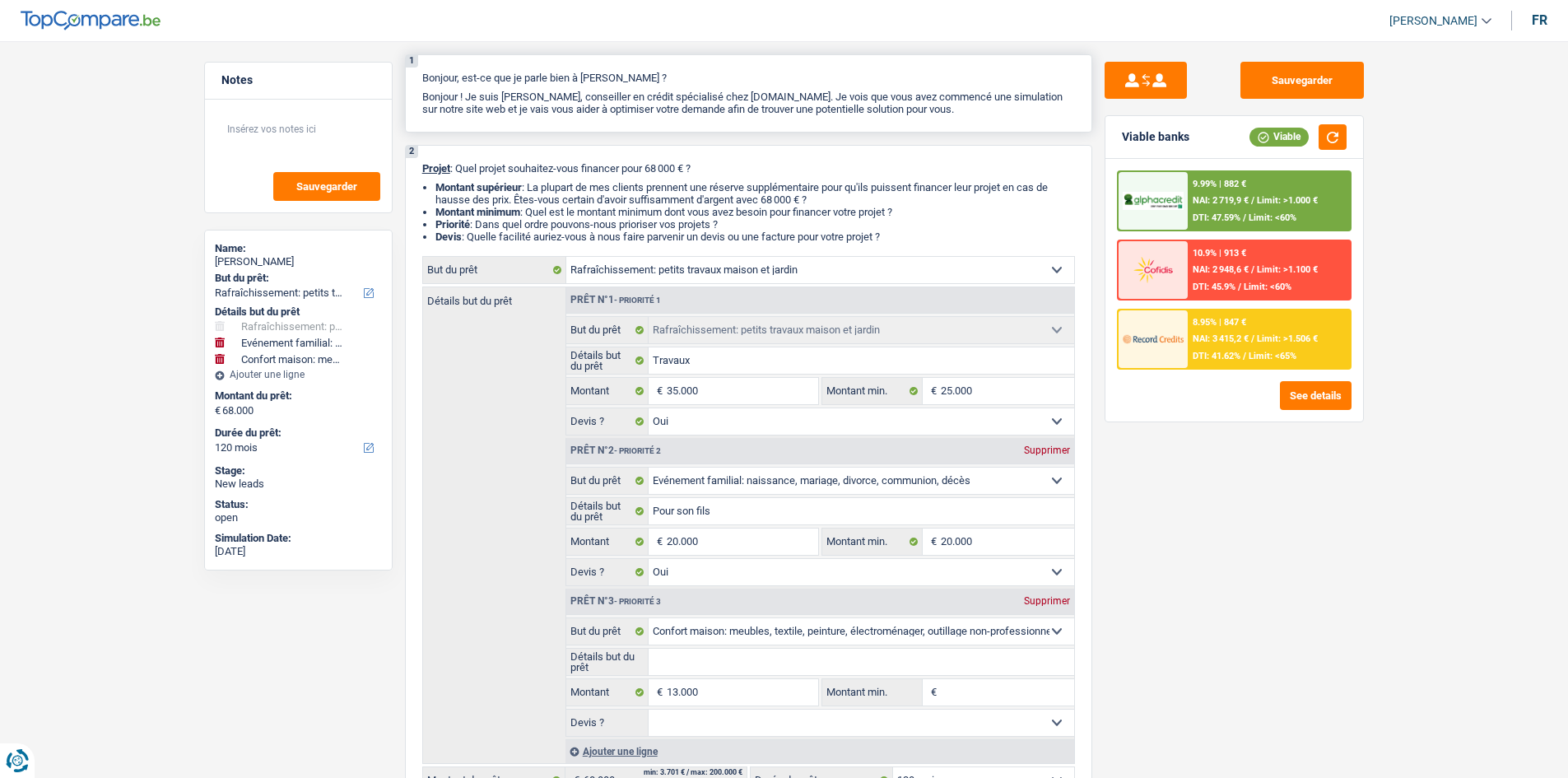
scroll to position [0, 0]
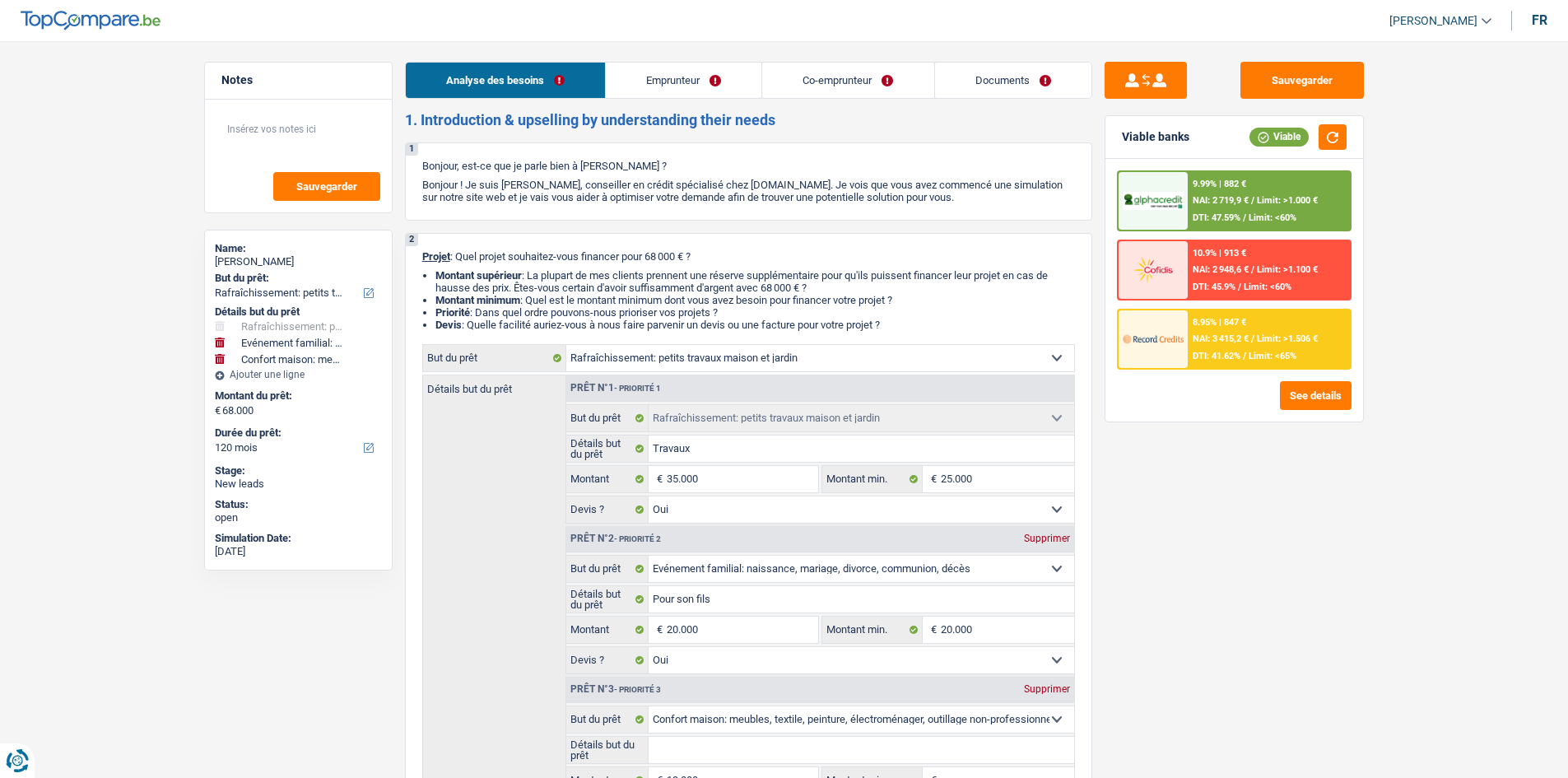
click at [868, 85] on link "Co-emprunteur" at bounding box center [847, 81] width 171 height 35
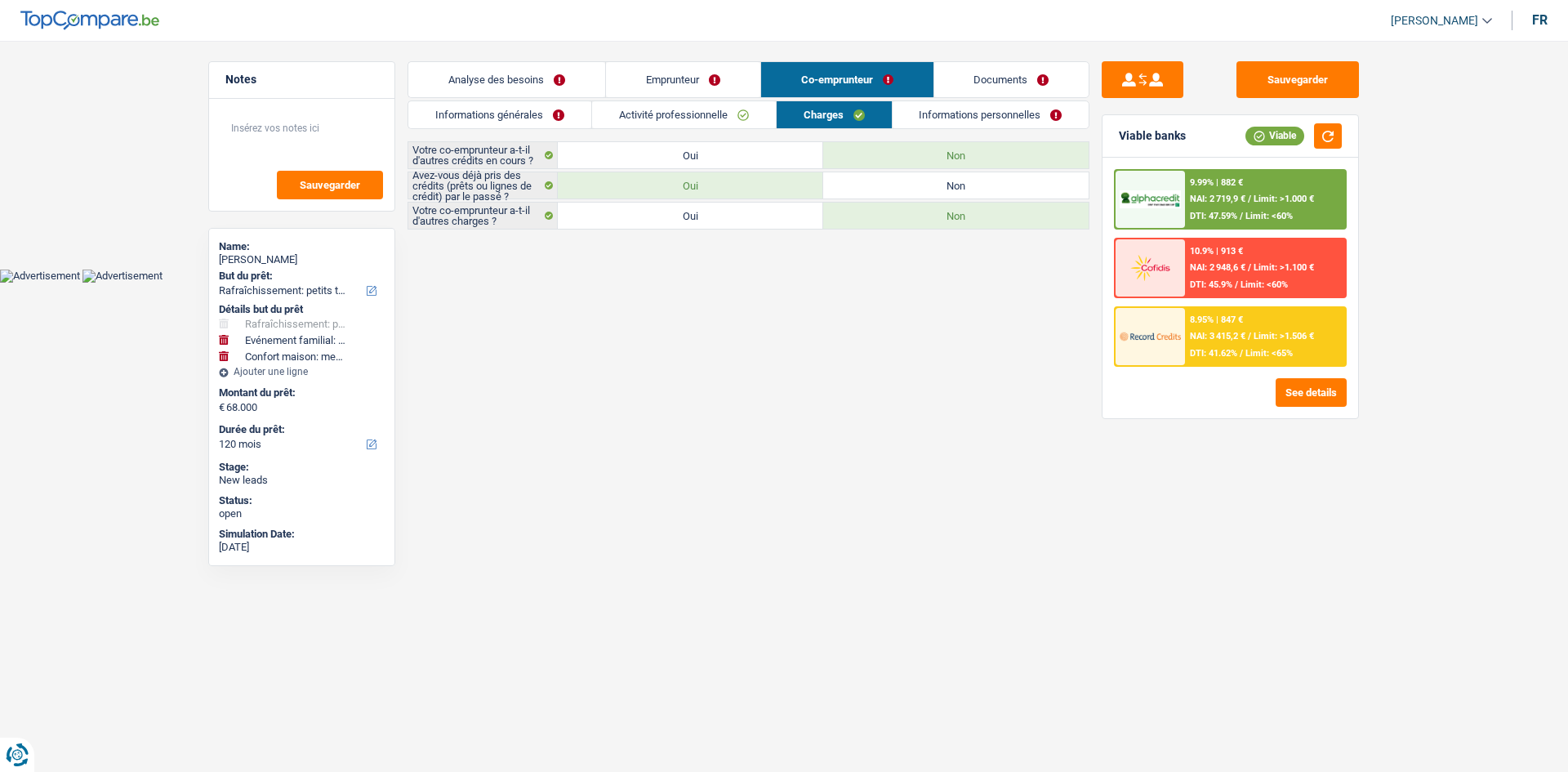
click at [713, 93] on link "Emprunteur" at bounding box center [683, 80] width 154 height 35
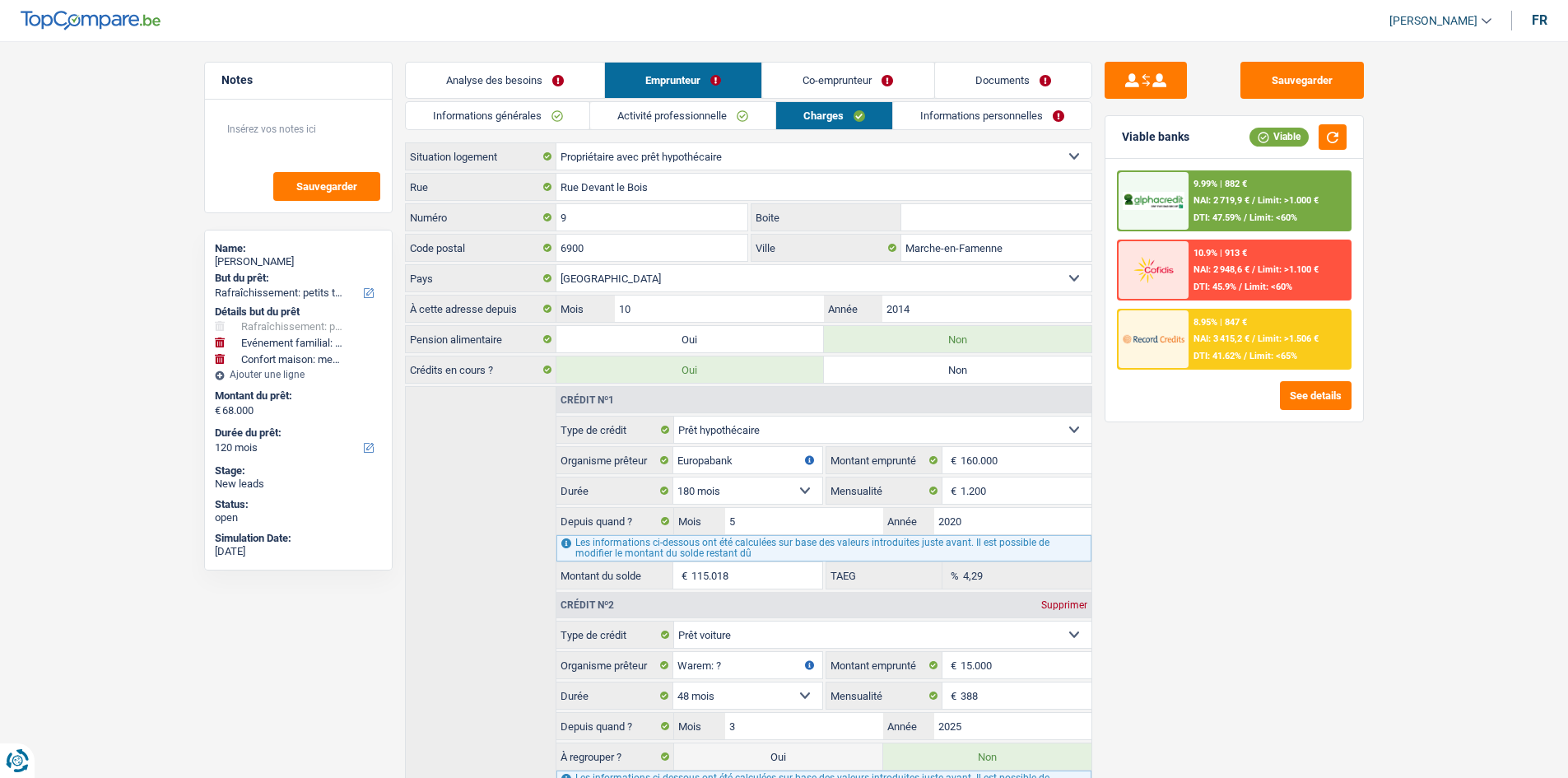
click at [809, 107] on link "Charges" at bounding box center [834, 115] width 116 height 27
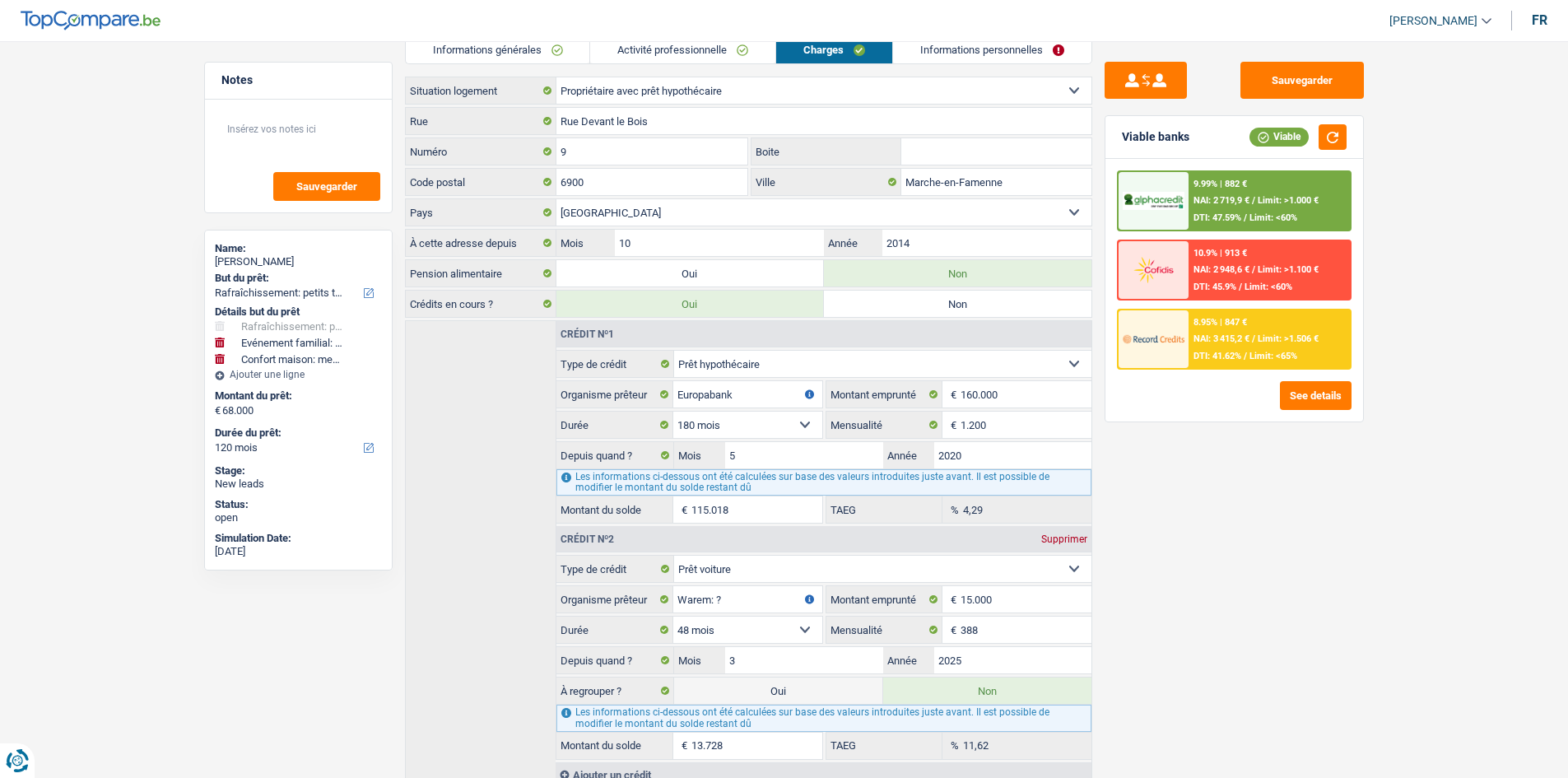
scroll to position [128, 0]
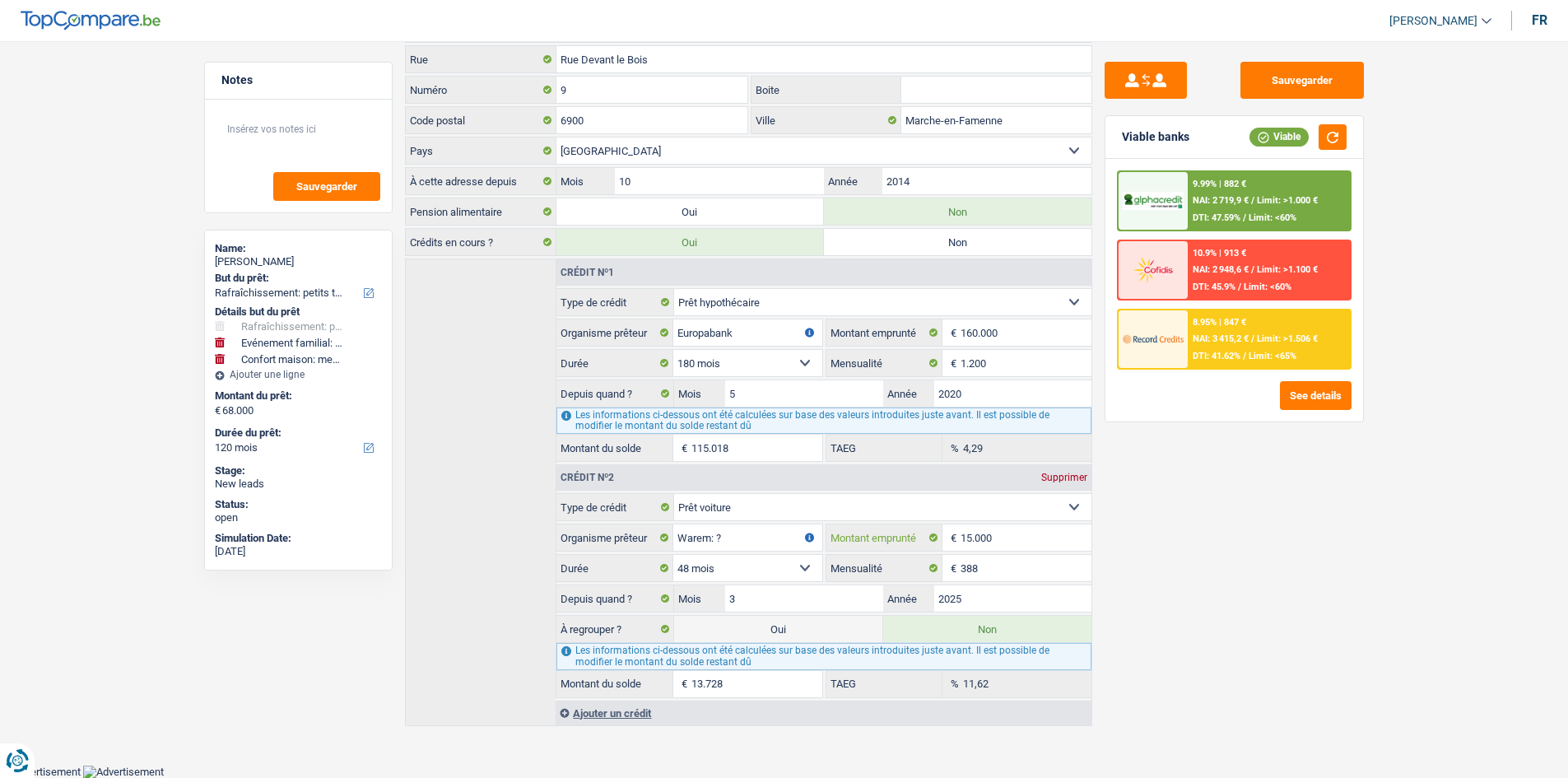
click at [1076, 543] on input "15.000" at bounding box center [1025, 537] width 130 height 26
click at [1031, 571] on input "388" at bounding box center [1025, 568] width 130 height 26
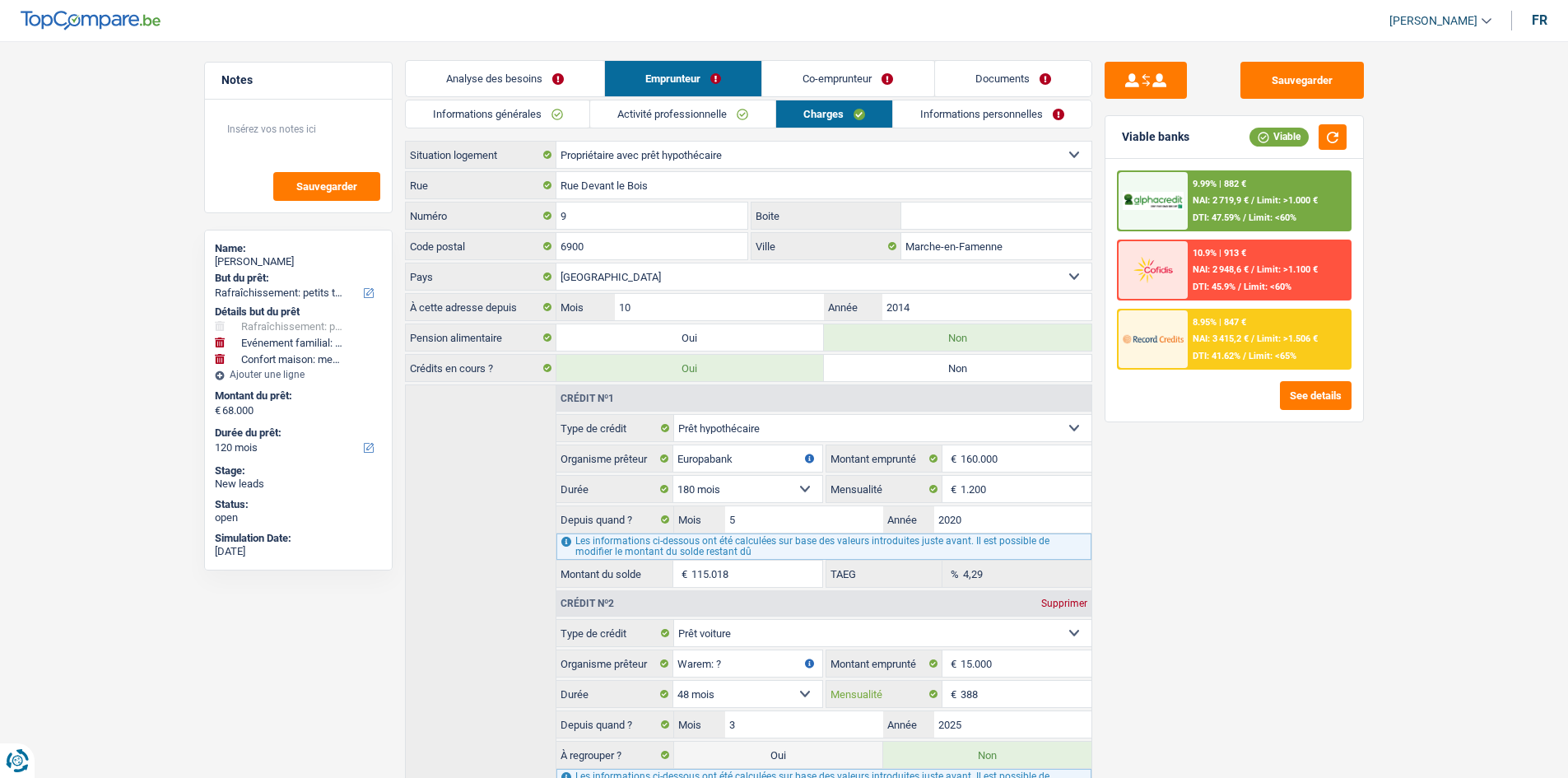
scroll to position [0, 0]
drag, startPoint x: 558, startPoint y: 82, endPoint x: 824, endPoint y: 195, distance: 289.0
click at [558, 82] on link "Analyse des besoins" at bounding box center [505, 81] width 198 height 35
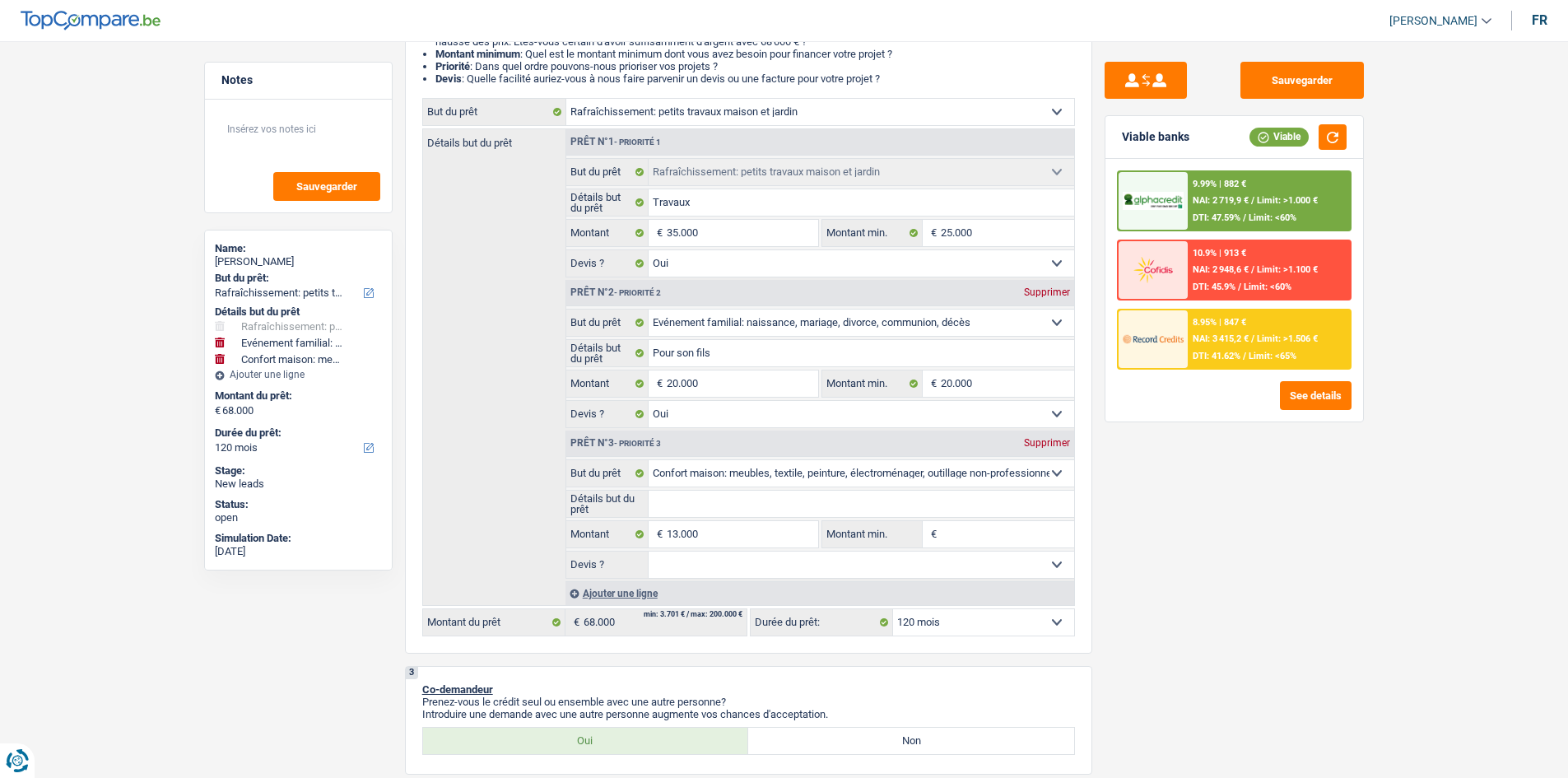
scroll to position [247, 0]
drag, startPoint x: 1042, startPoint y: 436, endPoint x: 1223, endPoint y: 471, distance: 184.4
click at [1044, 437] on div "Supprimer" at bounding box center [1047, 442] width 55 height 10
type input "55.000"
select select "144"
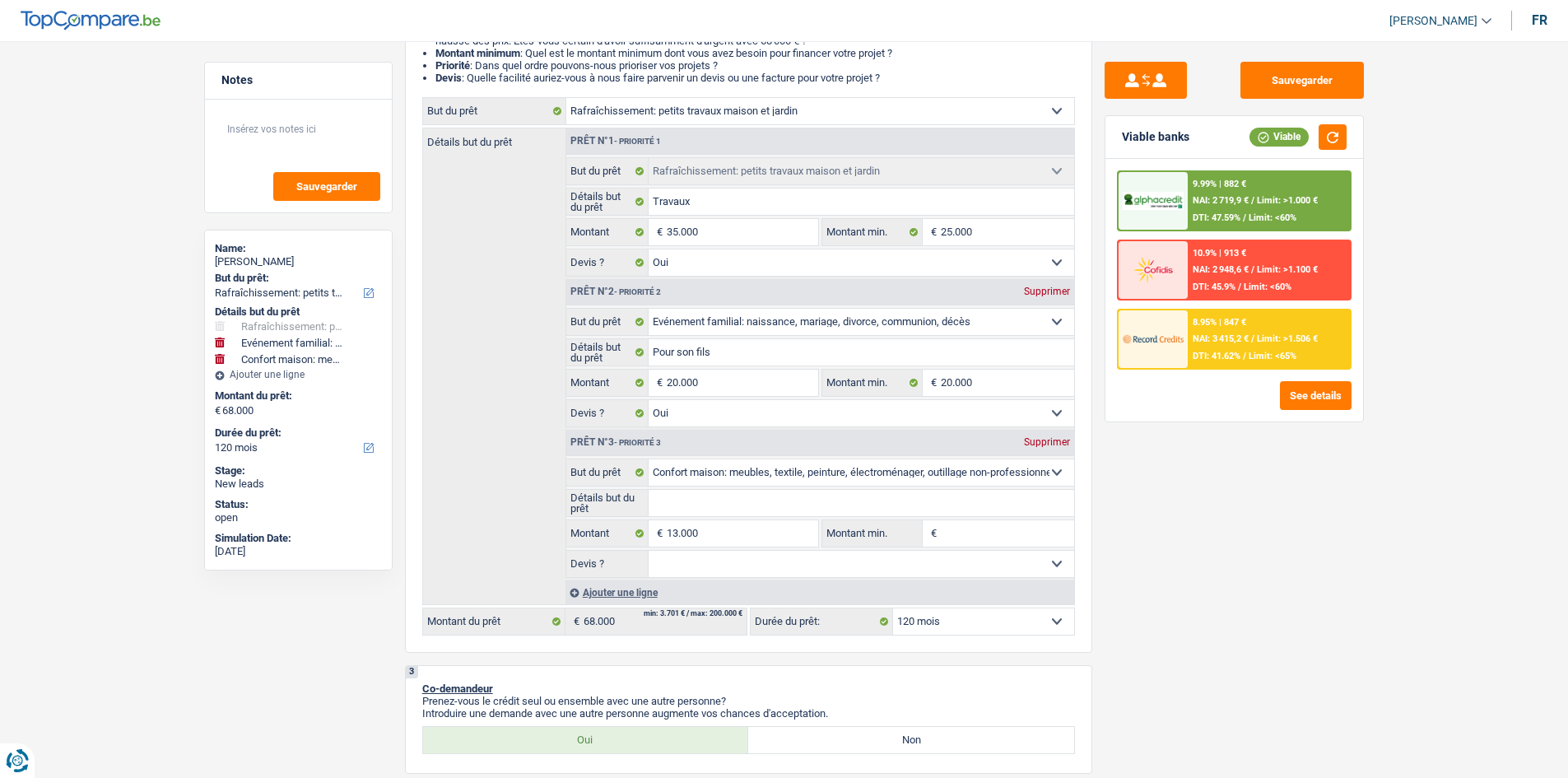
type input "55.000"
select select "144"
type input "55.000"
select select "144"
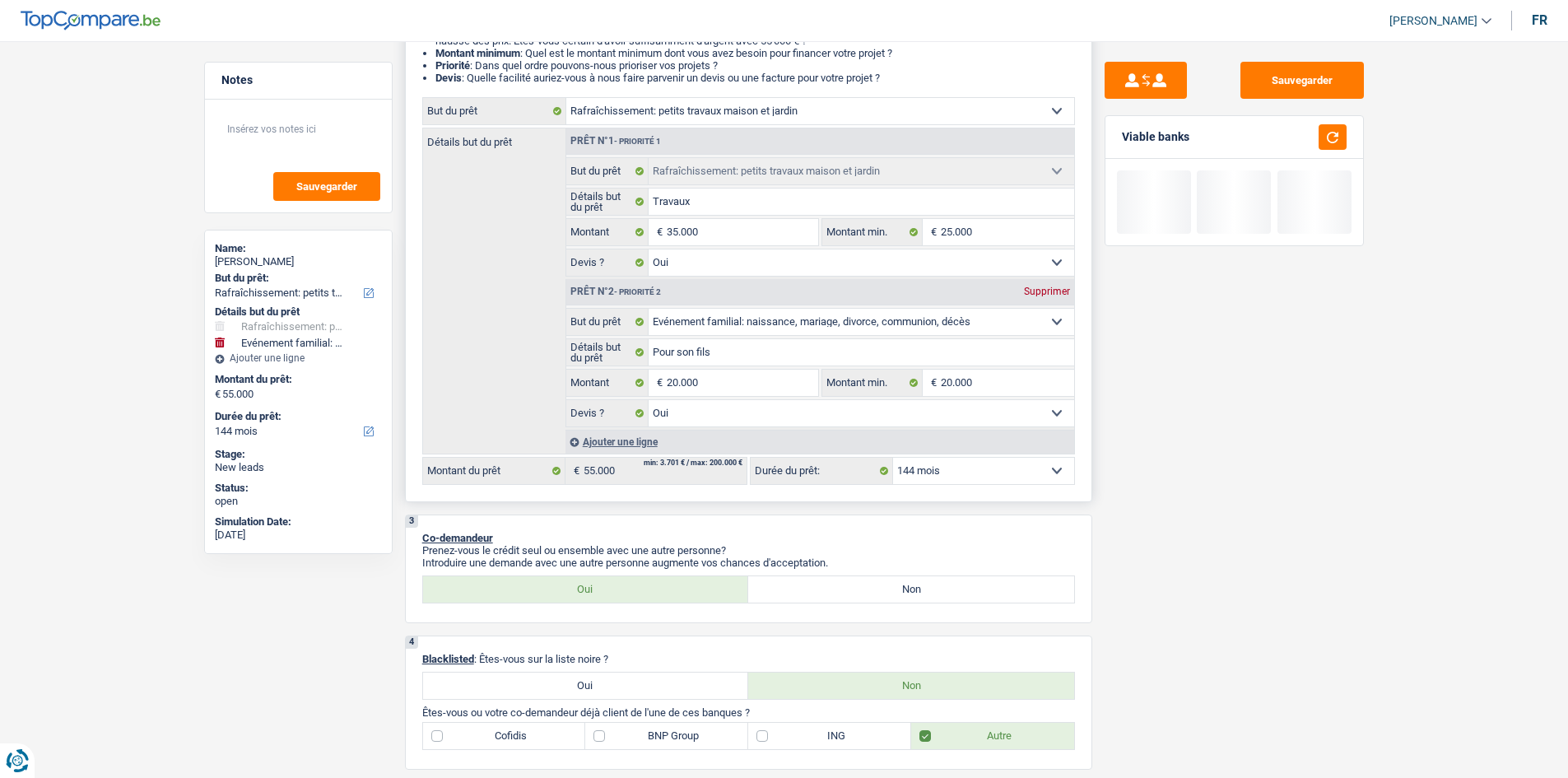
click at [976, 470] on select "12 mois 18 mois 24 mois 30 mois 36 mois 42 mois 48 mois 60 mois 72 mois 84 mois…" at bounding box center [983, 471] width 181 height 26
select select "120"
click at [893, 458] on select "12 mois 18 mois 24 mois 30 mois 36 mois 42 mois 48 mois 60 mois 72 mois 84 mois…" at bounding box center [983, 471] width 181 height 26
select select "120"
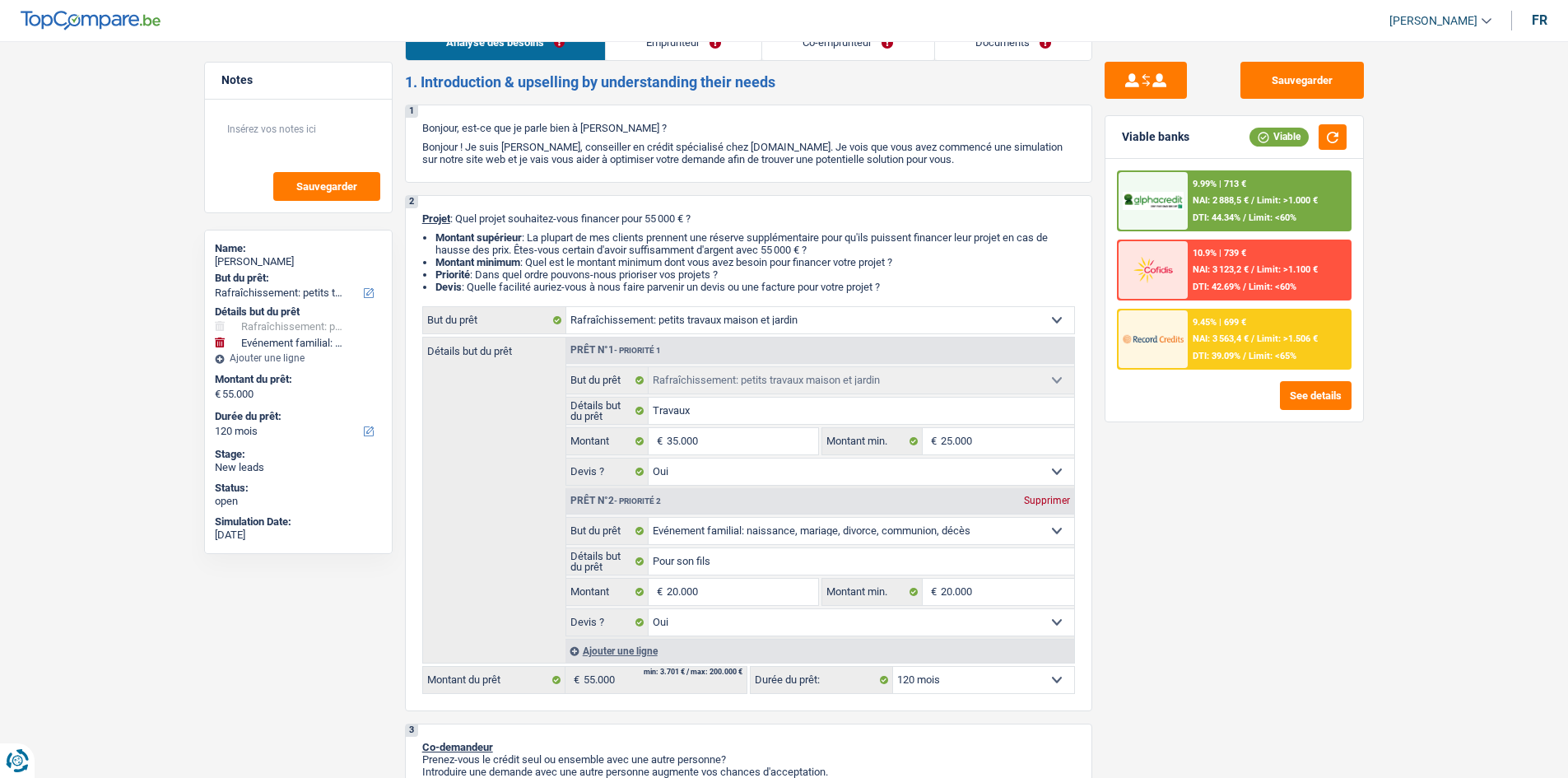
scroll to position [0, 0]
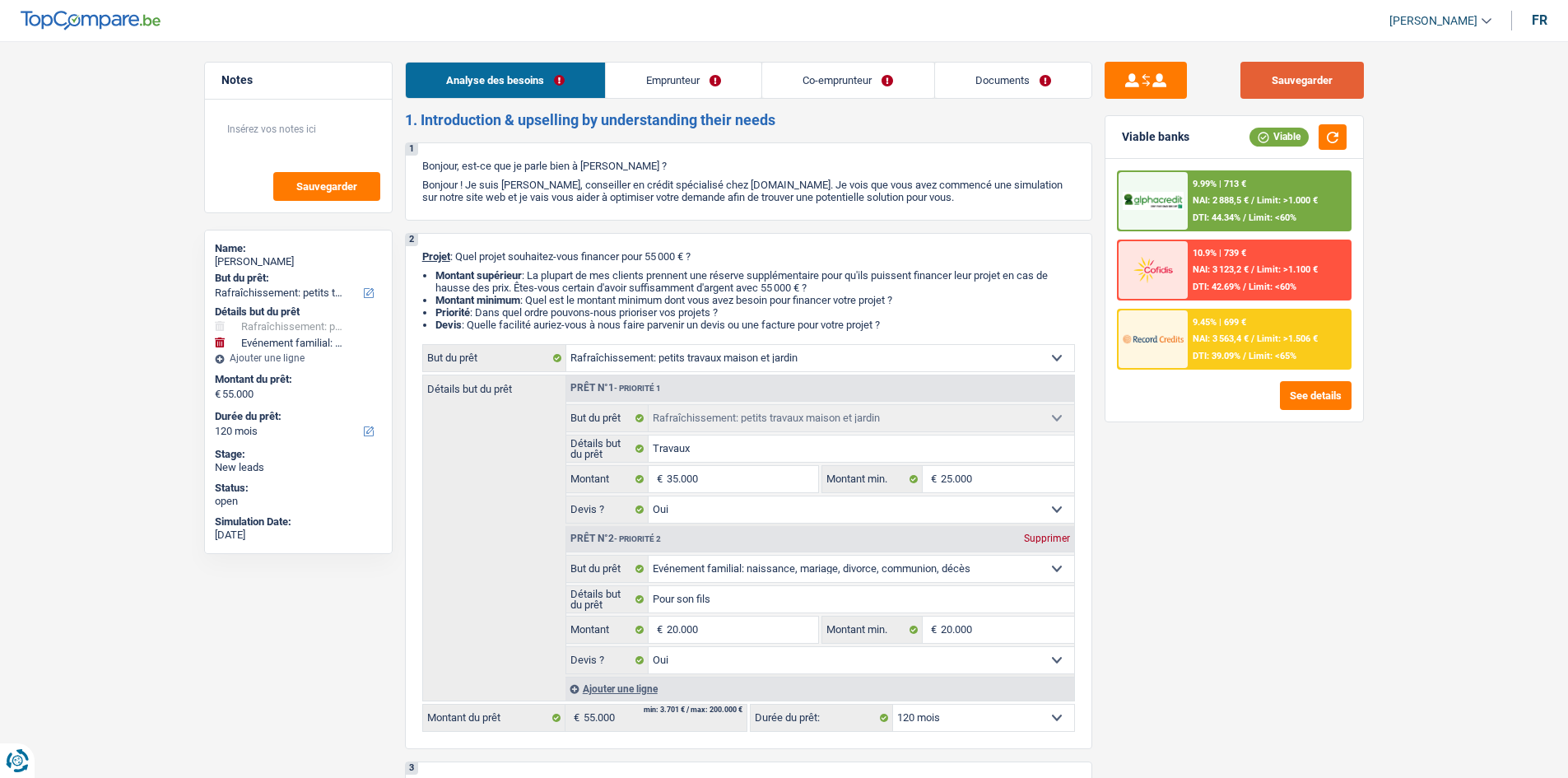
click at [1314, 96] on button "Sauvegarder" at bounding box center [1301, 81] width 123 height 37
click at [830, 98] on li "Co-emprunteur" at bounding box center [847, 81] width 172 height 37
click at [832, 97] on link "Co-emprunteur" at bounding box center [847, 81] width 171 height 35
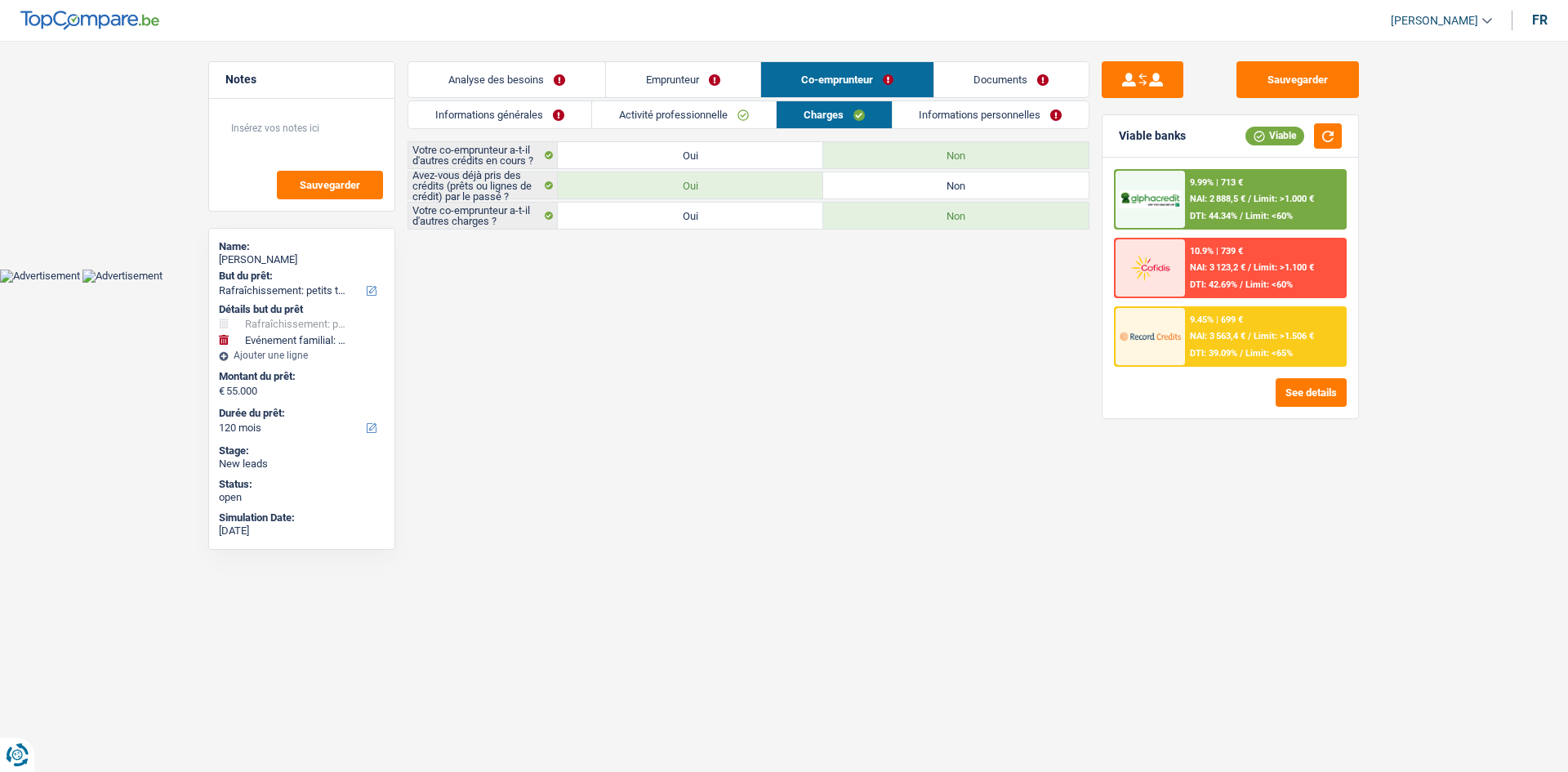
click at [730, 71] on link "Emprunteur" at bounding box center [683, 80] width 154 height 35
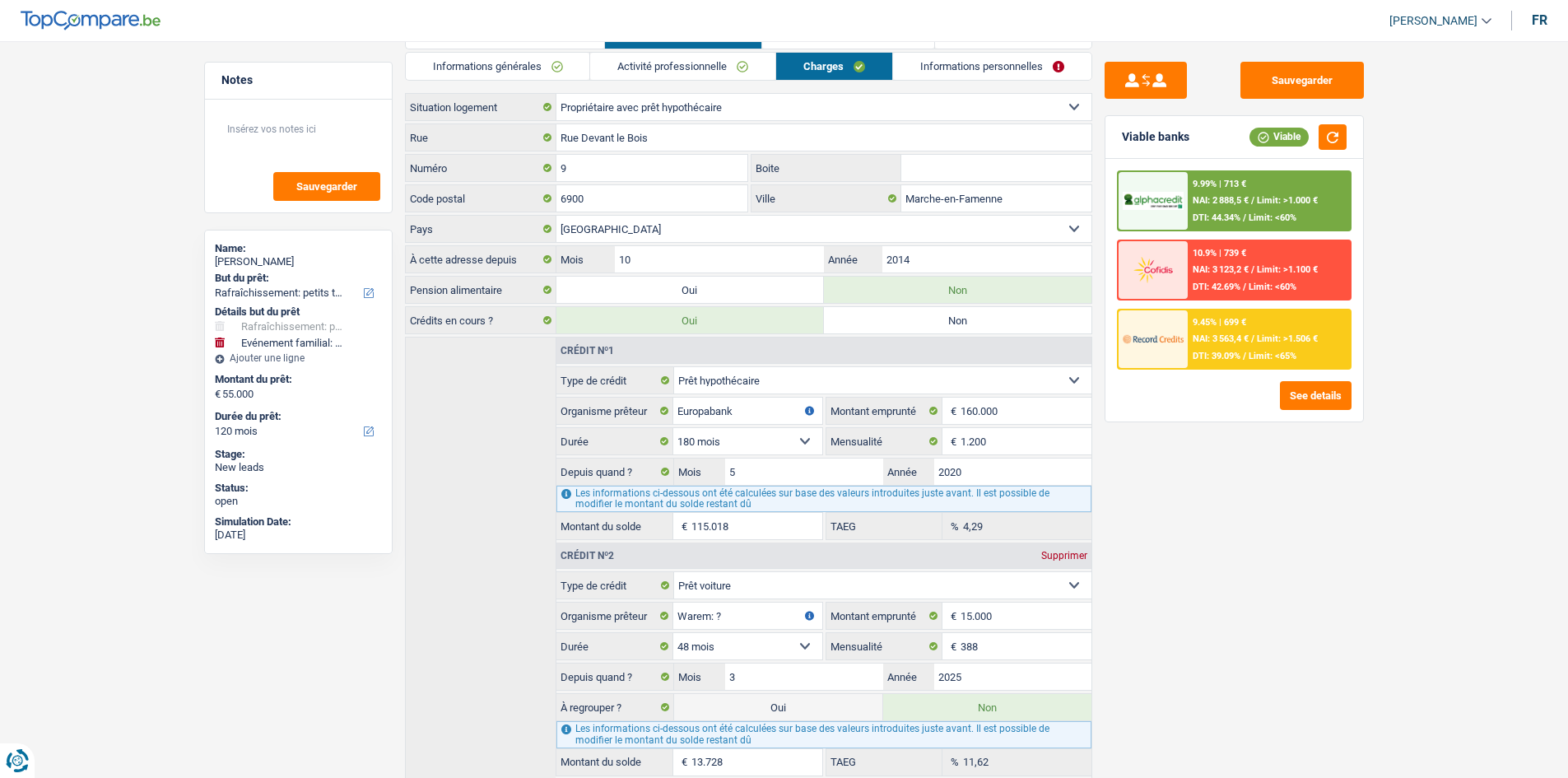
scroll to position [128, 0]
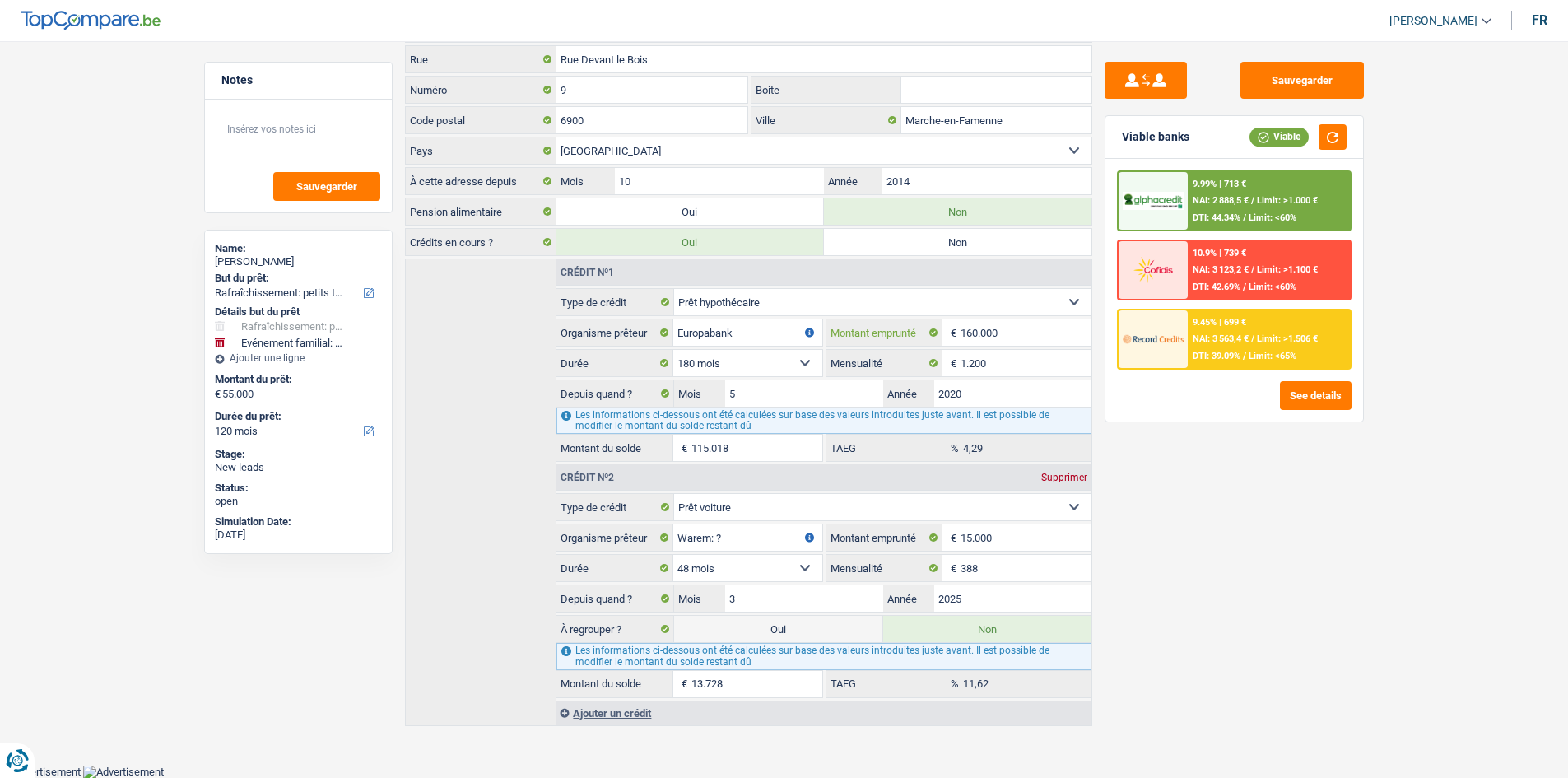
click at [1032, 334] on input "160.000" at bounding box center [1025, 333] width 130 height 26
click at [1001, 384] on input "2020" at bounding box center [1013, 394] width 157 height 26
click at [1013, 532] on input "15.000" at bounding box center [1025, 537] width 130 height 26
